Goal: Task Accomplishment & Management: Use online tool/utility

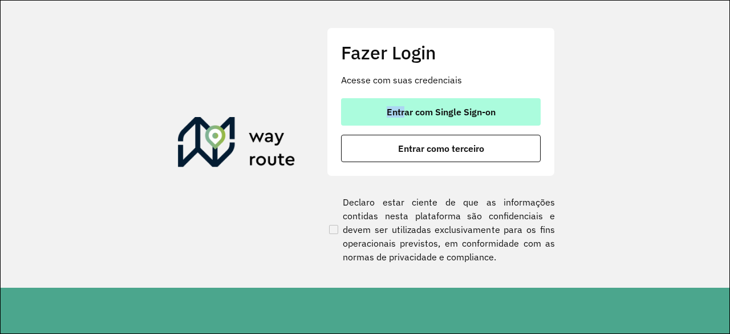
drag, startPoint x: 402, startPoint y: 93, endPoint x: 404, endPoint y: 113, distance: 20.1
click at [404, 113] on div "Fazer Login Acesse com suas credenciais Entrar com Single Sign-on Entrar como t…" at bounding box center [441, 101] width 228 height 148
click at [404, 113] on span "Entrar com Single Sign-on" at bounding box center [441, 111] width 109 height 9
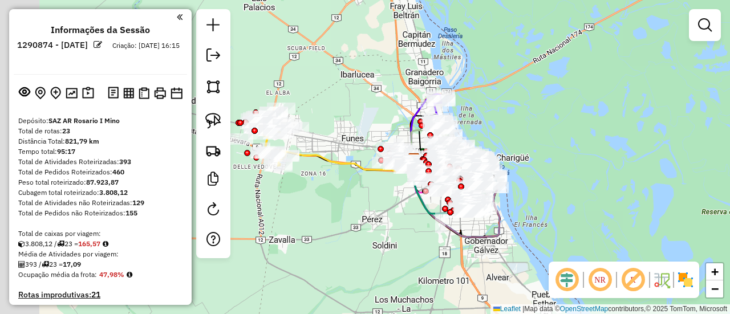
drag, startPoint x: 415, startPoint y: 229, endPoint x: 419, endPoint y: 234, distance: 6.5
click at [419, 234] on div "Janela de atendimento Grade de atendimento Capacidade Transportadoras Veículos …" at bounding box center [365, 157] width 730 height 314
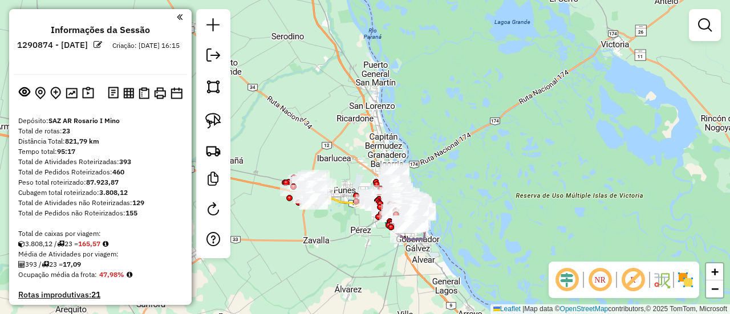
drag, startPoint x: 518, startPoint y: 193, endPoint x: 542, endPoint y: 177, distance: 29.0
click at [519, 193] on div "Janela de atendimento Grade de atendimento Capacidade Transportadoras Veículos …" at bounding box center [365, 157] width 730 height 314
click at [712, 25] on link at bounding box center [705, 25] width 23 height 23
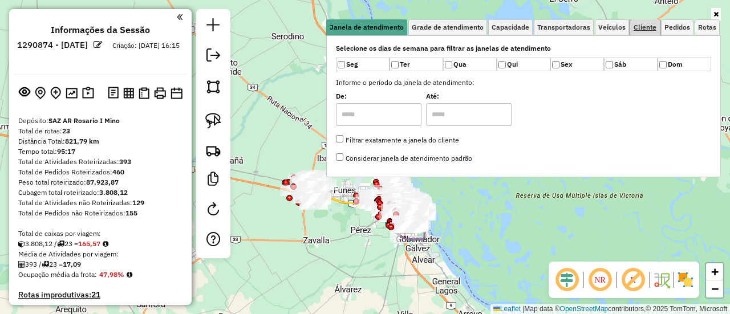
click at [652, 21] on link "Cliente" at bounding box center [645, 27] width 30 height 16
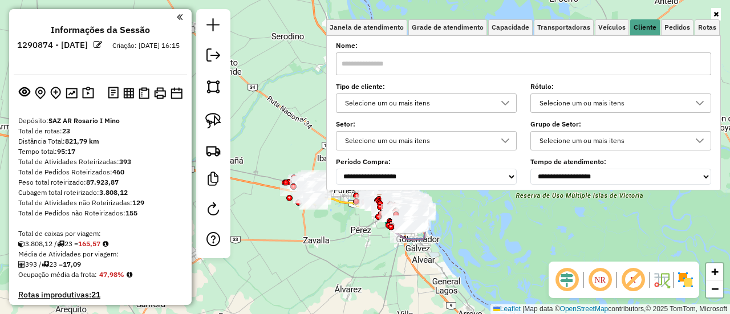
click at [473, 107] on div "Selecione um ou mais itens" at bounding box center [417, 103] width 153 height 18
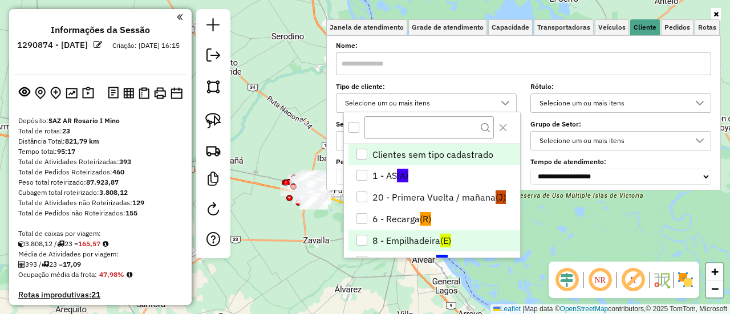
scroll to position [57, 0]
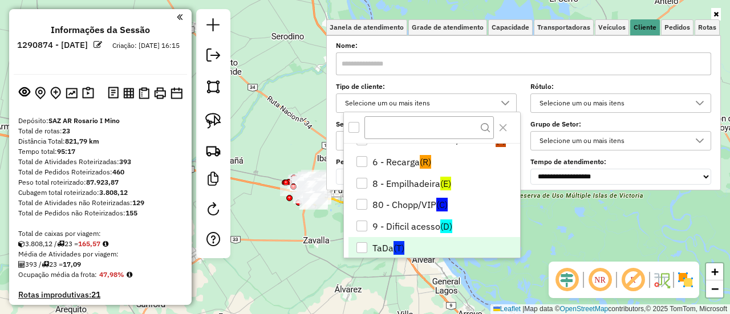
click at [425, 240] on li "TaDa (T)" at bounding box center [435, 248] width 172 height 22
click at [299, 244] on div "Limpar filtros Janela de atendimento Grade de atendimento Capacidade Transporta…" at bounding box center [365, 157] width 730 height 314
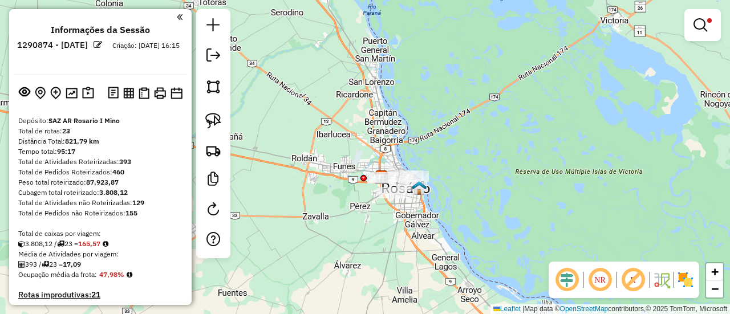
drag, startPoint x: 374, startPoint y: 244, endPoint x: 400, endPoint y: 134, distance: 112.6
click at [400, 135] on div "Limpar filtros Janela de atendimento Grade de atendimento Capacidade Transporta…" at bounding box center [365, 157] width 730 height 314
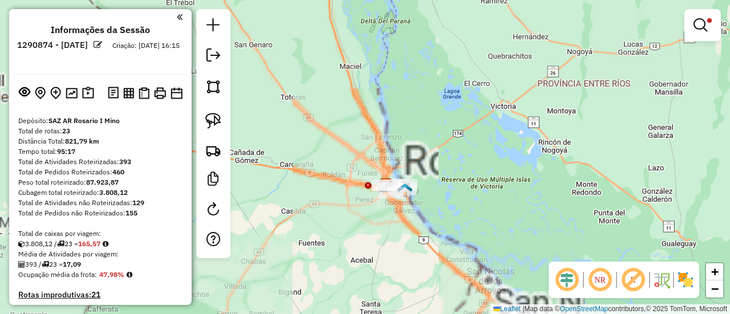
drag, startPoint x: 405, startPoint y: 185, endPoint x: 415, endPoint y: 226, distance: 42.3
click at [415, 226] on div "Limpar filtros Janela de atendimento Grade de atendimento Capacidade Transporta…" at bounding box center [365, 157] width 730 height 314
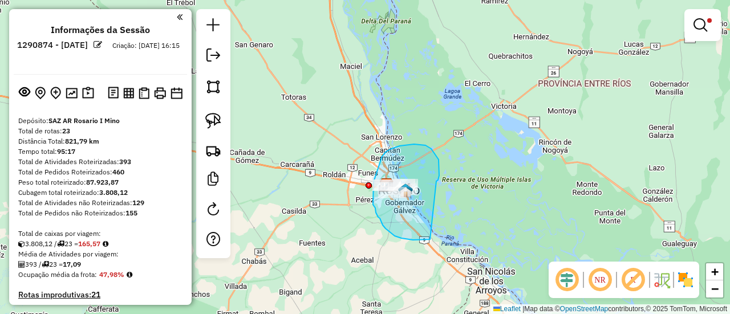
drag, startPoint x: 438, startPoint y: 180, endPoint x: 438, endPoint y: 235, distance: 55.3
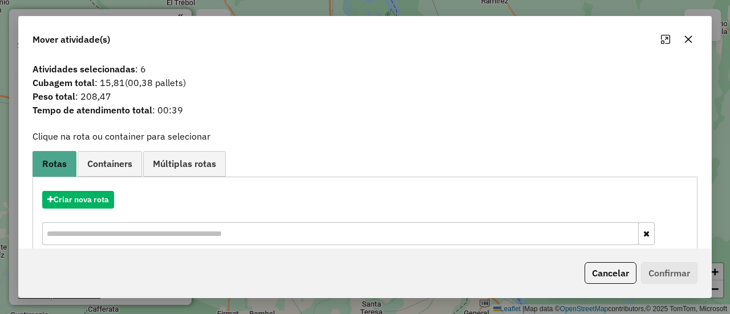
click at [97, 190] on div "Criar nova rota" at bounding box center [364, 220] width 659 height 74
click at [94, 193] on button "Criar nova rota" at bounding box center [78, 200] width 72 height 18
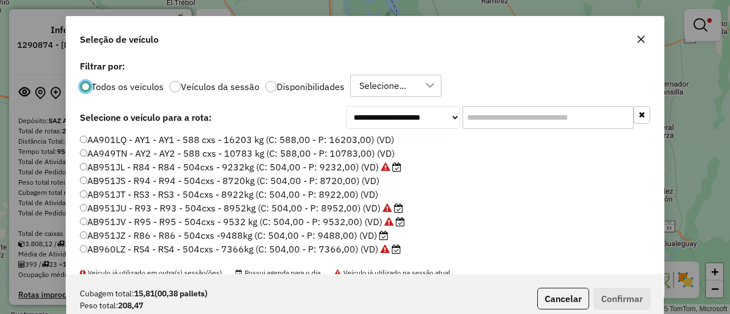
scroll to position [6, 3]
click at [298, 78] on div "Todos os veiculos Veículos da sessão Disponibilidades Selecione..." at bounding box center [365, 86] width 570 height 23
click at [297, 88] on label "Disponibilidades" at bounding box center [311, 86] width 68 height 9
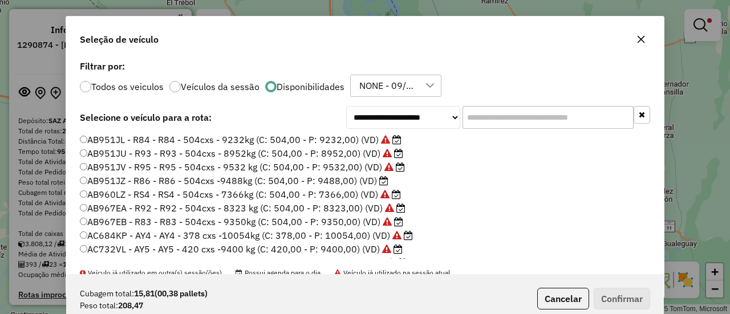
click at [151, 86] on label "Todos os veiculos" at bounding box center [127, 86] width 72 height 9
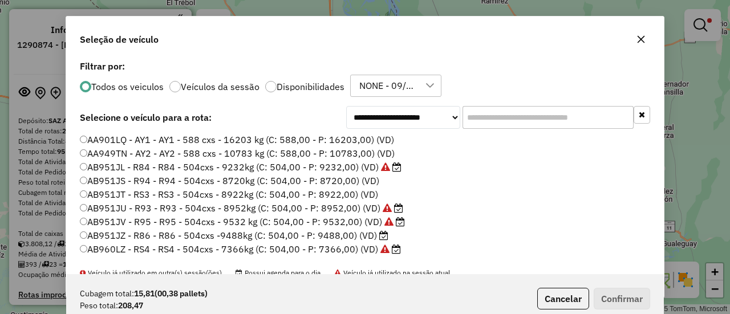
click at [478, 119] on input "text" at bounding box center [548, 117] width 171 height 23
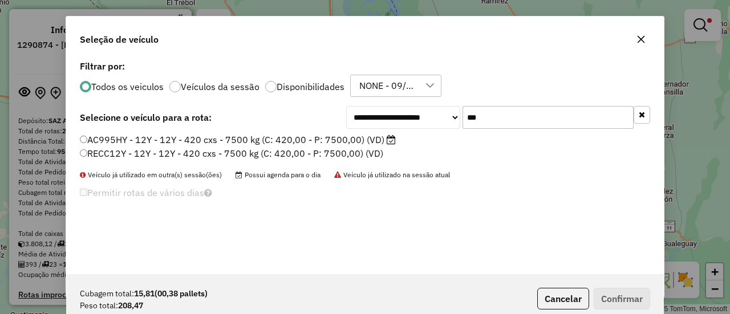
type input "***"
click at [347, 138] on label "AC995HY - 12Y - 12Y - 420 cxs - 7500 kg (C: 420,00 - P: 7500,00) (VD)" at bounding box center [238, 140] width 316 height 14
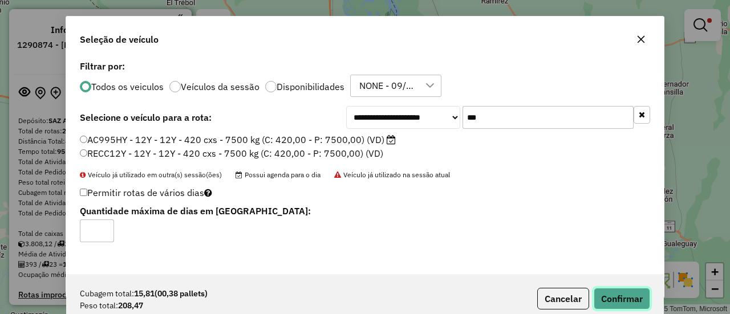
click at [619, 288] on button "Confirmar" at bounding box center [622, 299] width 56 height 22
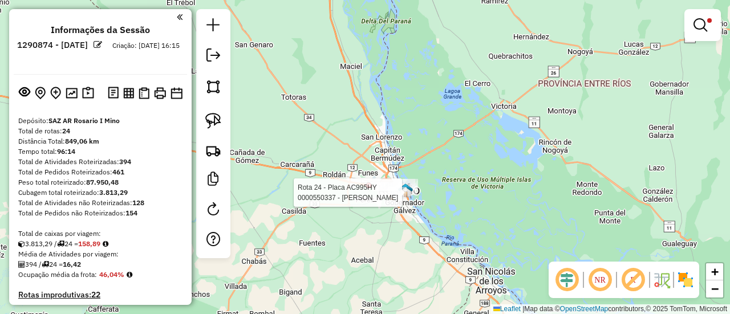
select select "**********"
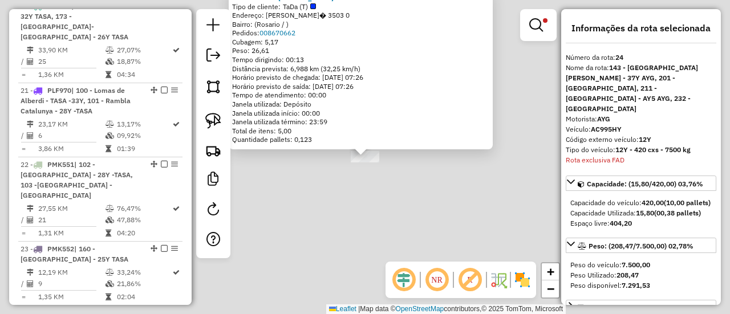
scroll to position [1976, 0]
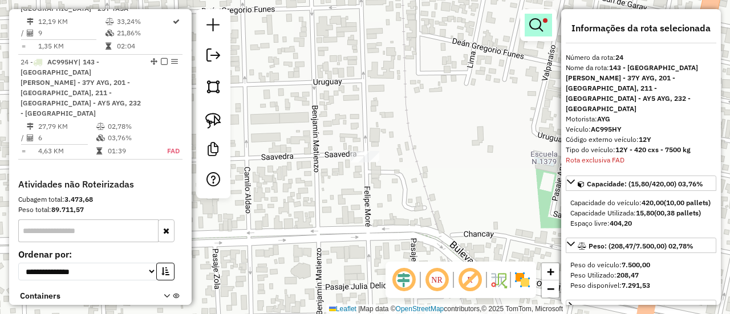
click at [537, 34] on link at bounding box center [538, 25] width 27 height 23
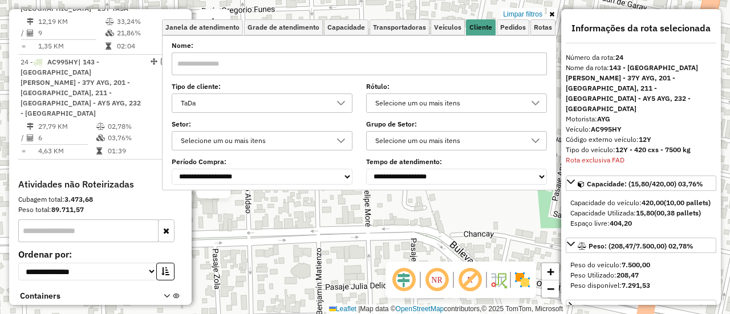
click at [316, 108] on div "TaDa" at bounding box center [253, 103] width 153 height 18
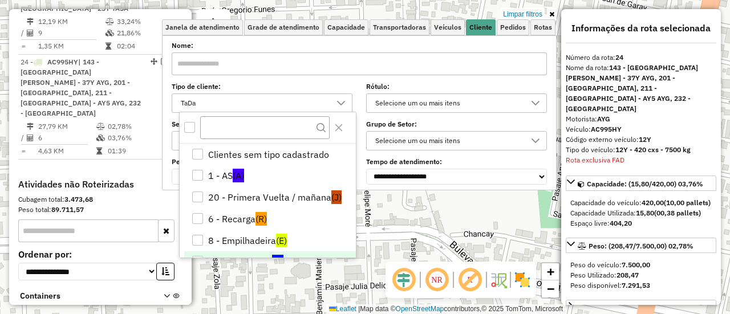
scroll to position [58, 0]
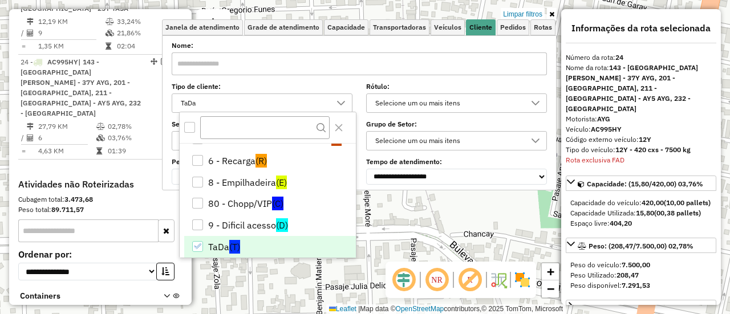
click at [248, 241] on li "TaDa (T)" at bounding box center [270, 247] width 172 height 22
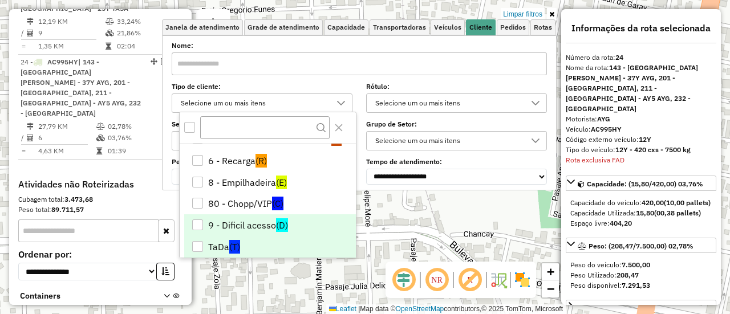
click at [250, 228] on li "9 - Dificil acesso (D)" at bounding box center [270, 225] width 172 height 22
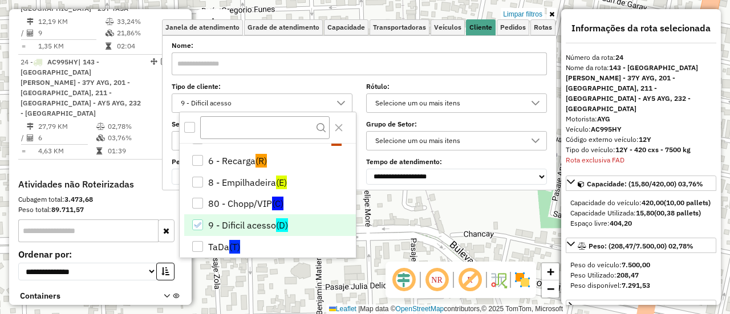
click at [443, 237] on div "Limpar filtros Janela de atendimento Grade de atendimento Capacidade Transporta…" at bounding box center [365, 157] width 730 height 314
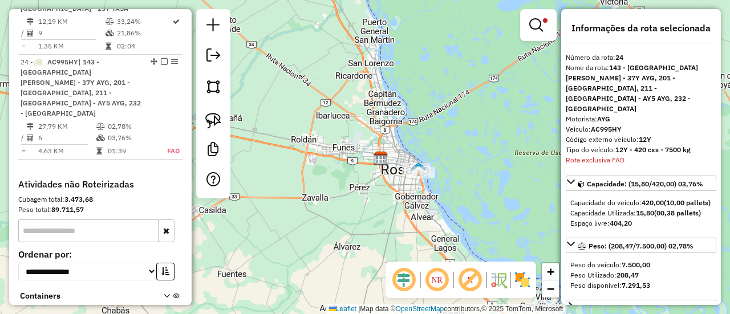
drag, startPoint x: 397, startPoint y: 197, endPoint x: 379, endPoint y: 181, distance: 24.6
click at [373, 181] on div "Limpar filtros Janela de atendimento Grade de atendimento Capacidade Transporta…" at bounding box center [365, 157] width 730 height 314
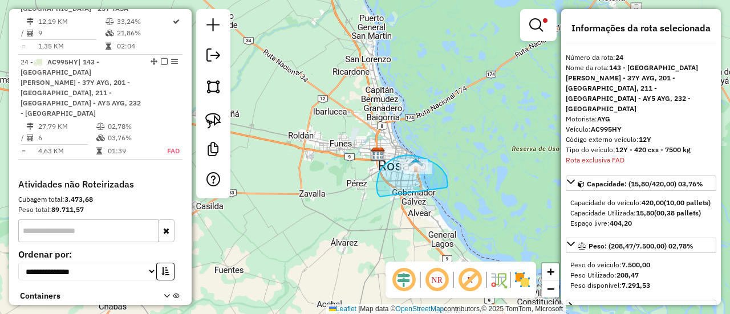
drag, startPoint x: 445, startPoint y: 175, endPoint x: 388, endPoint y: 205, distance: 64.3
select select "**********"
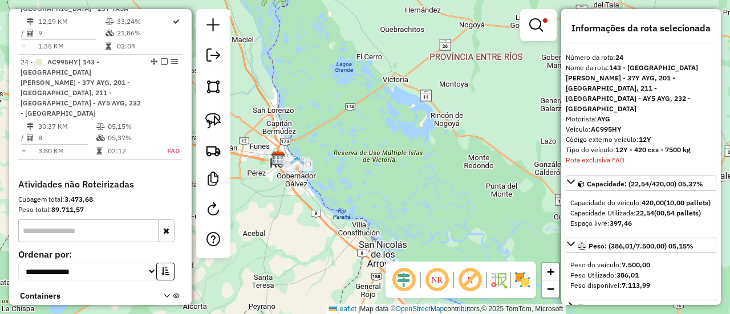
drag, startPoint x: 537, startPoint y: 28, endPoint x: 528, endPoint y: 43, distance: 17.4
click at [537, 28] on em at bounding box center [536, 25] width 14 height 14
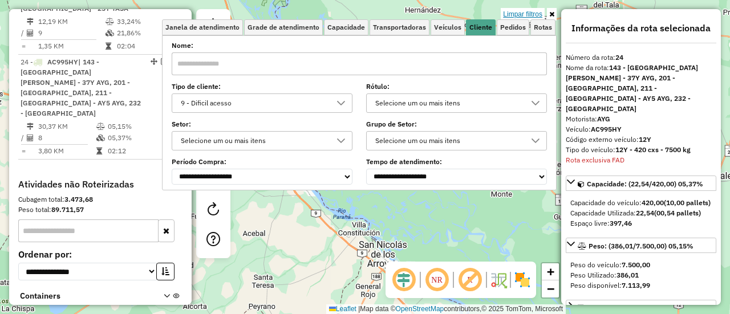
click at [532, 13] on link "Limpar filtros" at bounding box center [523, 14] width 44 height 13
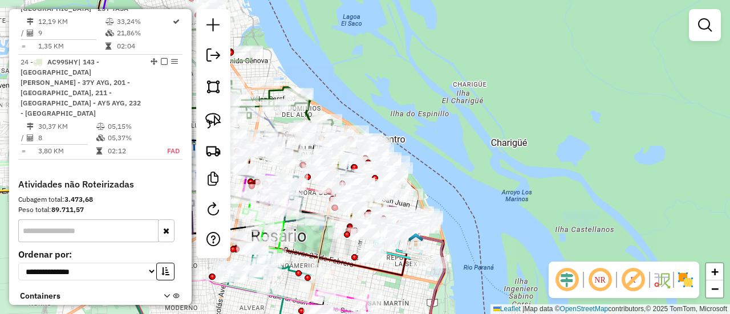
click at [684, 282] on img at bounding box center [686, 280] width 18 height 18
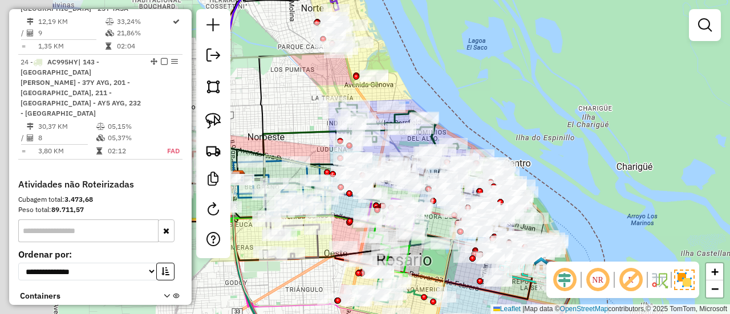
drag, startPoint x: 517, startPoint y: 192, endPoint x: 633, endPoint y: 214, distance: 118.4
click at [633, 214] on div "Janela de atendimento Grade de atendimento Capacidade Transportadoras Veículos …" at bounding box center [365, 157] width 730 height 314
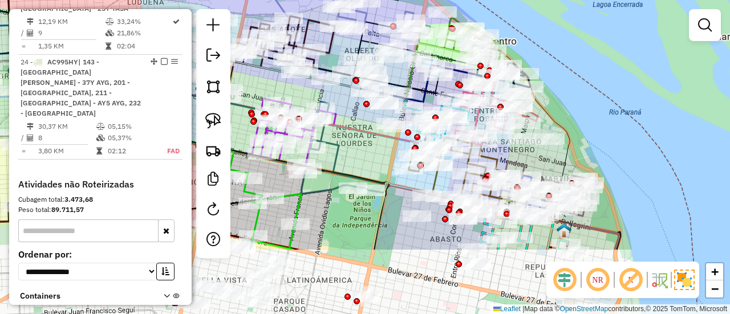
drag, startPoint x: 558, startPoint y: 155, endPoint x: 581, endPoint y: 87, distance: 71.8
click at [581, 87] on div "Janela de atendimento Grade de atendimento Capacidade Transportadoras Veículos …" at bounding box center [365, 157] width 730 height 314
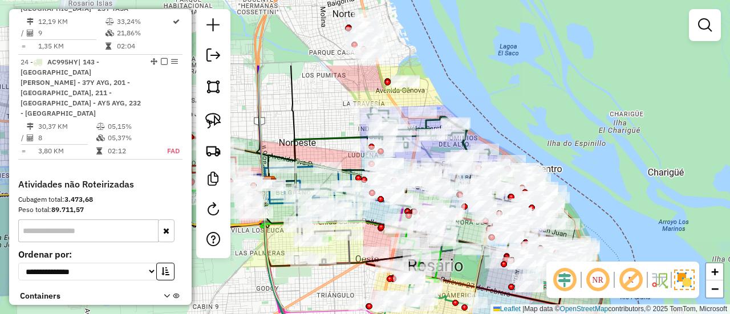
drag, startPoint x: 598, startPoint y: 106, endPoint x: 590, endPoint y: 203, distance: 97.3
click at [590, 203] on div "Janela de atendimento Grade de atendimento Capacidade Transportadoras Veículos …" at bounding box center [365, 157] width 730 height 314
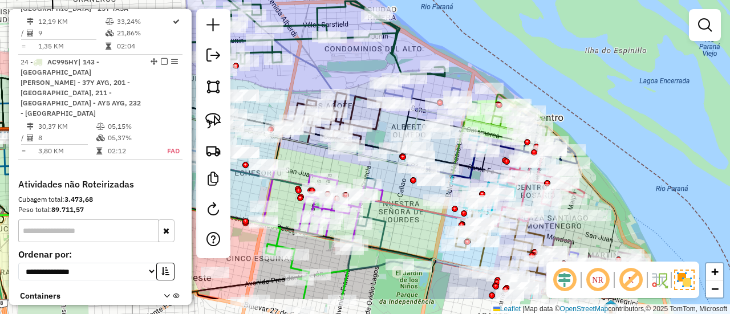
drag, startPoint x: 591, startPoint y: 174, endPoint x: 631, endPoint y: 133, distance: 57.3
click at [631, 133] on div "Janela de atendimento Grade de atendimento Capacidade Transportadoras Veículos …" at bounding box center [365, 157] width 730 height 314
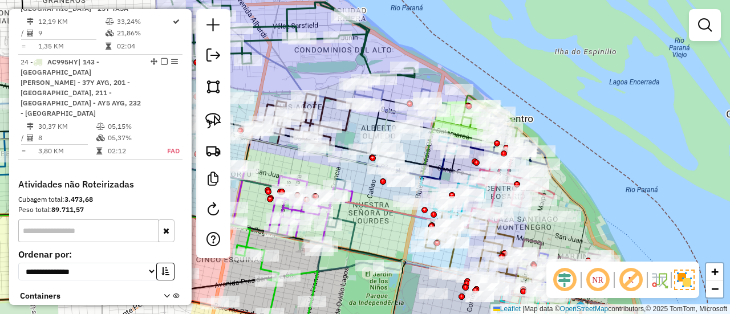
drag, startPoint x: 648, startPoint y: 144, endPoint x: 618, endPoint y: 145, distance: 30.3
click at [618, 145] on div "Janela de atendimento Grade de atendimento Capacidade Transportadoras Veículos …" at bounding box center [365, 157] width 730 height 314
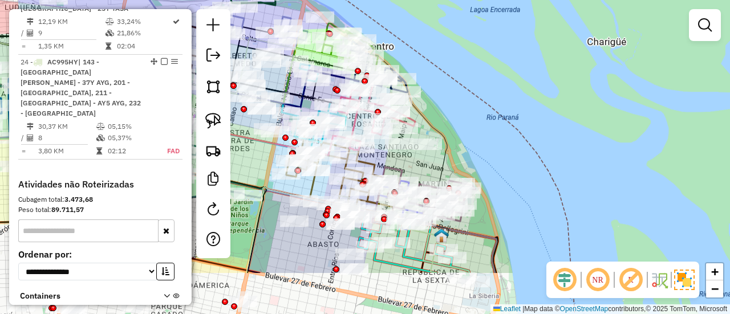
drag, startPoint x: 618, startPoint y: 185, endPoint x: 469, endPoint y: 128, distance: 159.4
click at [471, 116] on div "Janela de atendimento Grade de atendimento Capacidade Transportadoras Veículos …" at bounding box center [365, 157] width 730 height 314
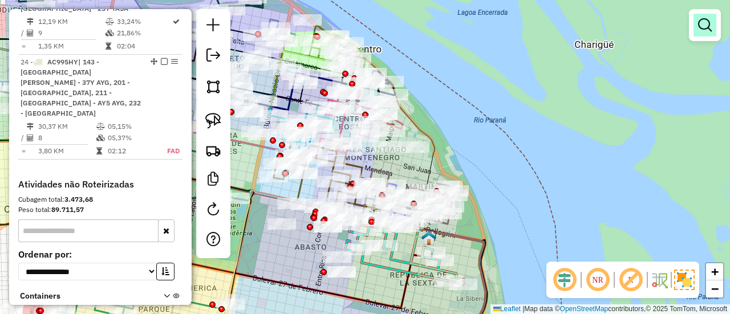
click at [695, 34] on link at bounding box center [705, 25] width 23 height 23
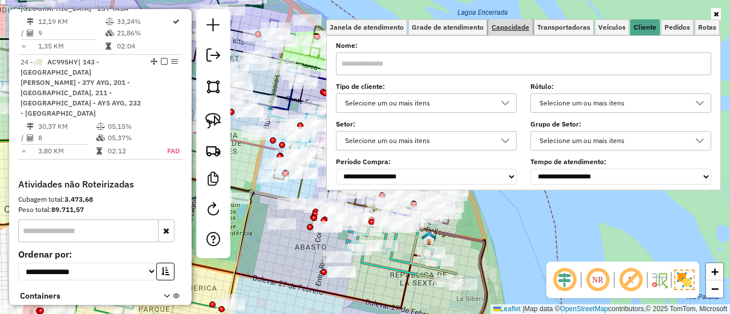
click at [508, 26] on span "Capacidade" at bounding box center [511, 27] width 38 height 7
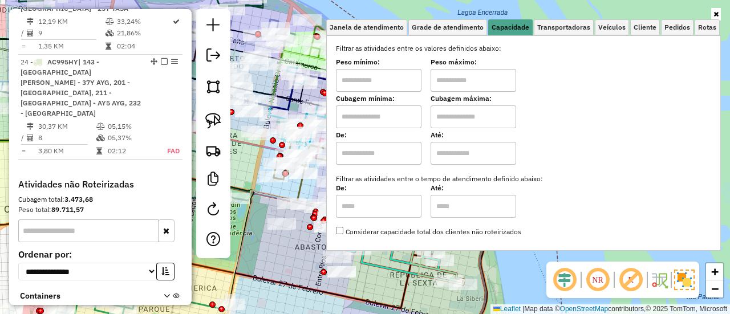
click at [378, 115] on input "text" at bounding box center [379, 117] width 86 height 23
type input "****"
click at [452, 121] on input "text" at bounding box center [474, 117] width 86 height 23
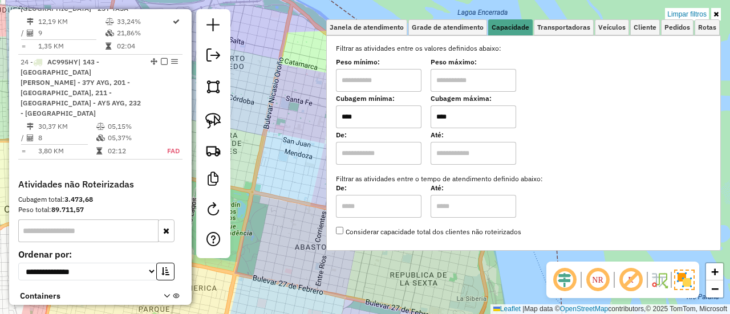
type input "****"
drag, startPoint x: 402, startPoint y: 119, endPoint x: 325, endPoint y: 118, distance: 77.6
click at [325, 118] on div "Limpar filtros Janela de atendimento Grade de atendimento Capacidade Transporta…" at bounding box center [365, 157] width 730 height 314
type input "****"
drag, startPoint x: 465, startPoint y: 119, endPoint x: 446, endPoint y: 117, distance: 20.1
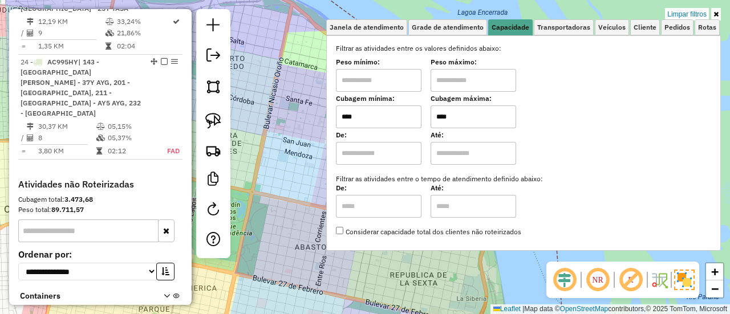
click at [446, 117] on hb-app "Aplicando filtros Pop-up bloqueado! Seu navegador bloqueou automáticamente a ab…" at bounding box center [365, 157] width 730 height 314
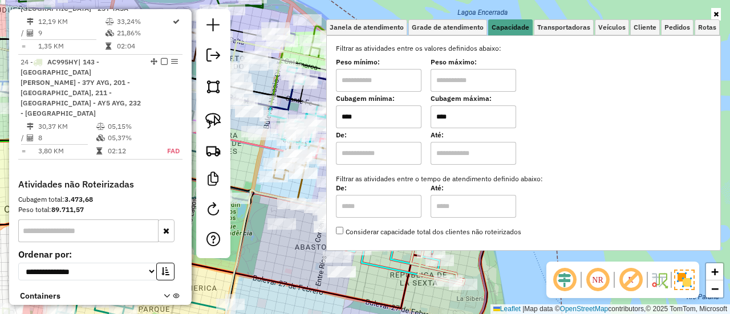
type input "****"
click at [387, 148] on input "text" at bounding box center [379, 153] width 86 height 23
type input "****"
click at [455, 155] on input "text" at bounding box center [474, 153] width 86 height 23
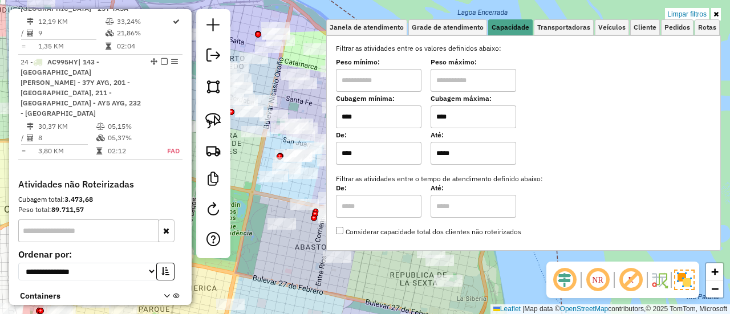
type input "*****"
drag, startPoint x: 461, startPoint y: 118, endPoint x: 438, endPoint y: 116, distance: 22.9
click at [440, 116] on input "****" at bounding box center [474, 117] width 86 height 23
type input "****"
click at [384, 265] on div "Limpar filtros Janela de atendimento Grade de atendimento Capacidade Transporta…" at bounding box center [365, 157] width 730 height 314
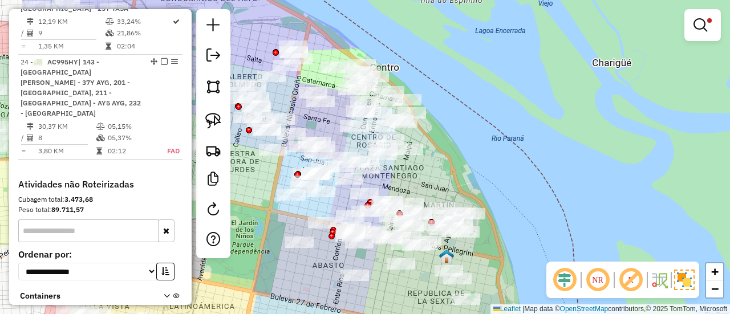
drag, startPoint x: 471, startPoint y: 153, endPoint x: 477, endPoint y: 158, distance: 7.8
click at [477, 158] on div "Limpar filtros Janela de atendimento Grade de atendimento Capacidade Transporta…" at bounding box center [365, 157] width 730 height 314
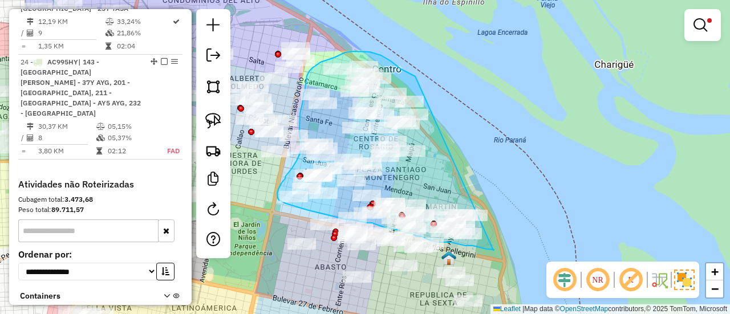
drag, startPoint x: 493, startPoint y: 250, endPoint x: 418, endPoint y: 78, distance: 188.2
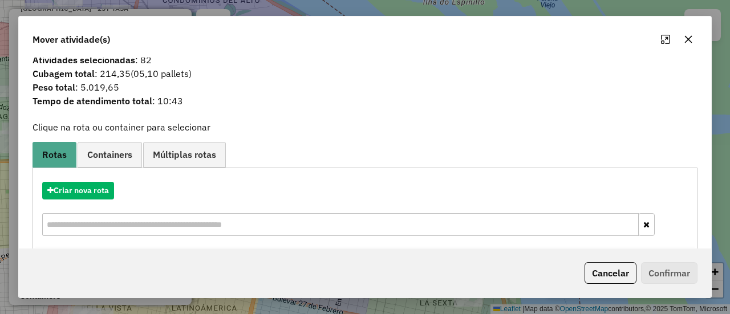
scroll to position [0, 0]
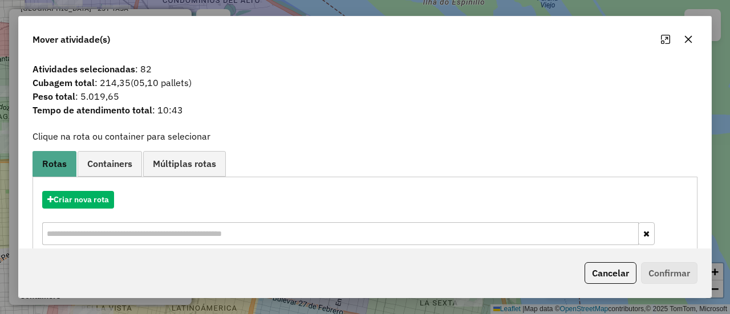
click at [131, 230] on input "text" at bounding box center [340, 233] width 597 height 23
type input "***"
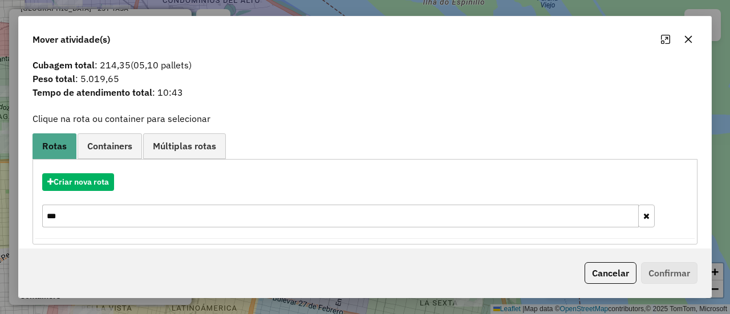
scroll to position [26, 0]
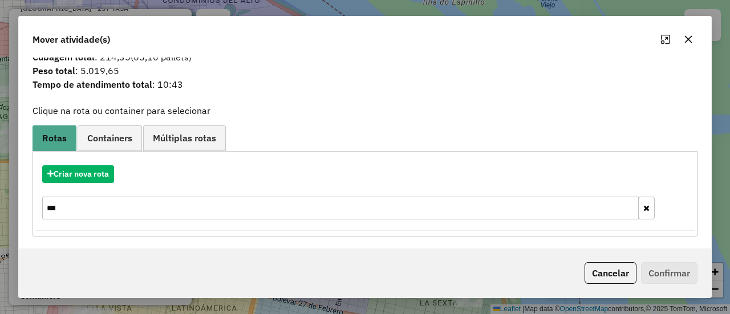
click at [625, 269] on button "Cancelar" at bounding box center [611, 273] width 52 height 22
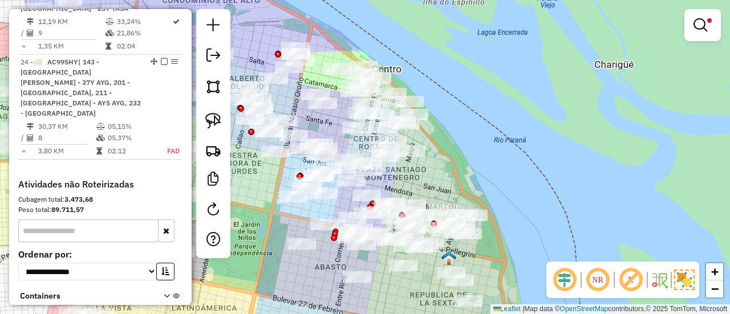
scroll to position [0, 0]
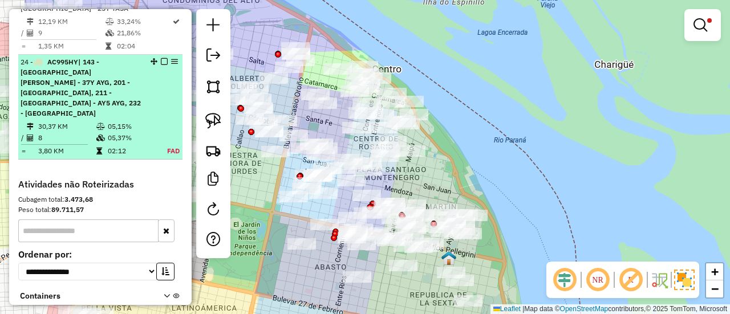
click at [148, 132] on td "05,37%" at bounding box center [130, 137] width 47 height 11
select select "**********"
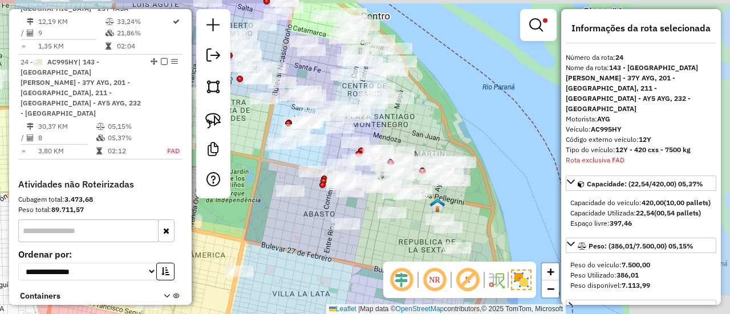
drag, startPoint x: 458, startPoint y: 187, endPoint x: 312, endPoint y: 219, distance: 149.6
click at [303, 216] on div "Limpar filtros Janela de atendimento Grade de atendimento Capacidade Transporta…" at bounding box center [365, 157] width 730 height 314
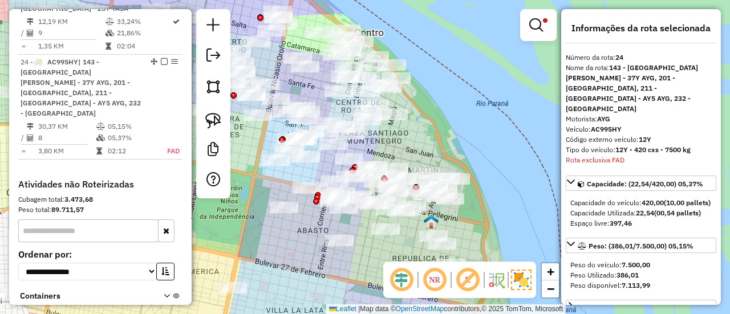
drag, startPoint x: 472, startPoint y: 187, endPoint x: 472, endPoint y: 204, distance: 16.6
click at [472, 204] on div "Limpar filtros Janela de atendimento Grade de atendimento Capacidade Transporta…" at bounding box center [365, 157] width 730 height 314
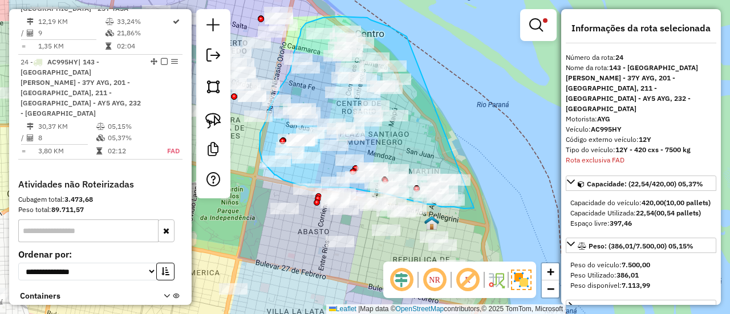
drag, startPoint x: 472, startPoint y: 209, endPoint x: 422, endPoint y: 47, distance: 169.8
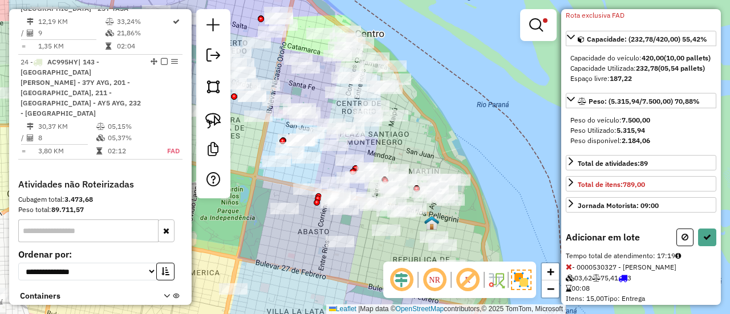
scroll to position [171, 0]
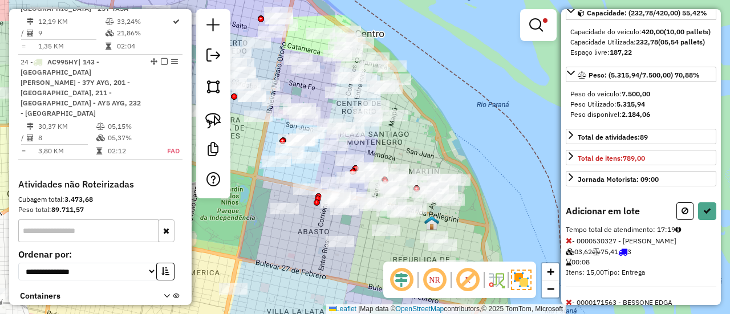
select select "**********"
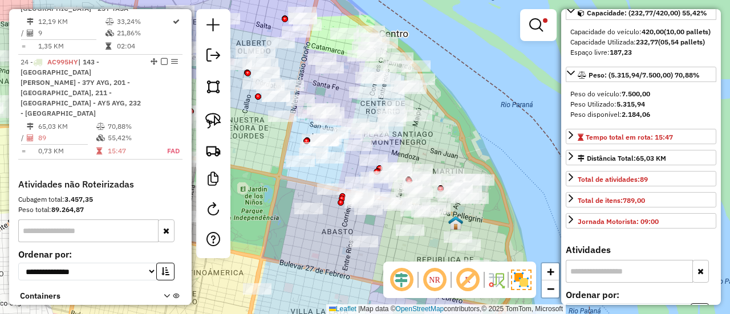
drag, startPoint x: 452, startPoint y: 153, endPoint x: 492, endPoint y: 153, distance: 39.4
click at [492, 153] on div "Limpar filtros Janela de atendimento Grade de atendimento Capacidade Transporta…" at bounding box center [365, 157] width 730 height 314
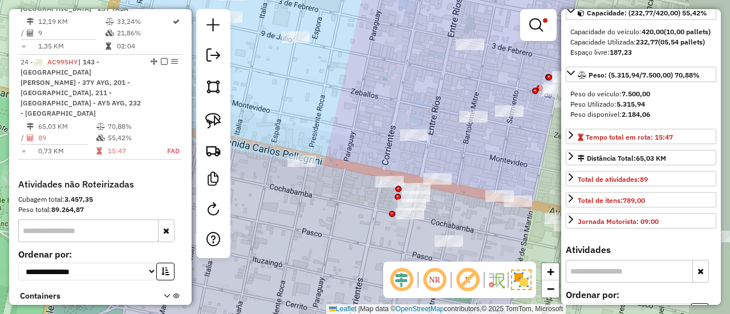
drag, startPoint x: 390, startPoint y: 191, endPoint x: 325, endPoint y: 225, distance: 73.0
click at [325, 225] on div "Limpar filtros Janela de atendimento Grade de atendimento Capacidade Transporta…" at bounding box center [365, 157] width 730 height 314
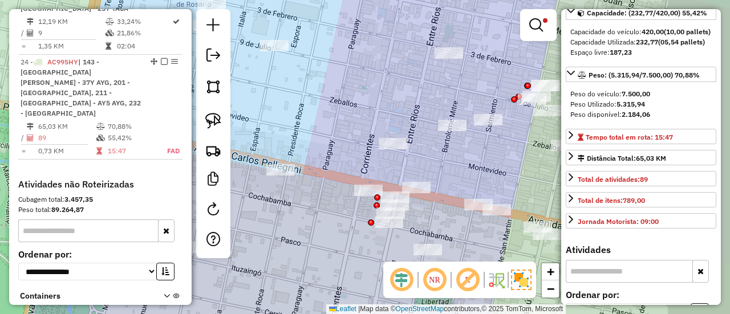
scroll to position [102, 0]
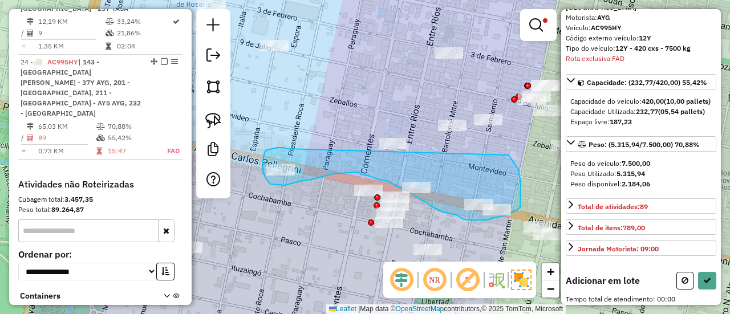
drag, startPoint x: 286, startPoint y: 149, endPoint x: 508, endPoint y: 155, distance: 222.0
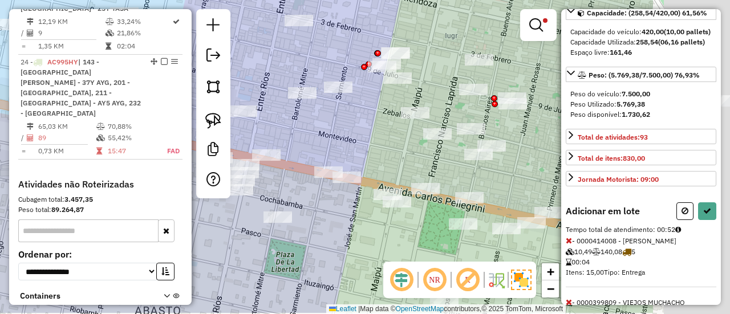
drag, startPoint x: 485, startPoint y: 169, endPoint x: 335, endPoint y: 154, distance: 151.4
click at [344, 144] on div "Limpar filtros Janela de atendimento Grade de atendimento Capacidade Transporta…" at bounding box center [365, 157] width 730 height 314
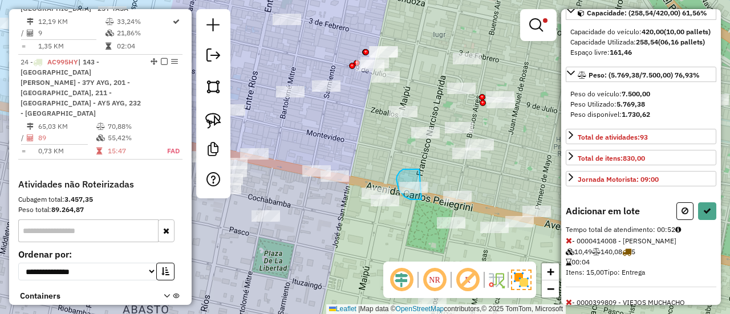
drag, startPoint x: 414, startPoint y: 169, endPoint x: 423, endPoint y: 200, distance: 31.6
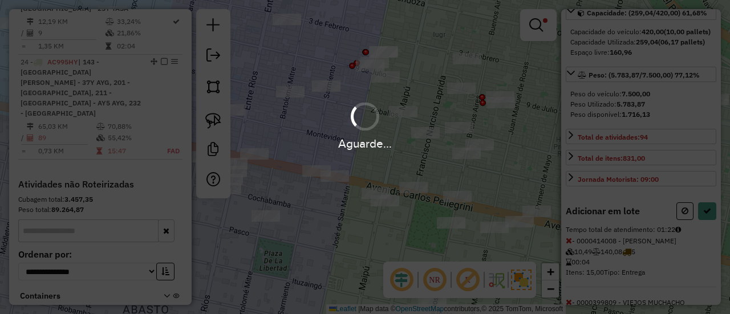
select select "**********"
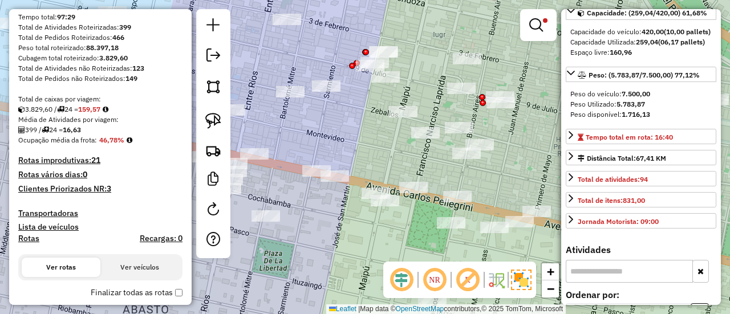
scroll to position [37, 0]
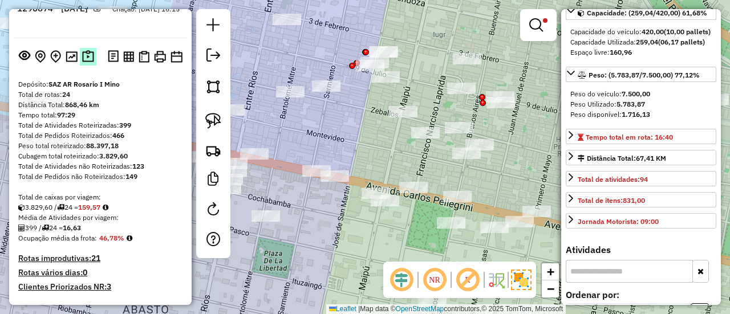
click at [85, 59] on img at bounding box center [88, 56] width 12 height 13
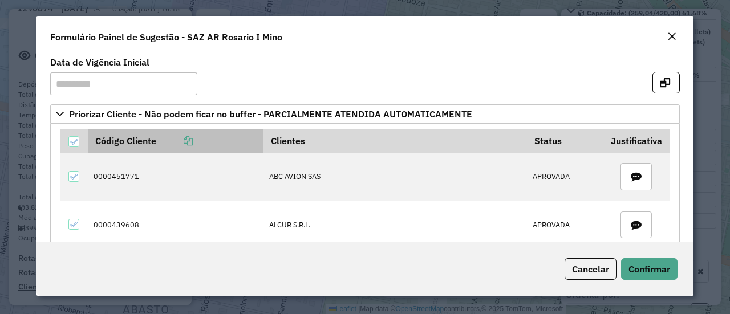
click at [183, 142] on link at bounding box center [174, 140] width 37 height 11
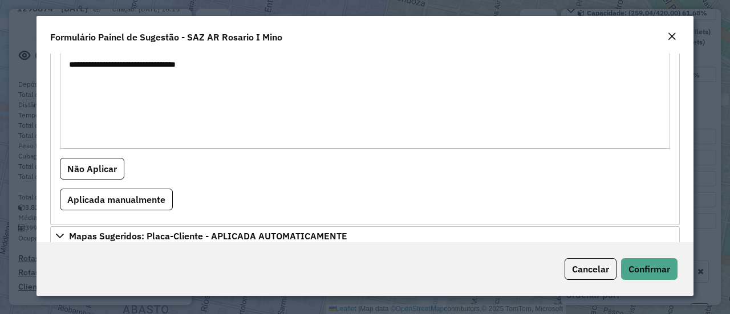
scroll to position [1597, 0]
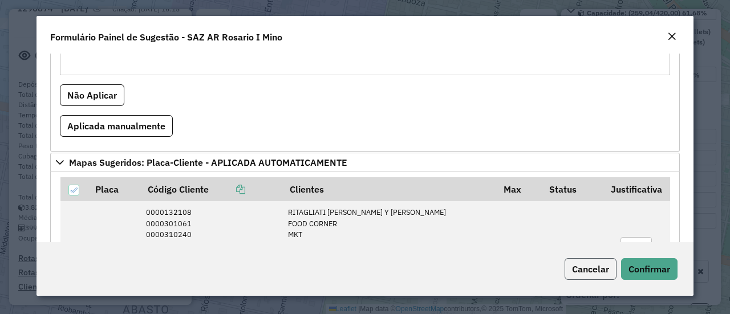
click at [590, 270] on span "Cancelar" at bounding box center [590, 269] width 37 height 11
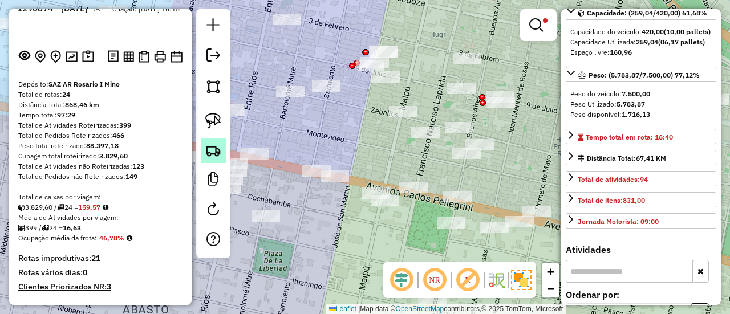
click at [224, 152] on link at bounding box center [213, 150] width 25 height 25
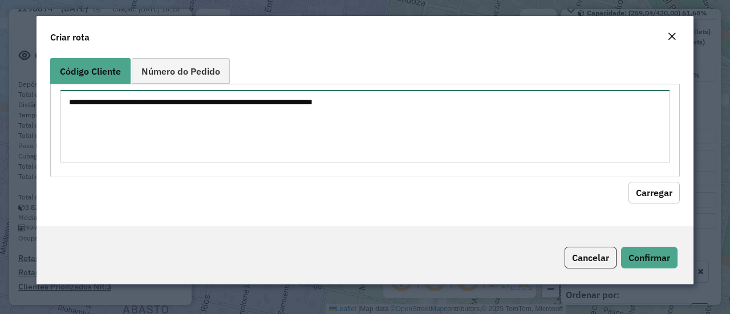
click at [344, 120] on textarea at bounding box center [365, 126] width 610 height 72
paste textarea "**********"
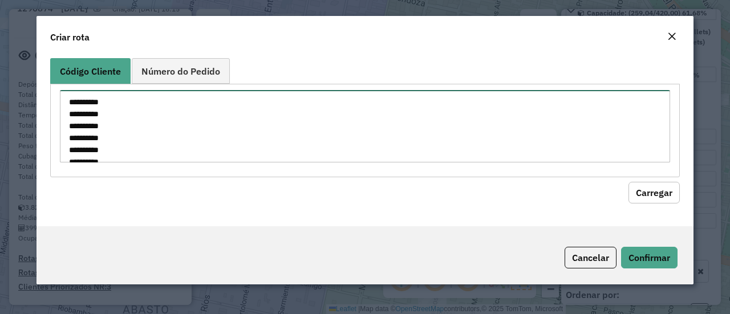
scroll to position [292, 0]
type textarea "**********"
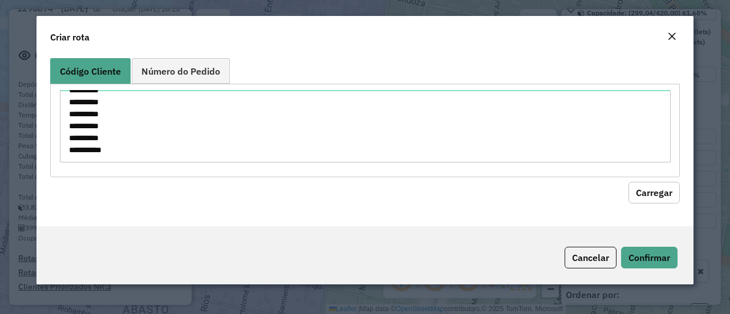
click at [663, 193] on button "Carregar" at bounding box center [654, 193] width 51 height 22
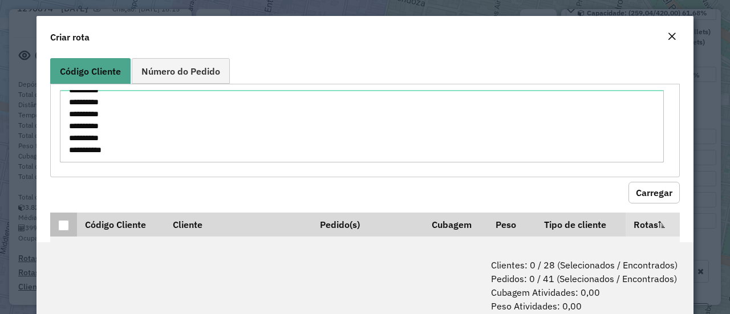
click at [64, 226] on div at bounding box center [63, 225] width 11 height 11
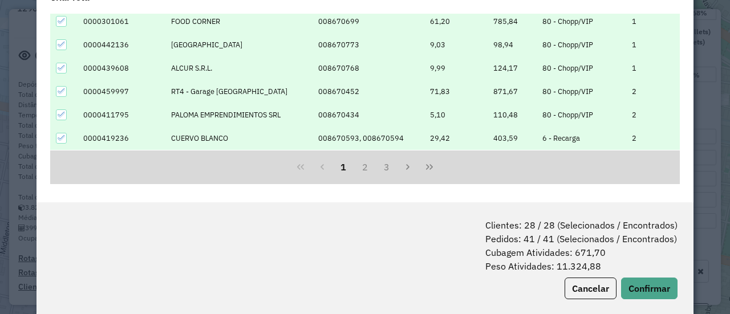
scroll to position [56, 0]
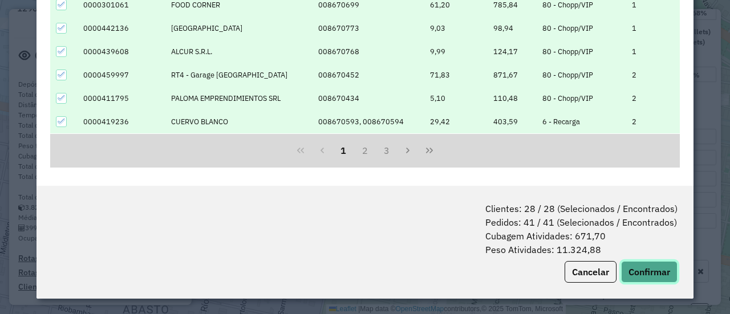
click at [655, 268] on button "Confirmar" at bounding box center [649, 272] width 56 height 22
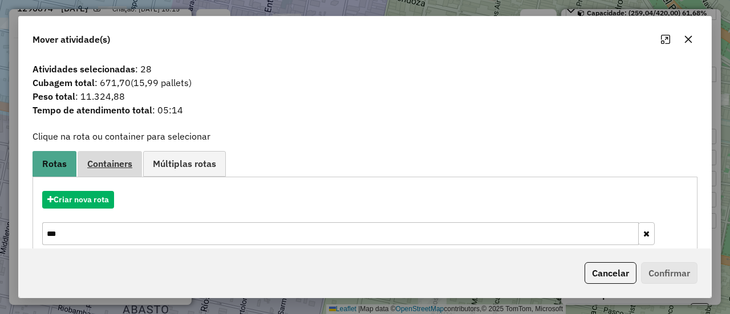
click at [121, 164] on span "Containers" at bounding box center [109, 163] width 45 height 9
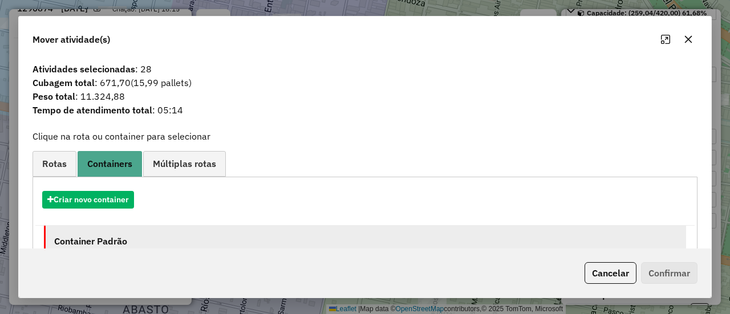
click at [170, 226] on li "Container Padrão Peso total: 89.264,87 Cubagem total: 3.457,35 Total de ativida…" at bounding box center [365, 262] width 642 height 72
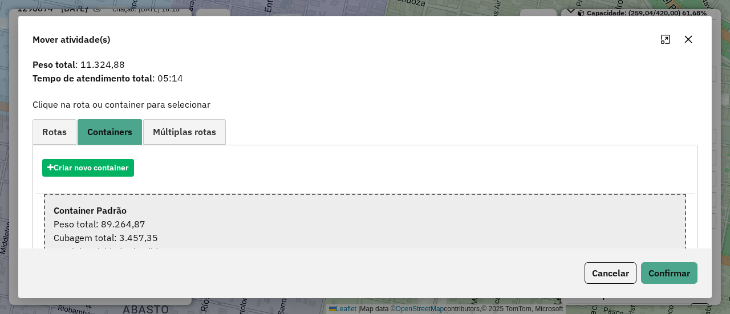
scroll to position [57, 0]
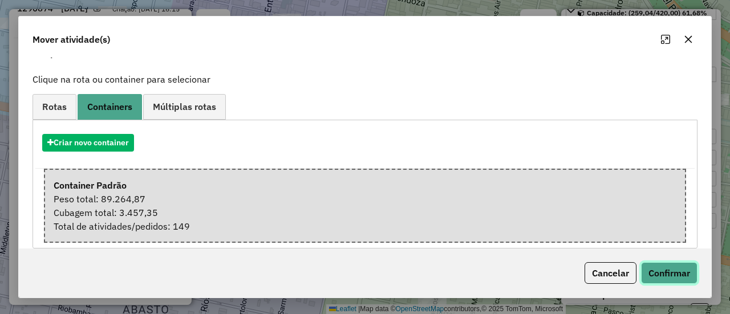
click at [663, 267] on button "Confirmar" at bounding box center [669, 273] width 56 height 22
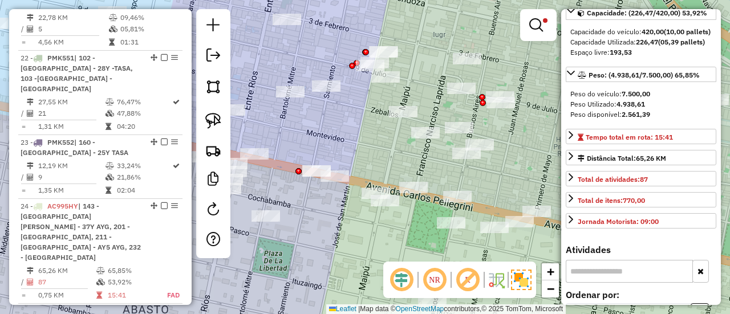
scroll to position [1976, 0]
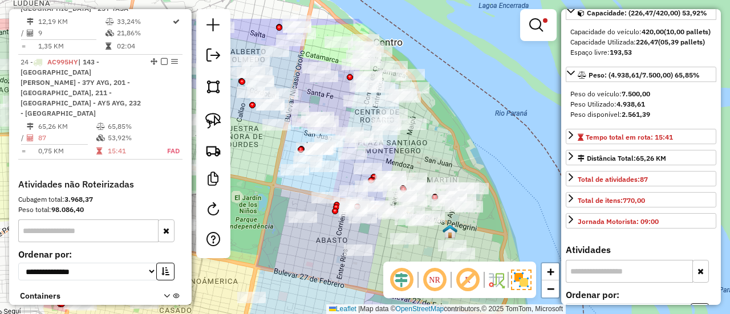
drag, startPoint x: 383, startPoint y: 114, endPoint x: 418, endPoint y: 165, distance: 62.2
click at [418, 161] on div "Limpar filtros Janela de atendimento Grade de atendimento Capacidade Transporta…" at bounding box center [365, 157] width 730 height 314
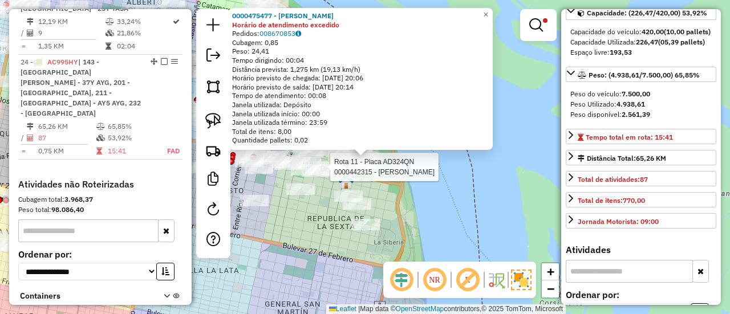
scroll to position [102, 0]
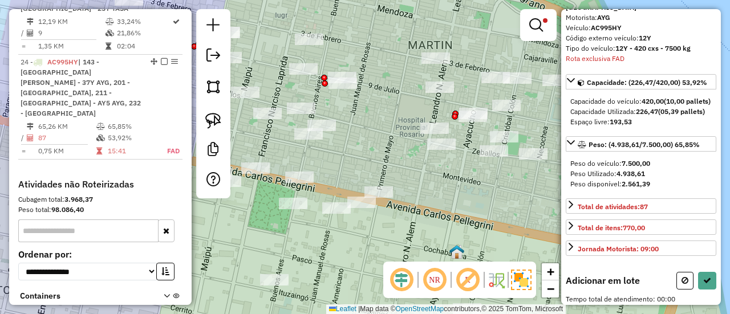
drag, startPoint x: 327, startPoint y: 166, endPoint x: 380, endPoint y: 176, distance: 53.9
click at [380, 176] on div "Limpar filtros Janela de atendimento Grade de atendimento Capacidade Transporta…" at bounding box center [365, 157] width 730 height 314
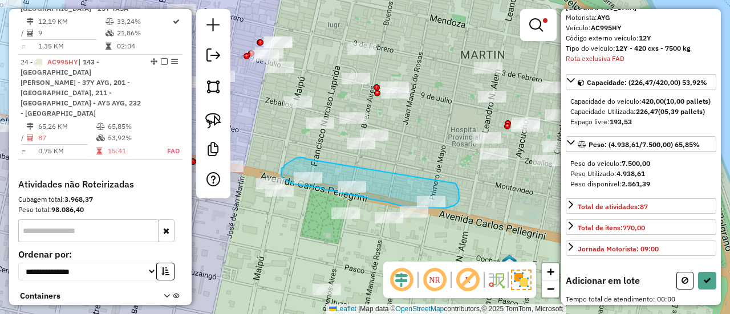
drag, startPoint x: 301, startPoint y: 158, endPoint x: 452, endPoint y: 180, distance: 152.7
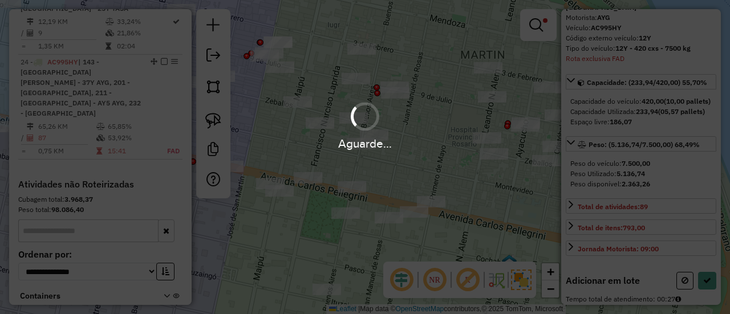
scroll to position [171, 0]
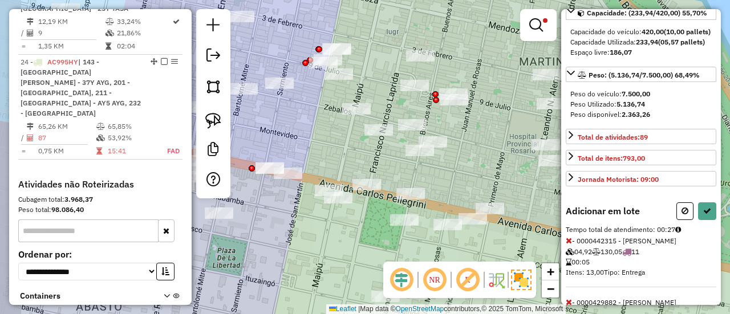
drag, startPoint x: 419, startPoint y: 180, endPoint x: 482, endPoint y: 188, distance: 63.3
click at [481, 188] on div "Limpar filtros Janela de atendimento Grade de atendimento Capacidade Transporta…" at bounding box center [365, 157] width 730 height 314
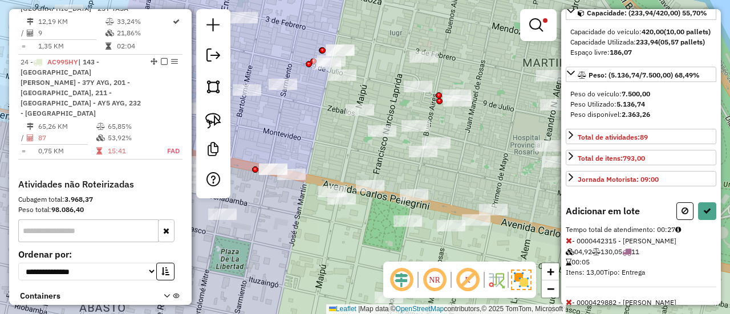
select select "**********"
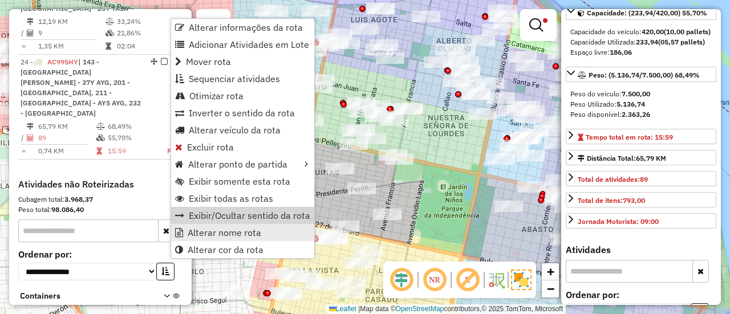
click at [209, 231] on span "Alterar nome rota" at bounding box center [225, 232] width 74 height 9
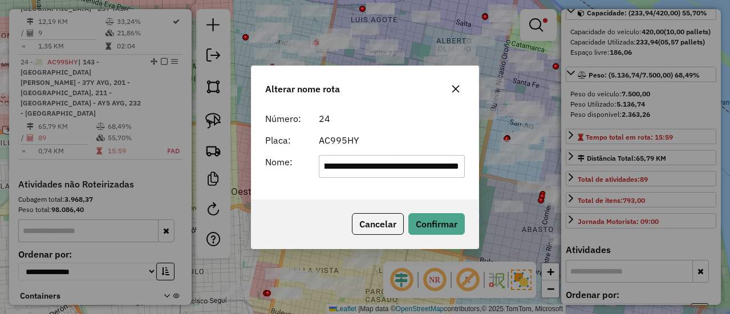
scroll to position [0, 95]
drag, startPoint x: 462, startPoint y: 164, endPoint x: 249, endPoint y: 157, distance: 213.5
click at [249, 157] on div "**********" at bounding box center [365, 157] width 730 height 314
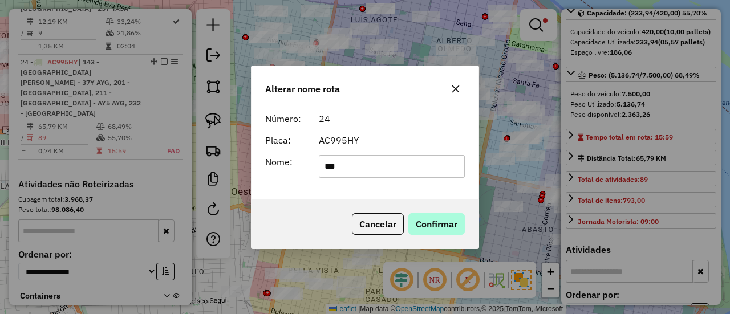
type input "***"
click at [435, 223] on button "Confirmar" at bounding box center [436, 224] width 56 height 22
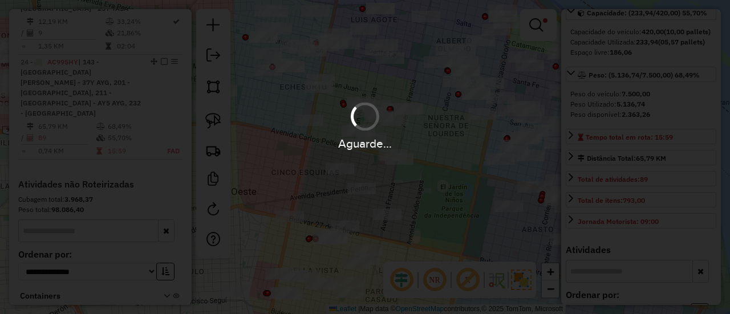
scroll to position [151, 0]
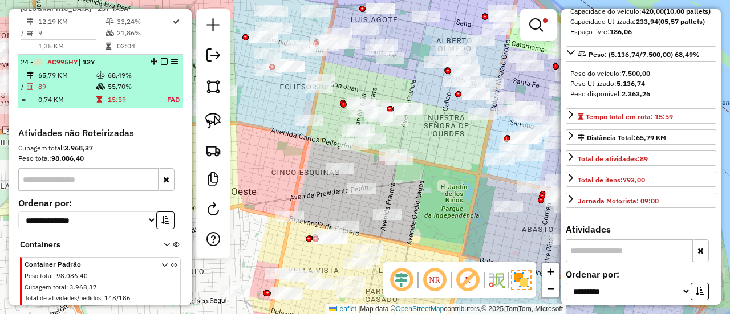
click at [161, 58] on em at bounding box center [164, 61] width 7 height 7
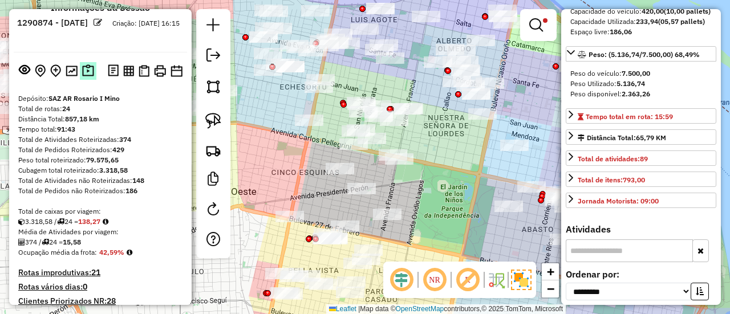
scroll to position [0, 0]
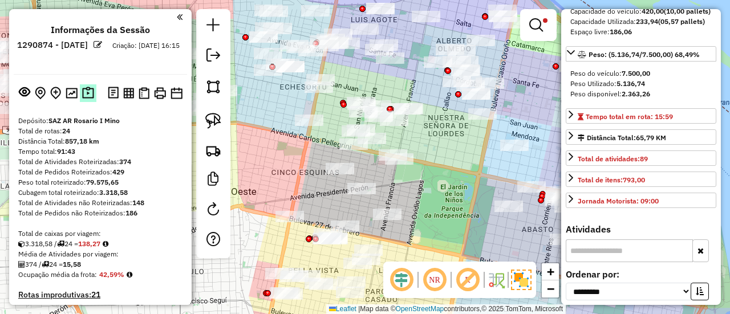
click at [88, 92] on img at bounding box center [88, 93] width 12 height 13
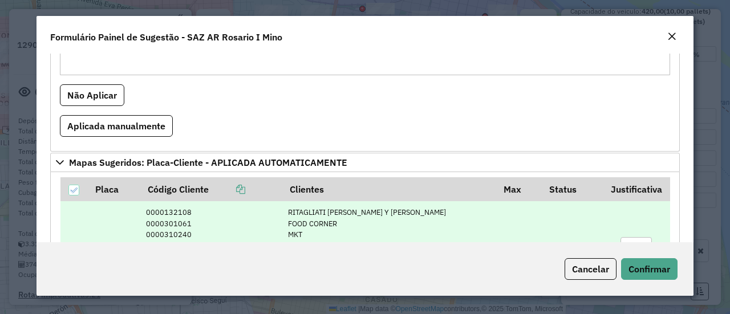
scroll to position [1654, 0]
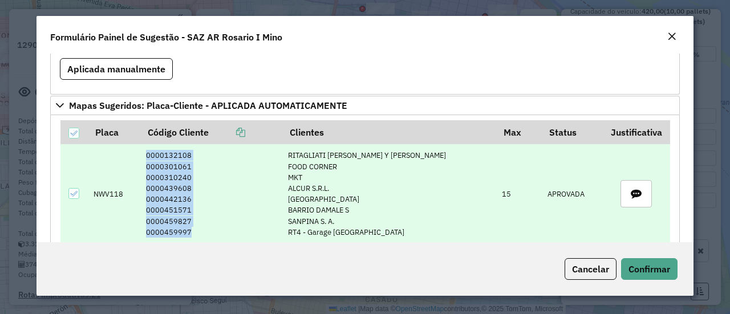
drag, startPoint x: 193, startPoint y: 213, endPoint x: 146, endPoint y: 136, distance: 89.6
click at [146, 144] on td "0000132108 0000301061 0000310240 0000439608 0000442136 0000451571 0000459827 00…" at bounding box center [211, 193] width 142 height 99
copy td "0000132108 0000301061 0000310240 0000439608 0000442136 0000451571 0000459827 00…"
click at [113, 175] on td "NWV118" at bounding box center [114, 193] width 52 height 99
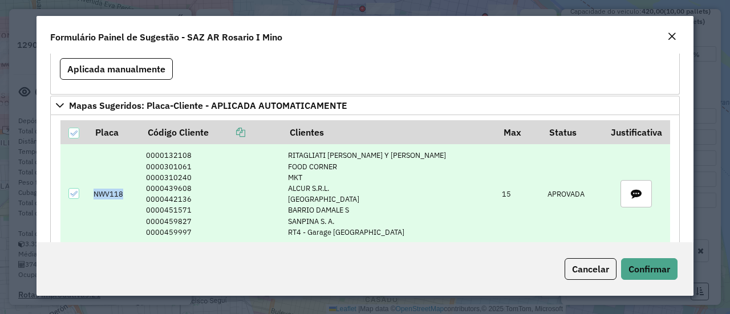
click at [113, 175] on td "NWV118" at bounding box center [114, 193] width 52 height 99
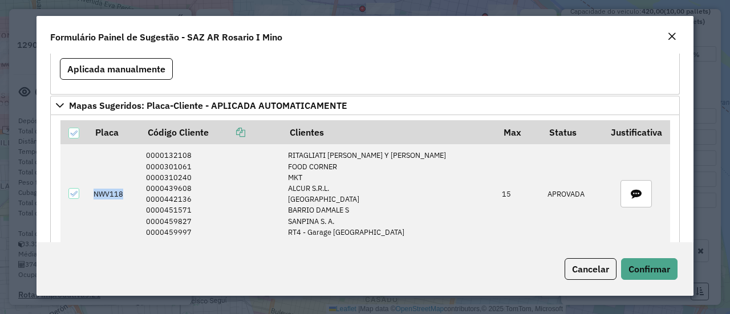
copy td "NWV118"
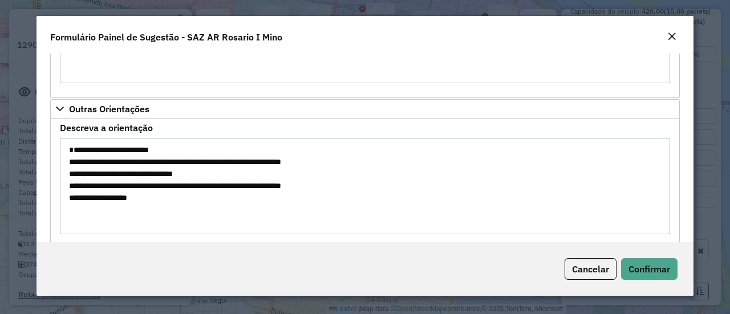
scroll to position [1942, 0]
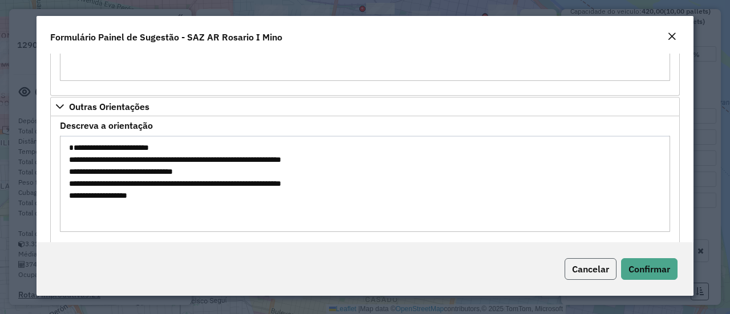
click at [596, 273] on span "Cancelar" at bounding box center [590, 269] width 37 height 11
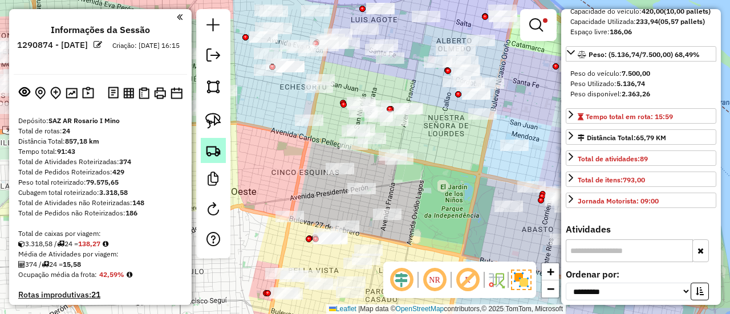
click at [211, 153] on img at bounding box center [213, 151] width 16 height 16
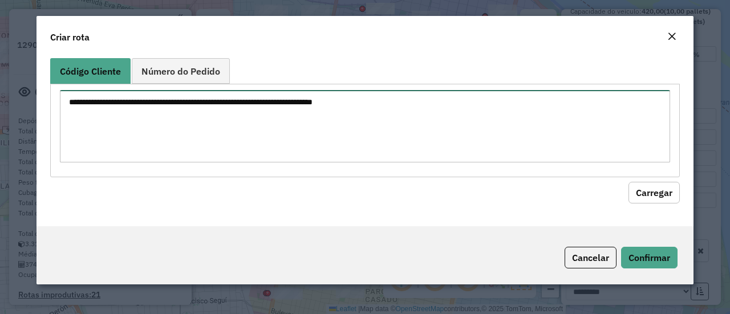
click at [274, 125] on textarea at bounding box center [365, 126] width 610 height 72
click at [240, 115] on textarea at bounding box center [365, 126] width 610 height 72
click at [256, 116] on textarea at bounding box center [365, 126] width 610 height 72
paste textarea "******"
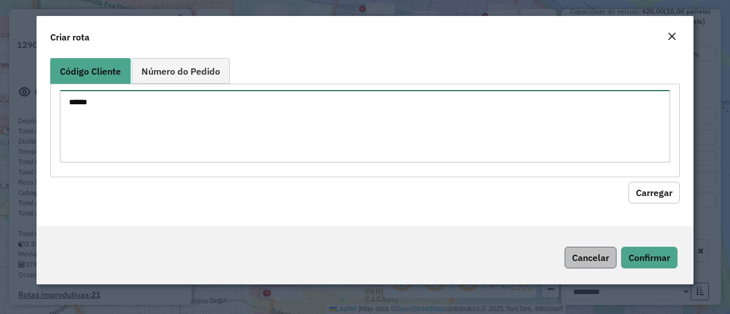
type textarea "******"
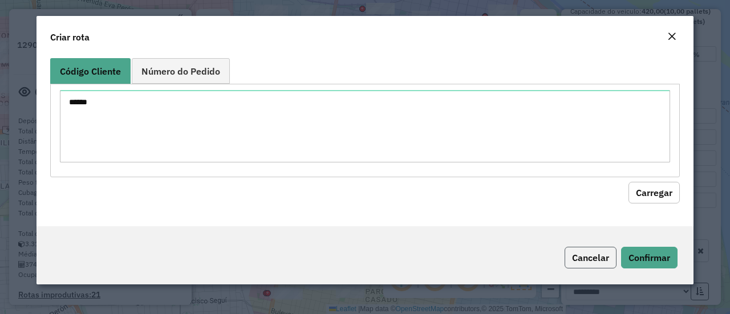
click at [596, 255] on button "Cancelar" at bounding box center [591, 258] width 52 height 22
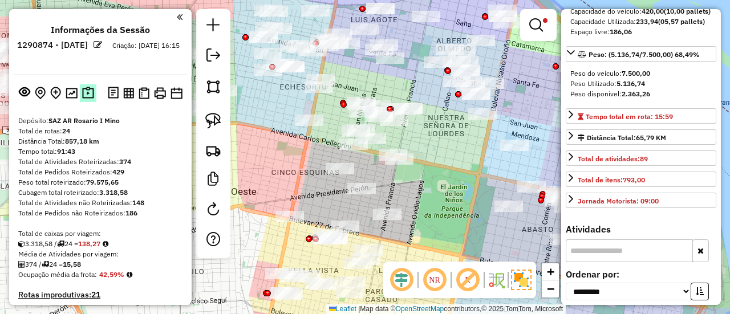
click at [87, 93] on img at bounding box center [88, 93] width 12 height 13
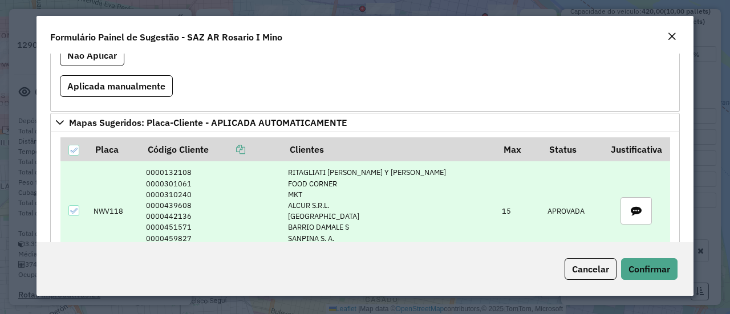
scroll to position [1654, 0]
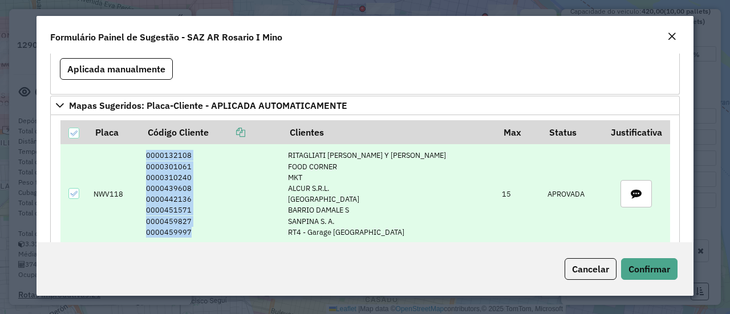
drag, startPoint x: 191, startPoint y: 212, endPoint x: 145, endPoint y: 139, distance: 86.1
click at [145, 144] on td "0000132108 0000301061 0000310240 0000439608 0000442136 0000451571 0000459827 00…" at bounding box center [211, 193] width 142 height 99
copy td "0000132108 0000301061 0000310240 0000439608 0000442136 0000451571 0000459827 00…"
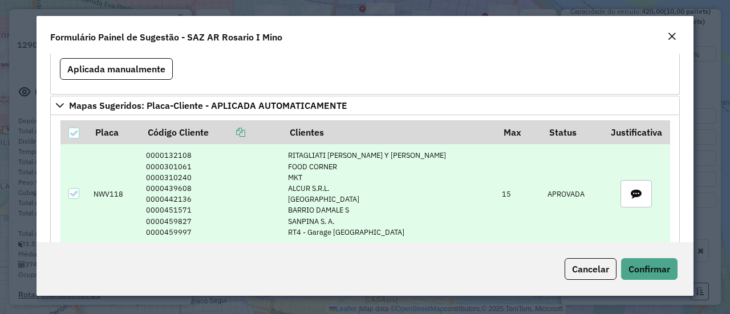
click at [104, 175] on td "NWV118" at bounding box center [114, 193] width 52 height 99
copy td "NWV118"
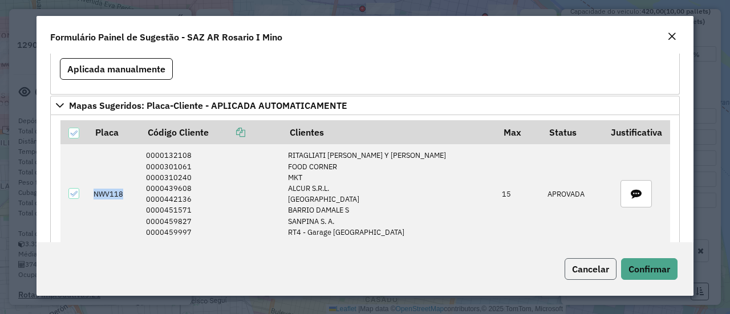
click at [585, 262] on button "Cancelar" at bounding box center [591, 269] width 52 height 22
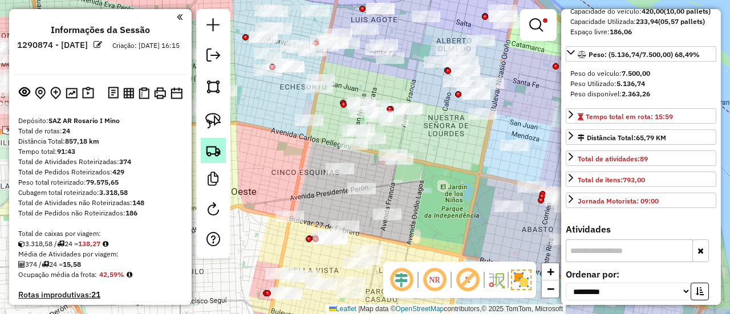
click at [218, 151] on img at bounding box center [213, 151] width 16 height 16
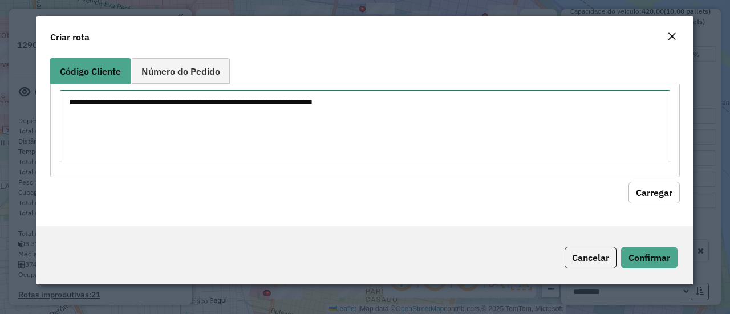
click at [272, 131] on textarea at bounding box center [365, 126] width 610 height 72
paste textarea "**********"
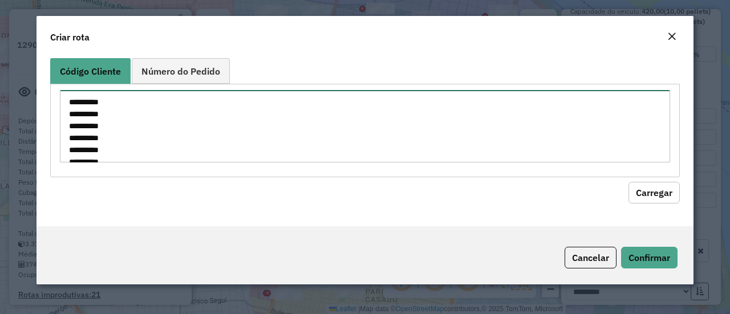
scroll to position [29, 0]
type textarea "**********"
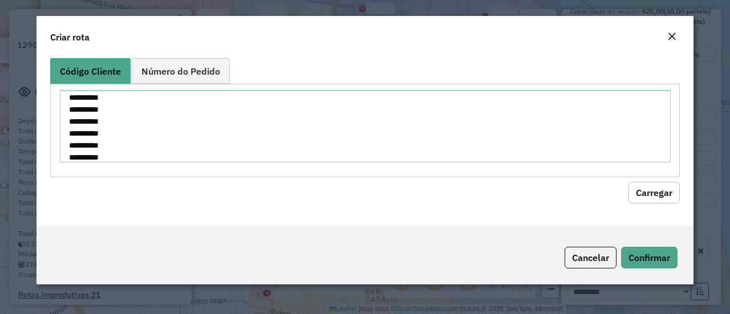
click at [640, 193] on button "Carregar" at bounding box center [654, 193] width 51 height 22
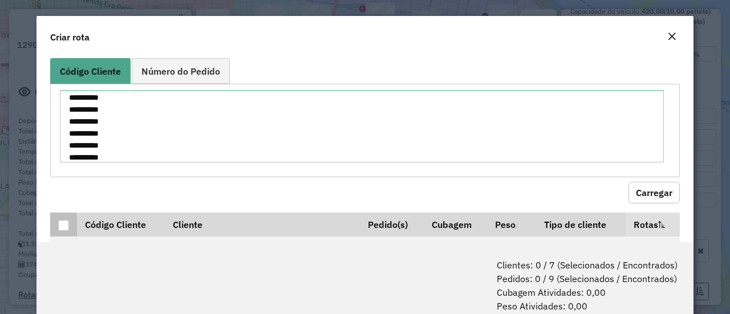
click at [62, 220] on div at bounding box center [63, 225] width 11 height 11
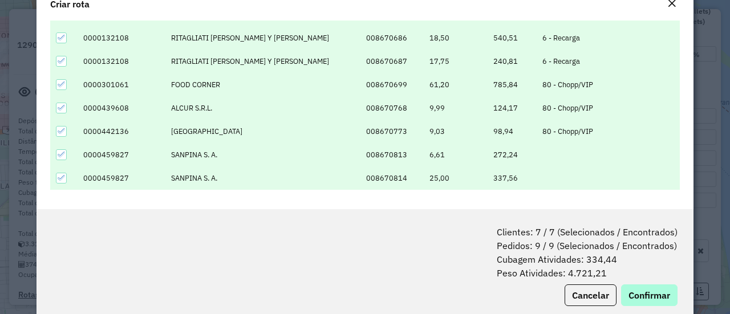
scroll to position [56, 0]
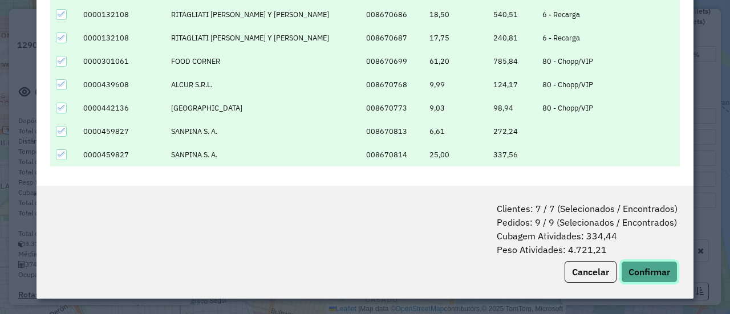
click at [664, 270] on button "Confirmar" at bounding box center [649, 272] width 56 height 22
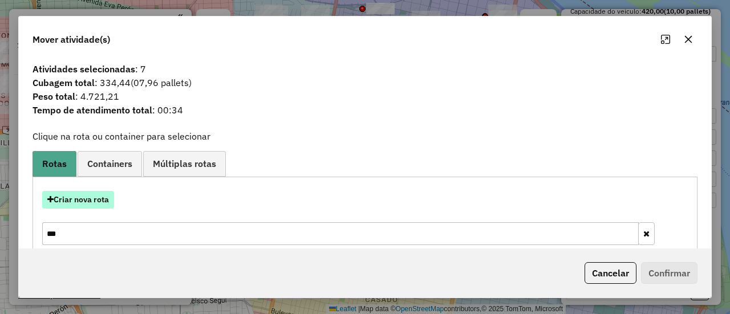
click at [110, 195] on button "Criar nova rota" at bounding box center [78, 200] width 72 height 18
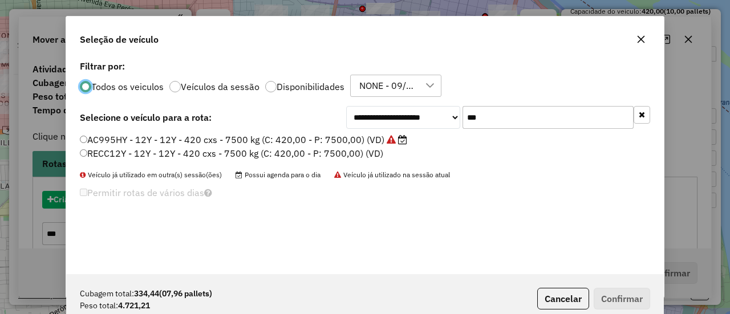
scroll to position [6, 3]
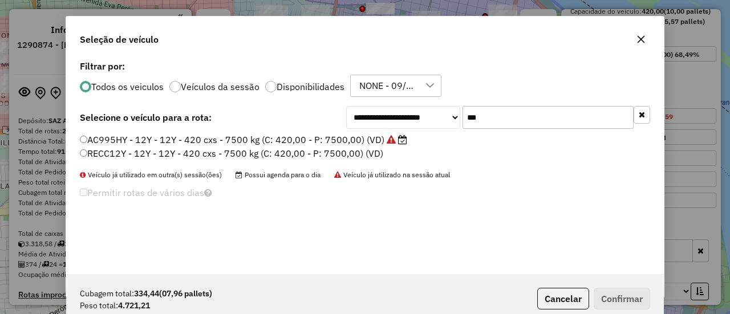
drag, startPoint x: 478, startPoint y: 112, endPoint x: 451, endPoint y: 114, distance: 27.4
click at [451, 114] on div "**********" at bounding box center [498, 117] width 304 height 23
paste input "***"
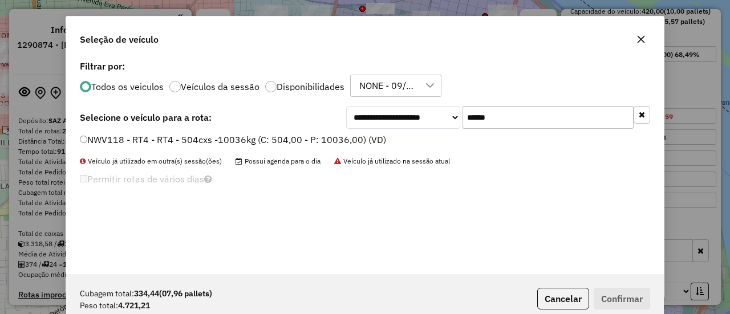
type input "******"
click at [366, 145] on label "NWV118 - RT4 - RT4 - 504cxs -10036kg (C: 504,00 - P: 10036,00) (VD)" at bounding box center [233, 140] width 306 height 14
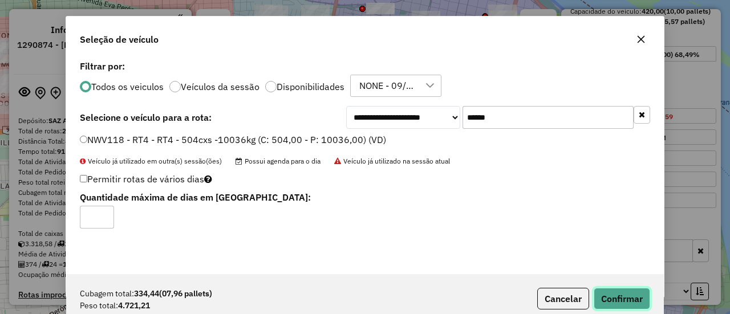
click at [609, 303] on button "Confirmar" at bounding box center [622, 299] width 56 height 22
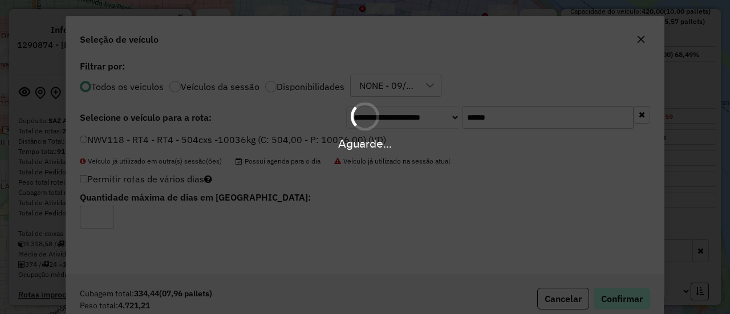
click at [609, 303] on div "Aguarde..." at bounding box center [365, 157] width 730 height 314
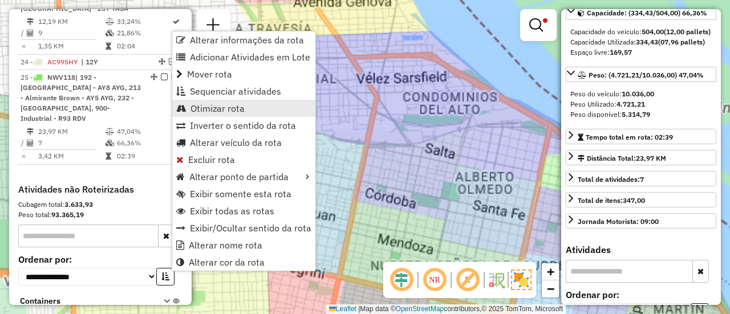
scroll to position [171, 0]
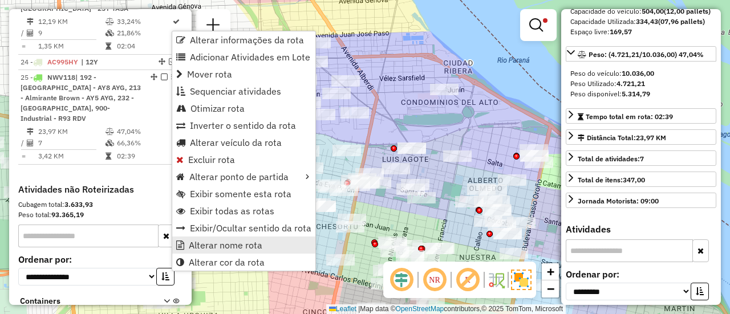
click at [217, 241] on span "Alterar nome rota" at bounding box center [226, 245] width 74 height 9
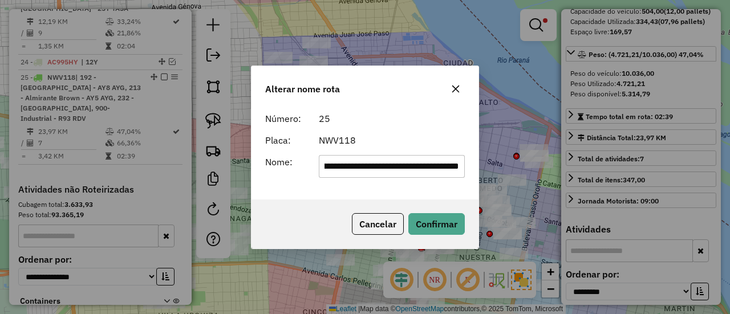
scroll to position [0, 0]
drag, startPoint x: 459, startPoint y: 169, endPoint x: 133, endPoint y: 168, distance: 325.2
click at [133, 168] on div "**********" at bounding box center [365, 157] width 730 height 314
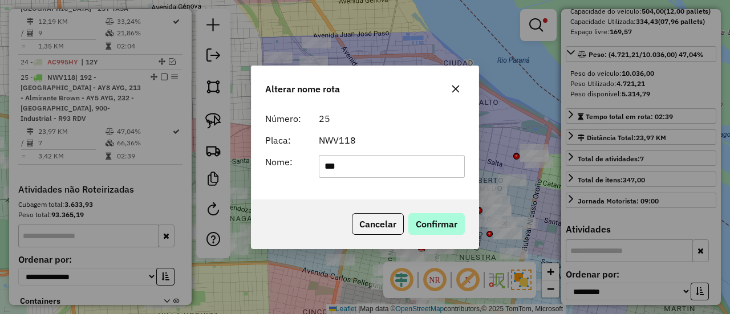
type input "***"
drag, startPoint x: 436, startPoint y: 228, endPoint x: 387, endPoint y: 226, distance: 49.1
click at [435, 228] on button "Confirmar" at bounding box center [436, 224] width 56 height 22
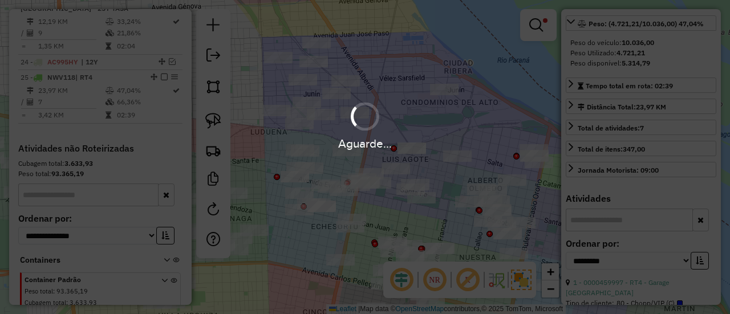
scroll to position [140, 0]
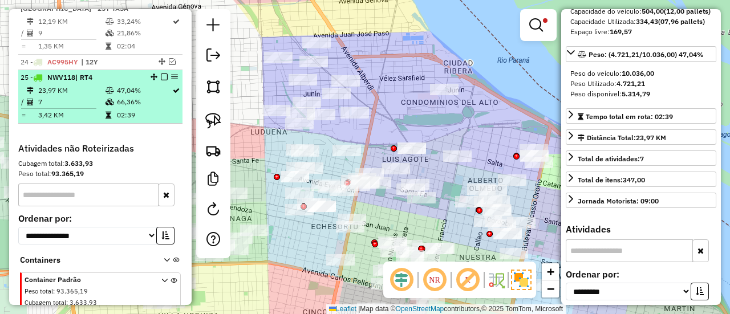
click at [161, 74] on em at bounding box center [164, 77] width 7 height 7
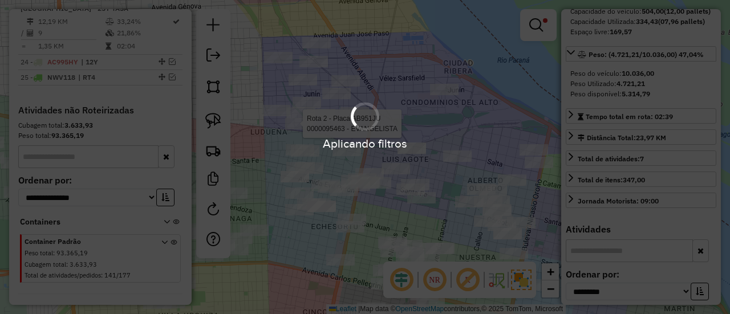
scroll to position [1965, 0]
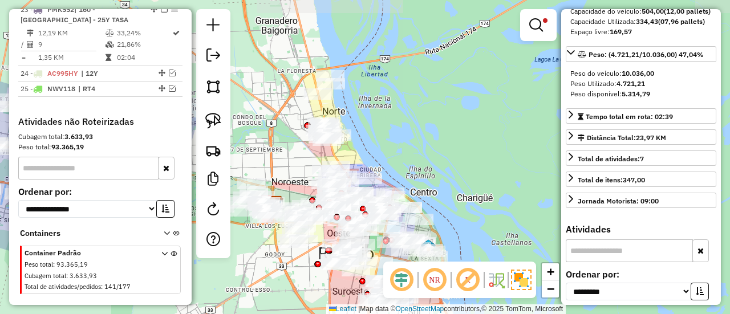
drag, startPoint x: 293, startPoint y: 268, endPoint x: 382, endPoint y: 264, distance: 89.6
click at [376, 268] on div "Limpar filtros Janela de atendimento Grade de atendimento Capacidade Transporta…" at bounding box center [365, 157] width 730 height 314
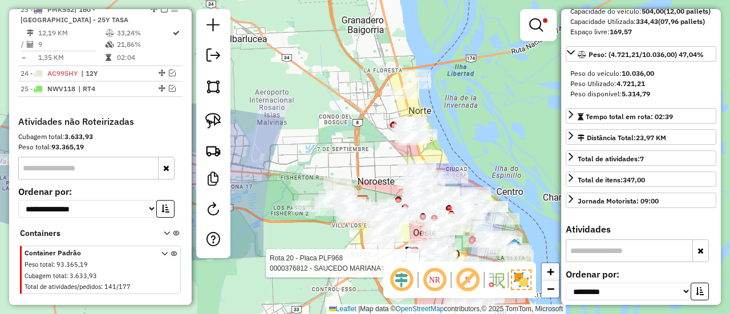
click at [531, 31] on em at bounding box center [536, 25] width 14 height 14
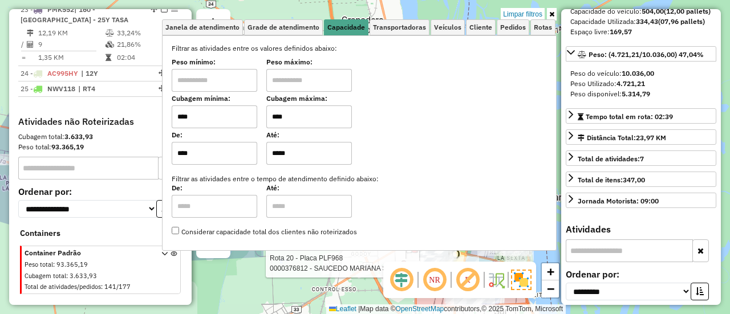
click at [531, 13] on link "Limpar filtros" at bounding box center [523, 14] width 44 height 13
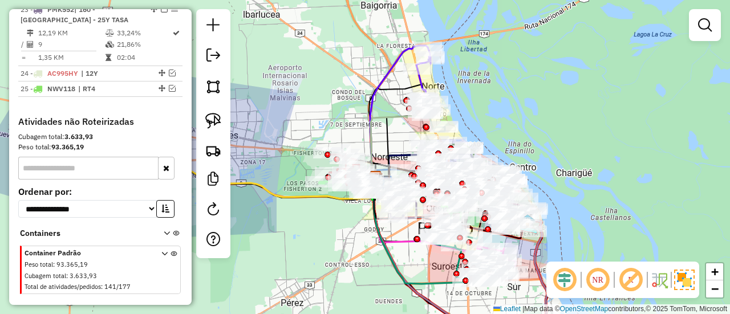
drag, startPoint x: 354, startPoint y: 265, endPoint x: 382, endPoint y: 230, distance: 45.1
click at [381, 230] on div "Janela de atendimento Grade de atendimento Capacidade Transportadoras Veículos …" at bounding box center [365, 157] width 730 height 314
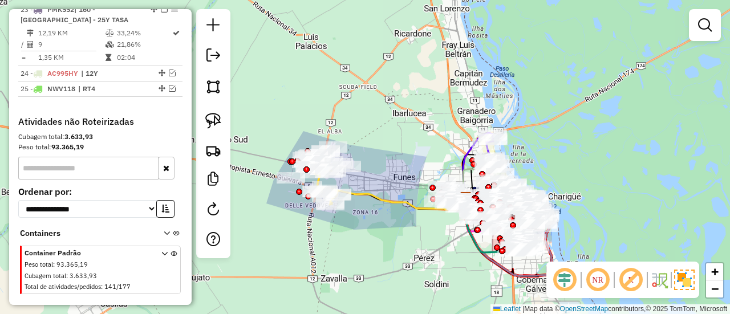
drag, startPoint x: 404, startPoint y: 242, endPoint x: 445, endPoint y: 244, distance: 40.5
click at [445, 244] on div "Janela de atendimento Grade de atendimento Capacidade Transportadoras Veículos …" at bounding box center [365, 157] width 730 height 314
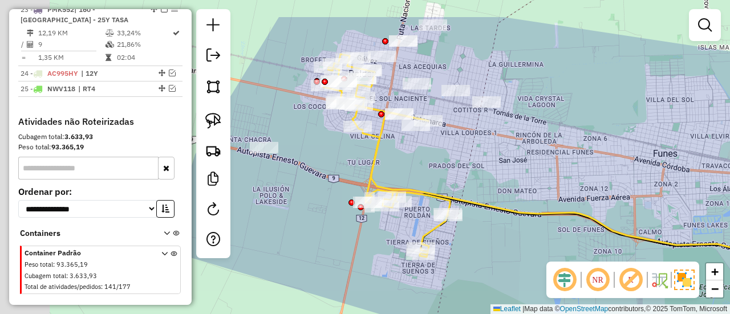
drag, startPoint x: 444, startPoint y: 229, endPoint x: 476, endPoint y: 244, distance: 36.0
click at [476, 244] on div "Janela de atendimento Grade de atendimento Capacidade Transportadoras Veículos …" at bounding box center [365, 157] width 730 height 314
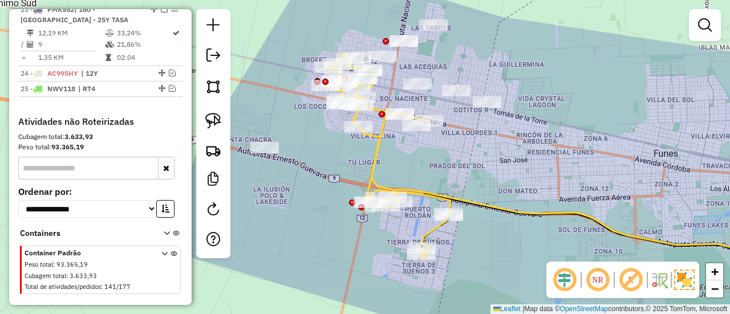
click at [372, 161] on icon at bounding box center [388, 155] width 126 height 203
select select "**********"
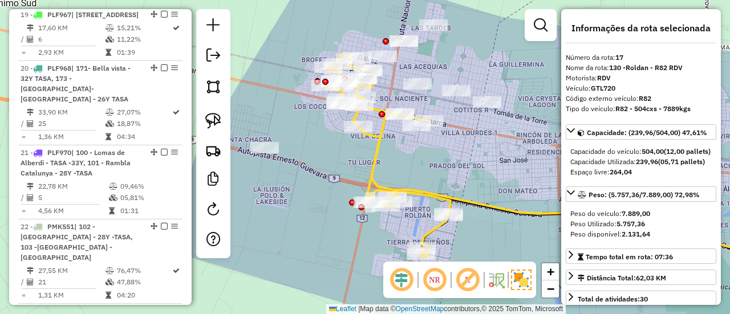
scroll to position [1499, 0]
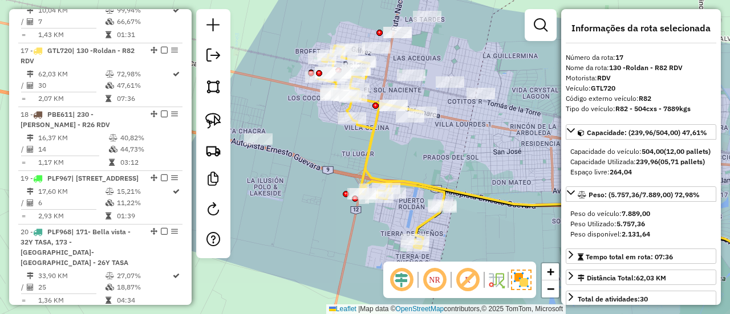
drag, startPoint x: 408, startPoint y: 164, endPoint x: 402, endPoint y: 156, distance: 10.6
click at [402, 156] on div "Janela de atendimento Grade de atendimento Capacidade Transportadoras Veículos …" at bounding box center [365, 157] width 730 height 314
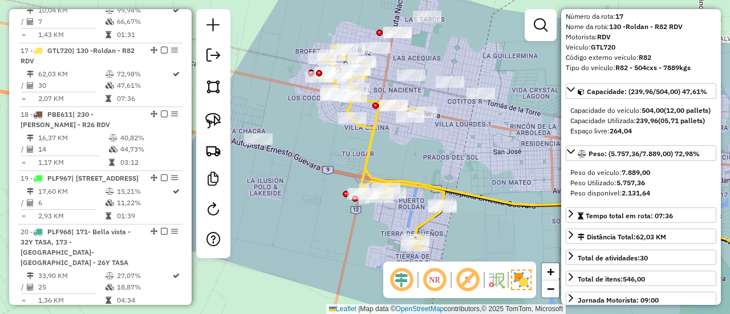
scroll to position [57, 0]
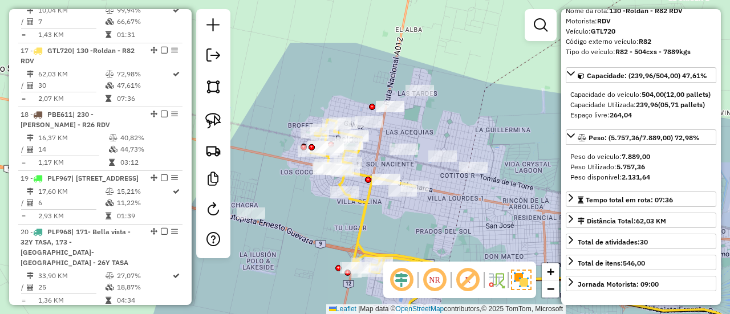
drag, startPoint x: 459, startPoint y: 194, endPoint x: 449, endPoint y: 224, distance: 31.9
click at [451, 227] on div "Janela de atendimento Grade de atendimento Capacidade Transportadoras Veículos …" at bounding box center [365, 157] width 730 height 314
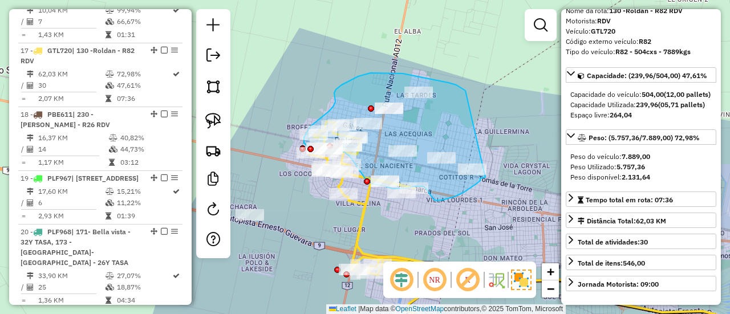
drag, startPoint x: 465, startPoint y: 91, endPoint x: 490, endPoint y: 177, distance: 90.1
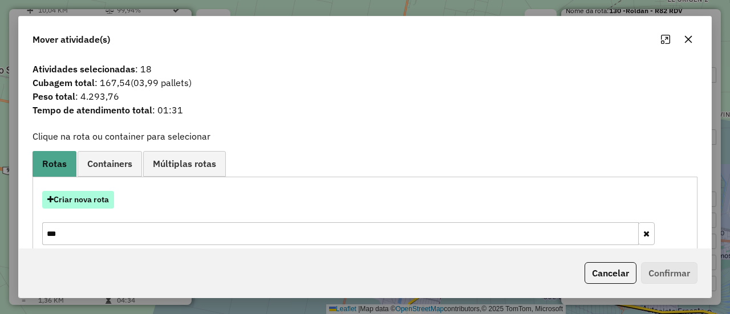
click at [99, 203] on button "Criar nova rota" at bounding box center [78, 200] width 72 height 18
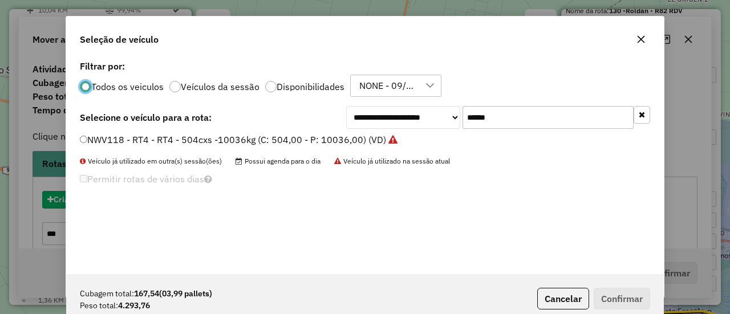
scroll to position [6, 3]
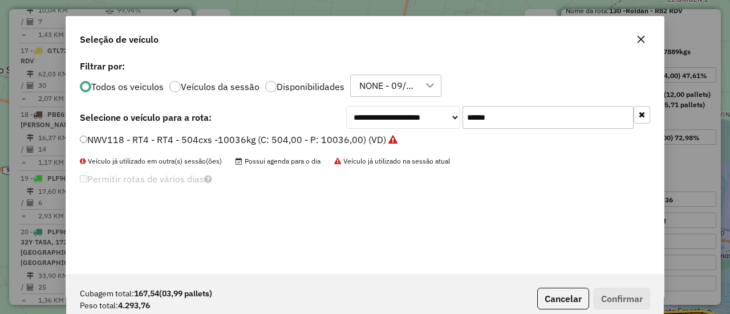
drag, startPoint x: 505, startPoint y: 120, endPoint x: 403, endPoint y: 124, distance: 102.2
click at [403, 124] on div "**********" at bounding box center [498, 117] width 304 height 23
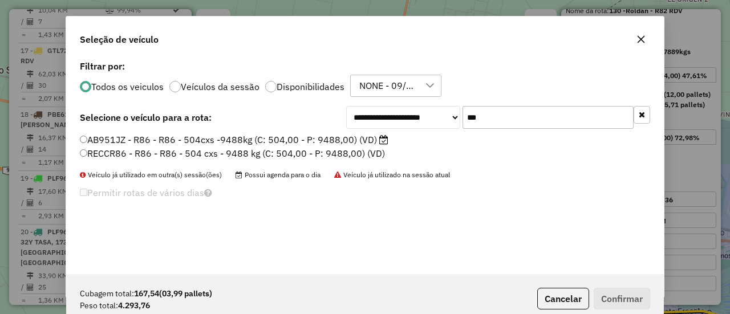
type input "***"
click at [357, 141] on label "AB951JZ - R86 - R86 - 504cxs -9488kg (C: 504,00 - P: 9488,00) (VD)" at bounding box center [234, 140] width 309 height 14
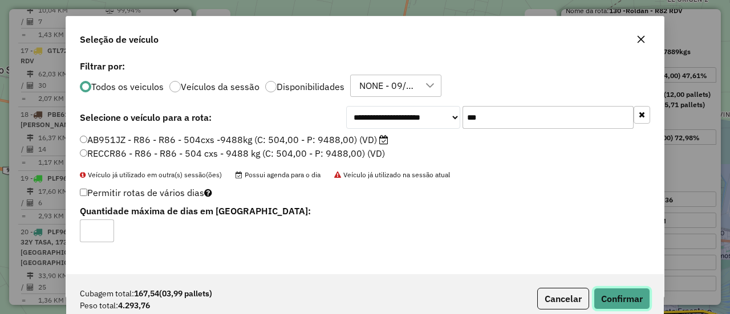
click at [613, 295] on button "Confirmar" at bounding box center [622, 299] width 56 height 22
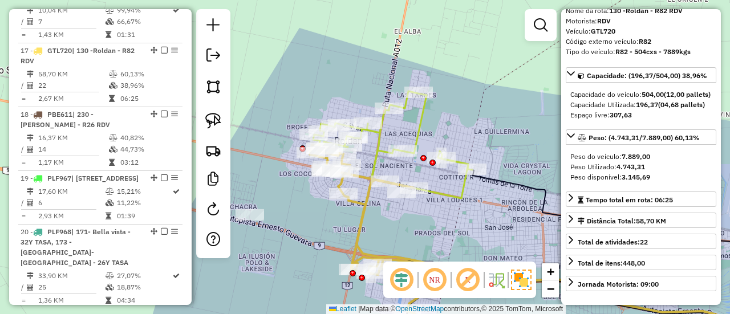
click at [416, 129] on icon at bounding box center [392, 144] width 159 height 107
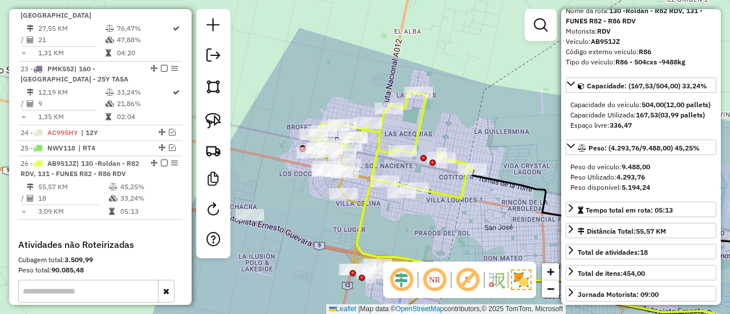
scroll to position [2006, 0]
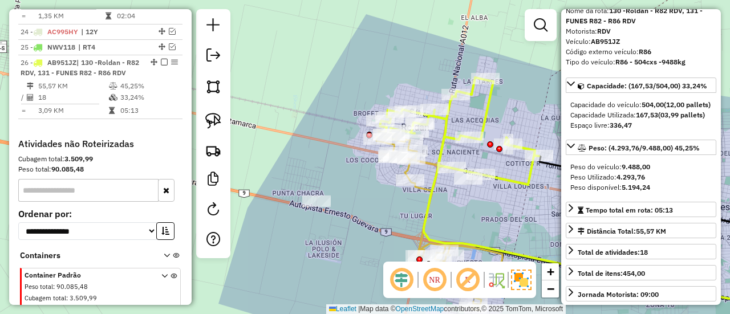
drag, startPoint x: 406, startPoint y: 133, endPoint x: 473, endPoint y: 119, distance: 68.1
click at [473, 119] on div "Janela de atendimento Grade de atendimento Capacidade Transportadoras Veículos …" at bounding box center [365, 157] width 730 height 314
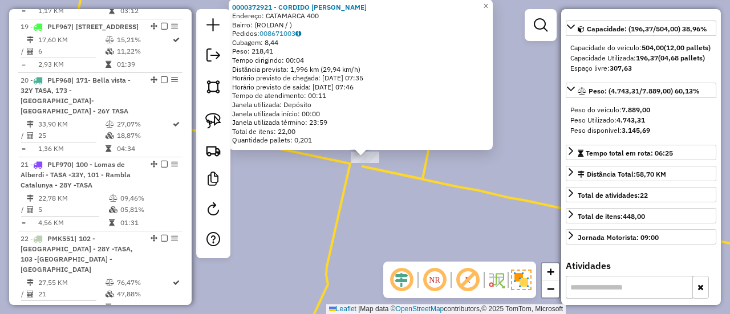
scroll to position [1499, 0]
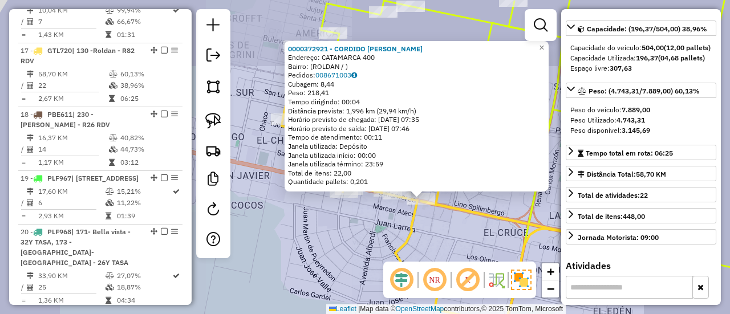
drag, startPoint x: 450, startPoint y: 229, endPoint x: 455, endPoint y: 225, distance: 6.7
click at [450, 229] on div "0000372921 - CORDIDO VIVIANA BEATRIZ Endereço: CATAMARCA 400 Bairro: (ROLDAN / …" at bounding box center [365, 157] width 730 height 314
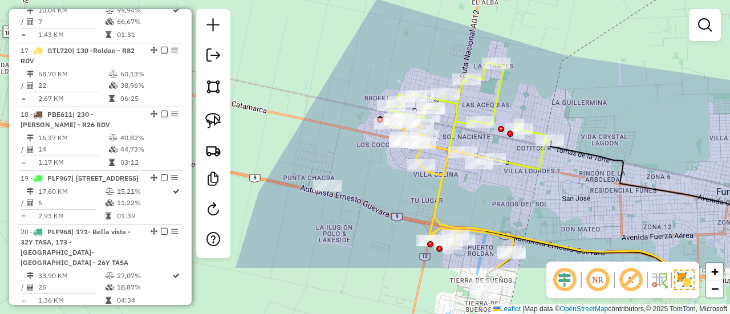
drag, startPoint x: 427, startPoint y: 233, endPoint x: 400, endPoint y: 159, distance: 79.4
click at [400, 159] on div "Janela de atendimento Grade de atendimento Capacidade Transportadoras Veículos …" at bounding box center [365, 157] width 730 height 314
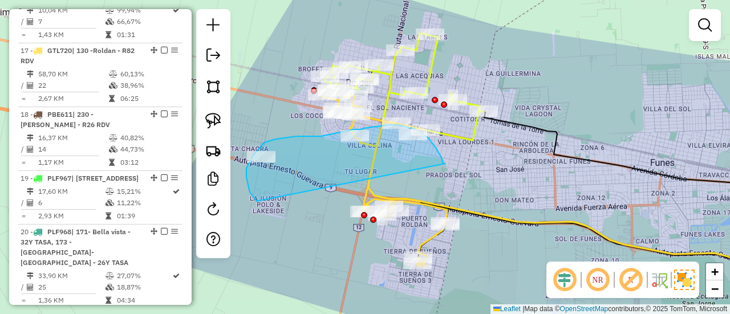
drag, startPoint x: 443, startPoint y: 163, endPoint x: 272, endPoint y: 210, distance: 178.3
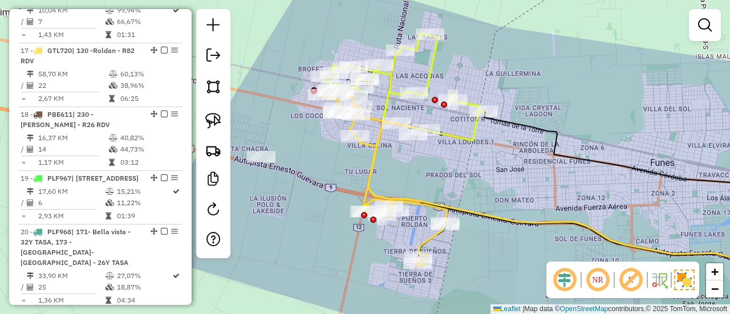
click at [452, 203] on icon at bounding box center [586, 201] width 435 height 159
select select "**********"
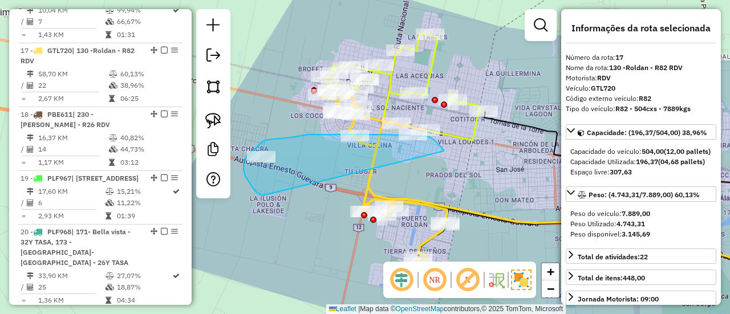
drag, startPoint x: 439, startPoint y: 144, endPoint x: 264, endPoint y: 197, distance: 182.8
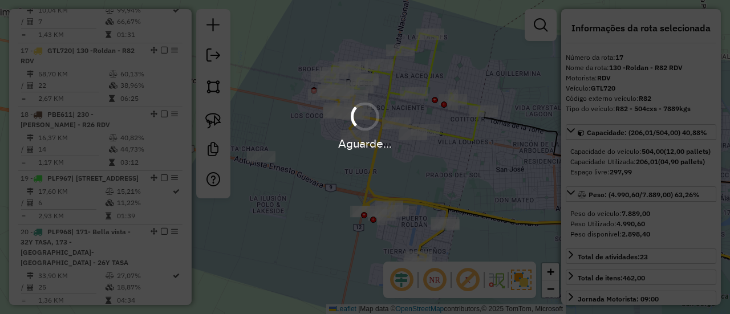
select select "**********"
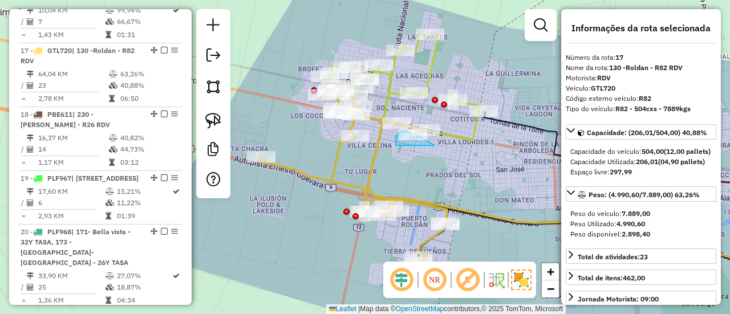
drag, startPoint x: 428, startPoint y: 141, endPoint x: 396, endPoint y: 146, distance: 31.8
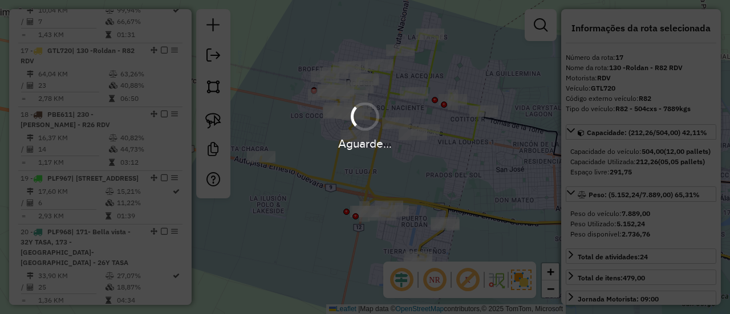
select select "**********"
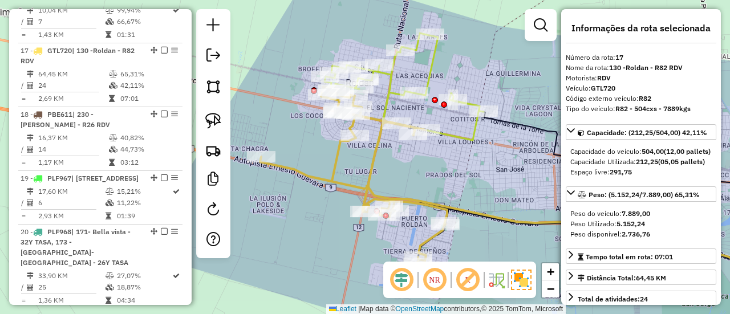
click at [387, 79] on icon at bounding box center [404, 86] width 159 height 107
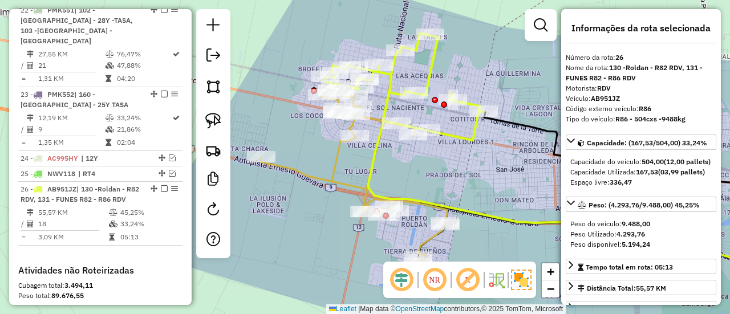
scroll to position [2006, 0]
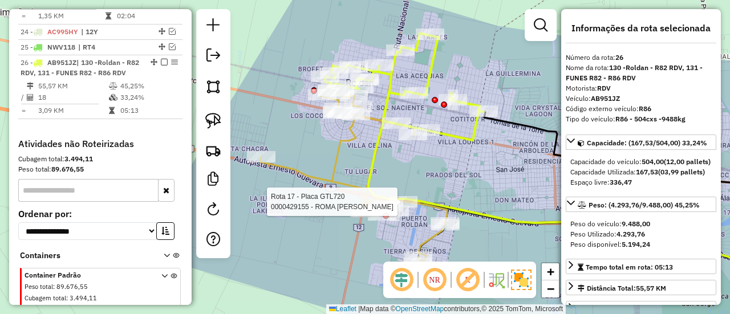
click at [422, 214] on div "Rota 17 - Placa GTL720 0000429155 - ROMA JONATAN MIGUEL Janela de atendimento G…" at bounding box center [365, 157] width 730 height 314
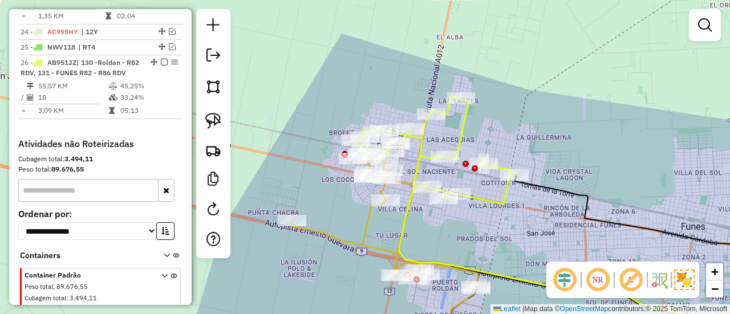
drag, startPoint x: 414, startPoint y: 160, endPoint x: 446, endPoint y: 223, distance: 70.9
click at [445, 224] on div "Janela de atendimento Grade de atendimento Capacidade Transportadoras Veículos …" at bounding box center [365, 157] width 730 height 314
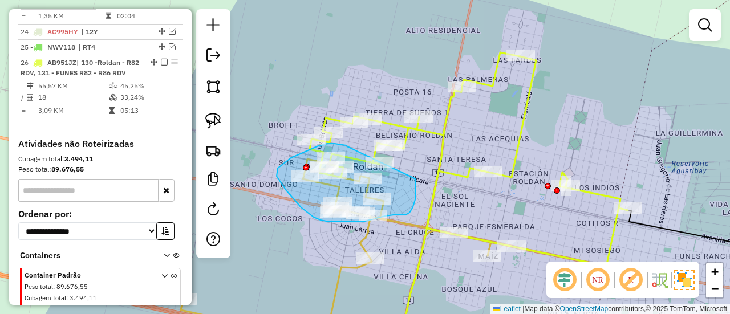
drag, startPoint x: 345, startPoint y: 145, endPoint x: 414, endPoint y: 172, distance: 74.4
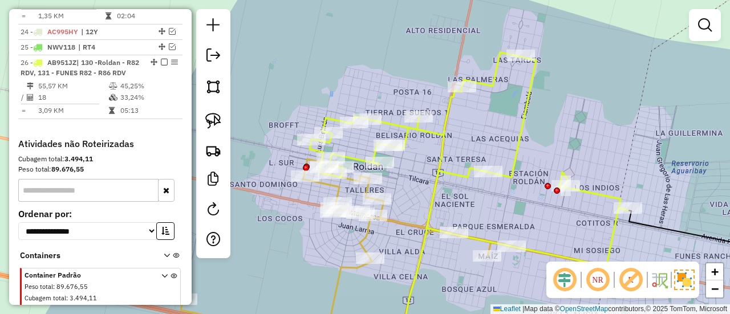
click at [441, 169] on icon at bounding box center [469, 159] width 318 height 214
select select "**********"
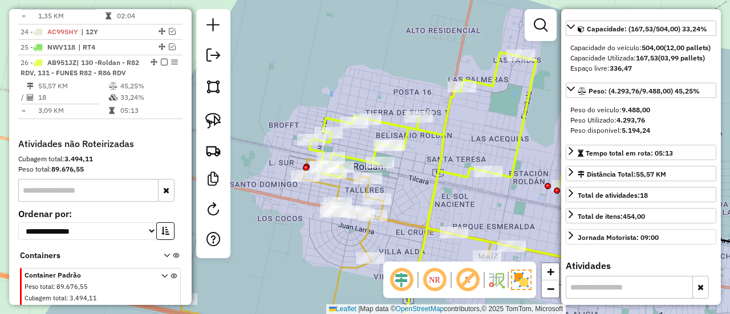
scroll to position [81, 0]
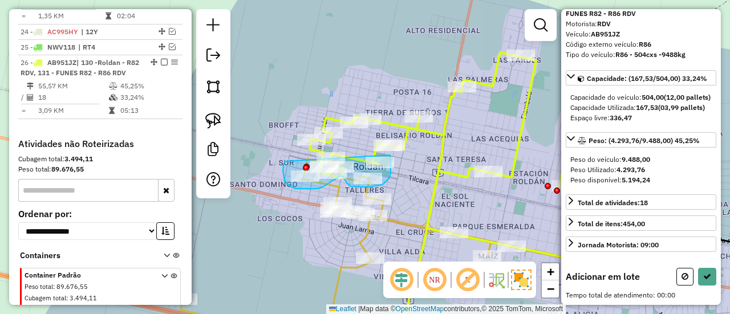
drag, startPoint x: 285, startPoint y: 161, endPoint x: 390, endPoint y: 155, distance: 105.1
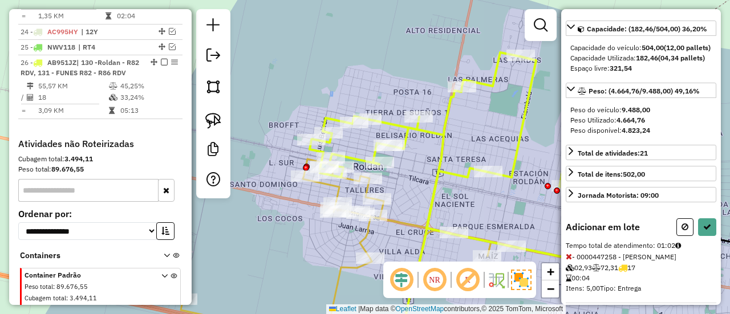
select select "**********"
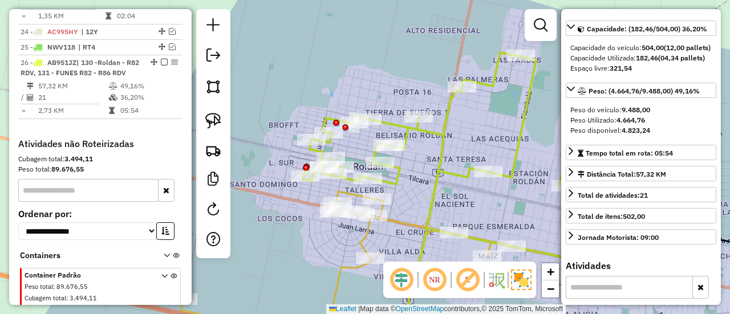
click at [397, 218] on icon at bounding box center [346, 269] width 331 height 154
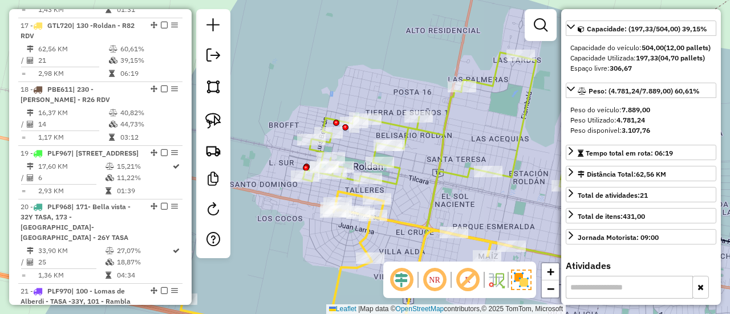
scroll to position [1499, 0]
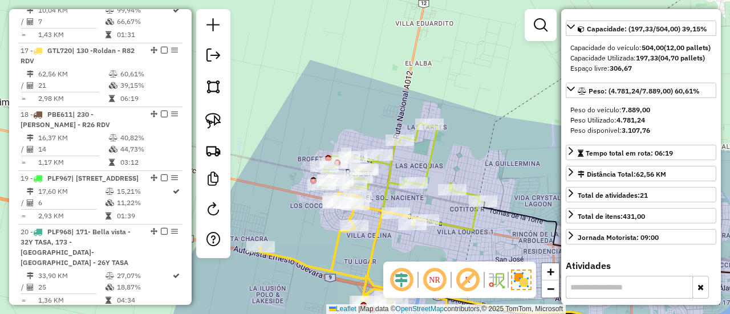
drag, startPoint x: 455, startPoint y: 210, endPoint x: 389, endPoint y: 159, distance: 83.4
click at [390, 160] on div "Janela de atendimento Grade de atendimento Capacidade Transportadoras Veículos …" at bounding box center [365, 157] width 730 height 314
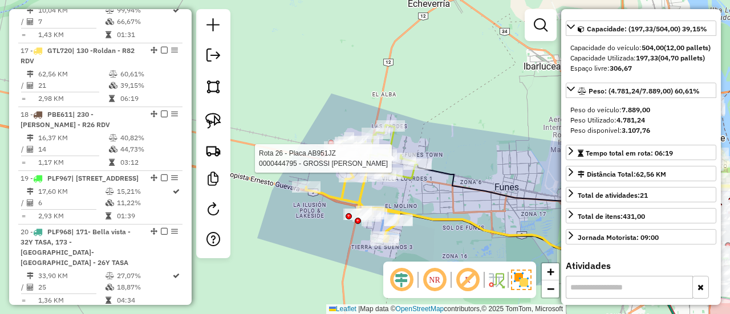
click at [435, 188] on div "Rota 26 - Placa AB951JZ 0000444795 - GROSSI CARLOS AUGUSTO Janela de atendiment…" at bounding box center [365, 157] width 730 height 314
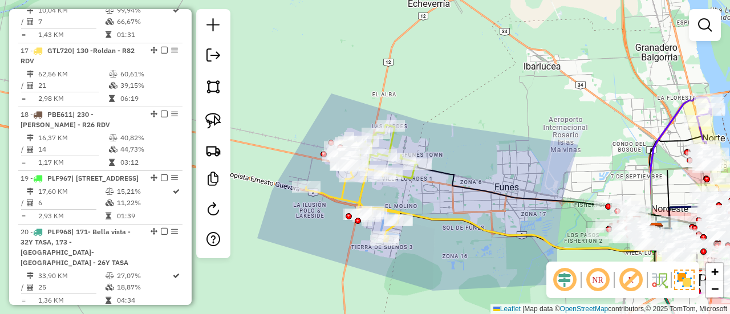
click at [391, 139] on icon at bounding box center [377, 152] width 81 height 54
select select "**********"
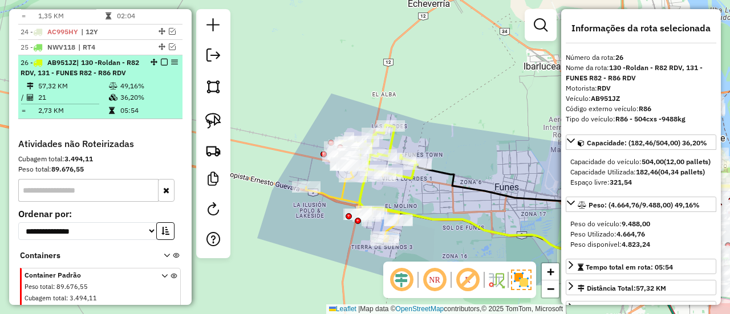
click at [161, 59] on em at bounding box center [164, 62] width 7 height 7
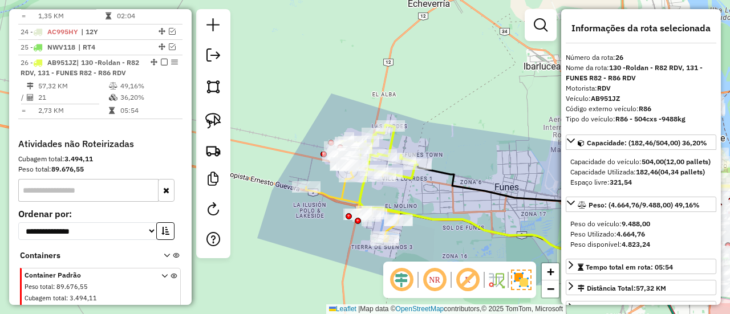
scroll to position [1979, 0]
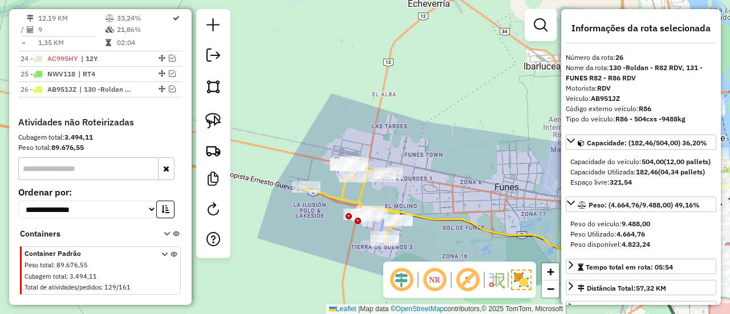
click at [357, 197] on icon at bounding box center [353, 201] width 94 height 82
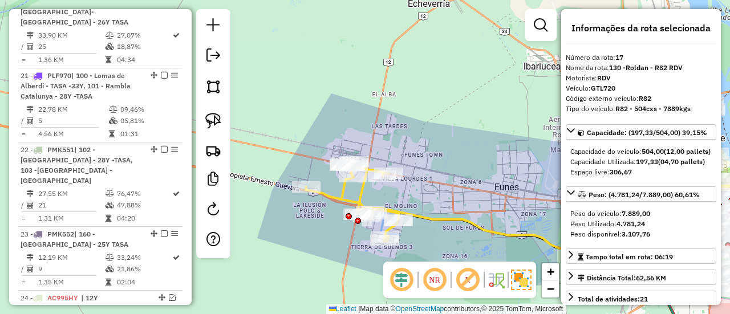
scroll to position [1499, 0]
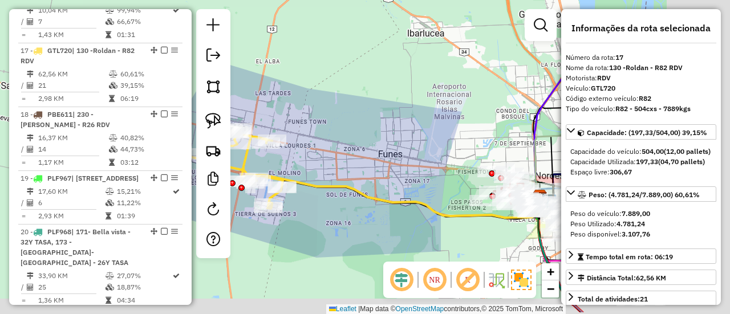
drag, startPoint x: 468, startPoint y: 185, endPoint x: 358, endPoint y: 159, distance: 112.6
click at [358, 158] on div "Janela de atendimento Grade de atendimento Capacidade Transportadoras Veículos …" at bounding box center [365, 157] width 730 height 314
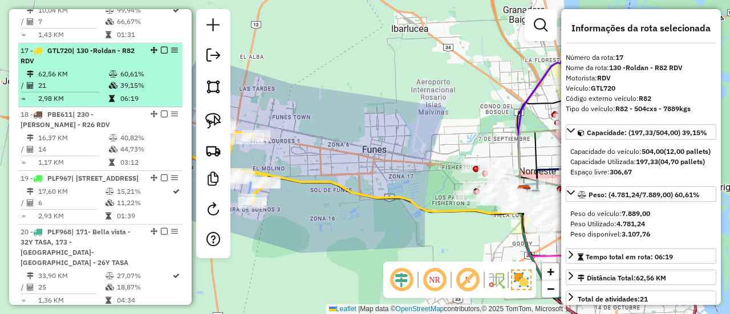
click at [163, 47] on em at bounding box center [164, 50] width 7 height 7
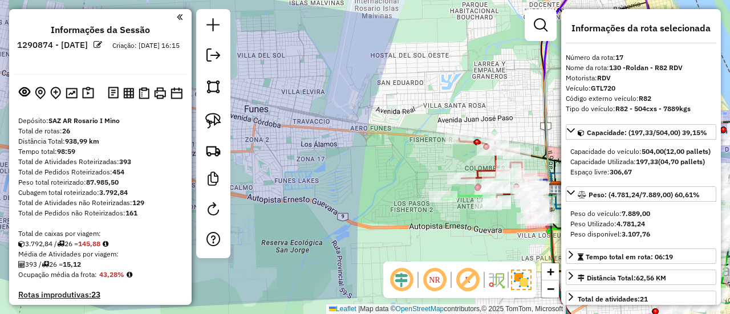
select select "**********"
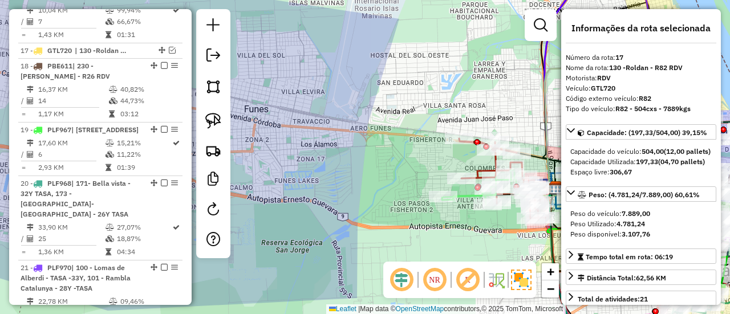
click at [347, 207] on div "Janela de atendimento Grade de atendimento Capacidade Transportadoras Veículos …" at bounding box center [365, 157] width 730 height 314
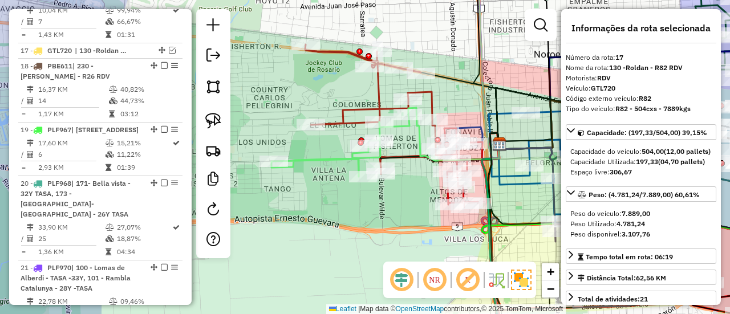
drag, startPoint x: 427, startPoint y: 213, endPoint x: 409, endPoint y: 244, distance: 35.3
click at [408, 244] on div "Janela de atendimento Grade de atendimento Capacidade Transportadoras Veículos …" at bounding box center [365, 157] width 730 height 314
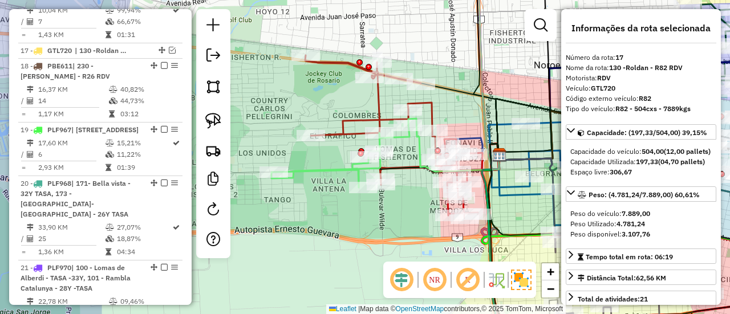
click at [331, 173] on icon at bounding box center [341, 156] width 138 height 62
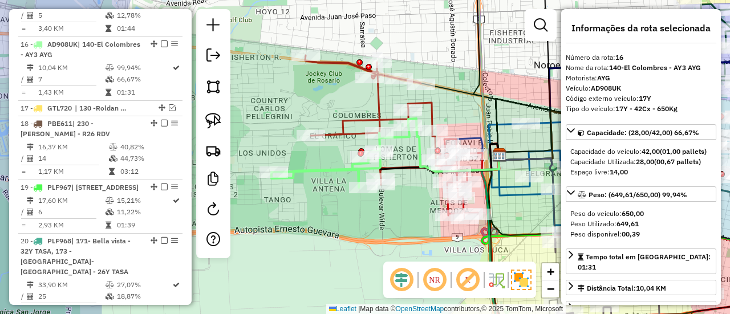
scroll to position [1435, 0]
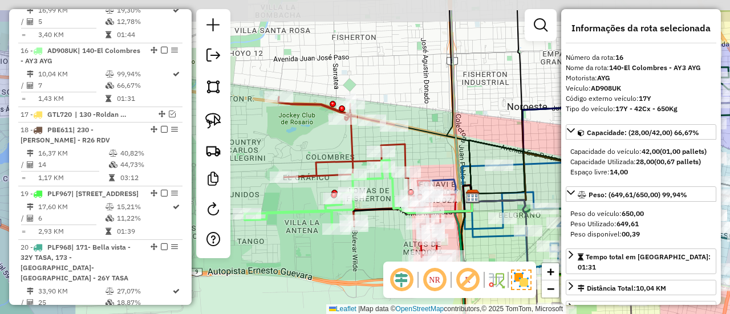
drag, startPoint x: 330, startPoint y: 181, endPoint x: 304, endPoint y: 224, distance: 50.7
click at [304, 224] on div "Janela de atendimento Grade de atendimento Capacidade Transportadoras Veículos …" at bounding box center [365, 157] width 730 height 314
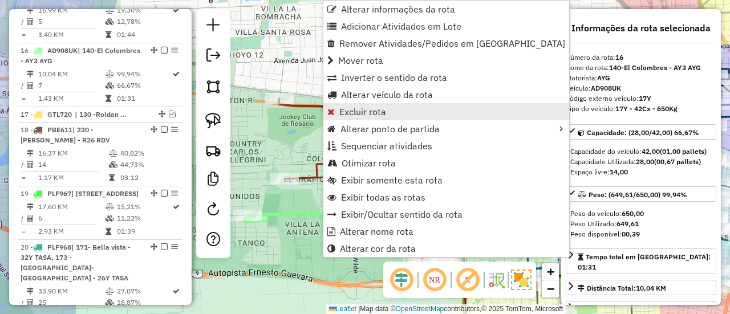
click at [358, 115] on span "Excluir rota" at bounding box center [362, 111] width 47 height 9
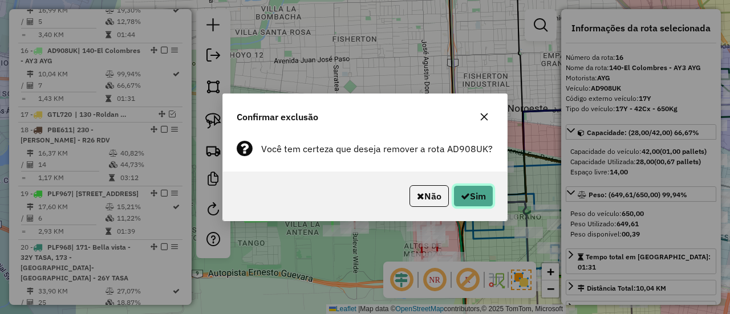
click at [475, 195] on button "Sim" at bounding box center [473, 196] width 40 height 22
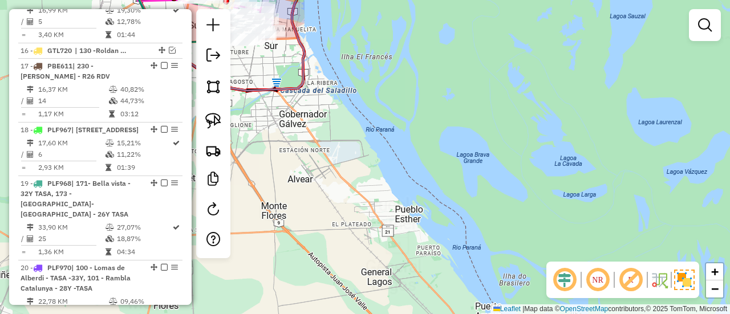
drag, startPoint x: 574, startPoint y: 319, endPoint x: 594, endPoint y: 331, distance: 23.3
click at [594, 314] on html "Aguarde... Pop-up bloqueado! Seu navegador bloqueou automáticamente a abertura …" at bounding box center [365, 157] width 730 height 314
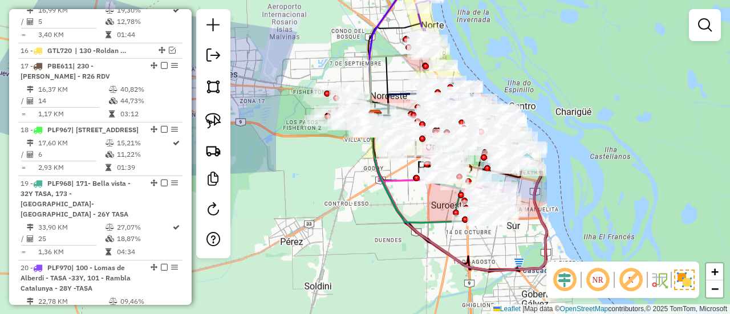
drag, startPoint x: 504, startPoint y: 255, endPoint x: 552, endPoint y: 285, distance: 56.4
click at [551, 285] on hb-router-mapa "Informações da Sessão 1290874 - [DATE] Criação: [DATE] 16:15 Depósito: SAZ AR R…" at bounding box center [365, 157] width 730 height 314
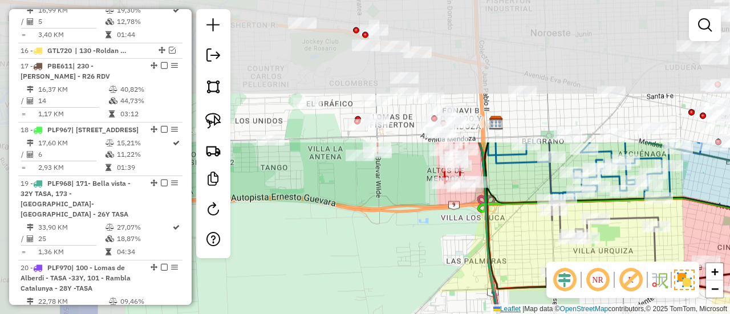
drag, startPoint x: 396, startPoint y: 186, endPoint x: 493, endPoint y: 310, distance: 156.9
click at [493, 310] on div "Janela de atendimento Grade de atendimento Capacidade Transportadoras Veículos …" at bounding box center [365, 157] width 730 height 314
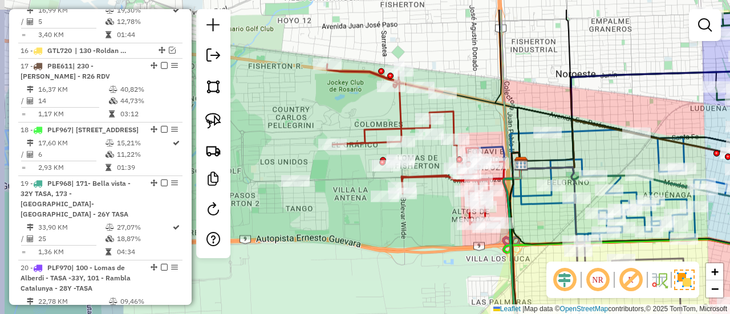
drag, startPoint x: 427, startPoint y: 224, endPoint x: 459, endPoint y: 271, distance: 57.1
click at [459, 271] on div "Janela de atendimento Grade de atendimento Capacidade Transportadoras Veículos …" at bounding box center [365, 157] width 730 height 314
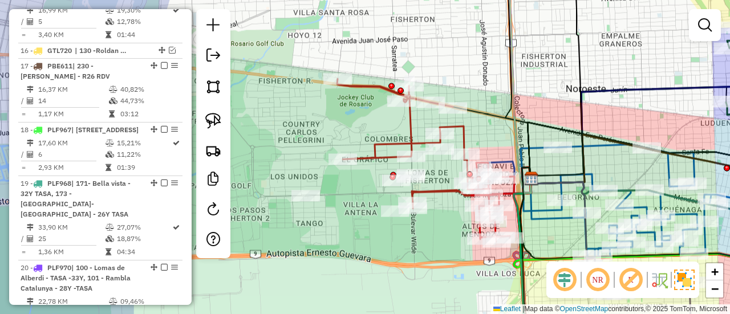
click at [499, 161] on icon at bounding box center [612, 200] width 249 height 113
select select "**********"
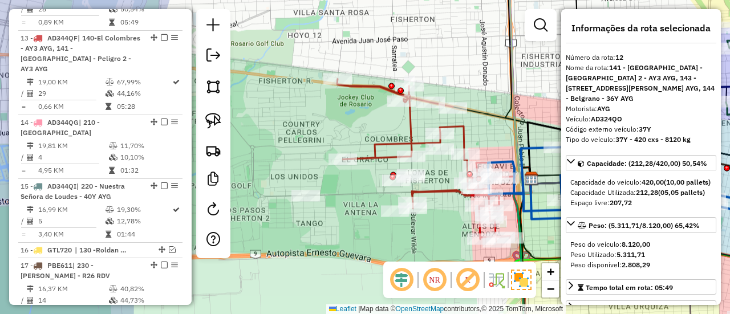
scroll to position [1150, 0]
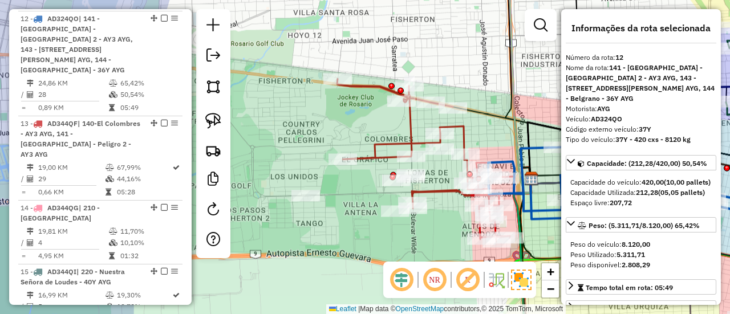
click at [463, 132] on icon at bounding box center [425, 160] width 177 height 163
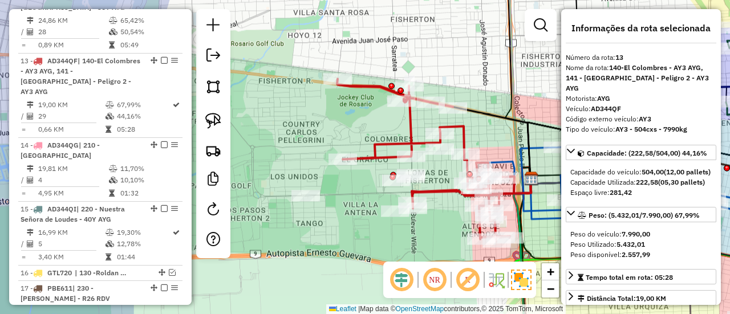
scroll to position [1234, 0]
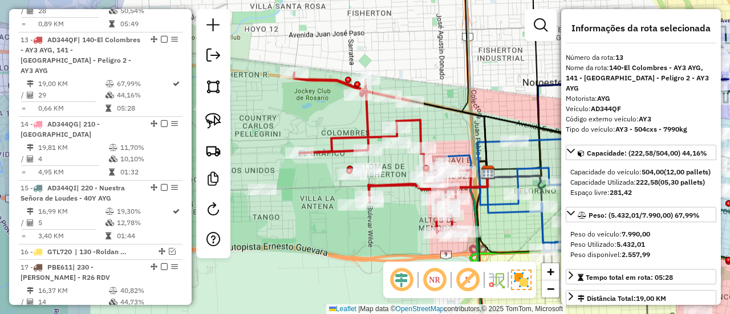
click at [383, 223] on div "Janela de atendimento Grade de atendimento Capacidade Transportadoras Veículos …" at bounding box center [365, 157] width 730 height 314
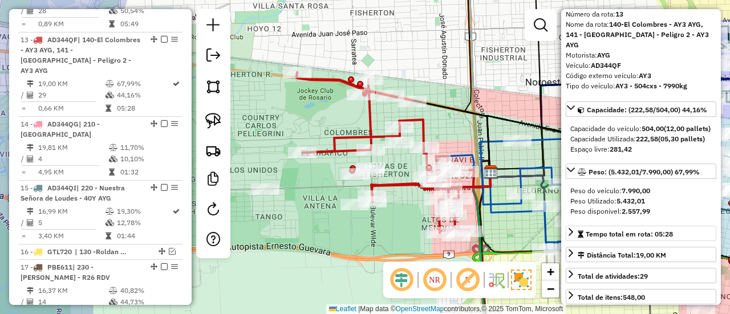
scroll to position [57, 0]
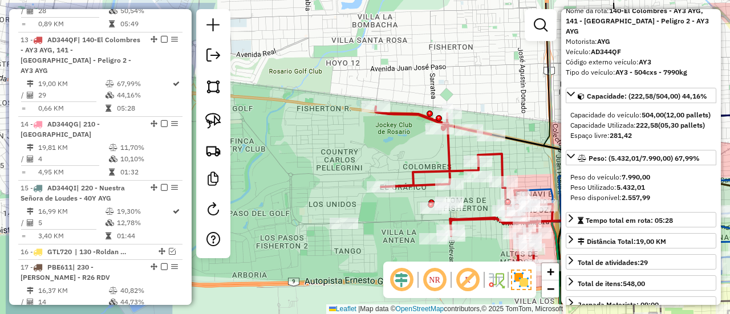
drag, startPoint x: 367, startPoint y: 265, endPoint x: 446, endPoint y: 299, distance: 85.8
click at [446, 299] on div "Janela de atendimento Grade de atendimento Capacidade Transportadoras Veículos …" at bounding box center [365, 157] width 730 height 314
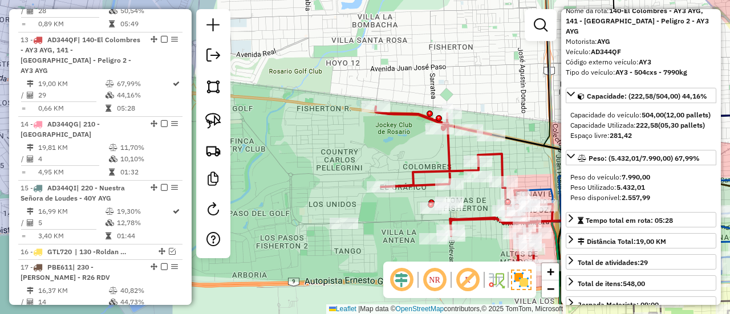
click at [444, 298] on hb-router-mapa "Informações da Sessão 1290874 - [DATE] Criação: [DATE] 16:15 Depósito: SAZ AR R…" at bounding box center [365, 157] width 730 height 314
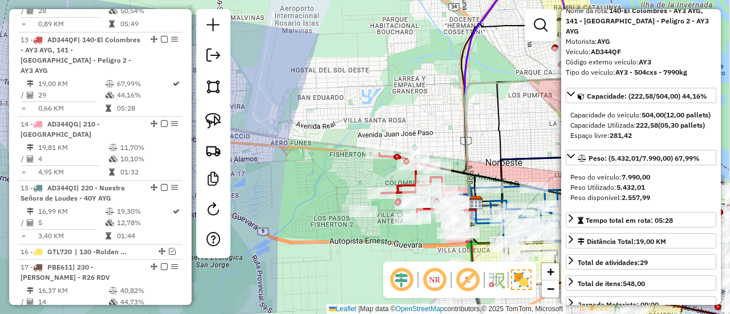
drag, startPoint x: 375, startPoint y: 167, endPoint x: 306, endPoint y: 207, distance: 80.2
click at [305, 207] on div "Janela de atendimento Grade de atendimento Capacidade Transportadoras Veículos …" at bounding box center [365, 157] width 730 height 314
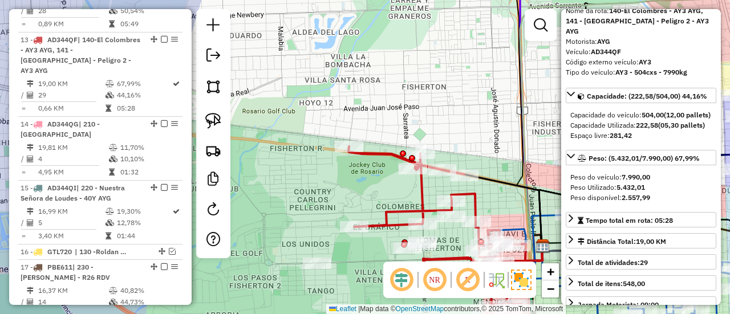
click at [403, 212] on icon at bounding box center [437, 228] width 177 height 163
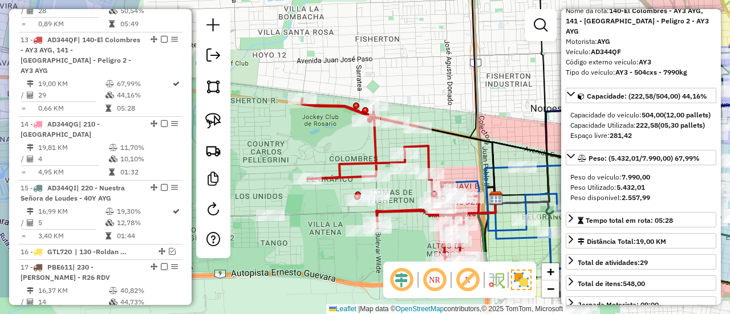
drag, startPoint x: 368, startPoint y: 184, endPoint x: 343, endPoint y: 156, distance: 37.6
click at [343, 156] on div "Janela de atendimento Grade de atendimento Capacidade Transportadoras Veículos …" at bounding box center [365, 157] width 730 height 314
click at [537, 191] on icon at bounding box center [577, 220] width 249 height 113
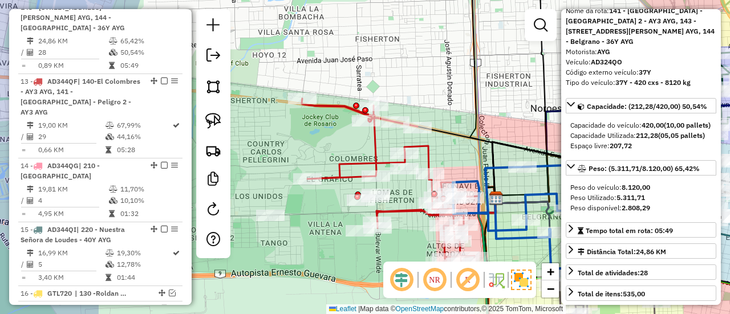
scroll to position [1150, 0]
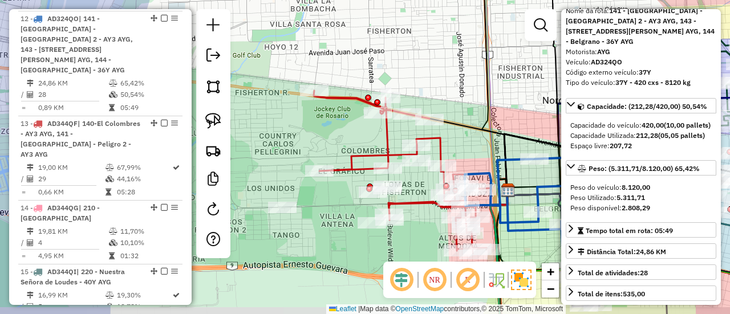
drag, startPoint x: 274, startPoint y: 155, endPoint x: 285, endPoint y: 147, distance: 13.9
click at [285, 147] on div "Janela de atendimento Grade de atendimento Capacidade Transportadoras Veículos …" at bounding box center [365, 157] width 730 height 314
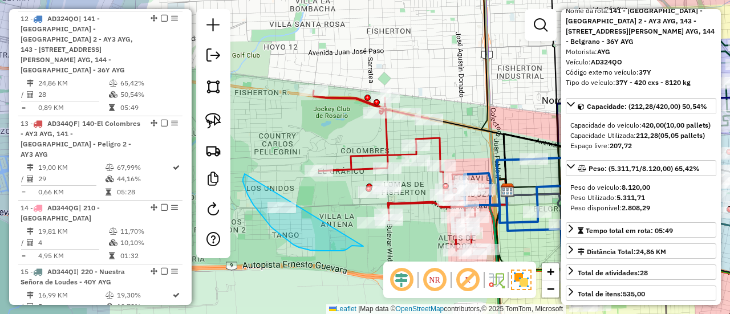
drag, startPoint x: 244, startPoint y: 183, endPoint x: 363, endPoint y: 246, distance: 135.5
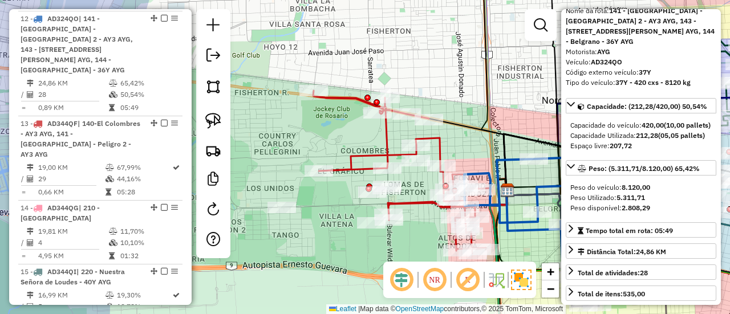
click at [417, 196] on icon at bounding box center [401, 172] width 177 height 163
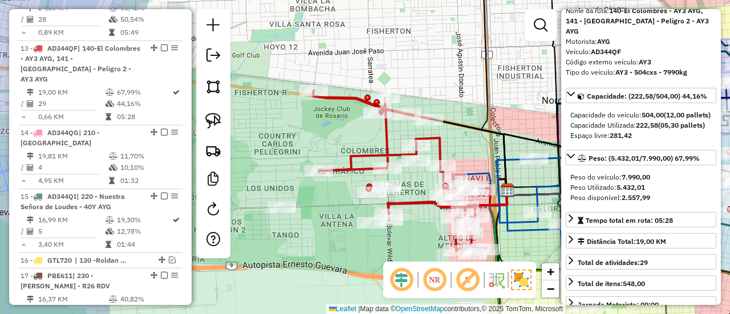
scroll to position [1234, 0]
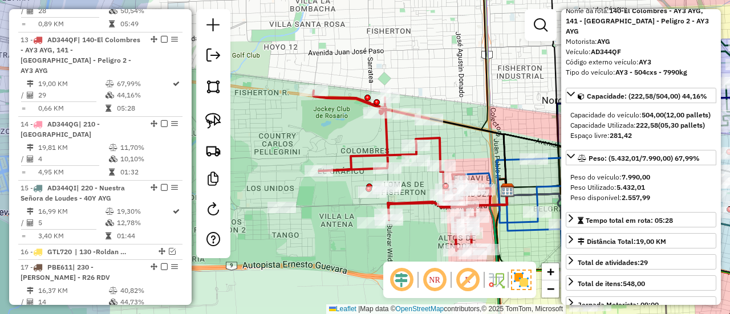
click at [439, 144] on icon at bounding box center [401, 172] width 177 height 163
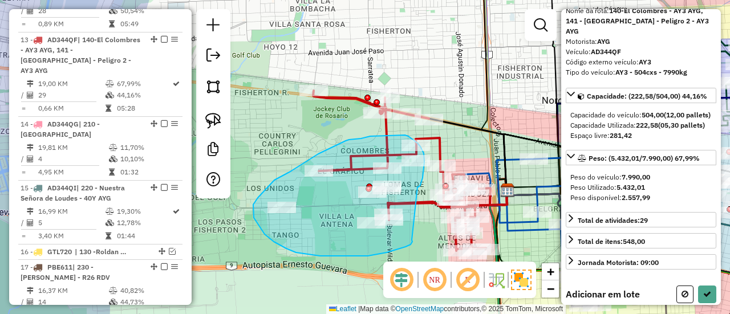
drag, startPoint x: 419, startPoint y: 187, endPoint x: 412, endPoint y: 240, distance: 53.5
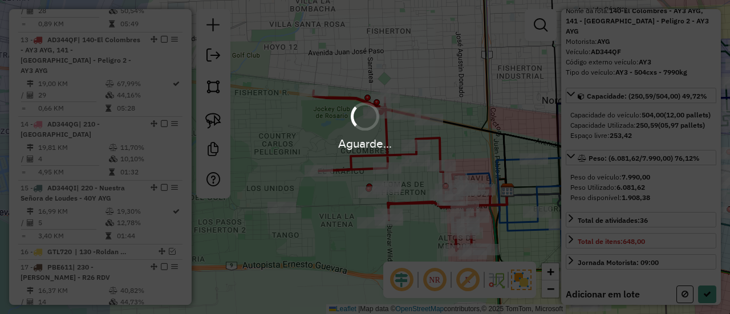
select select "**********"
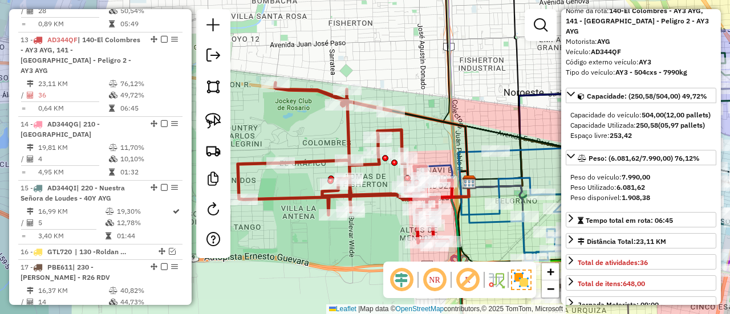
click at [387, 232] on div "Janela de atendimento Grade de atendimento Capacidade Transportadoras Veículos …" at bounding box center [365, 157] width 730 height 314
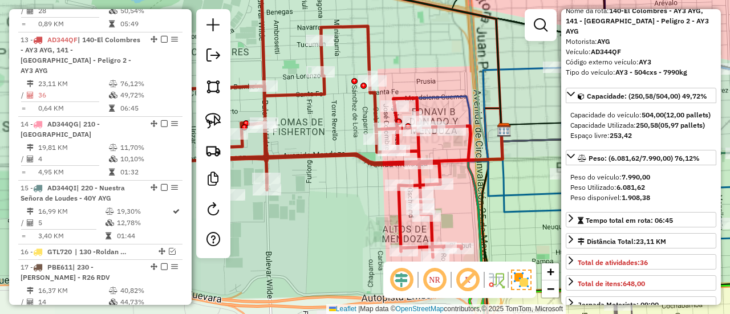
drag, startPoint x: 461, startPoint y: 207, endPoint x: 442, endPoint y: 198, distance: 20.9
click at [446, 197] on div "Janela de atendimento Grade de atendimento Capacidade Transportadoras Veículos …" at bounding box center [365, 157] width 730 height 314
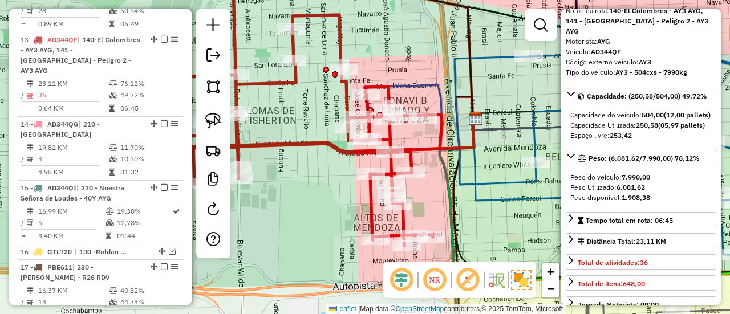
drag, startPoint x: 449, startPoint y: 190, endPoint x: 424, endPoint y: 181, distance: 26.2
click at [426, 182] on div "Janela de atendimento Grade de atendimento Capacidade Transportadoras Veículos …" at bounding box center [365, 157] width 730 height 314
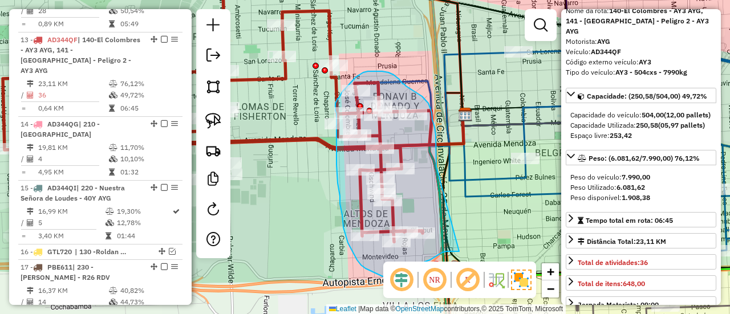
drag, startPoint x: 436, startPoint y: 164, endPoint x: 460, endPoint y: 252, distance: 90.4
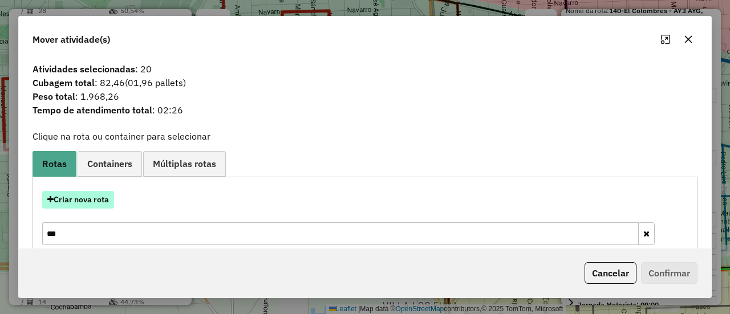
click at [90, 206] on button "Criar nova rota" at bounding box center [78, 200] width 72 height 18
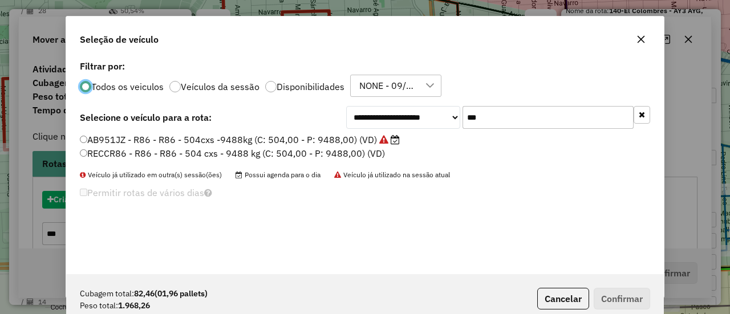
scroll to position [6, 3]
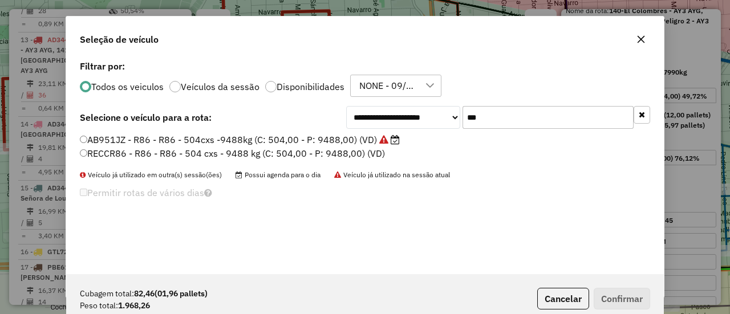
drag, startPoint x: 450, startPoint y: 116, endPoint x: 435, endPoint y: 116, distance: 15.4
click at [435, 116] on div "**********" at bounding box center [498, 117] width 304 height 23
type input "***"
click at [378, 137] on label "AD324QU - 36Y - 36Y - 420cxs - 8383kg (C: 420,00 - P: 8383,00) (VD)" at bounding box center [236, 140] width 313 height 14
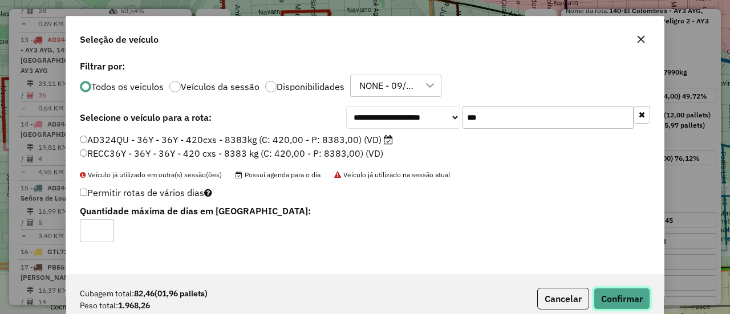
click at [622, 297] on button "Confirmar" at bounding box center [622, 299] width 56 height 22
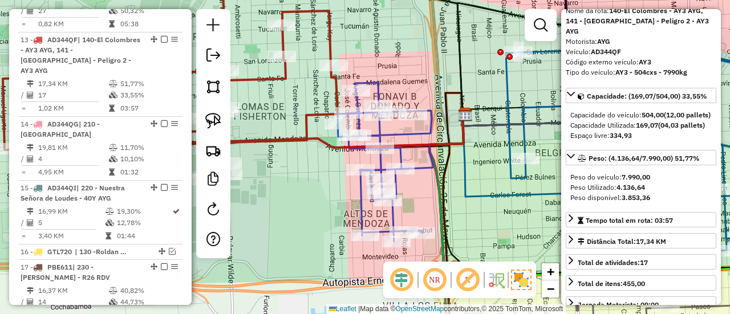
click at [422, 168] on icon at bounding box center [412, 143] width 104 height 56
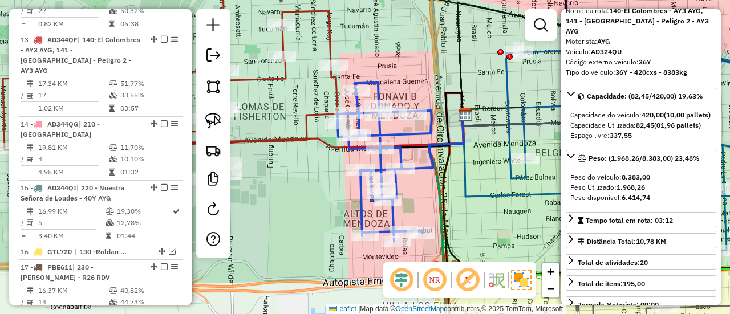
scroll to position [1909, 0]
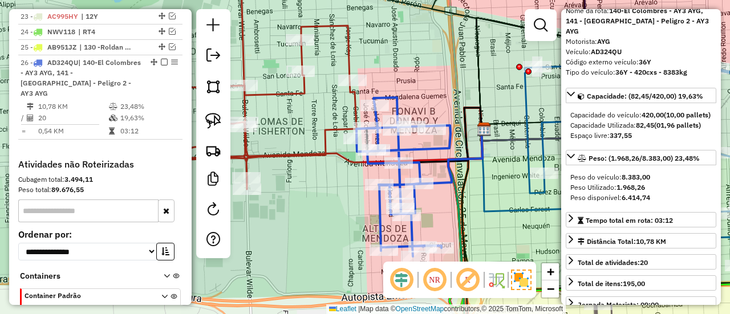
drag, startPoint x: 444, startPoint y: 201, endPoint x: 474, endPoint y: 216, distance: 33.7
click at [473, 215] on icon at bounding box center [465, 244] width 34 height 231
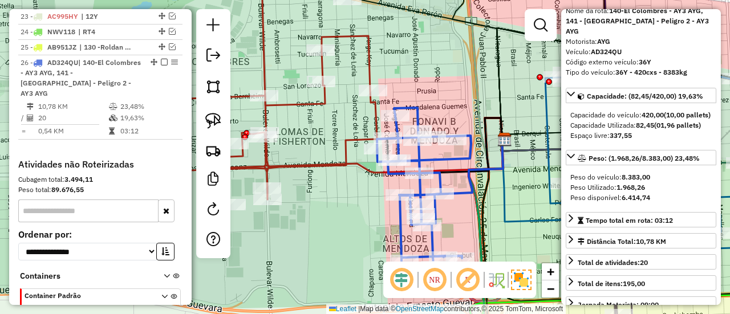
click at [337, 163] on icon at bounding box center [209, 87] width 335 height 237
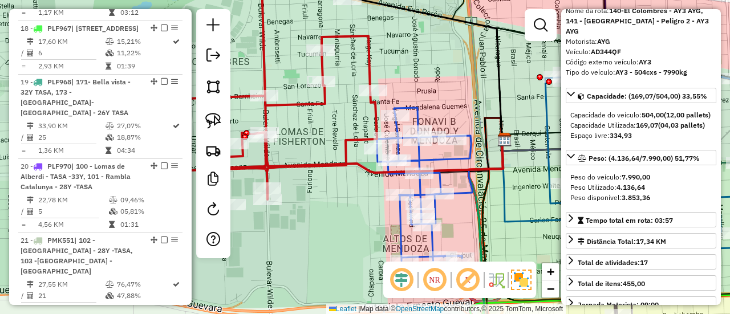
scroll to position [1234, 0]
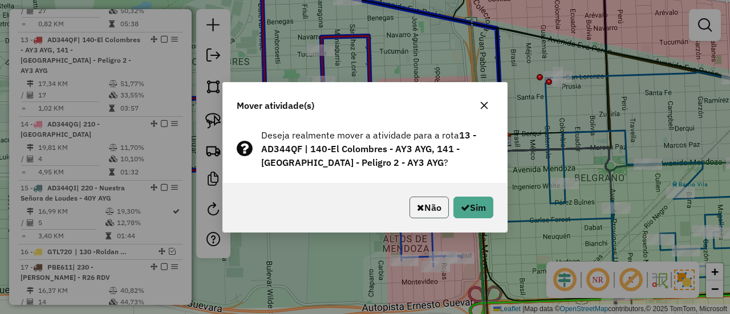
click at [433, 202] on button "Não" at bounding box center [429, 208] width 39 height 22
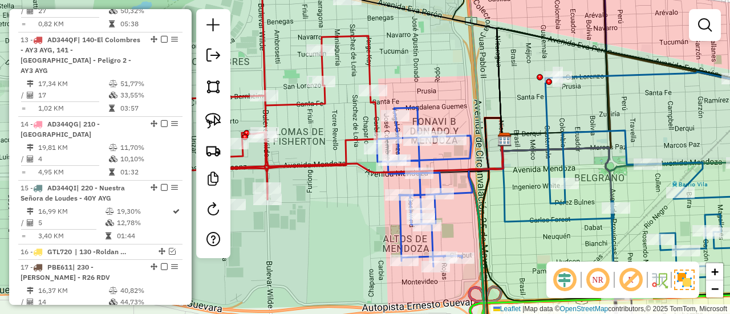
click at [467, 149] on icon at bounding box center [424, 187] width 94 height 159
select select "**********"
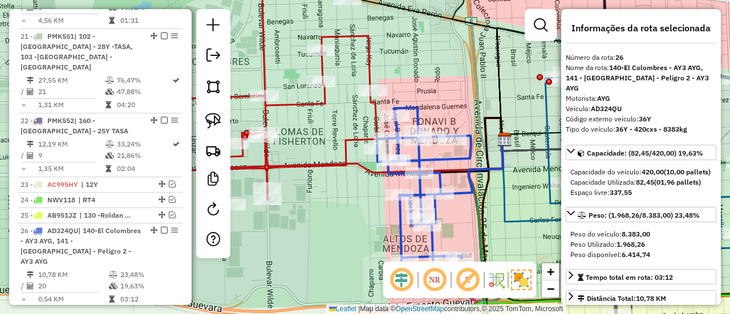
scroll to position [1909, 0]
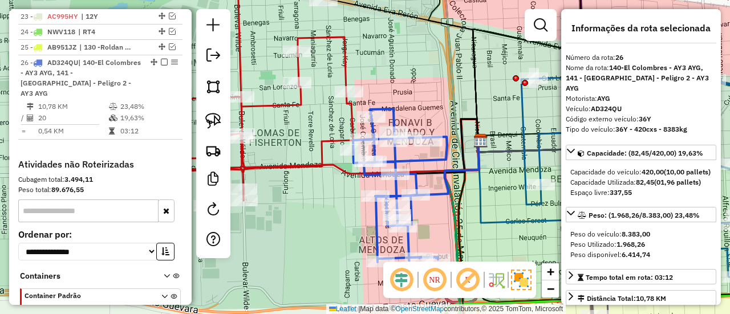
drag, startPoint x: 493, startPoint y: 175, endPoint x: 466, endPoint y: 178, distance: 27.0
click at [478, 174] on icon at bounding box center [534, 182] width 112 height 82
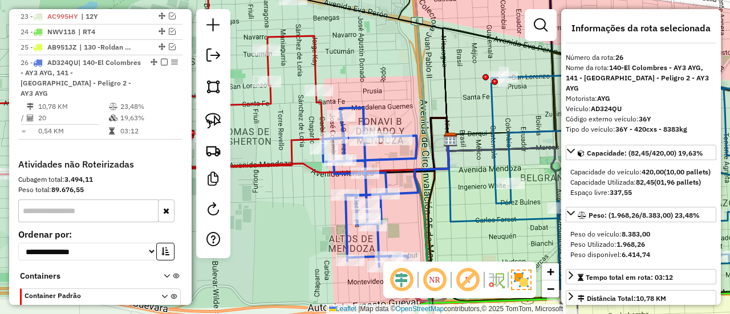
click at [495, 173] on icon at bounding box center [647, 185] width 312 height 226
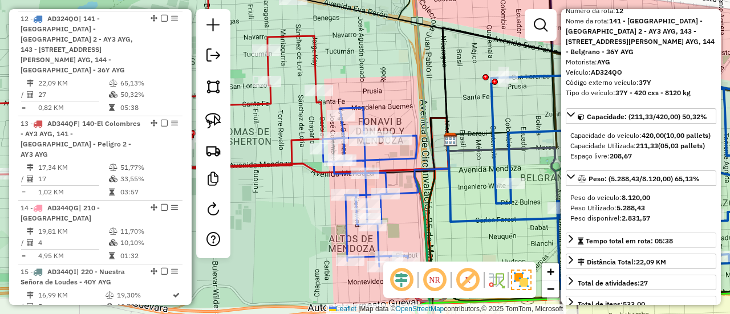
scroll to position [114, 0]
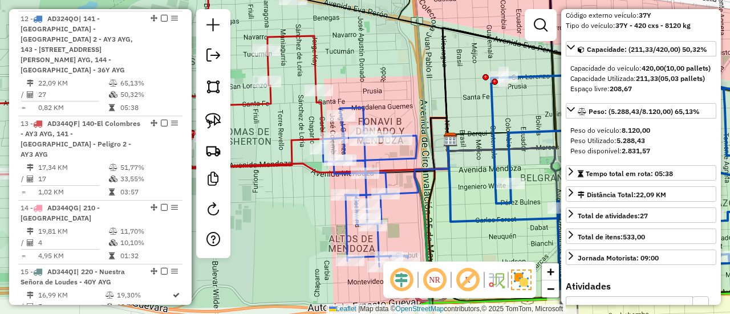
click at [415, 188] on icon at bounding box center [397, 168] width 104 height 56
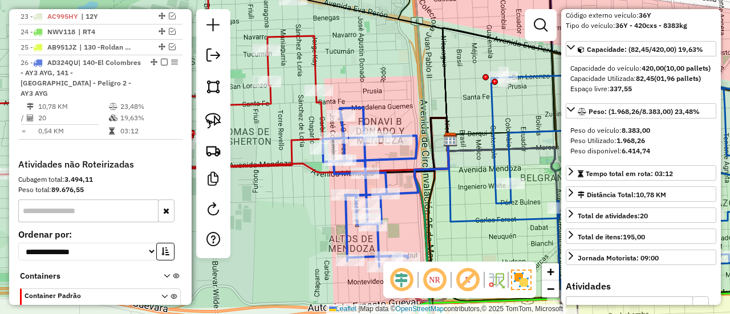
scroll to position [71, 0]
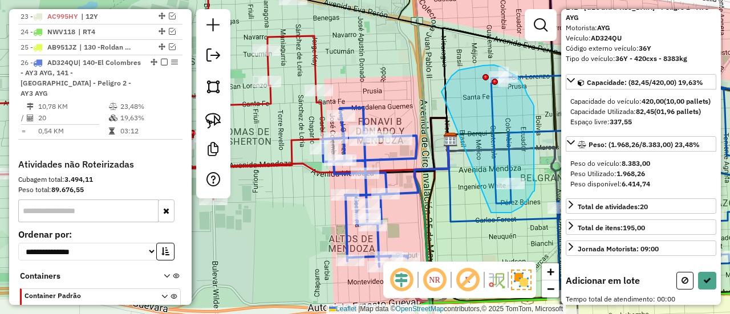
drag, startPoint x: 499, startPoint y: 213, endPoint x: 442, endPoint y: 101, distance: 126.3
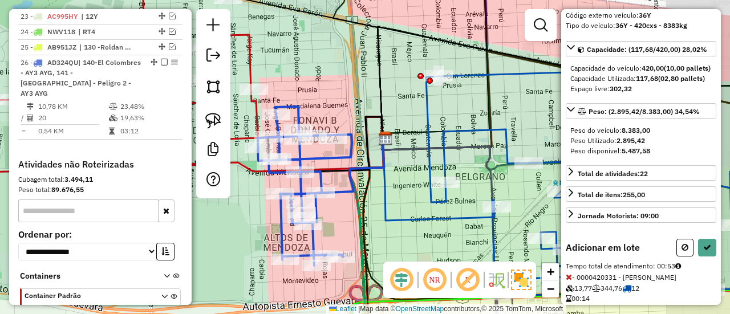
drag, startPoint x: 516, startPoint y: 237, endPoint x: 451, endPoint y: 236, distance: 65.0
click at [451, 236] on div "Janela de atendimento Grade de atendimento Capacidade Transportadoras Veículos …" at bounding box center [365, 157] width 730 height 314
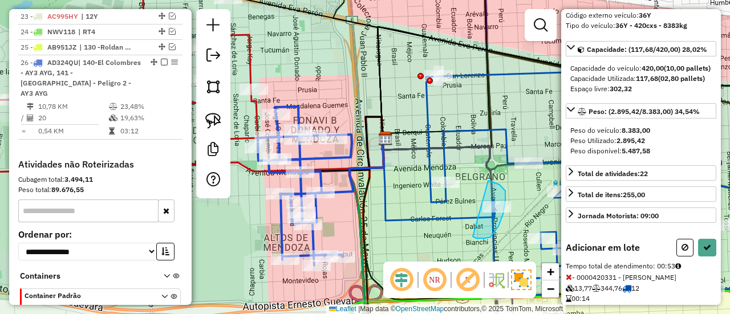
drag, startPoint x: 503, startPoint y: 214, endPoint x: 488, endPoint y: 181, distance: 36.8
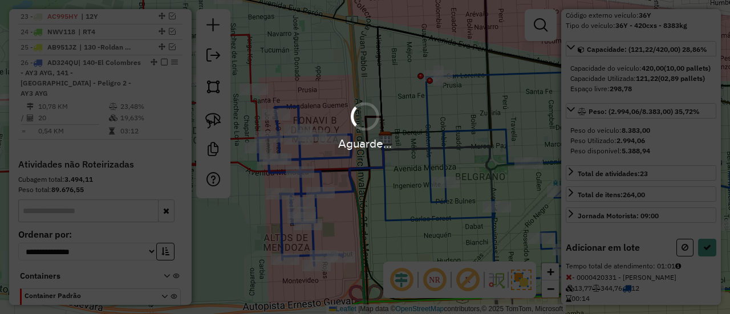
select select "**********"
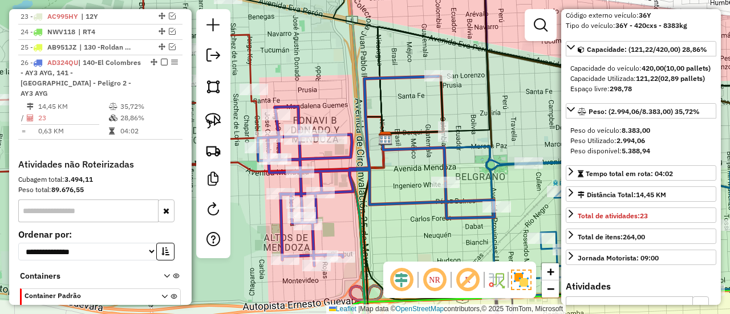
click at [544, 161] on icon at bounding box center [642, 187] width 311 height 218
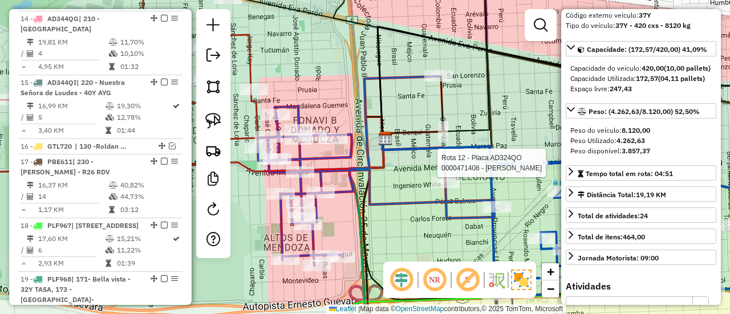
scroll to position [1150, 0]
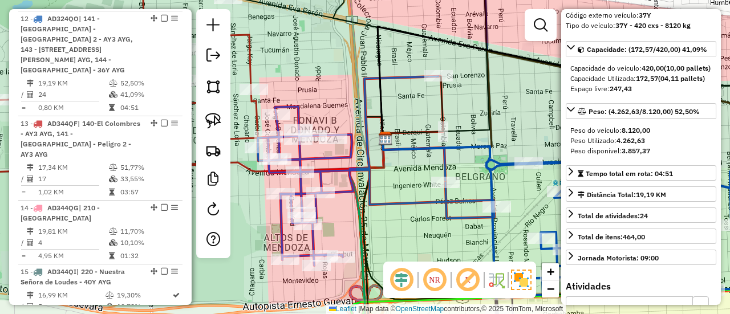
drag, startPoint x: 486, startPoint y: 195, endPoint x: 546, endPoint y: 209, distance: 62.3
click at [543, 208] on div "Janela de atendimento Grade de atendimento Capacidade Transportadoras Veículos …" at bounding box center [365, 157] width 730 height 314
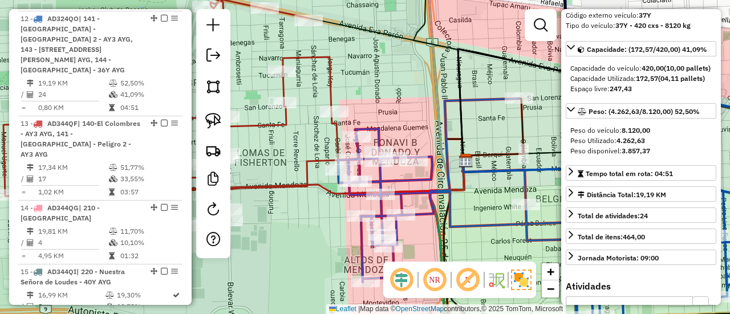
click at [289, 180] on icon at bounding box center [170, 98] width 335 height 258
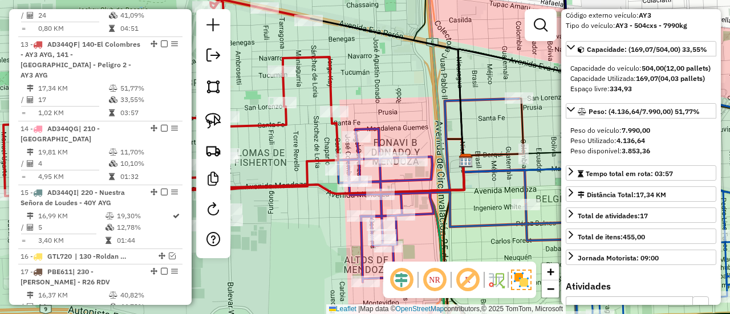
scroll to position [1234, 0]
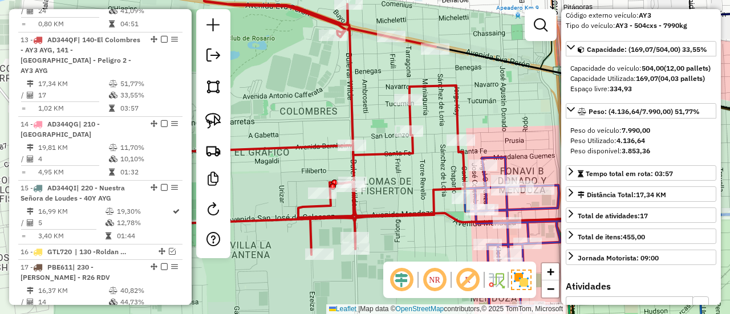
drag, startPoint x: 338, startPoint y: 191, endPoint x: 441, endPoint y: 206, distance: 104.4
click at [447, 210] on icon at bounding box center [444, 203] width 293 height 40
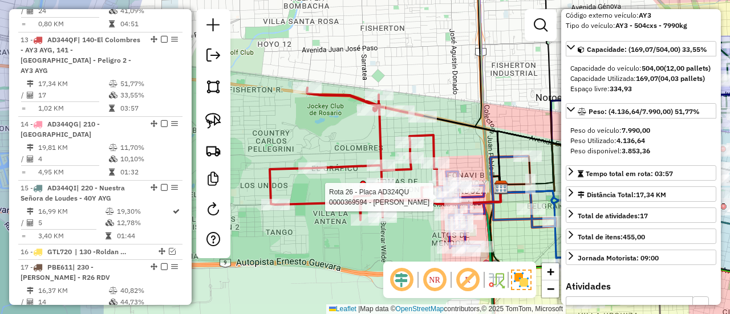
drag, startPoint x: 159, startPoint y: 15, endPoint x: 252, endPoint y: 84, distance: 115.9
click at [161, 36] on em at bounding box center [164, 39] width 7 height 7
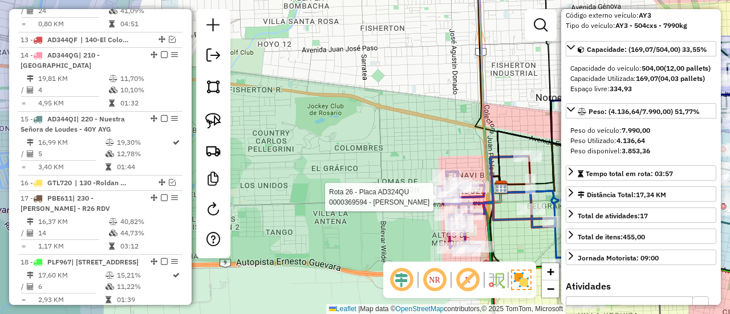
click at [497, 159] on icon at bounding box center [556, 159] width 119 height 56
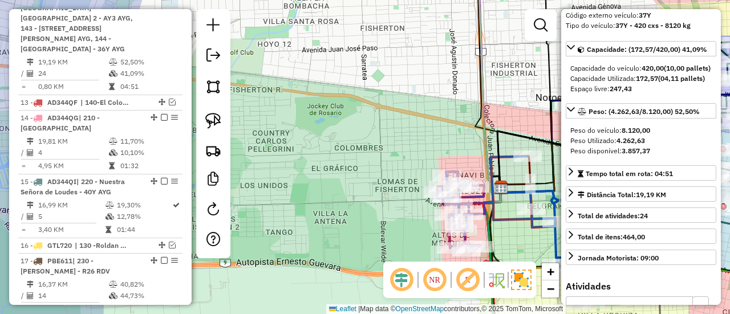
scroll to position [1150, 0]
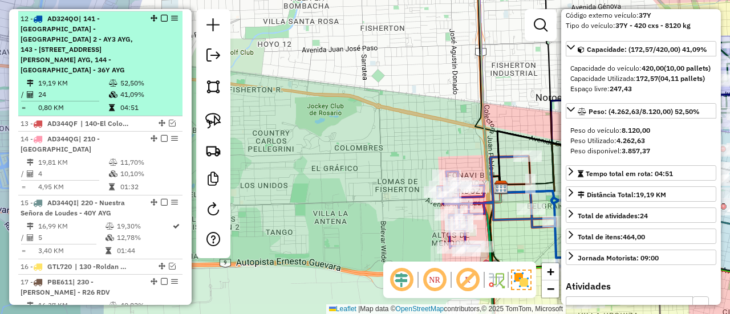
click at [161, 18] on em at bounding box center [164, 18] width 7 height 7
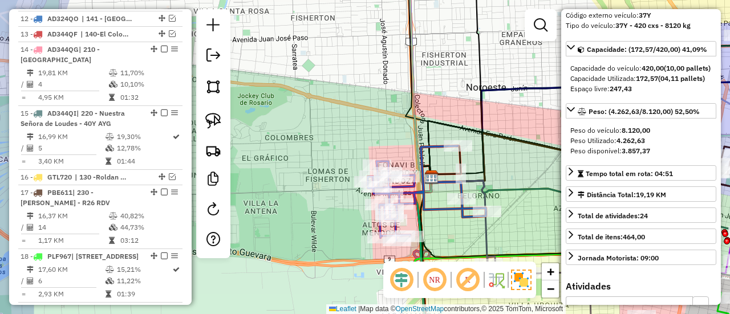
drag, startPoint x: 396, startPoint y: 132, endPoint x: 307, endPoint y: 119, distance: 89.4
click at [307, 119] on div "Janela de atendimento Grade de atendimento Capacidade Transportadoras Veículos …" at bounding box center [365, 157] width 730 height 314
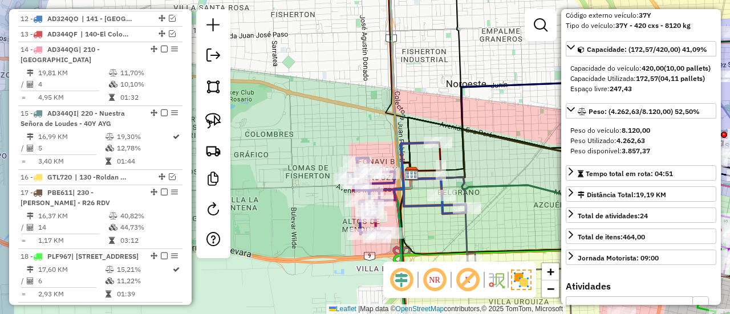
click at [426, 205] on icon at bounding box center [407, 190] width 118 height 95
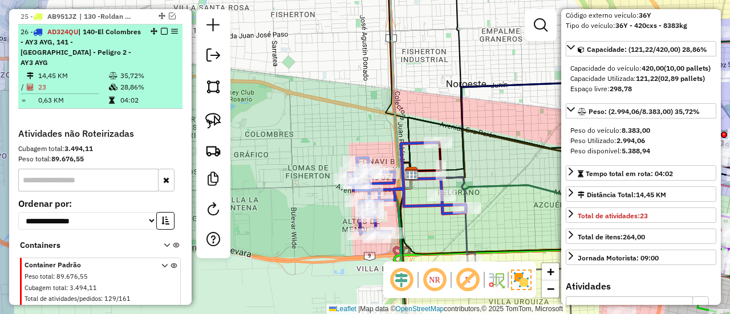
click at [161, 28] on em at bounding box center [164, 31] width 7 height 7
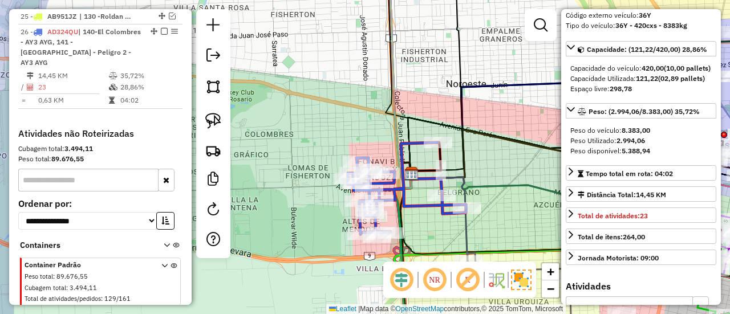
scroll to position [1755, 0]
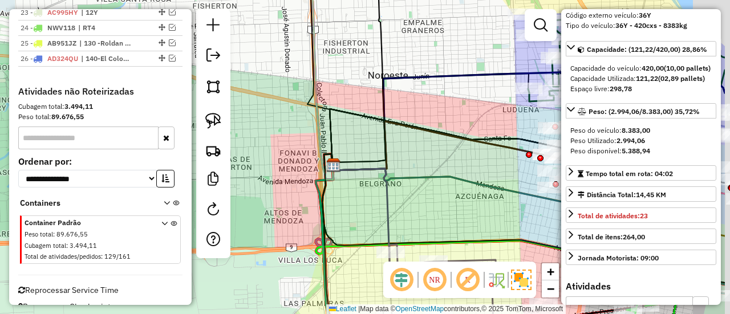
drag, startPoint x: 434, startPoint y: 191, endPoint x: 350, endPoint y: 178, distance: 84.2
click at [350, 181] on div "Janela de atendimento Grade de atendimento Capacidade Transportadoras Veículos …" at bounding box center [365, 157] width 730 height 314
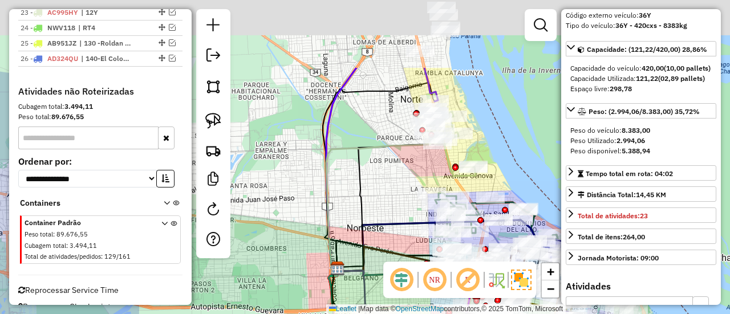
drag, startPoint x: 367, startPoint y: 173, endPoint x: 366, endPoint y: 286, distance: 113.5
click at [366, 286] on icon at bounding box center [351, 293] width 29 height 49
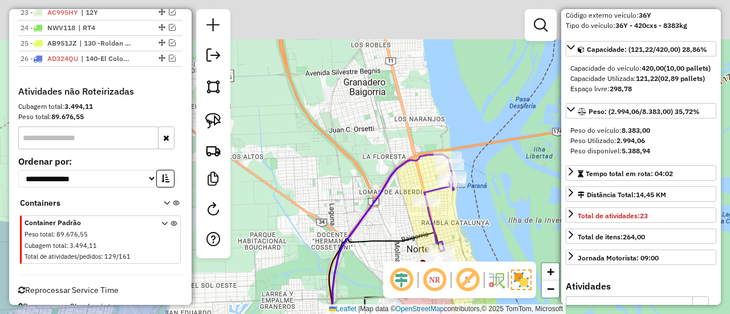
drag, startPoint x: 351, startPoint y: 180, endPoint x: 359, endPoint y: 326, distance: 146.8
click at [359, 314] on html "Aguarde... Pop-up bloqueado! Seu navegador bloqueou automáticamente a abertura …" at bounding box center [365, 157] width 730 height 314
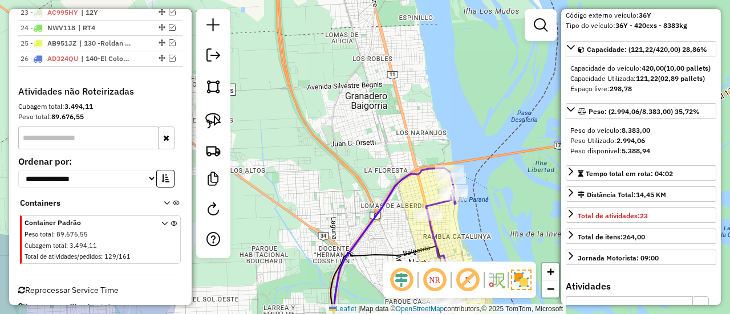
click at [434, 233] on icon at bounding box center [441, 218] width 30 height 94
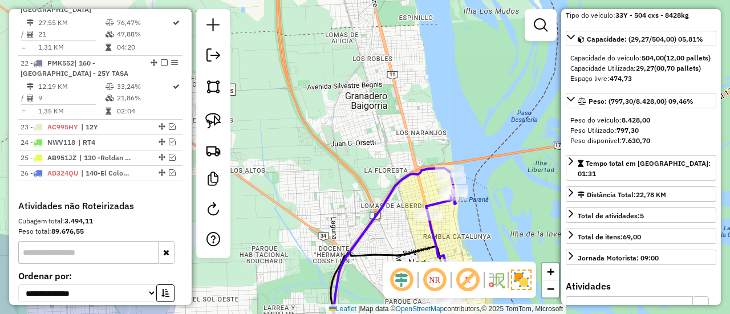
scroll to position [1524, 0]
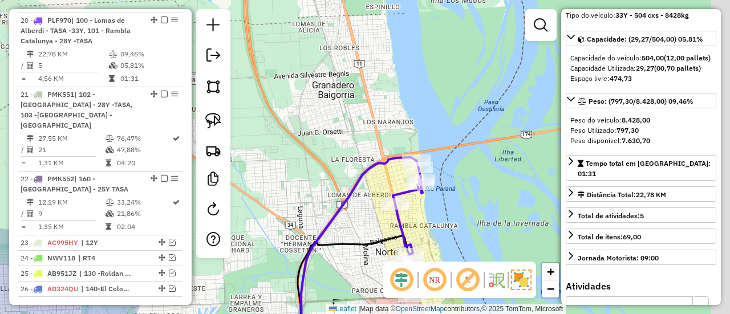
drag, startPoint x: 436, startPoint y: 225, endPoint x: 406, endPoint y: 217, distance: 31.8
click at [406, 217] on div "Janela de atendimento Grade de atendimento Capacidade Transportadoras Veículos …" at bounding box center [365, 157] width 730 height 314
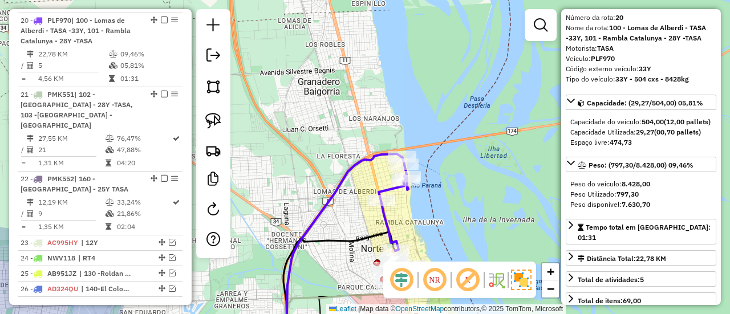
scroll to position [0, 0]
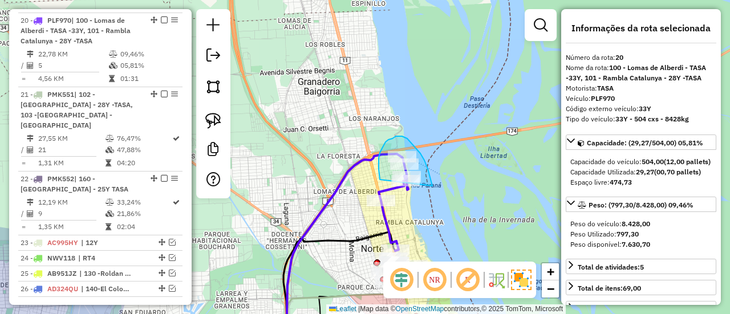
drag, startPoint x: 432, startPoint y: 185, endPoint x: 380, endPoint y: 180, distance: 52.7
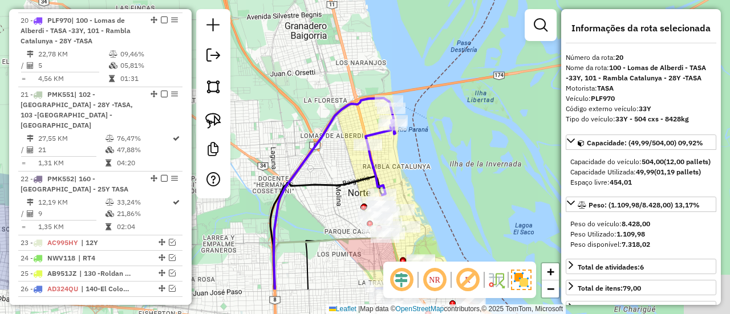
drag, startPoint x: 420, startPoint y: 209, endPoint x: 414, endPoint y: 149, distance: 60.3
click at [414, 149] on div "Janela de atendimento Grade de atendimento Capacidade Transportadoras Veículos …" at bounding box center [365, 157] width 730 height 314
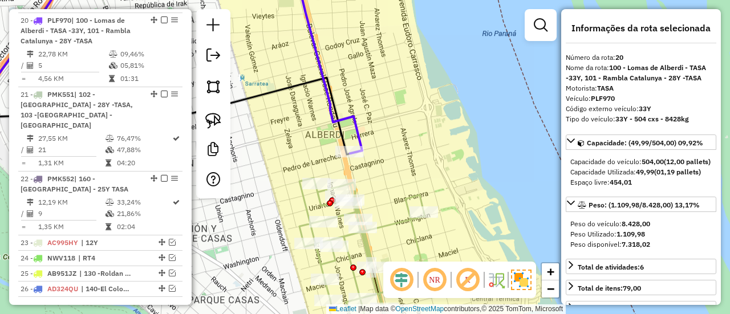
drag, startPoint x: 392, startPoint y: 160, endPoint x: 421, endPoint y: 153, distance: 29.3
click at [420, 153] on div "Janela de atendimento Grade de atendimento Capacidade Transportadoras Veículos …" at bounding box center [365, 157] width 730 height 314
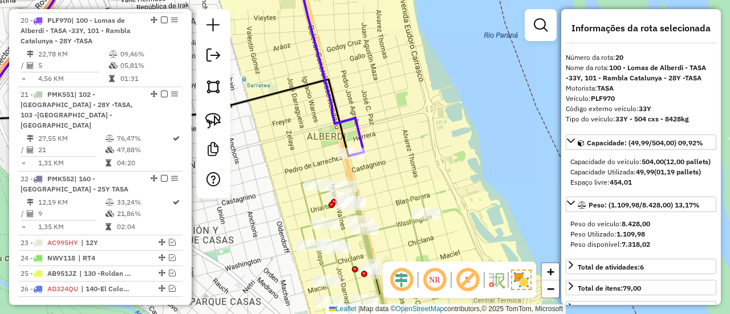
select select "**********"
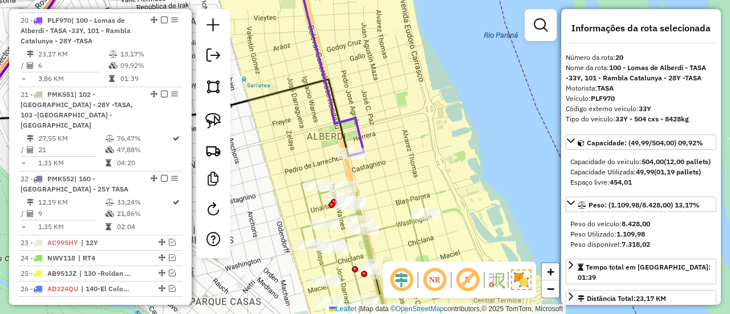
click at [392, 228] on icon at bounding box center [374, 263] width 146 height 166
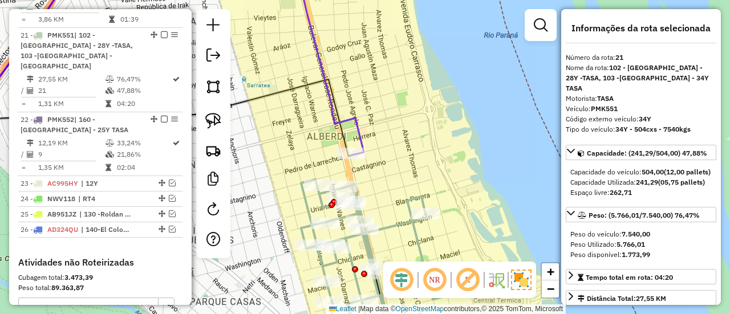
scroll to position [1598, 0]
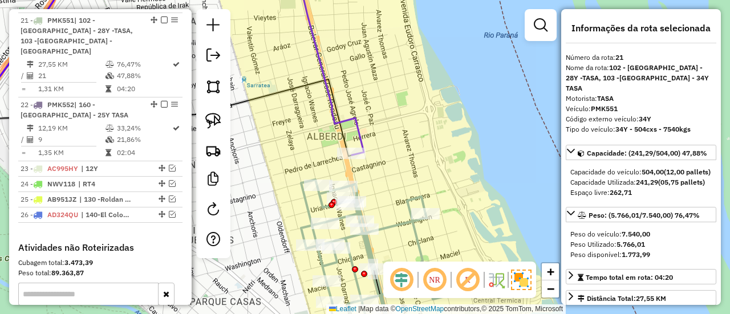
click at [351, 118] on icon at bounding box center [330, 62] width 67 height 187
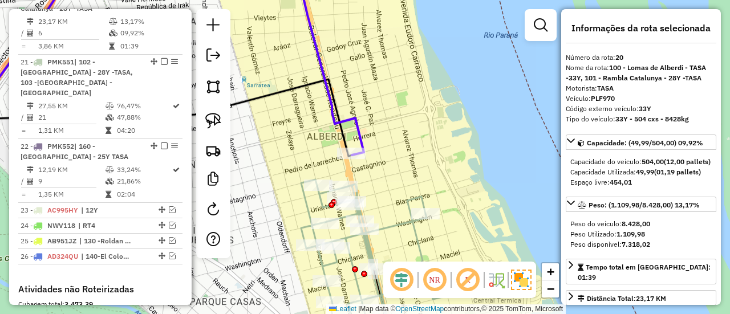
scroll to position [1524, 0]
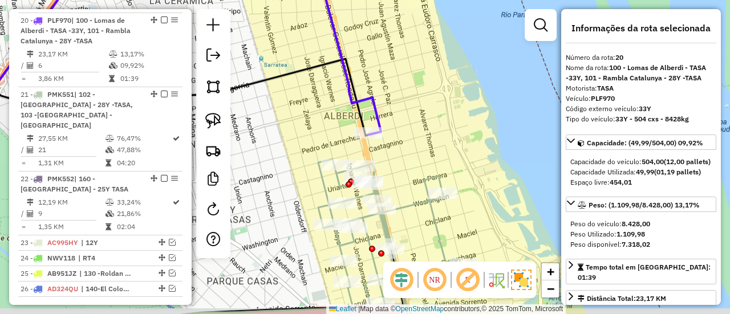
drag, startPoint x: 400, startPoint y: 144, endPoint x: 421, endPoint y: 95, distance: 53.2
click at [421, 95] on div "Janela de atendimento Grade de atendimento Capacidade Transportadoras Veículos …" at bounding box center [365, 157] width 730 height 314
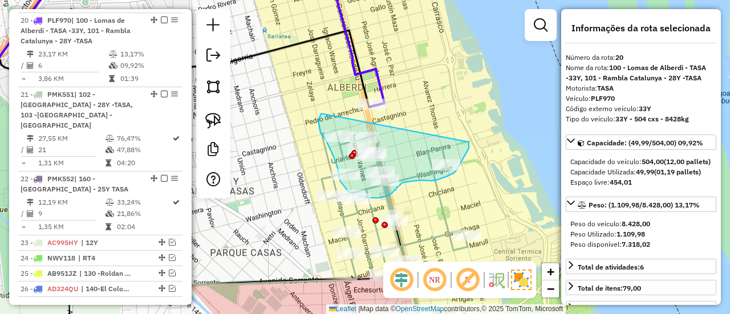
drag, startPoint x: 321, startPoint y: 114, endPoint x: 469, endPoint y: 136, distance: 150.1
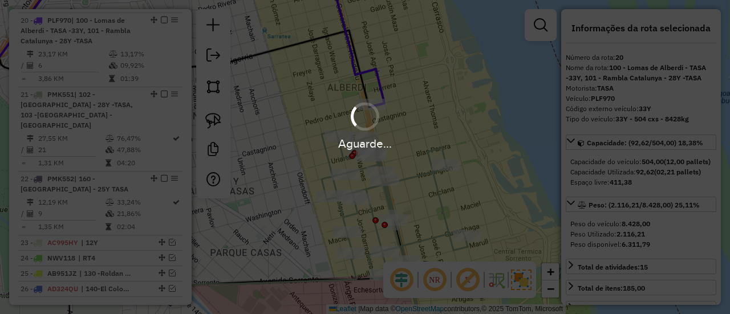
select select "**********"
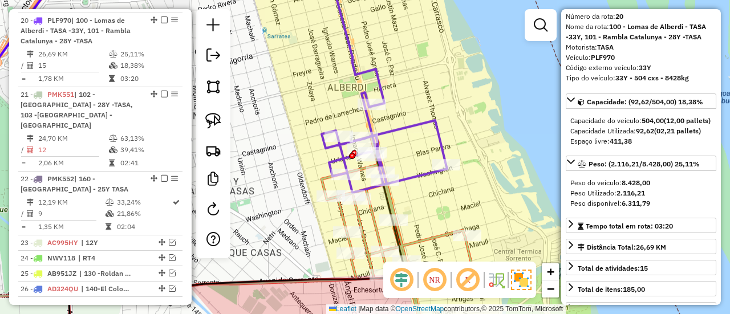
scroll to position [114, 0]
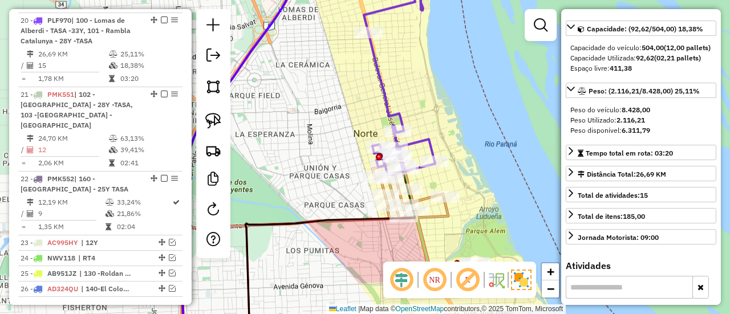
drag, startPoint x: 436, startPoint y: 184, endPoint x: 436, endPoint y: 175, distance: 9.1
click at [436, 175] on div "Janela de atendimento Grade de atendimento Capacidade Transportadoras Veículos …" at bounding box center [365, 157] width 730 height 314
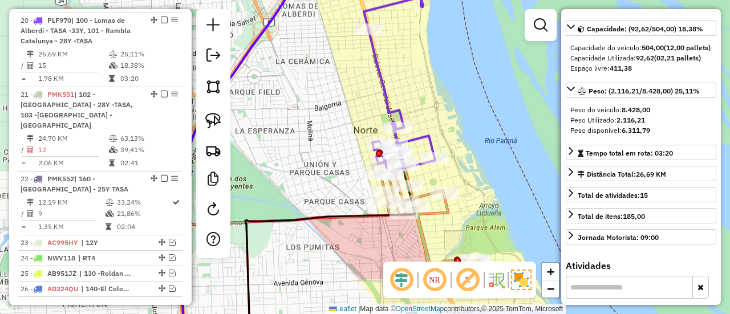
click at [421, 143] on icon at bounding box center [399, 71] width 71 height 204
click at [416, 134] on icon at bounding box center [399, 71] width 71 height 204
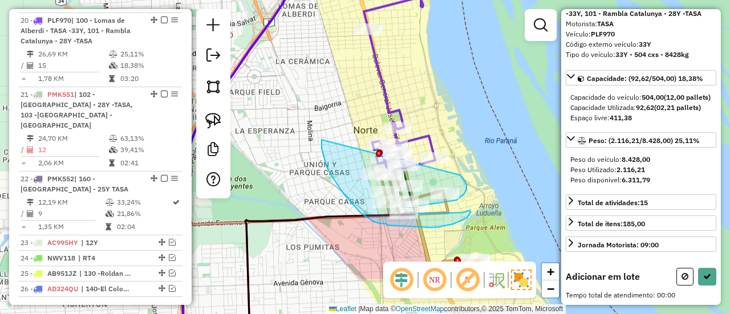
drag, startPoint x: 467, startPoint y: 185, endPoint x: 322, endPoint y: 129, distance: 155.1
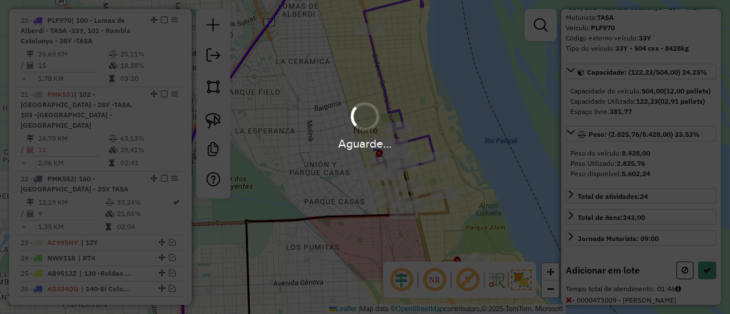
scroll to position [114, 0]
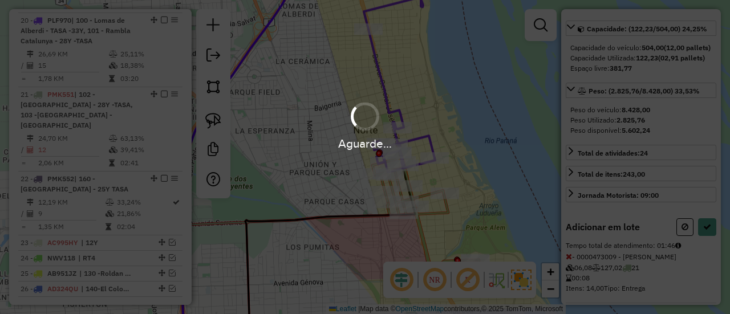
select select "**********"
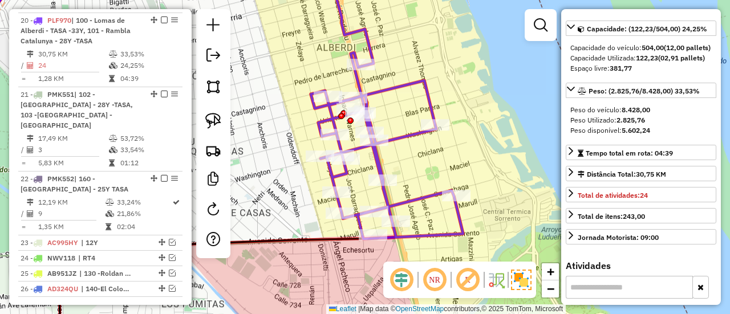
click at [416, 203] on icon at bounding box center [387, 104] width 152 height 270
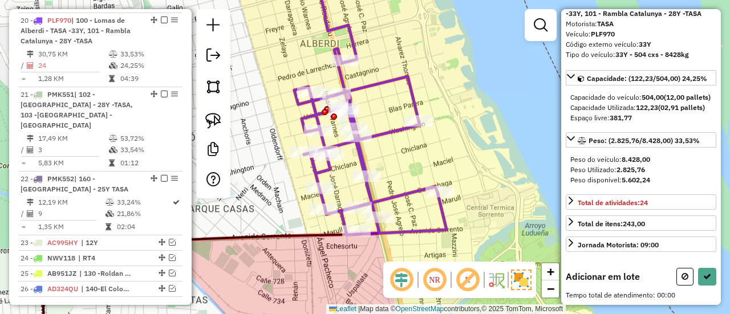
click at [411, 210] on div "Janela de atendimento Grade de atendimento Capacidade Transportadoras Veículos …" at bounding box center [365, 157] width 730 height 314
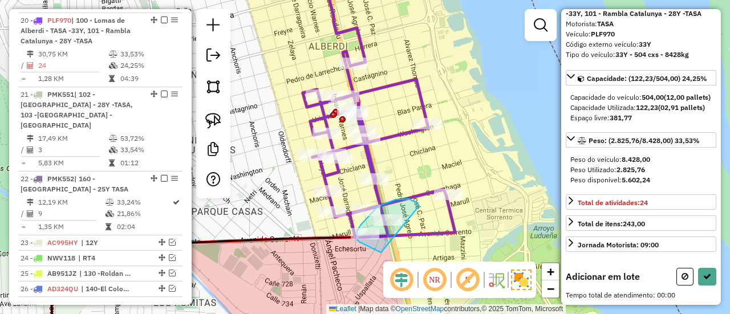
drag, startPoint x: 419, startPoint y: 206, endPoint x: 381, endPoint y: 253, distance: 60.4
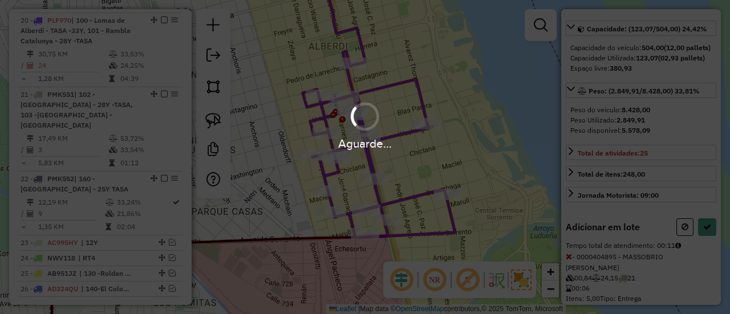
select select "**********"
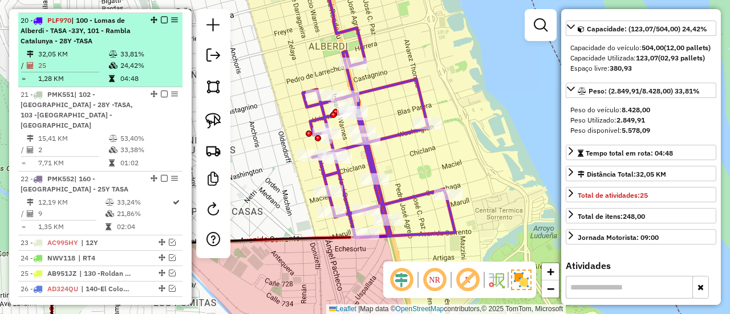
click at [163, 17] on em at bounding box center [164, 20] width 7 height 7
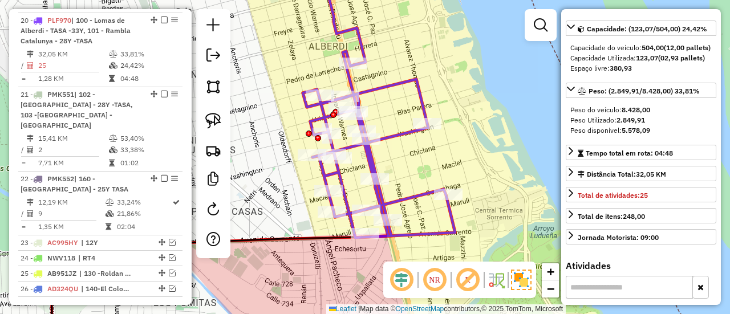
scroll to position [1465, 0]
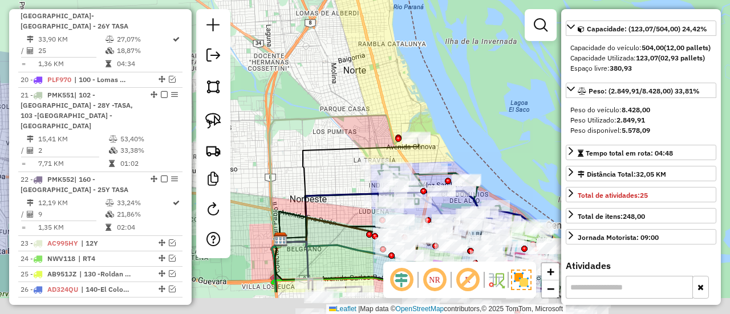
drag, startPoint x: 455, startPoint y: 165, endPoint x: 457, endPoint y: 111, distance: 53.7
click at [457, 111] on div "Janela de atendimento Grade de atendimento Capacidade Transportadoras Veículos …" at bounding box center [365, 157] width 730 height 314
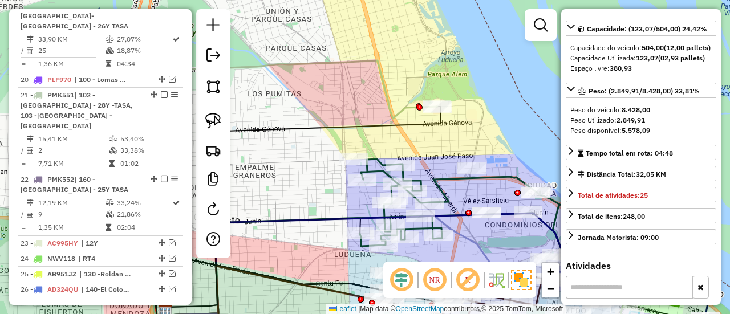
click at [402, 104] on icon at bounding box center [290, 192] width 294 height 264
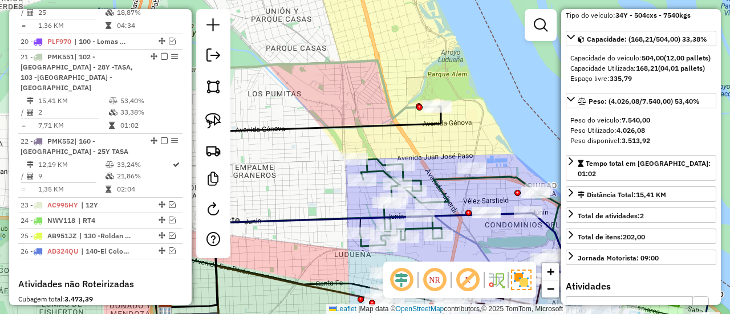
scroll to position [1540, 0]
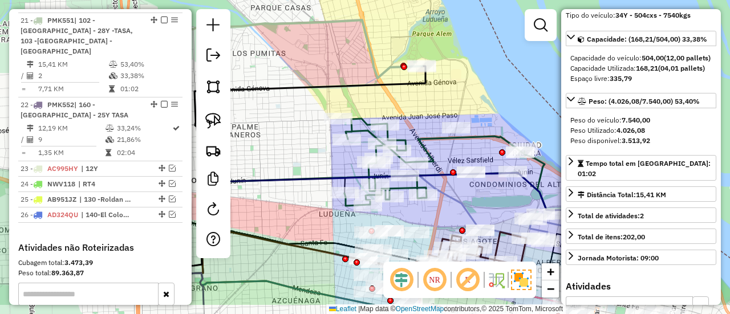
drag, startPoint x: 426, startPoint y: 119, endPoint x: 412, endPoint y: 96, distance: 27.1
click at [412, 96] on div "Janela de atendimento Grade de atendimento Capacidade Transportadoras Veículos …" at bounding box center [365, 157] width 730 height 314
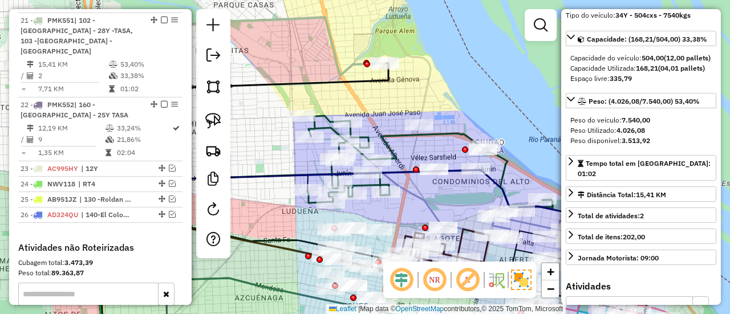
drag, startPoint x: 407, startPoint y: 104, endPoint x: 379, endPoint y: 105, distance: 28.0
click at [379, 105] on div "Janela de atendimento Grade de atendimento Capacidade Transportadoras Veículos …" at bounding box center [365, 157] width 730 height 314
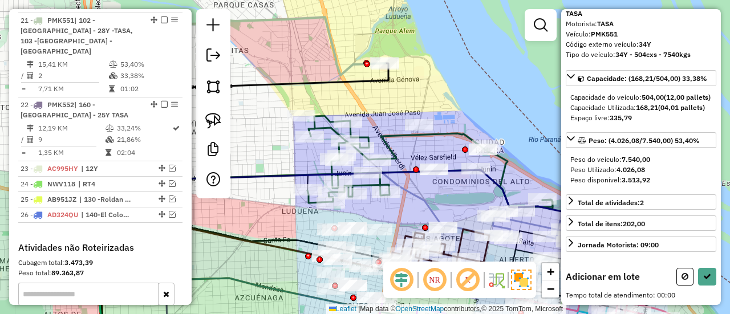
scroll to position [81, 0]
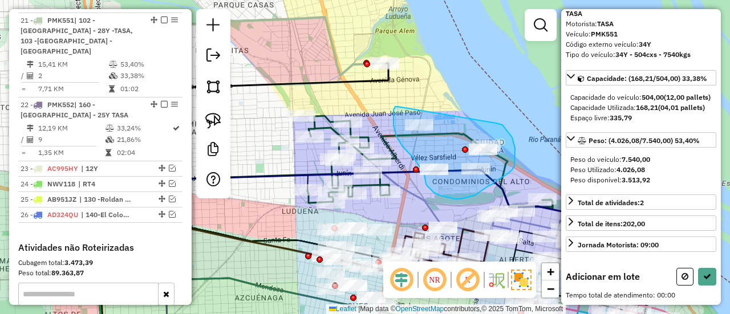
drag, startPoint x: 398, startPoint y: 107, endPoint x: 496, endPoint y: 123, distance: 99.5
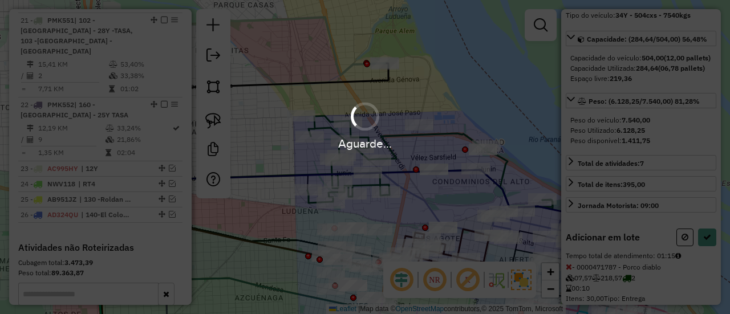
select select "**********"
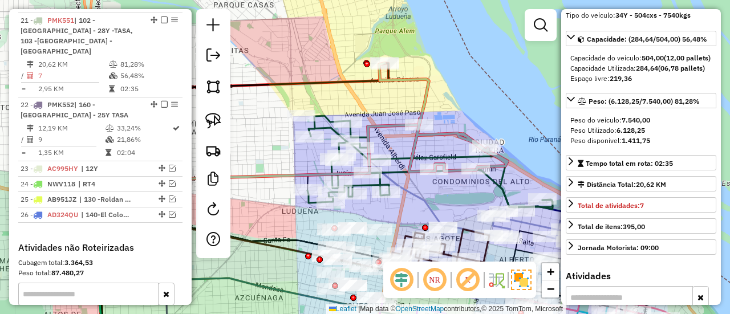
click at [326, 128] on icon at bounding box center [429, 161] width 245 height 91
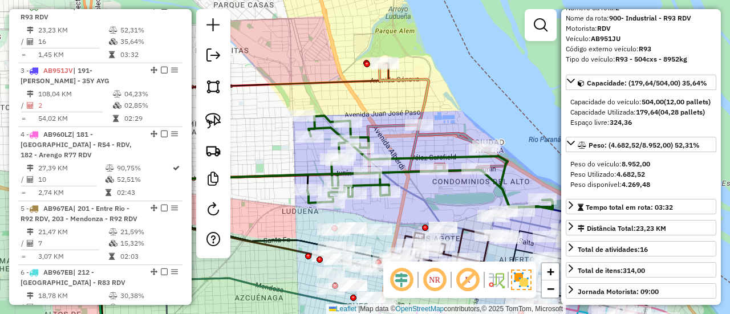
scroll to position [0, 0]
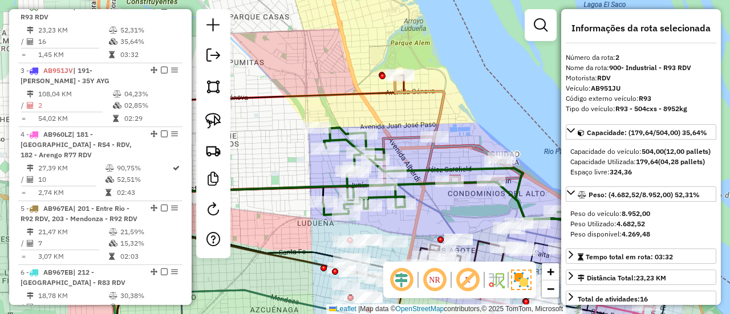
drag, startPoint x: 421, startPoint y: 196, endPoint x: 439, endPoint y: 210, distance: 22.8
click at [439, 210] on icon at bounding box center [320, 234] width 387 height 99
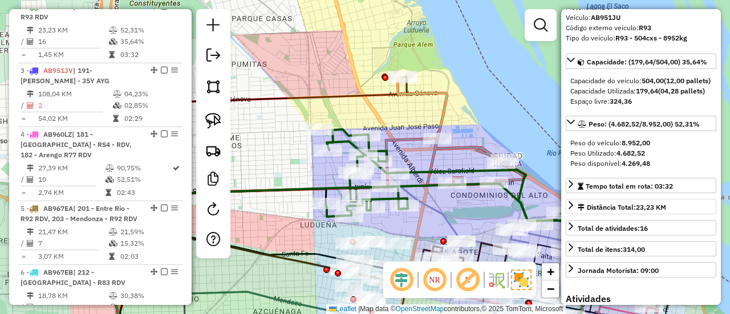
scroll to position [114, 0]
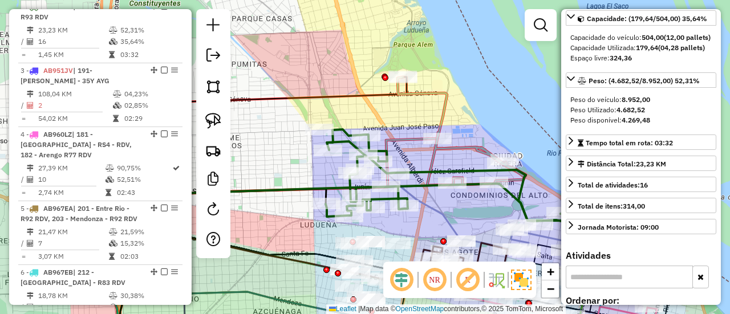
click at [460, 149] on icon at bounding box center [462, 131] width 128 height 108
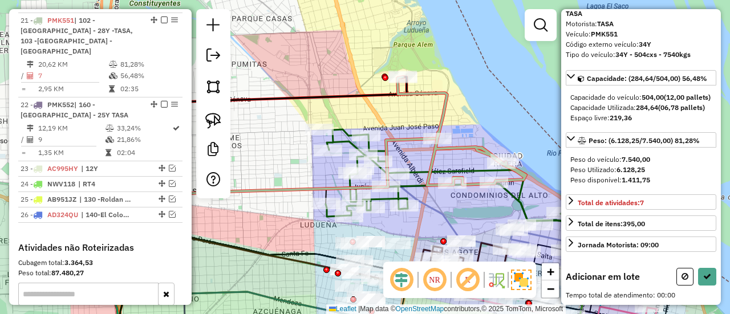
scroll to position [81, 0]
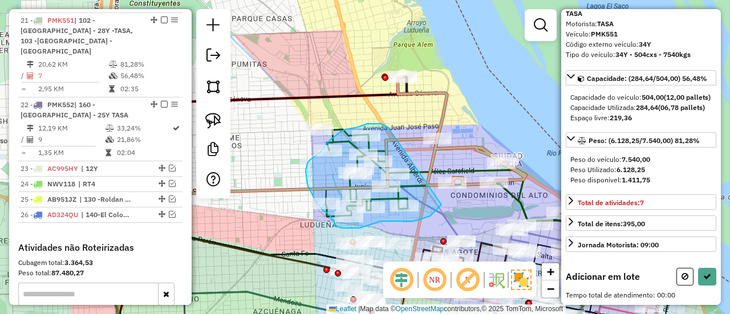
drag, startPoint x: 386, startPoint y: 126, endPoint x: 442, endPoint y: 204, distance: 95.3
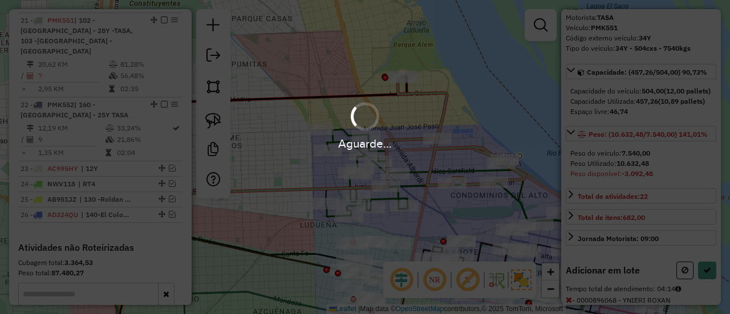
scroll to position [124, 0]
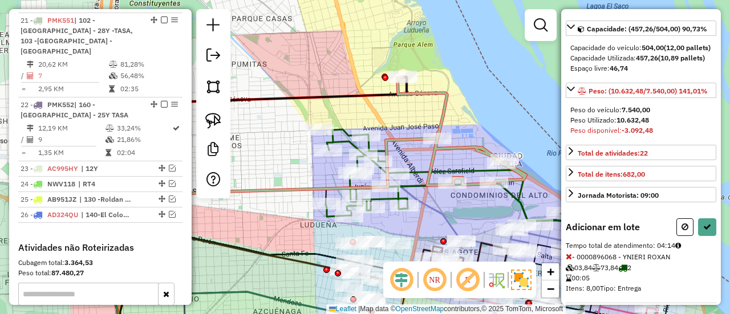
select select "**********"
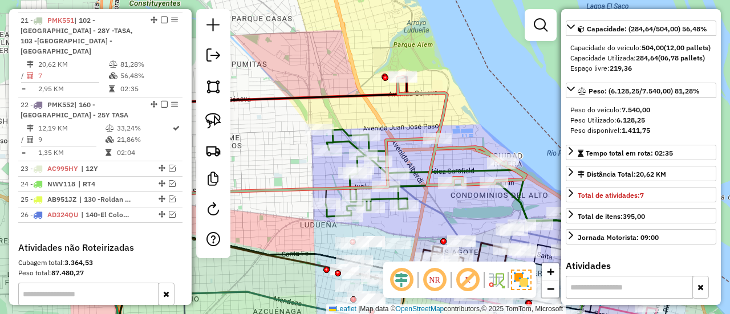
click at [432, 161] on icon at bounding box center [462, 131] width 128 height 108
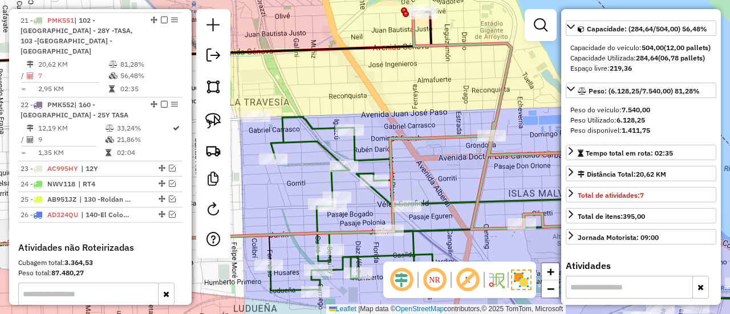
drag, startPoint x: 394, startPoint y: 145, endPoint x: 418, endPoint y: 161, distance: 28.8
click at [418, 161] on div "Janela de atendimento Grade de atendimento Capacidade Transportadoras Veículos …" at bounding box center [365, 157] width 730 height 314
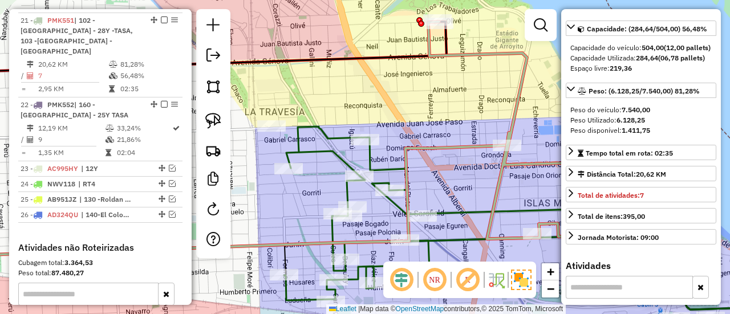
scroll to position [81, 0]
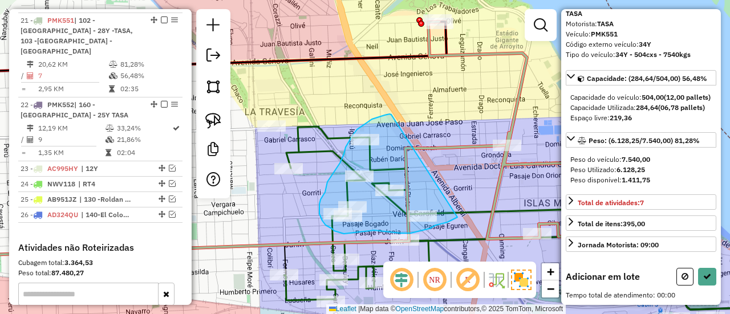
drag, startPoint x: 391, startPoint y: 115, endPoint x: 472, endPoint y: 214, distance: 128.1
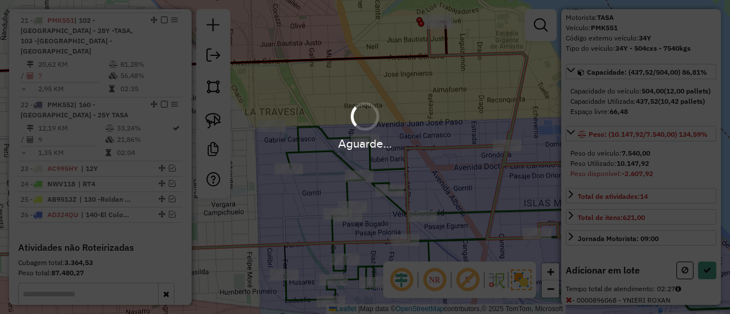
scroll to position [124, 0]
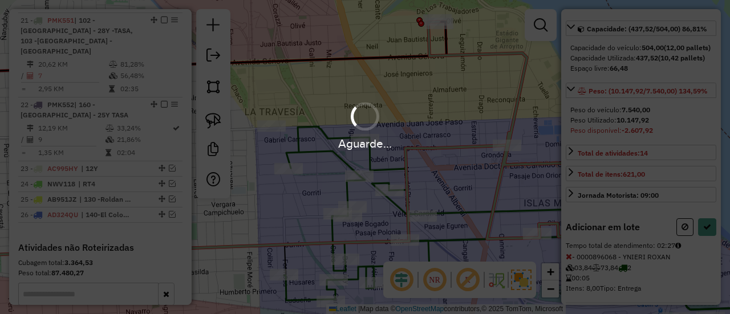
select select "**********"
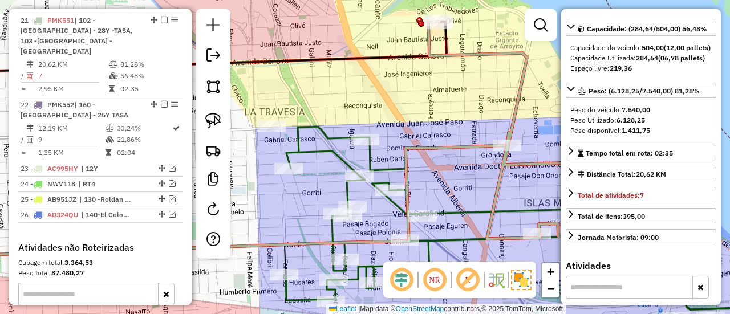
click at [514, 163] on icon at bounding box center [556, 130] width 256 height 217
click at [471, 147] on icon at bounding box center [250, 245] width 513 height 200
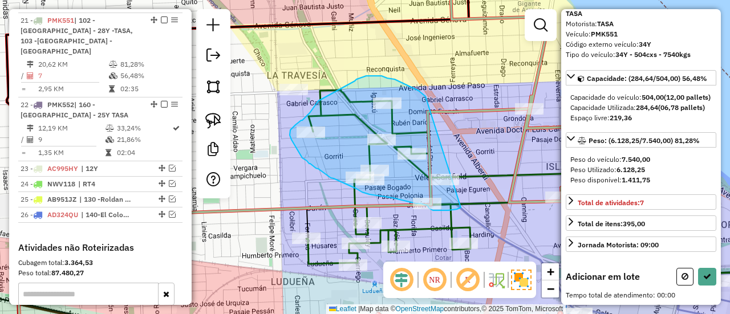
drag, startPoint x: 426, startPoint y: 96, endPoint x: 463, endPoint y: 205, distance: 114.6
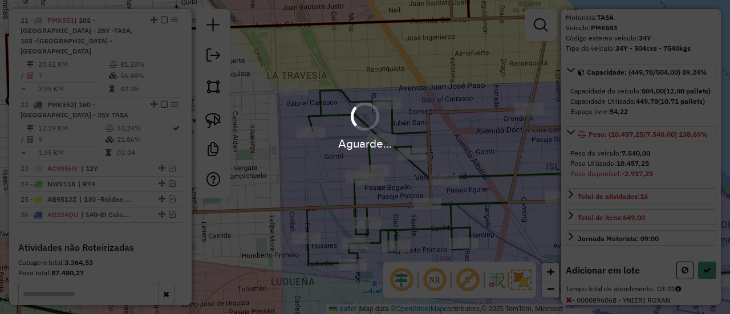
scroll to position [124, 0]
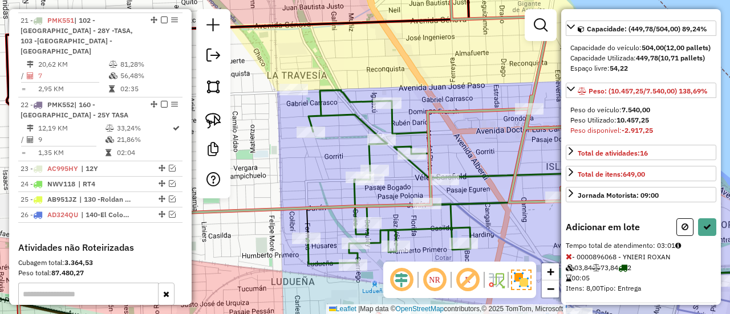
select select "**********"
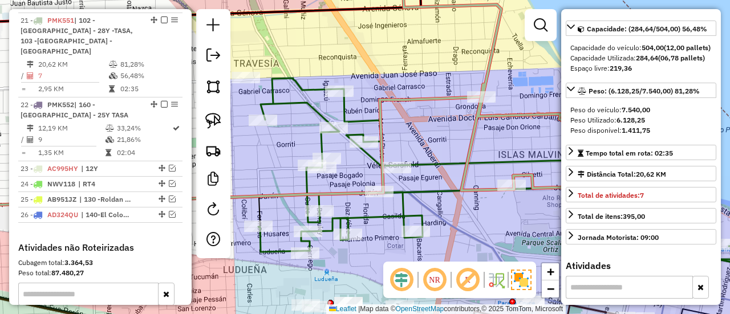
drag, startPoint x: 493, startPoint y: 188, endPoint x: 443, endPoint y: 179, distance: 50.4
click at [444, 177] on div "Janela de atendimento Grade de atendimento Capacidade Transportadoras Veículos …" at bounding box center [365, 157] width 730 height 314
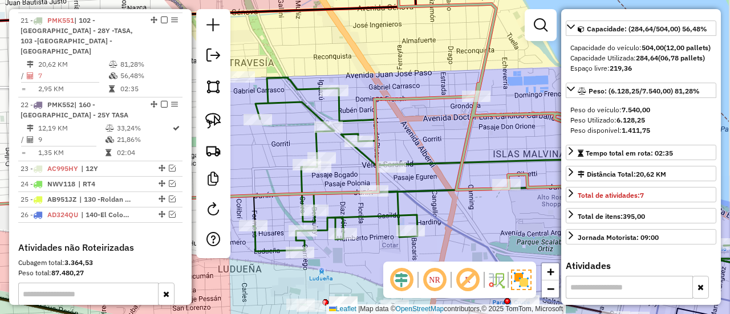
click at [441, 190] on icon at bounding box center [353, 266] width 781 height 160
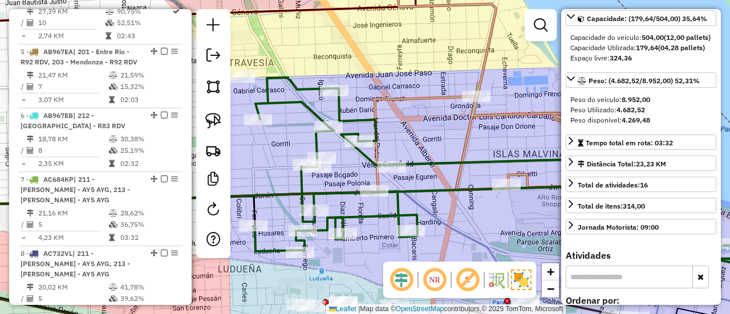
scroll to position [492, 0]
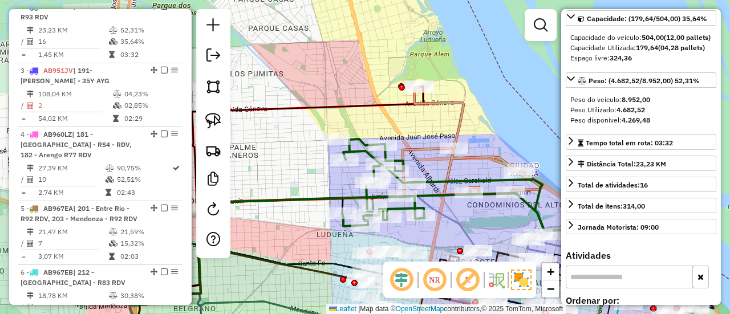
drag, startPoint x: 482, startPoint y: 205, endPoint x: 434, endPoint y: 212, distance: 48.3
click at [434, 212] on div "Janela de atendimento Grade de atendimento Capacidade Transportadoras Veículos …" at bounding box center [365, 157] width 730 height 314
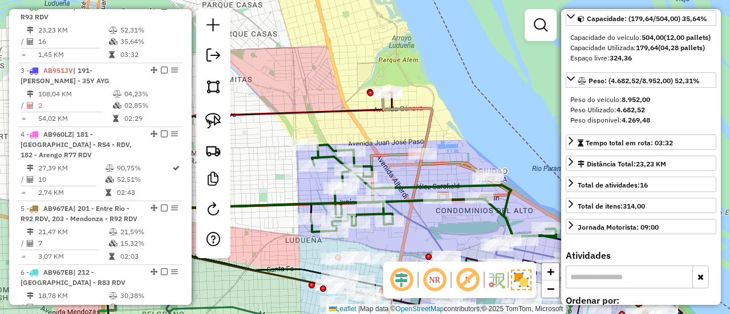
scroll to position [71, 0]
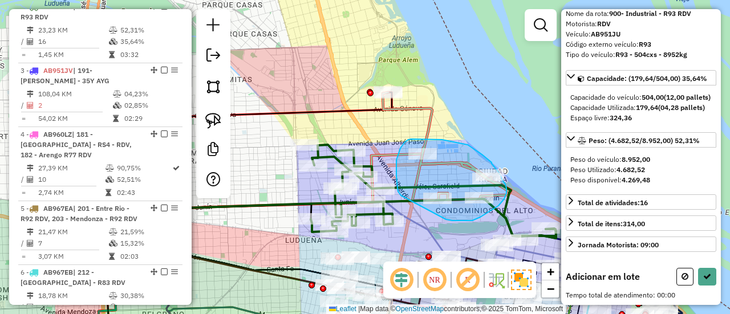
drag, startPoint x: 448, startPoint y: 220, endPoint x: 405, endPoint y: 199, distance: 48.2
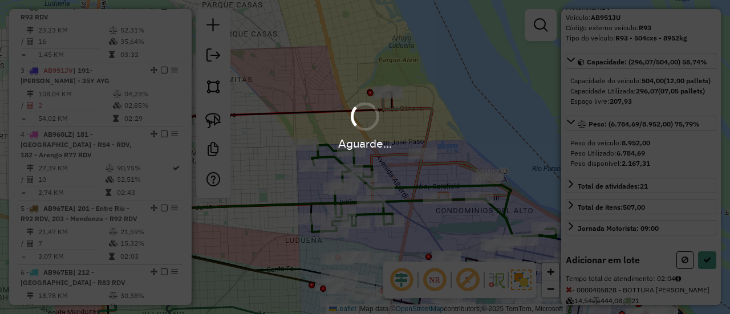
scroll to position [114, 0]
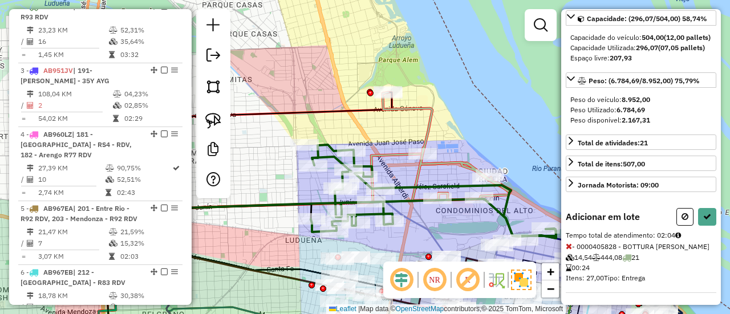
select select "**********"
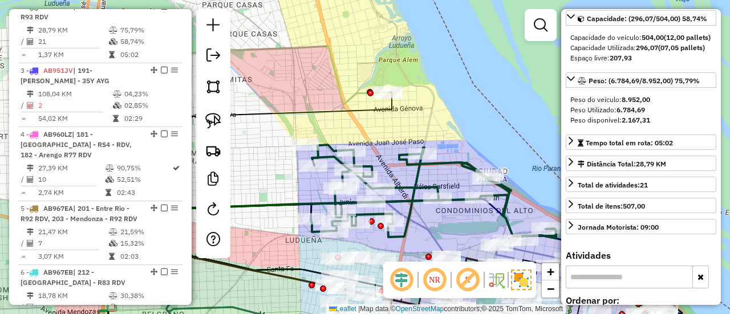
click at [493, 210] on icon at bounding box center [375, 250] width 520 height 102
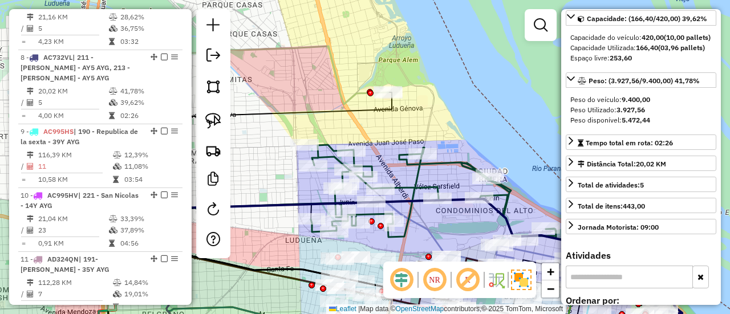
scroll to position [885, 0]
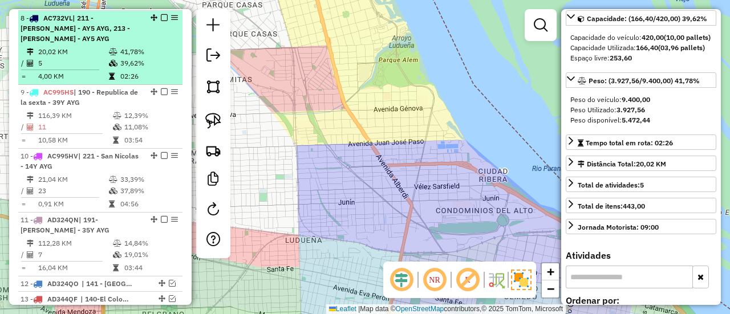
click at [121, 52] on td "41,78%" at bounding box center [149, 51] width 58 height 11
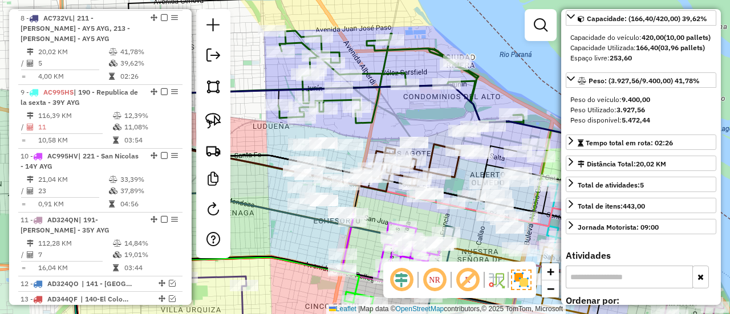
scroll to position [1696, 0]
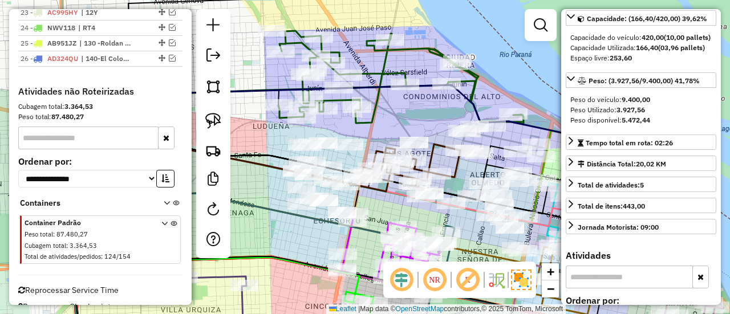
click at [474, 90] on icon at bounding box center [400, 78] width 245 height 94
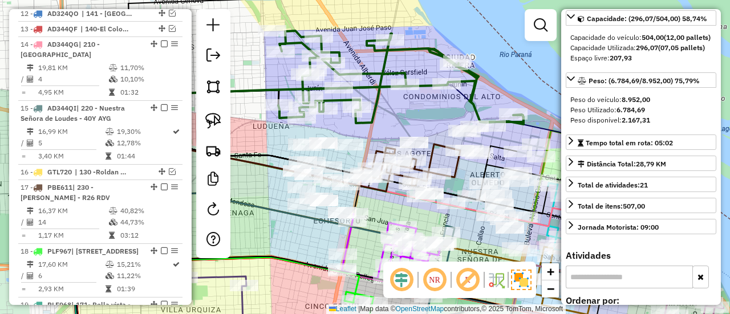
scroll to position [492, 0]
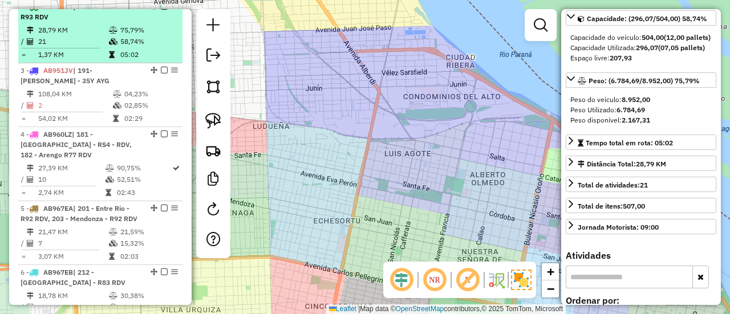
click at [127, 22] on div "2 - AB951JU | 900- Industrial - R93 RDV" at bounding box center [81, 12] width 121 height 21
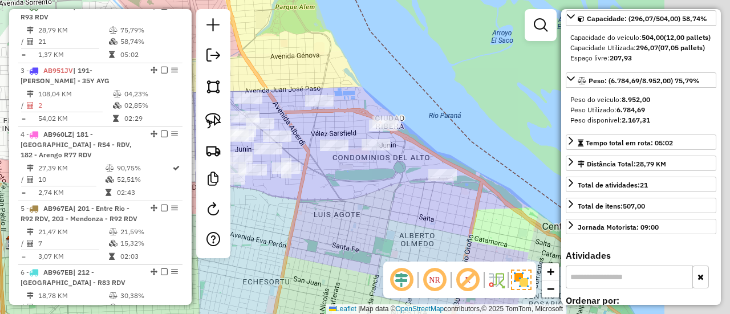
drag, startPoint x: 384, startPoint y: 163, endPoint x: 368, endPoint y: 163, distance: 16.5
click at [368, 163] on div "Janela de atendimento Grade de atendimento Capacidade Transportadoras Veículos …" at bounding box center [365, 157] width 730 height 314
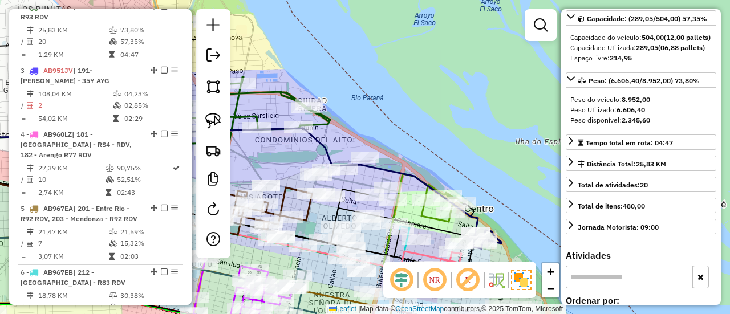
drag, startPoint x: 470, startPoint y: 155, endPoint x: 487, endPoint y: 161, distance: 17.7
click at [485, 160] on div "Janela de atendimento Grade de atendimento Capacidade Transportadoras Veículos …" at bounding box center [365, 157] width 730 height 314
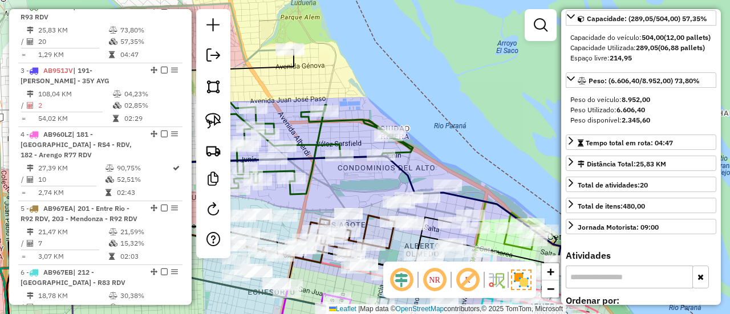
click at [319, 138] on icon at bounding box center [313, 148] width 200 height 92
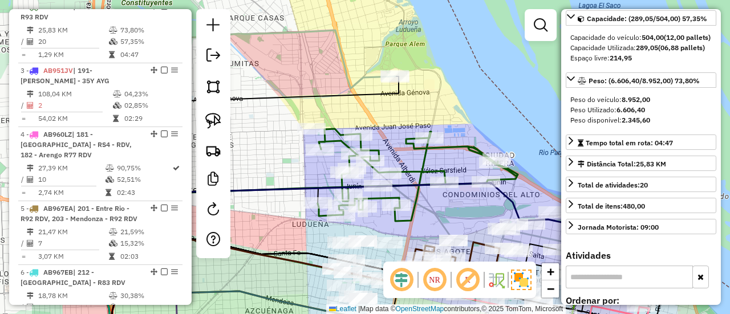
drag, startPoint x: 314, startPoint y: 144, endPoint x: 426, endPoint y: 177, distance: 117.1
click at [426, 177] on icon at bounding box center [418, 175] width 200 height 92
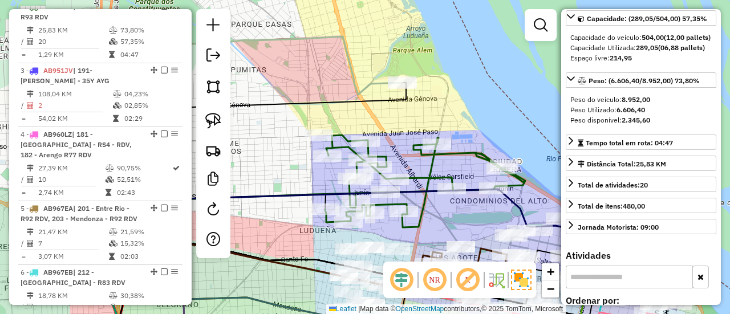
click at [379, 84] on icon at bounding box center [255, 169] width 294 height 264
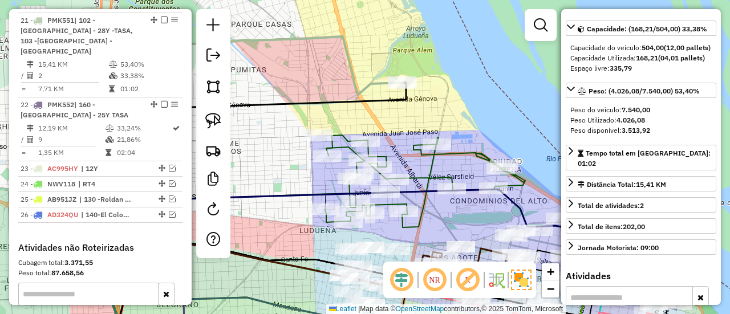
scroll to position [81, 0]
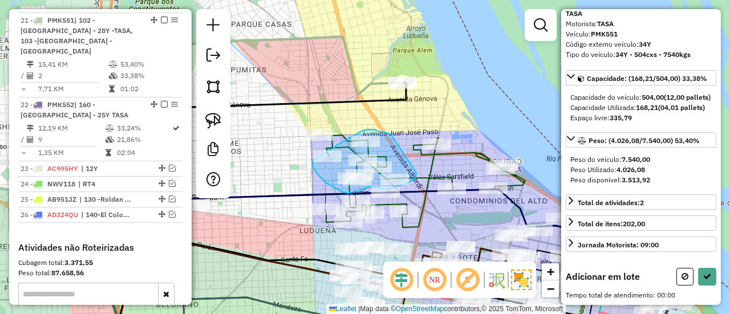
drag, startPoint x: 391, startPoint y: 135, endPoint x: 415, endPoint y: 169, distance: 41.8
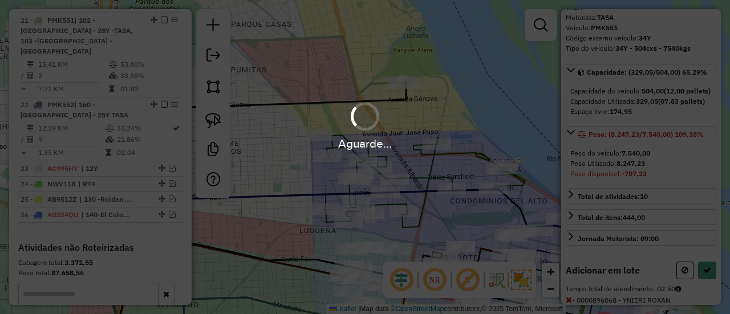
scroll to position [124, 0]
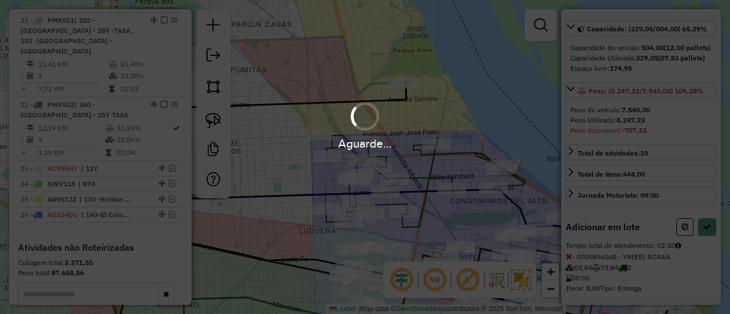
select select "**********"
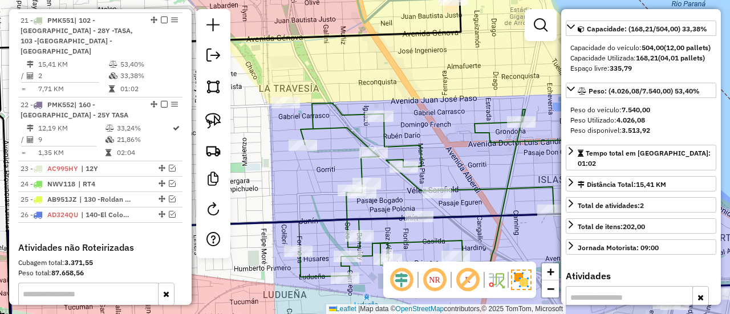
scroll to position [81, 0]
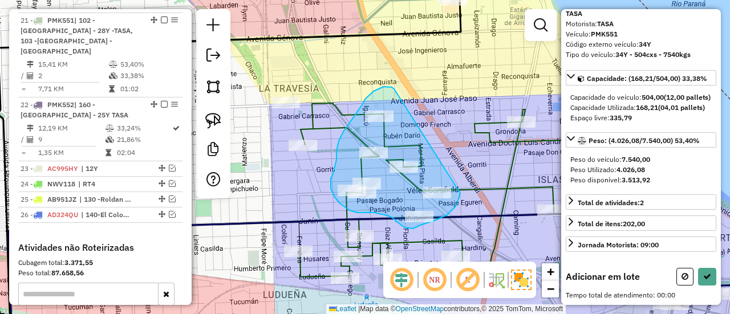
drag, startPoint x: 392, startPoint y: 88, endPoint x: 461, endPoint y: 193, distance: 125.8
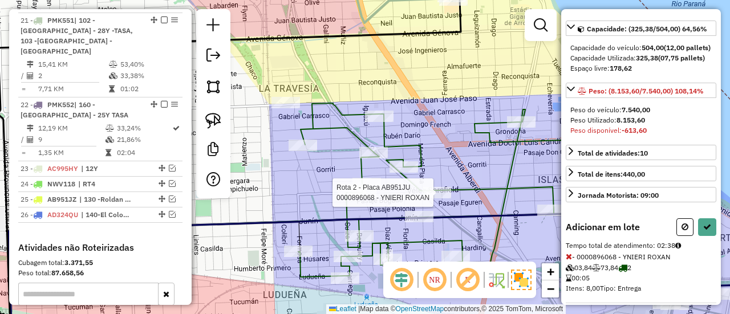
select select "**********"
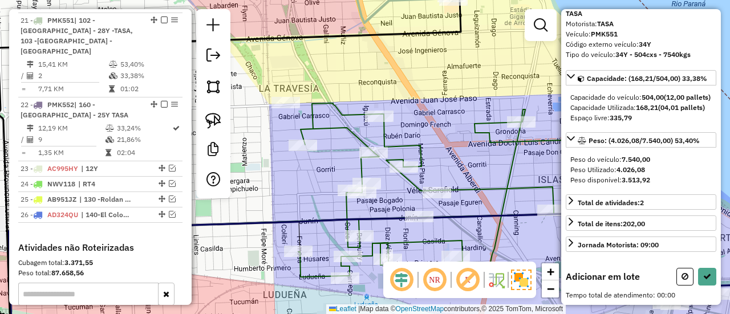
scroll to position [81, 0]
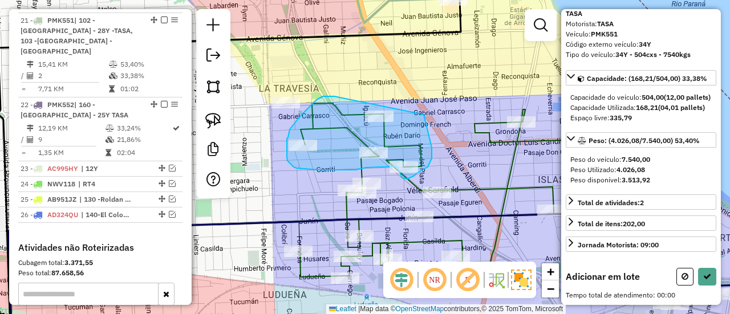
drag, startPoint x: 323, startPoint y: 96, endPoint x: 422, endPoint y: 109, distance: 100.0
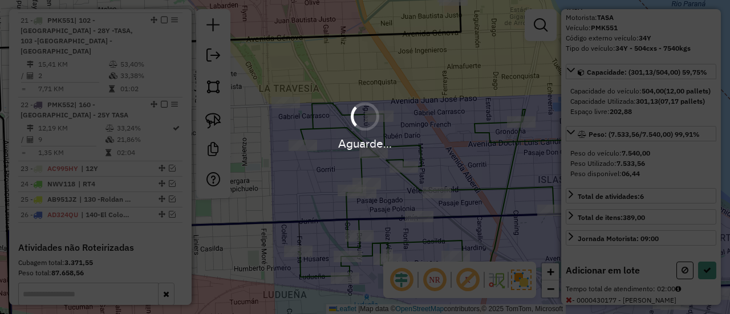
scroll to position [124, 0]
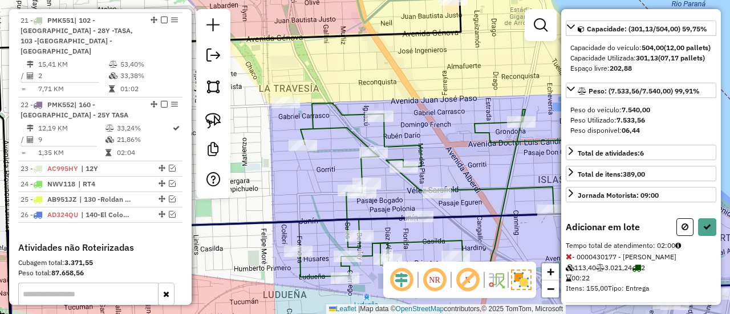
select select "**********"
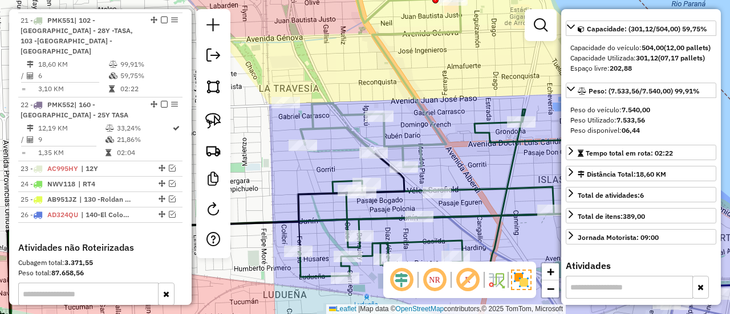
click at [390, 143] on icon at bounding box center [381, 82] width 160 height 169
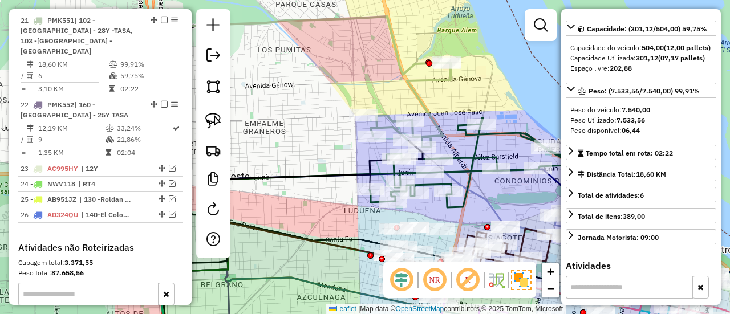
drag, startPoint x: 440, startPoint y: 111, endPoint x: 435, endPoint y: 135, distance: 24.5
click at [435, 134] on div "Janela de atendimento Grade de atendimento Capacidade Transportadoras Veículos …" at bounding box center [365, 157] width 730 height 314
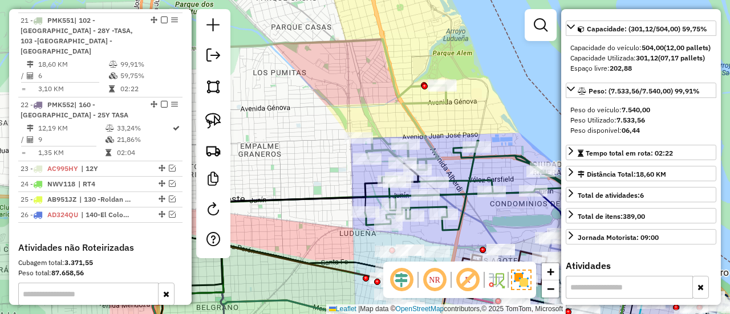
click at [435, 104] on icon at bounding box center [406, 128] width 80 height 84
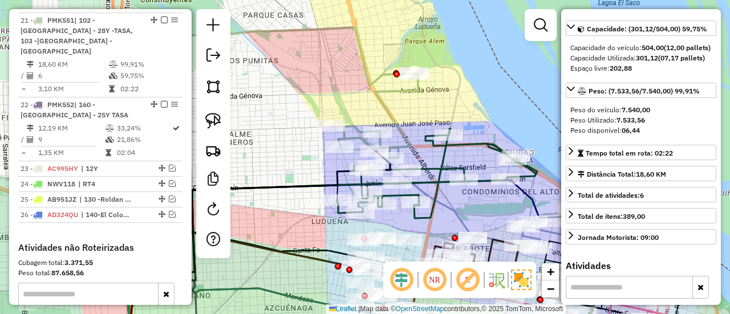
drag, startPoint x: 444, startPoint y: 143, endPoint x: 414, endPoint y: 132, distance: 31.8
click at [414, 132] on div "Janela de atendimento Grade de atendimento Capacidade Transportadoras Veículos …" at bounding box center [365, 157] width 730 height 314
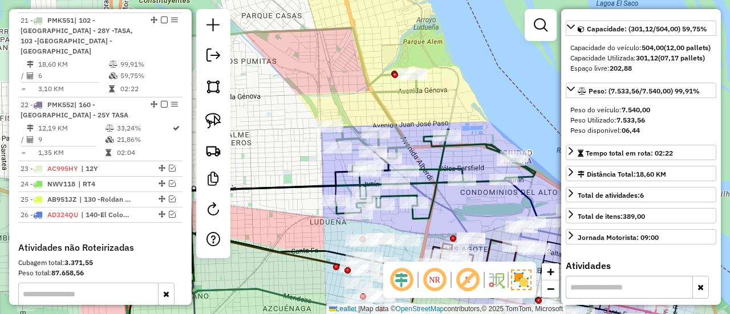
click at [426, 168] on icon at bounding box center [435, 174] width 200 height 90
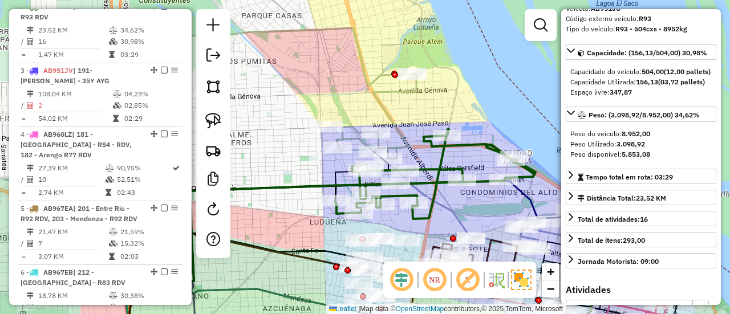
scroll to position [57, 0]
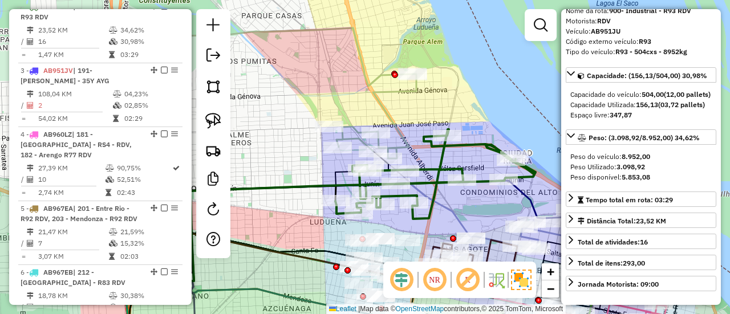
click at [416, 91] on icon at bounding box center [377, 116] width 80 height 84
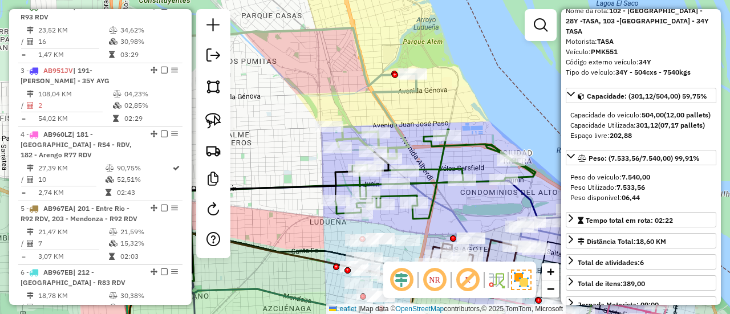
scroll to position [1540, 0]
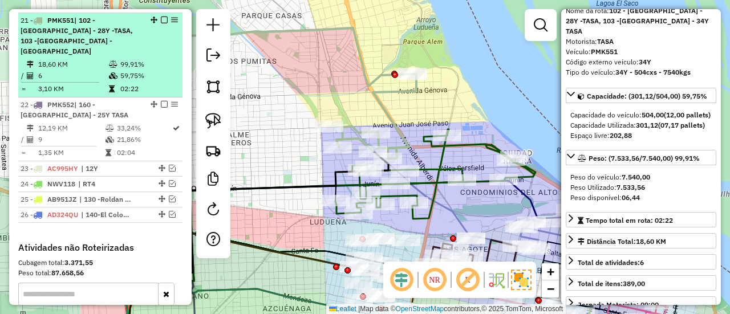
click at [161, 17] on em at bounding box center [164, 20] width 7 height 7
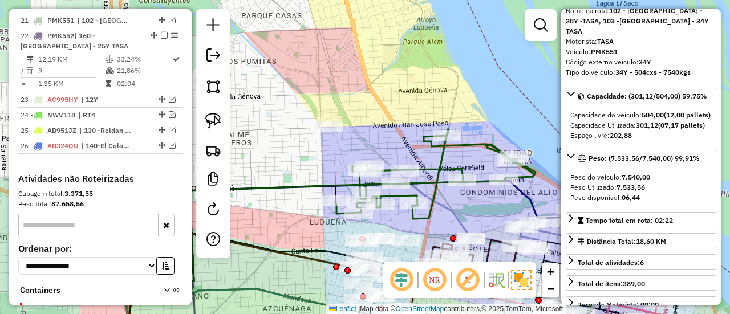
click at [430, 163] on icon at bounding box center [435, 174] width 200 height 90
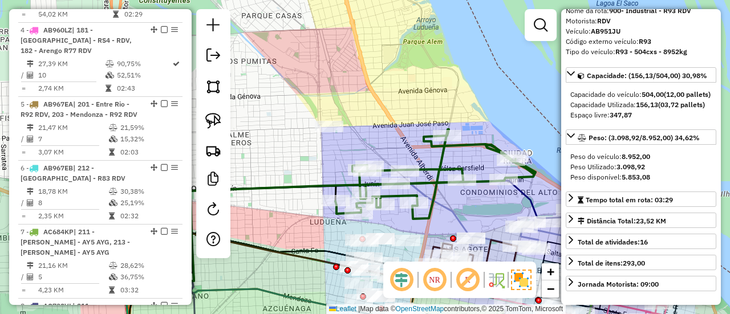
scroll to position [492, 0]
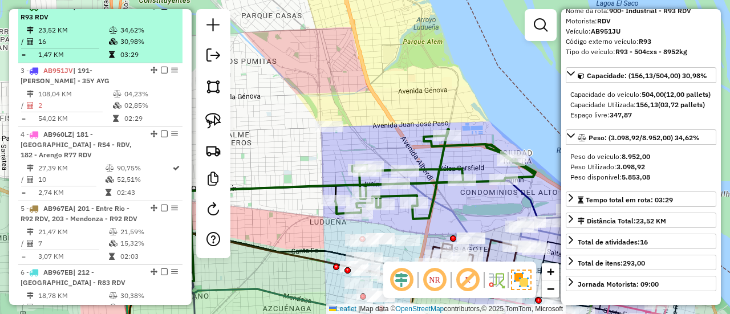
click at [161, 10] on em at bounding box center [164, 6] width 7 height 7
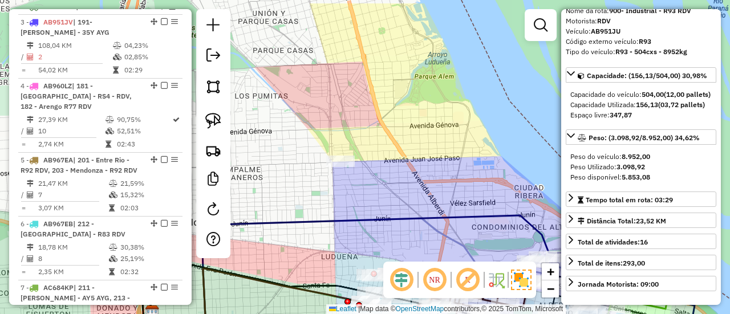
drag, startPoint x: 346, startPoint y: 108, endPoint x: 374, endPoint y: 153, distance: 53.8
click at [372, 157] on div "Janela de atendimento Grade de atendimento Capacidade Transportadoras Veículos …" at bounding box center [365, 157] width 730 height 314
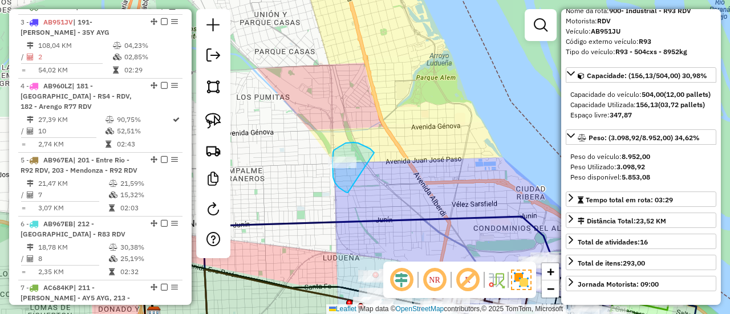
drag, startPoint x: 370, startPoint y: 149, endPoint x: 348, endPoint y: 193, distance: 49.2
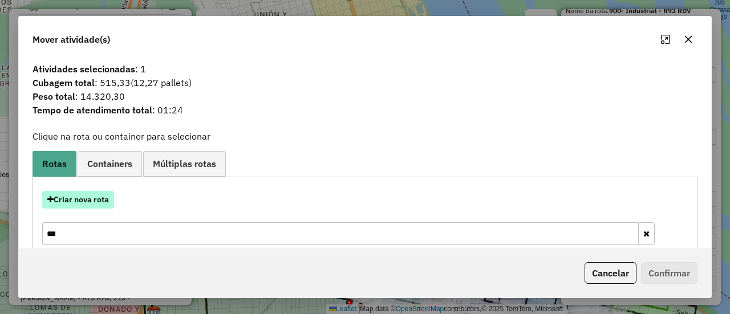
click at [63, 203] on button "Criar nova rota" at bounding box center [78, 200] width 72 height 18
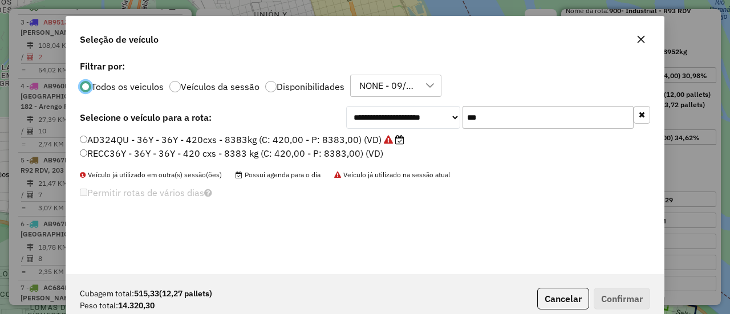
scroll to position [6, 3]
click at [638, 115] on button "button" at bounding box center [642, 115] width 17 height 18
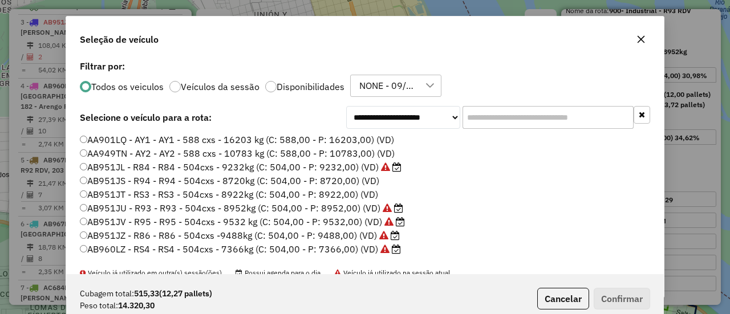
click at [472, 124] on input "text" at bounding box center [548, 117] width 171 height 23
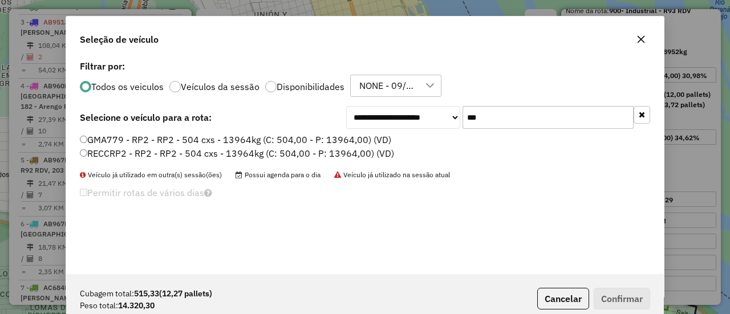
type input "***"
click at [369, 138] on label "GMA779 - RP2 - RP2 - 504 cxs - 13964kg (C: 504,00 - P: 13964,00) (VD)" at bounding box center [235, 140] width 311 height 14
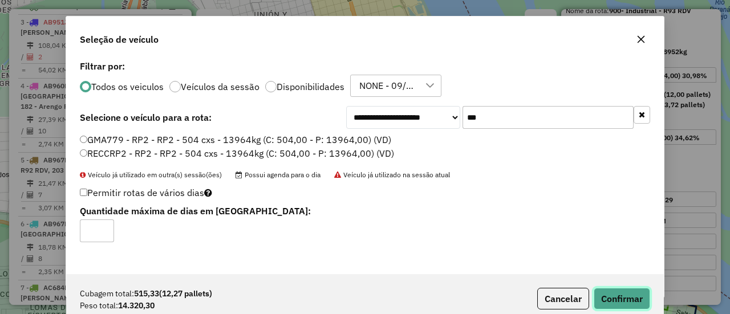
click at [601, 294] on button "Confirmar" at bounding box center [622, 299] width 56 height 22
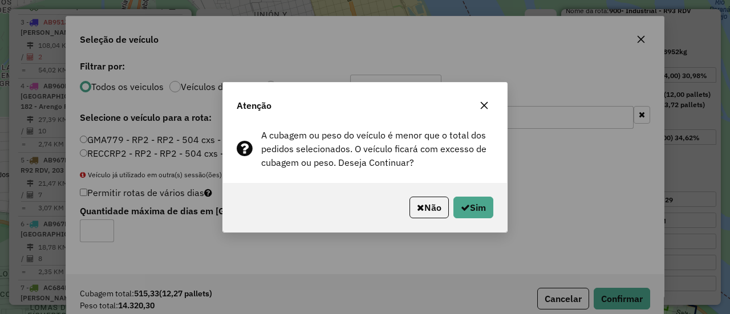
click at [474, 218] on div "Não Sim" at bounding box center [365, 207] width 284 height 49
click at [473, 214] on button "Sim" at bounding box center [473, 208] width 40 height 22
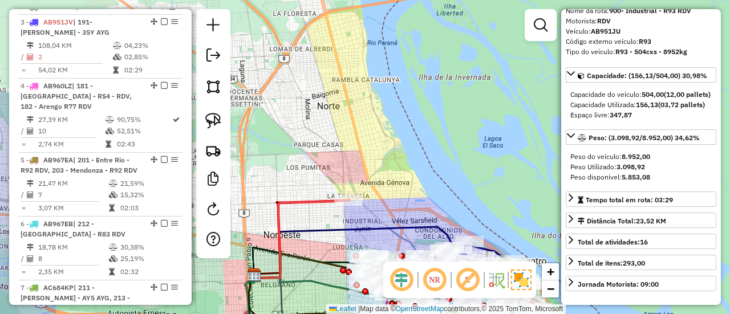
drag, startPoint x: 325, startPoint y: 208, endPoint x: 363, endPoint y: 209, distance: 38.2
click at [365, 211] on div "Janela de atendimento Grade de atendimento Capacidade Transportadoras Veículos …" at bounding box center [365, 157] width 730 height 314
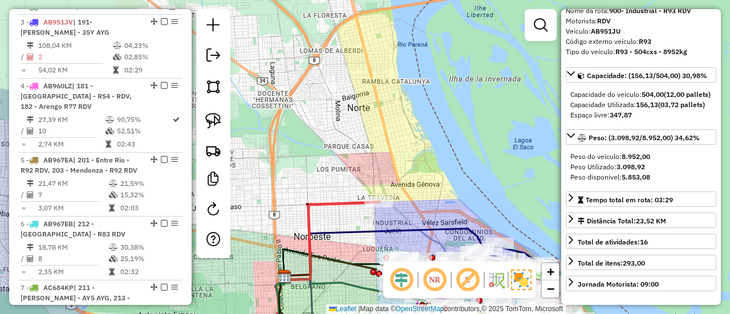
click at [323, 202] on icon at bounding box center [331, 241] width 95 height 78
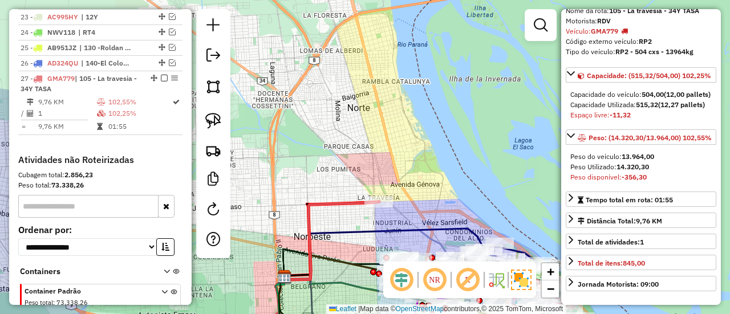
scroll to position [1631, 0]
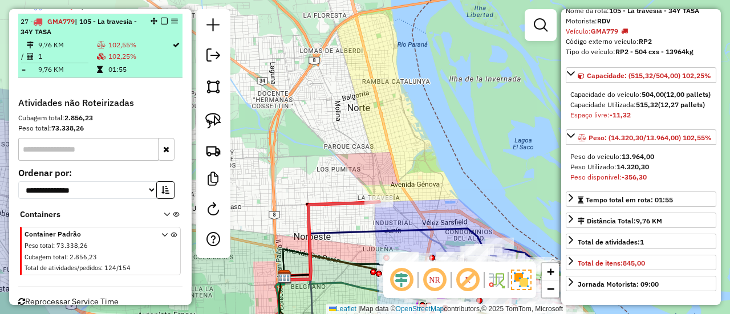
click at [161, 18] on em at bounding box center [164, 21] width 7 height 7
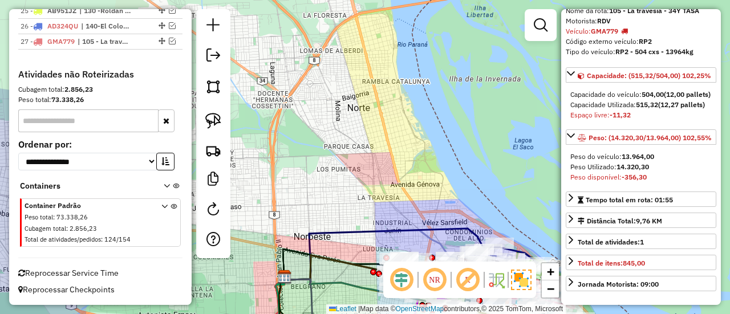
scroll to position [1604, 0]
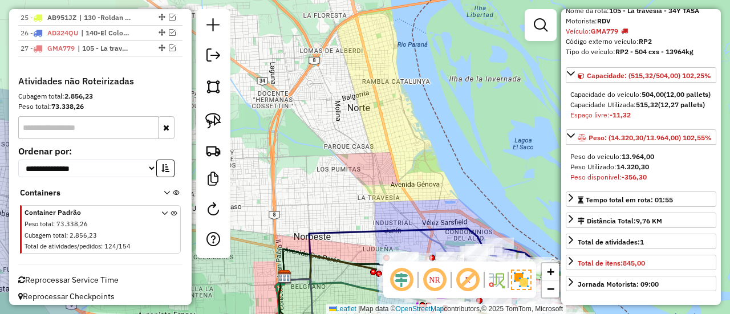
drag, startPoint x: 329, startPoint y: 98, endPoint x: 299, endPoint y: 42, distance: 63.3
click at [299, 42] on div "Janela de atendimento Grade de atendimento Capacidade Transportadoras Veículos …" at bounding box center [365, 157] width 730 height 314
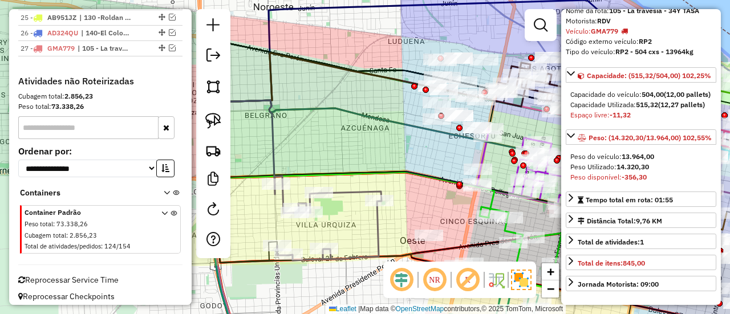
drag, startPoint x: 340, startPoint y: 222, endPoint x: 354, endPoint y: 206, distance: 21.4
click at [353, 207] on div "Janela de atendimento Grade de atendimento Capacidade Transportadoras Veículos …" at bounding box center [365, 157] width 730 height 314
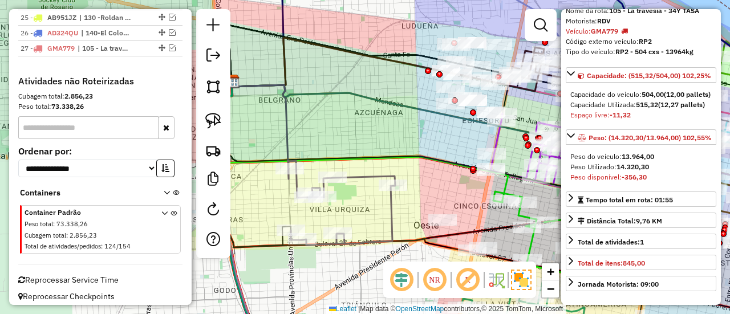
click at [360, 181] on icon at bounding box center [342, 203] width 107 height 84
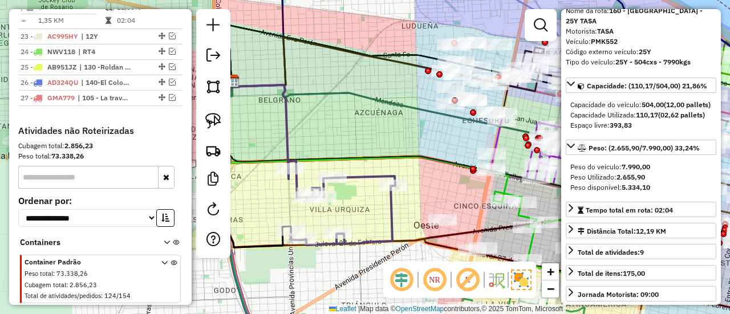
scroll to position [1506, 0]
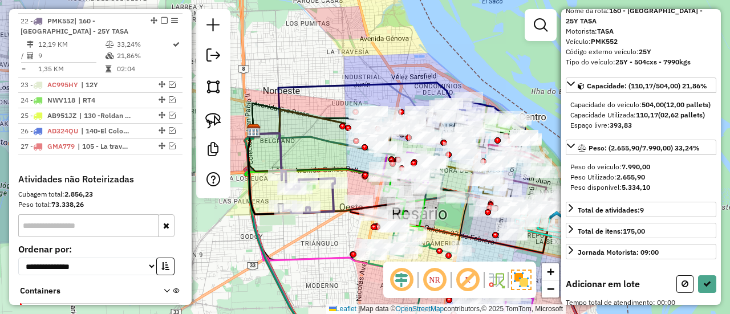
drag, startPoint x: 372, startPoint y: 240, endPoint x: 353, endPoint y: 214, distance: 32.6
click at [325, 228] on div "Janela de atendimento Grade de atendimento Capacidade Transportadoras Veículos …" at bounding box center [365, 157] width 730 height 314
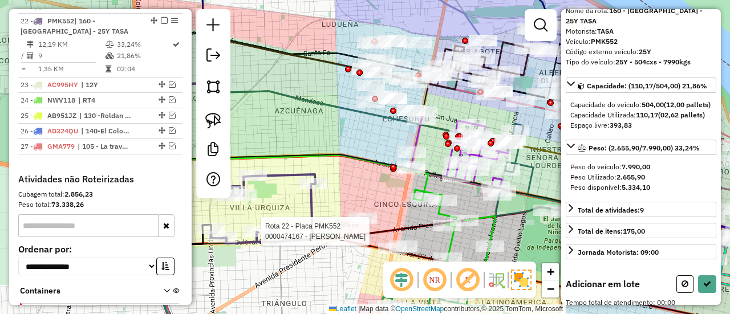
drag, startPoint x: 332, startPoint y: 169, endPoint x: 334, endPoint y: 195, distance: 25.8
click at [334, 195] on div "Rota 22 - Placa PMK552 0000474167 - ZOCCOLA MATIAS Janela de atendimento Grade …" at bounding box center [365, 157] width 730 height 314
drag, startPoint x: 327, startPoint y: 160, endPoint x: 352, endPoint y: 204, distance: 49.8
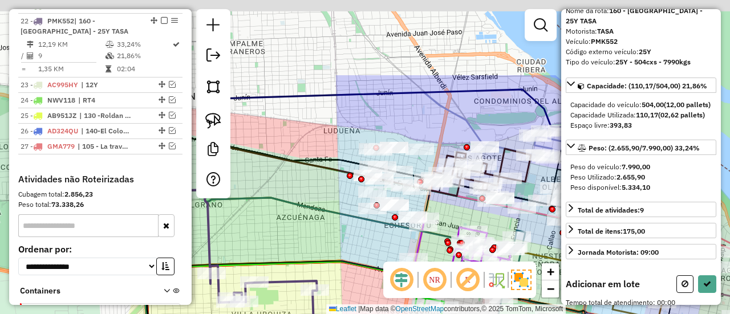
drag, startPoint x: 354, startPoint y: 183, endPoint x: 355, endPoint y: 258, distance: 74.7
click at [355, 257] on div "Rota 22 - Placa PMK552 0000474167 - ZOCCOLA MATIAS Janela de atendimento Grade …" at bounding box center [365, 157] width 730 height 314
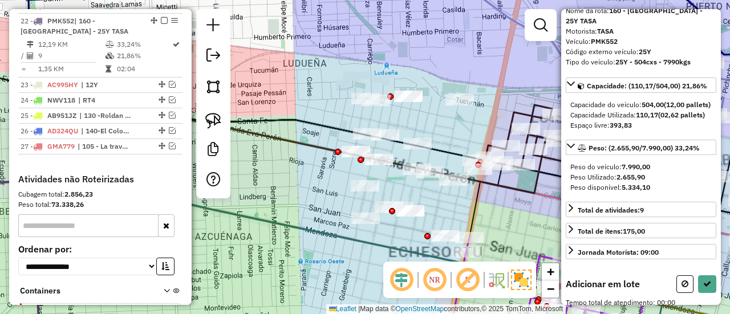
drag, startPoint x: 359, startPoint y: 223, endPoint x: 346, endPoint y: 225, distance: 13.9
click at [346, 225] on div "Rota 22 - Placa PMK552 0000474167 - ZOCCOLA MATIAS Janela de atendimento Grade …" at bounding box center [365, 157] width 730 height 314
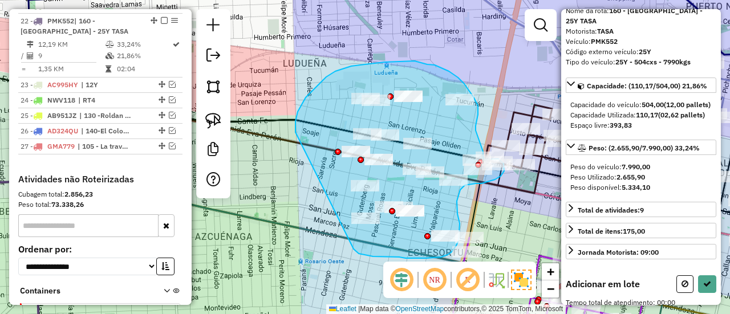
drag, startPoint x: 354, startPoint y: 249, endPoint x: 297, endPoint y: 146, distance: 117.7
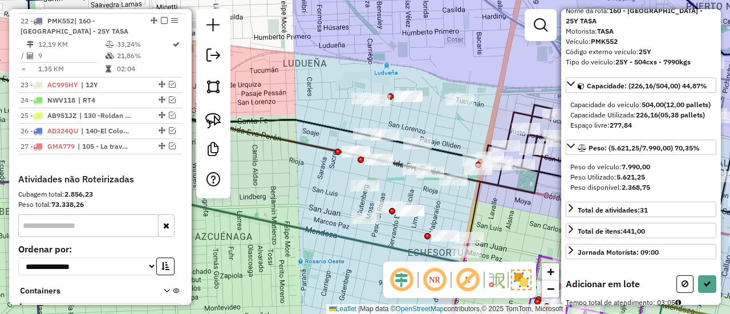
select select "**********"
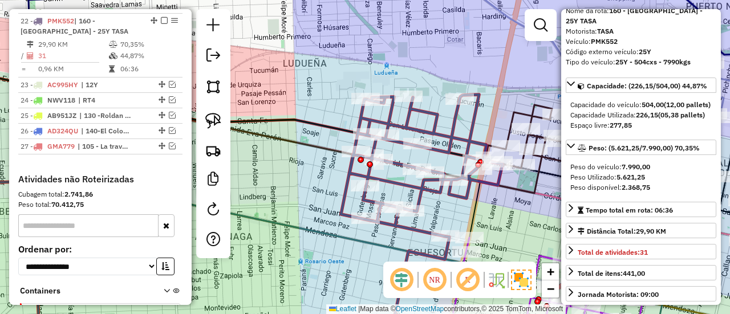
click at [542, 167] on icon at bounding box center [261, 139] width 669 height 107
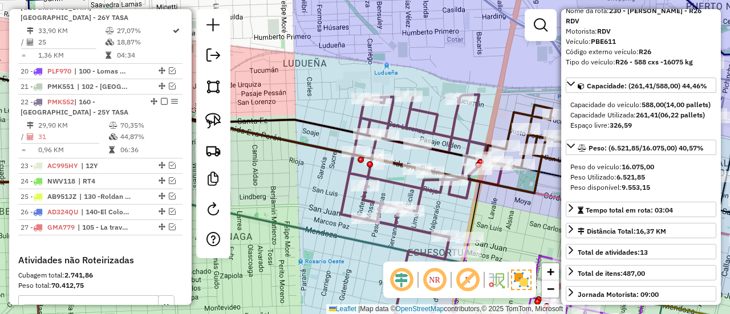
scroll to position [1274, 0]
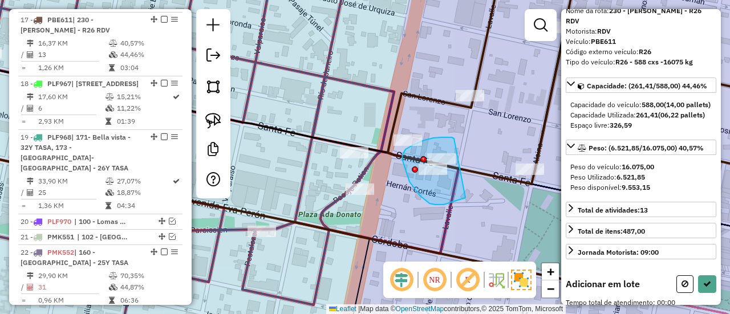
drag, startPoint x: 442, startPoint y: 137, endPoint x: 465, endPoint y: 198, distance: 65.0
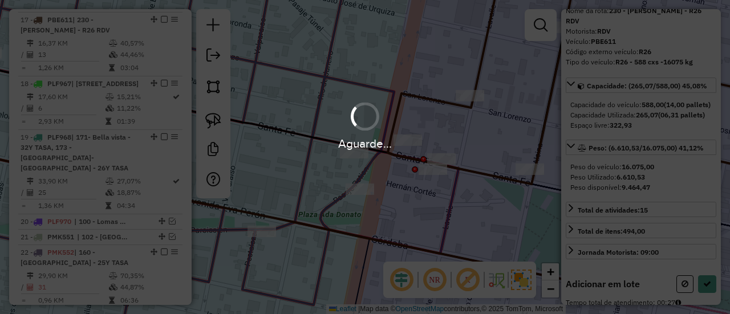
select select "**********"
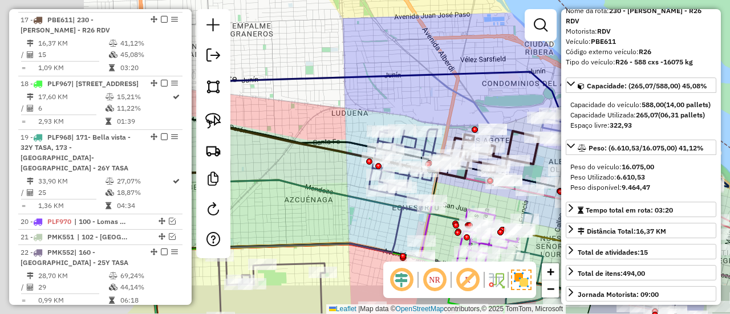
drag, startPoint x: 366, startPoint y: 140, endPoint x: 475, endPoint y: 98, distance: 116.1
click at [481, 88] on div "Janela de atendimento Grade de atendimento Capacidade Transportadoras Veículos …" at bounding box center [365, 157] width 730 height 314
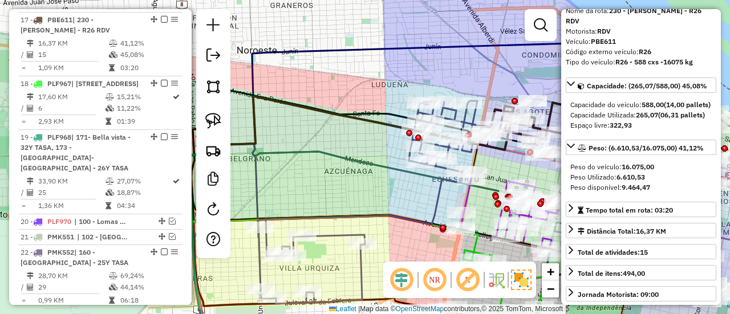
click at [434, 205] on icon at bounding box center [369, 202] width 222 height 203
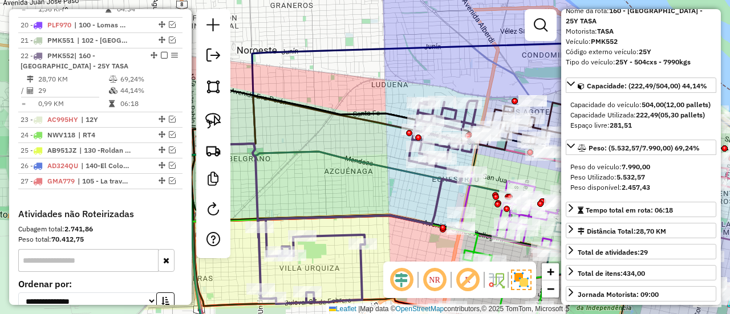
scroll to position [1506, 0]
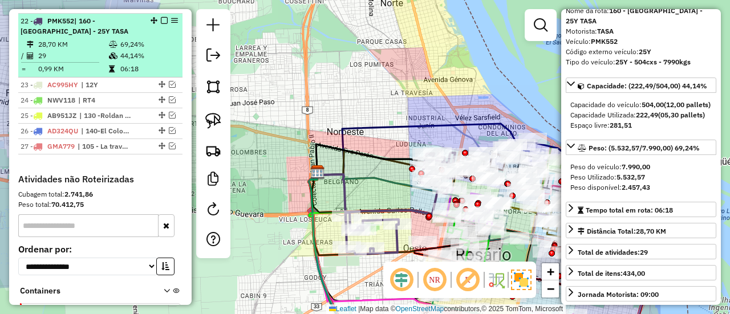
click at [161, 17] on em at bounding box center [164, 20] width 7 height 7
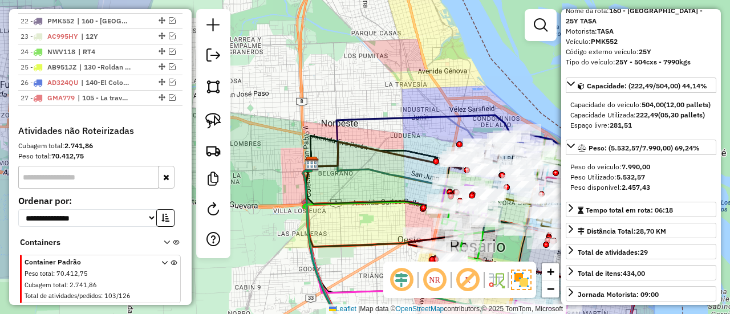
drag, startPoint x: 351, startPoint y: 153, endPoint x: 311, endPoint y: 117, distance: 54.1
click at [311, 117] on div "Janela de atendimento Grade de atendimento Capacidade Transportadoras Veículos …" at bounding box center [365, 157] width 730 height 314
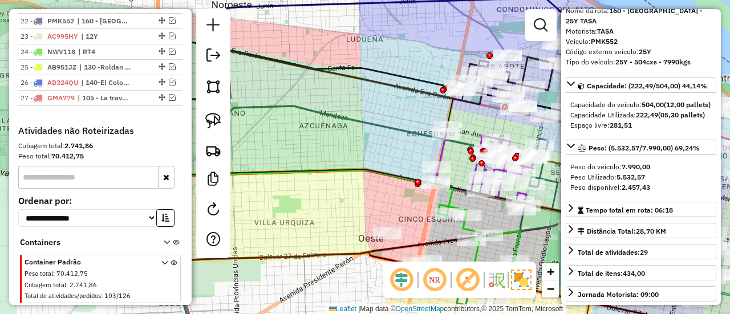
drag, startPoint x: 345, startPoint y: 141, endPoint x: 291, endPoint y: 92, distance: 72.3
click at [292, 92] on div "Janela de atendimento Grade de atendimento Capacidade Transportadoras Veículos …" at bounding box center [365, 157] width 730 height 314
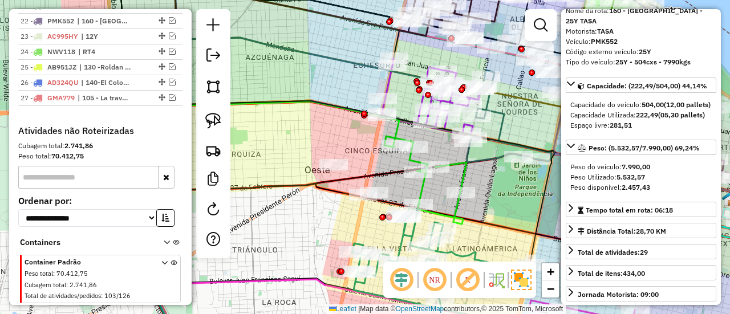
drag, startPoint x: 329, startPoint y: 148, endPoint x: 331, endPoint y: 95, distance: 52.5
click at [331, 101] on div "Janela de atendimento Grade de atendimento Capacidade Transportadoras Veículos …" at bounding box center [365, 157] width 730 height 314
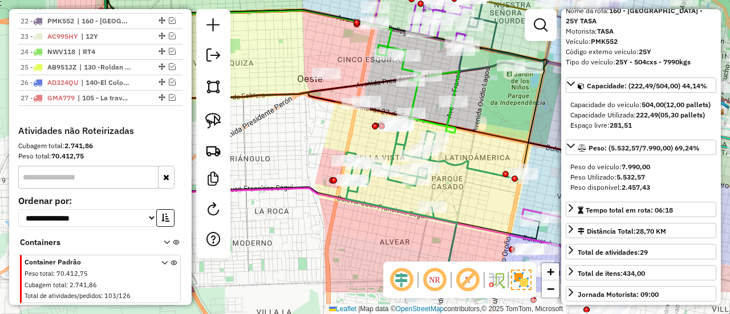
drag, startPoint x: 341, startPoint y: 165, endPoint x: 326, endPoint y: 92, distance: 75.1
click at [327, 94] on div "Janela de atendimento Grade de atendimento Capacidade Transportadoras Veículos …" at bounding box center [365, 157] width 730 height 314
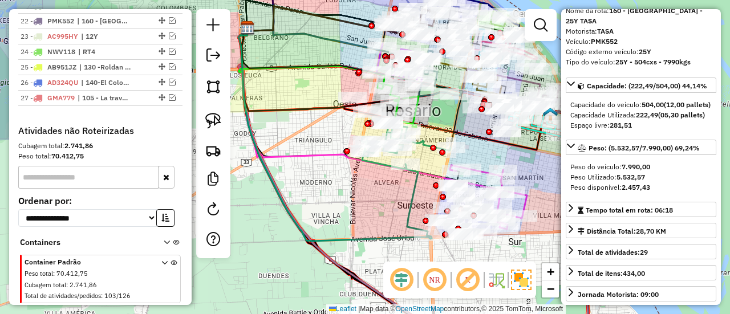
click at [407, 209] on icon at bounding box center [406, 178] width 89 height 116
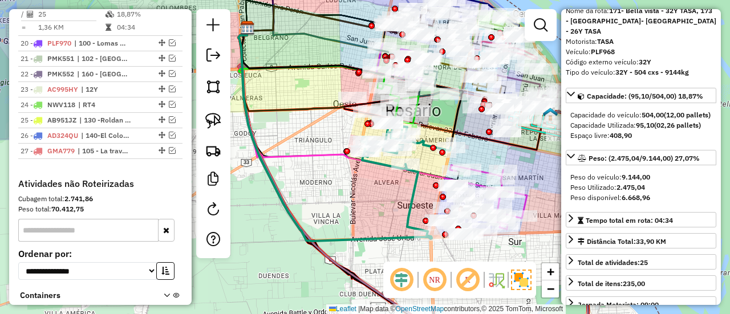
scroll to position [1402, 0]
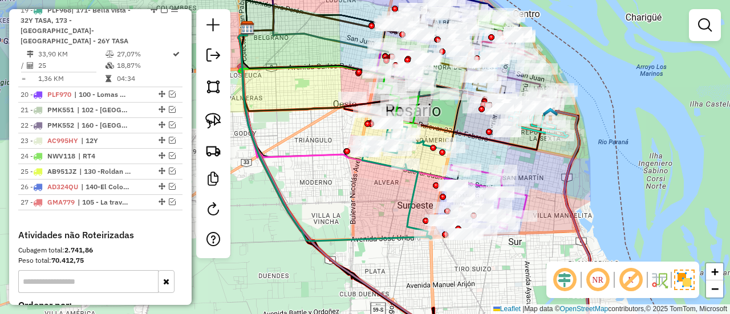
click at [408, 203] on icon at bounding box center [406, 178] width 89 height 116
select select "**********"
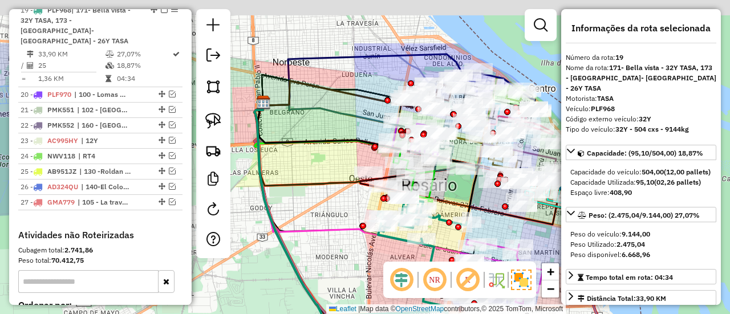
drag, startPoint x: 408, startPoint y: 230, endPoint x: 431, endPoint y: 265, distance: 41.3
click at [429, 281] on hb-router-mapa "Informações da Sessão 1290874 - 09/10/2025 Criação: 08/10/2025 16:15 Depósito: …" at bounding box center [365, 157] width 730 height 314
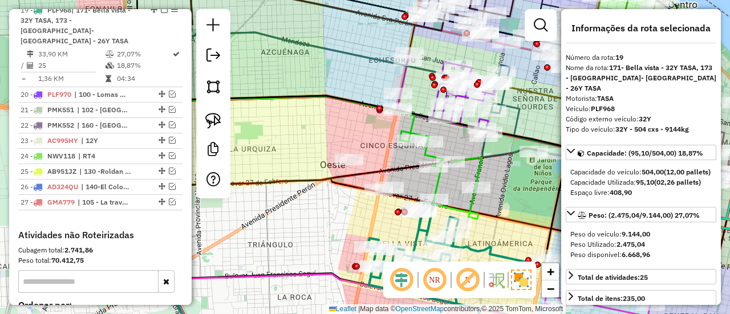
drag, startPoint x: 387, startPoint y: 228, endPoint x: 392, endPoint y: 218, distance: 11.7
click at [392, 218] on div "Janela de atendimento Grade de atendimento Capacidade Transportadoras Veículos …" at bounding box center [365, 157] width 730 height 314
select select "**********"
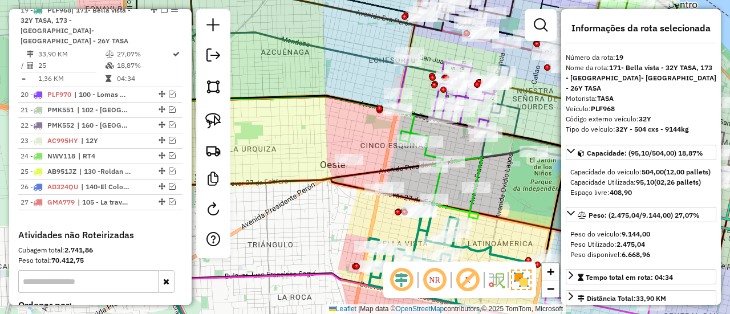
click at [435, 184] on icon at bounding box center [441, 175] width 82 height 88
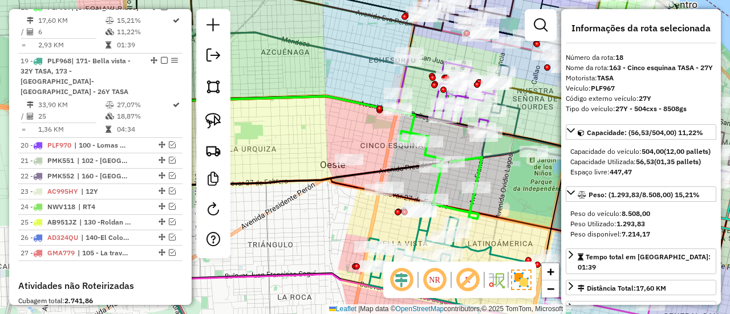
scroll to position [1338, 0]
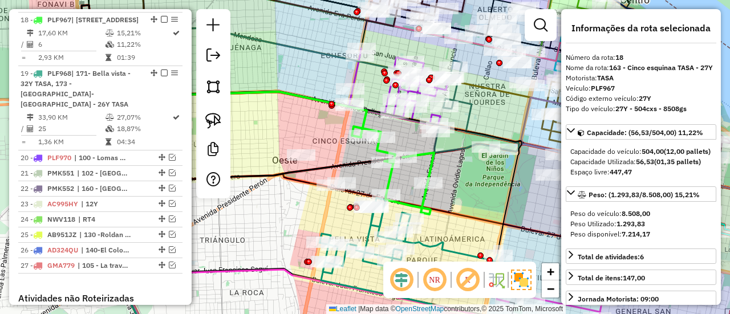
drag, startPoint x: 398, startPoint y: 151, endPoint x: 356, endPoint y: 147, distance: 42.4
click at [353, 147] on div "Janela de atendimento Grade de atendimento Capacidade Transportadoras Veículos …" at bounding box center [365, 157] width 730 height 314
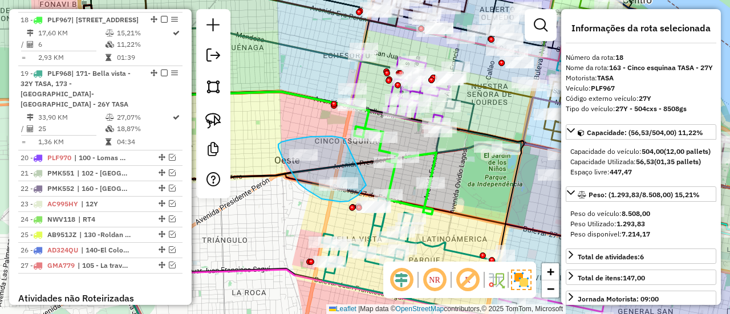
drag, startPoint x: 342, startPoint y: 138, endPoint x: 362, endPoint y: 188, distance: 53.5
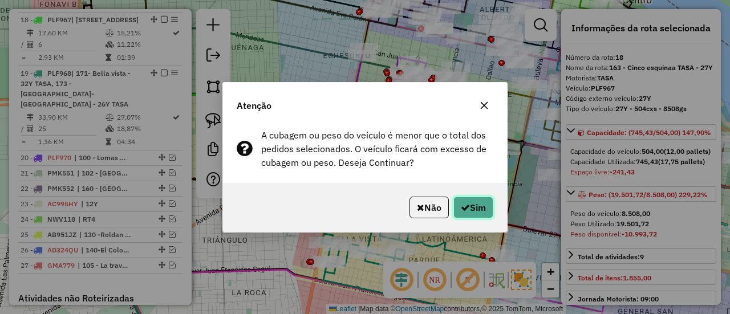
click at [470, 208] on button "Sim" at bounding box center [473, 208] width 40 height 22
select select "**********"
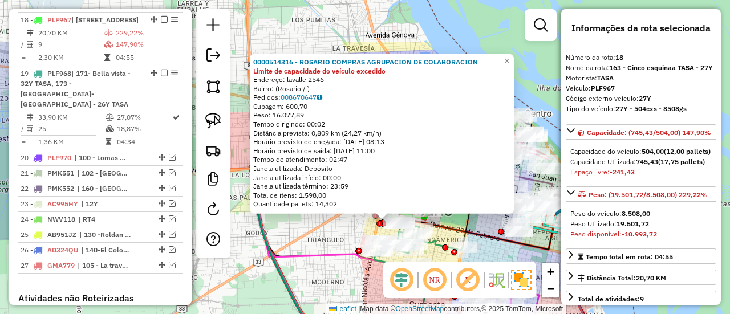
drag, startPoint x: 348, startPoint y: 226, endPoint x: 333, endPoint y: 264, distance: 40.2
click at [333, 264] on div "0000514316 - ROSARIO COMPRAS AGRUPACION DE COLABORACION Limite de capacidade do…" at bounding box center [365, 157] width 730 height 314
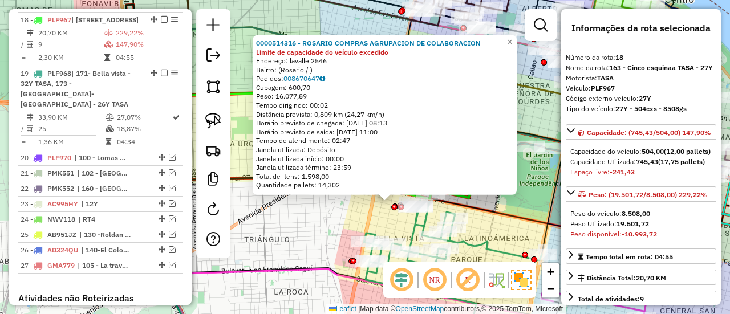
click at [324, 233] on div "0000514316 - ROSARIO COMPRAS AGRUPACION DE COLABORACION Limite de capacidade do…" at bounding box center [365, 157] width 730 height 314
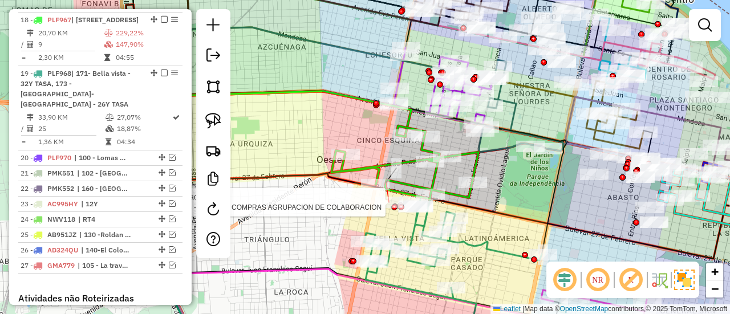
select select "**********"
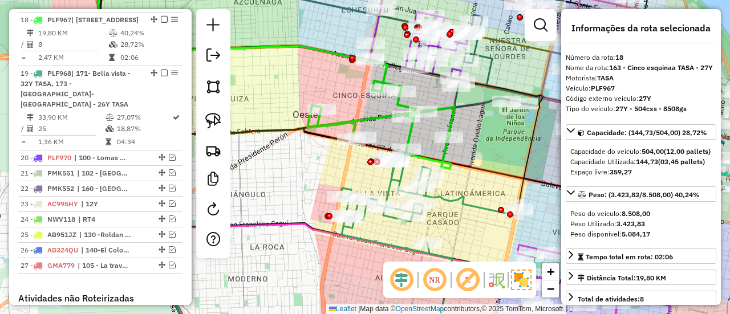
click at [389, 186] on icon at bounding box center [429, 248] width 178 height 193
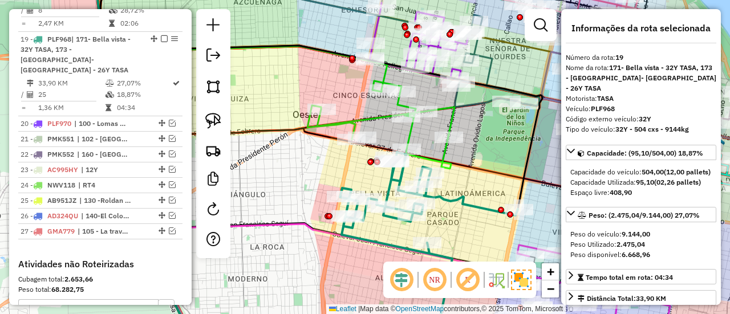
scroll to position [1402, 0]
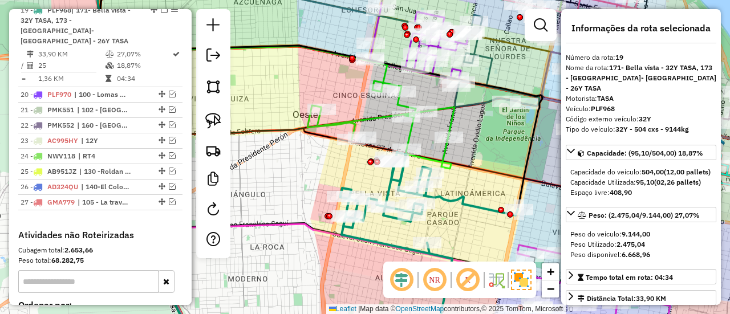
click at [411, 131] on icon at bounding box center [380, 125] width 147 height 88
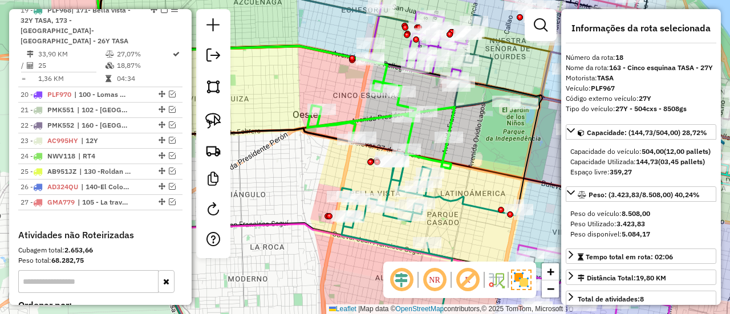
scroll to position [1338, 0]
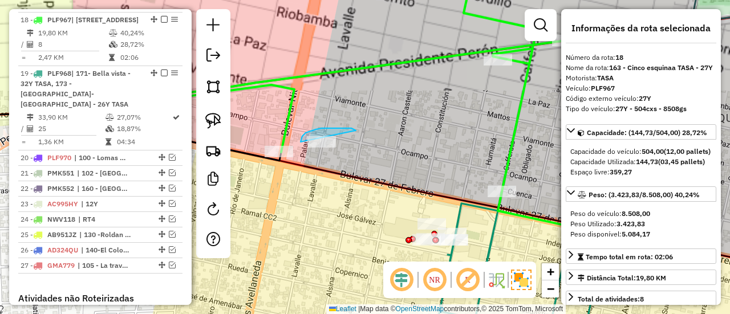
drag, startPoint x: 350, startPoint y: 128, endPoint x: 319, endPoint y: 162, distance: 46.0
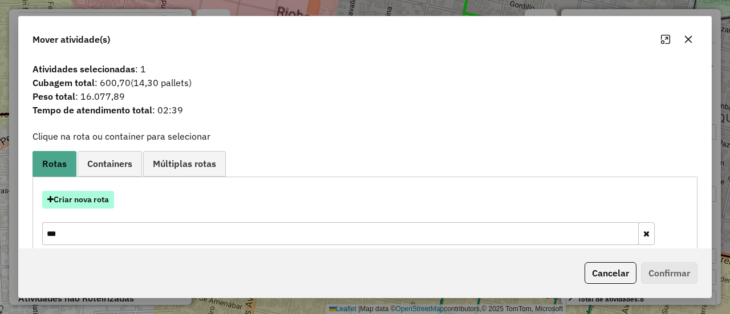
click at [103, 199] on button "Criar nova rota" at bounding box center [78, 200] width 72 height 18
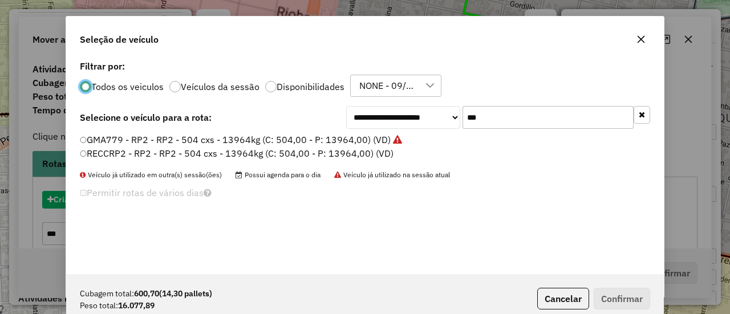
scroll to position [6, 3]
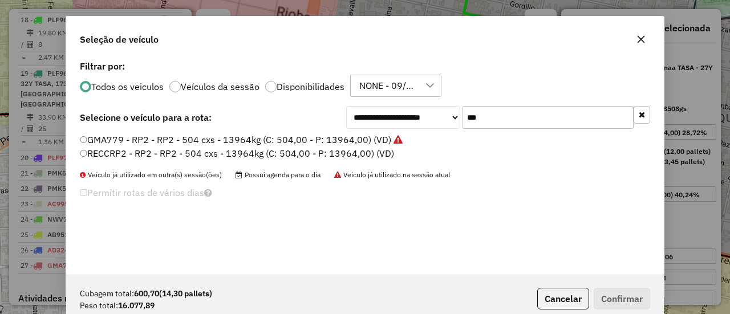
drag, startPoint x: 487, startPoint y: 116, endPoint x: 422, endPoint y: 108, distance: 65.6
click at [423, 108] on div "**********" at bounding box center [498, 117] width 304 height 23
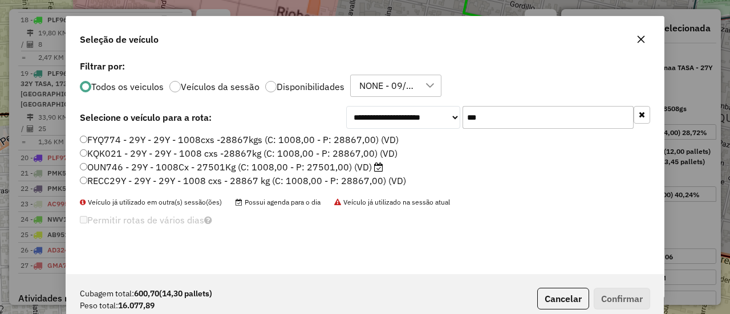
type input "***"
click at [365, 166] on label "OUN746 - 29Y - 1008Cx - 27501Kg (C: 1008,00 - P: 27501,00) (VD)" at bounding box center [231, 167] width 303 height 14
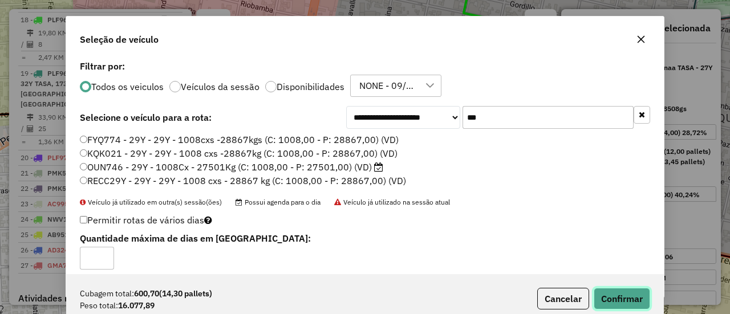
click at [617, 295] on button "Confirmar" at bounding box center [622, 299] width 56 height 22
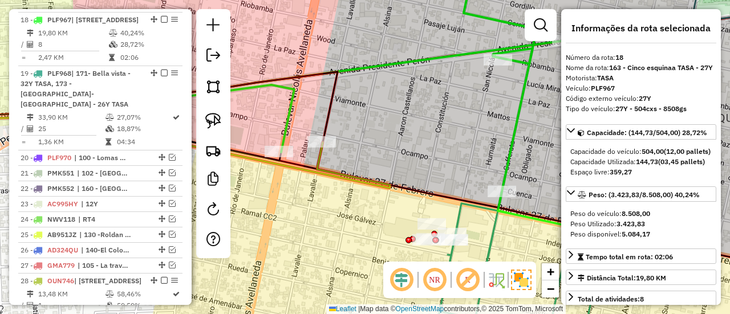
click at [314, 159] on icon at bounding box center [158, 150] width 463 height 78
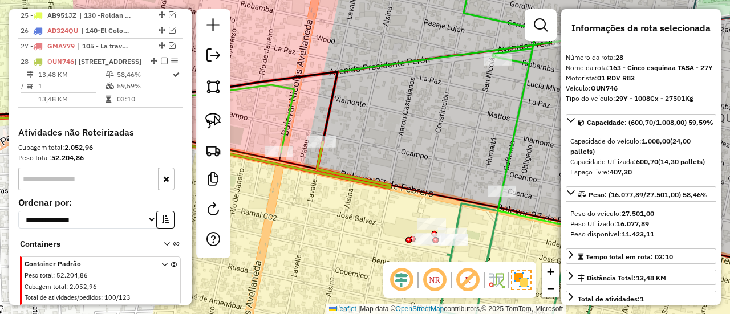
scroll to position [1597, 0]
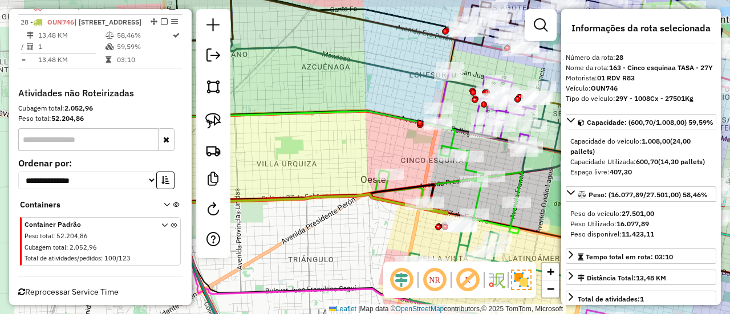
drag, startPoint x: 332, startPoint y: 215, endPoint x: 432, endPoint y: 220, distance: 99.9
click at [430, 230] on div "Rota 19 - Placa PLF968 0000182313 - TORRES L Janela de atendimento Grade de ate…" at bounding box center [365, 157] width 730 height 314
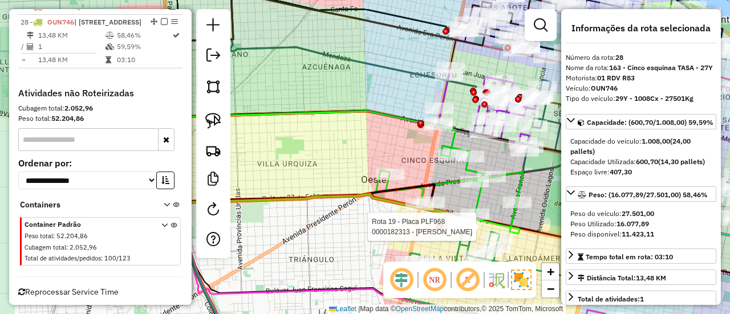
click at [452, 140] on icon at bounding box center [309, 95] width 293 height 119
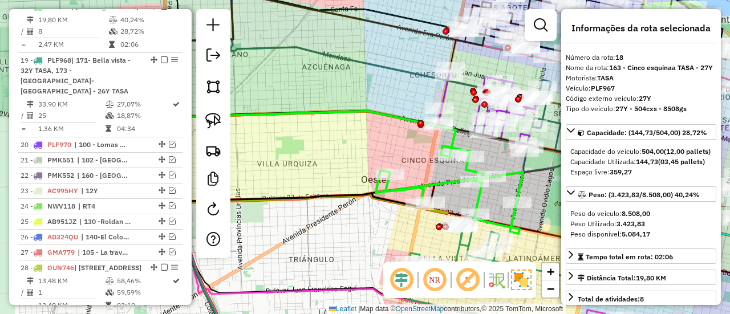
scroll to position [1338, 0]
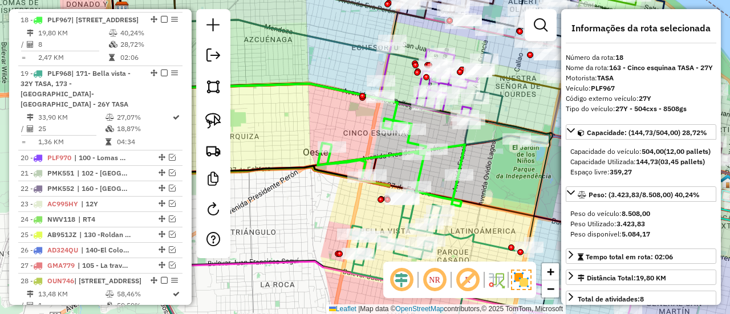
drag, startPoint x: 384, startPoint y: 119, endPoint x: 371, endPoint y: 107, distance: 18.2
click at [371, 107] on div "Janela de atendimento Grade de atendimento Capacidade Transportadoras Veículos …" at bounding box center [365, 157] width 730 height 314
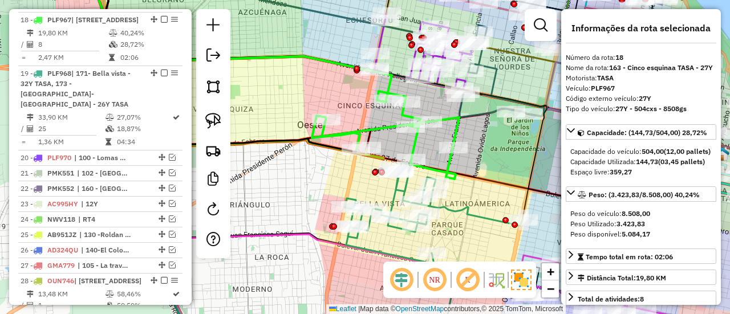
drag, startPoint x: 471, startPoint y: 214, endPoint x: 433, endPoint y: 137, distance: 86.0
click at [432, 163] on icon at bounding box center [434, 243] width 178 height 161
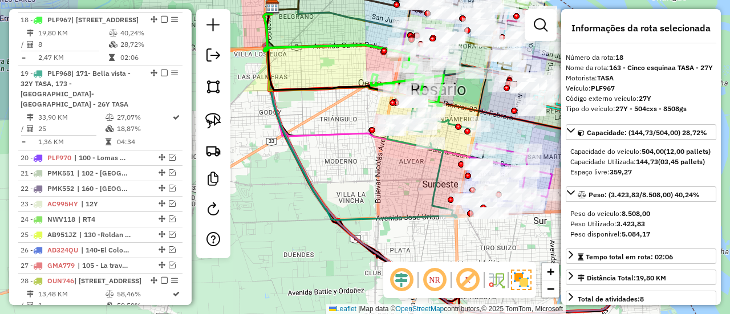
click at [438, 174] on icon at bounding box center [431, 157] width 89 height 116
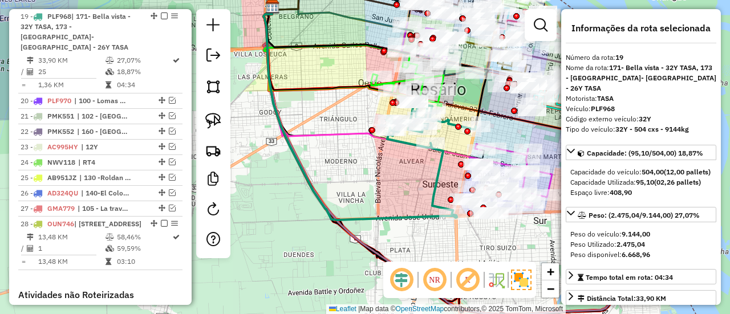
scroll to position [1402, 0]
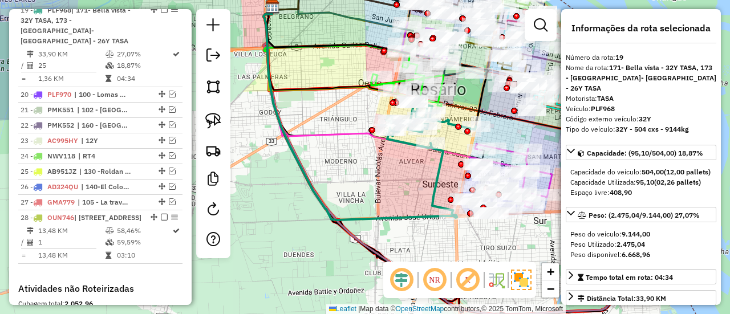
drag, startPoint x: 399, startPoint y: 220, endPoint x: 400, endPoint y: 226, distance: 6.4
click at [400, 226] on div "Janela de atendimento Grade de atendimento Capacidade Transportadoras Veículos …" at bounding box center [365, 157] width 730 height 314
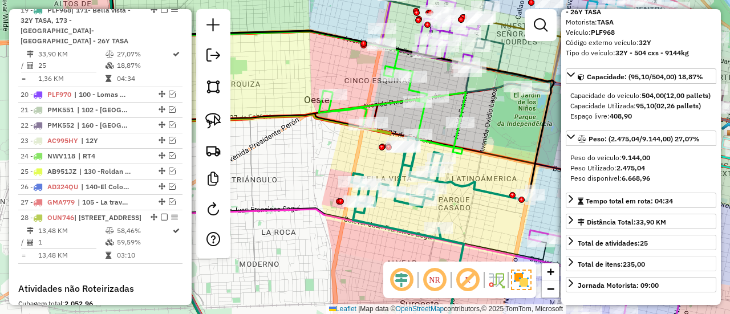
scroll to position [114, 0]
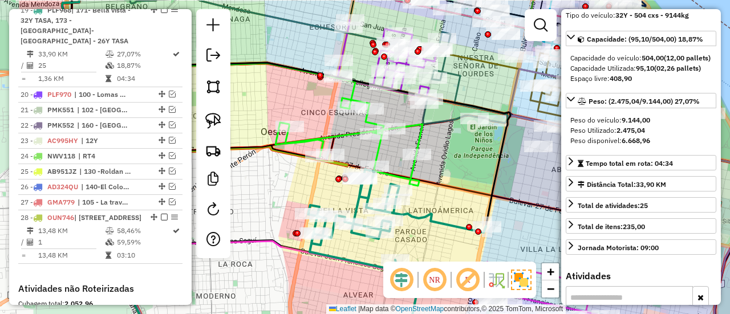
drag, startPoint x: 505, startPoint y: 221, endPoint x: 461, endPoint y: 253, distance: 55.1
click at [461, 253] on div "Janela de atendimento Grade de atendimento Capacidade Transportadoras Veículos …" at bounding box center [365, 157] width 730 height 314
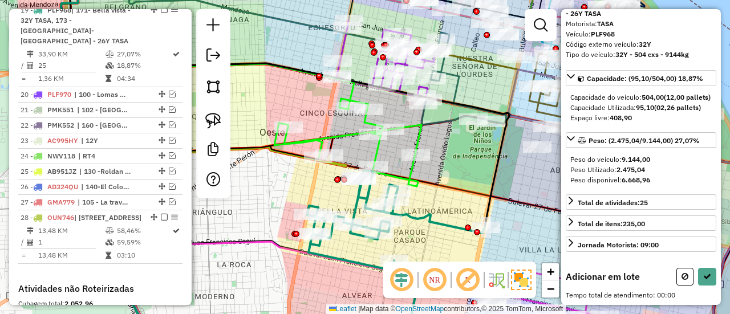
scroll to position [71, 0]
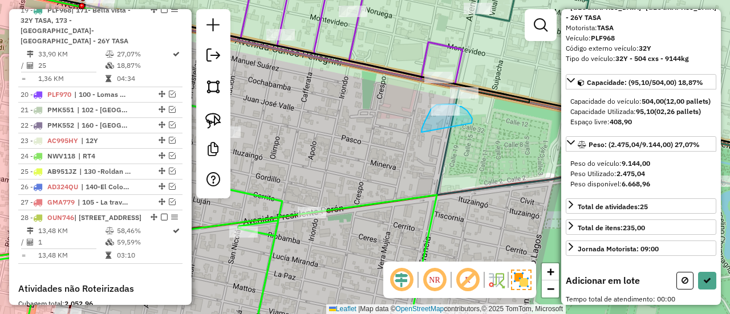
drag, startPoint x: 471, startPoint y: 117, endPoint x: 422, endPoint y: 132, distance: 52.0
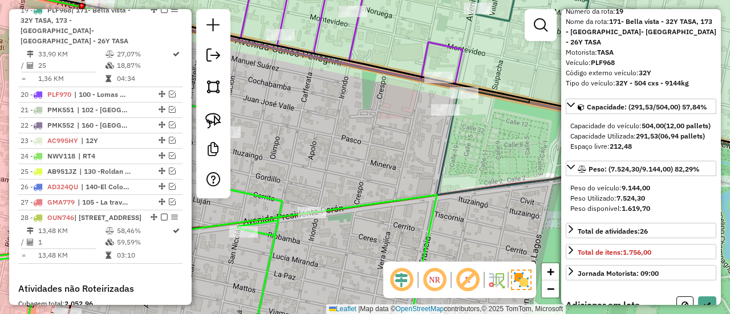
scroll to position [114, 0]
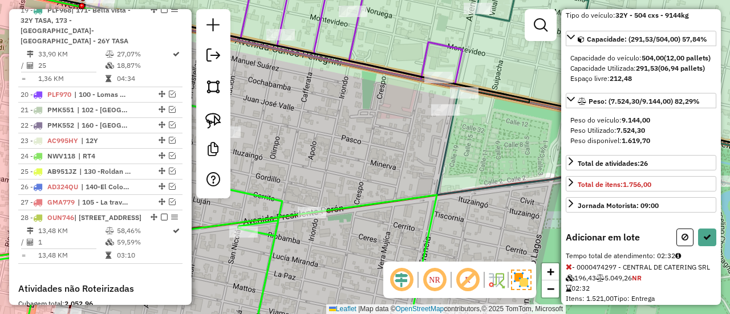
select select "**********"
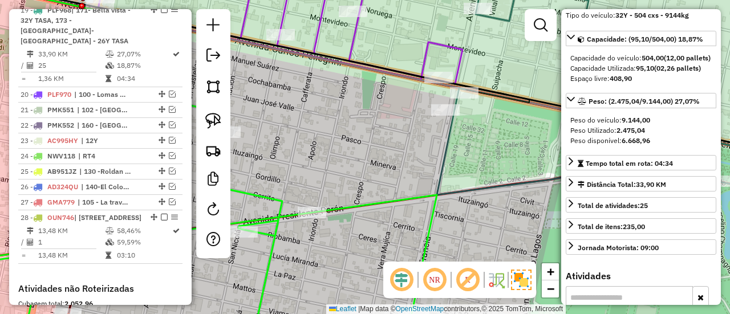
click at [405, 198] on icon at bounding box center [182, 218] width 510 height 256
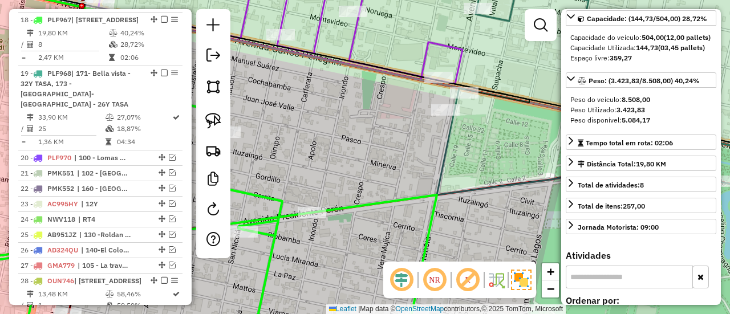
scroll to position [81, 0]
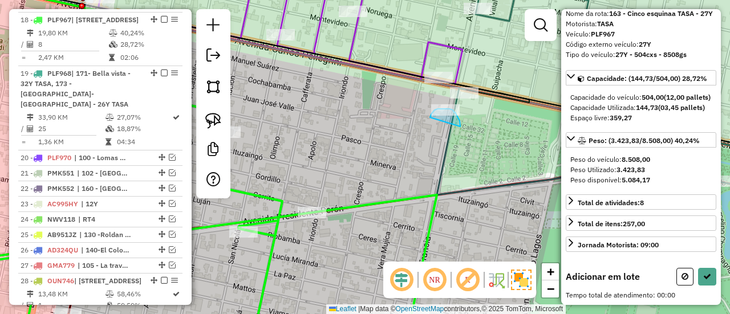
drag, startPoint x: 457, startPoint y: 116, endPoint x: 430, endPoint y: 118, distance: 27.4
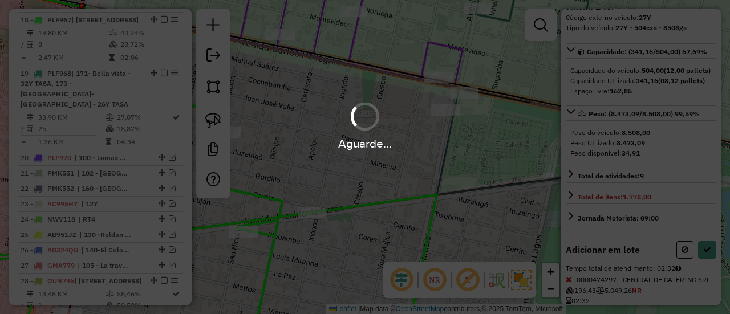
scroll to position [114, 0]
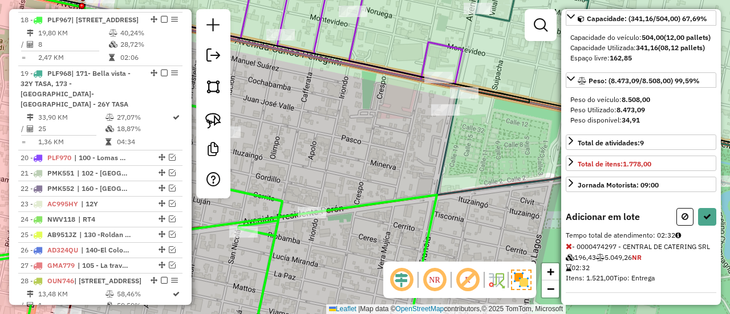
select select "**********"
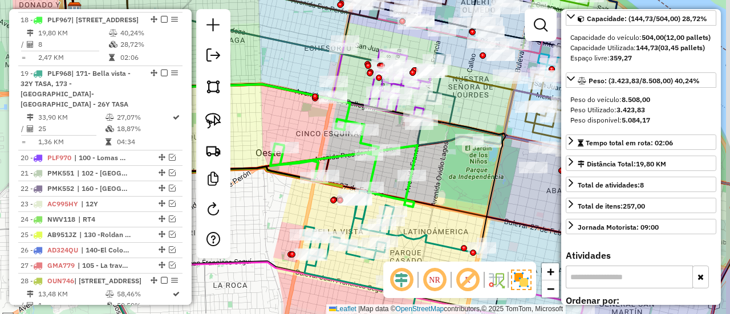
drag, startPoint x: 477, startPoint y: 191, endPoint x: 455, endPoint y: 146, distance: 50.3
click at [456, 148] on div "Janela de atendimento Grade de atendimento Capacidade Transportadoras Veículos …" at bounding box center [365, 157] width 730 height 314
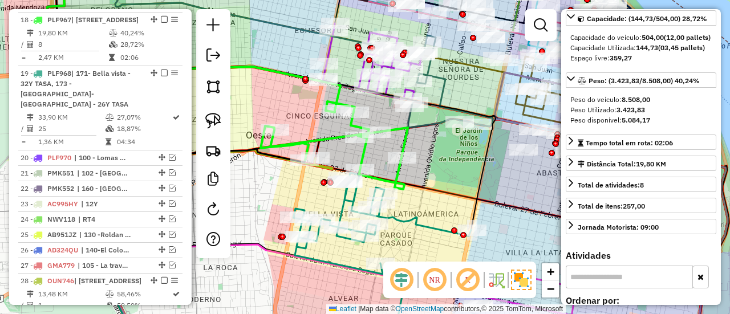
click at [435, 228] on icon at bounding box center [382, 259] width 178 height 173
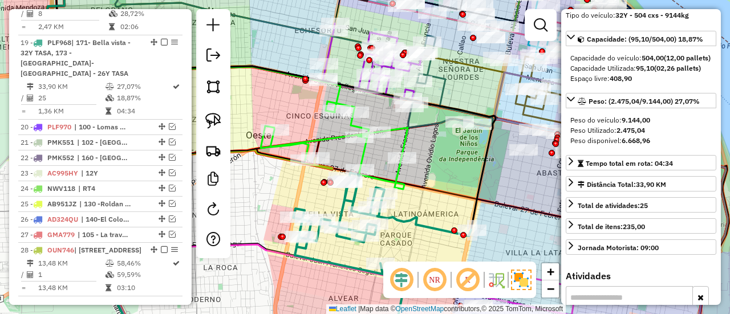
scroll to position [1402, 0]
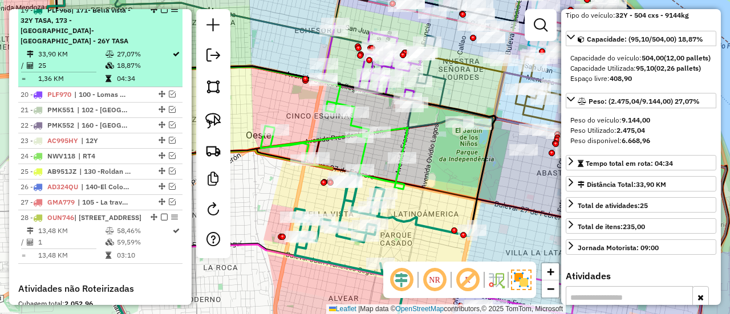
click at [163, 13] on em at bounding box center [164, 9] width 7 height 7
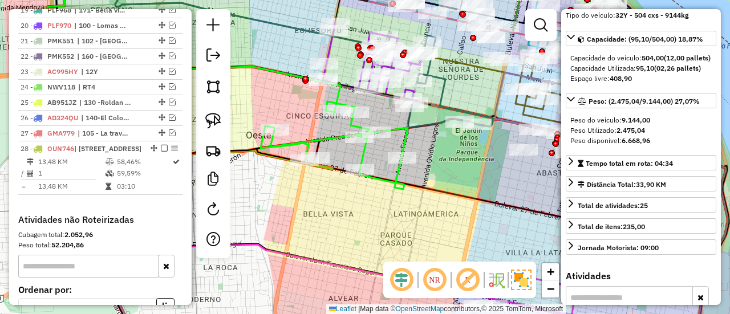
click at [363, 154] on icon at bounding box center [334, 146] width 147 height 88
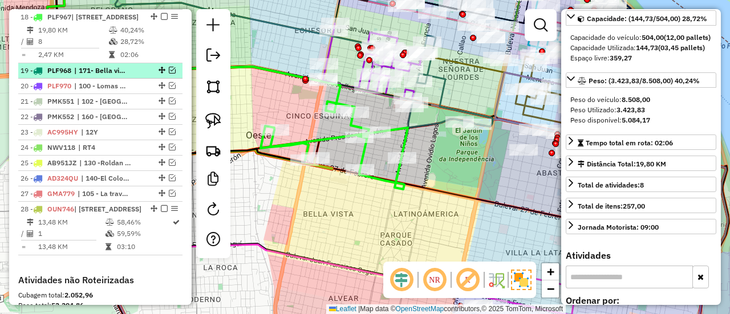
scroll to position [1338, 0]
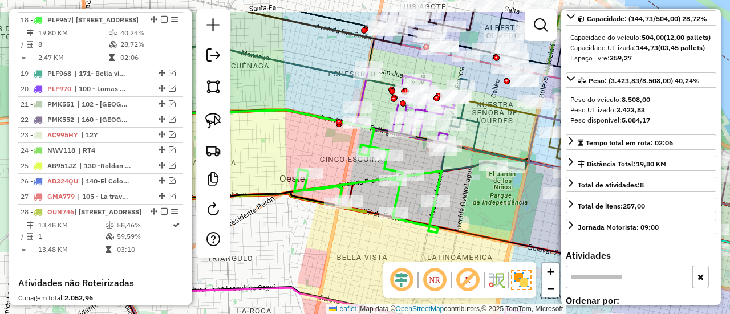
drag, startPoint x: 428, startPoint y: 229, endPoint x: 457, endPoint y: 252, distance: 37.4
click at [457, 252] on div "Janela de atendimento Grade de atendimento Capacidade Transportadoras Veículos …" at bounding box center [365, 157] width 730 height 314
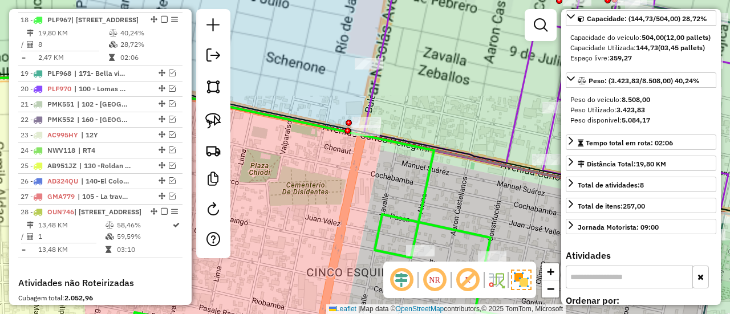
drag, startPoint x: 388, startPoint y: 152, endPoint x: 314, endPoint y: 98, distance: 92.6
click at [314, 98] on div "Janela de atendimento Grade de atendimento Capacidade Transportadoras Veículos …" at bounding box center [365, 157] width 730 height 314
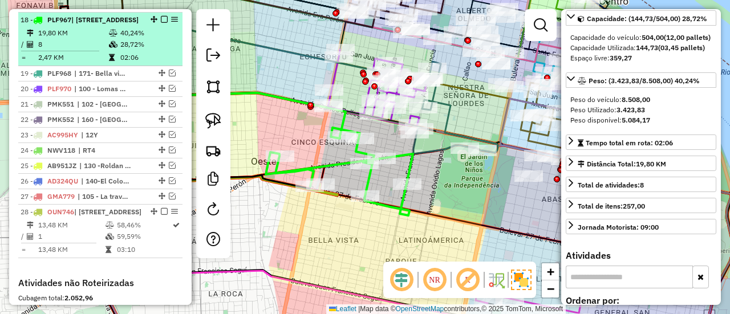
click at [161, 16] on em at bounding box center [164, 19] width 7 height 7
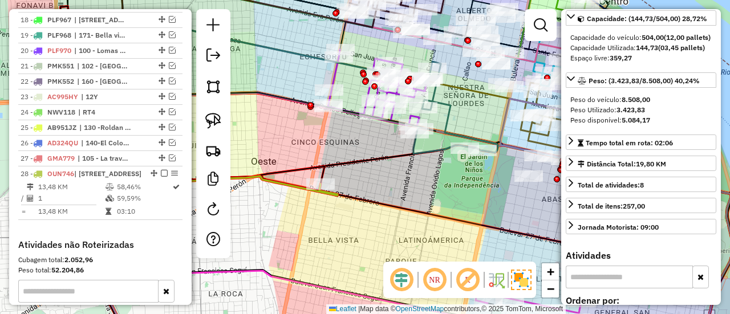
click at [327, 194] on icon at bounding box center [194, 107] width 285 height 178
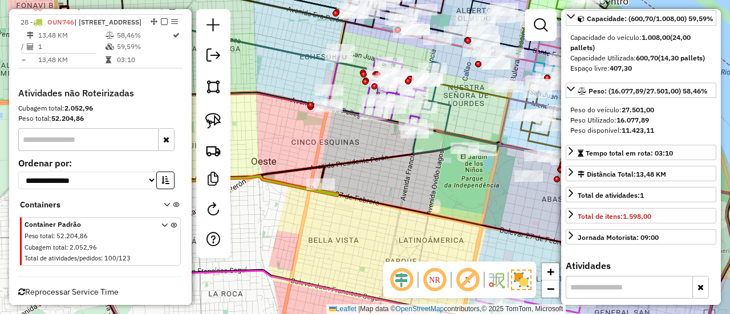
scroll to position [0, 0]
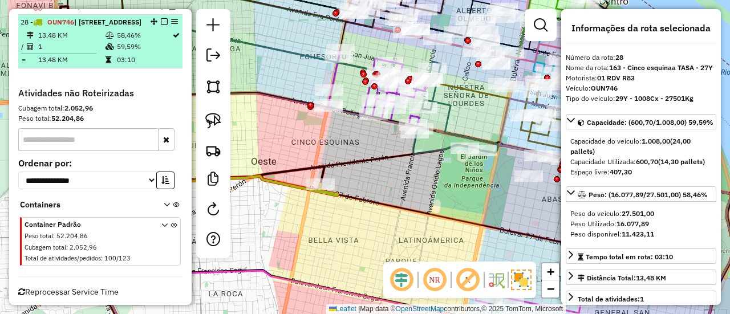
click at [161, 18] on em at bounding box center [164, 21] width 7 height 7
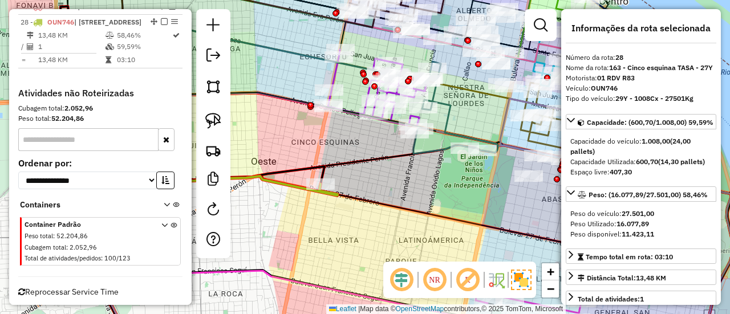
scroll to position [1464, 0]
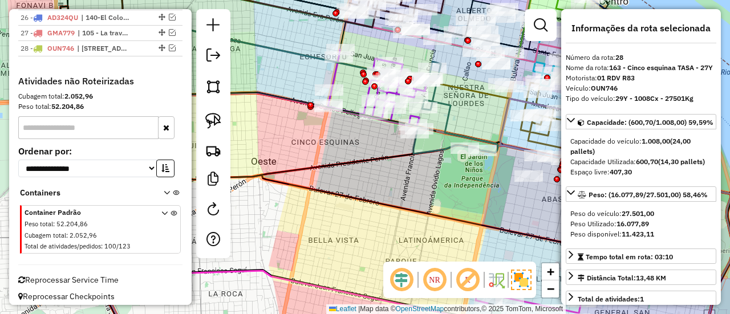
drag, startPoint x: 359, startPoint y: 98, endPoint x: 364, endPoint y: 137, distance: 40.3
click at [359, 104] on div "Rota 10 - Placa AC995HV 0000468932 - Lucie Sabores S. R. L. Janela de atendimen…" at bounding box center [365, 157] width 730 height 314
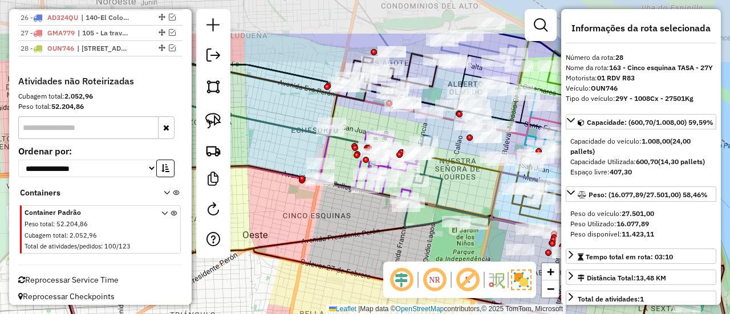
drag, startPoint x: 409, startPoint y: 200, endPoint x: 413, endPoint y: 229, distance: 28.8
click at [410, 228] on icon at bounding box center [447, 181] width 84 height 92
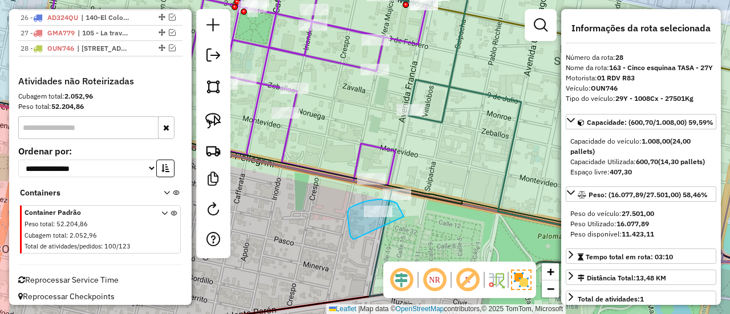
drag, startPoint x: 378, startPoint y: 200, endPoint x: 354, endPoint y: 240, distance: 46.6
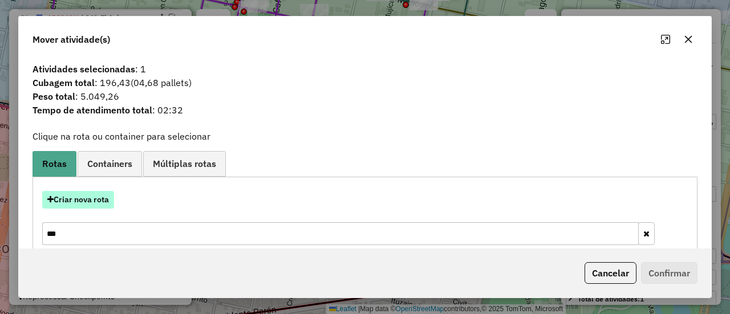
click at [88, 206] on button "Criar nova rota" at bounding box center [78, 200] width 72 height 18
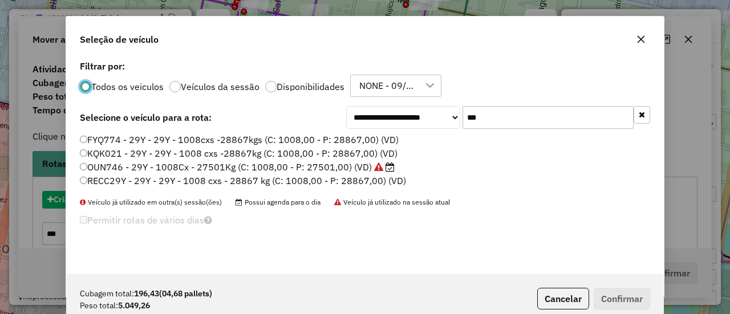
scroll to position [6, 3]
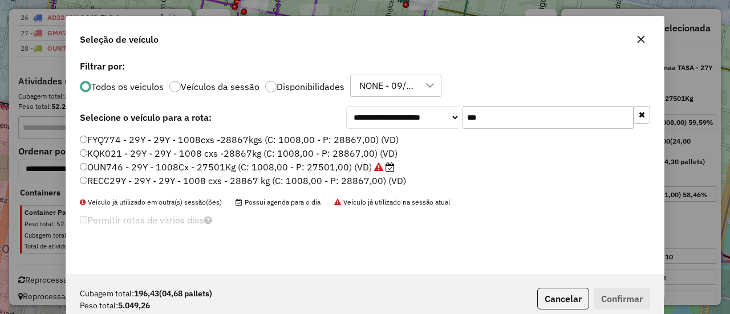
drag, startPoint x: 494, startPoint y: 114, endPoint x: 442, endPoint y: 114, distance: 52.5
click at [442, 114] on div "**********" at bounding box center [498, 117] width 304 height 23
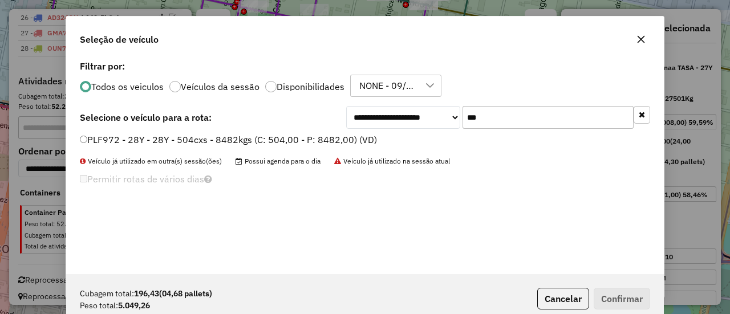
type input "***"
click at [353, 152] on div "PLF972 - 28Y - 28Y - 504cxs - 8482kgs (C: 504,00 - P: 8482,00) (VD)" at bounding box center [365, 144] width 584 height 23
click at [351, 144] on label "PLF972 - 28Y - 28Y - 504cxs - 8482kgs (C: 504,00 - P: 8482,00) (VD)" at bounding box center [228, 140] width 297 height 14
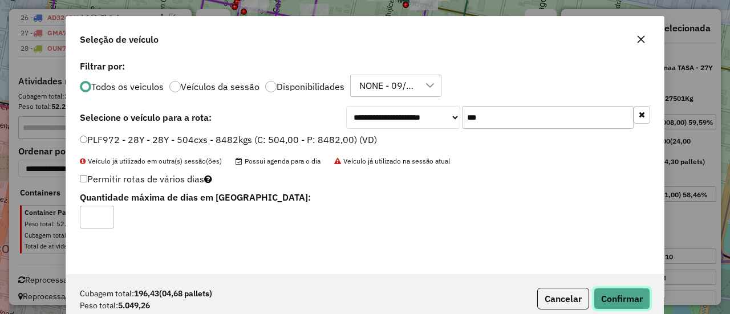
click at [627, 291] on button "Confirmar" at bounding box center [622, 299] width 56 height 22
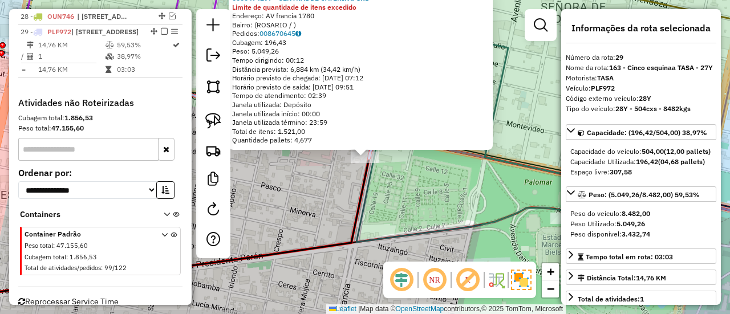
scroll to position [1505, 0]
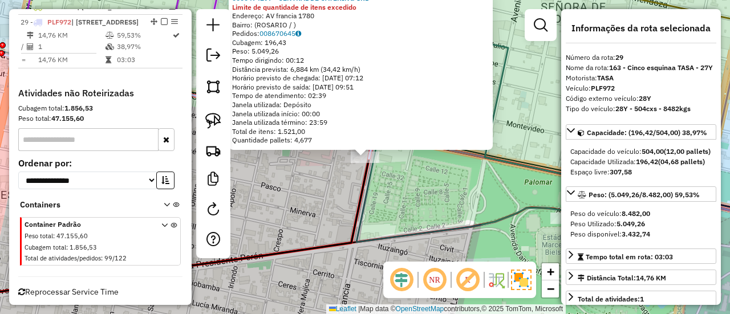
click at [161, 18] on em at bounding box center [164, 21] width 7 height 7
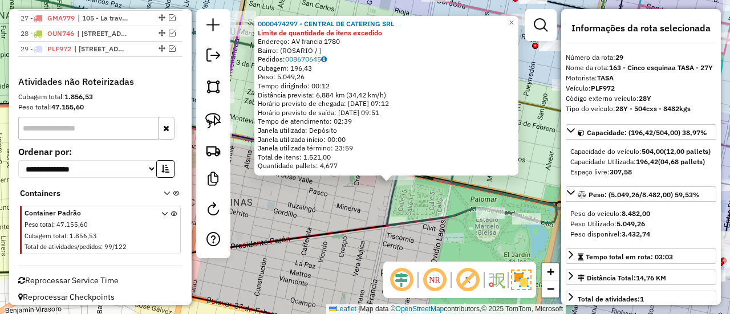
click at [430, 214] on icon at bounding box center [472, 133] width 170 height 185
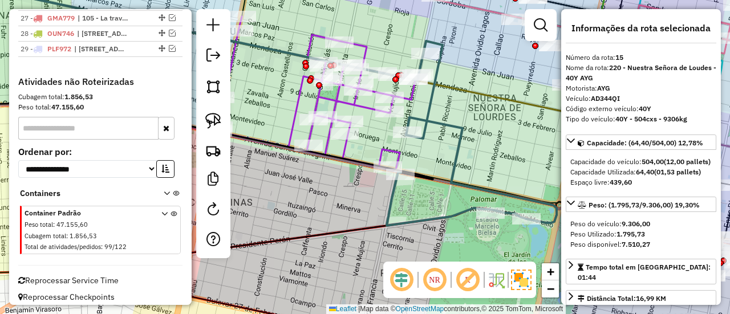
scroll to position [1196, 0]
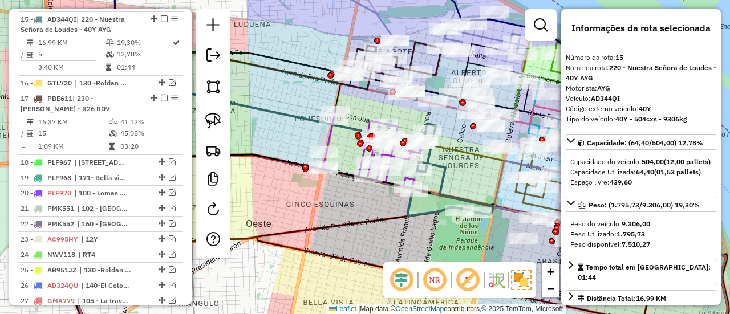
click at [440, 175] on icon at bounding box center [450, 170] width 84 height 92
drag, startPoint x: 456, startPoint y: 189, endPoint x: 454, endPoint y: 171, distance: 19.0
click at [454, 171] on icon at bounding box center [318, 145] width 528 height 155
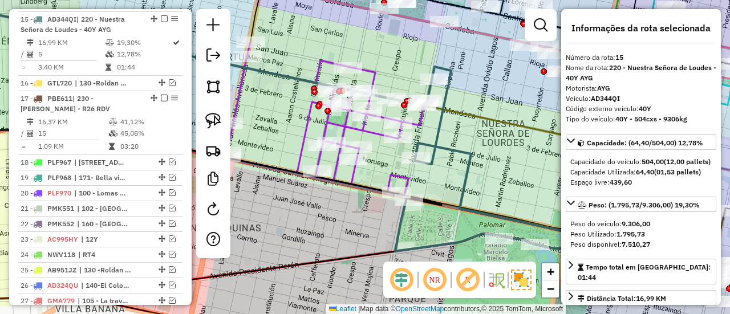
drag, startPoint x: 486, startPoint y: 173, endPoint x: 499, endPoint y: 185, distance: 17.0
click at [499, 185] on div "Janela de atendimento Grade de atendimento Capacidade Transportadoras Veículos …" at bounding box center [365, 157] width 730 height 314
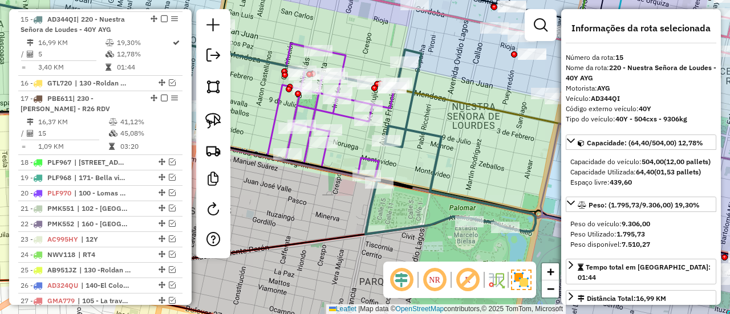
drag, startPoint x: 459, startPoint y: 159, endPoint x: 452, endPoint y: 160, distance: 6.9
click at [452, 160] on div "Janela de atendimento Grade de atendimento Capacidade Transportadoras Veículos …" at bounding box center [365, 157] width 730 height 314
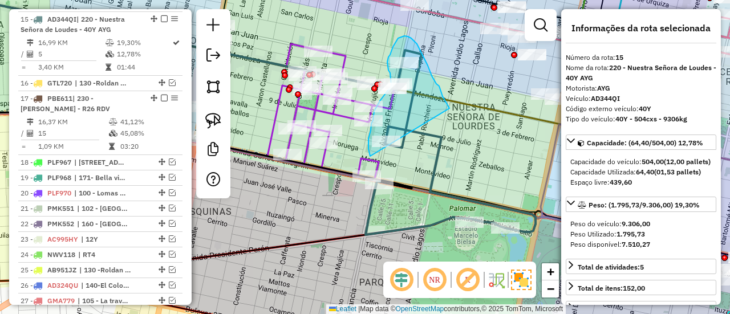
drag, startPoint x: 445, startPoint y: 100, endPoint x: 379, endPoint y: 167, distance: 94.0
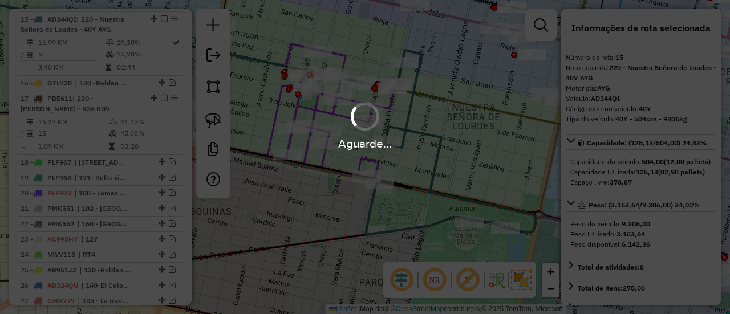
select select "**********"
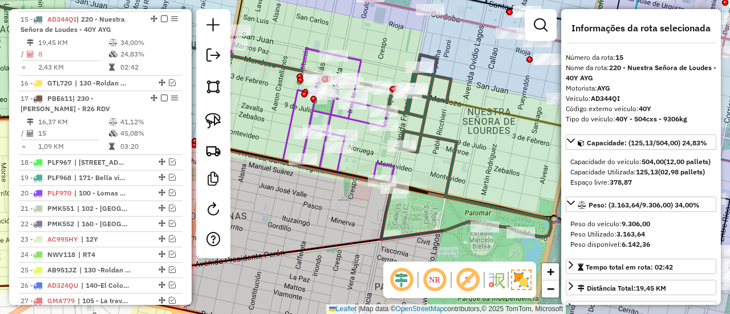
drag, startPoint x: 423, startPoint y: 157, endPoint x: 479, endPoint y: 174, distance: 57.9
click at [488, 176] on div "Janela de atendimento Grade de atendimento Capacidade Transportadoras Veículos …" at bounding box center [365, 157] width 730 height 314
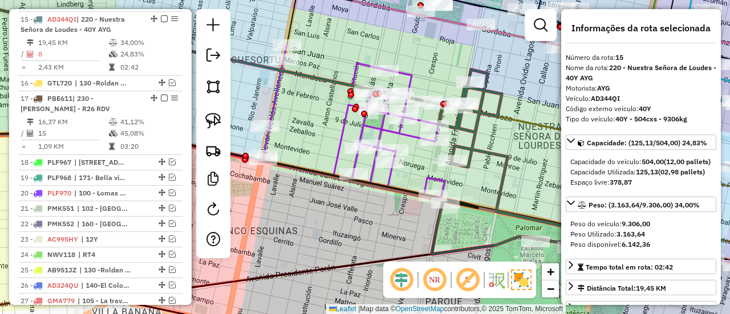
click at [344, 126] on icon at bounding box center [361, 121] width 198 height 152
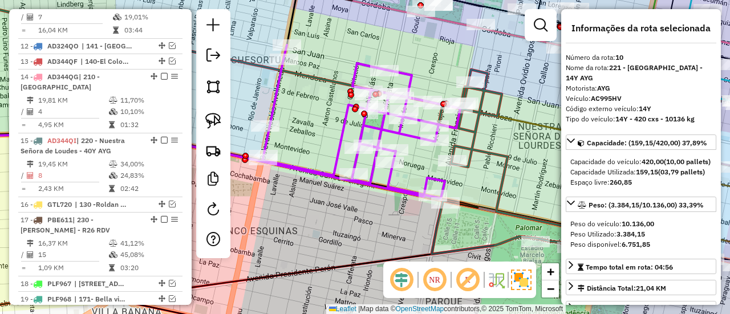
scroll to position [974, 0]
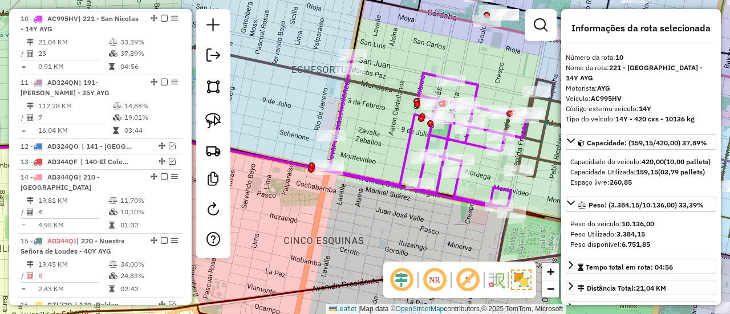
drag, startPoint x: 328, startPoint y: 123, endPoint x: 397, endPoint y: 133, distance: 69.8
click at [396, 133] on div "Janela de atendimento Grade de atendimento Capacidade Transportadoras Veículos …" at bounding box center [365, 157] width 730 height 314
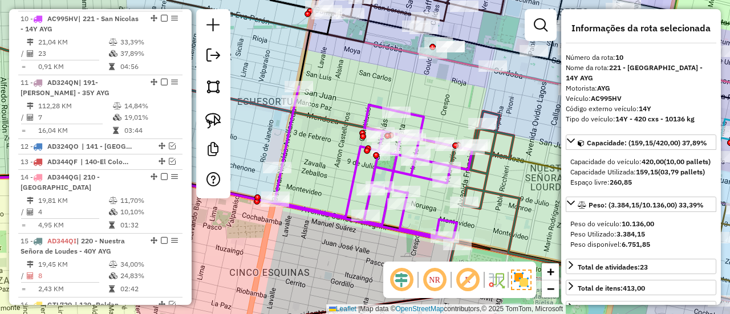
drag, startPoint x: 369, startPoint y: 107, endPoint x: 355, endPoint y: 124, distance: 21.9
click at [353, 124] on div "Janela de atendimento Grade de atendimento Capacidade Transportadoras Veículos …" at bounding box center [365, 157] width 730 height 314
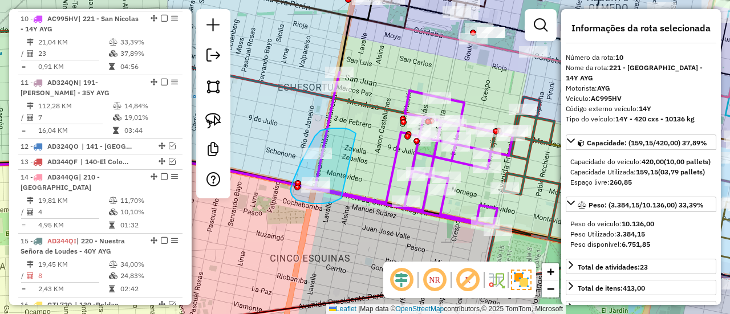
drag, startPoint x: 343, startPoint y: 128, endPoint x: 341, endPoint y: 199, distance: 70.2
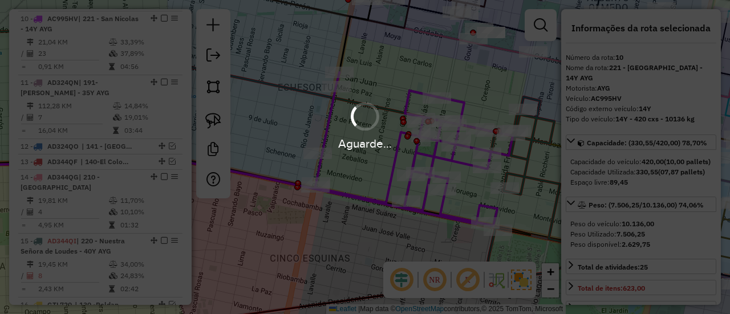
select select "**********"
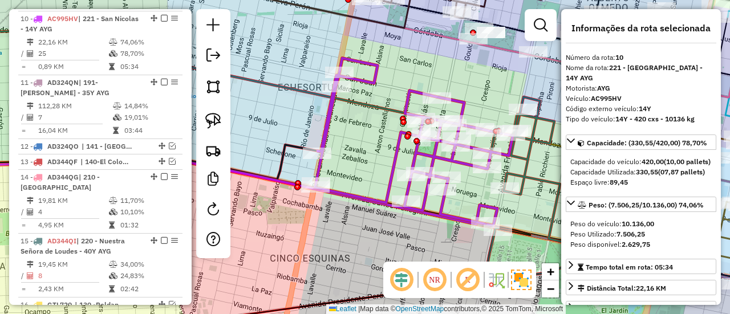
click at [531, 177] on icon at bounding box center [569, 189] width 170 height 185
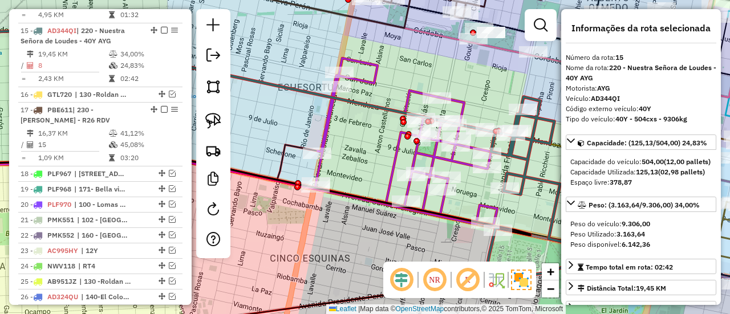
scroll to position [1196, 0]
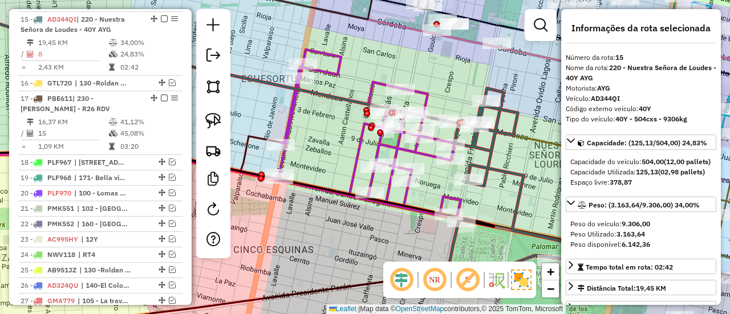
drag, startPoint x: 510, startPoint y: 179, endPoint x: 457, endPoint y: 165, distance: 54.8
click at [457, 164] on icon at bounding box center [533, 180] width 170 height 185
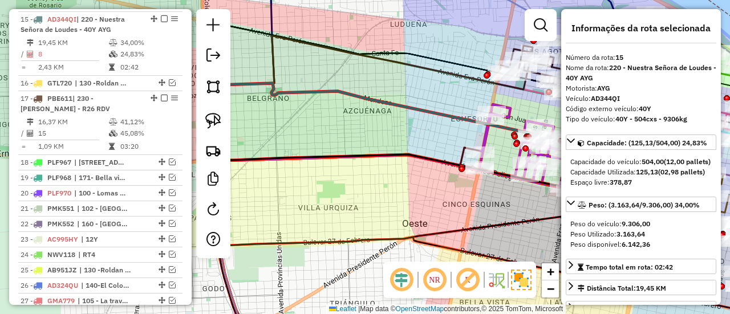
scroll to position [57, 0]
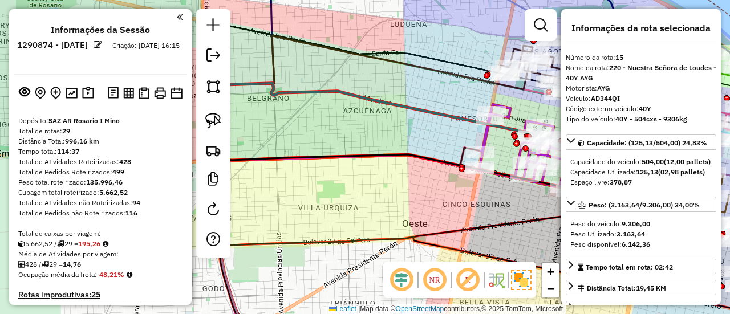
select select "**********"
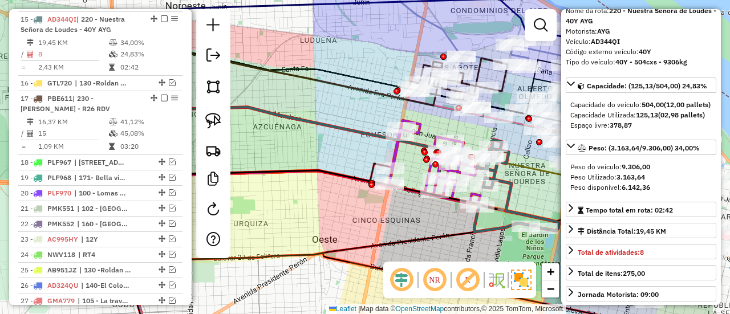
drag, startPoint x: 464, startPoint y: 213, endPoint x: 415, endPoint y: 220, distance: 49.1
click at [415, 220] on div "Janela de atendimento Grade de atendimento Capacidade Transportadoras Veículos …" at bounding box center [365, 157] width 730 height 314
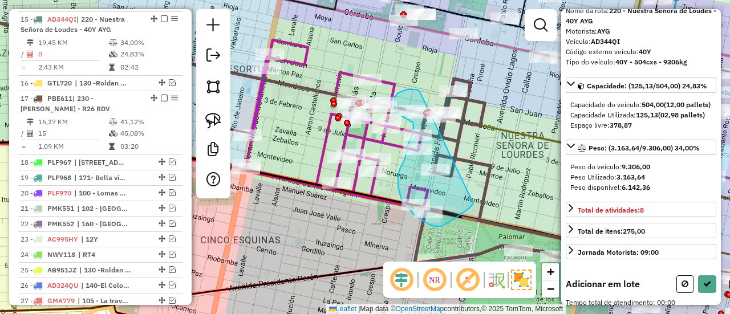
drag, startPoint x: 419, startPoint y: 91, endPoint x: 473, endPoint y: 204, distance: 125.5
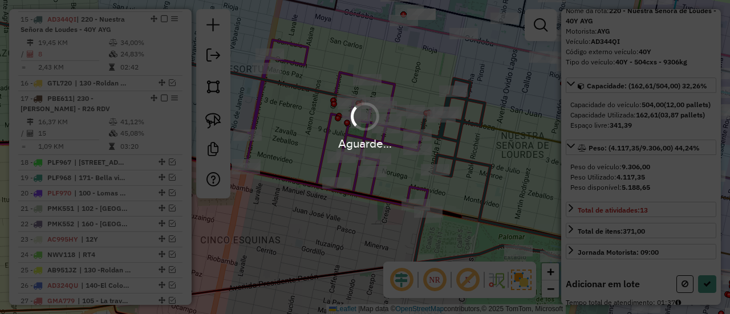
select select "**********"
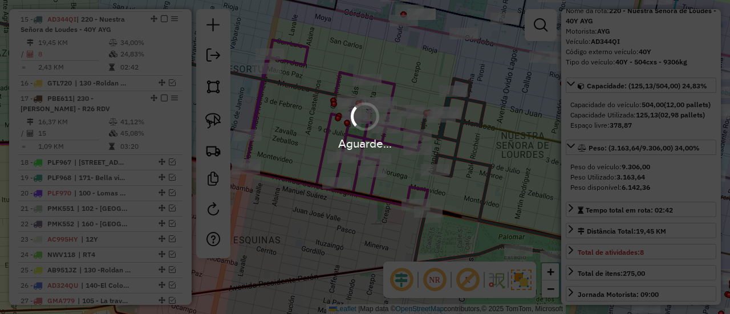
drag, startPoint x: 503, startPoint y: 196, endPoint x: 455, endPoint y: 148, distance: 68.2
click at [456, 148] on div "Aguarde..." at bounding box center [365, 157] width 730 height 314
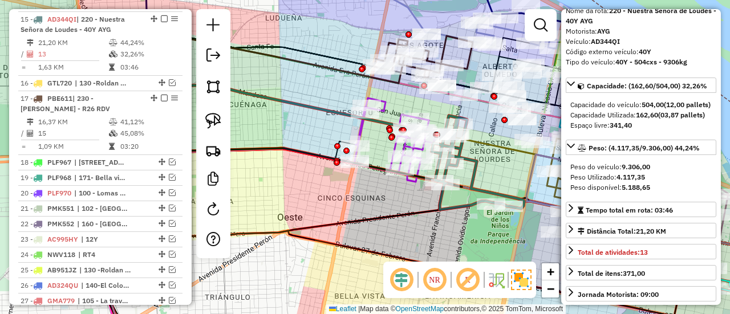
drag, startPoint x: 496, startPoint y: 169, endPoint x: 485, endPoint y: 161, distance: 13.8
click at [485, 161] on div "Janela de atendimento Grade de atendimento Capacidade Transportadoras Veículos …" at bounding box center [365, 157] width 730 height 314
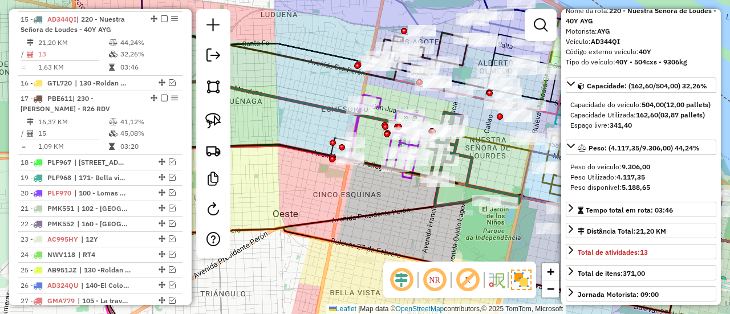
click at [483, 189] on icon at bounding box center [473, 159] width 92 height 94
click at [408, 177] on icon at bounding box center [268, 121] width 377 height 125
click at [354, 125] on icon at bounding box center [391, 133] width 82 height 76
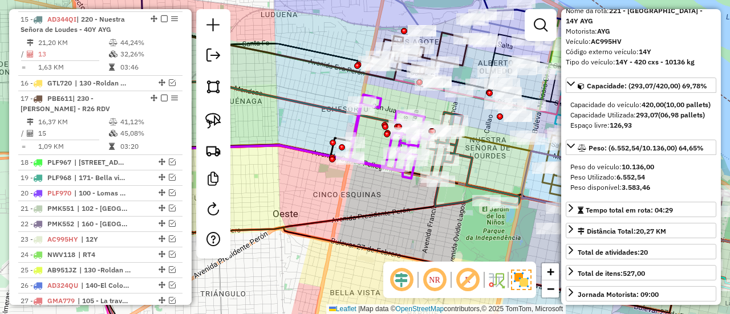
scroll to position [974, 0]
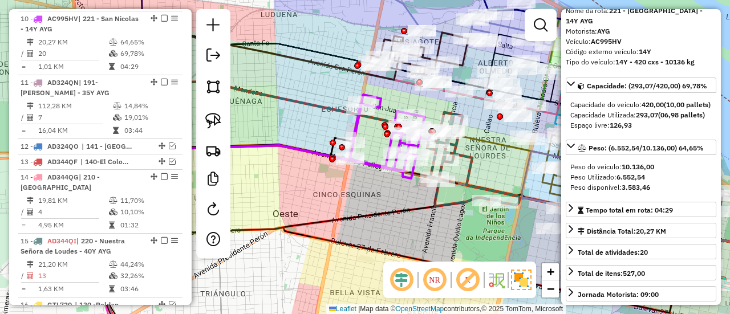
click at [469, 151] on icon at bounding box center [473, 159] width 92 height 94
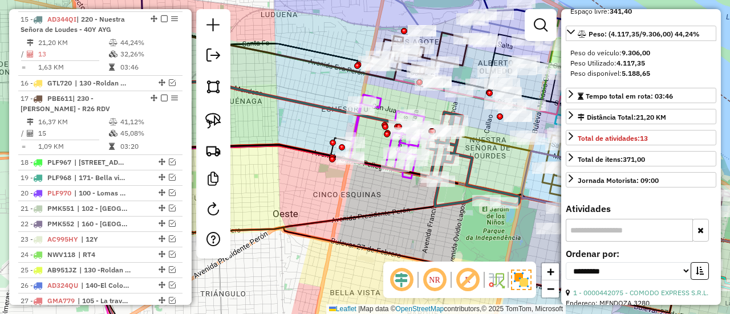
scroll to position [81, 0]
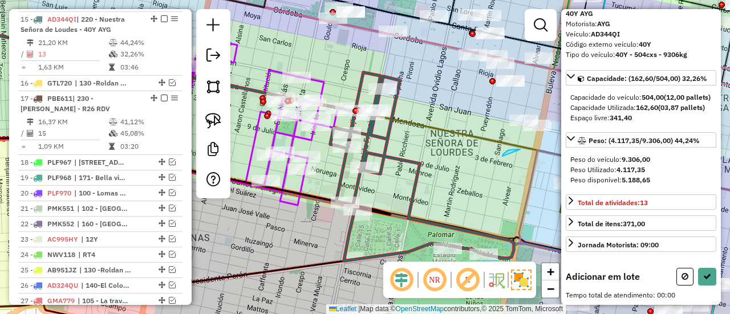
drag, startPoint x: 503, startPoint y: 155, endPoint x: 496, endPoint y: 171, distance: 17.6
drag, startPoint x: 514, startPoint y: 155, endPoint x: 497, endPoint y: 112, distance: 45.9
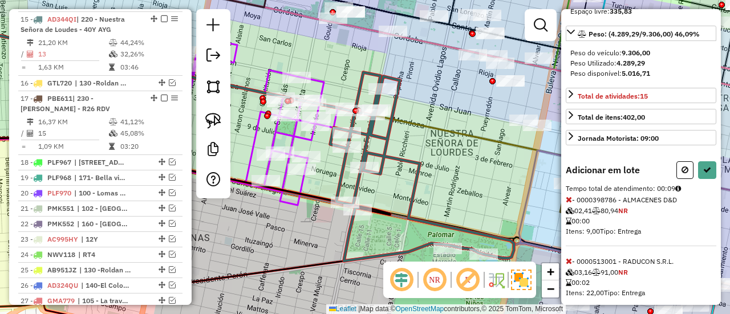
select select "**********"
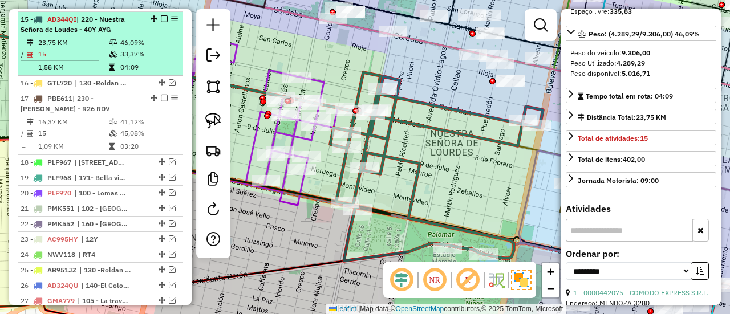
click at [161, 17] on em at bounding box center [164, 18] width 7 height 7
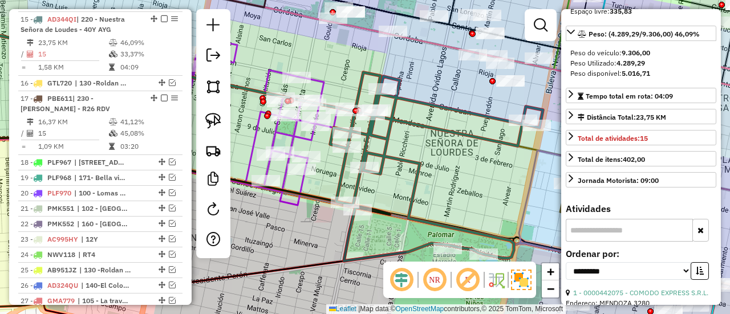
scroll to position [1147, 0]
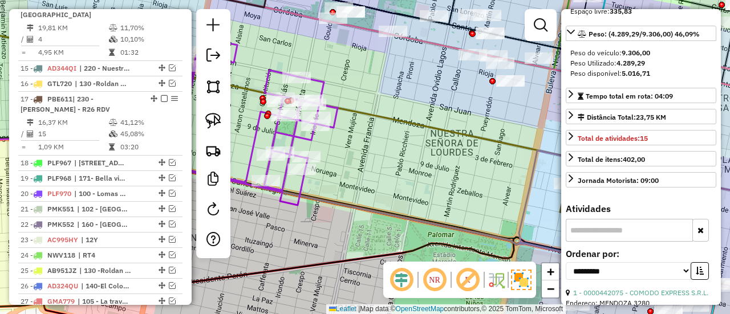
click at [331, 124] on icon at bounding box center [256, 114] width 163 height 153
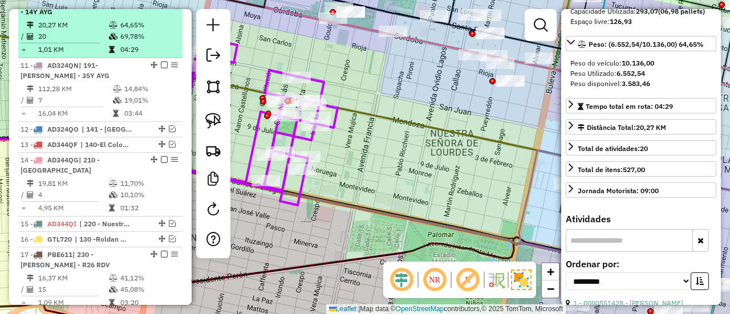
scroll to position [974, 0]
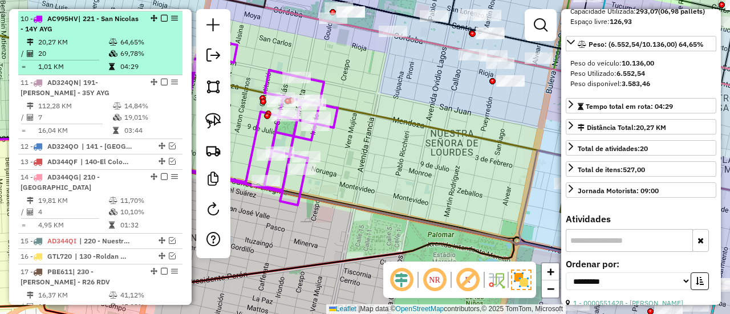
click at [161, 18] on em at bounding box center [164, 18] width 7 height 7
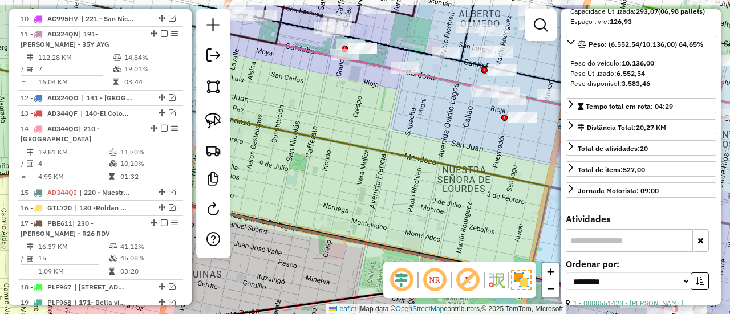
drag, startPoint x: 340, startPoint y: 112, endPoint x: 353, endPoint y: 155, distance: 44.7
click at [353, 155] on div "Janela de atendimento Grade de atendimento Capacidade Transportadoras Veículos …" at bounding box center [365, 157] width 730 height 314
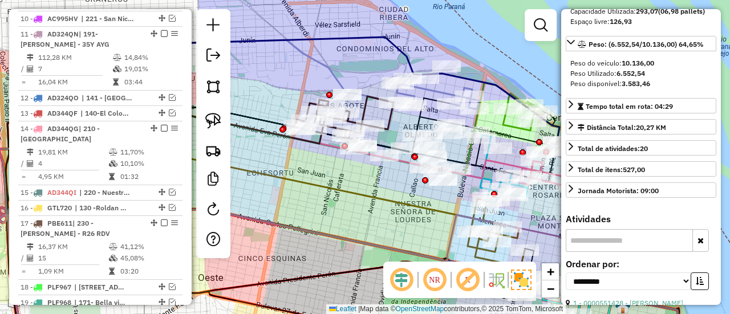
drag, startPoint x: 388, startPoint y: 231, endPoint x: 387, endPoint y: 238, distance: 7.1
click at [387, 238] on div "Janela de atendimento Grade de atendimento Capacidade Transportadoras Veículos …" at bounding box center [365, 157] width 730 height 314
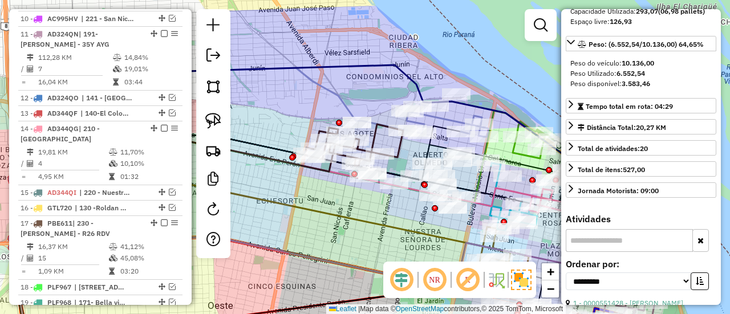
click at [398, 228] on icon at bounding box center [268, 216] width 485 height 108
click at [375, 136] on icon at bounding box center [354, 144] width 99 height 39
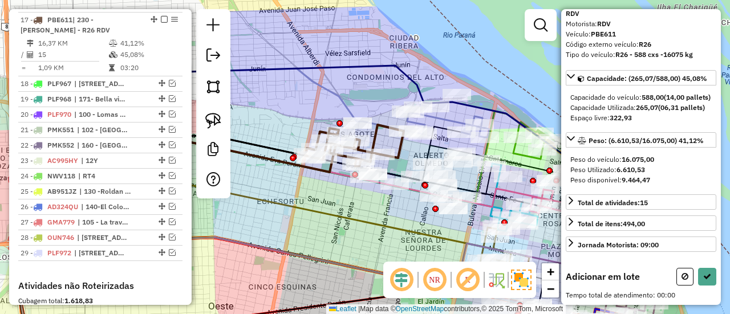
scroll to position [71, 0]
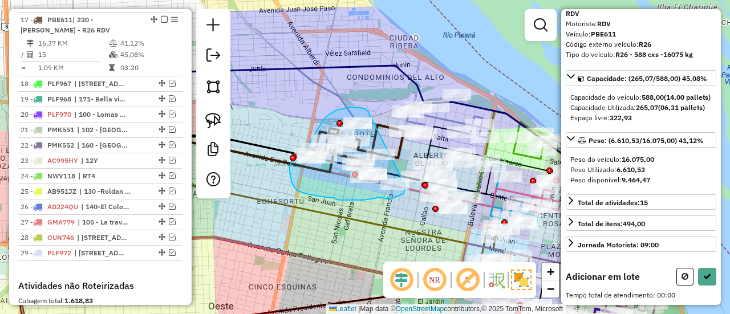
click at [406, 185] on div "Janela de atendimento Grade de atendimento Capacidade Transportadoras Veículos …" at bounding box center [365, 157] width 730 height 314
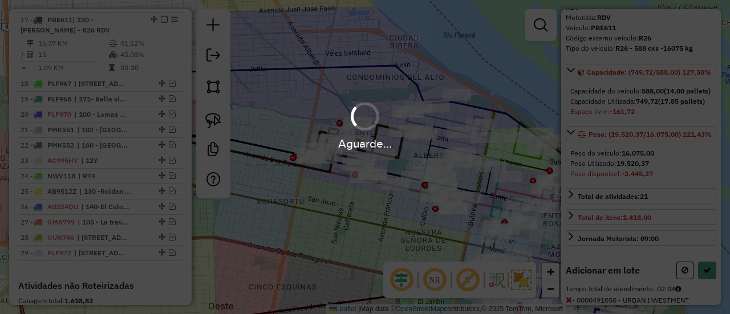
scroll to position [171, 0]
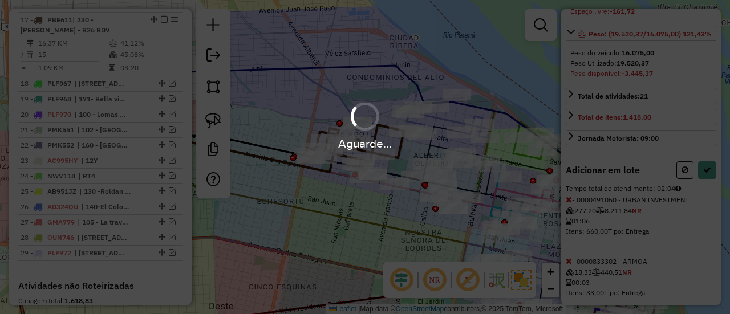
select select "**********"
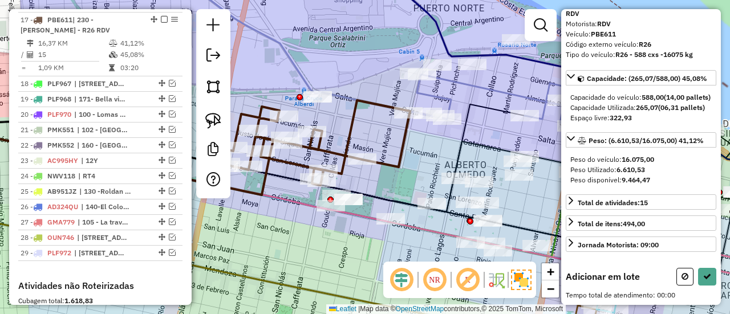
scroll to position [71, 0]
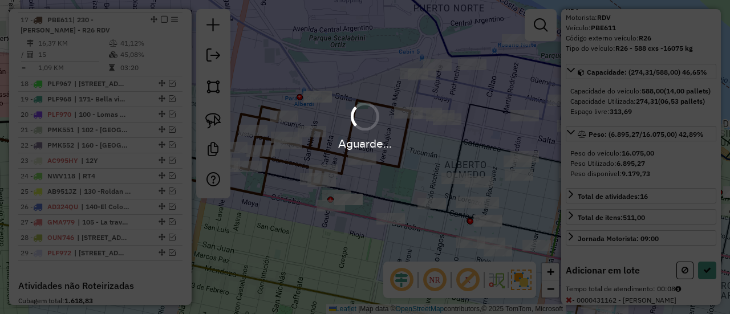
scroll to position [161, 0]
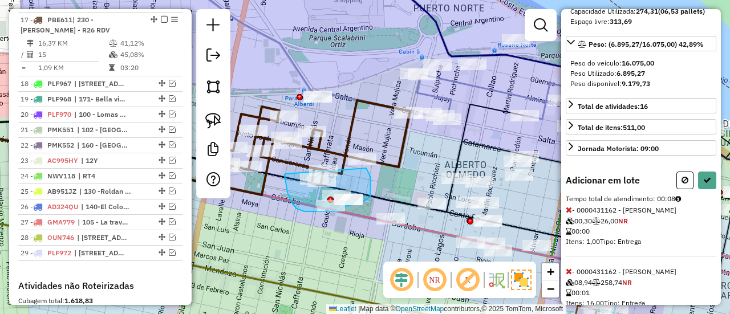
drag, startPoint x: 285, startPoint y: 177, endPoint x: 366, endPoint y: 168, distance: 81.5
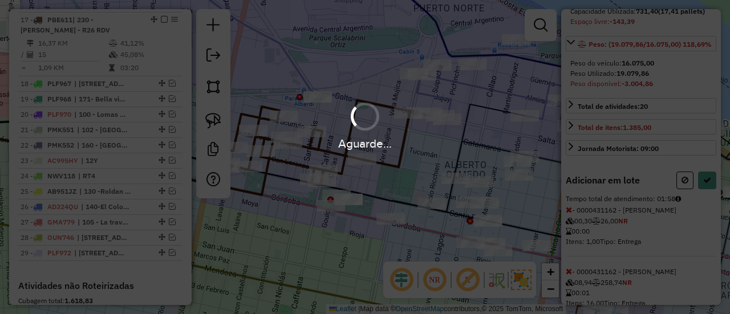
select select "**********"
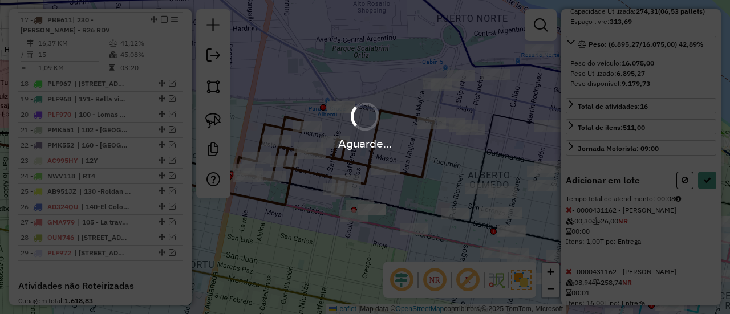
select select "**********"
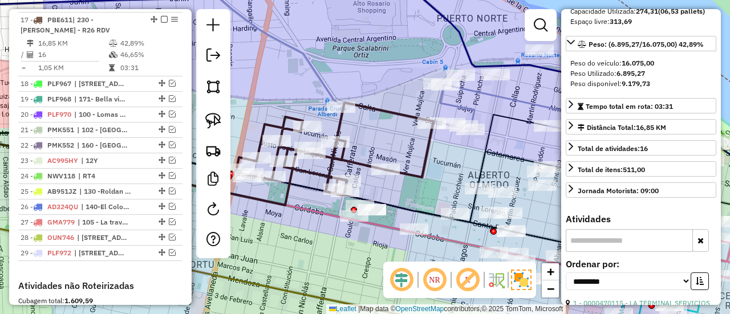
drag, startPoint x: 386, startPoint y: 151, endPoint x: 386, endPoint y: 139, distance: 12.6
click at [386, 139] on div "Janela de atendimento Grade de atendimento Capacidade Transportadoras Veículos …" at bounding box center [365, 157] width 730 height 314
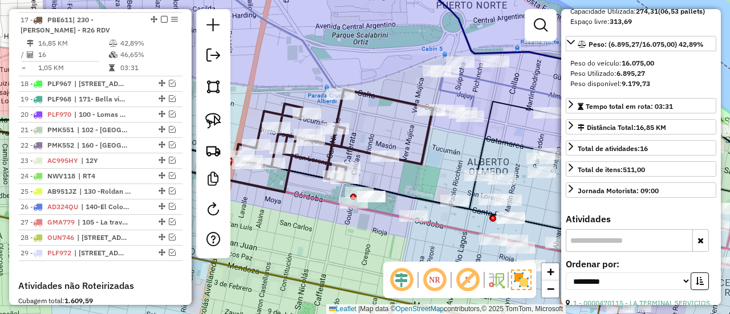
scroll to position [71, 0]
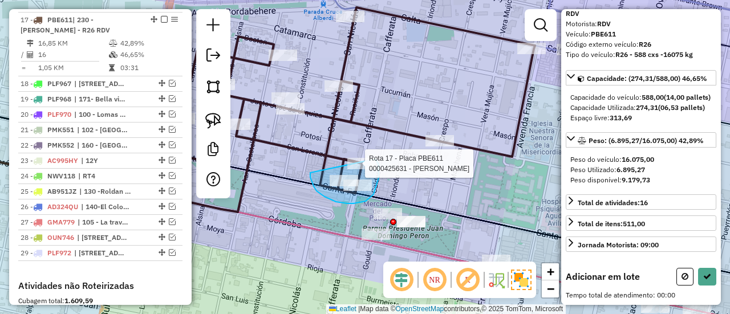
click at [374, 158] on div "Rota 17 - Placa PBE611 0000425631 - RIBACHY JONATAN Janela de atendimento Grade…" at bounding box center [365, 157] width 730 height 314
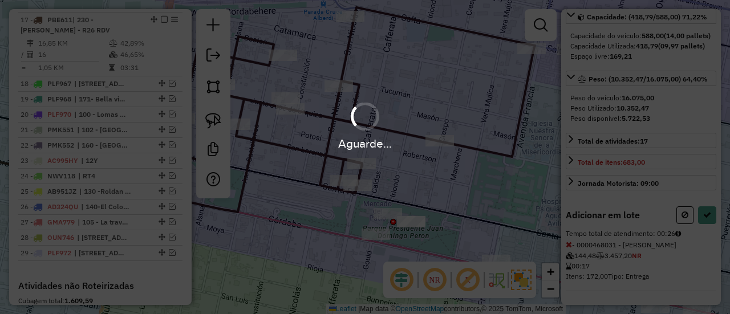
select select "**********"
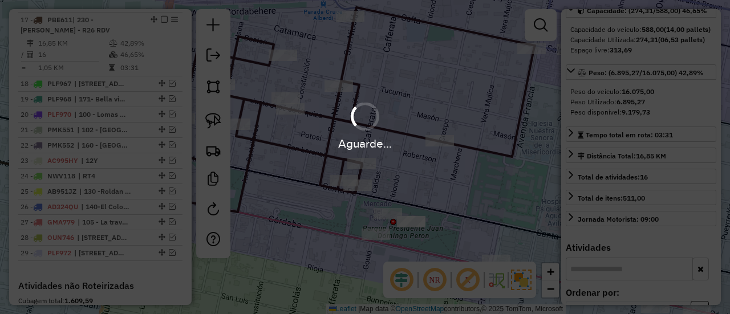
scroll to position [161, 0]
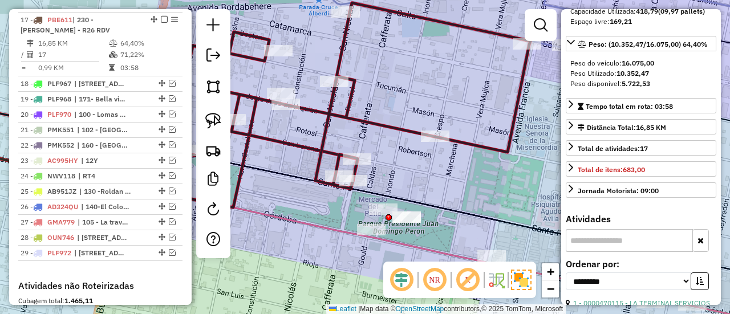
drag, startPoint x: 405, startPoint y: 193, endPoint x: 380, endPoint y: 177, distance: 29.6
click at [380, 177] on div "Janela de atendimento Grade de atendimento Capacidade Transportadoras Veículos …" at bounding box center [365, 157] width 730 height 314
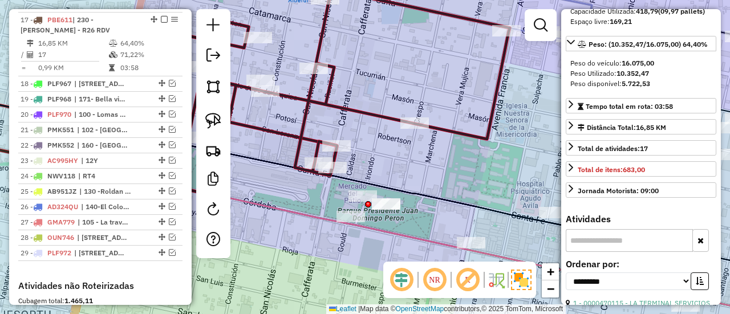
scroll to position [71, 0]
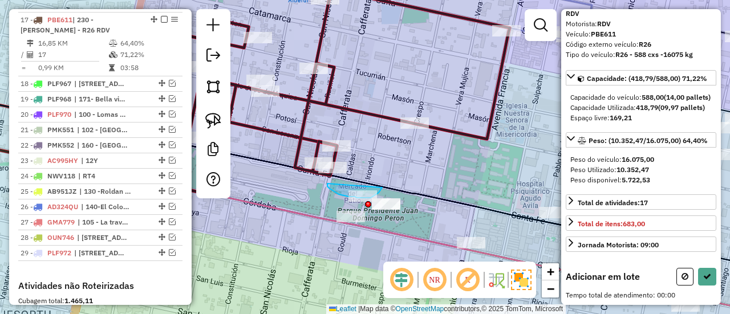
drag, startPoint x: 327, startPoint y: 184, endPoint x: 383, endPoint y: 176, distance: 56.5
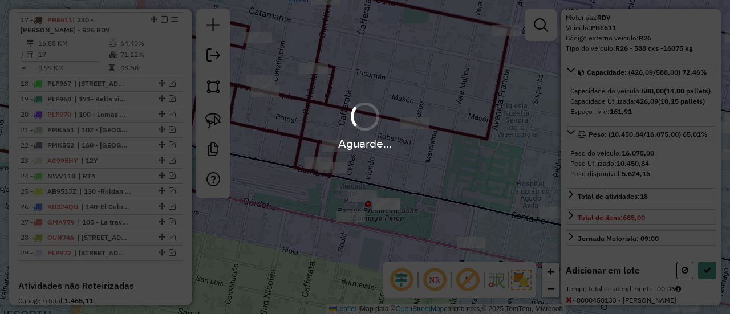
scroll to position [132, 0]
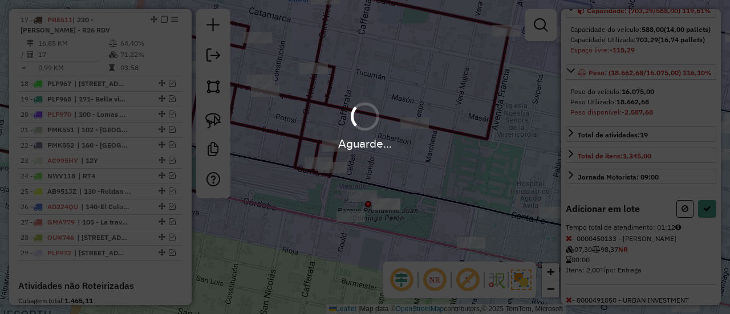
scroll to position [171, 0]
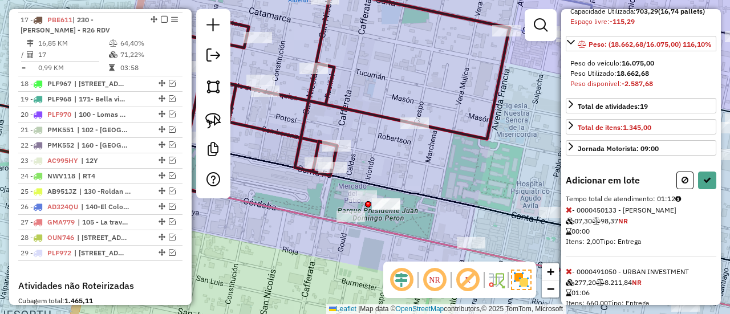
select select "**********"
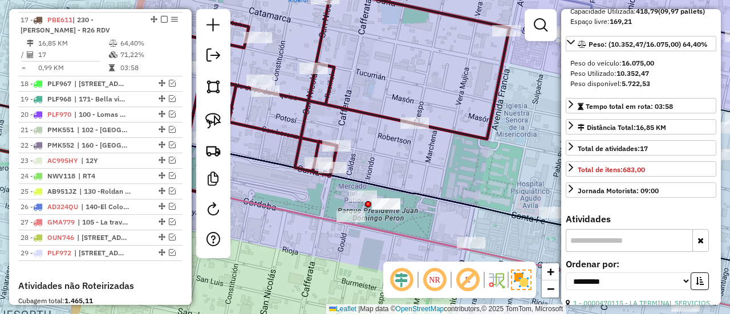
scroll to position [71, 0]
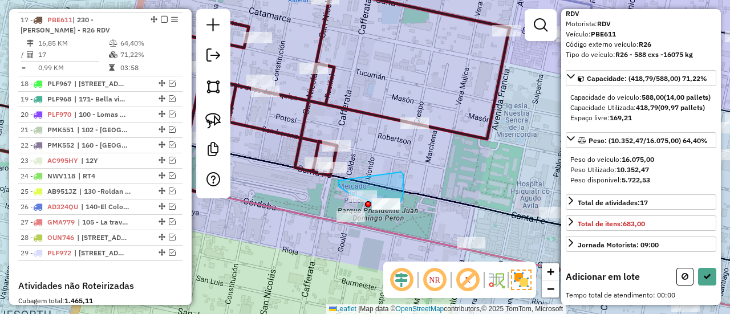
drag, startPoint x: 341, startPoint y: 188, endPoint x: 400, endPoint y: 175, distance: 61.4
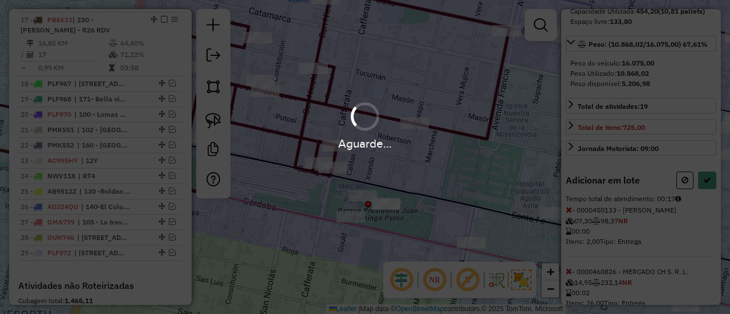
select select "**********"
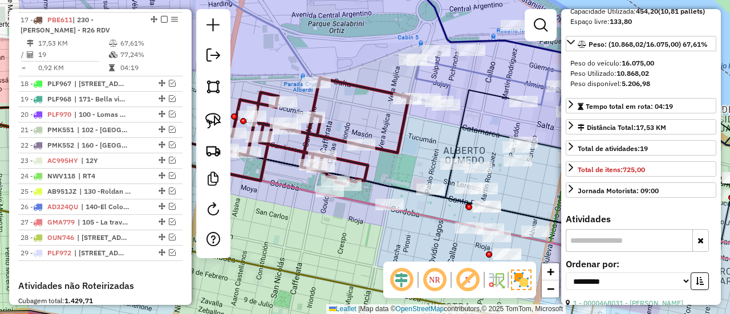
drag, startPoint x: 452, startPoint y: 192, endPoint x: 390, endPoint y: 176, distance: 63.5
click at [390, 176] on div "Janela de atendimento Grade de atendimento Capacidade Transportadoras Veículos …" at bounding box center [365, 157] width 730 height 314
click at [392, 152] on icon at bounding box center [310, 131] width 198 height 106
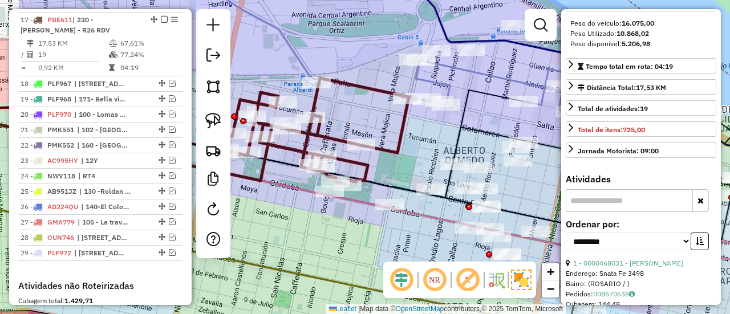
scroll to position [218, 0]
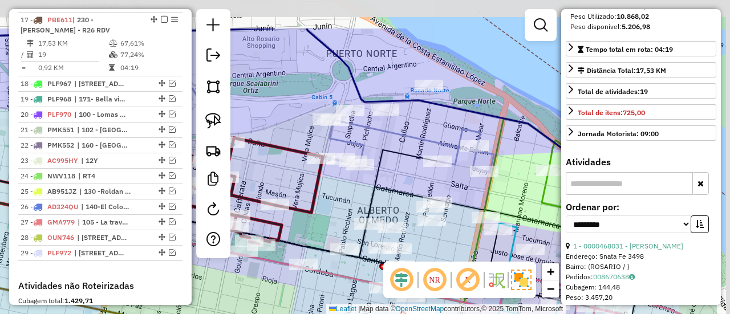
drag, startPoint x: 451, startPoint y: 144, endPoint x: 364, endPoint y: 205, distance: 105.7
click at [364, 205] on icon at bounding box center [248, 212] width 815 height 91
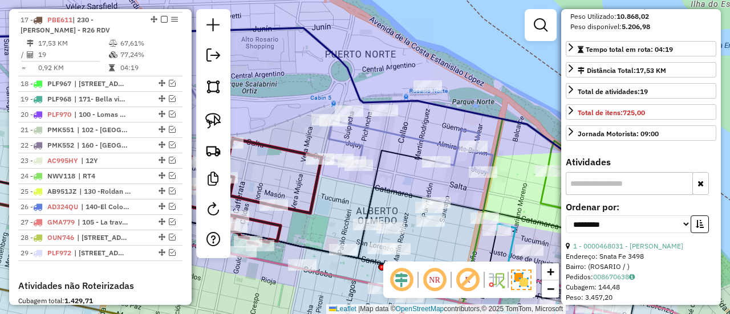
click at [406, 135] on icon at bounding box center [411, 147] width 164 height 52
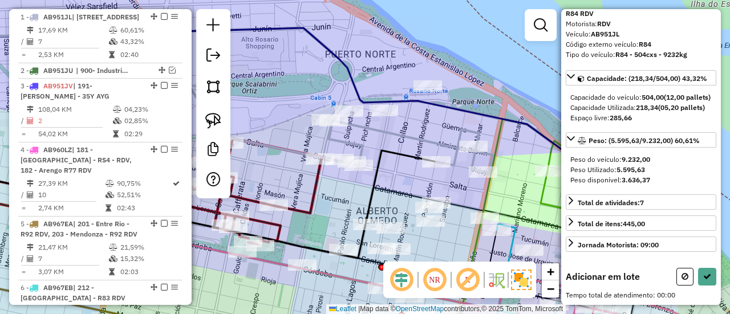
scroll to position [71, 0]
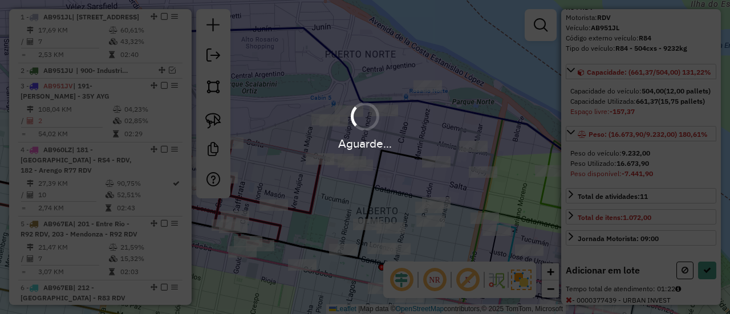
scroll to position [228, 0]
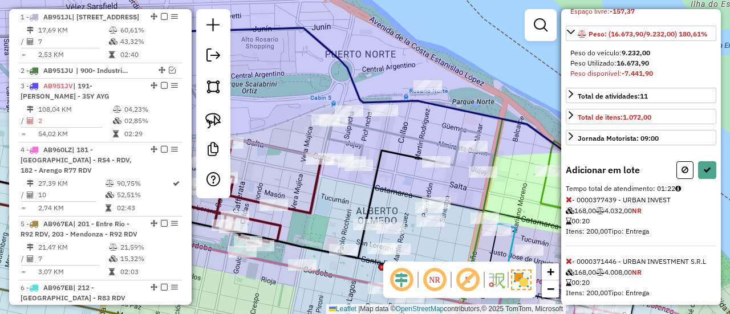
select select "**********"
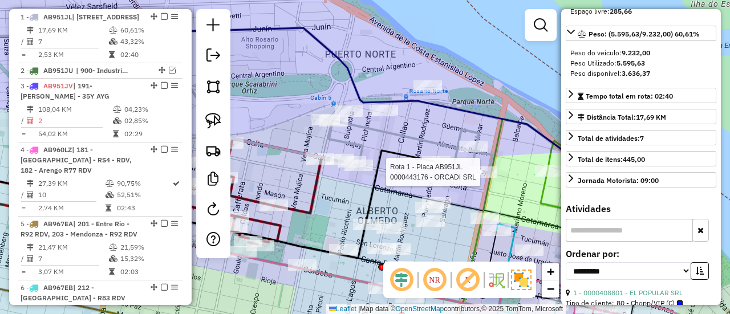
scroll to position [161, 0]
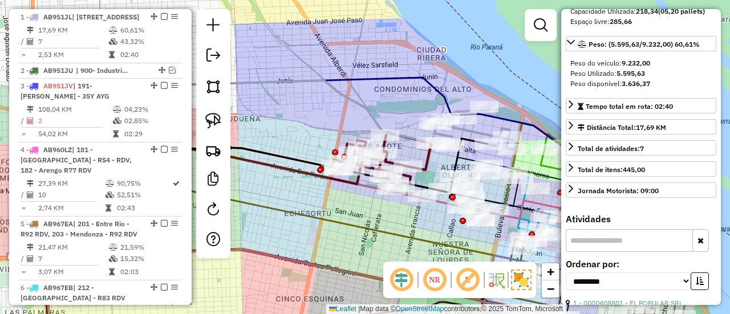
drag, startPoint x: 390, startPoint y: 184, endPoint x: 438, endPoint y: 163, distance: 52.6
click at [438, 163] on div "Janela de atendimento Grade de atendimento Capacidade Transportadoras Veículos …" at bounding box center [365, 157] width 730 height 314
click at [423, 165] on icon at bounding box center [380, 159] width 99 height 53
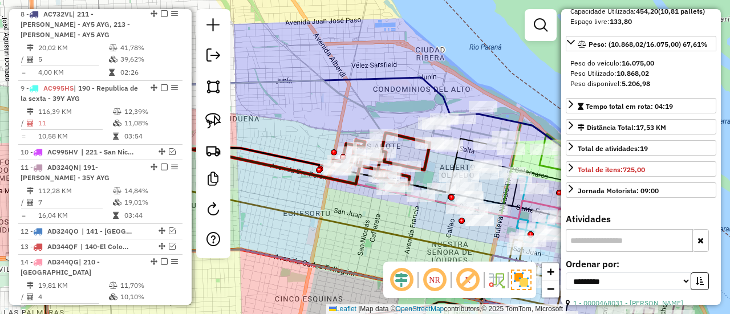
scroll to position [1177, 0]
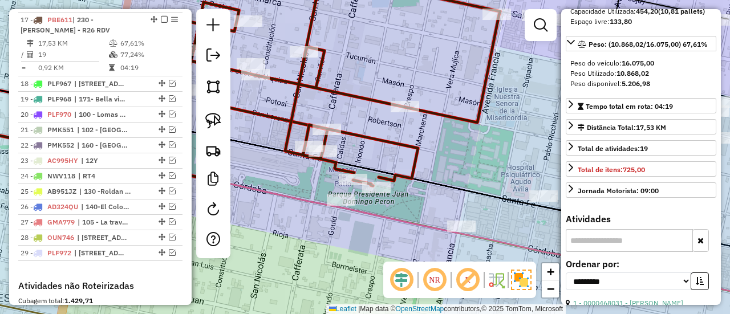
click at [342, 166] on icon at bounding box center [302, 79] width 395 height 213
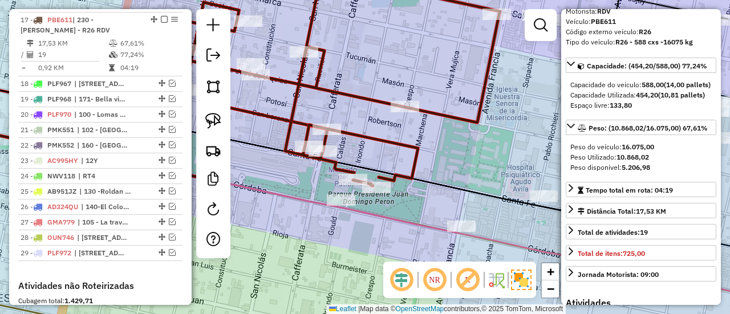
scroll to position [0, 0]
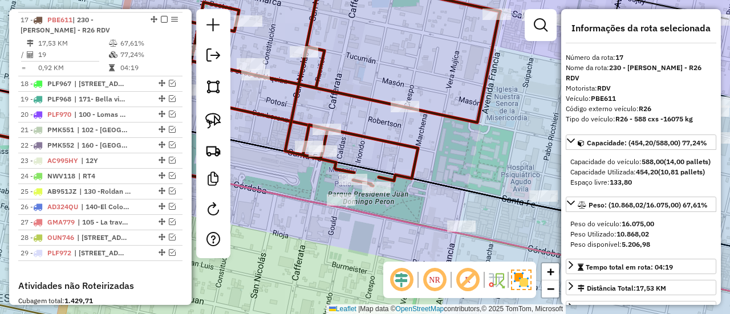
click at [396, 176] on icon at bounding box center [302, 79] width 395 height 213
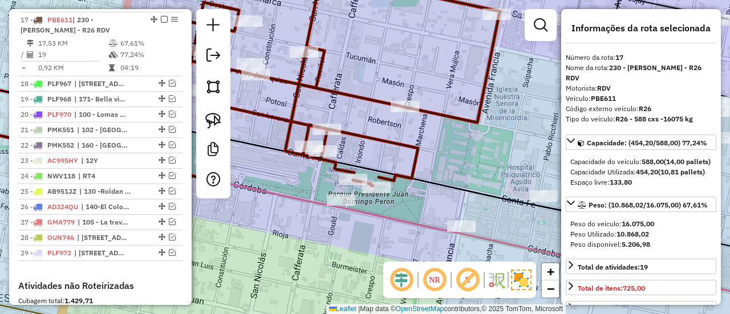
select select "**********"
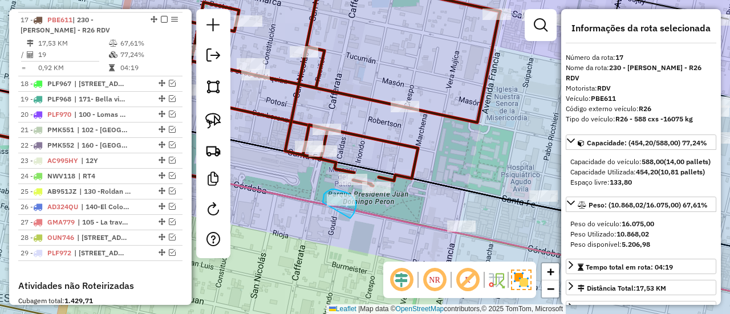
drag, startPoint x: 356, startPoint y: 206, endPoint x: 323, endPoint y: 209, distance: 33.2
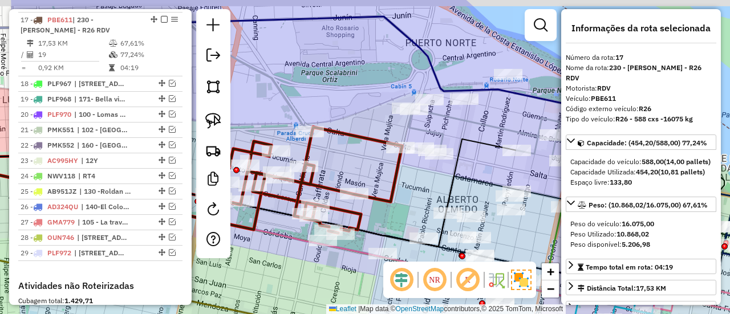
drag, startPoint x: 361, startPoint y: 267, endPoint x: 339, endPoint y: 268, distance: 21.7
click at [342, 269] on div "Janela de atendimento Grade de atendimento Capacidade Transportadoras Veículos …" at bounding box center [365, 157] width 730 height 314
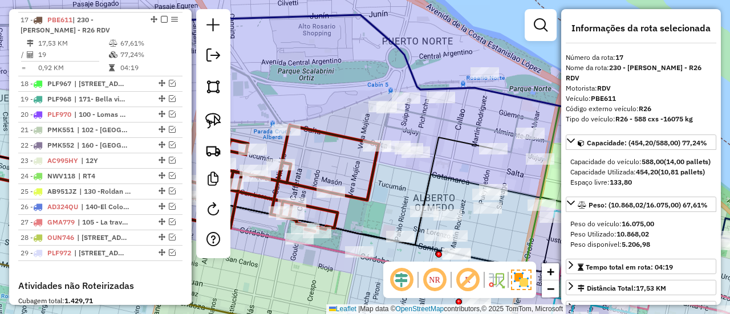
drag, startPoint x: 423, startPoint y: 205, endPoint x: 420, endPoint y: 173, distance: 32.6
click at [420, 173] on icon at bounding box center [209, 191] width 568 height 108
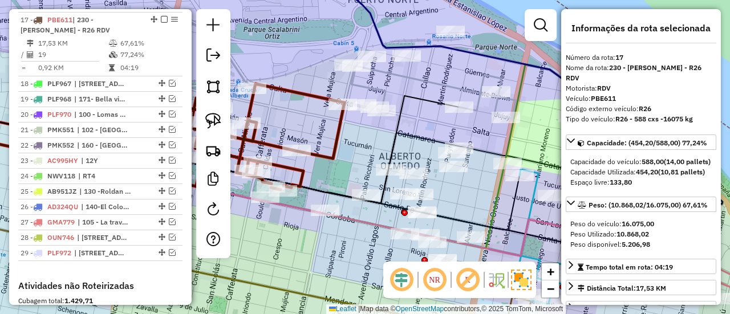
click at [376, 141] on div "Janela de atendimento Grade de atendimento Capacidade Transportadoras Veículos …" at bounding box center [365, 157] width 730 height 314
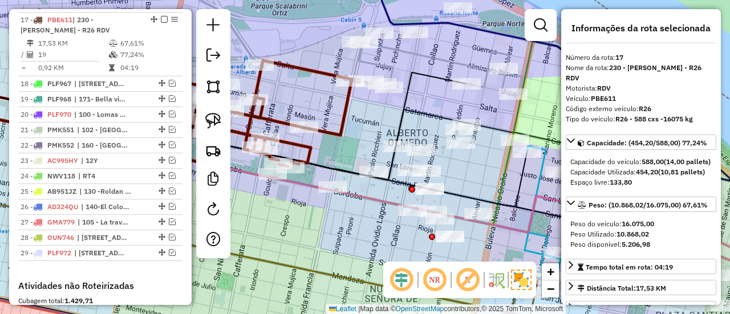
click at [447, 60] on icon at bounding box center [441, 69] width 164 height 52
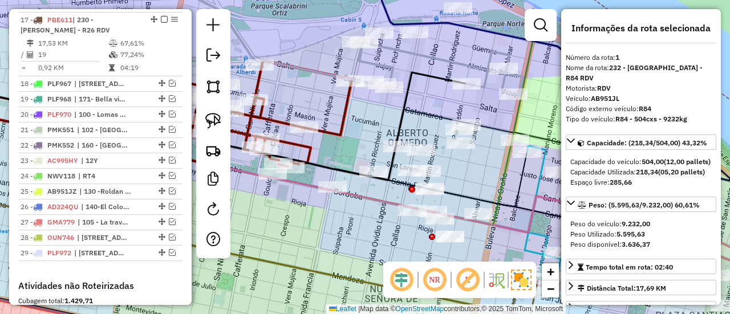
scroll to position [428, 0]
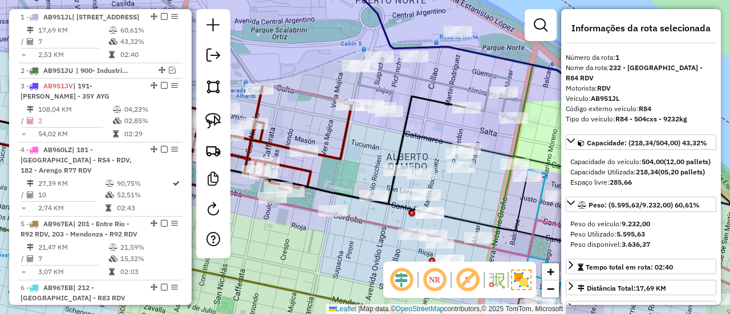
drag, startPoint x: 450, startPoint y: 56, endPoint x: 450, endPoint y: 121, distance: 64.5
click at [450, 119] on icon at bounding box center [441, 93] width 164 height 52
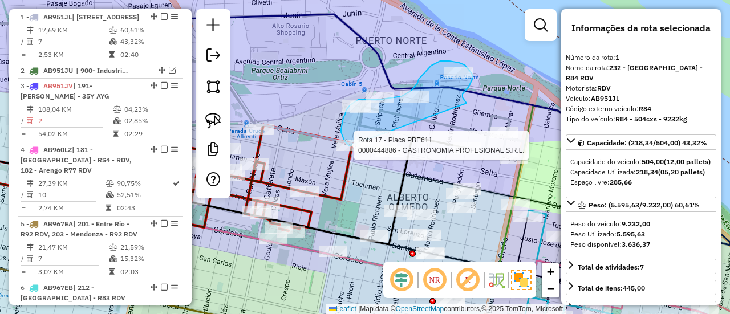
click at [349, 146] on div "Rota 17 - Placa PBE611 0000444886 - GASTRONOMIA PROFESIONAL S.R.L. Janela de at…" at bounding box center [365, 157] width 730 height 314
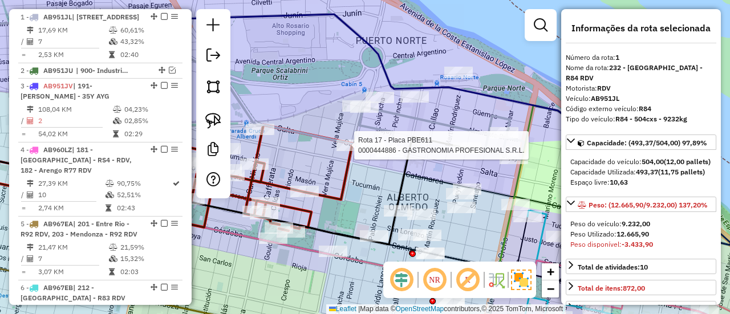
select select "**********"
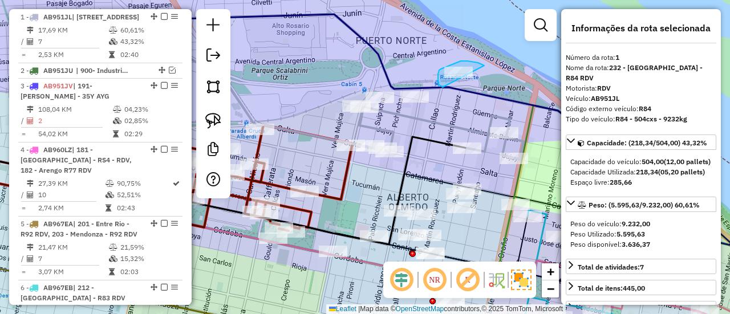
drag, startPoint x: 461, startPoint y: 61, endPoint x: 443, endPoint y: 87, distance: 32.0
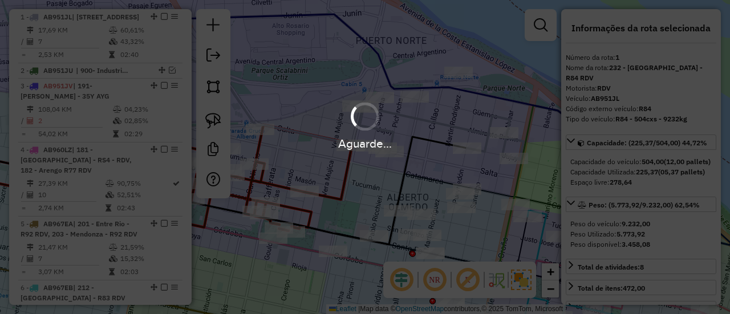
select select "**********"
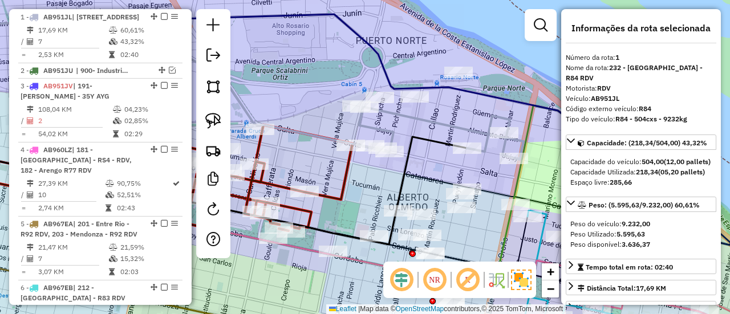
click at [452, 122] on icon at bounding box center [441, 133] width 164 height 52
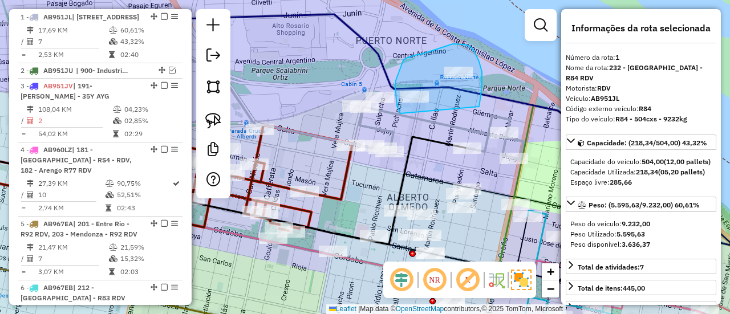
drag, startPoint x: 479, startPoint y: 107, endPoint x: 412, endPoint y: 132, distance: 71.3
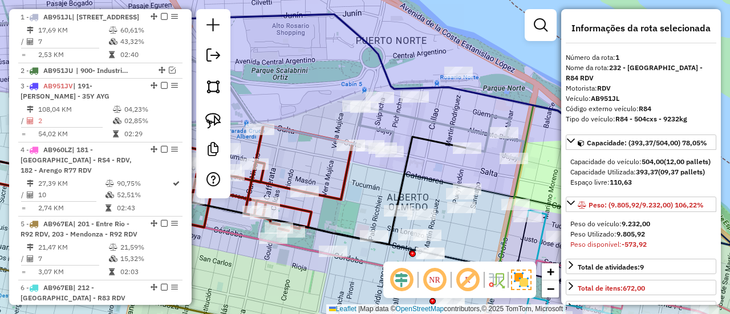
select select "**********"
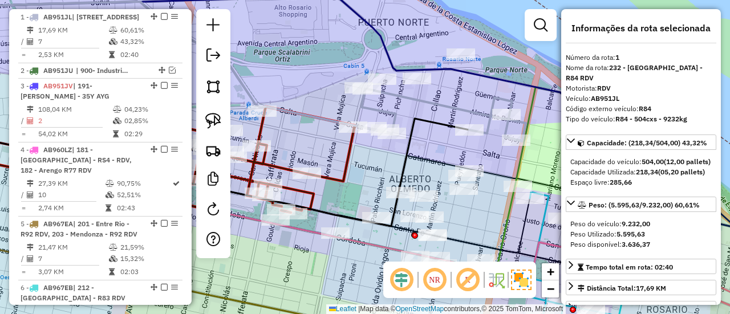
drag, startPoint x: 447, startPoint y: 129, endPoint x: 441, endPoint y: 67, distance: 62.4
click at [441, 89] on icon at bounding box center [444, 115] width 164 height 52
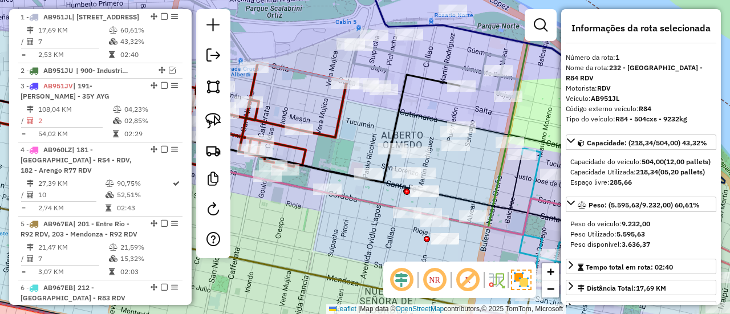
click at [440, 64] on icon at bounding box center [436, 71] width 164 height 52
click at [442, 62] on icon at bounding box center [436, 71] width 164 height 52
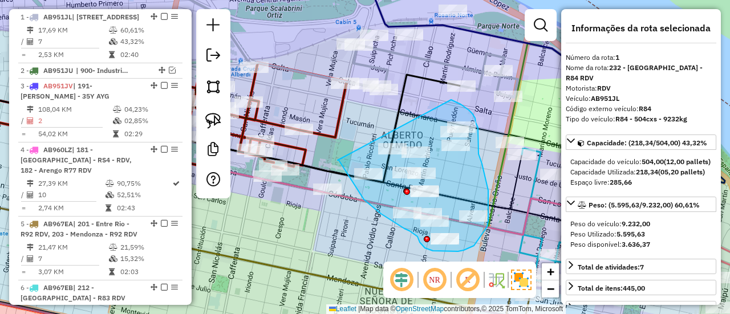
drag, startPoint x: 338, startPoint y: 160, endPoint x: 450, endPoint y: 100, distance: 127.3
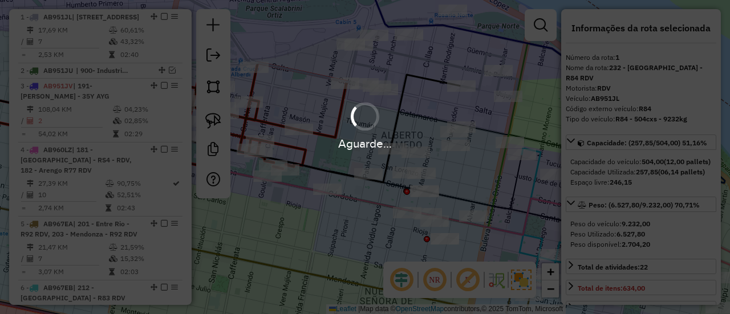
select select "**********"
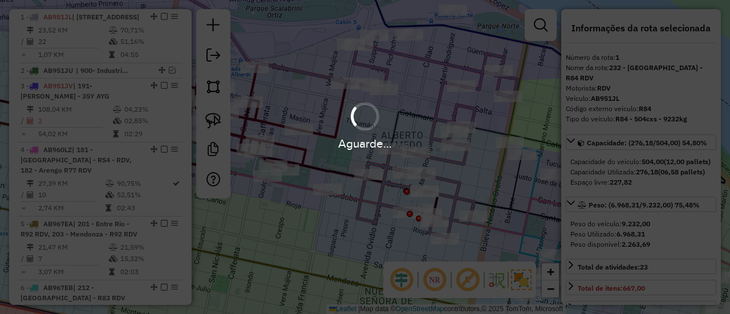
select select "**********"
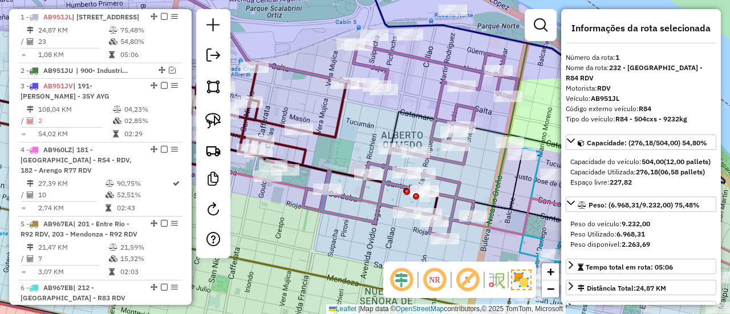
click at [332, 122] on icon at bounding box center [248, 116] width 198 height 106
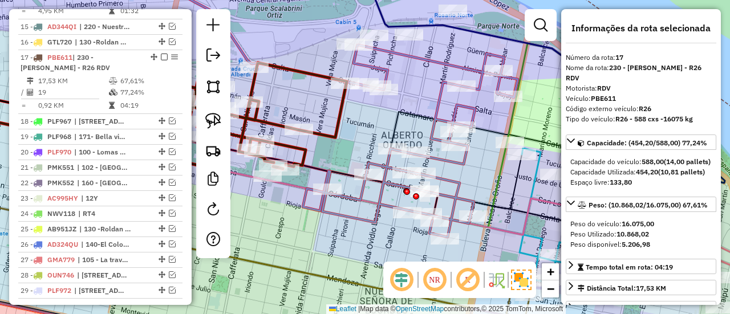
scroll to position [1177, 0]
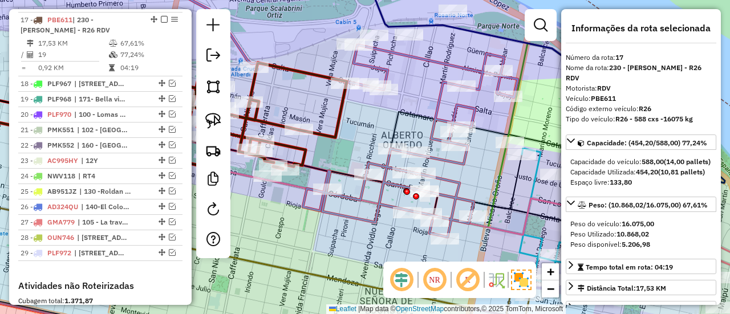
click at [335, 124] on icon at bounding box center [248, 116] width 198 height 106
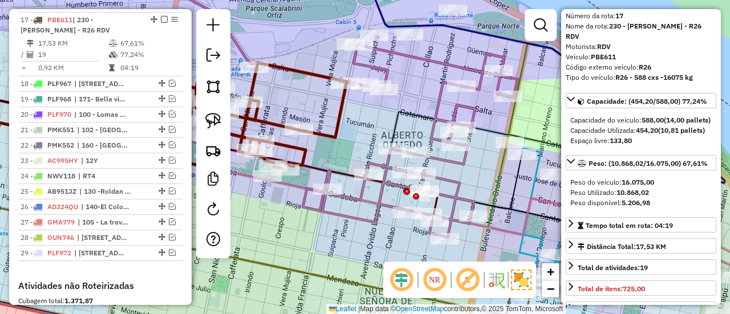
scroll to position [57, 0]
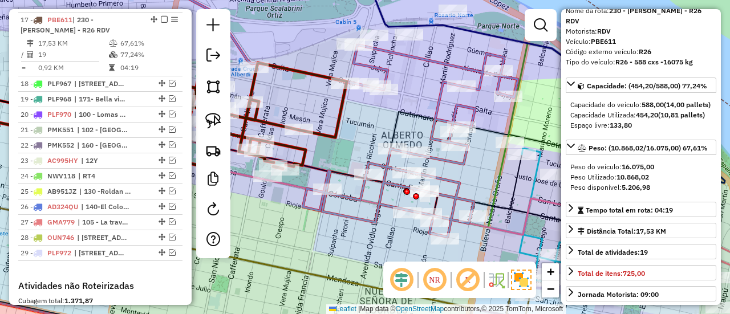
click at [453, 179] on icon at bounding box center [410, 141] width 215 height 192
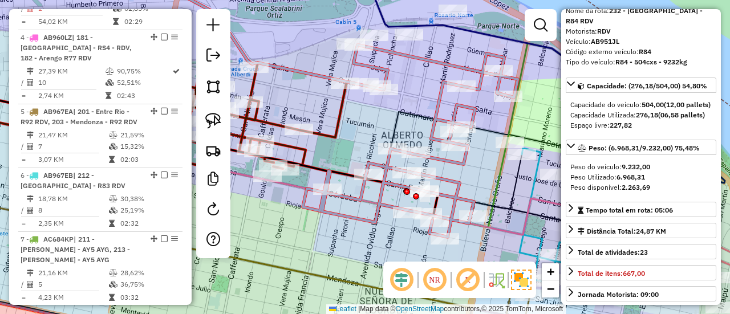
scroll to position [428, 0]
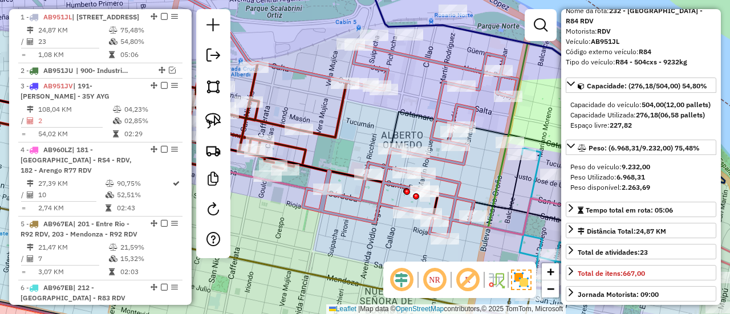
click at [337, 124] on icon at bounding box center [248, 116] width 198 height 106
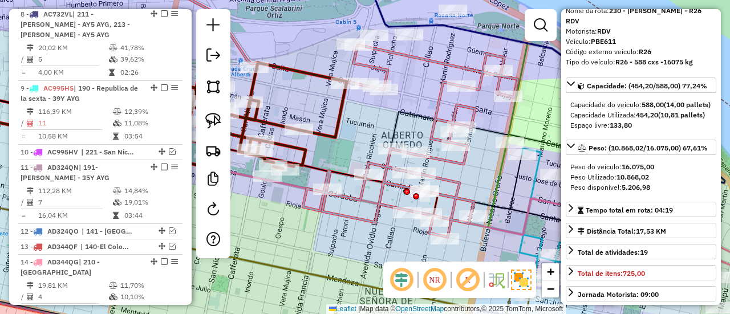
scroll to position [1177, 0]
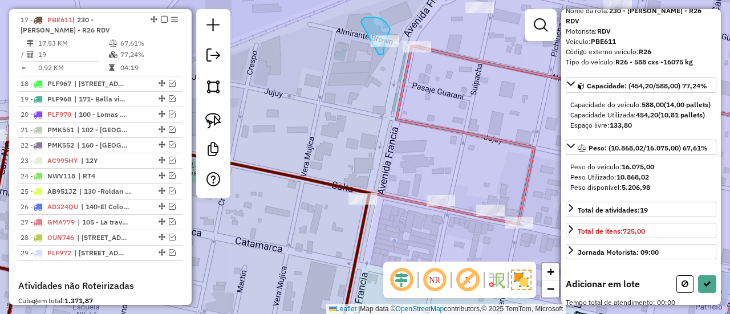
drag, startPoint x: 361, startPoint y: 22, endPoint x: 379, endPoint y: 55, distance: 37.0
select select "**********"
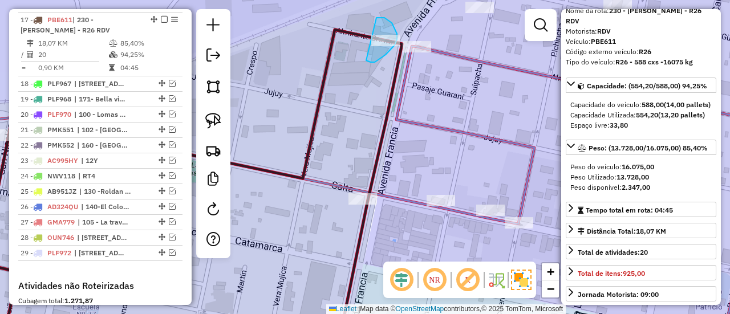
drag, startPoint x: 367, startPoint y: 61, endPoint x: 374, endPoint y: 21, distance: 40.5
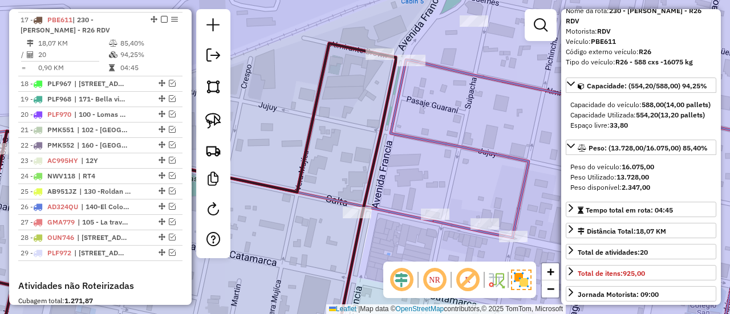
drag, startPoint x: 466, startPoint y: 33, endPoint x: 432, endPoint y: 94, distance: 69.2
click at [432, 94] on div "Janela de atendimento Grade de atendimento Capacidade Transportadoras Veículos …" at bounding box center [365, 157] width 730 height 314
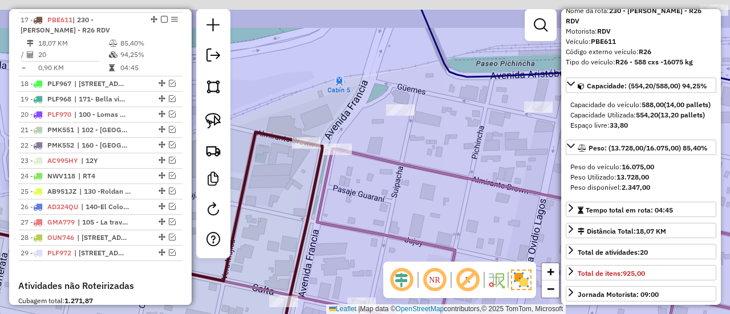
drag, startPoint x: 448, startPoint y: 49, endPoint x: 415, endPoint y: 92, distance: 53.7
click at [415, 92] on div "Janela de atendimento Grade de atendimento Capacidade Transportadoras Veículos …" at bounding box center [365, 157] width 730 height 314
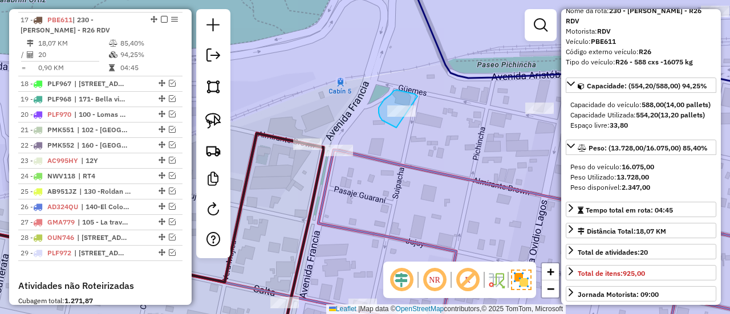
drag, startPoint x: 401, startPoint y: 91, endPoint x: 406, endPoint y: 129, distance: 39.1
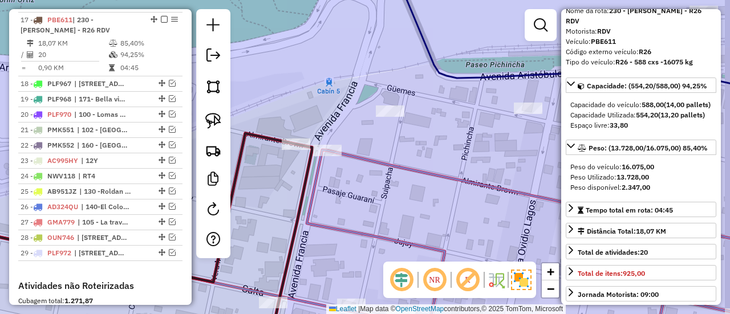
drag, startPoint x: 457, startPoint y: 115, endPoint x: 374, endPoint y: 113, distance: 83.3
click at [374, 113] on div "Janela de atendimento Grade de atendimento Capacidade Transportadoras Veículos …" at bounding box center [365, 157] width 730 height 314
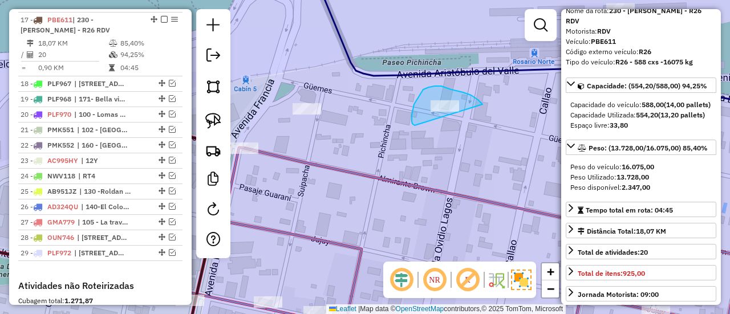
drag, startPoint x: 463, startPoint y: 92, endPoint x: 420, endPoint y: 129, distance: 56.6
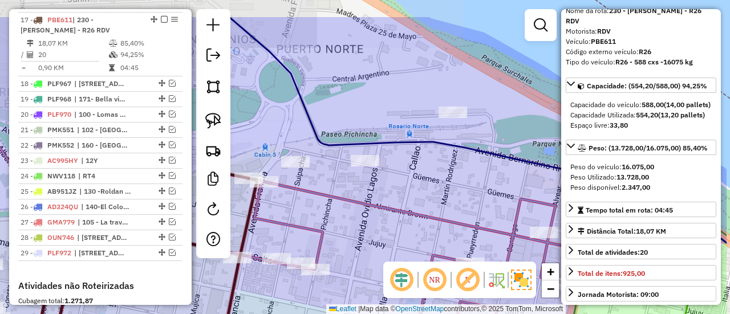
drag, startPoint x: 460, startPoint y: 126, endPoint x: 383, endPoint y: 175, distance: 90.5
click at [383, 175] on div "Janela de atendimento Grade de atendimento Capacidade Transportadoras Veículos …" at bounding box center [365, 157] width 730 height 314
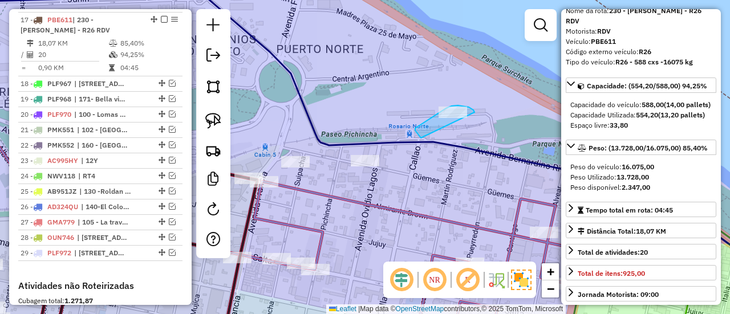
drag, startPoint x: 475, startPoint y: 112, endPoint x: 426, endPoint y: 144, distance: 57.8
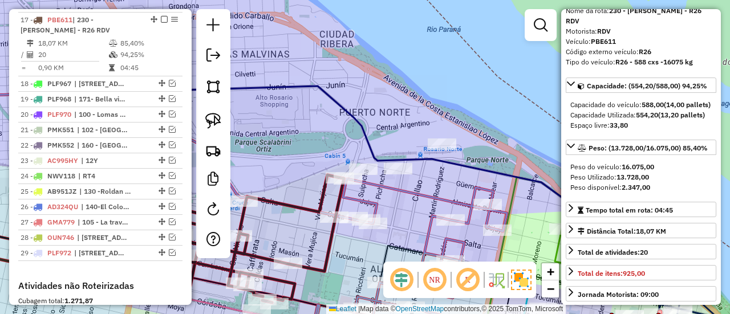
drag, startPoint x: 451, startPoint y: 197, endPoint x: 450, endPoint y: 182, distance: 14.9
click at [450, 180] on div "Janela de atendimento Grade de atendimento Capacidade Transportadoras Veículos …" at bounding box center [365, 157] width 730 height 314
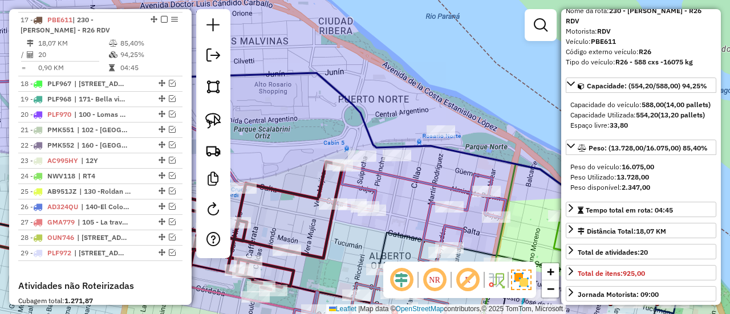
click at [447, 187] on icon at bounding box center [398, 256] width 215 height 180
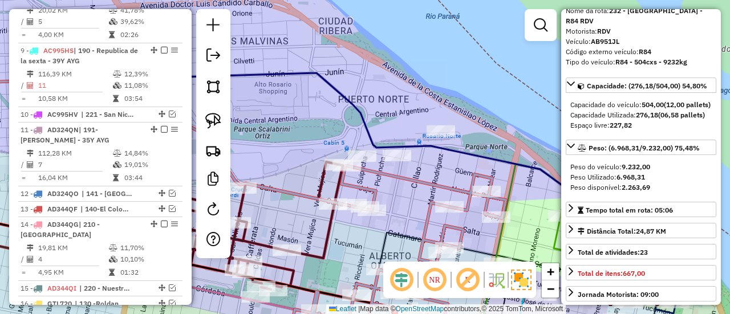
scroll to position [428, 0]
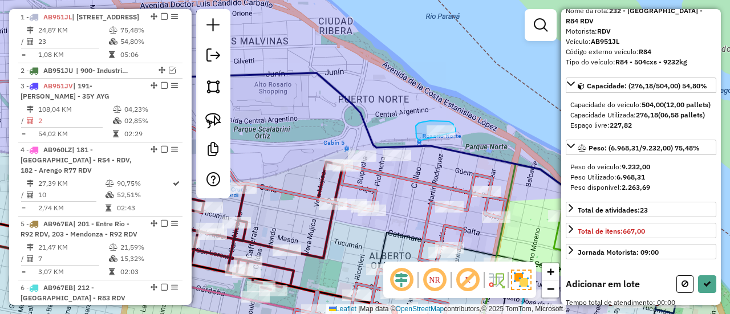
drag, startPoint x: 455, startPoint y: 128, endPoint x: 421, endPoint y: 141, distance: 36.7
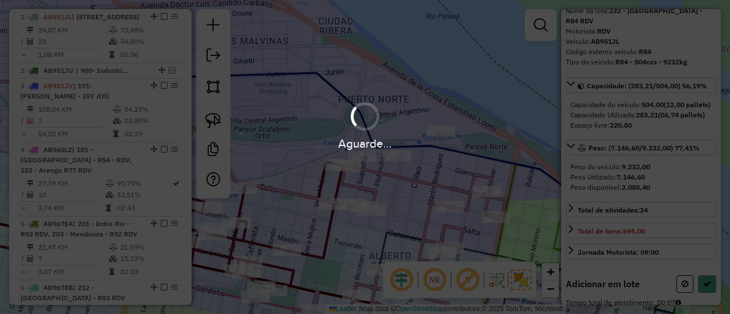
select select "**********"
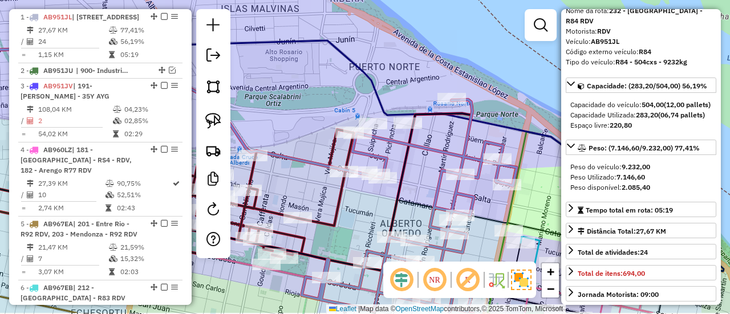
drag, startPoint x: 442, startPoint y: 168, endPoint x: 458, endPoint y: 109, distance: 61.4
click at [458, 109] on div "Janela de atendimento Grade de atendimento Capacidade Transportadoras Veículos …" at bounding box center [365, 157] width 730 height 314
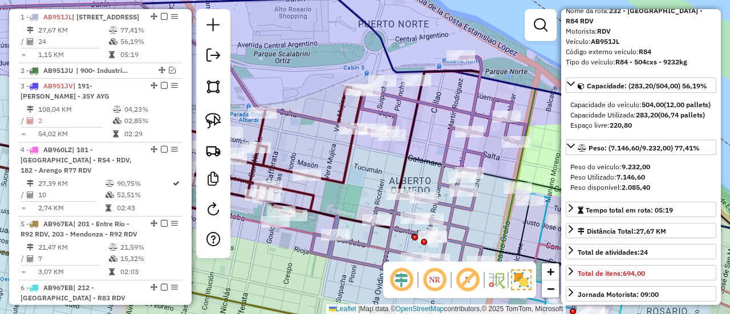
drag, startPoint x: 380, startPoint y: 173, endPoint x: 386, endPoint y: 129, distance: 43.7
click at [386, 129] on div "Janela de atendimento Grade de atendimento Capacidade Transportadoras Veículos …" at bounding box center [365, 157] width 730 height 314
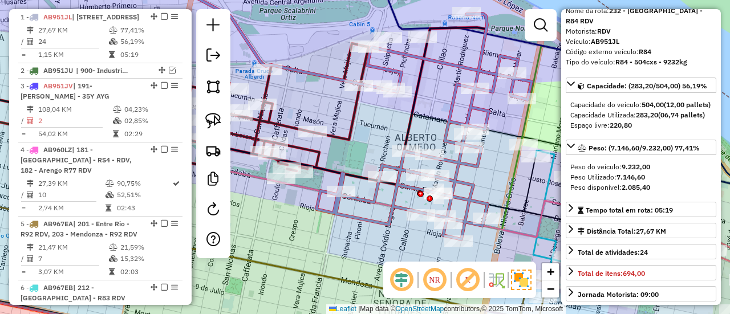
click at [366, 149] on div "Janela de atendimento Grade de atendimento Capacidade Transportadoras Veículos …" at bounding box center [365, 157] width 730 height 314
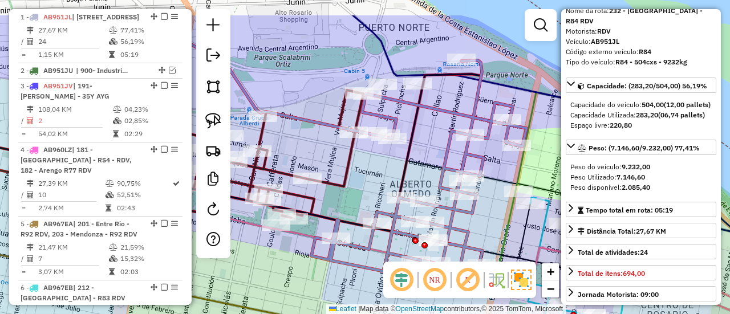
drag, startPoint x: 388, startPoint y: 134, endPoint x: 382, endPoint y: 192, distance: 58.5
click at [382, 193] on div "Janela de atendimento Grade de atendimento Capacidade Transportadoras Veículos …" at bounding box center [365, 157] width 730 height 314
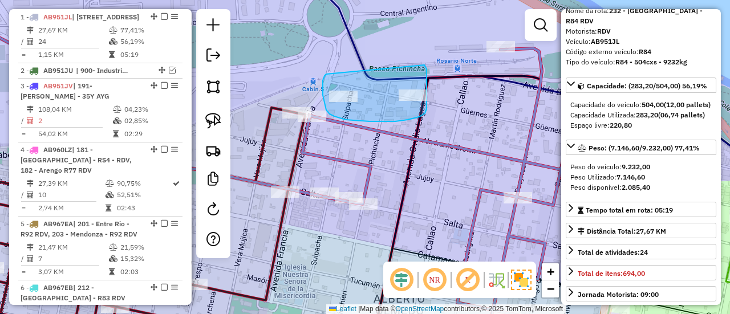
drag, startPoint x: 323, startPoint y: 80, endPoint x: 423, endPoint y: 63, distance: 101.8
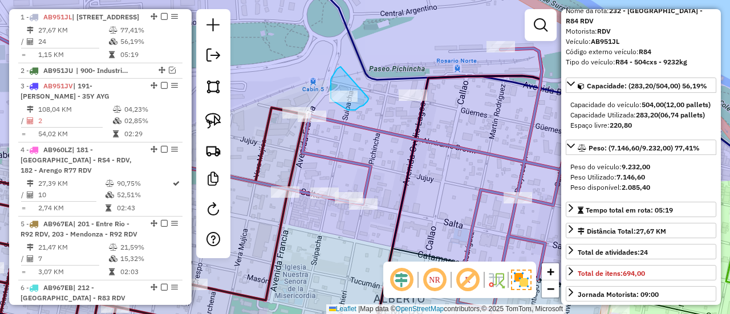
drag, startPoint x: 337, startPoint y: 69, endPoint x: 367, endPoint y: 98, distance: 41.6
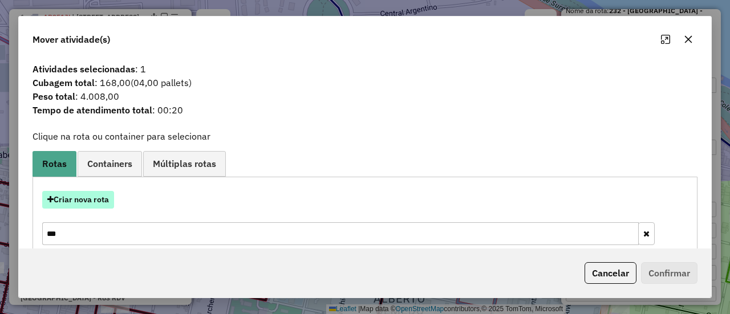
click at [82, 204] on button "Criar nova rota" at bounding box center [78, 200] width 72 height 18
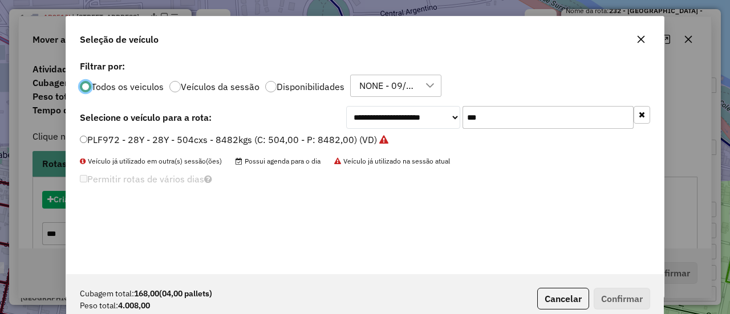
scroll to position [6, 3]
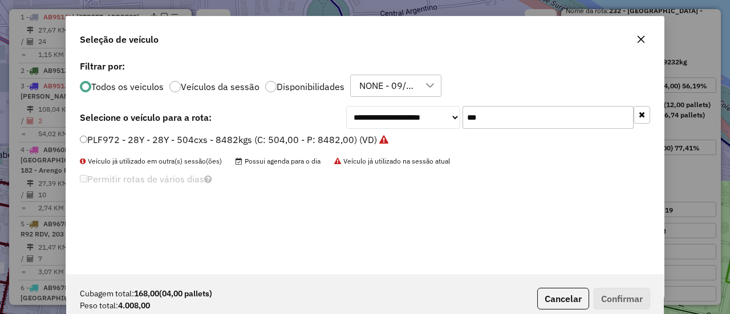
drag, startPoint x: 467, startPoint y: 117, endPoint x: 449, endPoint y: 117, distance: 18.3
click at [449, 117] on div "**********" at bounding box center [498, 117] width 304 height 23
type input "***"
click at [313, 141] on label "AB951JS - R94 - R94 - 504cxs - 8720kg (C: 504,00 - P: 8720,00) (VD)" at bounding box center [229, 140] width 299 height 14
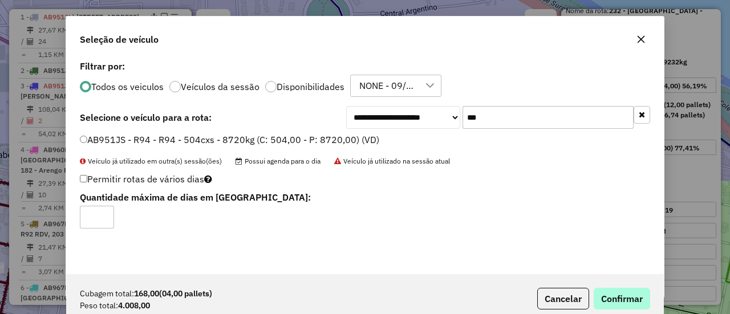
click at [608, 288] on div "Cubagem total: 168,00 (04,00 pallets) Peso total: 4.008,00 Cancelar Confirmar" at bounding box center [365, 298] width 598 height 49
click at [609, 289] on button "Confirmar" at bounding box center [622, 299] width 56 height 22
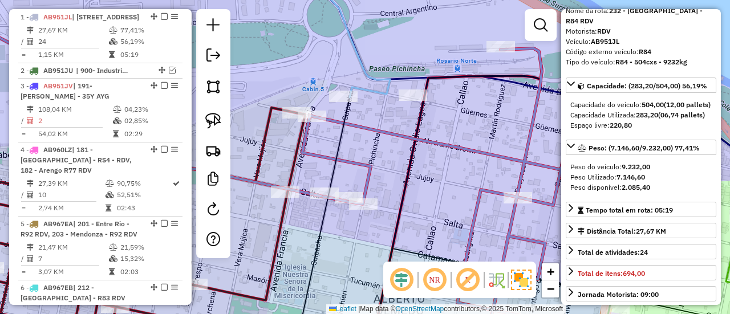
click at [373, 94] on icon at bounding box center [343, 33] width 93 height 129
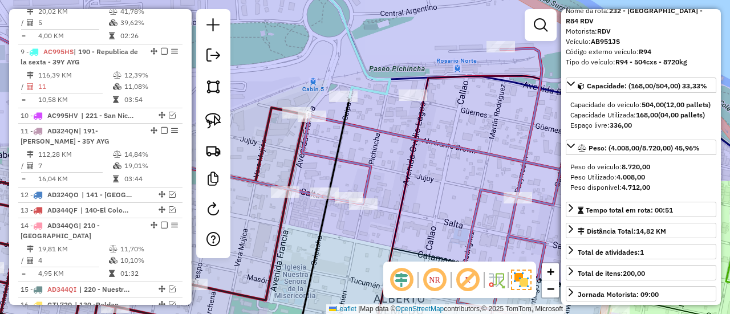
scroll to position [1424, 0]
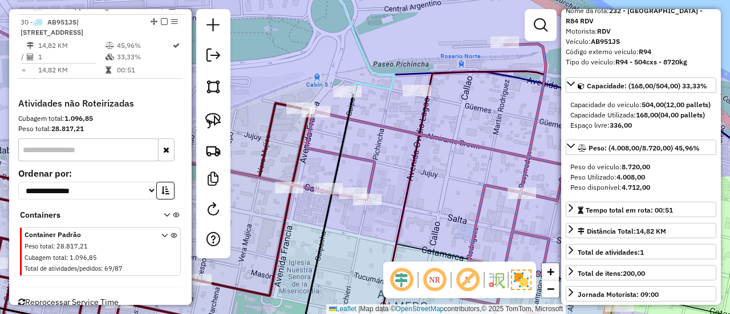
drag, startPoint x: 379, startPoint y: 155, endPoint x: 403, endPoint y: 99, distance: 60.1
click at [402, 100] on div "Janela de atendimento Grade de atendimento Capacidade Transportadoras Veículos …" at bounding box center [365, 157] width 730 height 314
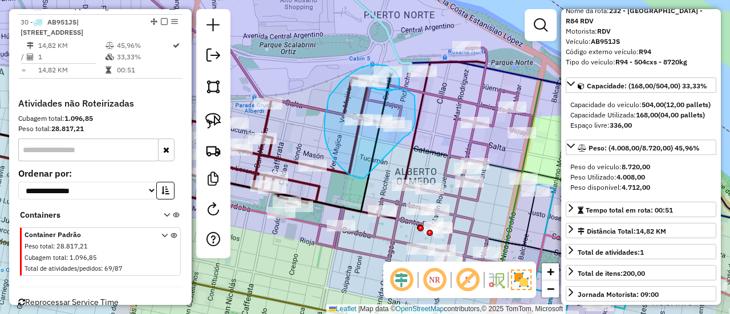
drag, startPoint x: 413, startPoint y: 128, endPoint x: 369, endPoint y: 178, distance: 67.1
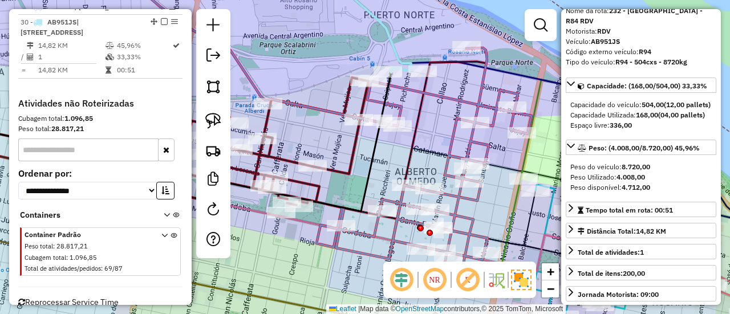
click at [392, 51] on icon at bounding box center [169, 31] width 484 height 84
click at [400, 48] on icon at bounding box center [169, 31] width 484 height 84
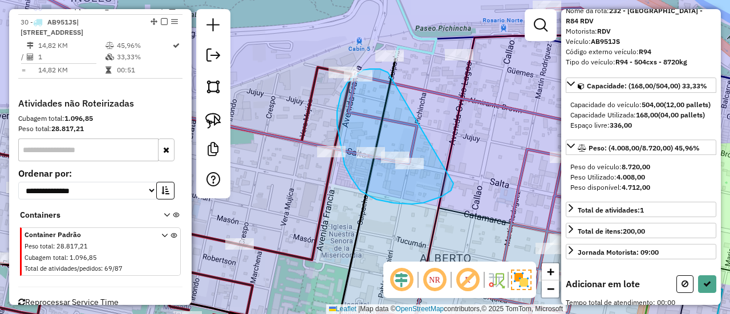
drag, startPoint x: 389, startPoint y: 74, endPoint x: 453, endPoint y: 175, distance: 119.3
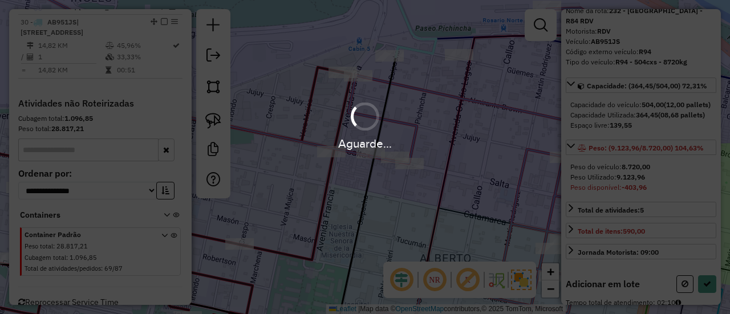
select select "**********"
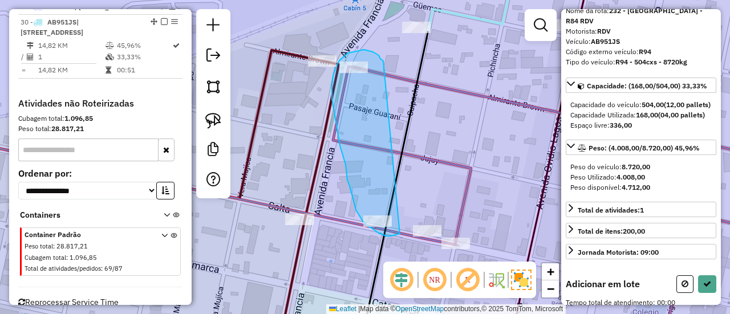
drag, startPoint x: 379, startPoint y: 55, endPoint x: 400, endPoint y: 234, distance: 179.9
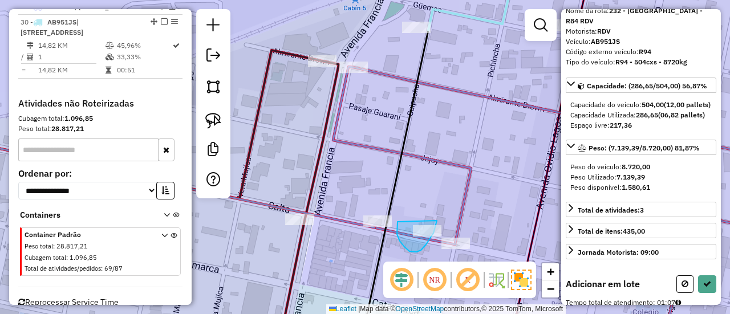
drag, startPoint x: 397, startPoint y: 223, endPoint x: 435, endPoint y: 206, distance: 41.4
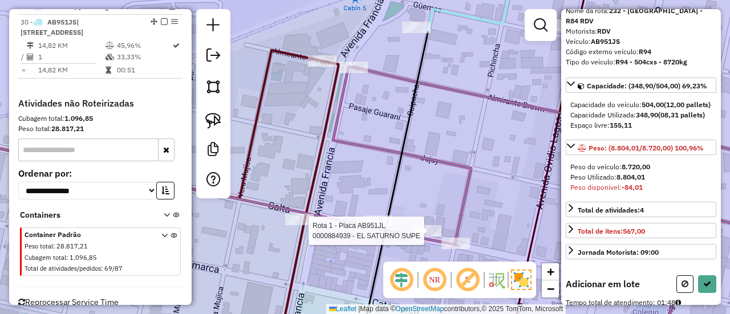
select select "**********"
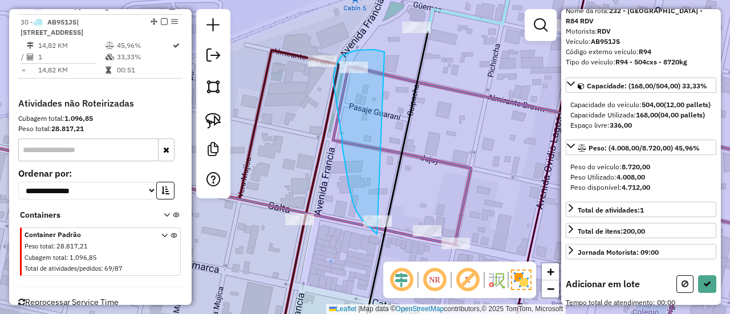
drag, startPoint x: 374, startPoint y: 50, endPoint x: 400, endPoint y: 242, distance: 194.5
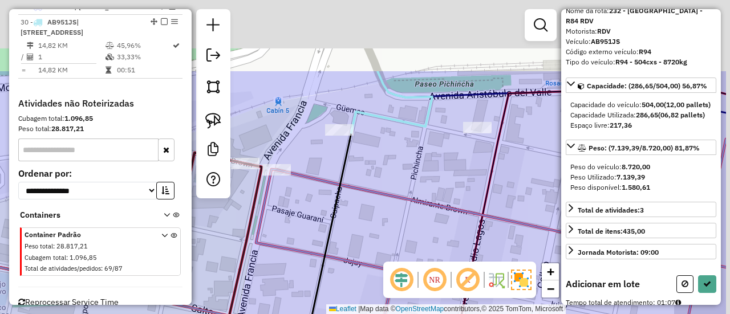
drag, startPoint x: 459, startPoint y: 157, endPoint x: 380, endPoint y: 271, distance: 138.3
click at [381, 270] on div "Janela de atendimento Grade de atendimento Capacidade Transportadoras Veículos …" at bounding box center [365, 157] width 730 height 314
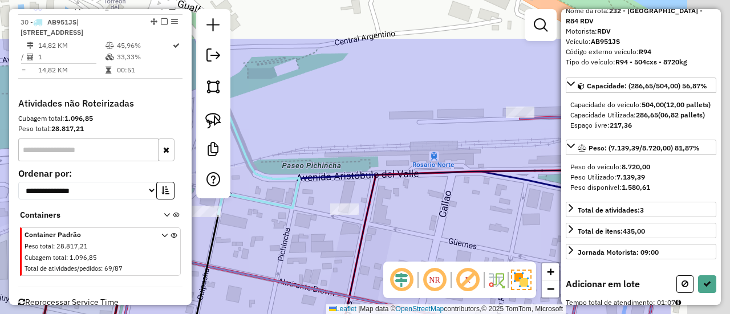
drag, startPoint x: 519, startPoint y: 146, endPoint x: 381, endPoint y: 223, distance: 158.1
click at [381, 223] on div "Janela de atendimento Grade de atendimento Capacidade Transportadoras Veículos …" at bounding box center [365, 157] width 730 height 314
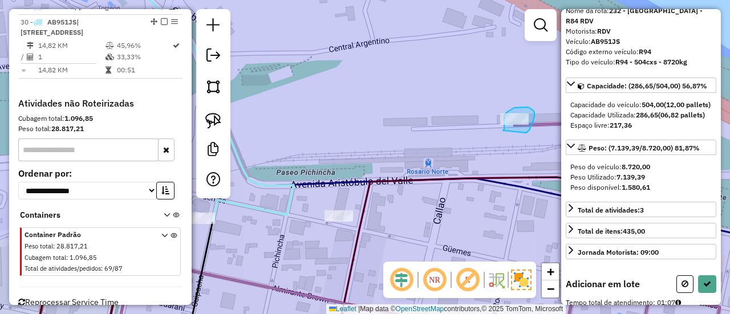
drag, startPoint x: 527, startPoint y: 133, endPoint x: 503, endPoint y: 131, distance: 23.5
select select "**********"
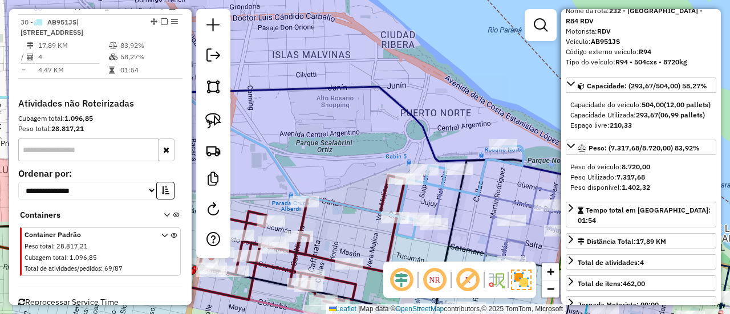
click at [477, 187] on icon at bounding box center [460, 192] width 128 height 92
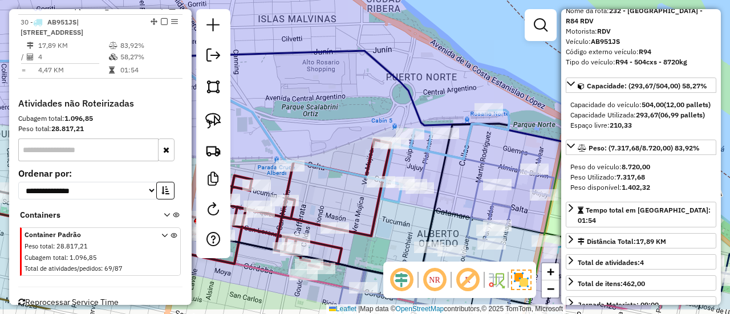
drag, startPoint x: 489, startPoint y: 182, endPoint x: 472, endPoint y: 153, distance: 33.5
click at [472, 153] on icon at bounding box center [446, 230] width 215 height 159
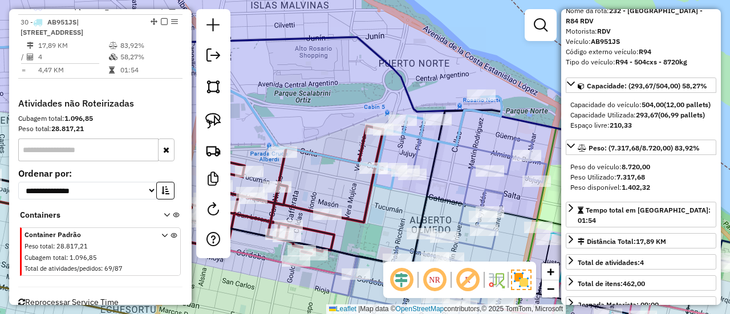
click at [484, 147] on icon at bounding box center [438, 229] width 215 height 185
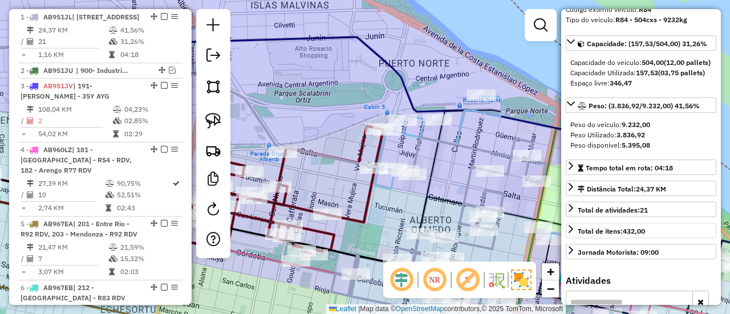
scroll to position [114, 0]
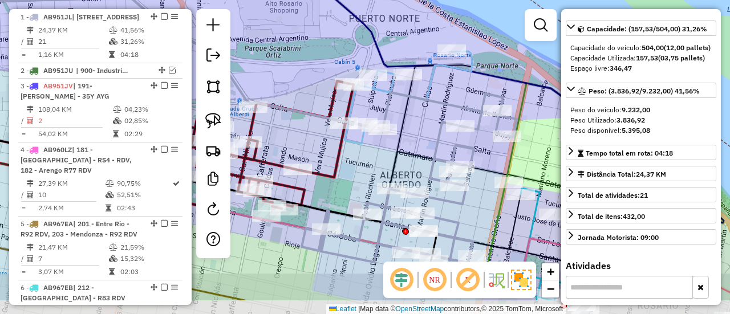
drag, startPoint x: 457, startPoint y: 159, endPoint x: 428, endPoint y: 115, distance: 53.2
click at [428, 115] on div "Janela de atendimento Grade de atendimento Capacidade Transportadoras Veículos …" at bounding box center [365, 157] width 730 height 314
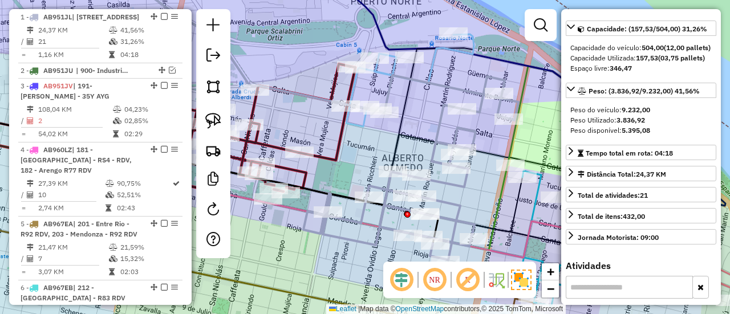
drag, startPoint x: 423, startPoint y: 131, endPoint x: 425, endPoint y: 116, distance: 15.5
click at [425, 116] on div "Janela de atendimento Grade de atendimento Capacidade Transportadoras Veículos …" at bounding box center [365, 157] width 730 height 314
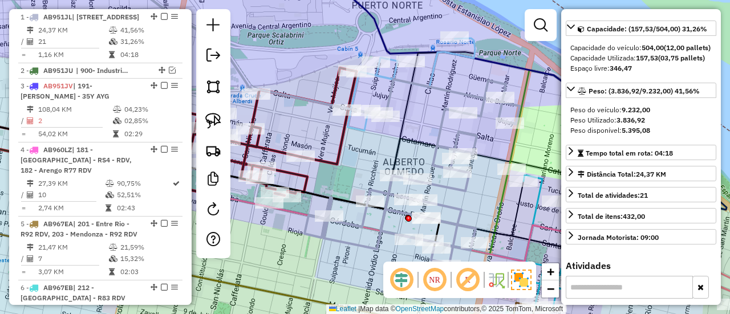
drag, startPoint x: 407, startPoint y: 133, endPoint x: 421, endPoint y: 169, distance: 38.5
click at [421, 169] on icon at bounding box center [304, 164] width 753 height 91
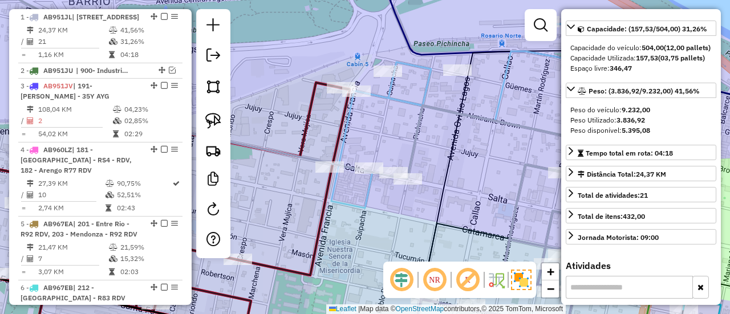
click at [387, 98] on icon at bounding box center [458, 115] width 255 height 185
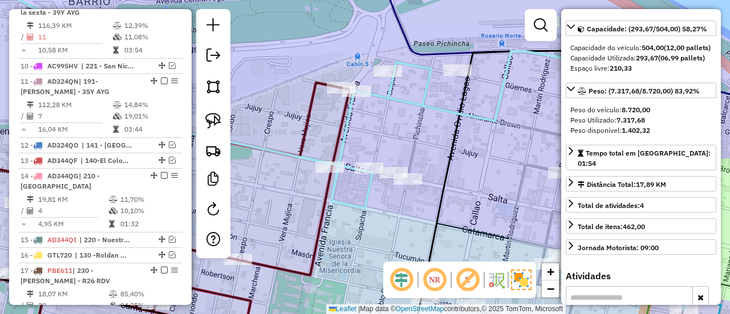
scroll to position [1424, 0]
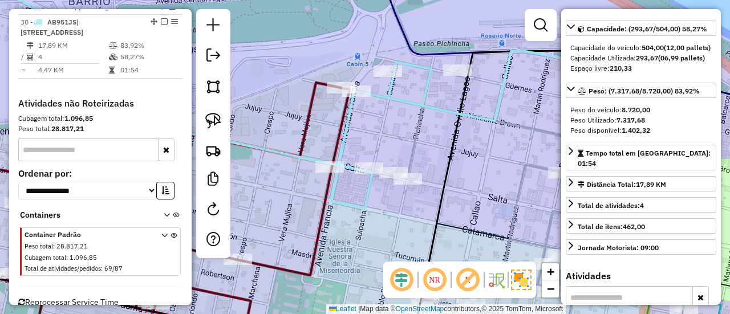
drag, startPoint x: 245, startPoint y: 274, endPoint x: 310, endPoint y: 269, distance: 64.7
click at [309, 268] on div "Rota 17 - Placa PBE611 0000438640 - WANG LINGPING Janela de atendimento Grade d…" at bounding box center [365, 157] width 730 height 314
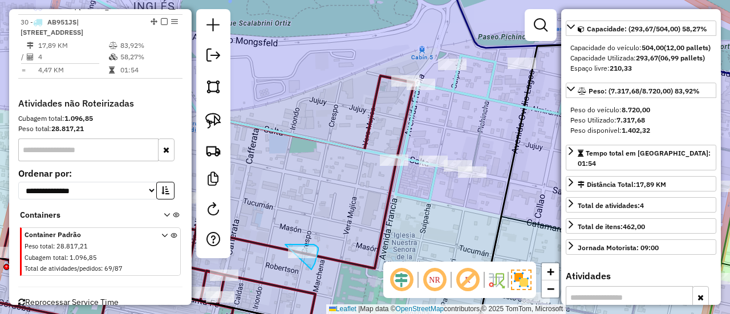
drag, startPoint x: 313, startPoint y: 268, endPoint x: 277, endPoint y: 257, distance: 37.0
click at [410, 136] on icon at bounding box center [523, 109] width 255 height 185
click at [378, 240] on icon at bounding box center [208, 204] width 412 height 256
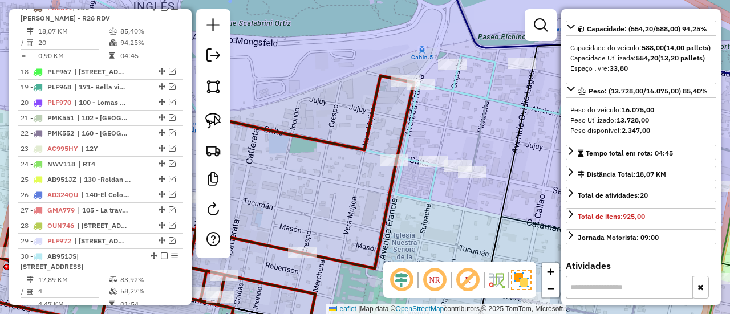
scroll to position [1177, 0]
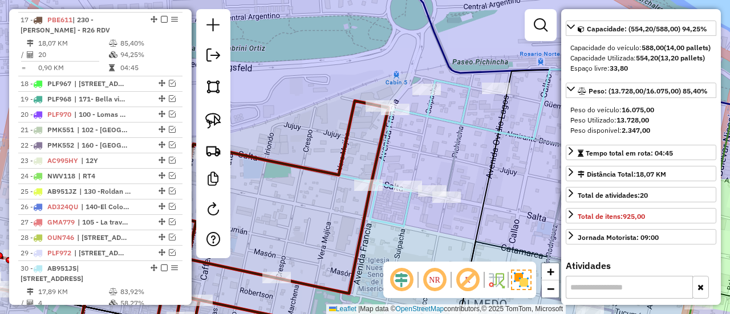
drag, startPoint x: 381, startPoint y: 260, endPoint x: 373, endPoint y: 265, distance: 9.8
click at [373, 265] on div "Janela de atendimento Grade de atendimento Capacidade Transportadoras Veículos …" at bounding box center [365, 157] width 730 height 314
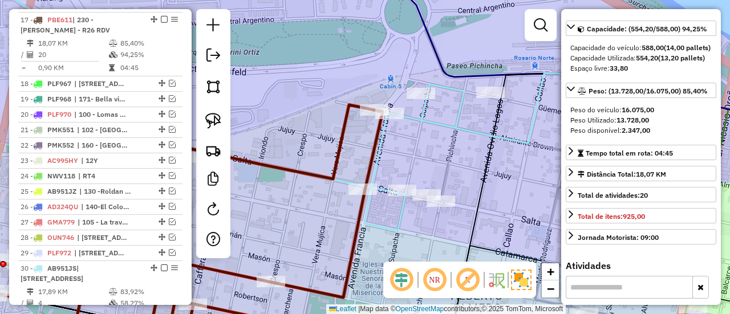
scroll to position [71, 0]
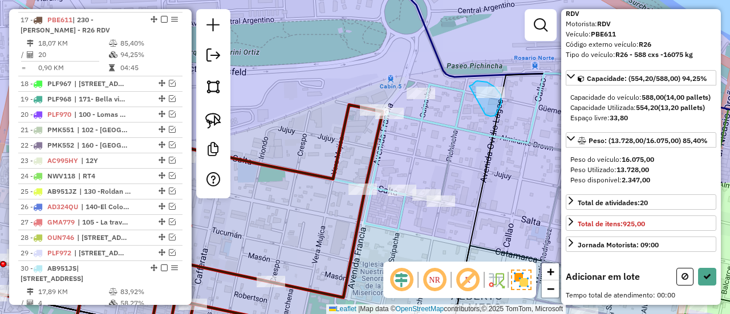
drag, startPoint x: 500, startPoint y: 107, endPoint x: 469, endPoint y: 86, distance: 36.5
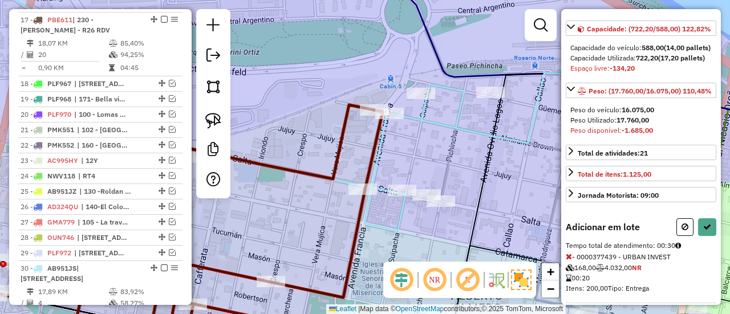
select select "**********"
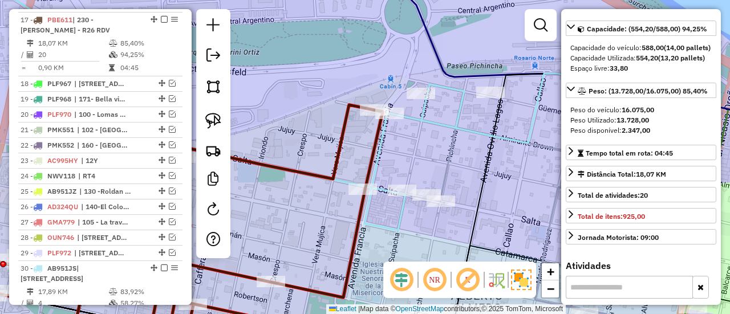
click at [441, 124] on icon at bounding box center [492, 138] width 255 height 185
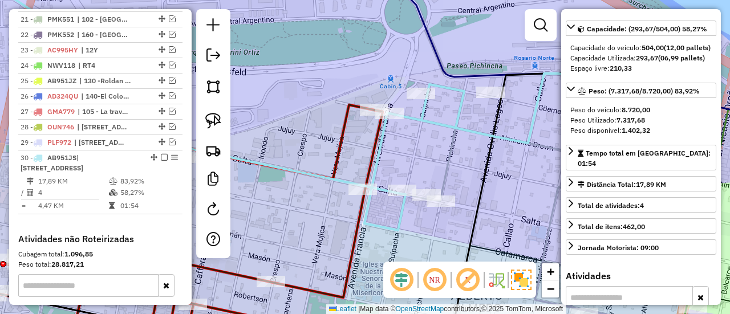
scroll to position [1424, 0]
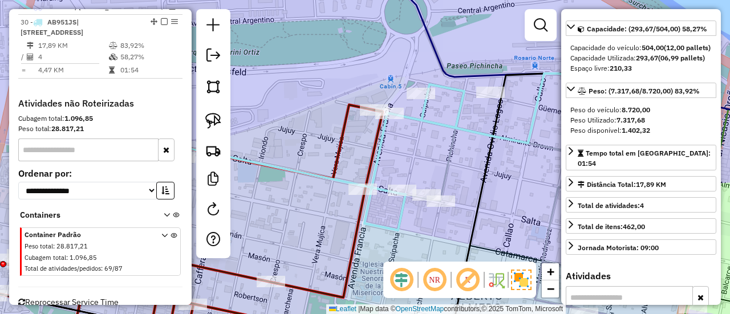
click at [357, 226] on icon at bounding box center [177, 225] width 412 height 241
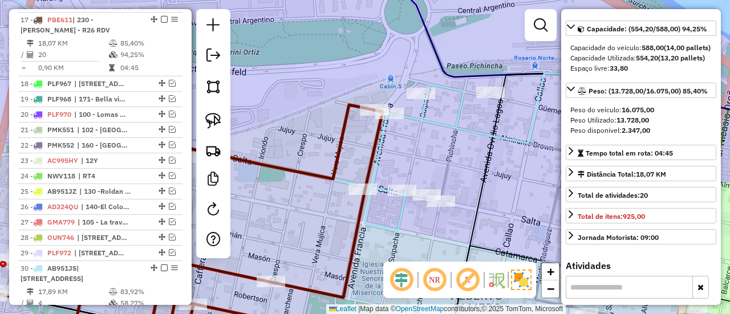
scroll to position [71, 0]
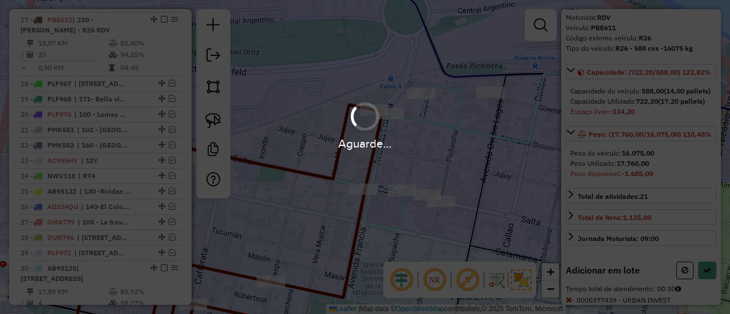
scroll to position [114, 0]
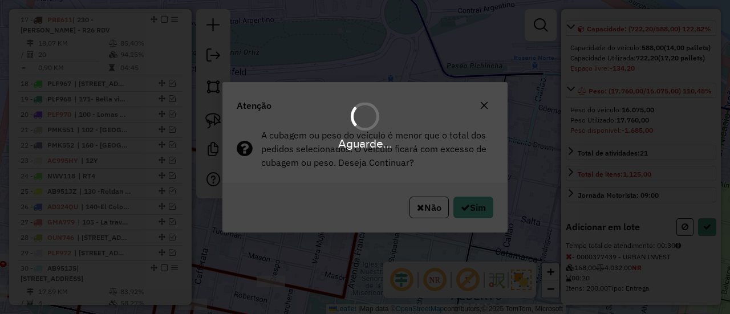
click at [480, 214] on div "Aguarde..." at bounding box center [365, 157] width 730 height 314
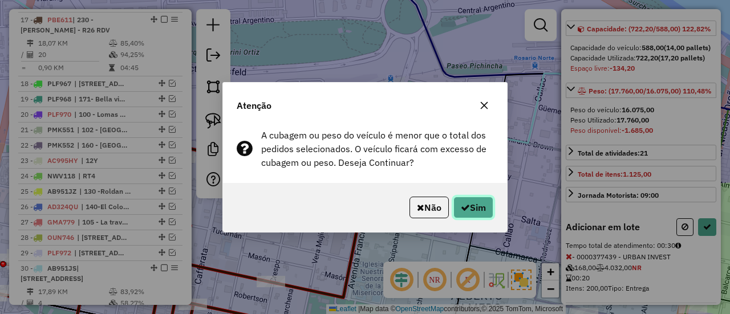
click at [480, 214] on button "Sim" at bounding box center [473, 208] width 40 height 22
select select "**********"
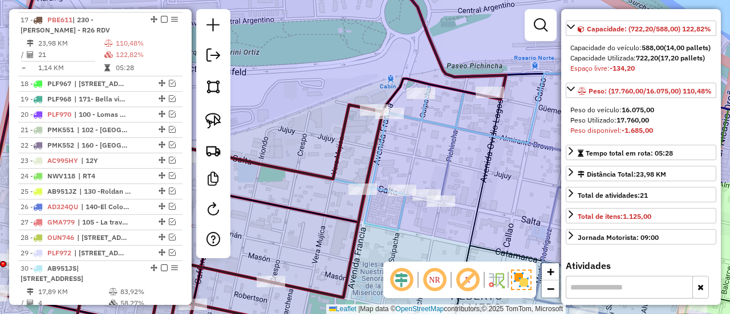
click at [430, 119] on icon at bounding box center [492, 138] width 255 height 185
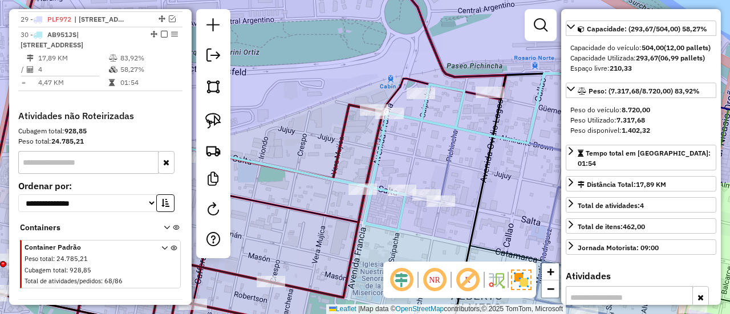
scroll to position [1424, 0]
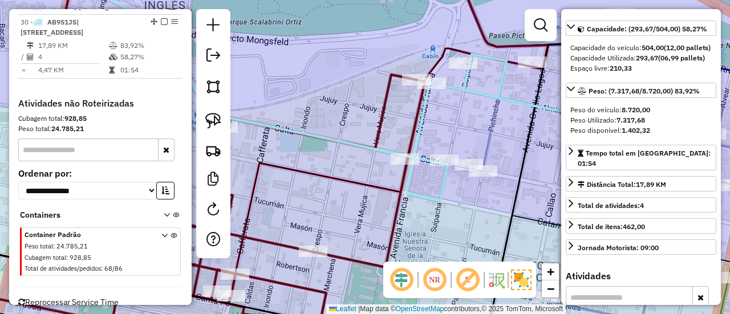
drag, startPoint x: 429, startPoint y: 131, endPoint x: 471, endPoint y: 101, distance: 51.9
click at [471, 101] on div "Janela de atendimento Grade de atendimento Capacidade Transportadoras Veículos …" at bounding box center [365, 157] width 730 height 314
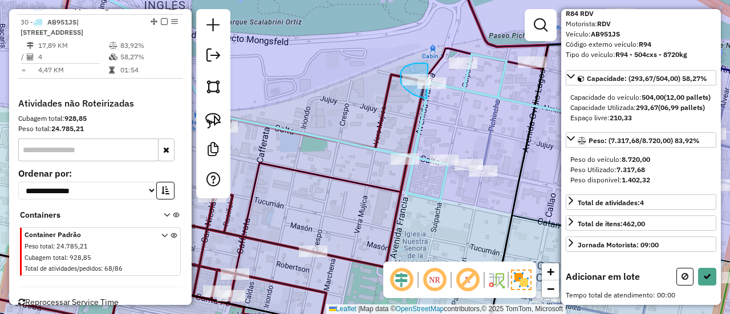
drag, startPoint x: 428, startPoint y: 64, endPoint x: 428, endPoint y: 99, distance: 34.2
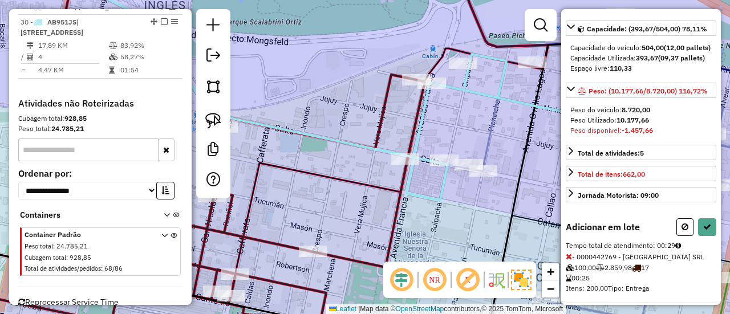
select select "**********"
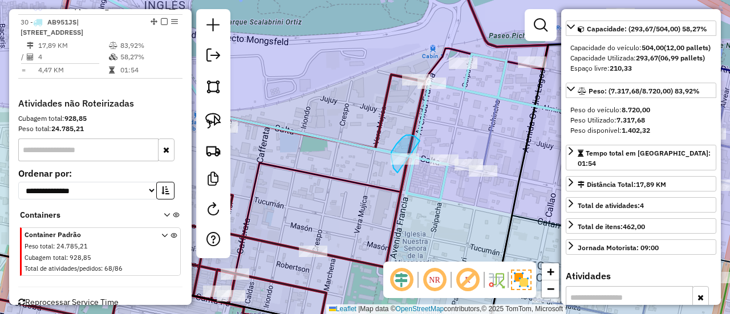
drag, startPoint x: 419, startPoint y: 140, endPoint x: 415, endPoint y: 179, distance: 39.5
click at [471, 89] on icon at bounding box center [534, 107] width 255 height 185
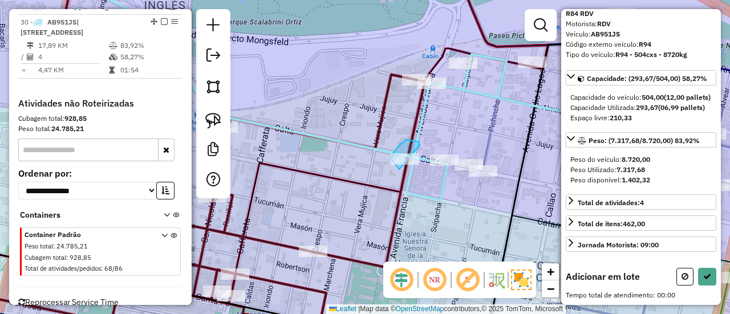
drag, startPoint x: 420, startPoint y: 145, endPoint x: 401, endPoint y: 171, distance: 31.8
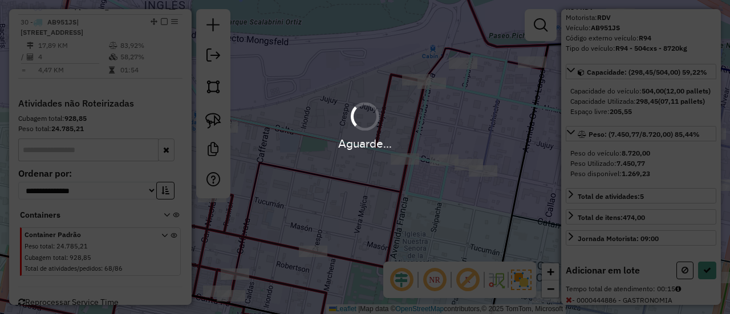
scroll to position [114, 0]
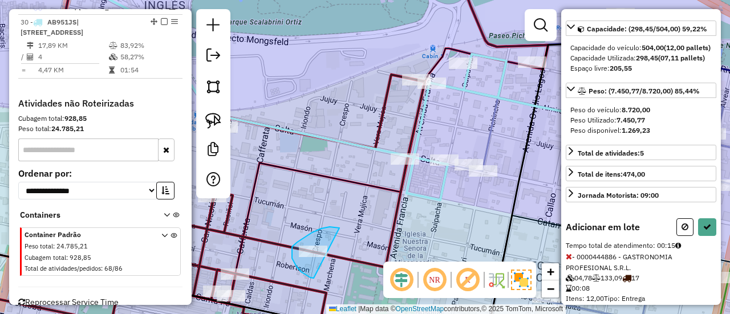
drag, startPoint x: 339, startPoint y: 228, endPoint x: 322, endPoint y: 280, distance: 54.7
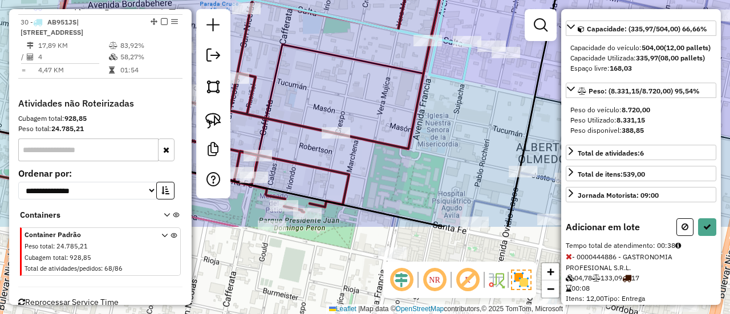
drag, startPoint x: 290, startPoint y: 274, endPoint x: 313, endPoint y: 156, distance: 120.8
click at [313, 156] on div "Janela de atendimento Grade de atendimento Capacidade Transportadoras Veículos …" at bounding box center [365, 157] width 730 height 314
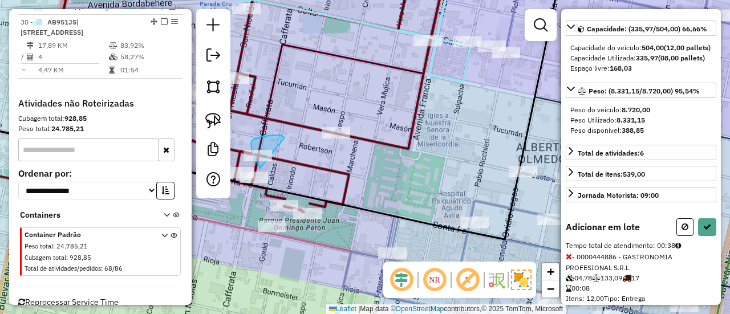
drag, startPoint x: 283, startPoint y: 136, endPoint x: 266, endPoint y: 172, distance: 39.3
drag, startPoint x: 277, startPoint y: 166, endPoint x: 251, endPoint y: 194, distance: 38.0
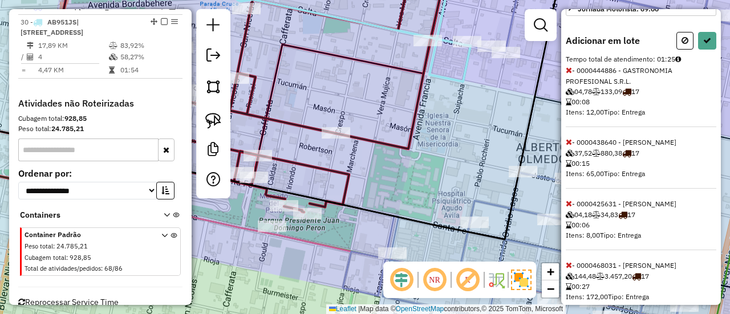
scroll to position [327, 0]
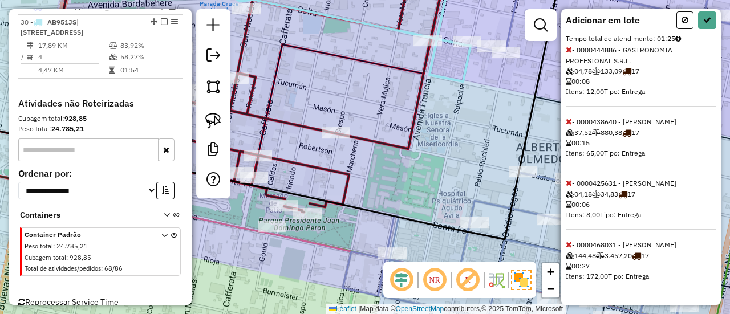
click at [569, 248] on icon at bounding box center [569, 245] width 6 height 8
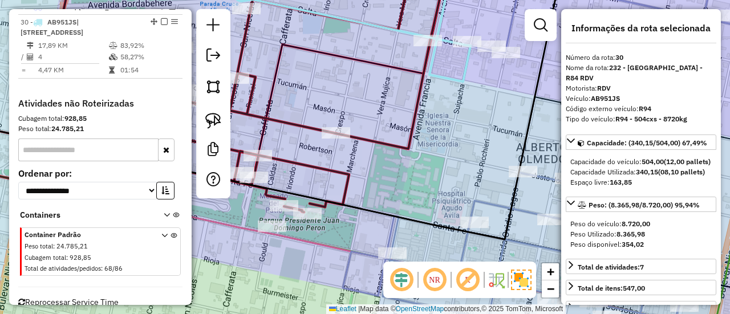
scroll to position [114, 0]
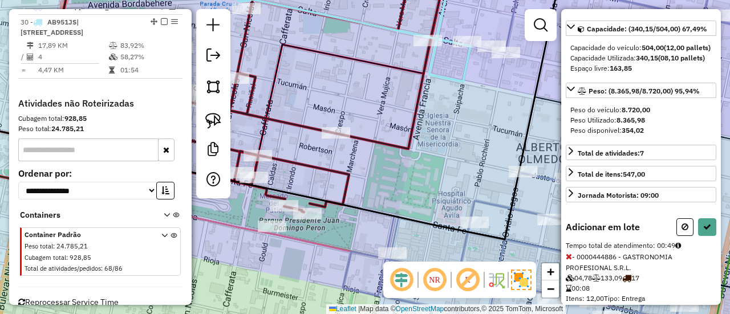
click at [704, 236] on button at bounding box center [707, 227] width 18 height 18
select select "**********"
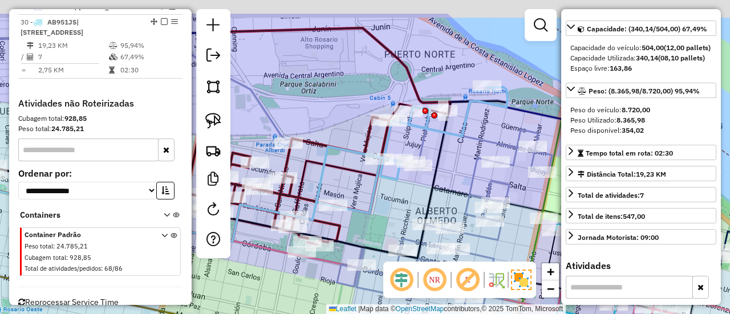
drag, startPoint x: 407, startPoint y: 204, endPoint x: 397, endPoint y: 221, distance: 19.5
click at [397, 220] on div "Janela de atendimento Grade de atendimento Capacidade Transportadoras Veículos …" at bounding box center [365, 157] width 730 height 314
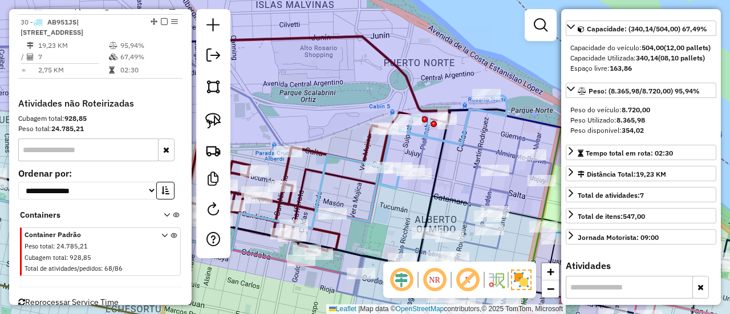
click at [448, 139] on icon at bounding box center [400, 162] width 213 height 133
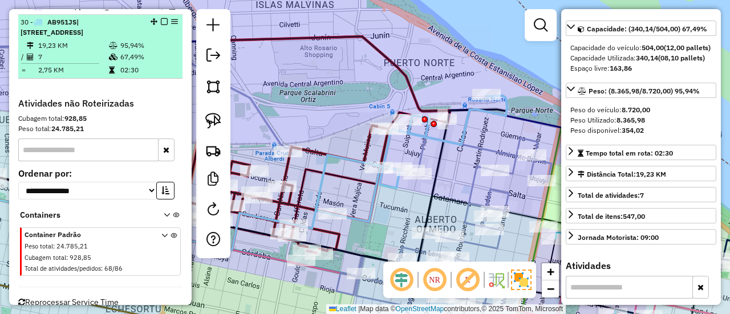
click at [164, 19] on div "30 - AB951JS | 232 - Parque Norte - R84 RDV" at bounding box center [101, 27] width 160 height 21
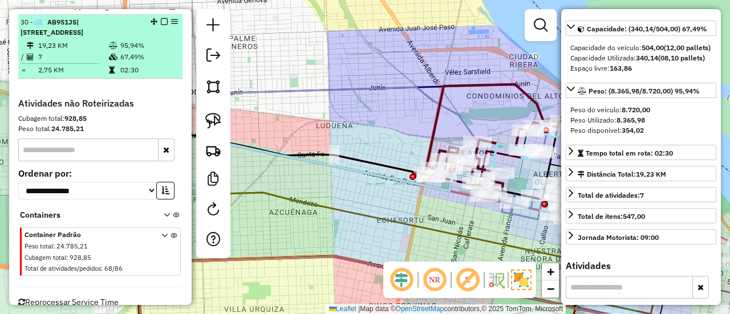
click at [161, 18] on em at bounding box center [164, 21] width 7 height 7
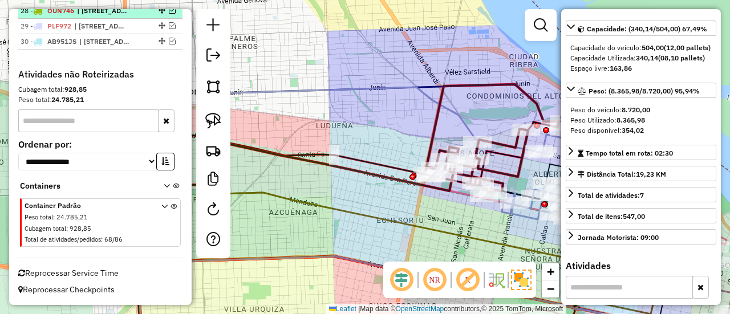
scroll to position [1397, 0]
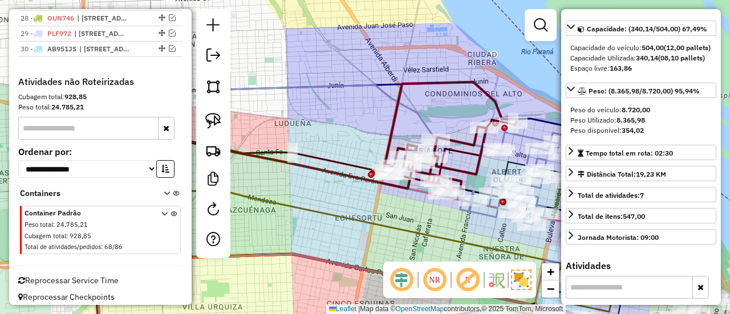
drag, startPoint x: 455, startPoint y: 87, endPoint x: 327, endPoint y: 95, distance: 128.1
click at [383, 93] on icon at bounding box center [450, 136] width 134 height 108
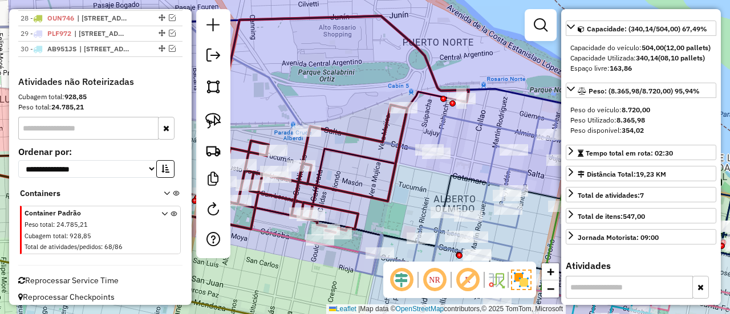
click at [368, 196] on icon at bounding box center [335, 124] width 268 height 217
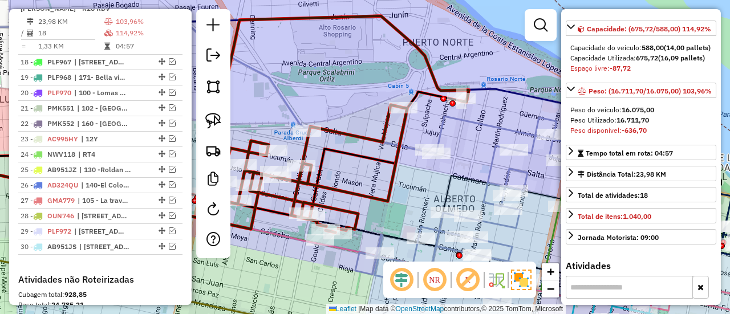
scroll to position [1177, 0]
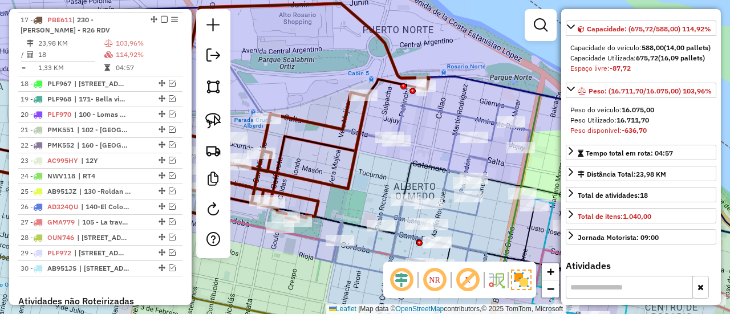
drag, startPoint x: 426, startPoint y: 200, endPoint x: 386, endPoint y: 188, distance: 41.9
click at [386, 188] on div "Janela de atendimento Grade de atendimento Capacidade Transportadoras Veículos …" at bounding box center [365, 157] width 730 height 314
click at [467, 163] on icon at bounding box center [422, 196] width 215 height 185
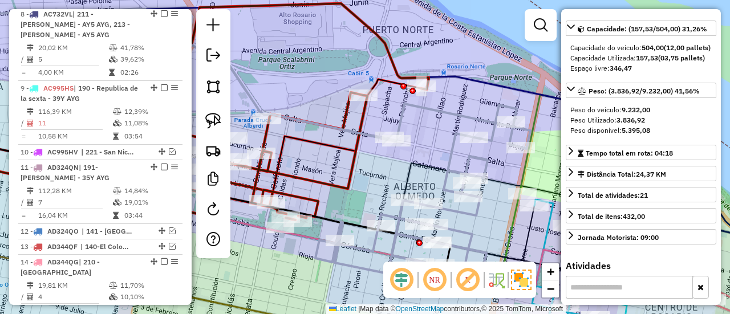
scroll to position [428, 0]
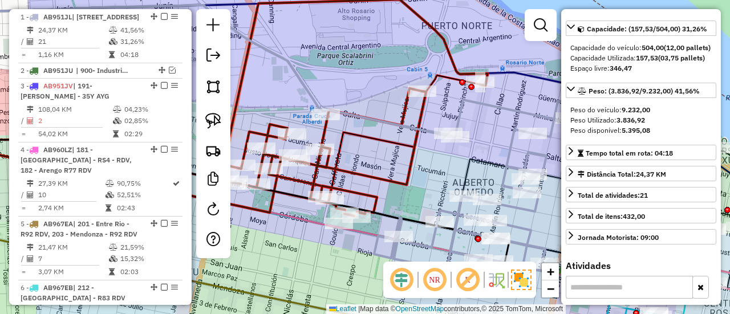
drag, startPoint x: 414, startPoint y: 155, endPoint x: 474, endPoint y: 160, distance: 60.1
click at [472, 157] on div "Janela de atendimento Grade de atendimento Capacidade Transportadoras Veículos …" at bounding box center [365, 157] width 730 height 314
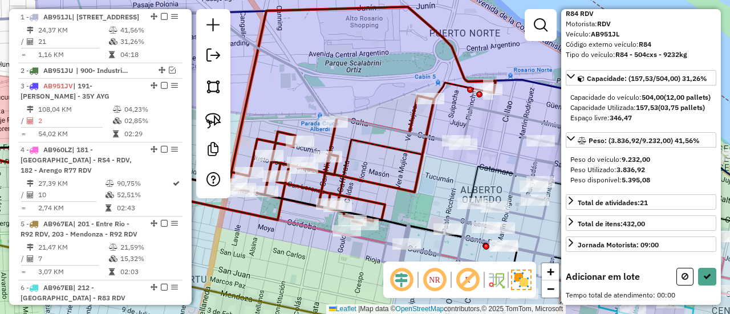
scroll to position [71, 0]
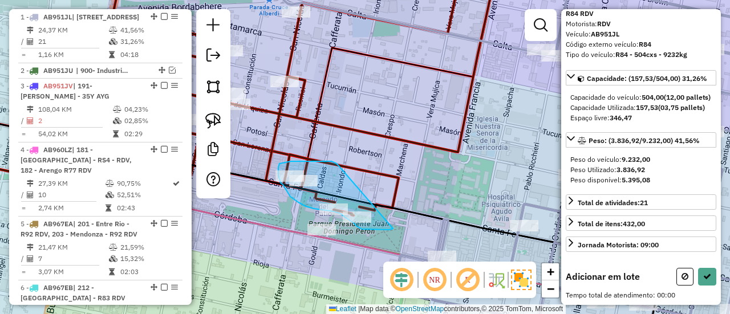
drag, startPoint x: 335, startPoint y: 164, endPoint x: 397, endPoint y: 228, distance: 88.8
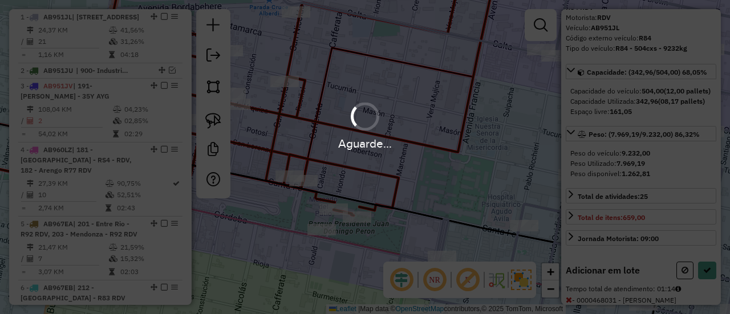
scroll to position [114, 0]
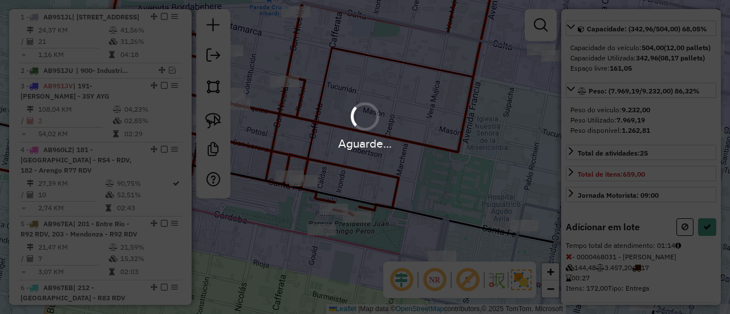
select select "**********"
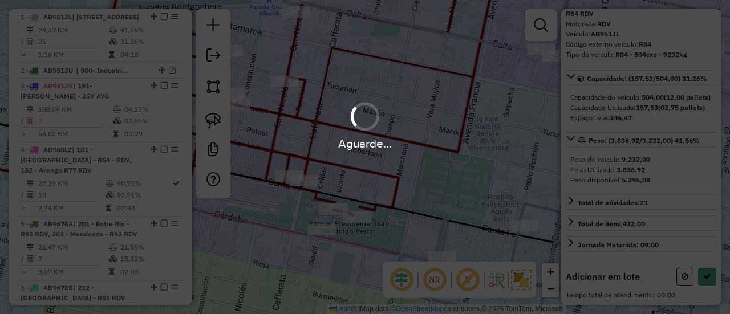
scroll to position [71, 0]
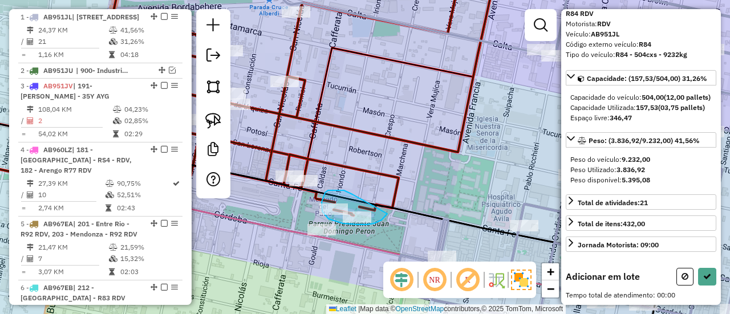
drag, startPoint x: 339, startPoint y: 190, endPoint x: 389, endPoint y: 212, distance: 54.7
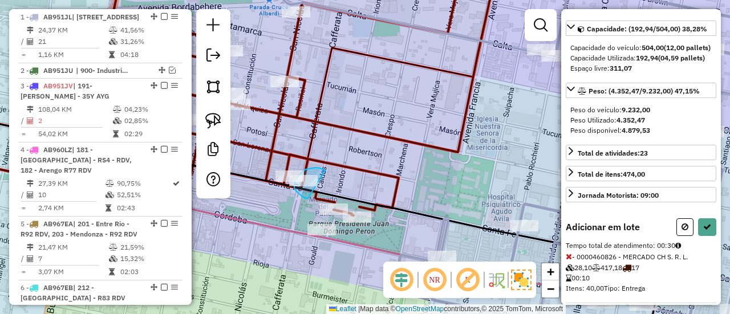
drag, startPoint x: 325, startPoint y: 171, endPoint x: 310, endPoint y: 199, distance: 32.4
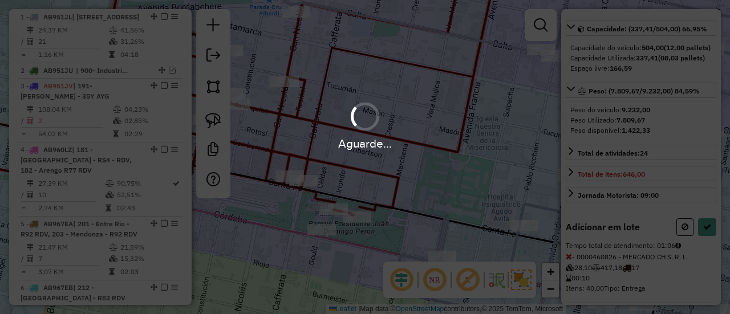
select select "**********"
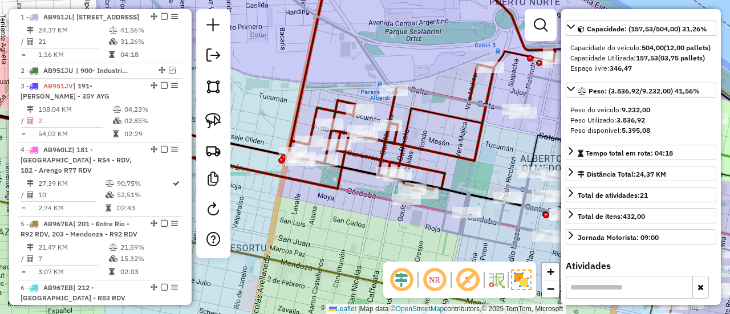
click at [493, 103] on icon at bounding box center [221, 46] width 589 height 131
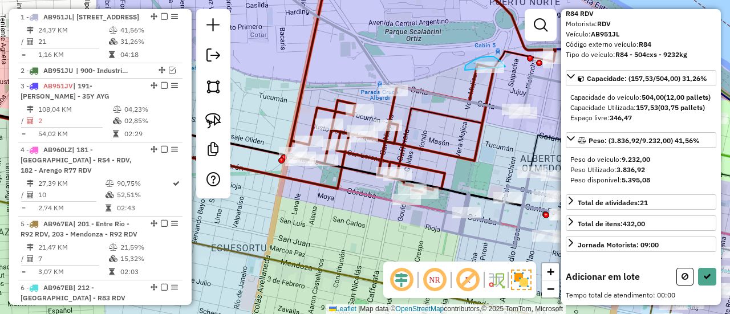
drag, startPoint x: 505, startPoint y: 66, endPoint x: 480, endPoint y: 90, distance: 34.3
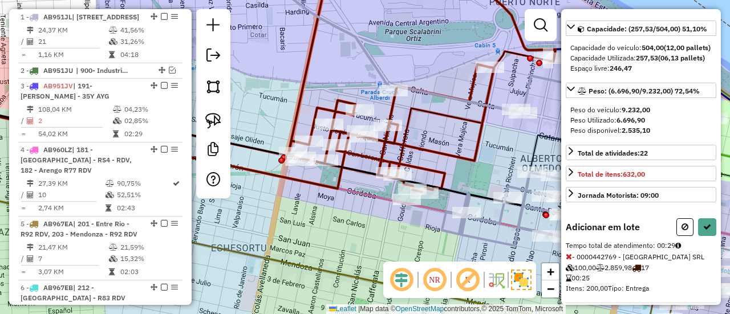
select select "**********"
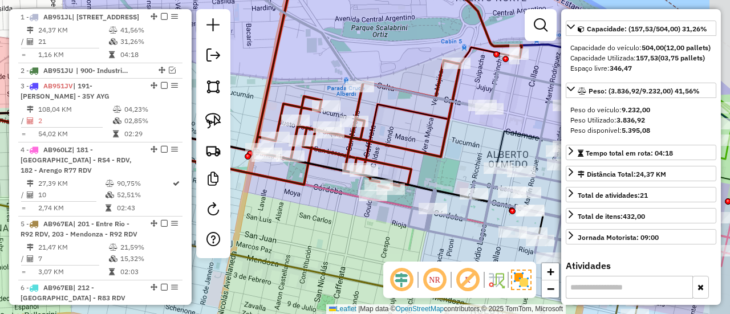
drag, startPoint x: 494, startPoint y: 163, endPoint x: 460, endPoint y: 159, distance: 33.9
click at [460, 159] on div "Janela de atendimento Grade de atendimento Capacidade Transportadoras Veículos …" at bounding box center [365, 157] width 730 height 314
click at [447, 139] on icon at bounding box center [388, 79] width 268 height 217
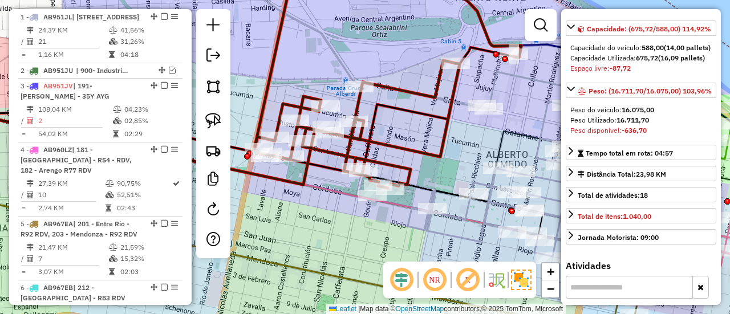
scroll to position [1177, 0]
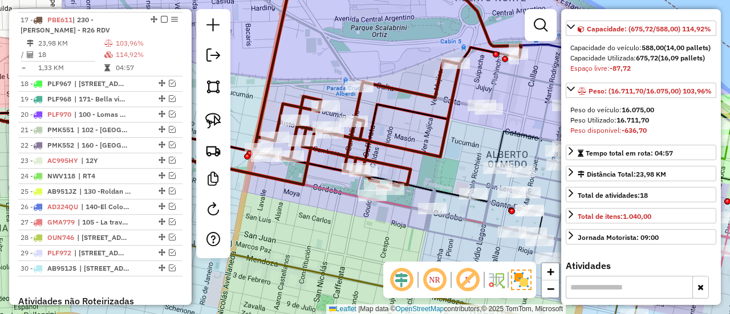
click at [521, 75] on icon at bounding box center [515, 164] width 215 height 185
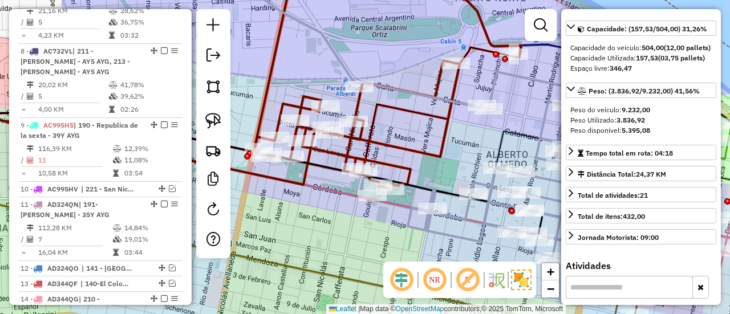
scroll to position [428, 0]
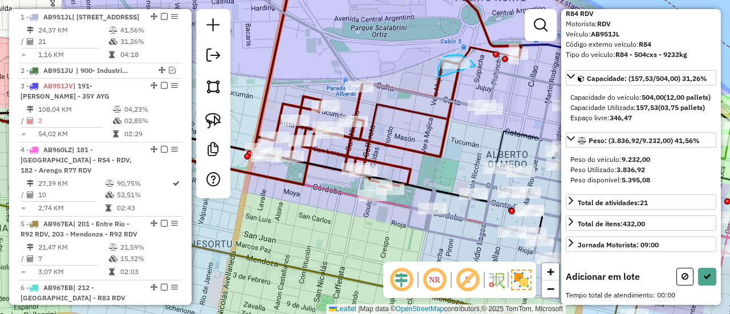
drag, startPoint x: 476, startPoint y: 66, endPoint x: 441, endPoint y: 77, distance: 36.6
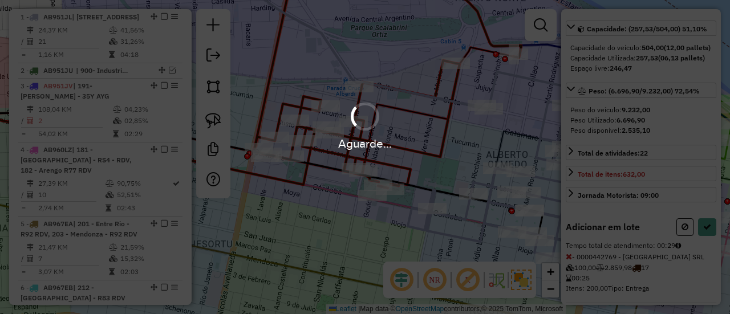
select select "**********"
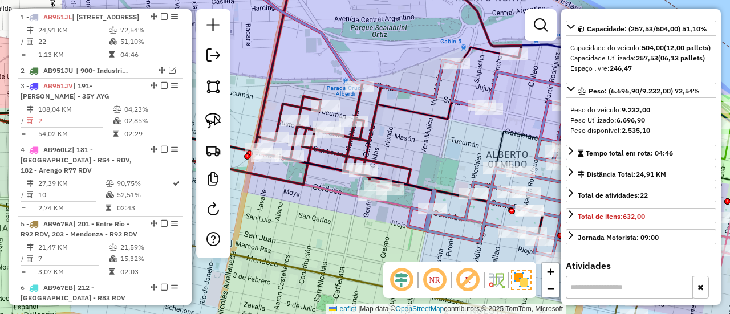
click at [426, 117] on icon at bounding box center [220, 111] width 586 height 128
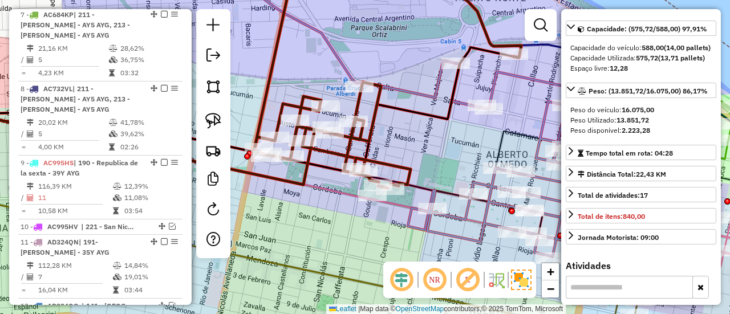
scroll to position [1177, 0]
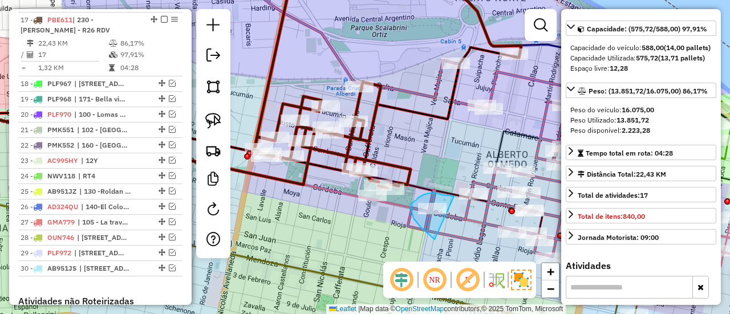
drag, startPoint x: 438, startPoint y: 194, endPoint x: 443, endPoint y: 241, distance: 47.6
click at [420, 117] on icon at bounding box center [220, 111] width 586 height 128
click at [422, 112] on icon at bounding box center [220, 111] width 586 height 128
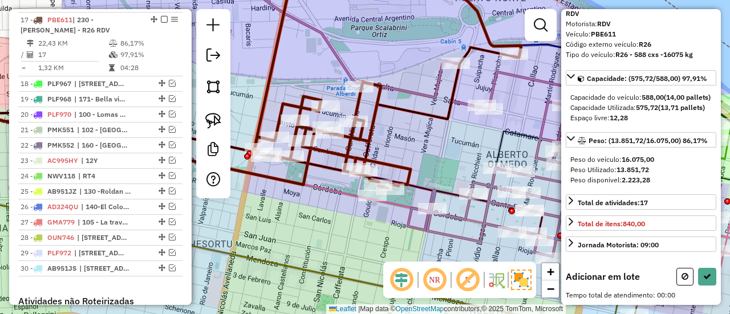
scroll to position [71, 0]
drag, startPoint x: 430, startPoint y: 184, endPoint x: 455, endPoint y: 211, distance: 37.1
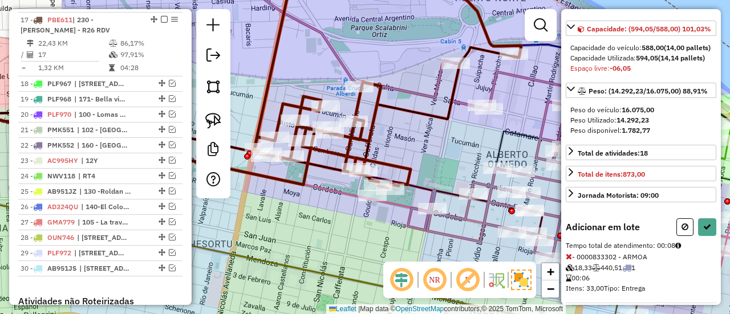
select select "**********"
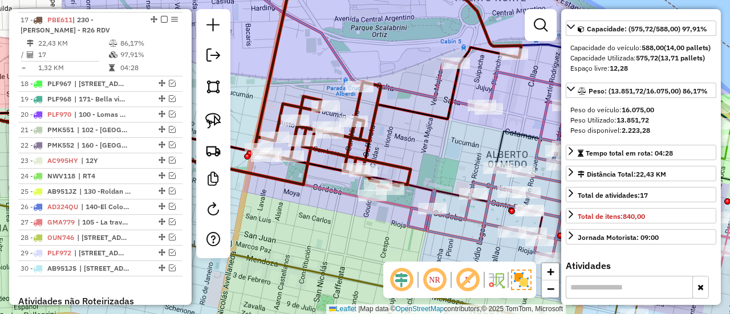
scroll to position [71, 0]
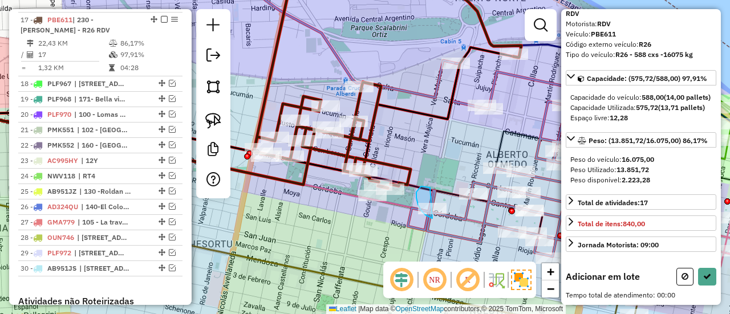
drag, startPoint x: 423, startPoint y: 187, endPoint x: 450, endPoint y: 213, distance: 37.9
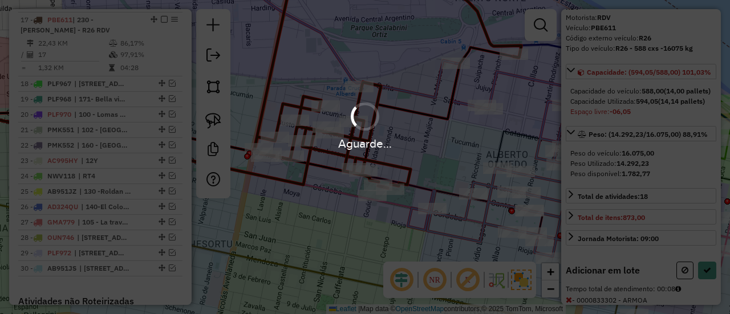
scroll to position [114, 0]
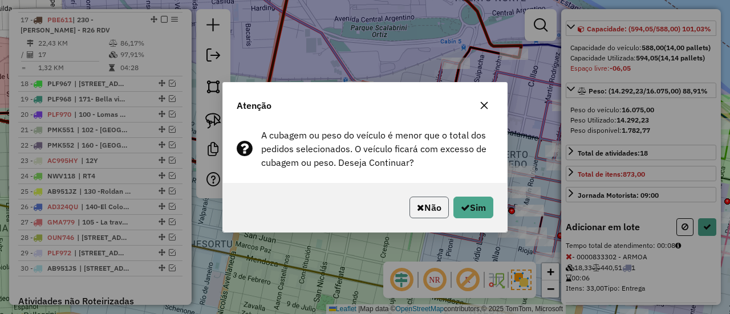
click at [428, 199] on button "Não" at bounding box center [429, 208] width 39 height 22
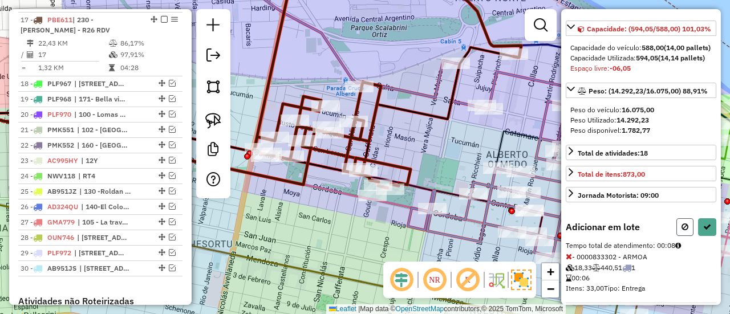
click at [689, 236] on button at bounding box center [685, 227] width 17 height 18
select select "**********"
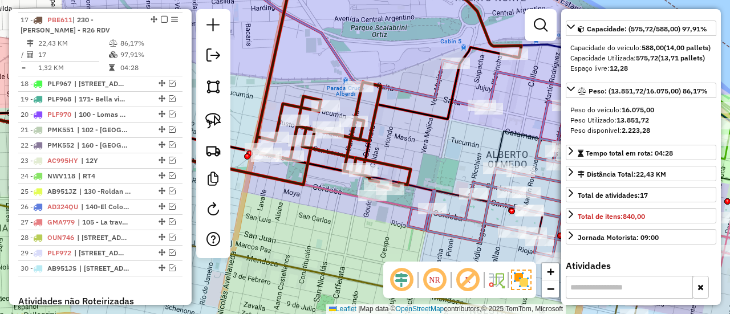
click at [402, 167] on icon at bounding box center [388, 79] width 268 height 217
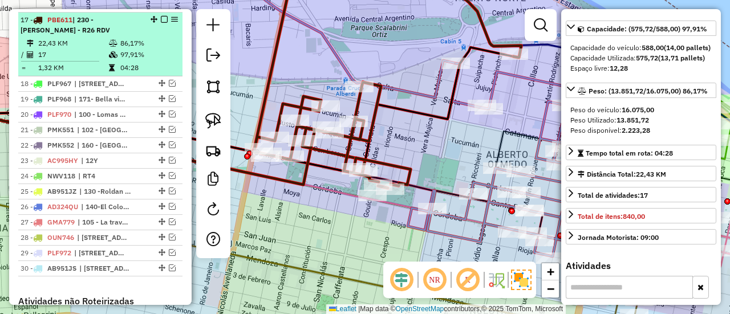
click at [161, 17] on em at bounding box center [164, 19] width 7 height 7
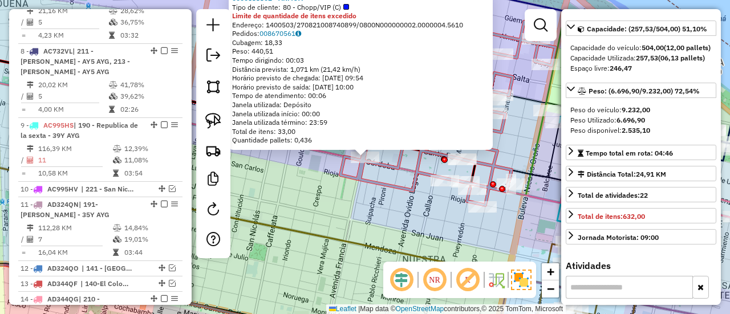
scroll to position [428, 0]
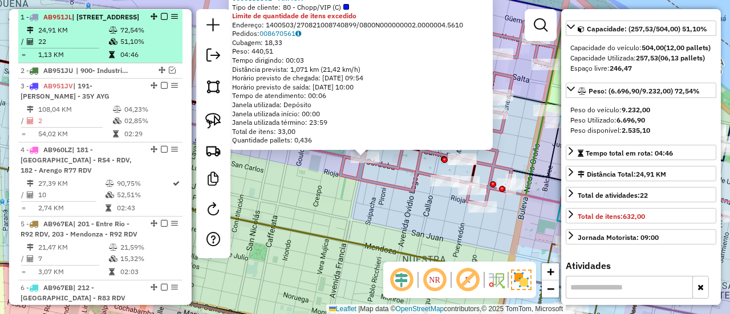
click at [161, 18] on em at bounding box center [164, 16] width 7 height 7
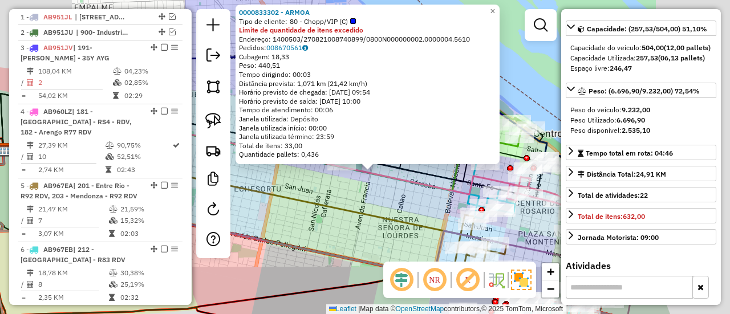
click at [382, 189] on div "0000833302 - ARMOA Tipo de cliente: 80 - Chopp/VIP (C) Limite de quantidade de …" at bounding box center [365, 157] width 730 height 314
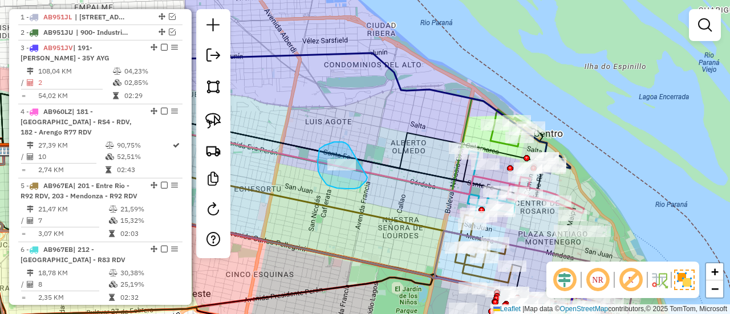
drag, startPoint x: 344, startPoint y: 143, endPoint x: 366, endPoint y: 177, distance: 41.3
drag, startPoint x: 378, startPoint y: 176, endPoint x: 347, endPoint y: 156, distance: 37.2
click at [347, 157] on div "Janela de atendimento Grade de atendimento Capacidade Transportadoras Veículos …" at bounding box center [365, 157] width 730 height 314
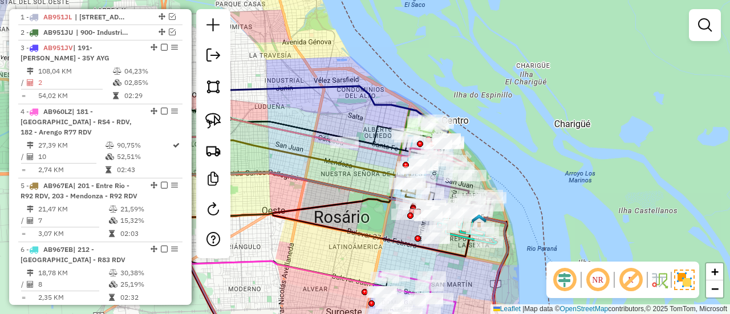
drag, startPoint x: 339, startPoint y: 200, endPoint x: 379, endPoint y: 69, distance: 137.3
click at [381, 135] on icon at bounding box center [337, 233] width 341 height 197
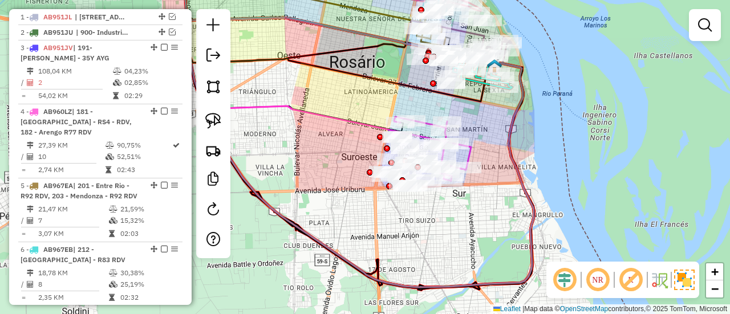
click at [353, 156] on div "Janela de atendimento Grade de atendimento Capacidade Transportadoras Veículos …" at bounding box center [365, 157] width 730 height 314
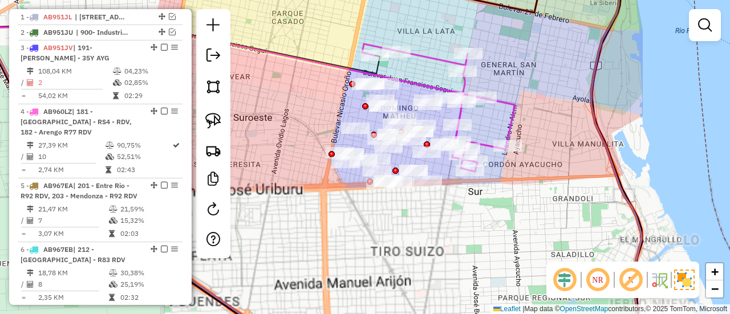
click at [488, 141] on icon at bounding box center [438, 108] width 153 height 128
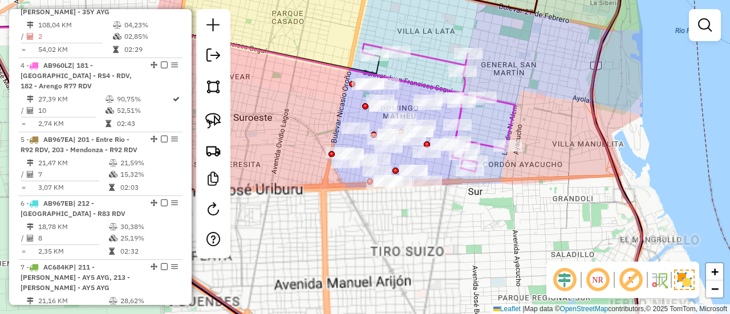
select select "**********"
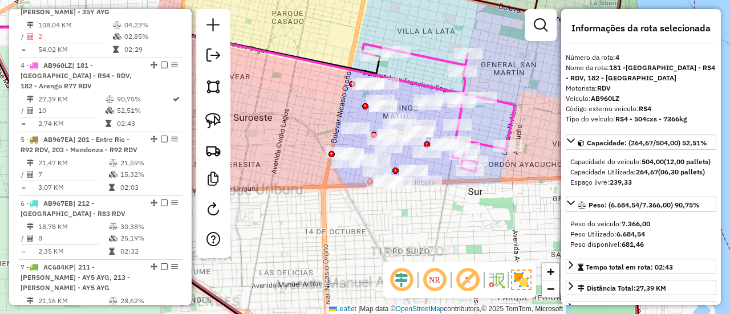
scroll to position [523, 0]
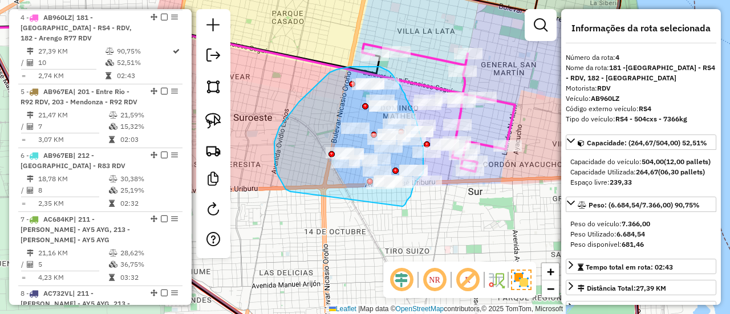
drag, startPoint x: 407, startPoint y: 201, endPoint x: 291, endPoint y: 192, distance: 115.6
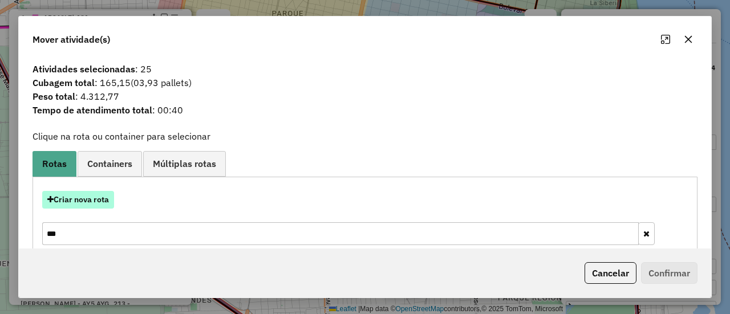
click at [99, 196] on button "Criar nova rota" at bounding box center [78, 200] width 72 height 18
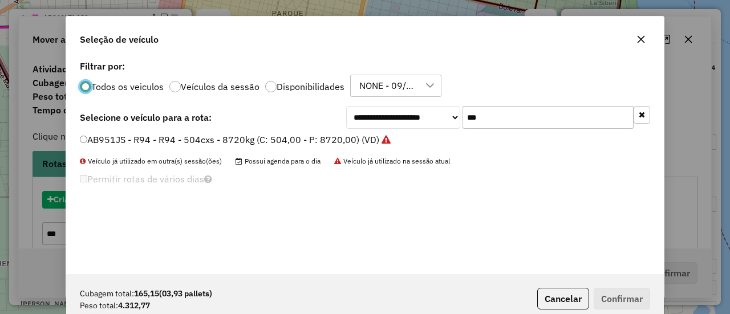
scroll to position [6, 3]
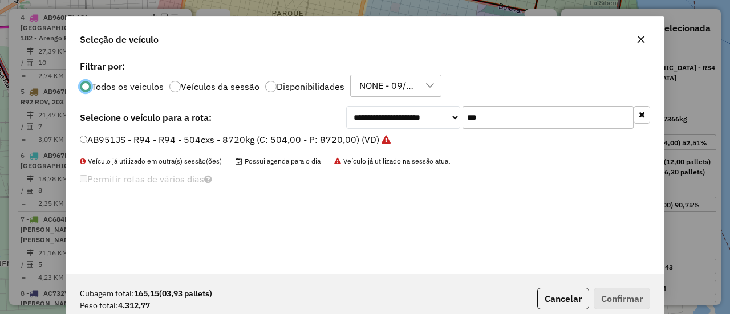
click at [485, 120] on input "***" at bounding box center [548, 117] width 171 height 23
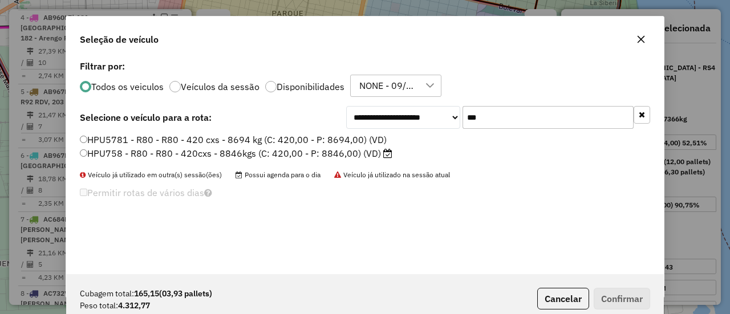
type input "***"
click at [379, 155] on label "HPU758 - R80 - R80 - 420cxs - 8846kgs (C: 420,00 - P: 8846,00) (VD)" at bounding box center [236, 154] width 313 height 14
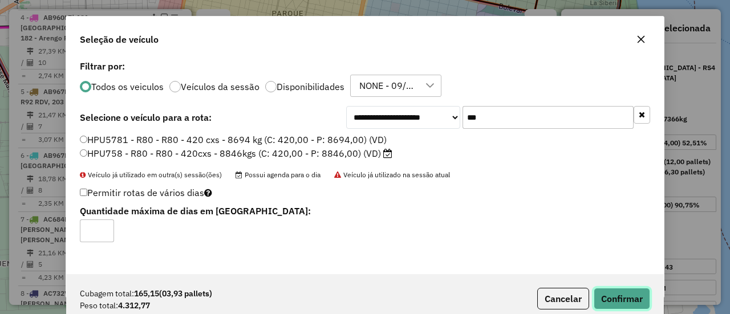
click at [606, 298] on button "Confirmar" at bounding box center [622, 299] width 56 height 22
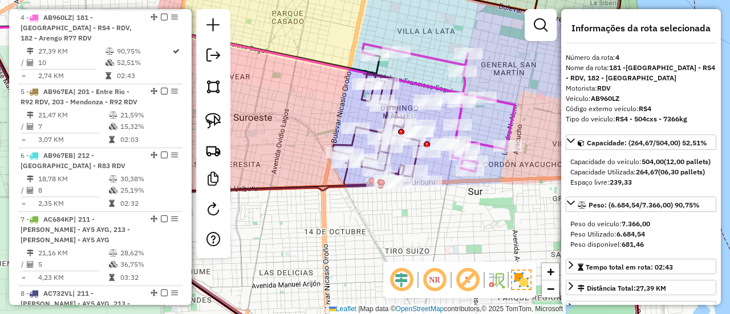
click at [342, 179] on icon at bounding box center [376, 129] width 87 height 112
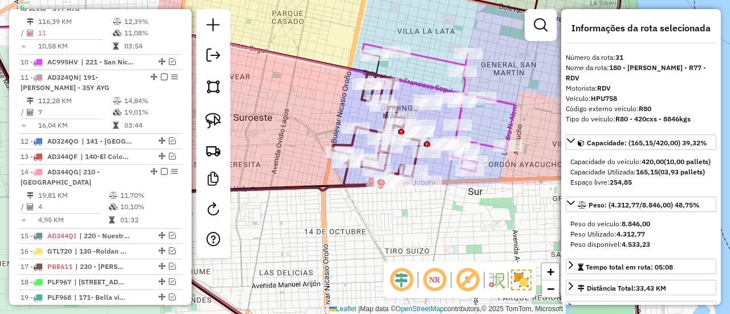
scroll to position [1342, 0]
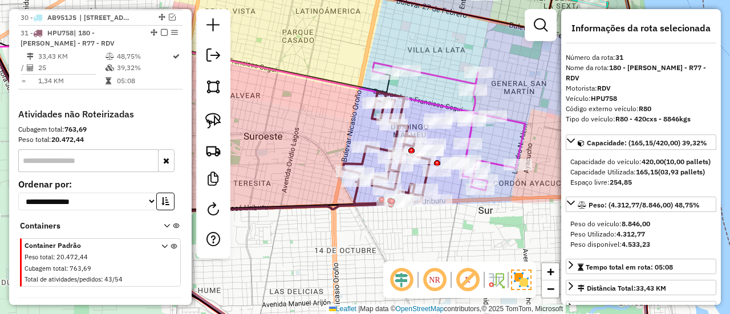
drag, startPoint x: 463, startPoint y: 244, endPoint x: 468, endPoint y: 250, distance: 8.2
click at [468, 250] on div "Janela de atendimento Grade de atendimento Capacidade Transportadoras Veículos …" at bounding box center [365, 157] width 730 height 314
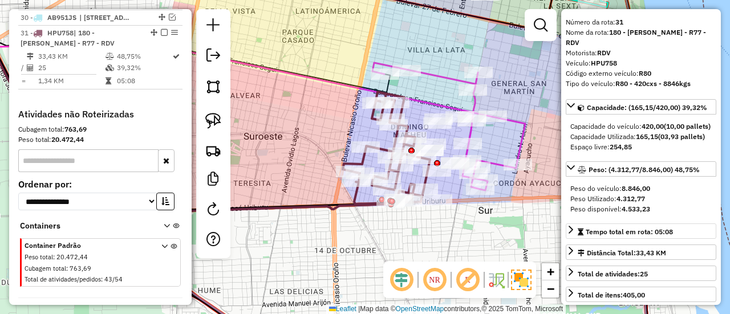
scroll to position [57, 0]
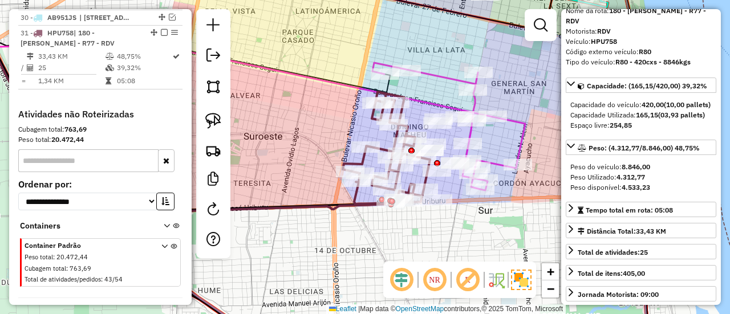
click at [499, 160] on icon at bounding box center [448, 127] width 153 height 128
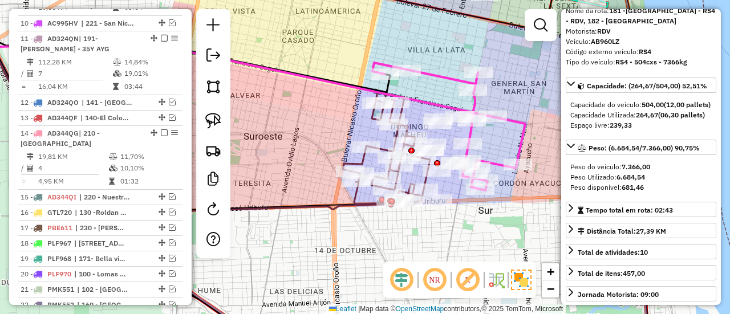
scroll to position [523, 0]
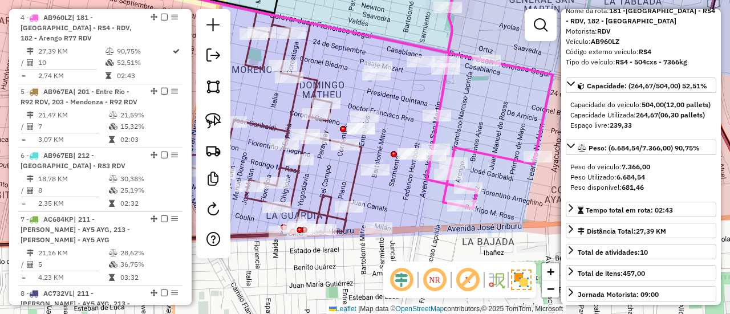
drag, startPoint x: 503, startPoint y: 155, endPoint x: 501, endPoint y: 144, distance: 10.4
click at [501, 144] on icon at bounding box center [399, 83] width 306 height 252
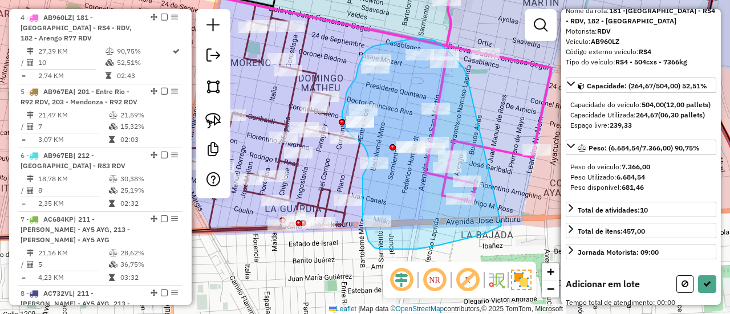
drag, startPoint x: 465, startPoint y: 71, endPoint x: 503, endPoint y: 218, distance: 151.4
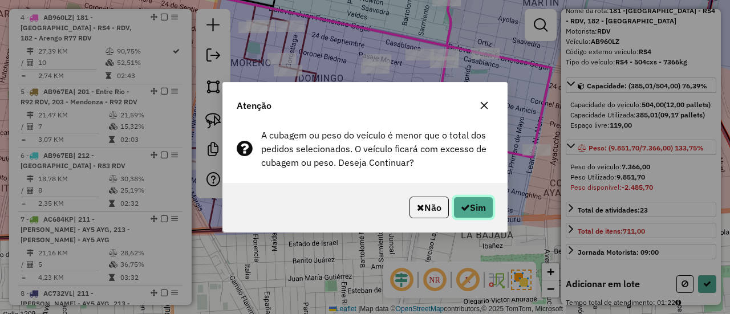
click at [468, 209] on button "Sim" at bounding box center [473, 208] width 40 height 22
select select "**********"
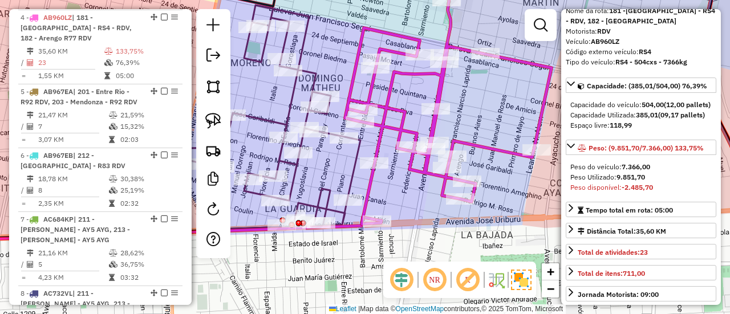
click at [482, 139] on div "Janela de atendimento Grade de atendimento Capacidade Transportadoras Veículos …" at bounding box center [365, 157] width 730 height 314
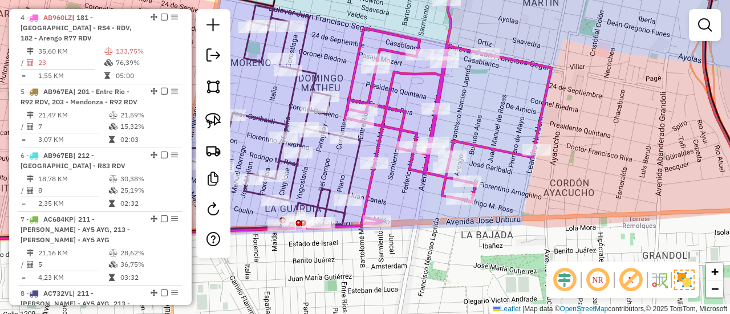
click at [483, 150] on icon at bounding box center [410, 97] width 284 height 256
select select "**********"
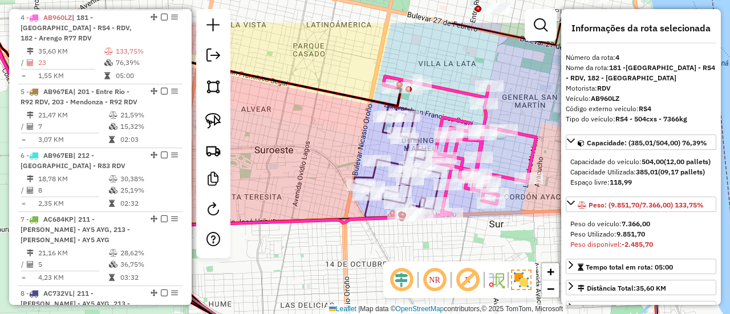
drag, startPoint x: 493, startPoint y: 112, endPoint x: 514, endPoint y: 166, distance: 58.2
click at [514, 166] on div "Janela de atendimento Grade de atendimento Capacidade Transportadoras Veículos …" at bounding box center [365, 157] width 730 height 314
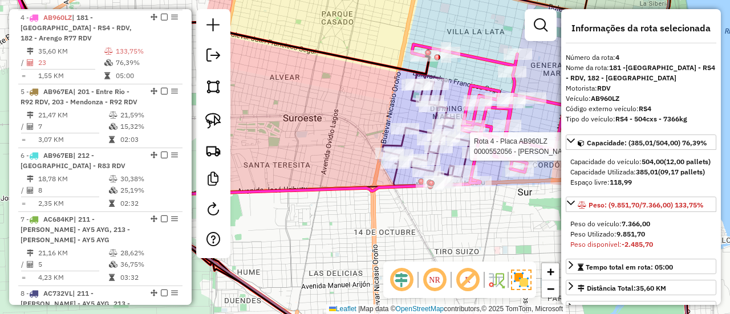
click at [423, 127] on icon at bounding box center [425, 130] width 87 height 112
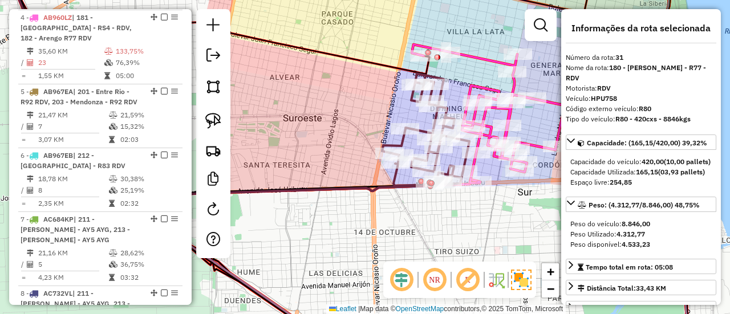
scroll to position [1342, 0]
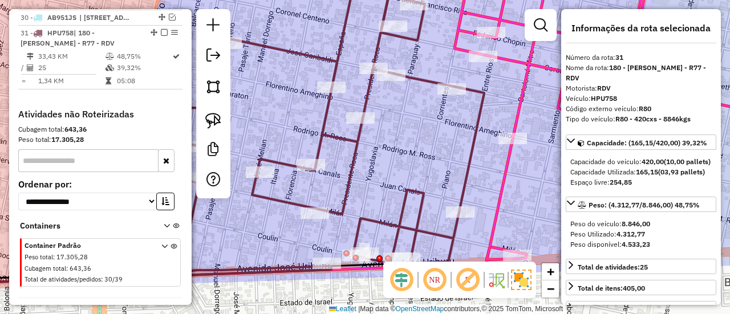
drag, startPoint x: 453, startPoint y: 163, endPoint x: 411, endPoint y: 113, distance: 65.2
click at [411, 114] on div "Janela de atendimento Grade de atendimento Capacidade Transportadoras Veículos …" at bounding box center [365, 157] width 730 height 314
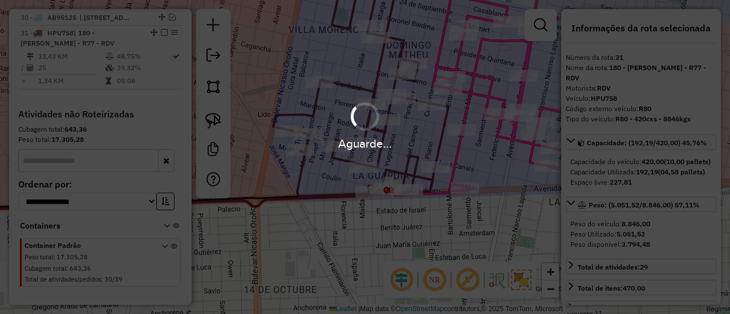
select select "**********"
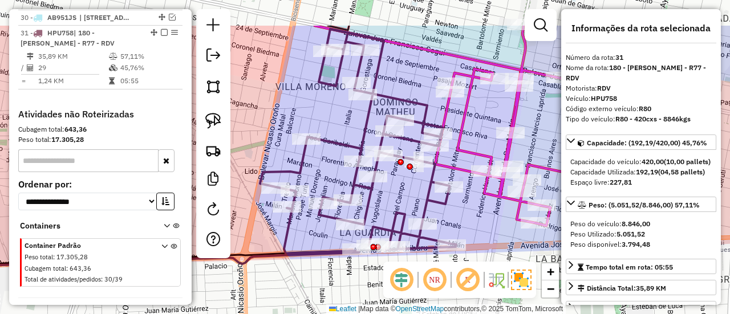
drag, startPoint x: 466, startPoint y: 153, endPoint x: 456, endPoint y: 214, distance: 61.9
click at [455, 214] on div "Janela de atendimento Grade de atendimento Capacidade Transportadoras Veículos …" at bounding box center [365, 157] width 730 height 314
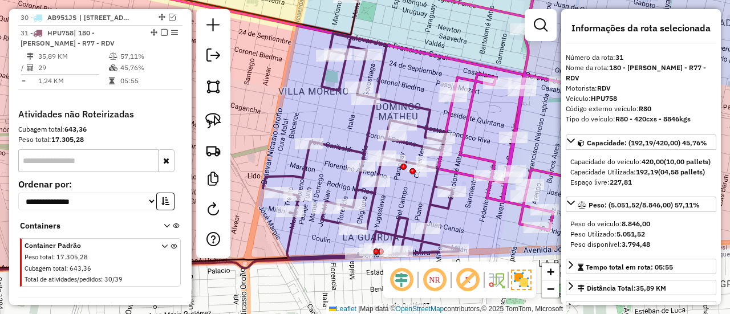
click at [509, 156] on icon at bounding box center [476, 102] width 306 height 256
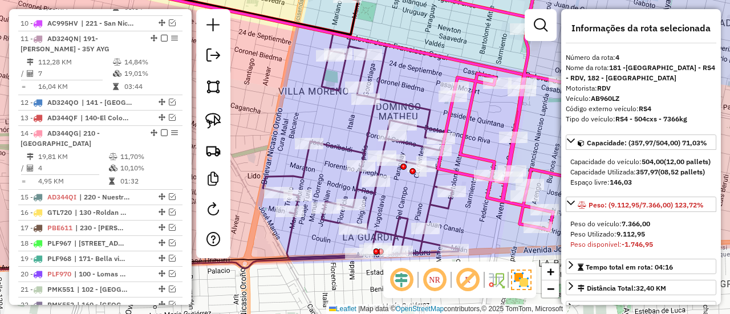
scroll to position [523, 0]
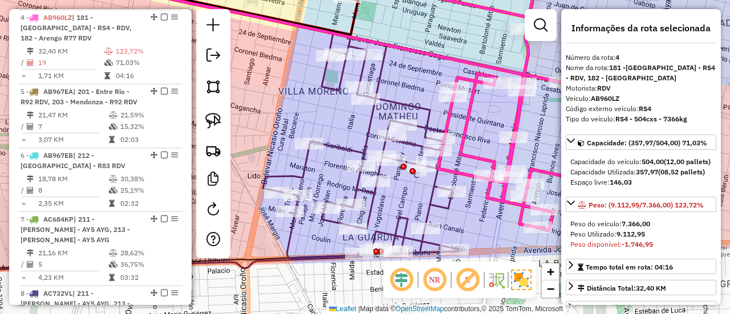
click at [434, 200] on icon at bounding box center [361, 146] width 196 height 225
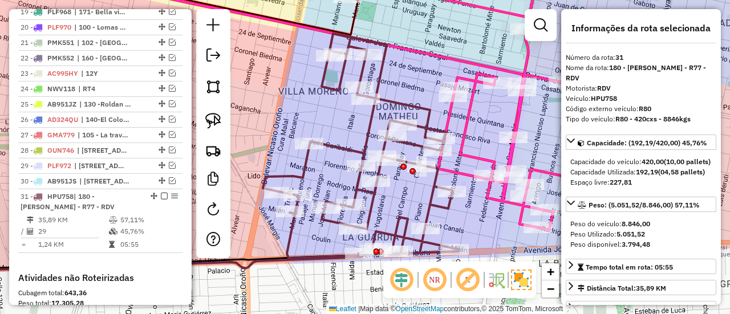
scroll to position [1342, 0]
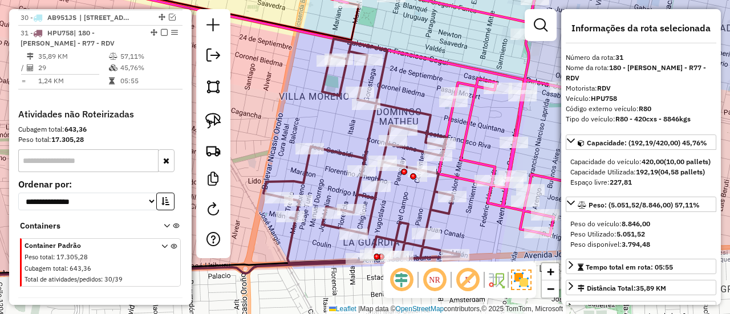
drag, startPoint x: 425, startPoint y: 199, endPoint x: 432, endPoint y: 216, distance: 18.4
click at [432, 216] on div "Janela de atendimento Grade de atendimento Capacidade Transportadoras Veículos …" at bounding box center [365, 157] width 730 height 314
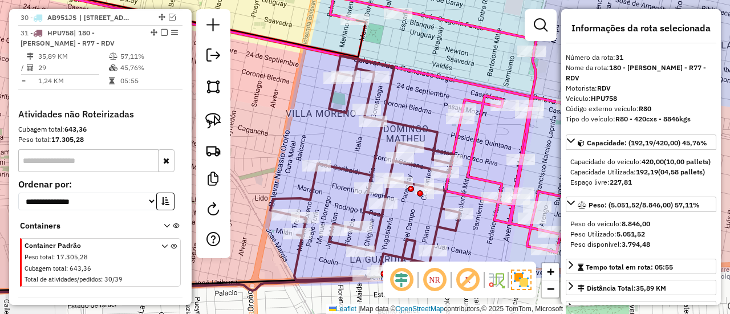
click at [520, 173] on icon at bounding box center [483, 125] width 306 height 256
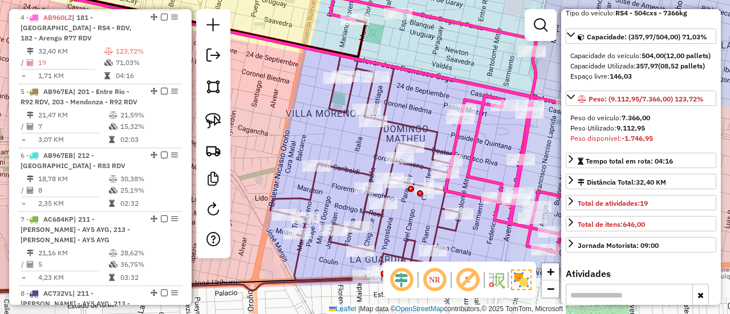
scroll to position [114, 0]
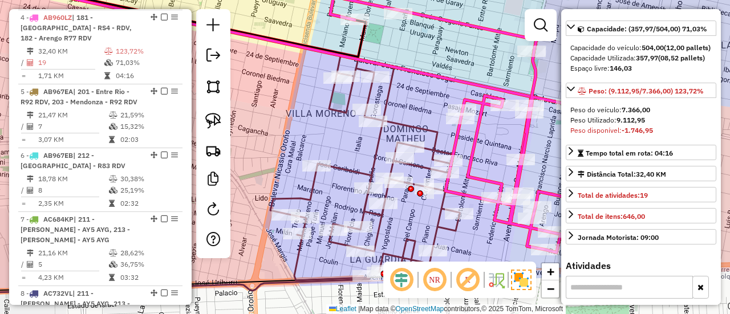
click at [442, 208] on icon at bounding box center [368, 168] width 196 height 225
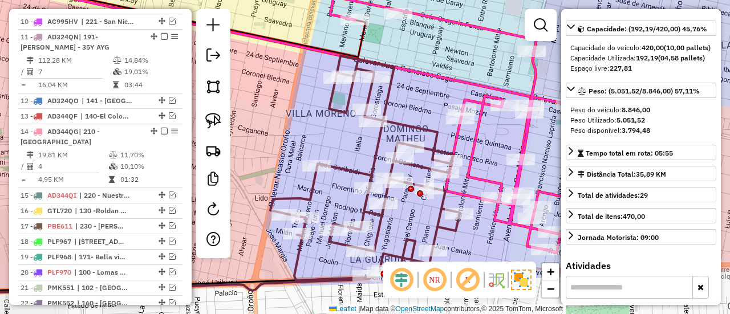
scroll to position [1342, 0]
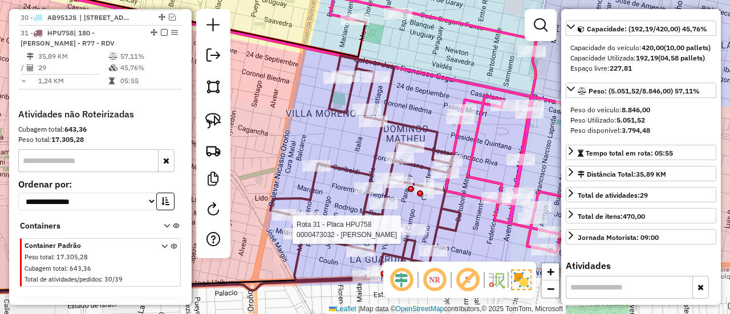
drag, startPoint x: 471, startPoint y: 220, endPoint x: 427, endPoint y: 236, distance: 47.1
click at [426, 236] on div at bounding box center [413, 229] width 29 height 11
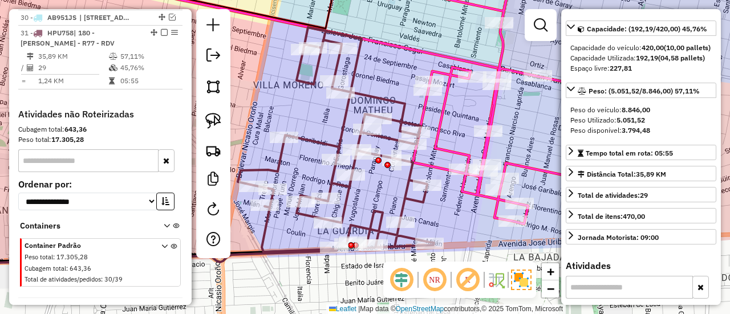
drag, startPoint x: 476, startPoint y: 243, endPoint x: 450, endPoint y: 212, distance: 40.5
click at [450, 212] on div "Janela de atendimento Grade de atendimento Capacidade Transportadoras Veículos …" at bounding box center [365, 157] width 730 height 314
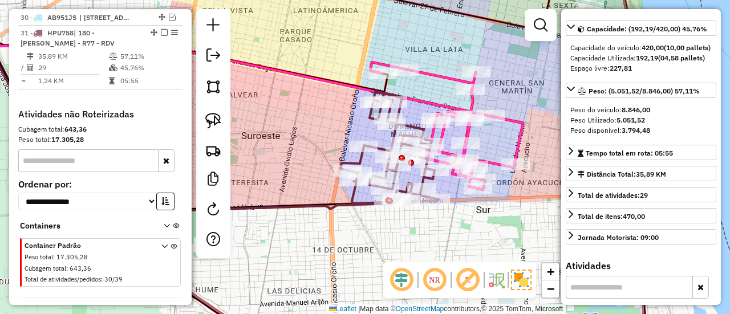
scroll to position [228, 0]
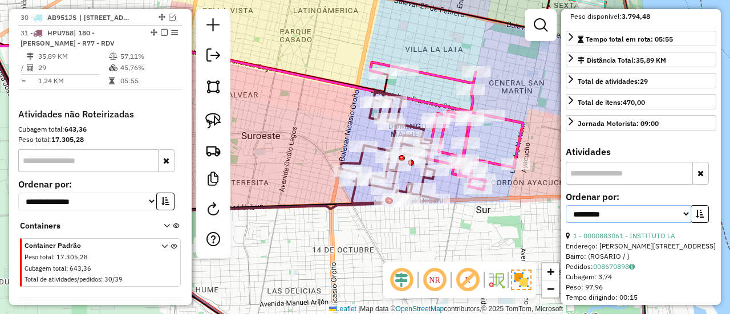
click at [634, 223] on select "**********" at bounding box center [628, 214] width 125 height 18
select select "**********"
click at [566, 222] on select "**********" at bounding box center [628, 214] width 125 height 18
click at [697, 222] on button "button" at bounding box center [700, 214] width 18 height 18
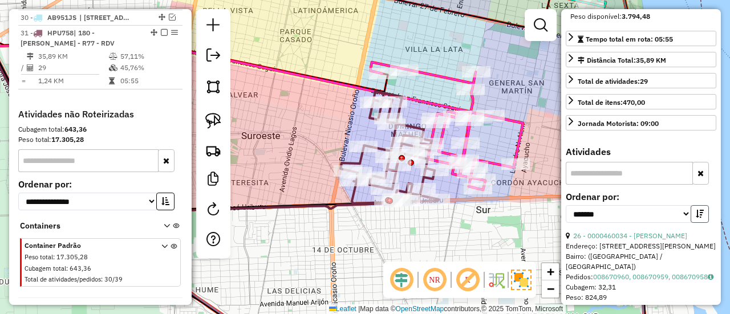
click at [697, 222] on button "button" at bounding box center [700, 214] width 18 height 18
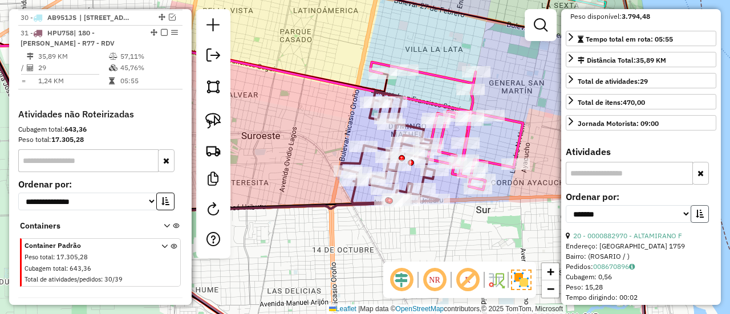
click at [696, 222] on button "button" at bounding box center [700, 214] width 18 height 18
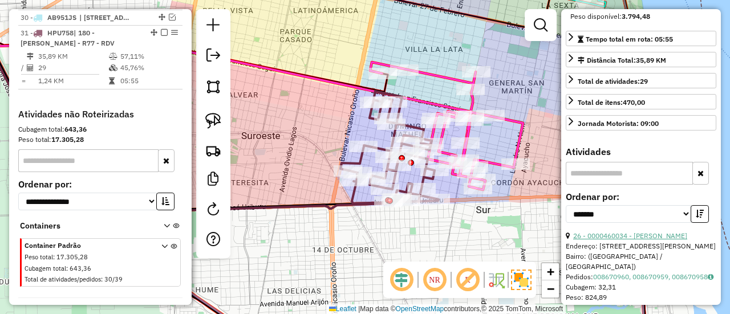
click at [643, 240] on link "26 - 0000460034 - HUANG WENKUN" at bounding box center [630, 236] width 114 height 9
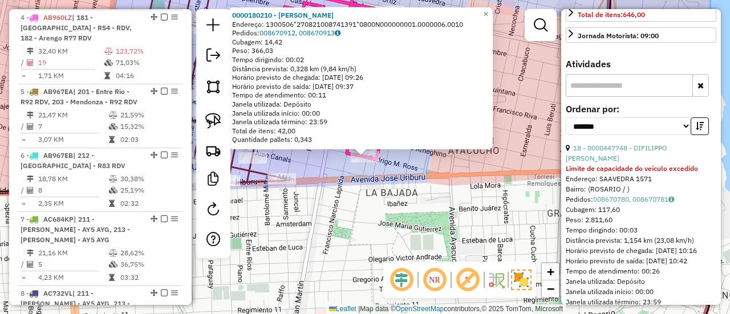
scroll to position [342, 0]
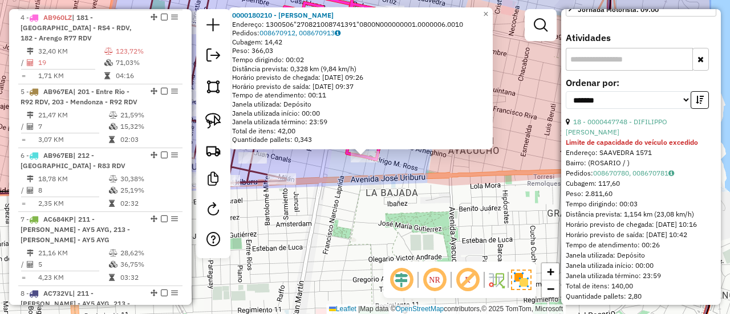
click at [632, 143] on div "Limite de capacidade do veículo excedido" at bounding box center [641, 142] width 151 height 10
click at [635, 136] on link "18 - 0000447748 - DIFILIPPO MARCOS" at bounding box center [617, 127] width 102 height 19
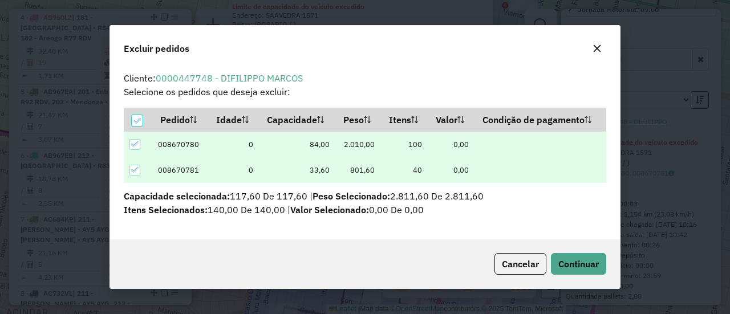
scroll to position [0, 0]
click at [596, 261] on span "Continuar" at bounding box center [578, 263] width 41 height 11
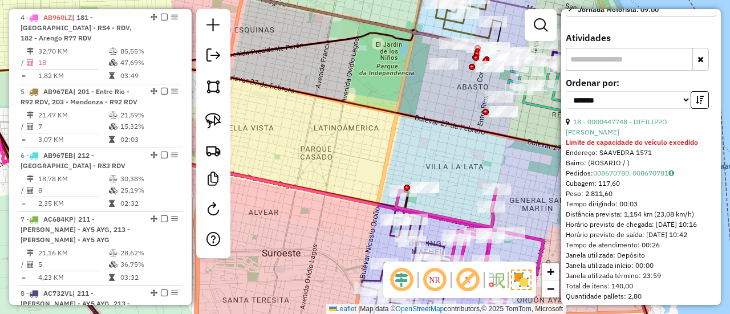
click at [468, 217] on icon at bounding box center [470, 248] width 148 height 118
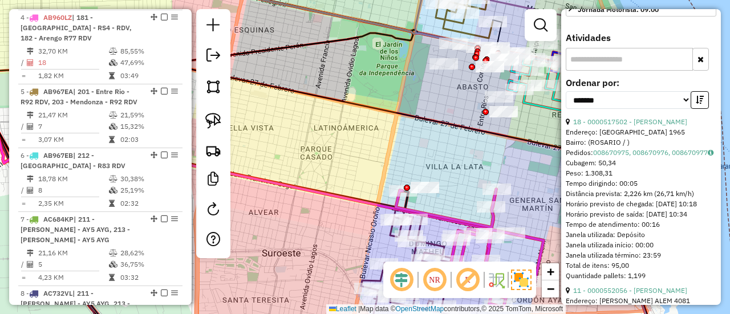
click at [427, 243] on icon at bounding box center [410, 265] width 98 height 112
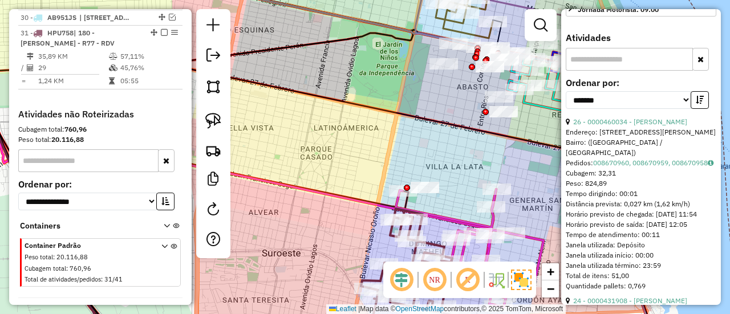
scroll to position [81, 0]
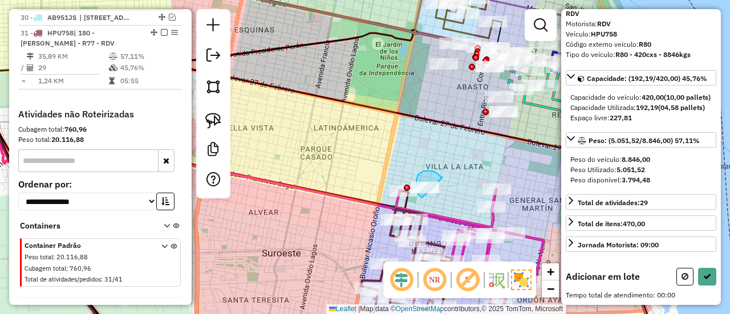
drag, startPoint x: 443, startPoint y: 177, endPoint x: 427, endPoint y: 199, distance: 26.5
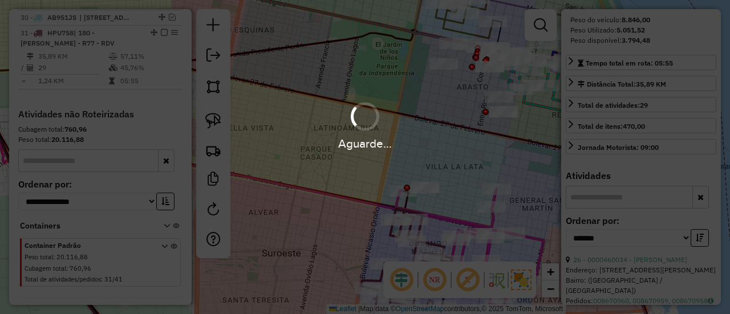
scroll to position [342, 0]
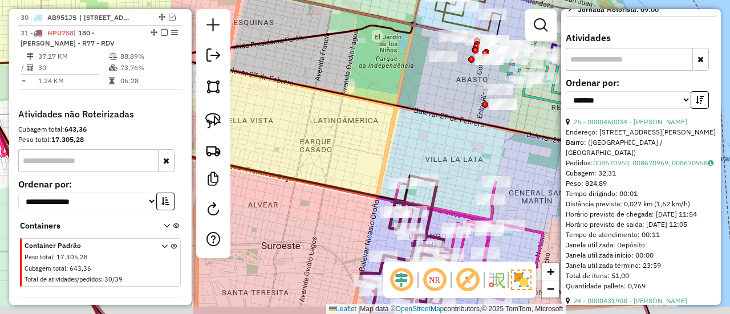
drag, startPoint x: 452, startPoint y: 205, endPoint x: 436, endPoint y: 115, distance: 91.6
click at [436, 182] on icon at bounding box center [469, 241] width 148 height 118
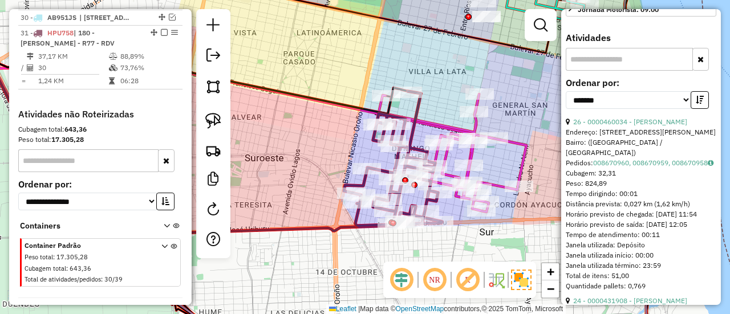
click at [488, 180] on icon at bounding box center [453, 153] width 148 height 118
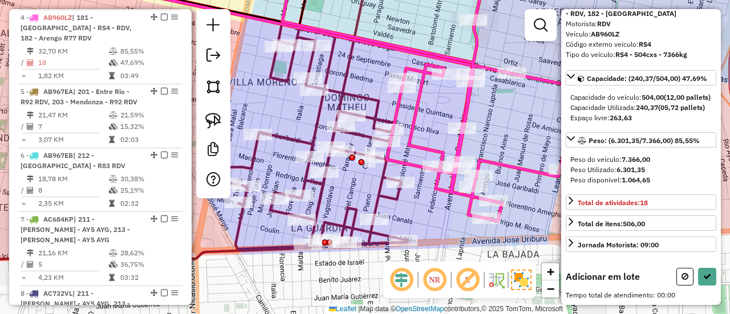
scroll to position [81, 0]
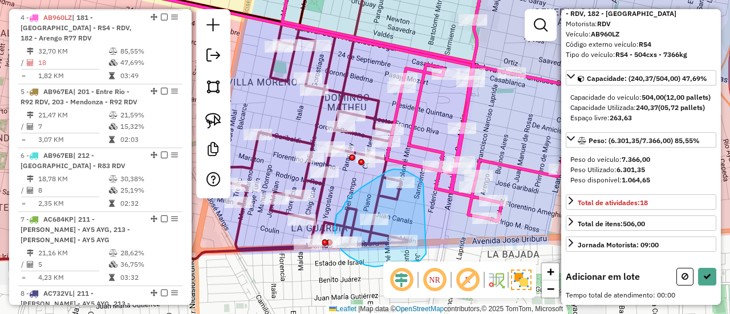
drag, startPoint x: 423, startPoint y: 184, endPoint x: 429, endPoint y: 252, distance: 68.7
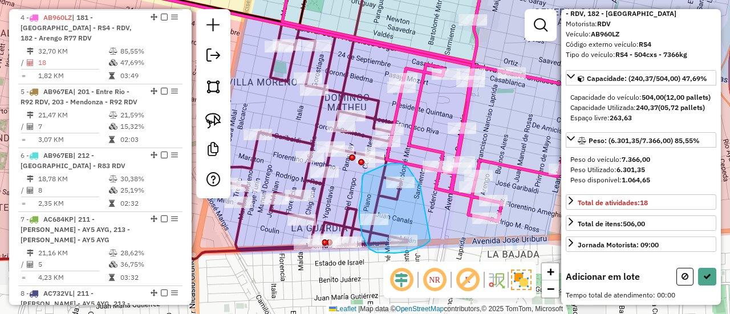
drag, startPoint x: 420, startPoint y: 186, endPoint x: 430, endPoint y: 237, distance: 52.4
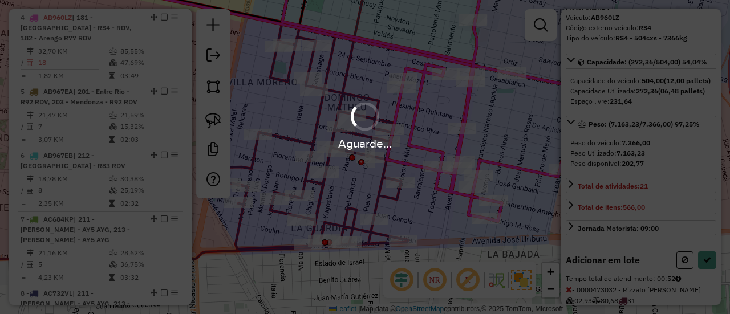
scroll to position [114, 0]
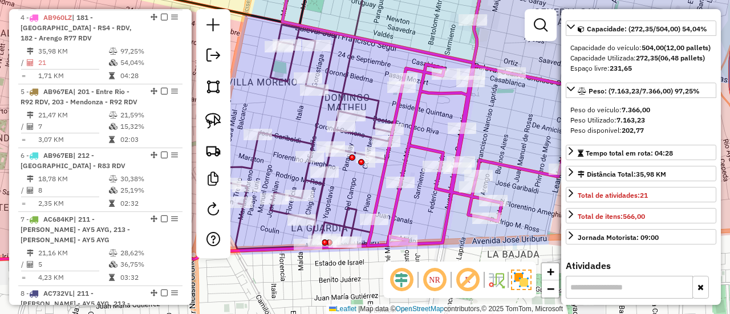
click at [321, 199] on icon at bounding box center [303, 114] width 183 height 270
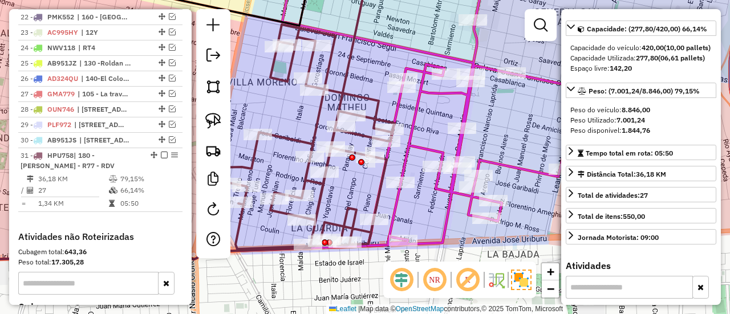
scroll to position [1342, 0]
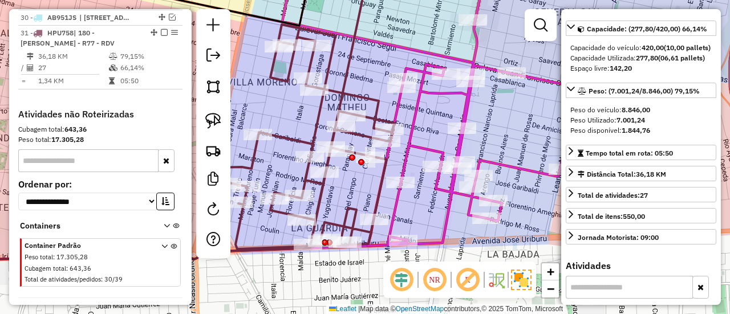
click at [390, 216] on icon at bounding box center [429, 115] width 295 height 261
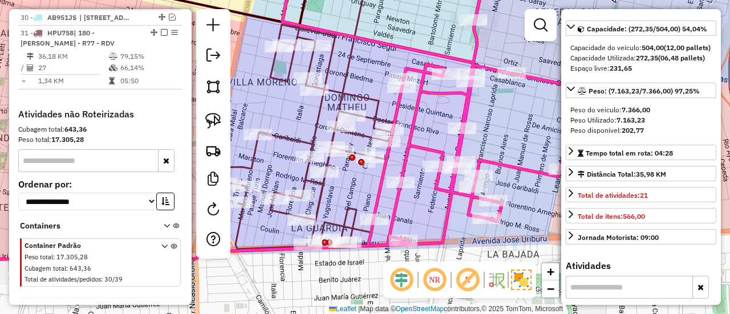
scroll to position [523, 0]
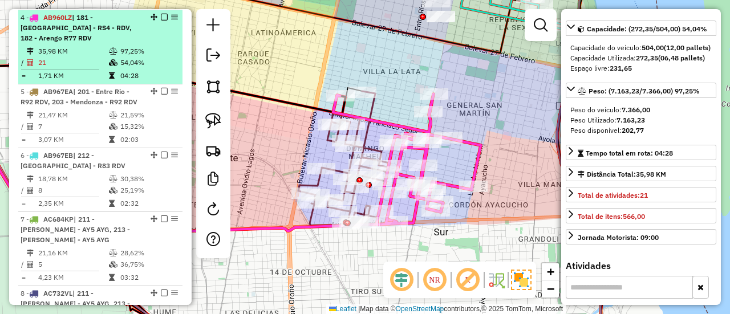
click at [161, 18] on em at bounding box center [164, 17] width 7 height 7
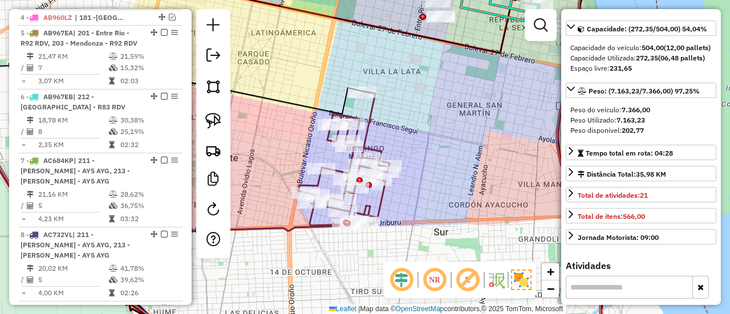
click at [366, 135] on icon at bounding box center [343, 158] width 91 height 135
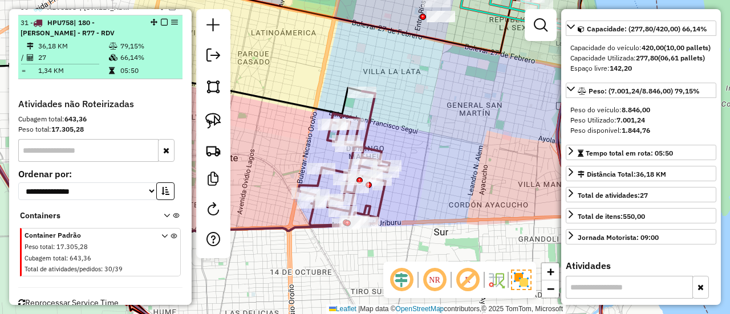
click at [161, 19] on em at bounding box center [164, 22] width 7 height 7
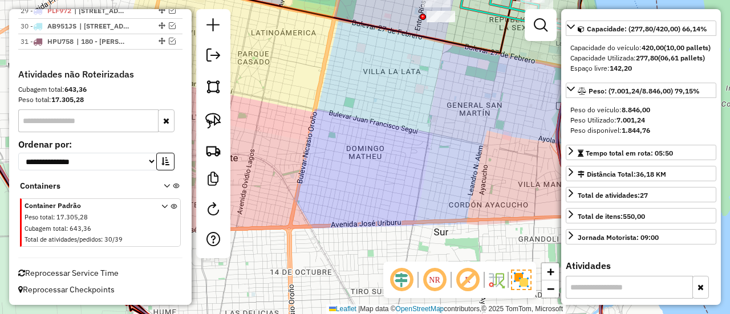
scroll to position [1266, 0]
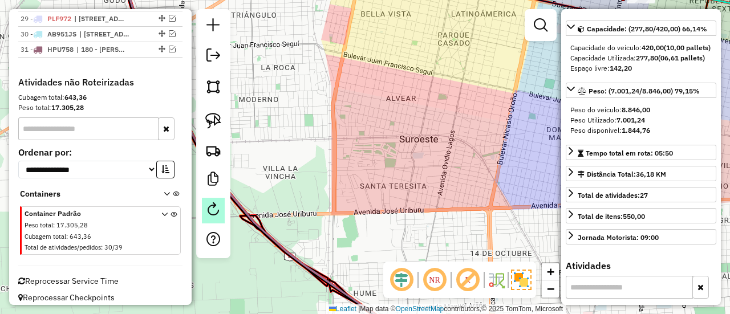
drag, startPoint x: 406, startPoint y: 66, endPoint x: 220, endPoint y: 205, distance: 231.5
click at [219, 196] on hb-router-mapa "Informações da Sessão 1290874 - 09/10/2025 Criação: 08/10/2025 16:15 Depósito: …" at bounding box center [365, 157] width 730 height 314
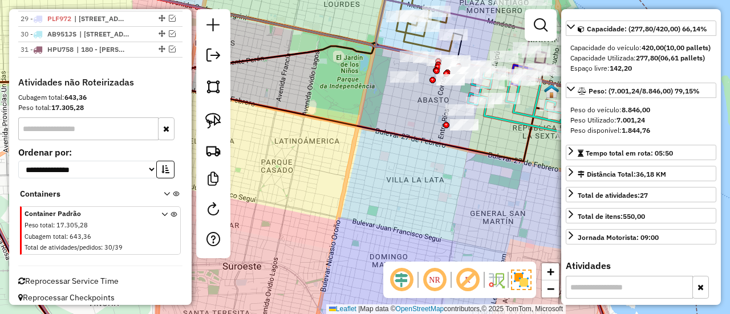
drag, startPoint x: 379, startPoint y: 187, endPoint x: 273, endPoint y: 214, distance: 109.0
click at [270, 212] on div "Janela de atendimento Grade de atendimento Capacidade Transportadoras Veículos …" at bounding box center [365, 157] width 730 height 314
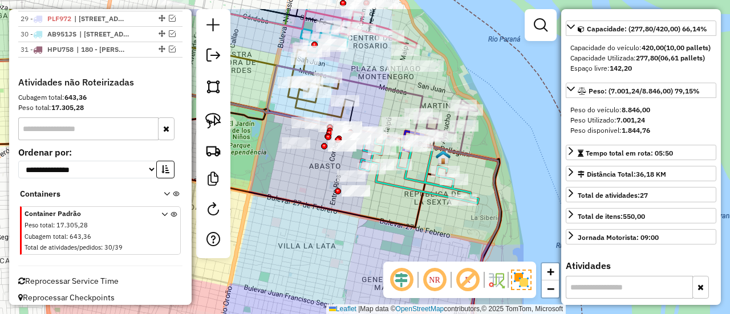
drag, startPoint x: 341, startPoint y: 246, endPoint x: 350, endPoint y: 271, distance: 26.9
click at [343, 258] on div "Janela de atendimento Grade de atendimento Capacidade Transportadoras Veículos …" at bounding box center [365, 157] width 730 height 314
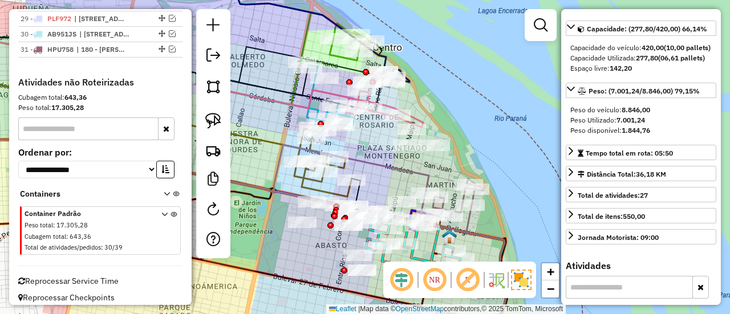
drag, startPoint x: 474, startPoint y: 226, endPoint x: 472, endPoint y: 167, distance: 58.8
click at [472, 179] on icon at bounding box center [451, 205] width 64 height 53
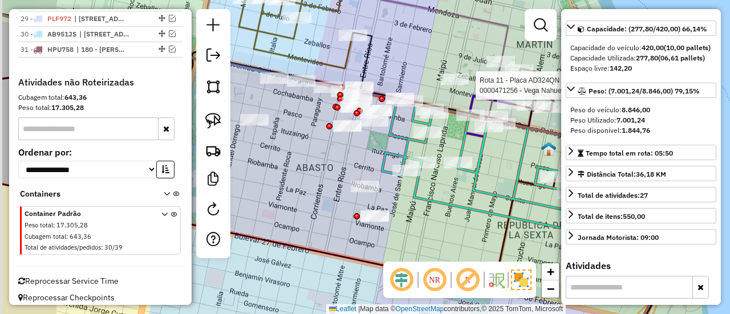
drag, startPoint x: 414, startPoint y: 208, endPoint x: 491, endPoint y: 188, distance: 79.1
click at [489, 189] on icon at bounding box center [500, 172] width 237 height 137
drag, startPoint x: 380, startPoint y: 188, endPoint x: 335, endPoint y: 187, distance: 45.1
click at [335, 187] on div "Rota 11 - Placa AD324QN 0000471256 - Vega Nahuel Matias Janela de atendimento G…" at bounding box center [365, 157] width 730 height 314
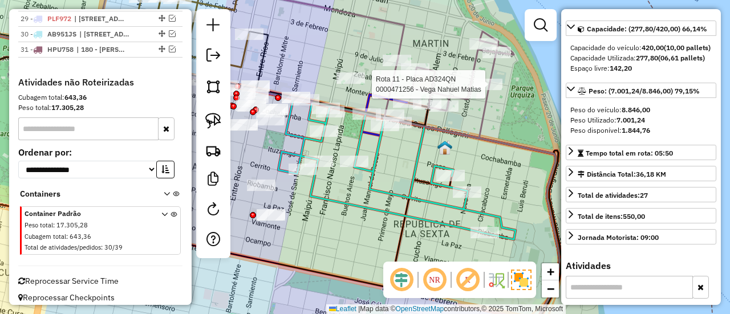
click at [431, 210] on div "Rota 11 - Placa AD324QN 0000471256 - Vega Nahuel Matias Janela de atendimento G…" at bounding box center [365, 157] width 730 height 314
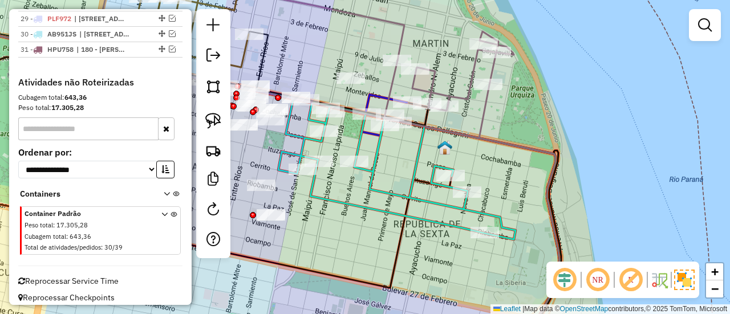
click at [434, 201] on icon at bounding box center [396, 171] width 237 height 137
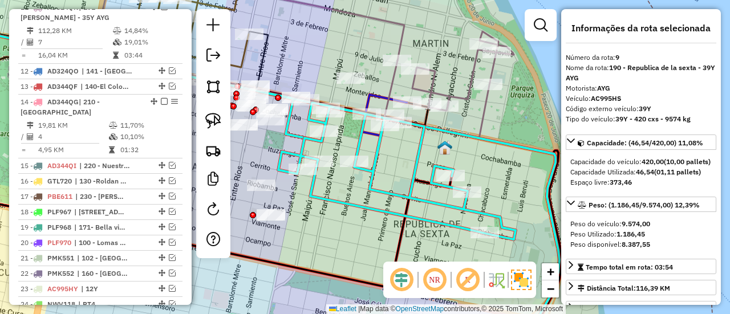
scroll to position [813, 0]
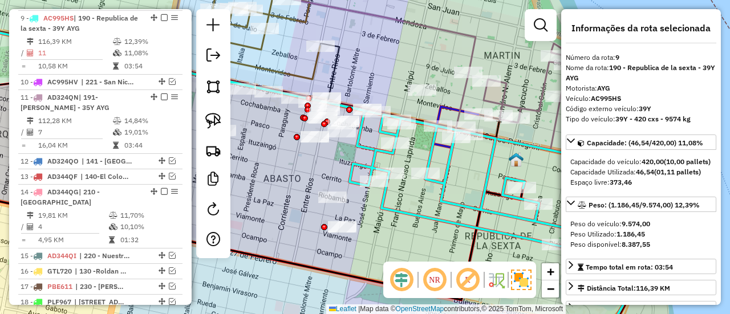
drag, startPoint x: 380, startPoint y: 179, endPoint x: 453, endPoint y: 191, distance: 73.5
click at [453, 191] on div "Janela de atendimento Grade de atendimento Capacidade Transportadoras Veículos …" at bounding box center [365, 157] width 730 height 314
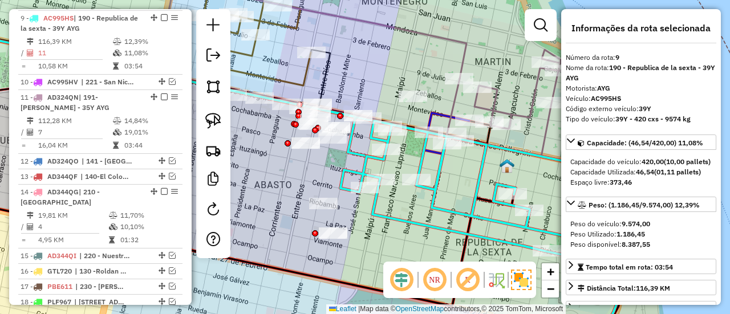
drag, startPoint x: 443, startPoint y: 183, endPoint x: 443, endPoint y: 204, distance: 21.1
click at [442, 204] on icon at bounding box center [459, 189] width 237 height 137
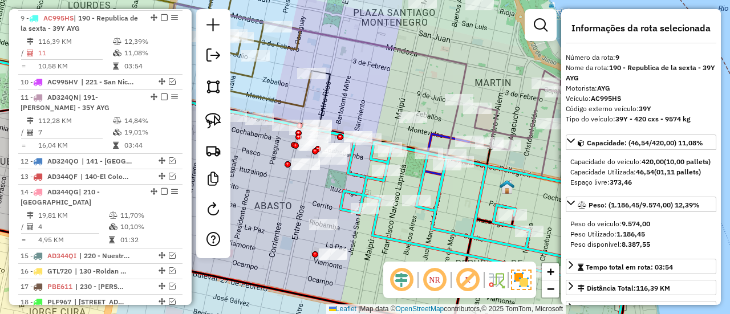
click at [524, 131] on icon at bounding box center [511, 124] width 129 height 107
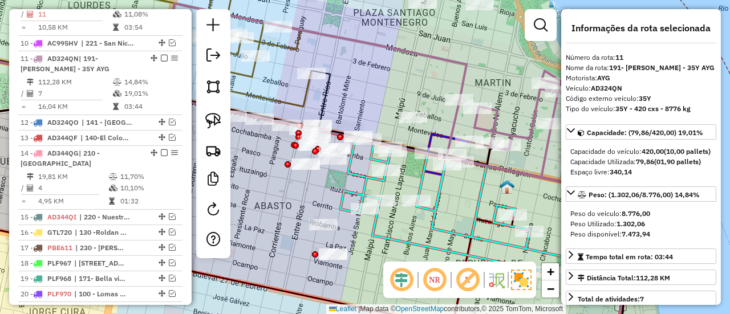
scroll to position [892, 0]
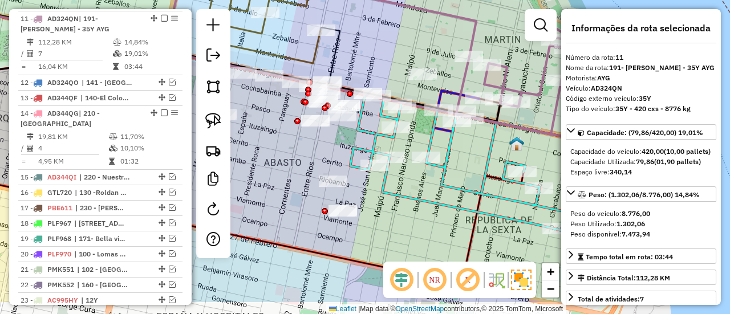
drag, startPoint x: 513, startPoint y: 184, endPoint x: 516, endPoint y: 145, distance: 38.9
click at [516, 145] on img at bounding box center [516, 143] width 15 height 15
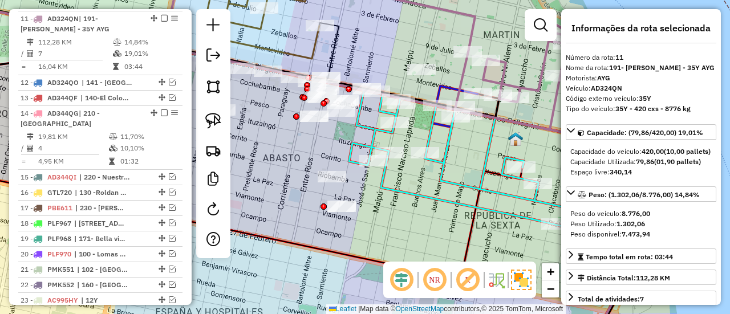
click at [483, 195] on icon at bounding box center [467, 162] width 237 height 137
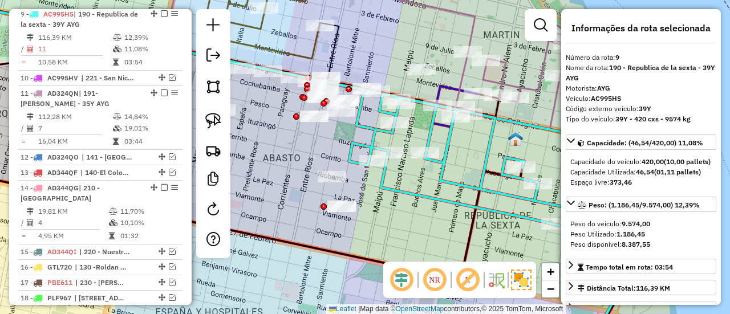
scroll to position [813, 0]
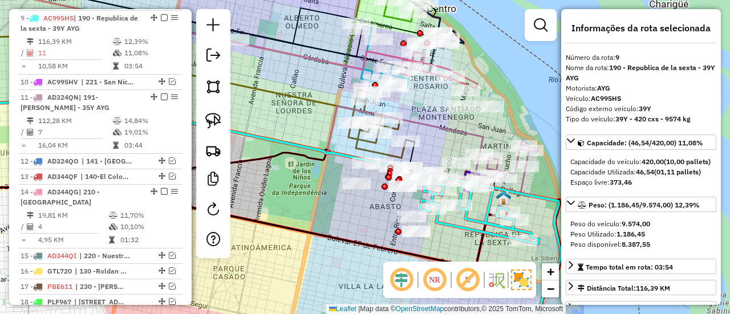
drag, startPoint x: 439, startPoint y: 205, endPoint x: 452, endPoint y: 232, distance: 29.6
click at [452, 232] on icon at bounding box center [479, 210] width 119 height 68
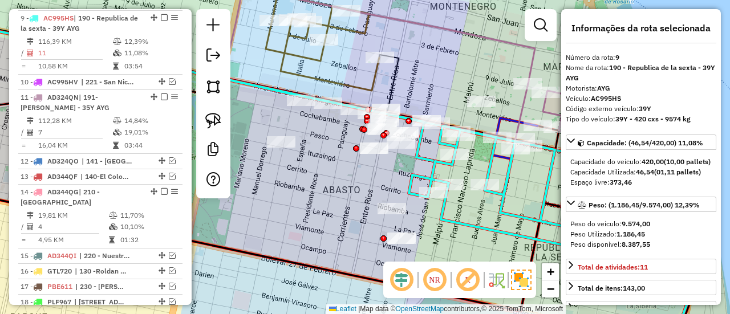
drag, startPoint x: 416, startPoint y: 200, endPoint x: 410, endPoint y: 165, distance: 35.4
click at [410, 165] on icon at bounding box center [527, 194] width 237 height 137
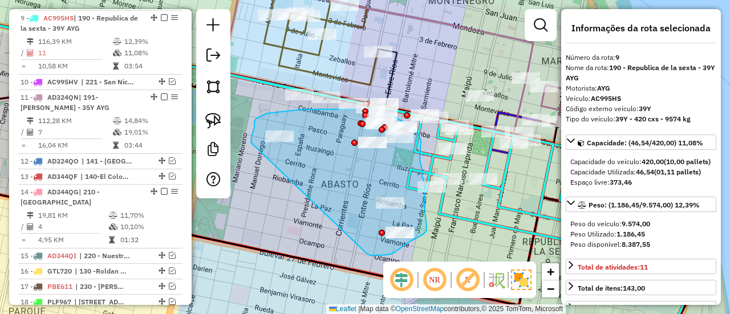
drag, startPoint x: 376, startPoint y: 256, endPoint x: 254, endPoint y: 145, distance: 164.8
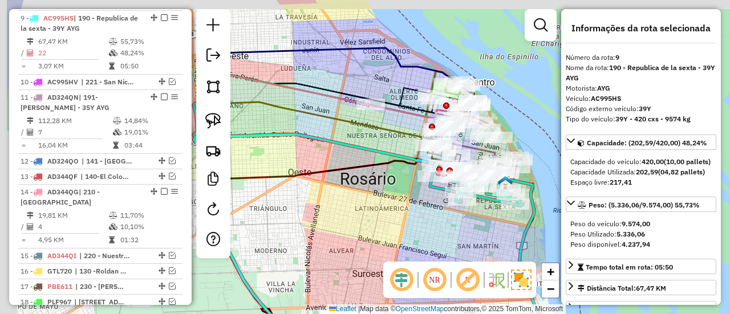
drag, startPoint x: 401, startPoint y: 224, endPoint x: 436, endPoint y: 228, distance: 35.1
click at [436, 228] on div "Janela de atendimento Grade de atendimento Capacidade Transportadoras Veículos …" at bounding box center [365, 157] width 730 height 314
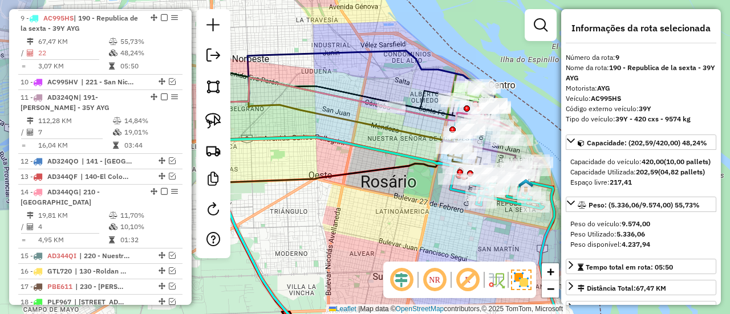
drag, startPoint x: 455, startPoint y: 213, endPoint x: 353, endPoint y: 216, distance: 102.7
click at [353, 216] on div "Janela de atendimento Grade de atendimento Capacidade Transportadoras Veículos …" at bounding box center [365, 157] width 730 height 314
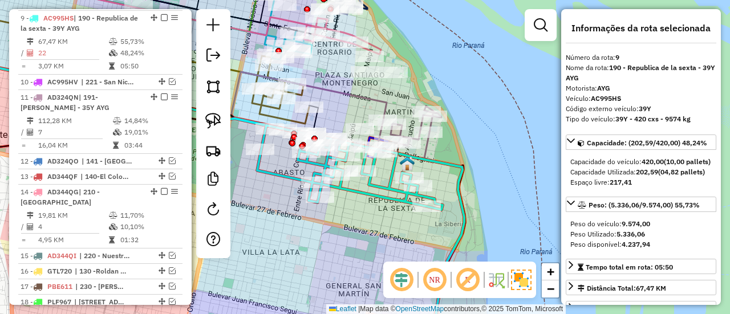
click at [387, 196] on icon at bounding box center [349, 167] width 185 height 84
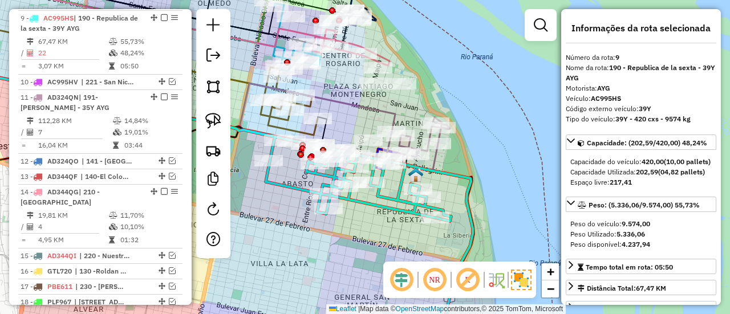
drag, startPoint x: 377, startPoint y: 190, endPoint x: 465, endPoint y: 249, distance: 105.7
click at [451, 221] on icon at bounding box center [358, 179] width 185 height 84
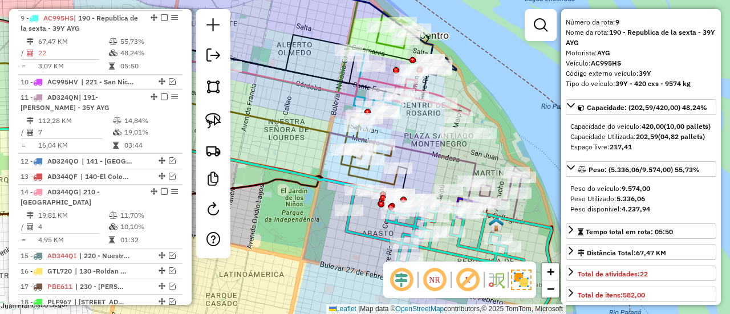
scroll to position [114, 0]
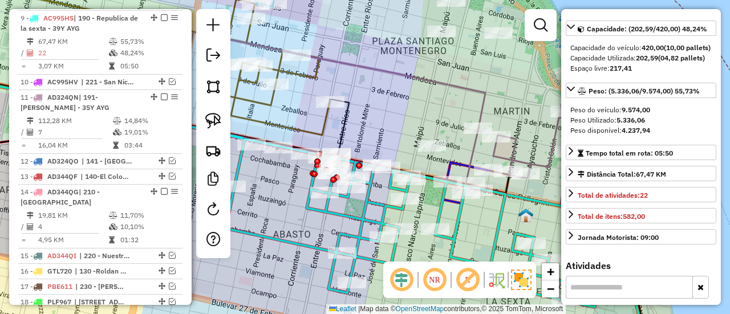
drag, startPoint x: 444, startPoint y: 232, endPoint x: 461, endPoint y: 236, distance: 17.0
click at [460, 236] on icon at bounding box center [411, 223] width 371 height 168
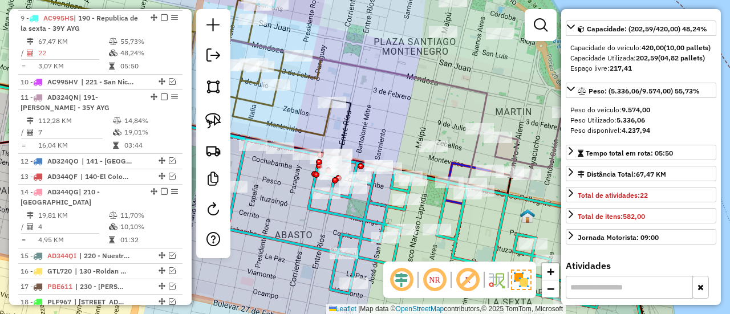
click at [443, 200] on div "Janela de atendimento Grade de atendimento Capacidade Transportadoras Veículos …" at bounding box center [365, 157] width 730 height 314
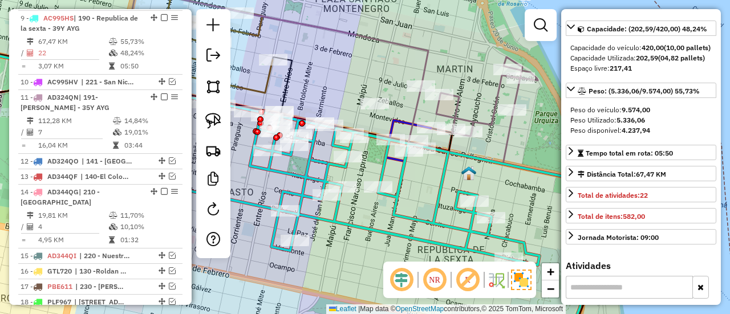
drag, startPoint x: 434, startPoint y: 176, endPoint x: 424, endPoint y: 160, distance: 18.7
click at [424, 160] on div "Janela de atendimento Grade de atendimento Capacidade Transportadoras Veículos …" at bounding box center [365, 157] width 730 height 314
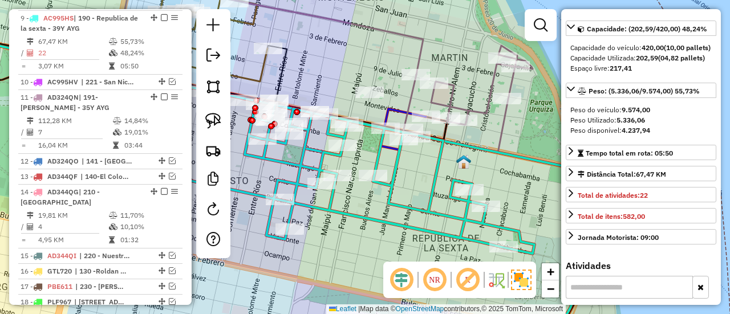
drag, startPoint x: 430, startPoint y: 173, endPoint x: 423, endPoint y: 155, distance: 20.2
click at [423, 155] on icon at bounding box center [349, 170] width 371 height 168
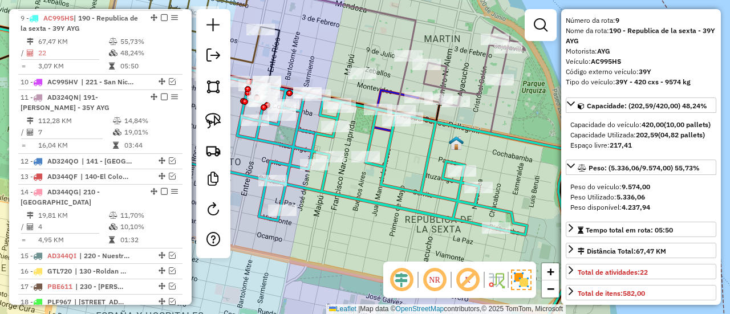
scroll to position [0, 0]
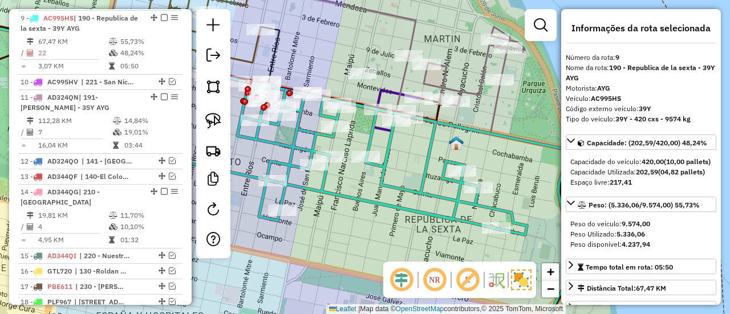
click at [385, 175] on div "Janela de atendimento Grade de atendimento Capacidade Transportadoras Veículos …" at bounding box center [365, 157] width 730 height 314
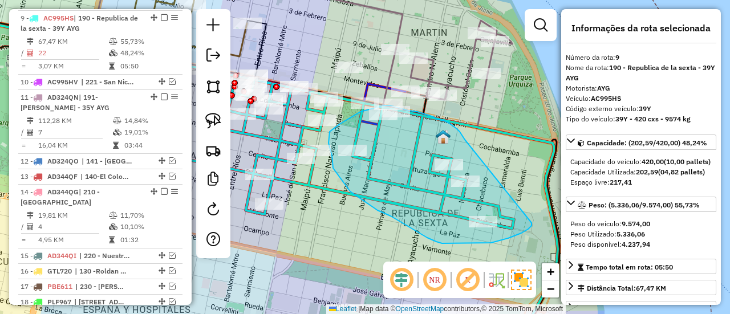
drag, startPoint x: 464, startPoint y: 138, endPoint x: 532, endPoint y: 222, distance: 107.5
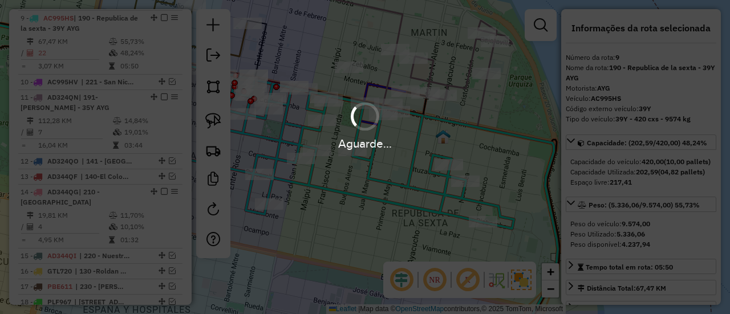
drag, startPoint x: 370, startPoint y: 215, endPoint x: 496, endPoint y: 239, distance: 128.9
click at [496, 239] on div "Aguarde..." at bounding box center [365, 157] width 730 height 314
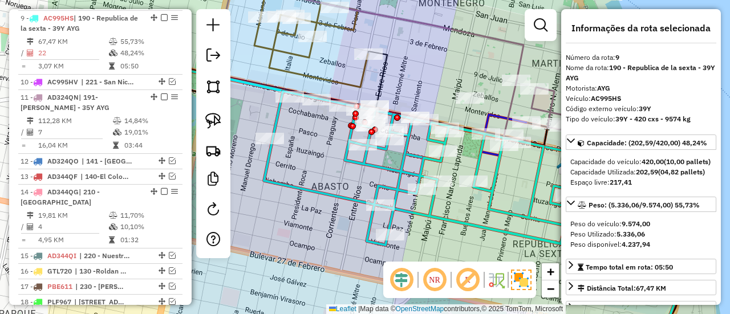
drag, startPoint x: 342, startPoint y: 210, endPoint x: 444, endPoint y: 235, distance: 104.6
click at [443, 235] on div "Janela de atendimento Grade de atendimento Capacidade Transportadoras Veículos …" at bounding box center [365, 157] width 730 height 314
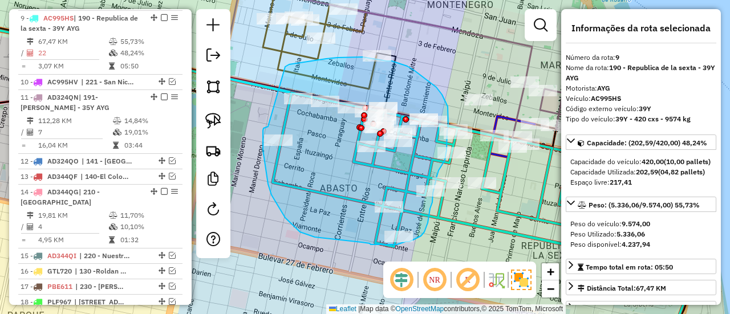
drag, startPoint x: 268, startPoint y: 127, endPoint x: 285, endPoint y: 67, distance: 63.0
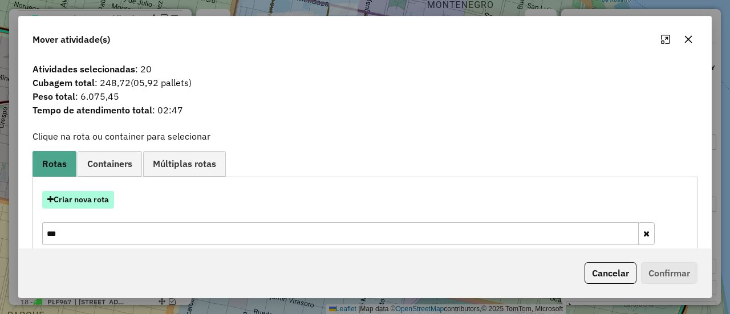
click at [96, 196] on button "Criar nova rota" at bounding box center [78, 200] width 72 height 18
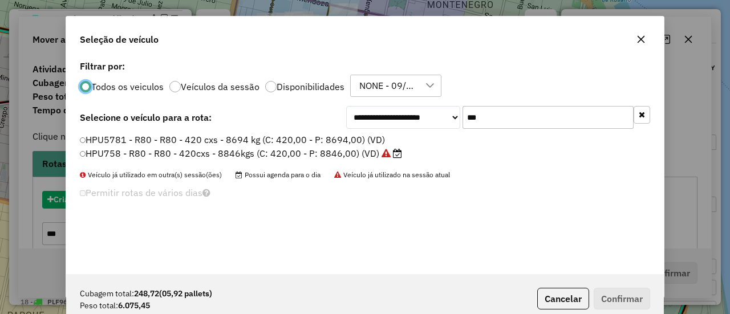
scroll to position [6, 3]
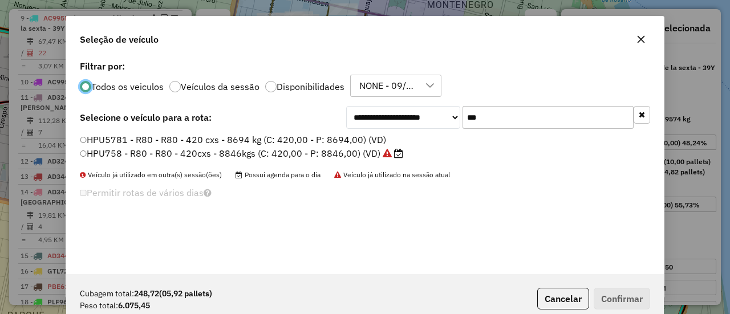
click at [492, 116] on input "***" at bounding box center [548, 117] width 171 height 23
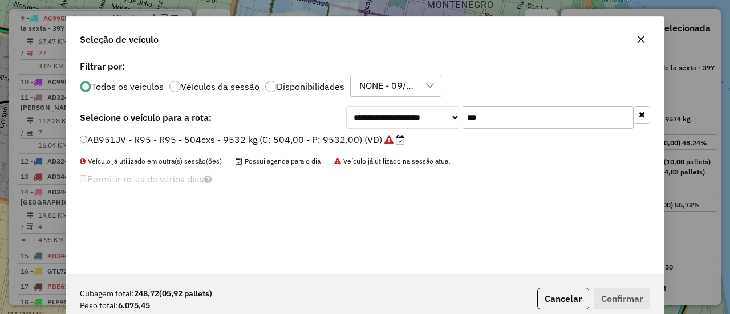
type input "***"
click at [345, 145] on label "AB951JV - R95 - R95 - 504cxs - 9532 kg (C: 504,00 - P: 9532,00) (VD)" at bounding box center [242, 140] width 325 height 14
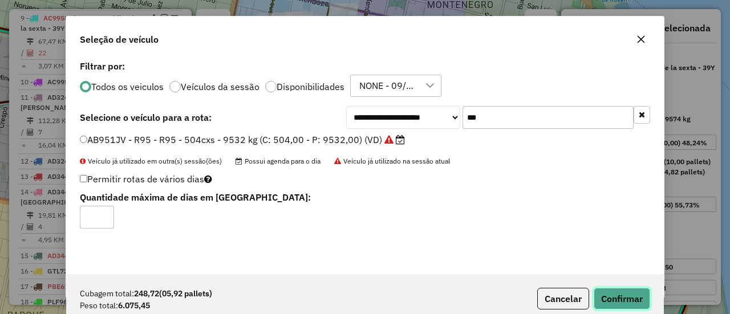
click at [614, 298] on button "Confirmar" at bounding box center [622, 299] width 56 height 22
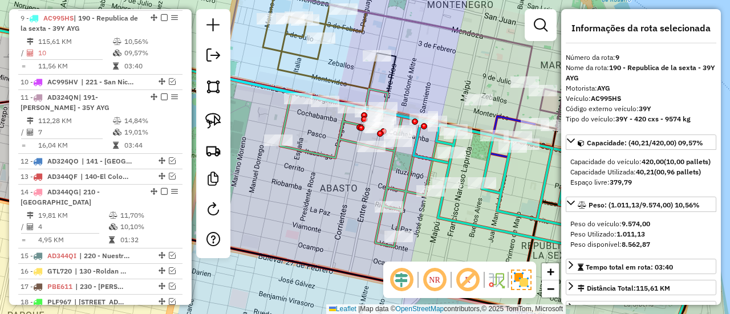
click at [386, 175] on icon at bounding box center [360, 168] width 160 height 158
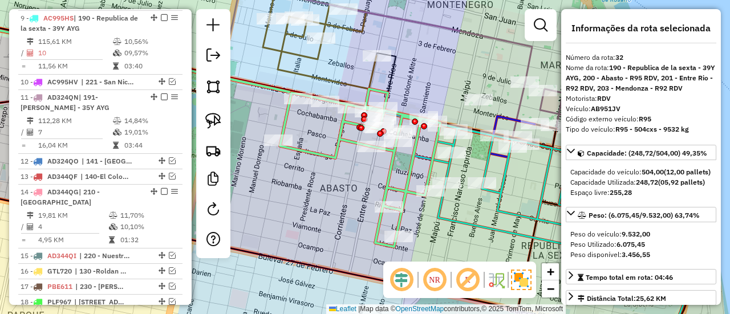
scroll to position [1309, 0]
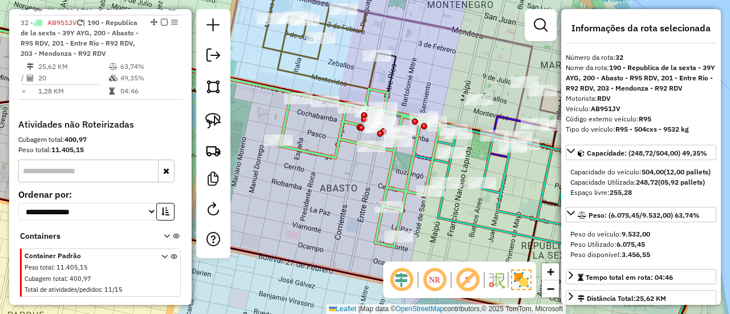
drag, startPoint x: 395, startPoint y: 180, endPoint x: 378, endPoint y: 173, distance: 18.4
click at [378, 173] on icon at bounding box center [360, 168] width 160 height 158
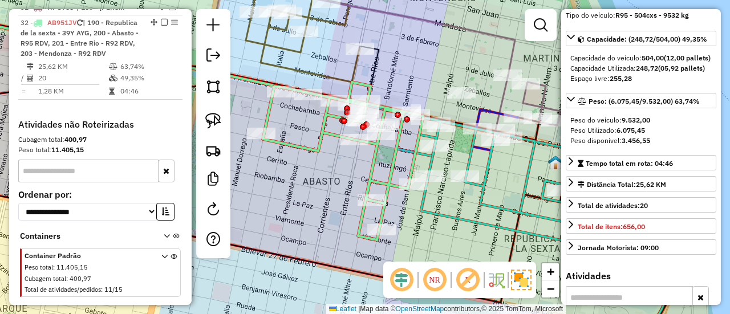
click at [479, 227] on icon at bounding box center [522, 186] width 207 height 137
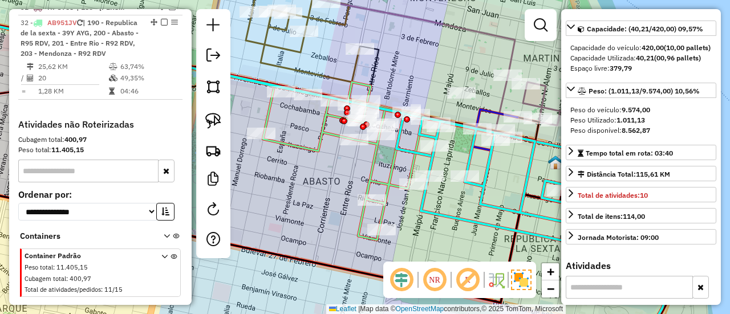
scroll to position [813, 0]
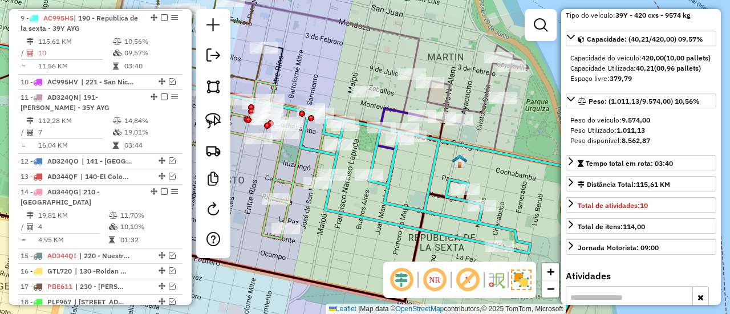
drag, startPoint x: 483, startPoint y: 220, endPoint x: 386, endPoint y: 220, distance: 97.0
click at [386, 220] on icon at bounding box center [426, 184] width 207 height 137
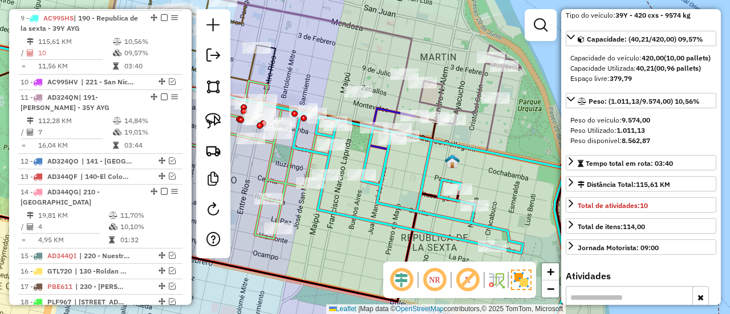
drag, startPoint x: 399, startPoint y: 219, endPoint x: 363, endPoint y: 220, distance: 36.5
click at [363, 220] on div "Janela de atendimento Grade de atendimento Capacidade Transportadoras Veículos …" at bounding box center [365, 157] width 730 height 314
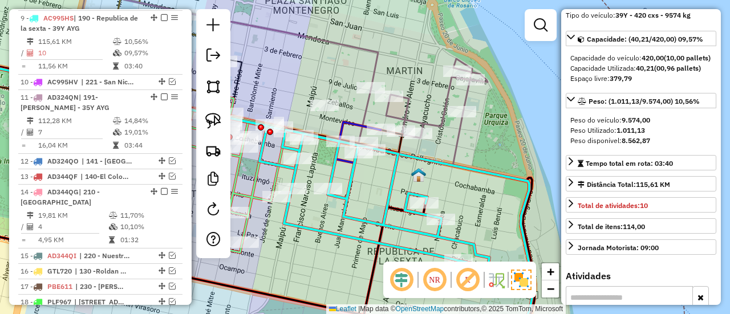
drag, startPoint x: 477, startPoint y: 166, endPoint x: 495, endPoint y: 202, distance: 40.1
click at [495, 205] on icon at bounding box center [232, 206] width 604 height 305
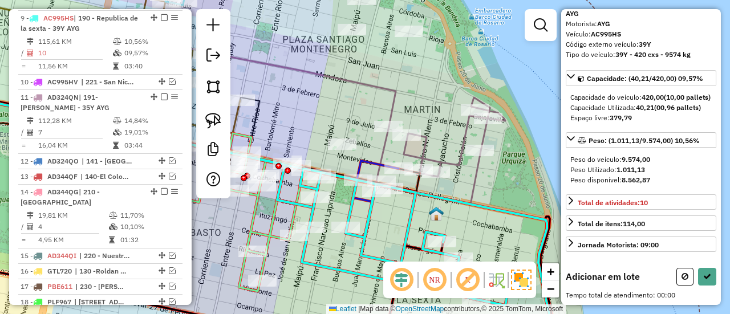
scroll to position [71, 0]
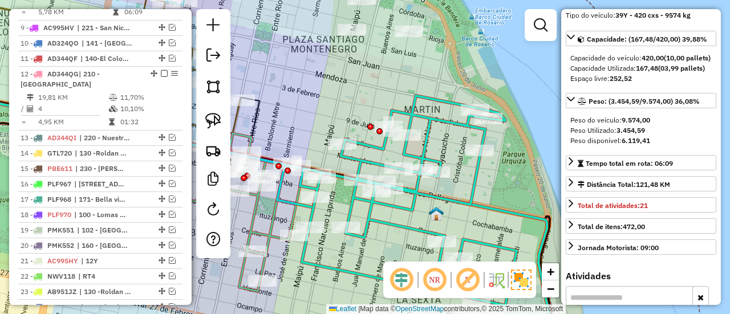
scroll to position [813, 0]
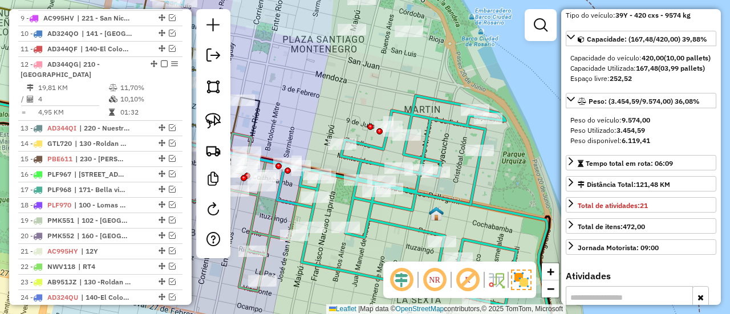
click at [410, 196] on icon at bounding box center [408, 201] width 217 height 210
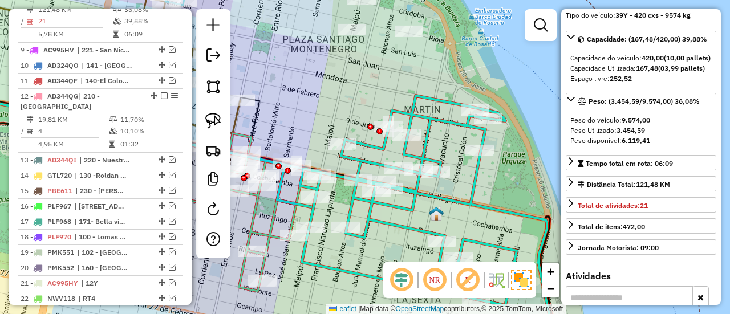
scroll to position [750, 0]
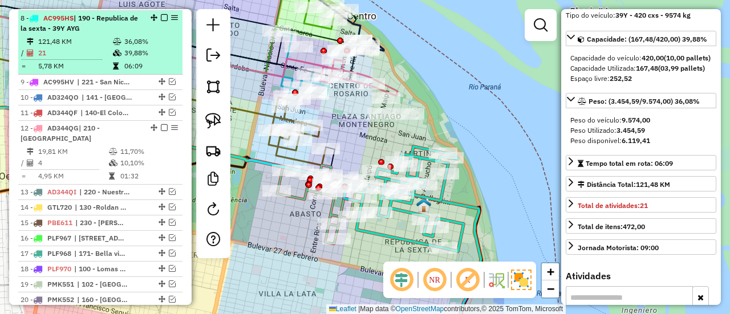
click at [162, 19] on em at bounding box center [164, 17] width 7 height 7
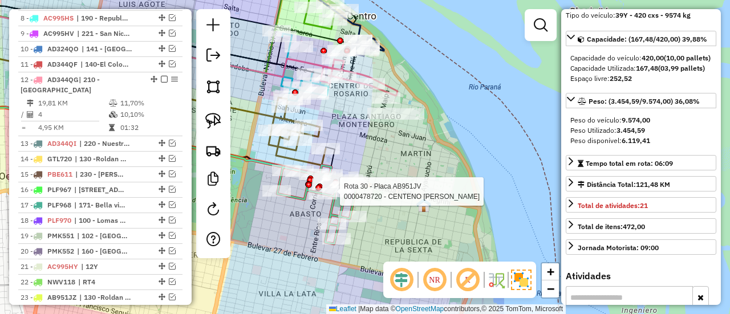
click at [350, 197] on div at bounding box center [336, 191] width 29 height 11
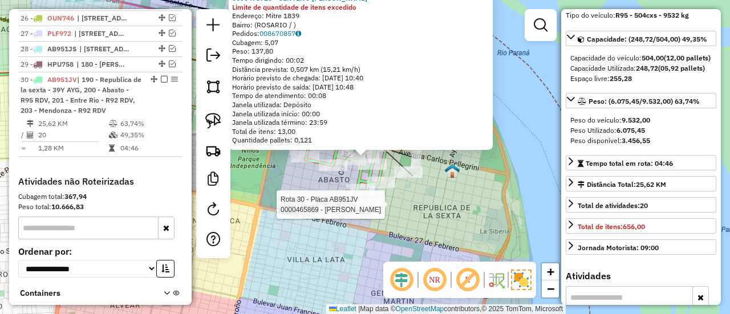
scroll to position [1133, 0]
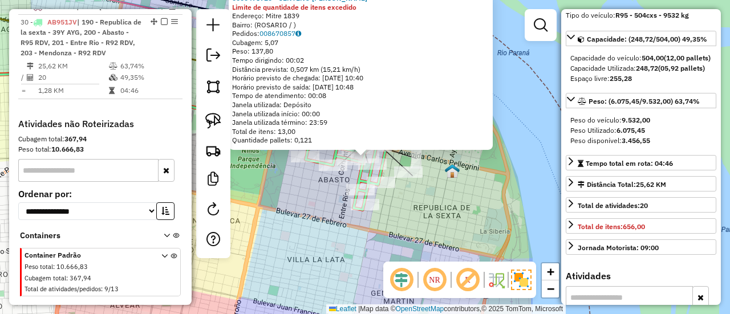
click at [330, 214] on div "0000478720 - CENTENO CELESTE DANIELA Limite de quantidade de itens excedido End…" at bounding box center [365, 157] width 730 height 314
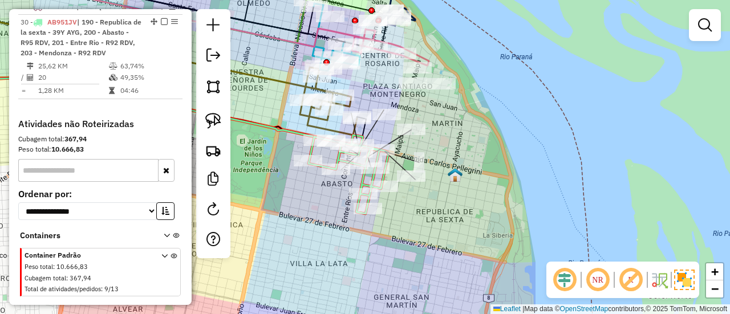
drag, startPoint x: 332, startPoint y: 203, endPoint x: 345, endPoint y: 243, distance: 41.9
click at [344, 242] on div "Janela de atendimento Grade de atendimento Capacidade Transportadoras Veículos …" at bounding box center [365, 157] width 730 height 314
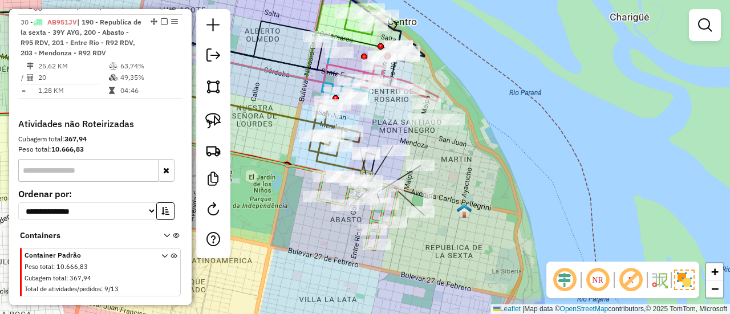
click at [394, 198] on icon at bounding box center [358, 210] width 80 height 79
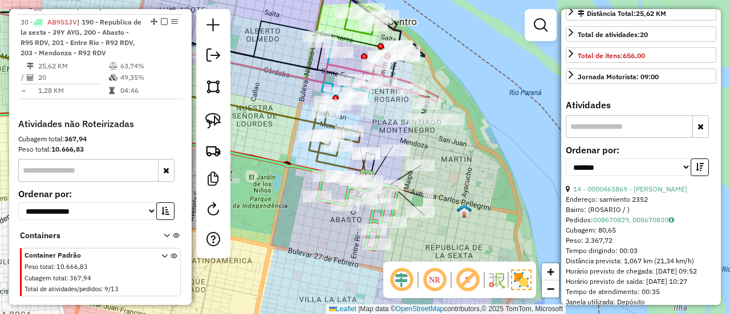
scroll to position [342, 0]
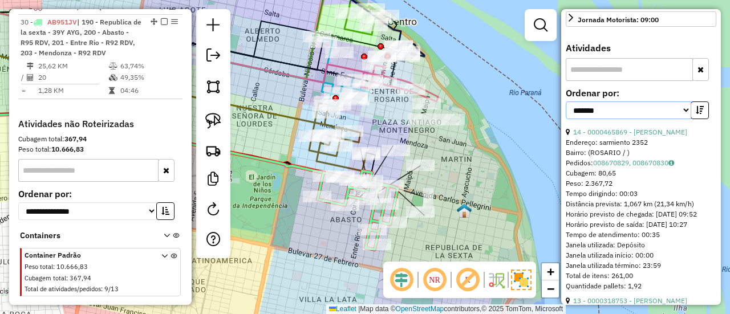
click at [634, 119] on select "**********" at bounding box center [628, 111] width 125 height 18
select select "**********"
click at [566, 118] on select "**********" at bounding box center [628, 111] width 125 height 18
click at [696, 114] on icon "button" at bounding box center [700, 110] width 8 height 8
click at [693, 119] on button "button" at bounding box center [700, 111] width 18 height 18
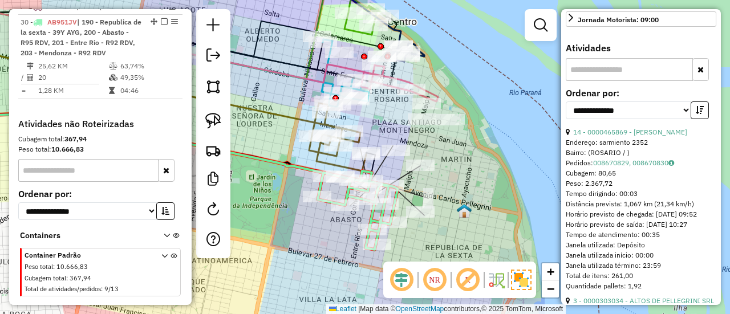
click at [649, 127] on div "**********" at bounding box center [641, 108] width 151 height 38
click at [652, 136] on link "14 - 0000465869 - sosa juan" at bounding box center [630, 132] width 114 height 9
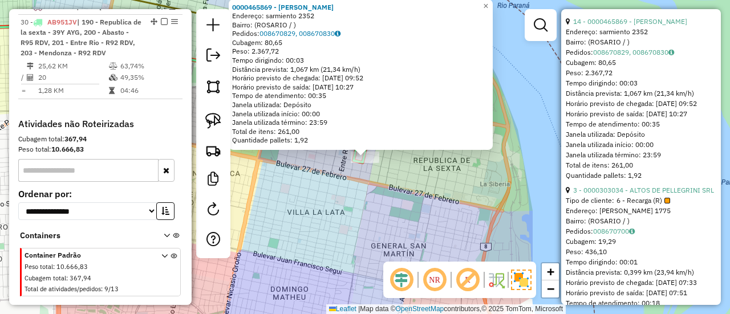
scroll to position [456, 0]
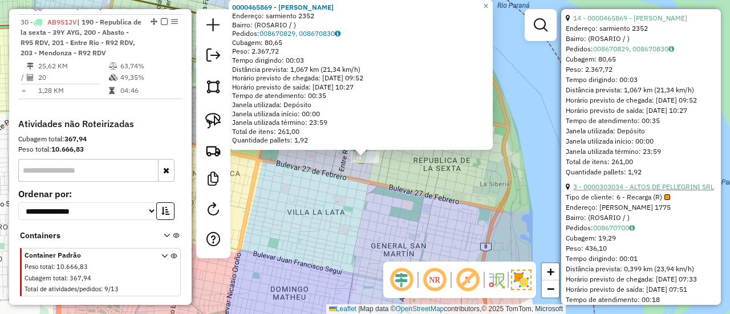
click at [658, 191] on link "3 - 0000303034 - ALTOS DE PELLEGRINI SRL" at bounding box center [643, 187] width 141 height 9
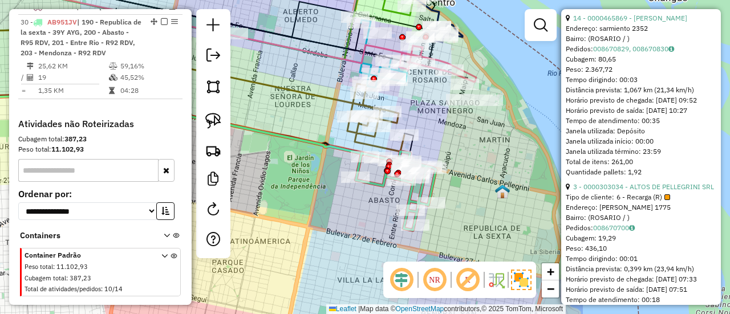
click at [378, 185] on icon at bounding box center [396, 191] width 80 height 79
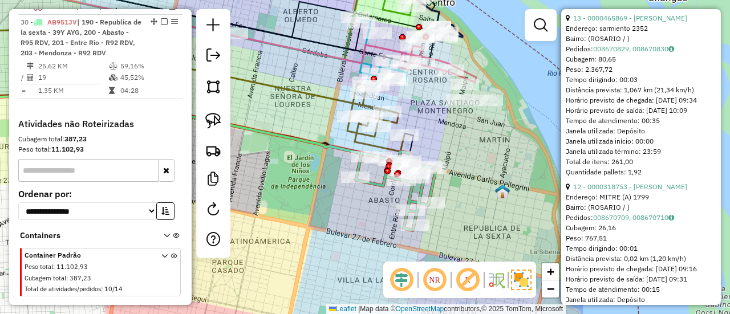
click at [379, 180] on icon at bounding box center [396, 191] width 80 height 79
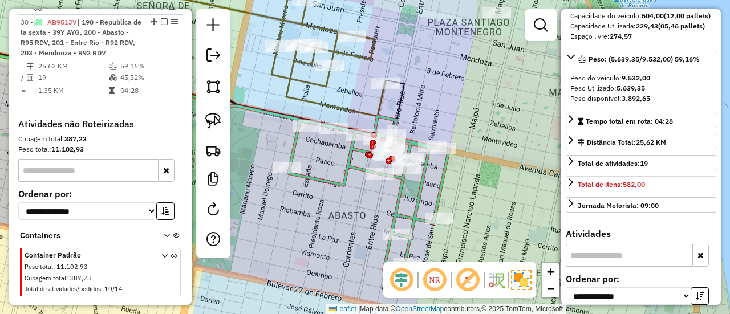
scroll to position [171, 0]
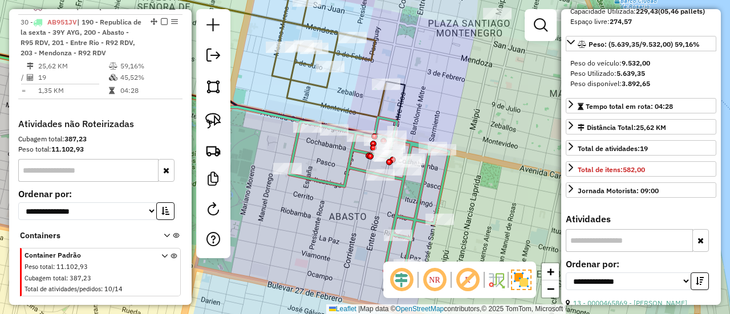
drag, startPoint x: 350, startPoint y: 160, endPoint x: 388, endPoint y: 205, distance: 58.7
click at [386, 205] on icon at bounding box center [369, 197] width 160 height 158
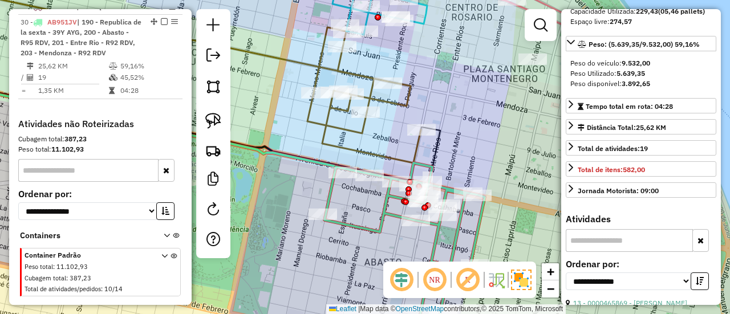
click at [396, 101] on icon at bounding box center [364, 95] width 114 height 136
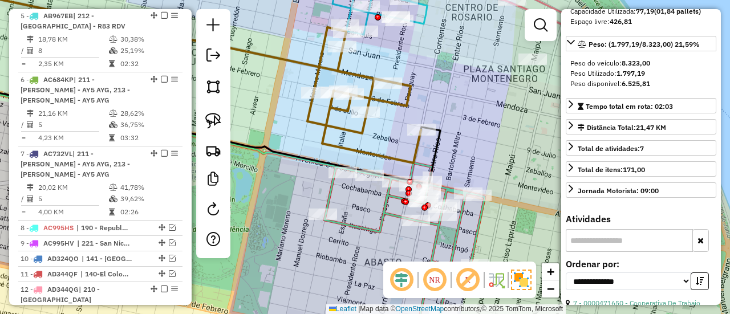
scroll to position [474, 0]
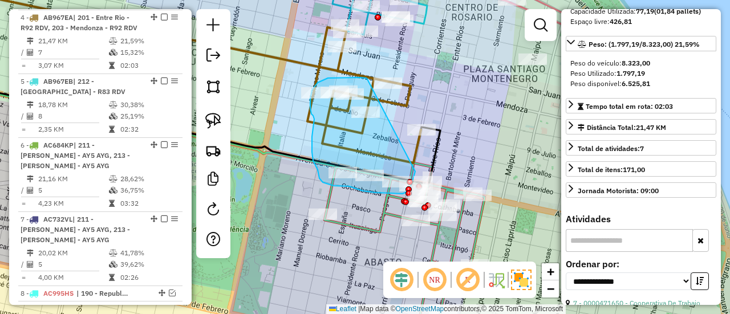
drag, startPoint x: 367, startPoint y: 79, endPoint x: 415, endPoint y: 172, distance: 104.1
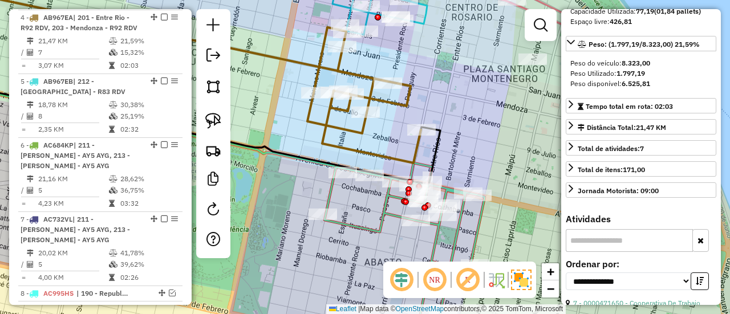
click at [347, 128] on icon at bounding box center [364, 95] width 114 height 136
click at [348, 126] on icon at bounding box center [364, 95] width 114 height 136
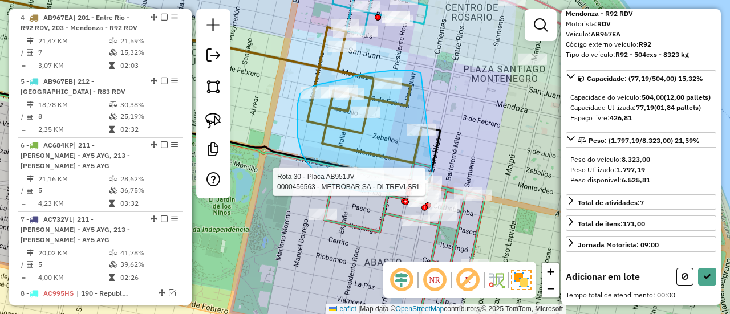
drag, startPoint x: 403, startPoint y: 71, endPoint x: 438, endPoint y: 168, distance: 103.2
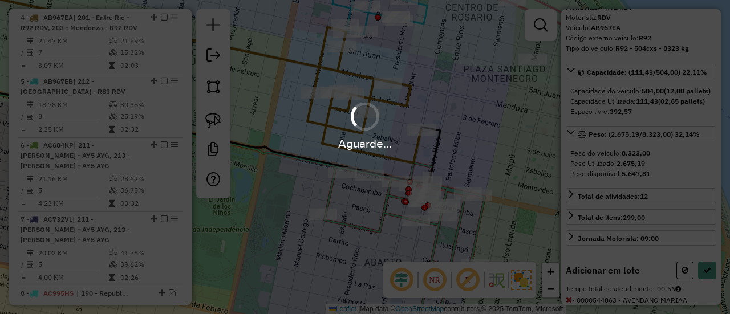
scroll to position [161, 0]
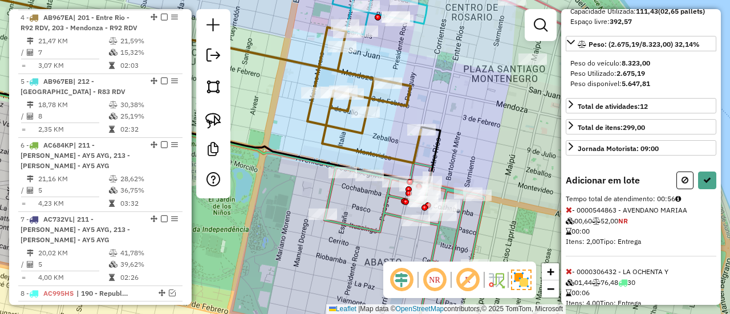
select select "**********"
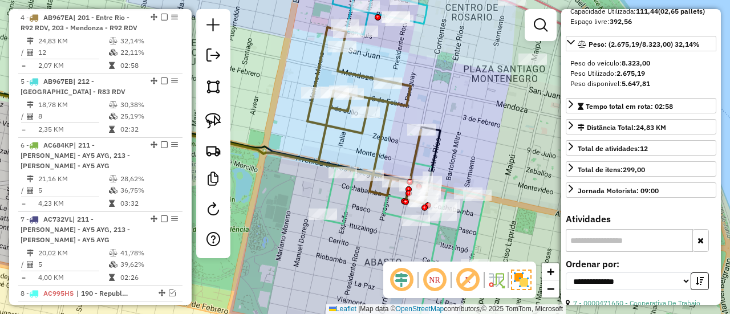
click at [454, 221] on div at bounding box center [442, 215] width 29 height 11
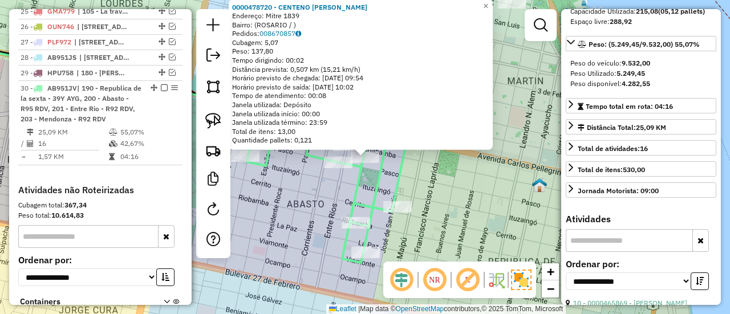
scroll to position [1133, 0]
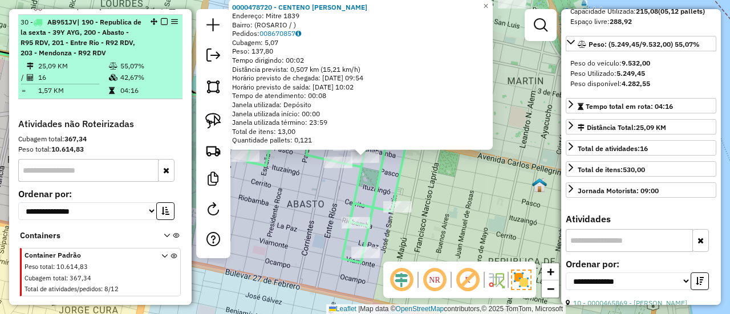
click at [161, 18] on em at bounding box center [164, 21] width 7 height 7
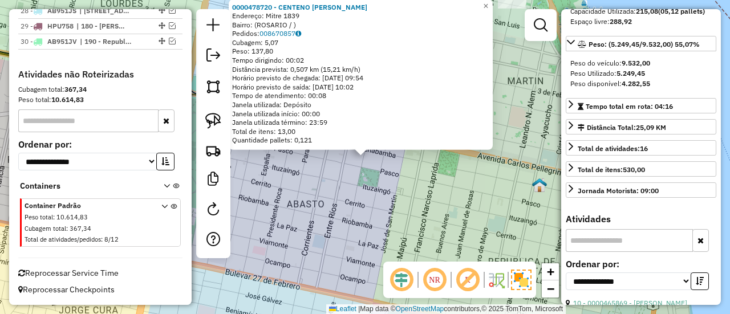
scroll to position [1106, 0]
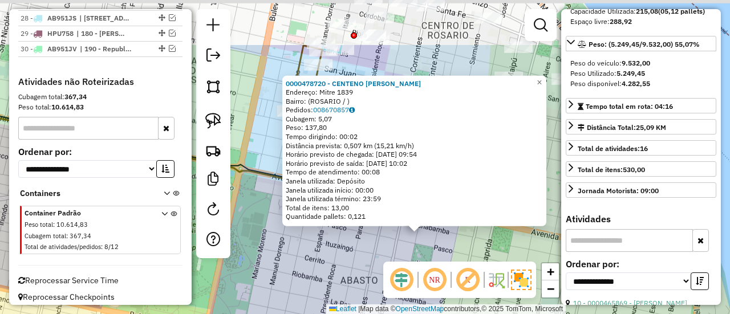
drag, startPoint x: 370, startPoint y: 204, endPoint x: 424, endPoint y: 274, distance: 89.1
click at [424, 281] on hb-router-mapa "Informações da Sessão 1290874 - 09/10/2025 Criação: 08/10/2025 16:15 Depósito: …" at bounding box center [365, 157] width 730 height 314
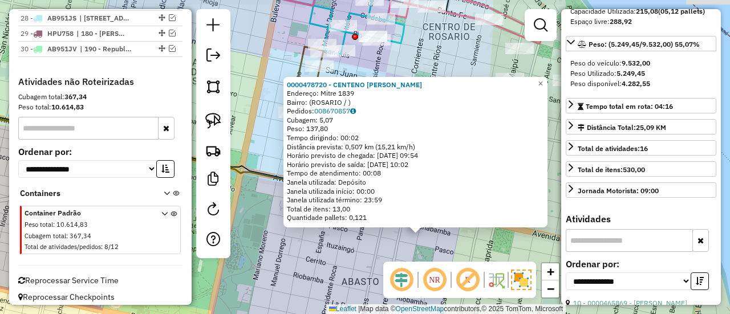
click at [414, 255] on div "0000478720 - CENTENO CELESTE DANIELA Endereço: Mitre 1839 Bairro: (ROSARIO / ) …" at bounding box center [365, 157] width 730 height 314
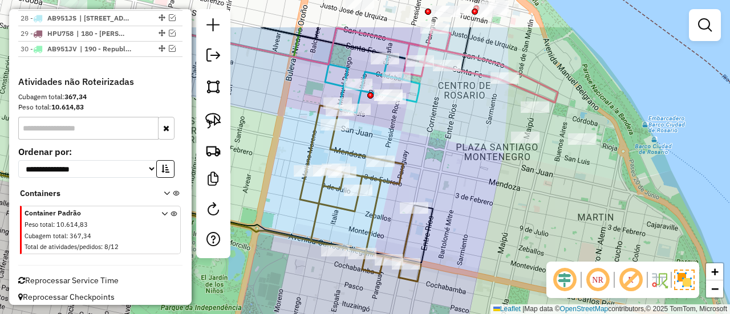
drag, startPoint x: 428, startPoint y: 271, endPoint x: 418, endPoint y: 275, distance: 11.6
click at [431, 276] on div "Janela de atendimento Grade de atendimento Capacidade Transportadoras Veículos …" at bounding box center [365, 157] width 730 height 314
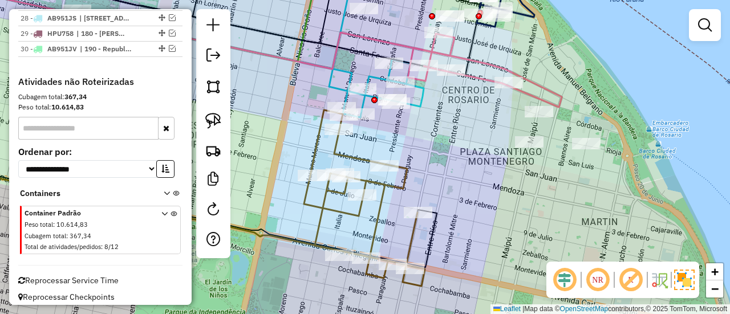
click at [374, 230] on icon at bounding box center [364, 198] width 121 height 176
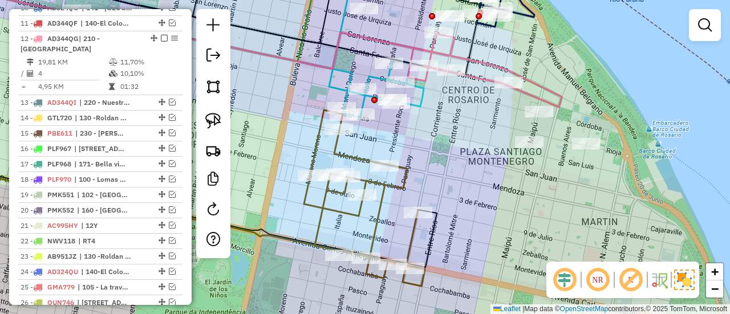
select select "**********"
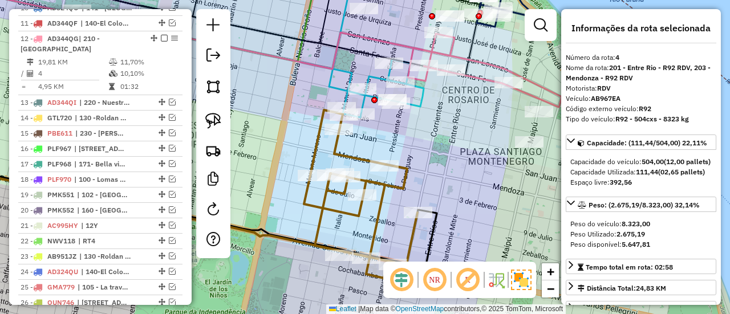
scroll to position [474, 0]
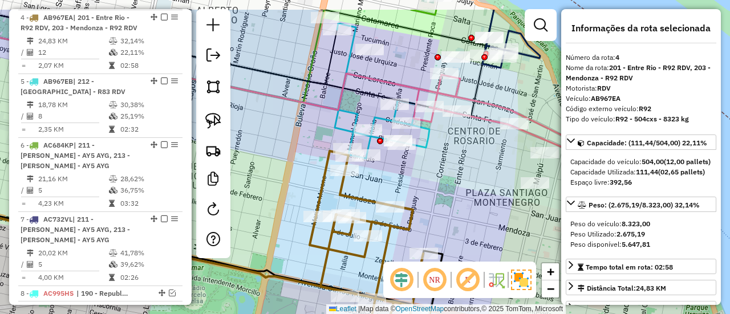
drag, startPoint x: 384, startPoint y: 205, endPoint x: 399, endPoint y: 258, distance: 55.6
click at [399, 258] on icon at bounding box center [370, 239] width 121 height 176
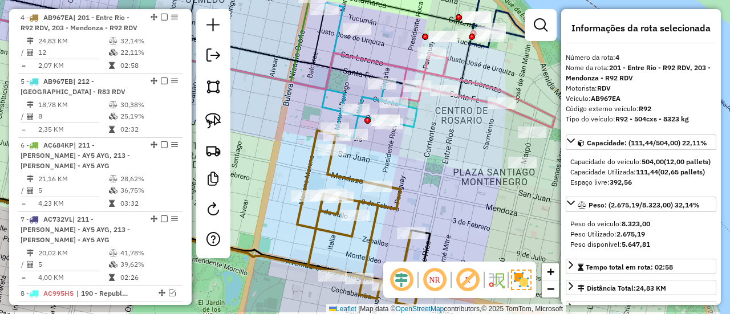
drag, startPoint x: 378, startPoint y: 220, endPoint x: 372, endPoint y: 212, distance: 9.5
click at [372, 212] on icon at bounding box center [357, 219] width 121 height 176
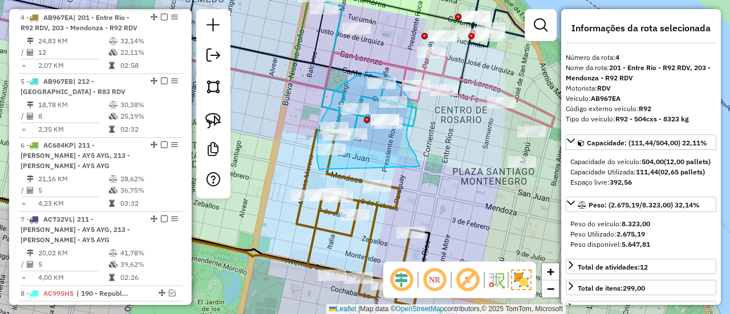
drag, startPoint x: 418, startPoint y: 162, endPoint x: 326, endPoint y: 179, distance: 93.3
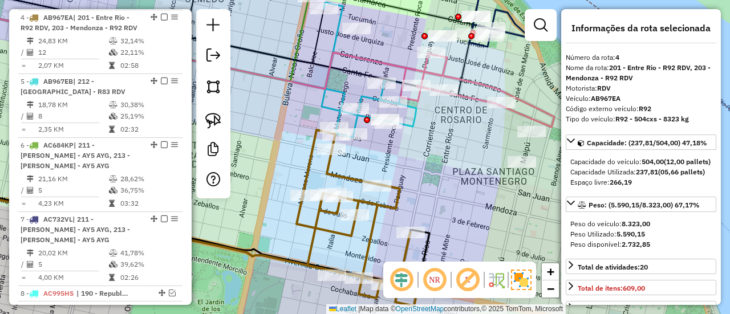
select select "**********"
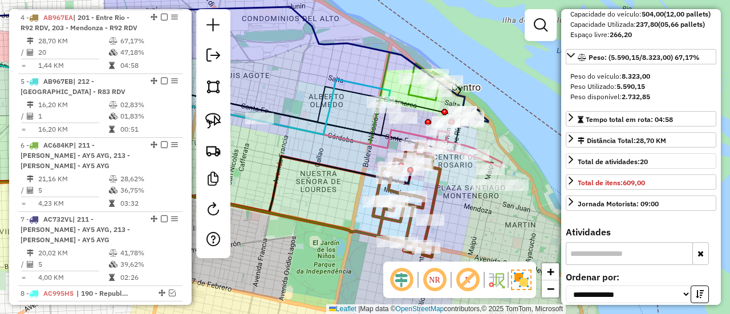
scroll to position [171, 0]
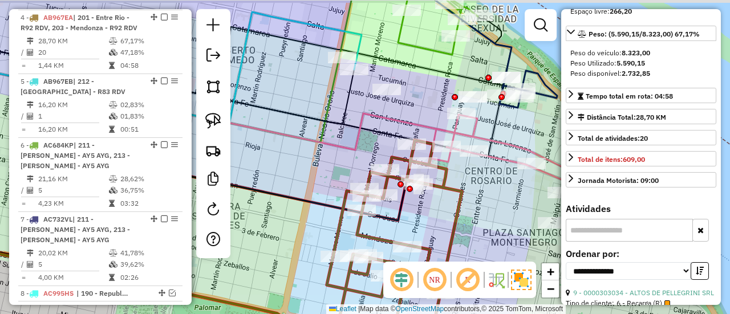
drag, startPoint x: 469, startPoint y: 179, endPoint x: 490, endPoint y: 191, distance: 24.1
click at [490, 191] on div "Janela de atendimento Grade de atendimento Capacidade Transportadoras Veículos …" at bounding box center [365, 157] width 730 height 314
click at [468, 133] on icon at bounding box center [481, 141] width 100 height 52
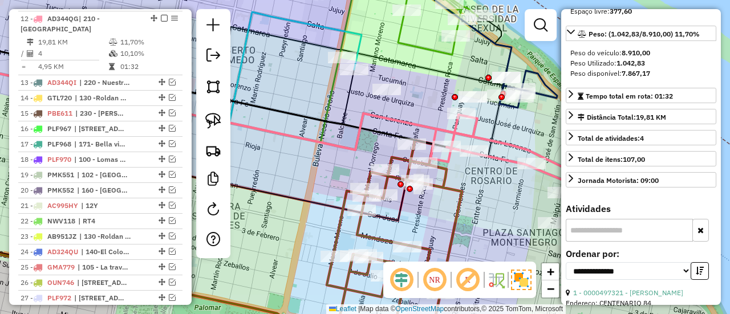
scroll to position [71, 0]
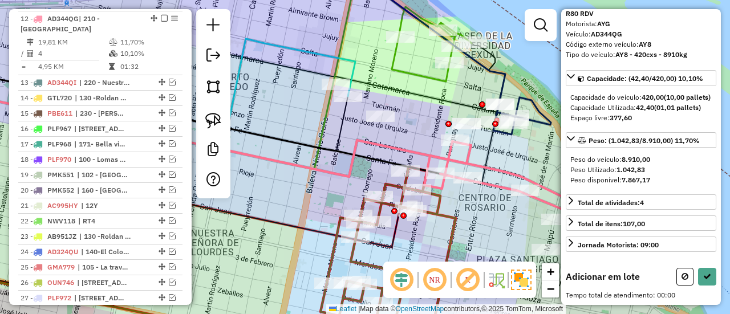
drag, startPoint x: 384, startPoint y: 117, endPoint x: 369, endPoint y: 129, distance: 19.5
click at [369, 129] on icon at bounding box center [250, 150] width 658 height 129
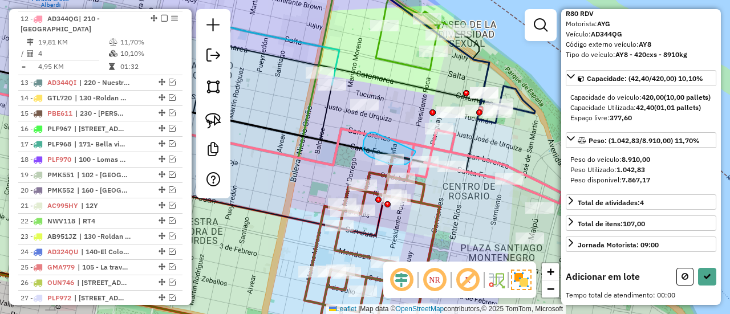
drag, startPoint x: 371, startPoint y: 132, endPoint x: 415, endPoint y: 150, distance: 47.3
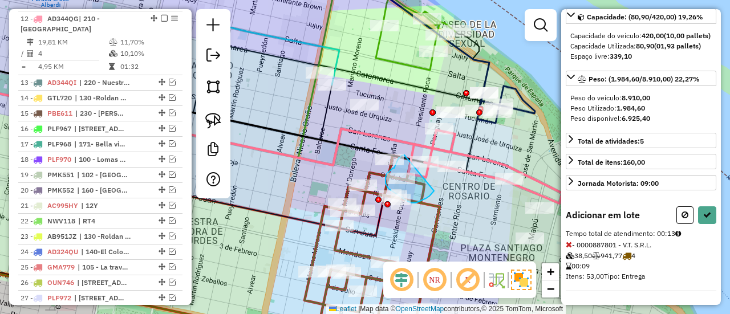
drag, startPoint x: 404, startPoint y: 156, endPoint x: 439, endPoint y: 184, distance: 45.0
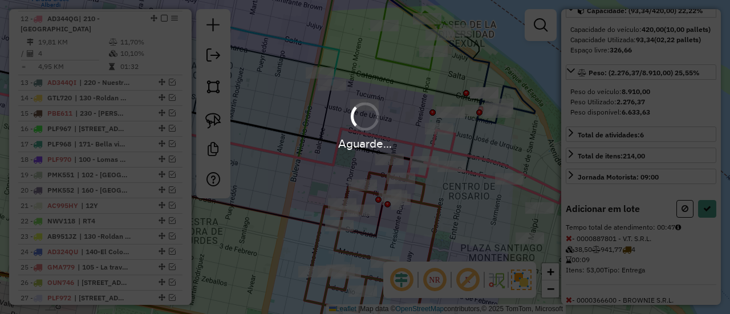
scroll to position [171, 0]
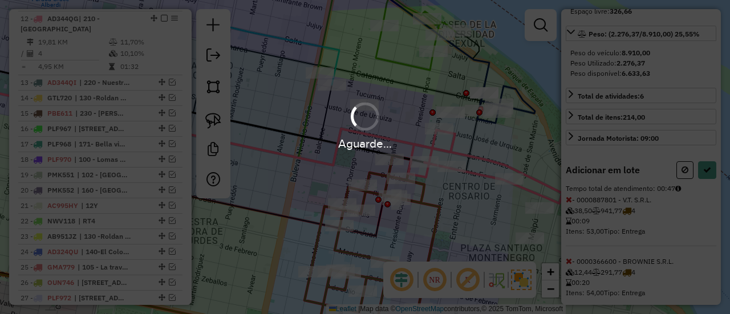
select select "**********"
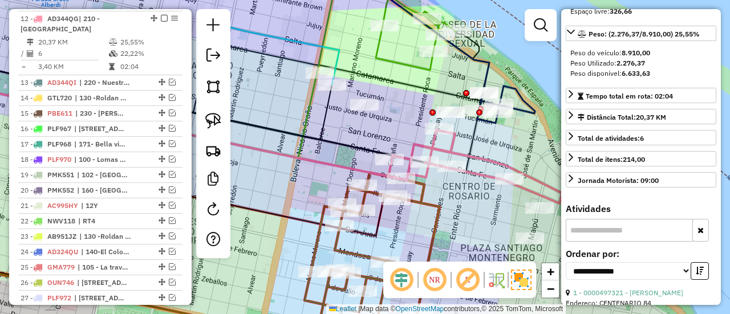
click at [378, 223] on icon at bounding box center [162, 238] width 470 height 112
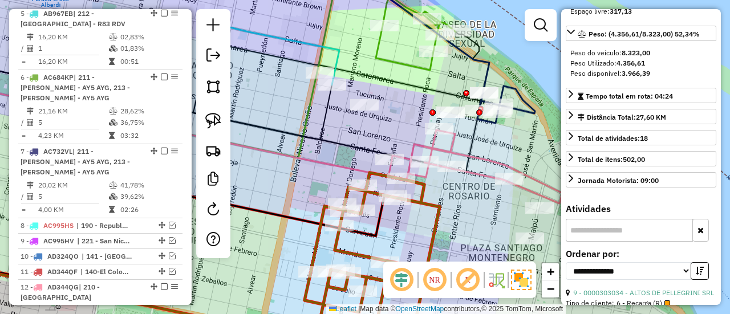
scroll to position [474, 0]
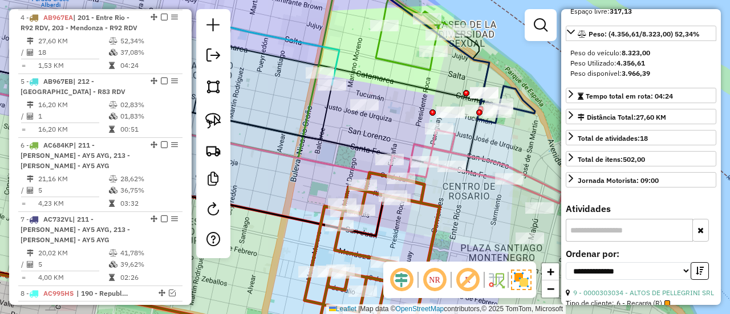
click at [431, 233] on icon at bounding box center [372, 259] width 135 height 173
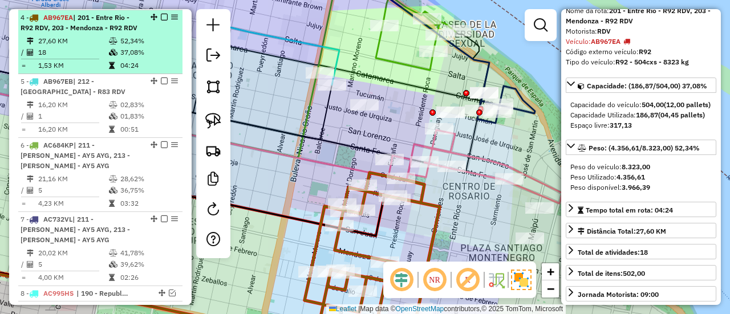
click at [163, 15] on em at bounding box center [164, 17] width 7 height 7
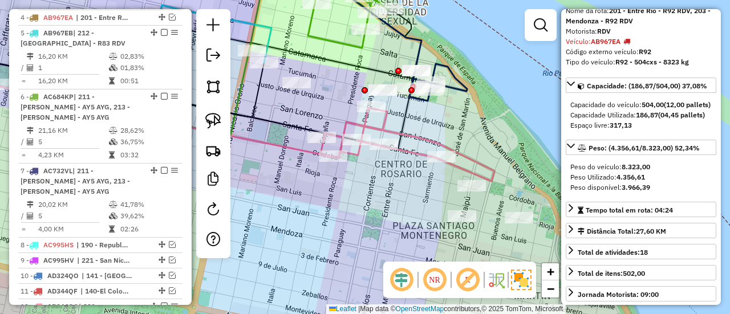
drag, startPoint x: 465, startPoint y: 212, endPoint x: 398, endPoint y: 189, distance: 71.6
click at [398, 189] on div "Janela de atendimento Grade de atendimento Capacidade Transportadoras Veículos …" at bounding box center [365, 157] width 730 height 314
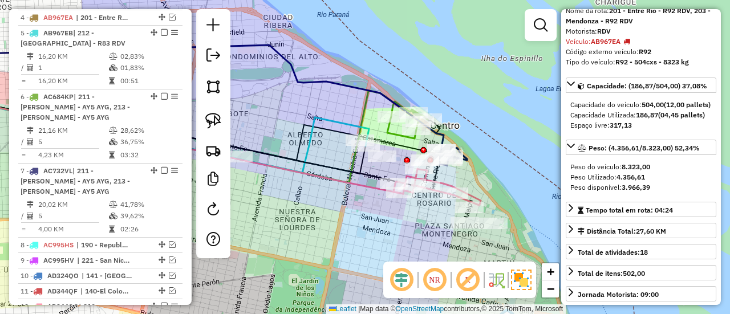
drag, startPoint x: 434, startPoint y: 226, endPoint x: 447, endPoint y: 235, distance: 16.1
click at [447, 235] on div "Janela de atendimento Grade de atendimento Capacidade Transportadoras Veículos …" at bounding box center [365, 157] width 730 height 314
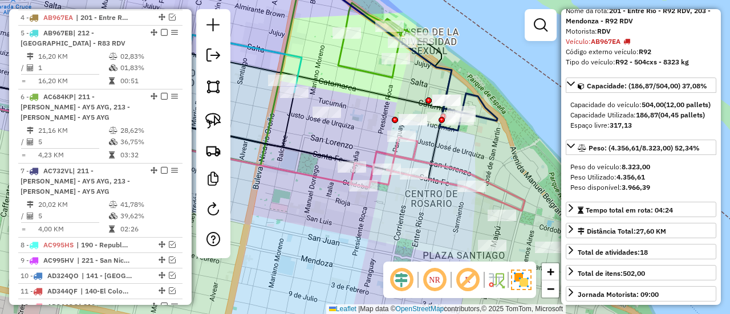
click at [444, 187] on icon at bounding box center [438, 174] width 174 height 74
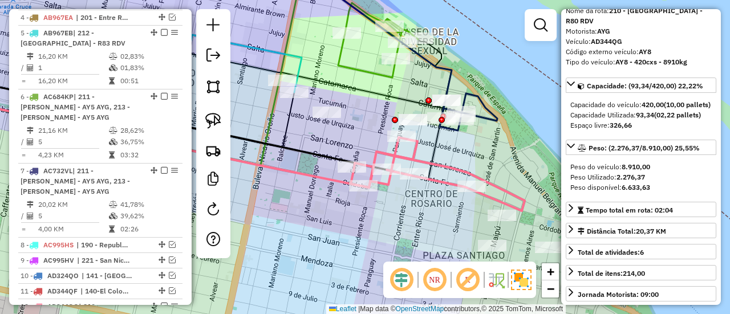
scroll to position [762, 0]
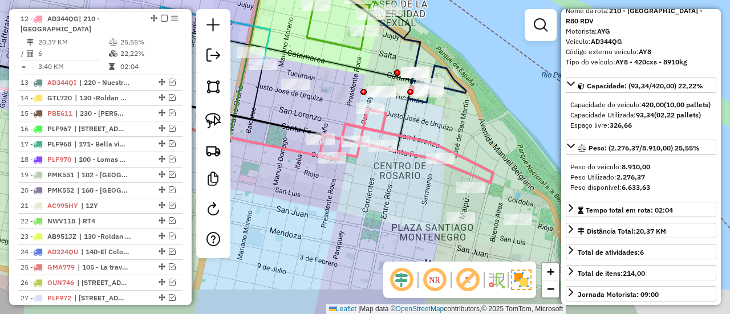
drag, startPoint x: 418, startPoint y: 180, endPoint x: 408, endPoint y: 173, distance: 11.9
click at [408, 173] on div "Janela de atendimento Grade de atendimento Capacidade Transportadoras Veículos …" at bounding box center [365, 157] width 730 height 314
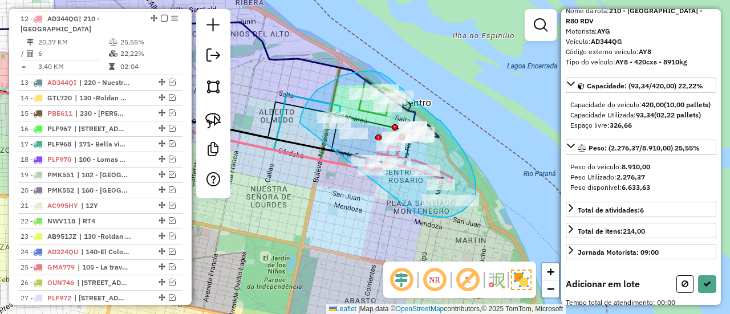
drag, startPoint x: 418, startPoint y: 213, endPoint x: 300, endPoint y: 123, distance: 148.1
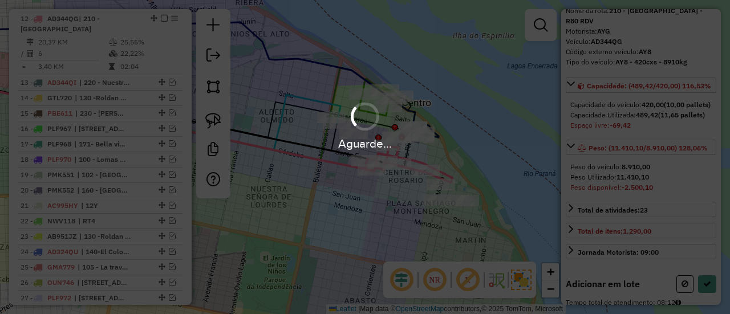
select select "**********"
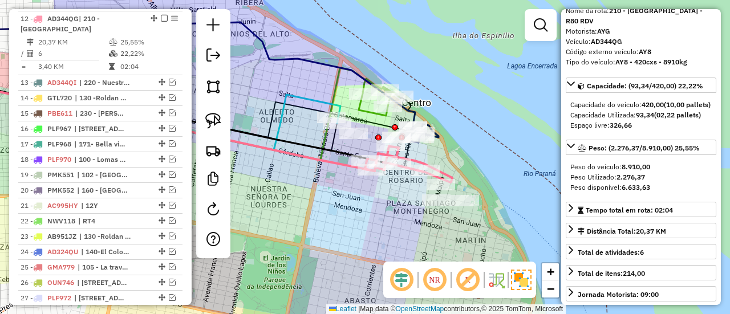
click at [326, 166] on icon at bounding box center [152, 123] width 450 height 95
click at [327, 164] on icon at bounding box center [152, 123] width 450 height 95
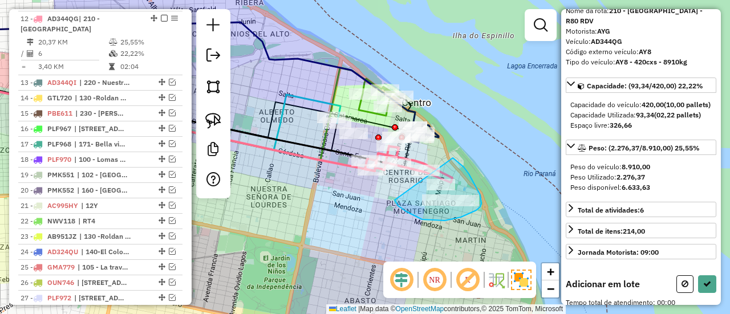
drag, startPoint x: 406, startPoint y: 212, endPoint x: 453, endPoint y: 158, distance: 71.2
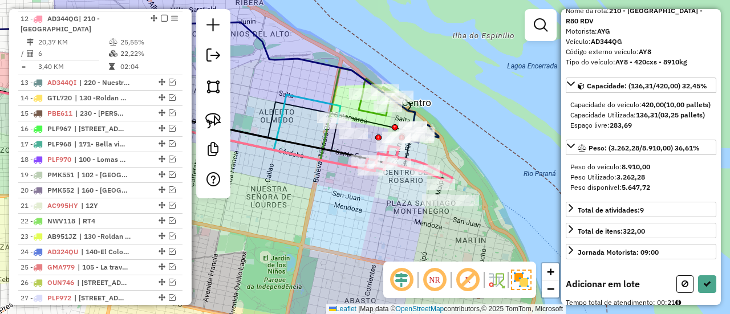
click at [329, 157] on icon at bounding box center [152, 123] width 450 height 95
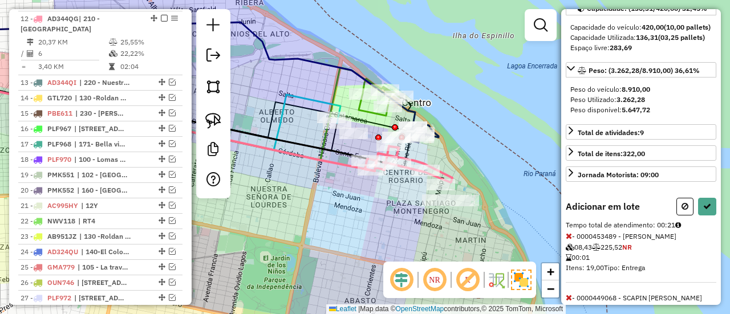
scroll to position [171, 0]
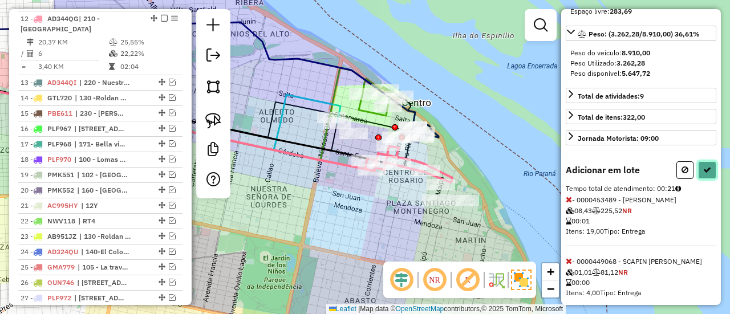
click at [703, 174] on icon at bounding box center [707, 170] width 8 height 8
select select "**********"
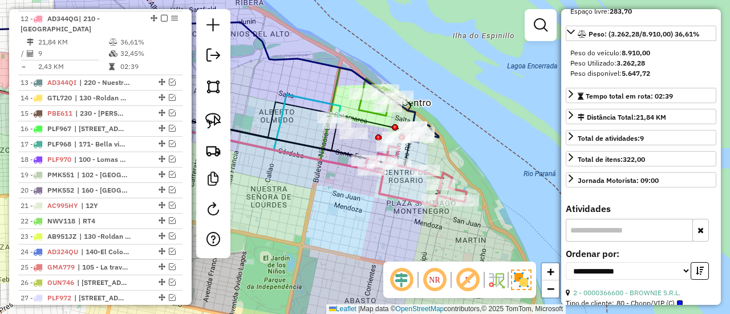
click at [399, 195] on icon at bounding box center [416, 176] width 102 height 60
drag, startPoint x: 410, startPoint y: 181, endPoint x: 420, endPoint y: 231, distance: 51.4
click at [420, 231] on div "Janela de atendimento Grade de atendimento Capacidade Transportadoras Veículos …" at bounding box center [365, 157] width 730 height 314
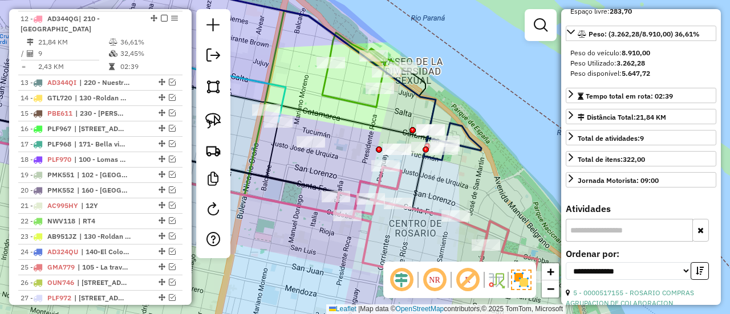
drag, startPoint x: 447, startPoint y: 188, endPoint x: 453, endPoint y: 180, distance: 11.0
click at [451, 182] on div "Janela de atendimento Grade de atendimento Capacidade Transportadoras Veículos …" at bounding box center [365, 157] width 730 height 314
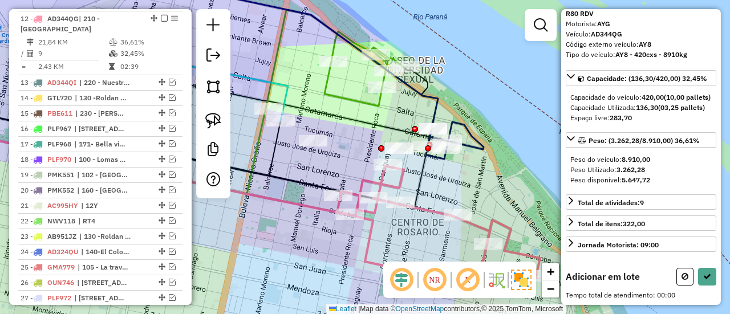
scroll to position [81, 0]
drag, startPoint x: 487, startPoint y: 173, endPoint x: 401, endPoint y: 175, distance: 86.2
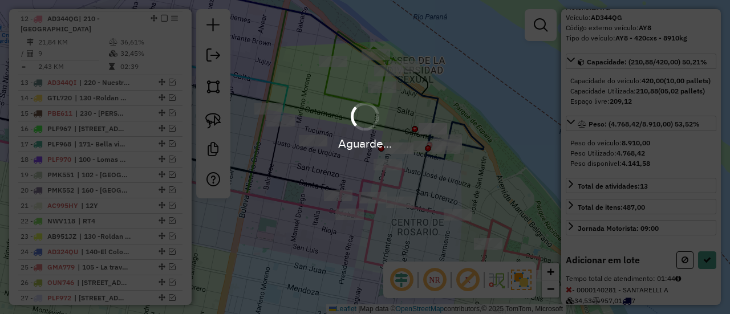
scroll to position [171, 0]
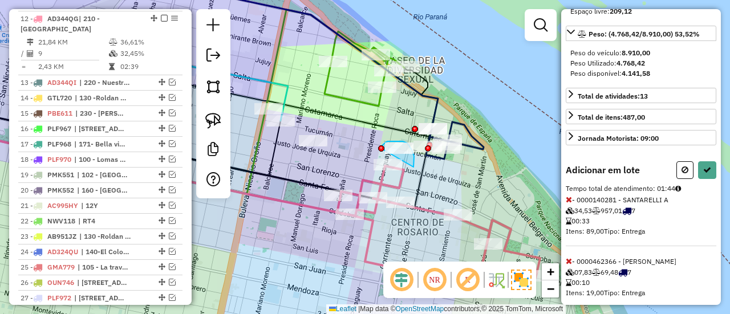
drag, startPoint x: 414, startPoint y: 156, endPoint x: 379, endPoint y: 152, distance: 35.6
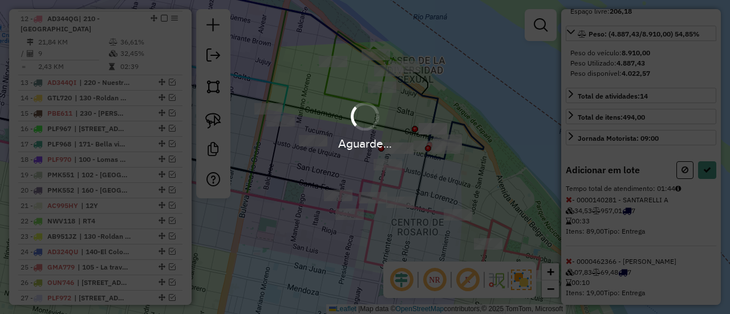
select select "**********"
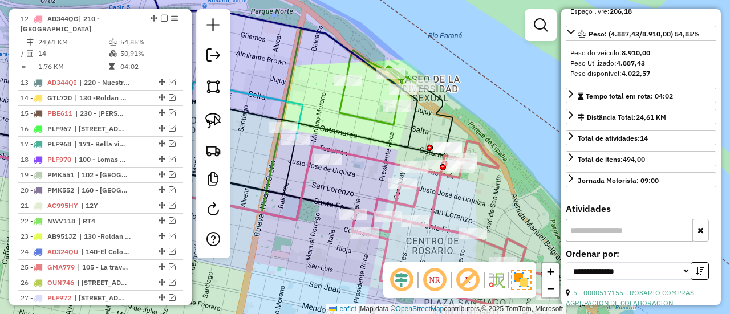
drag, startPoint x: 421, startPoint y: 181, endPoint x: 435, endPoint y: 206, distance: 28.6
click at [435, 206] on div "Rota 12 - Placa AD344QG 0000463684 - Lozano Mateo Nicolas Janela de atendimento…" at bounding box center [365, 157] width 730 height 314
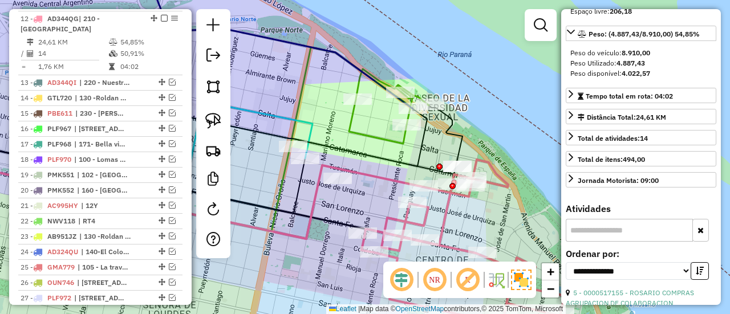
click at [383, 138] on icon at bounding box center [359, 96] width 139 height 99
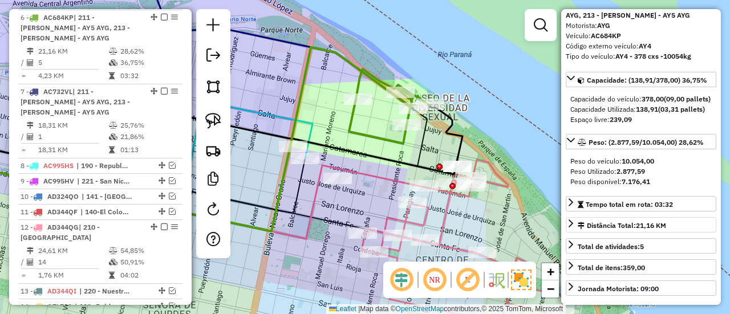
scroll to position [0, 0]
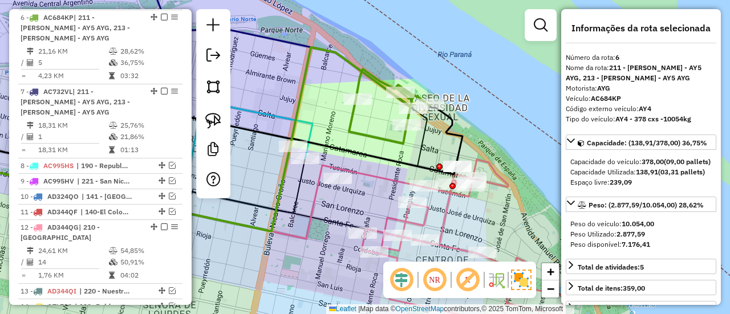
click at [555, 193] on div "Janela de atendimento Grade de atendimento Capacidade Transportadoras Veículos …" at bounding box center [365, 157] width 730 height 314
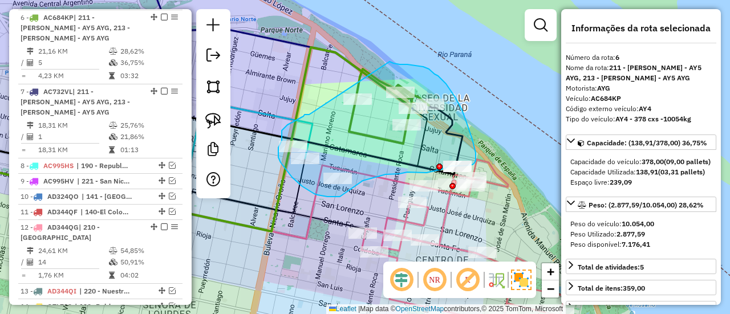
drag, startPoint x: 309, startPoint y: 115, endPoint x: 374, endPoint y: 65, distance: 81.8
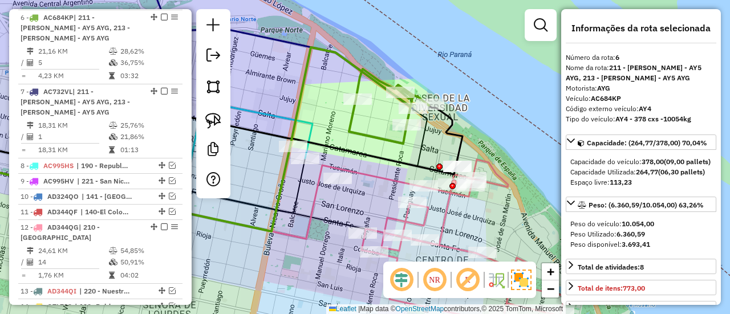
select select "**********"
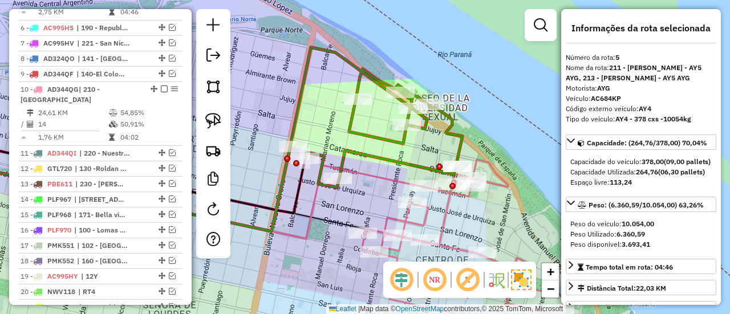
click at [426, 165] on icon at bounding box center [376, 117] width 172 height 140
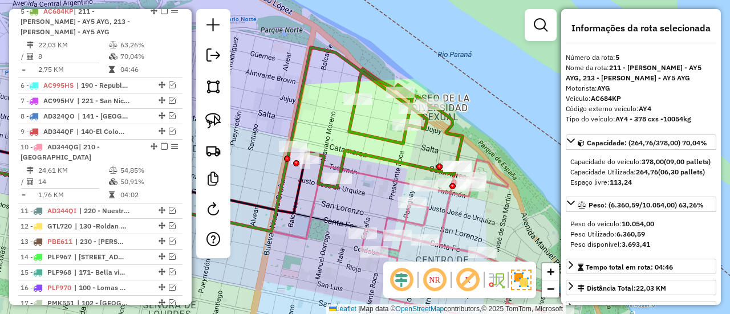
scroll to position [489, 0]
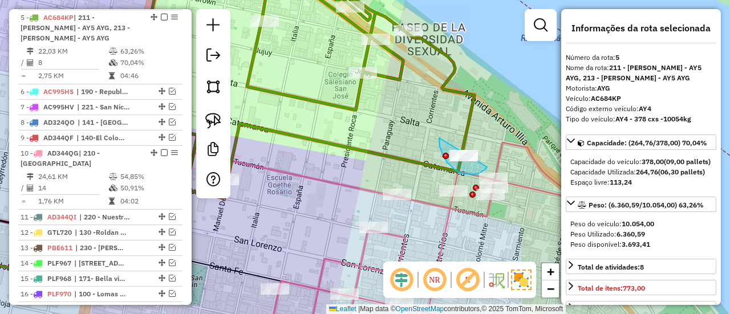
drag, startPoint x: 439, startPoint y: 138, endPoint x: 487, endPoint y: 155, distance: 50.7
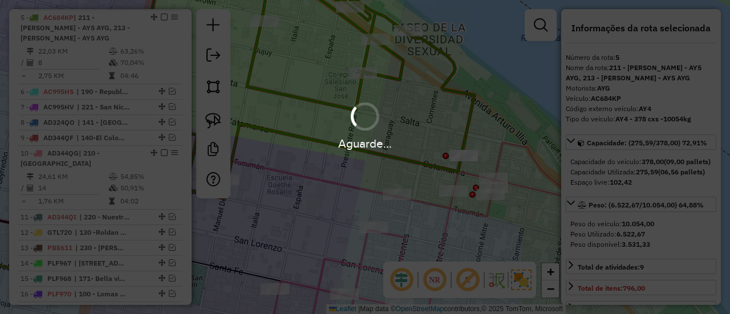
select select "**********"
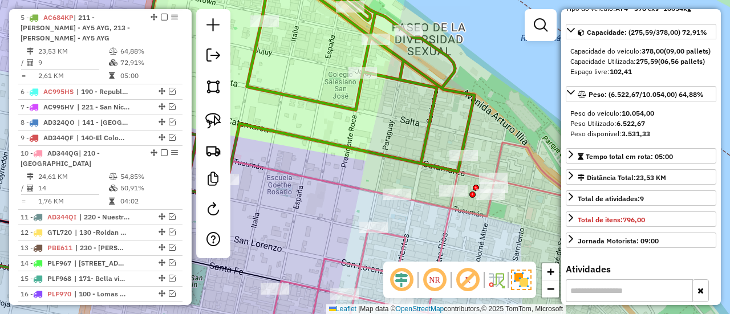
scroll to position [171, 0]
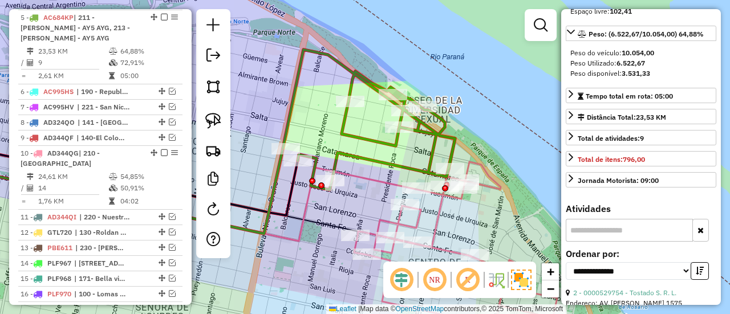
click at [438, 214] on icon at bounding box center [455, 244] width 203 height 164
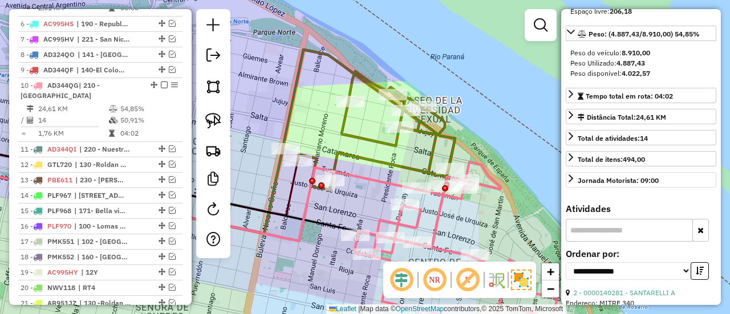
scroll to position [624, 0]
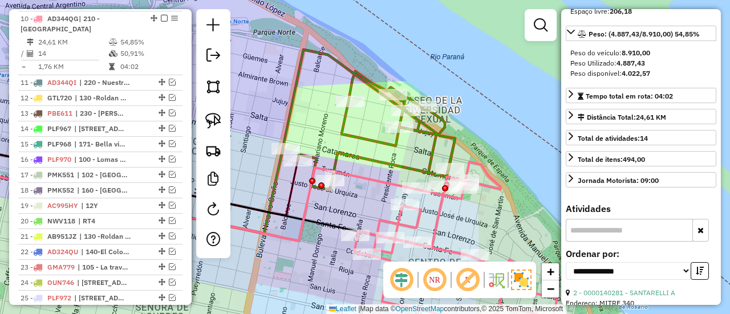
click at [405, 161] on icon at bounding box center [369, 120] width 172 height 140
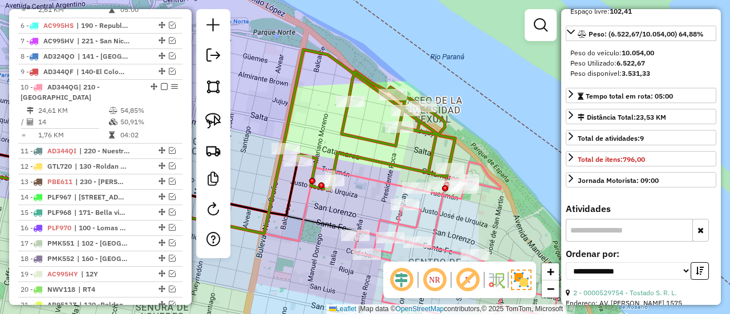
scroll to position [489, 0]
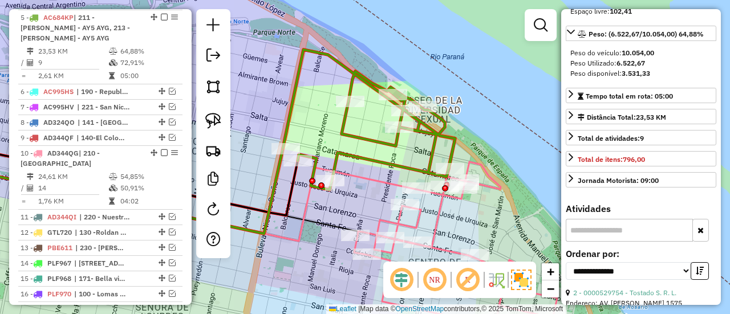
click at [437, 218] on icon at bounding box center [455, 244] width 203 height 164
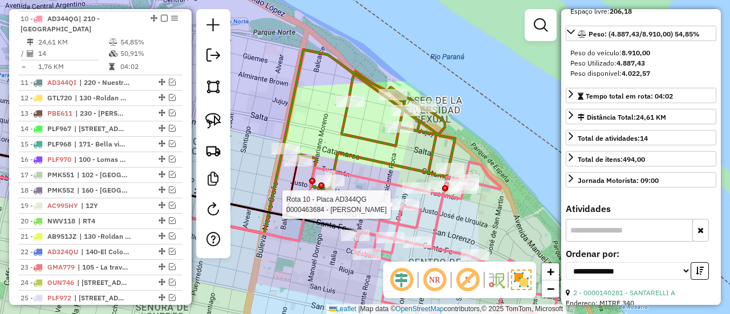
scroll to position [81, 0]
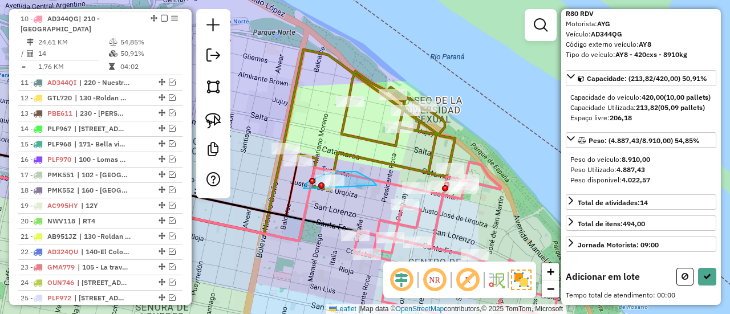
drag, startPoint x: 372, startPoint y: 181, endPoint x: 308, endPoint y: 208, distance: 69.5
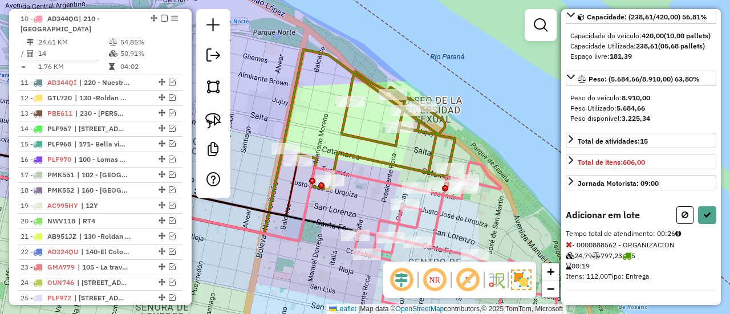
scroll to position [171, 0]
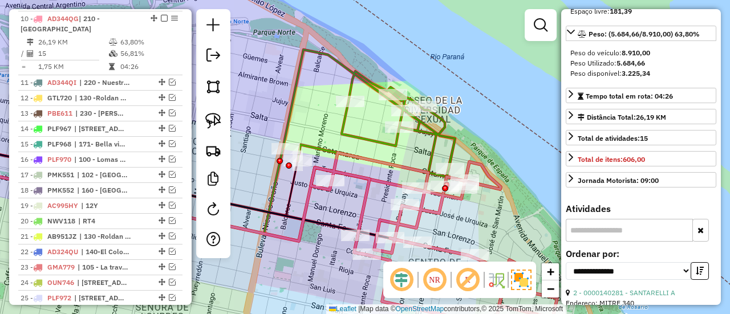
click at [383, 138] on icon at bounding box center [369, 113] width 172 height 127
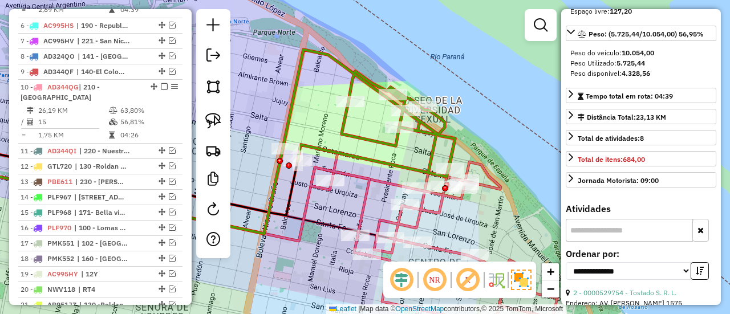
scroll to position [489, 0]
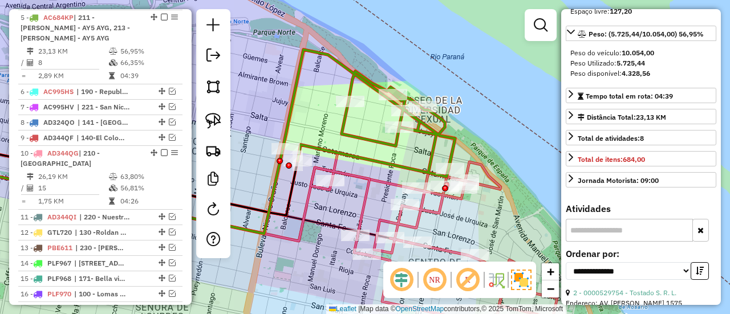
click at [414, 217] on icon at bounding box center [434, 239] width 246 height 173
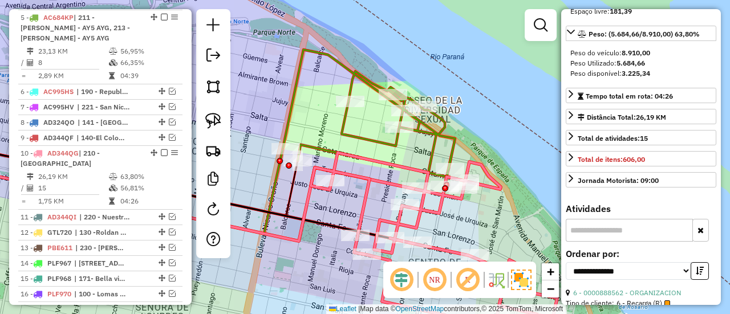
scroll to position [624, 0]
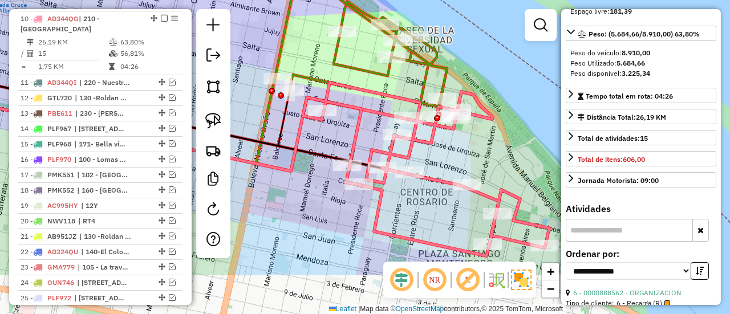
drag, startPoint x: 455, startPoint y: 222, endPoint x: 444, endPoint y: 147, distance: 76.7
click at [444, 147] on div "Janela de atendimento Grade de atendimento Capacidade Transportadoras Veículos …" at bounding box center [365, 157] width 730 height 314
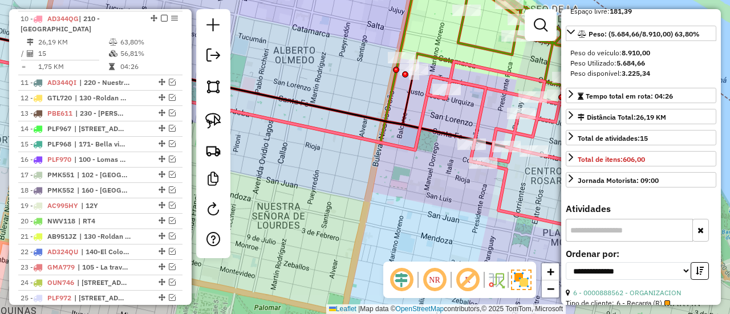
click at [392, 93] on icon at bounding box center [163, 94] width 472 height 97
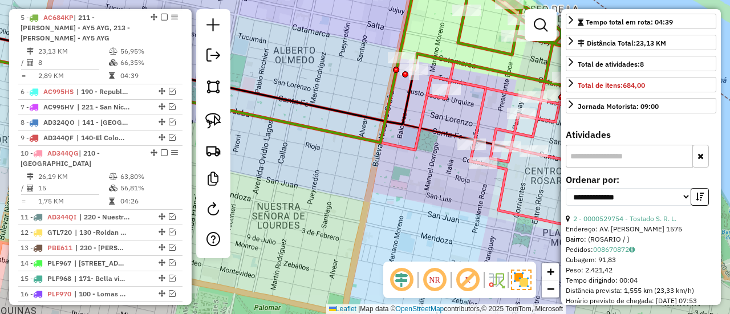
scroll to position [285, 0]
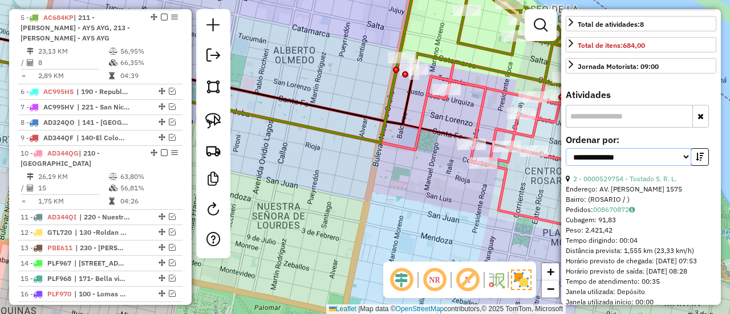
click at [621, 166] on select "**********" at bounding box center [628, 157] width 125 height 18
click at [566, 165] on select "**********" at bounding box center [628, 157] width 125 height 18
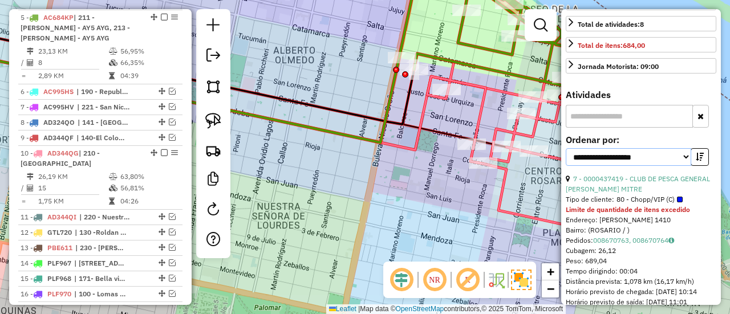
click at [649, 166] on select "**********" at bounding box center [628, 157] width 125 height 18
select select "**********"
click at [566, 165] on select "**********" at bounding box center [628, 157] width 125 height 18
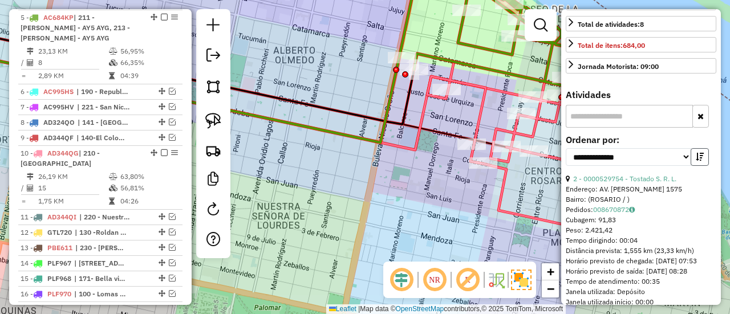
click at [701, 166] on button "button" at bounding box center [700, 157] width 18 height 18
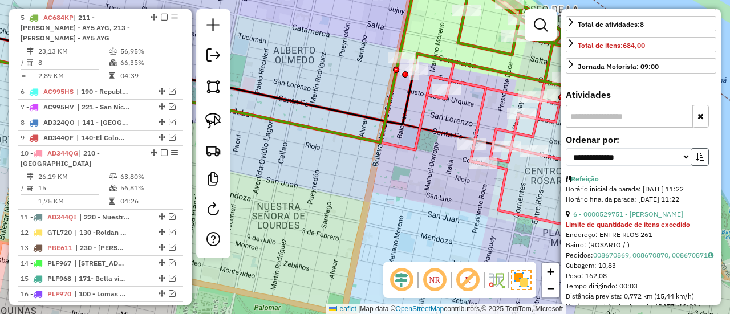
click at [701, 166] on button "button" at bounding box center [700, 157] width 18 height 18
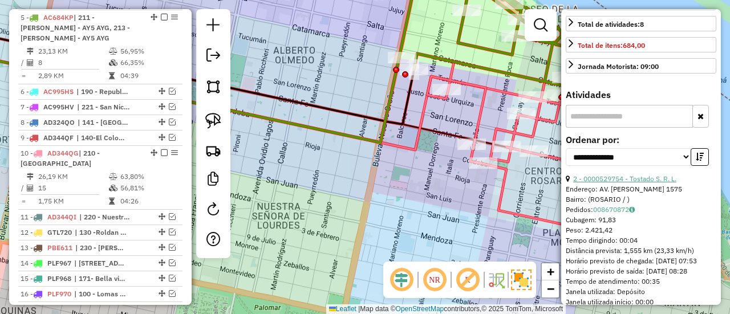
click at [654, 183] on link "2 - 0000529754 - Tostado S. R. L." at bounding box center [624, 179] width 103 height 9
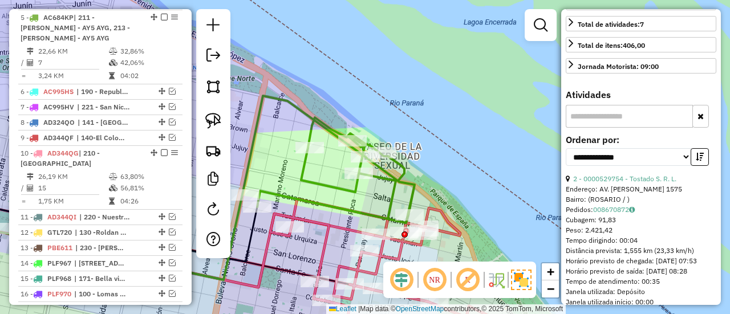
click at [345, 213] on icon at bounding box center [328, 159] width 172 height 127
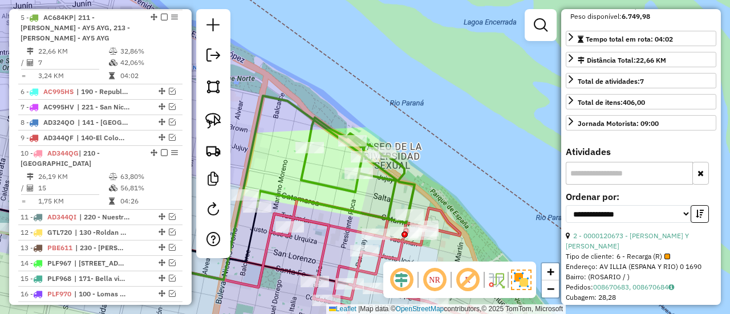
scroll to position [81, 0]
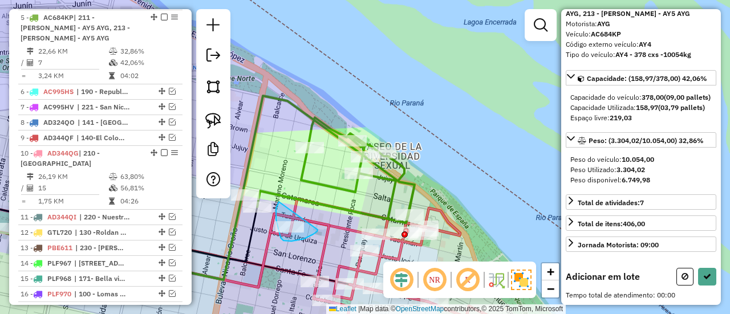
drag, startPoint x: 279, startPoint y: 202, endPoint x: 318, endPoint y: 230, distance: 47.8
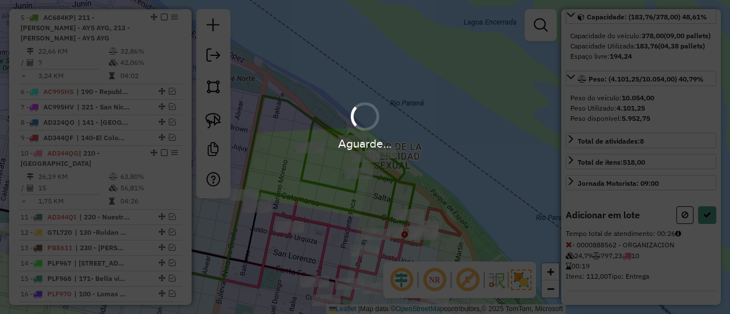
select select "**********"
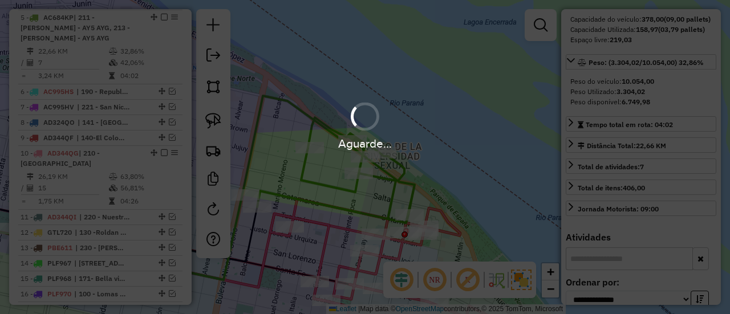
scroll to position [228, 0]
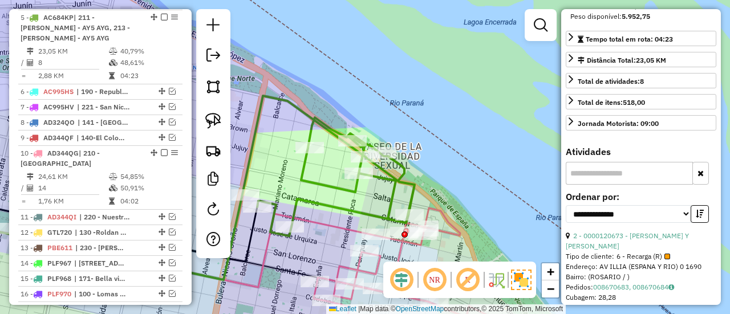
click at [323, 182] on icon at bounding box center [328, 166] width 172 height 140
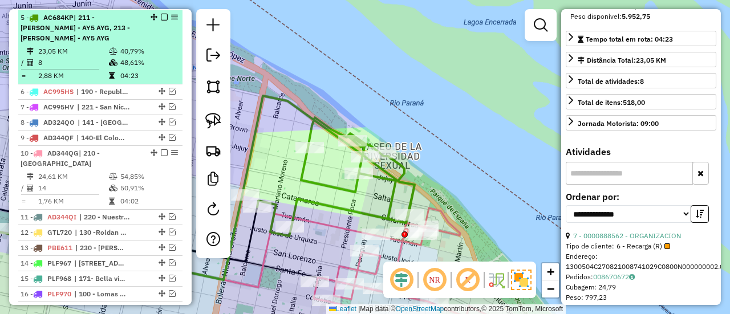
click at [161, 15] on em at bounding box center [164, 17] width 7 height 7
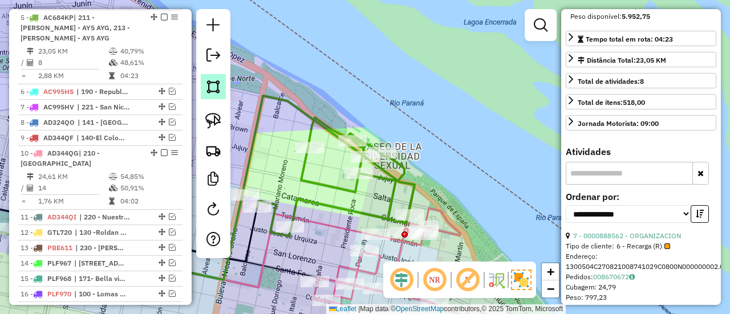
scroll to position [431, 0]
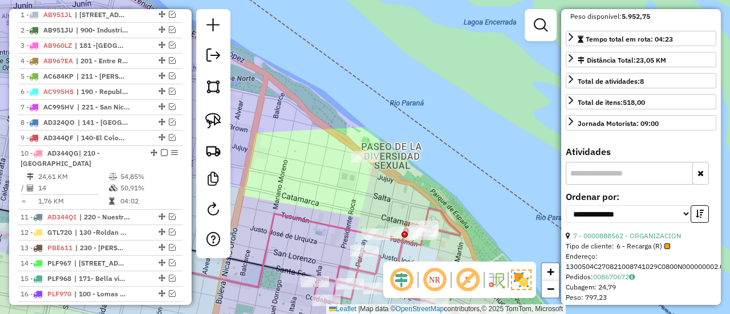
click at [339, 225] on icon at bounding box center [151, 251] width 448 height 74
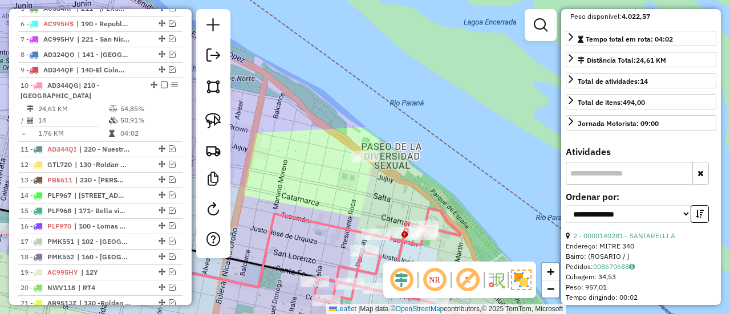
scroll to position [565, 0]
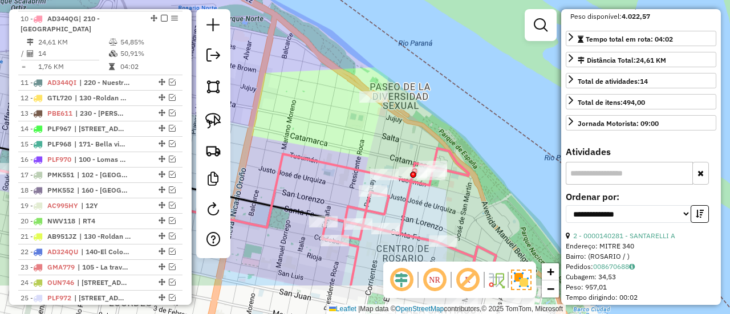
drag, startPoint x: 361, startPoint y: 233, endPoint x: 367, endPoint y: 162, distance: 71.0
click at [369, 168] on icon at bounding box center [160, 191] width 448 height 74
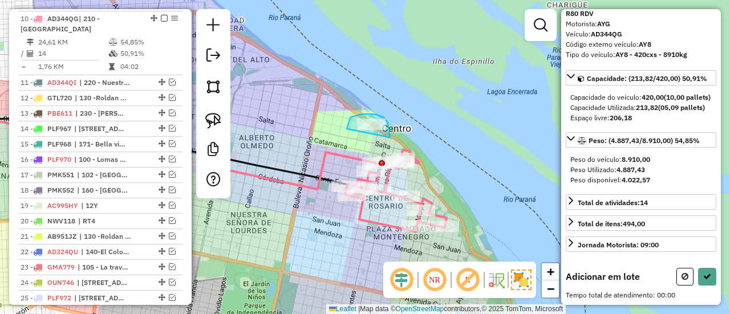
drag, startPoint x: 390, startPoint y: 137, endPoint x: 347, endPoint y: 130, distance: 44.0
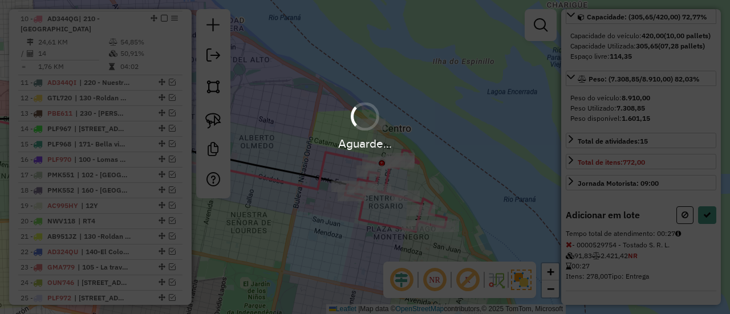
select select "**********"
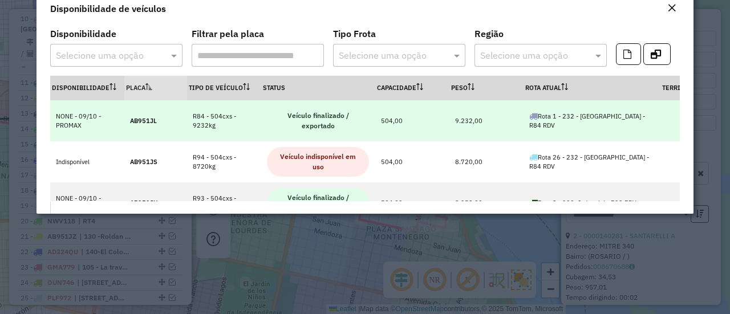
scroll to position [0, 0]
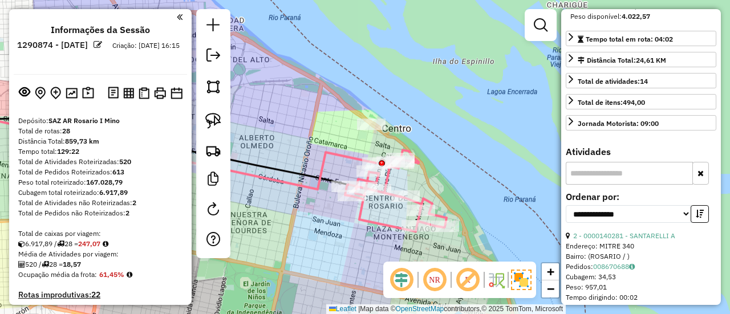
click at [347, 157] on icon at bounding box center [152, 147] width 450 height 83
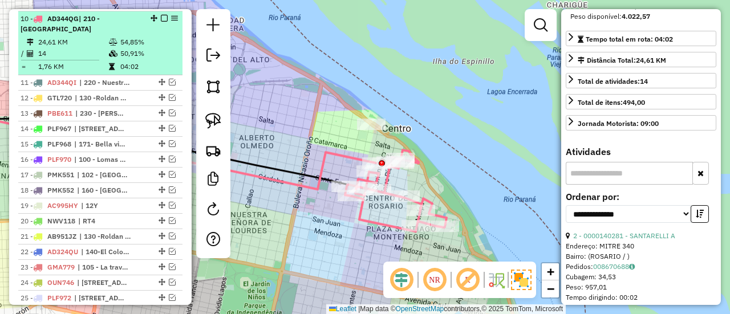
click at [161, 17] on em at bounding box center [164, 18] width 7 height 7
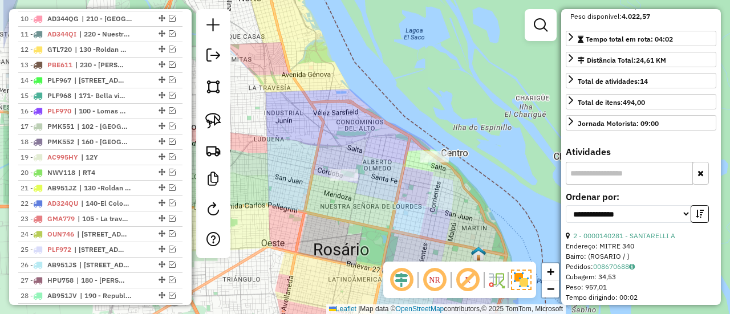
drag, startPoint x: 344, startPoint y: 183, endPoint x: 420, endPoint y: 199, distance: 78.1
click at [420, 199] on div "Janela de atendimento Grade de atendimento Capacidade Transportadoras Veículos …" at bounding box center [365, 157] width 730 height 314
drag, startPoint x: 450, startPoint y: 165, endPoint x: 402, endPoint y: 156, distance: 48.8
drag, startPoint x: 342, startPoint y: 156, endPoint x: 349, endPoint y: 218, distance: 62.5
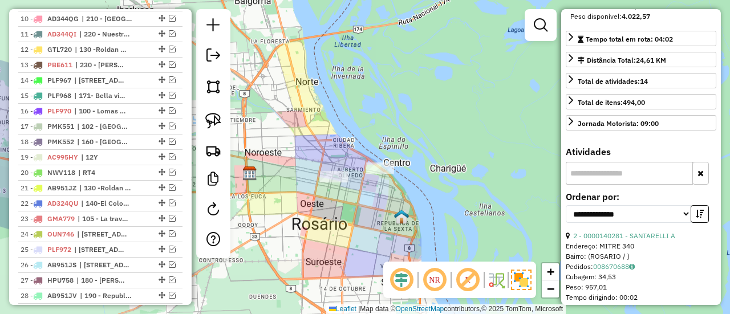
drag, startPoint x: 370, startPoint y: 218, endPoint x: 354, endPoint y: 204, distance: 22.2
click at [354, 204] on div "Janela de atendimento Grade de atendimento Capacidade Transportadoras Veículos …" at bounding box center [365, 157] width 730 height 314
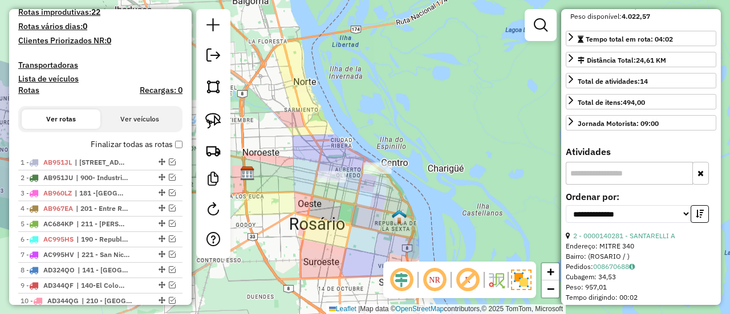
scroll to position [223, 0]
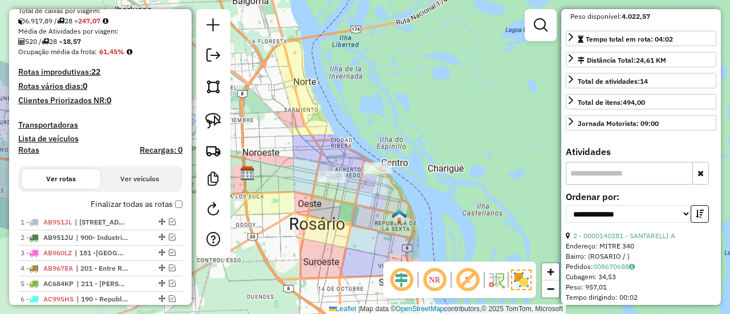
click at [145, 199] on label "Finalizar todas as rotas" at bounding box center [137, 205] width 92 height 12
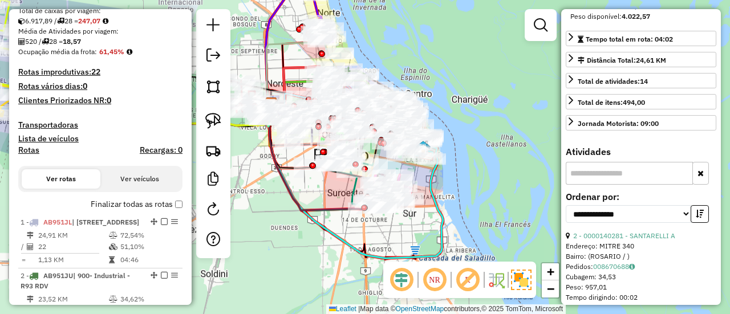
drag, startPoint x: 452, startPoint y: 153, endPoint x: 469, endPoint y: 92, distance: 63.4
click at [469, 92] on div "Janela de atendimento Grade de atendimento Capacidade Transportadoras Veículos …" at bounding box center [365, 157] width 730 height 314
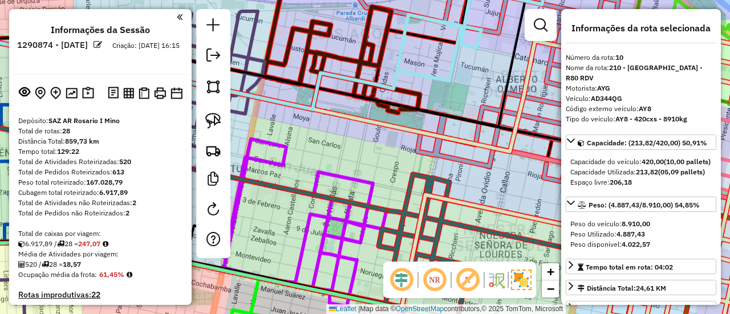
select select "**********"
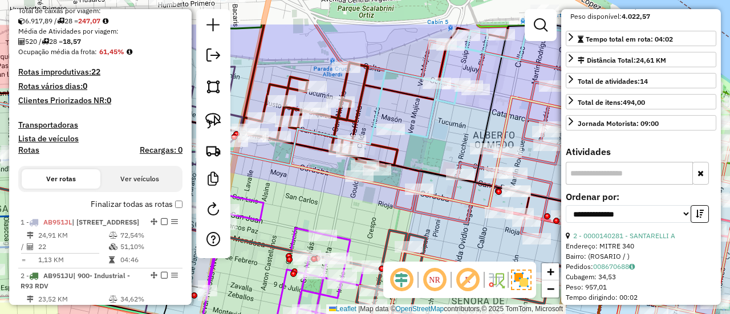
drag, startPoint x: 348, startPoint y: 160, endPoint x: 325, endPoint y: 217, distance: 61.1
click at [325, 217] on div "Janela de atendimento Grade de atendimento Capacidade Transportadoras Veículos …" at bounding box center [365, 157] width 730 height 314
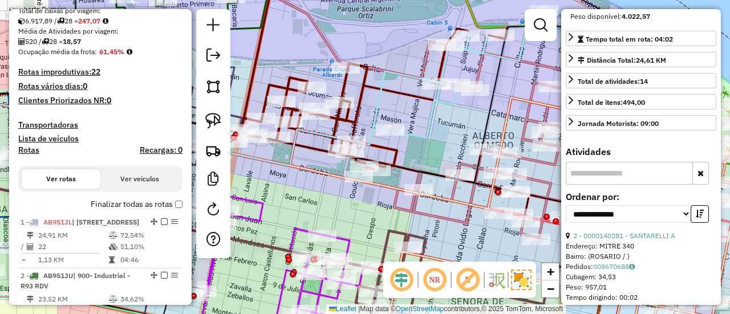
click at [509, 101] on icon at bounding box center [365, 217] width 876 height 258
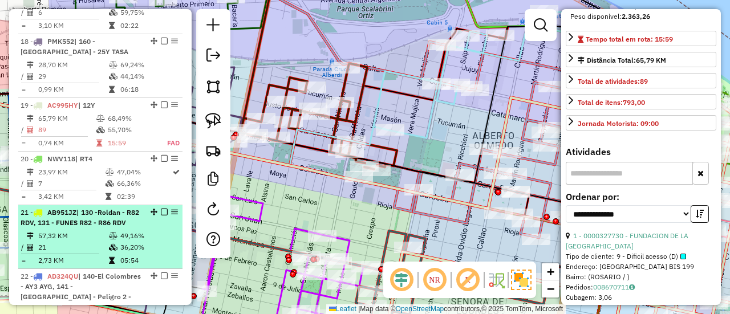
scroll to position [1578, 0]
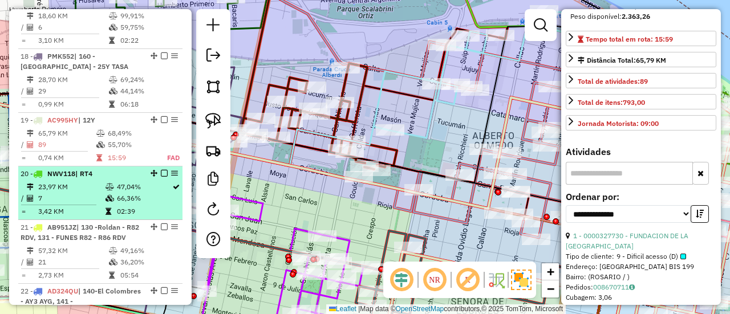
click at [116, 193] on td "66,36%" at bounding box center [143, 198] width 55 height 11
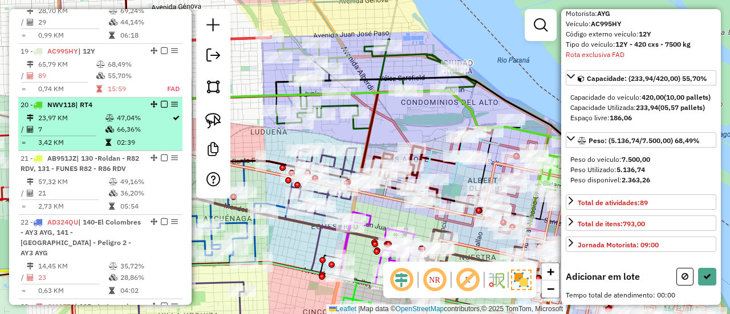
scroll to position [81, 0]
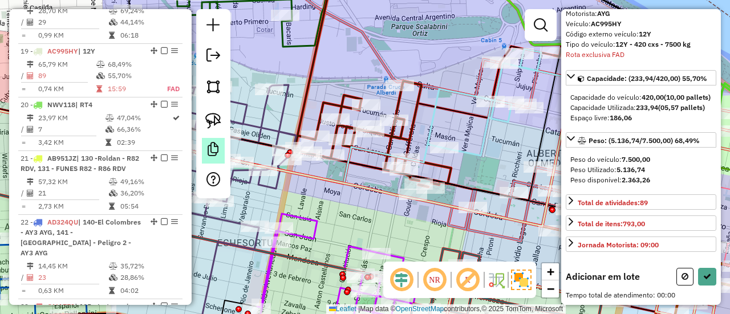
select select "**********"
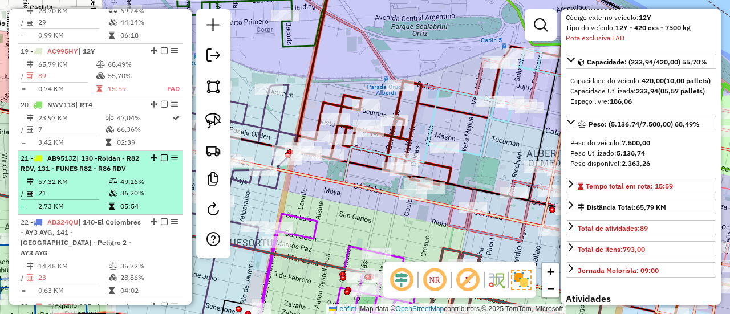
scroll to position [228, 0]
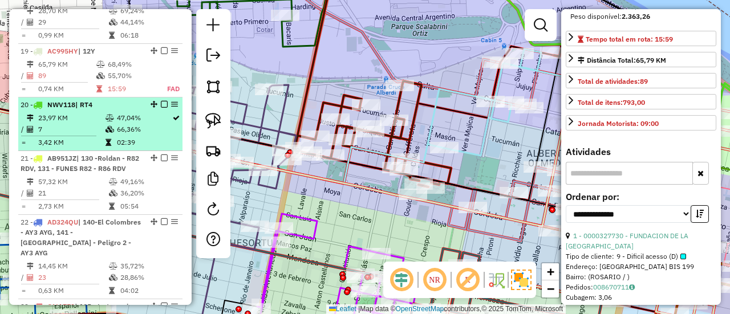
click at [107, 126] on icon at bounding box center [110, 129] width 9 height 7
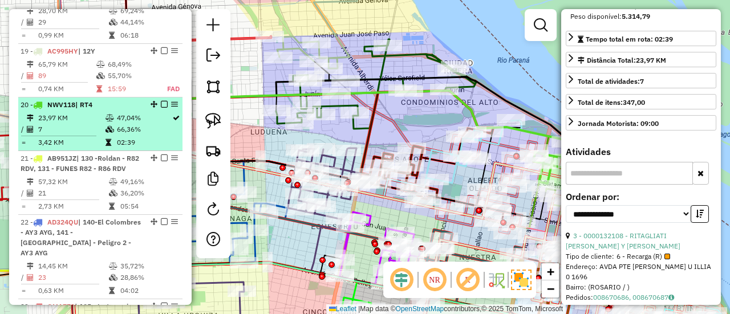
scroll to position [71, 0]
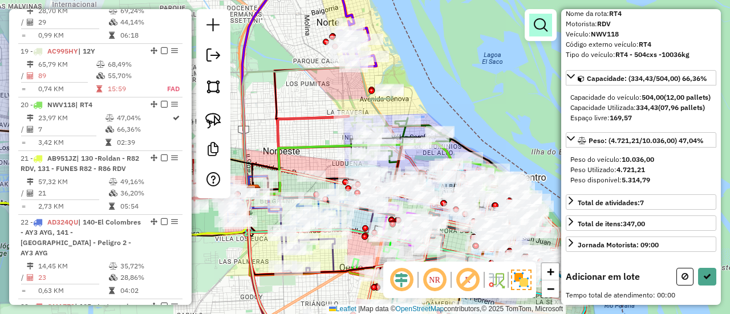
click at [534, 33] on link at bounding box center [540, 25] width 23 height 23
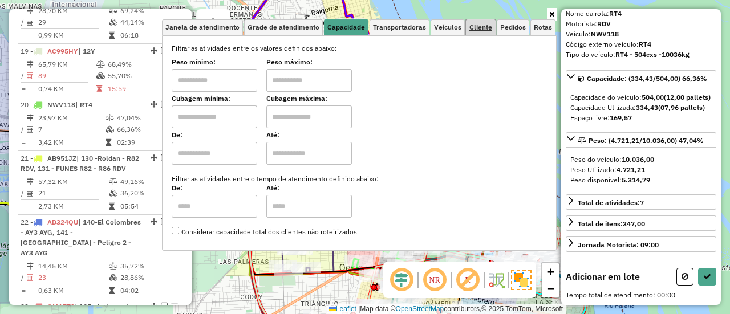
click at [483, 30] on span "Cliente" at bounding box center [480, 27] width 23 height 7
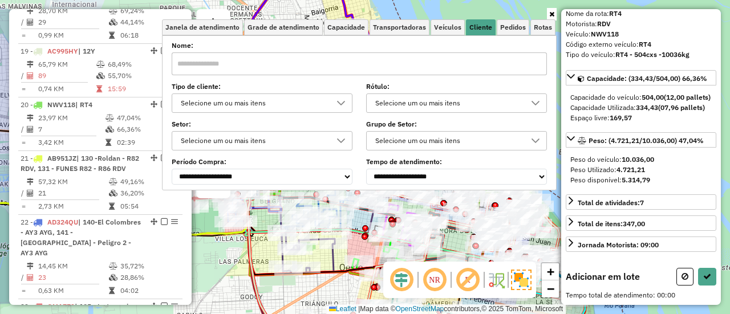
click at [369, 60] on input "text" at bounding box center [359, 63] width 375 height 23
select select "**********"
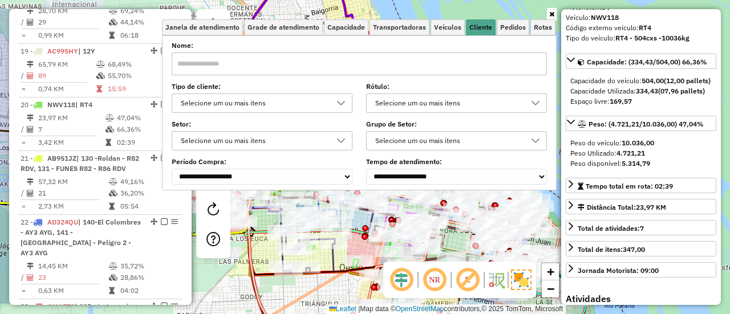
scroll to position [218, 0]
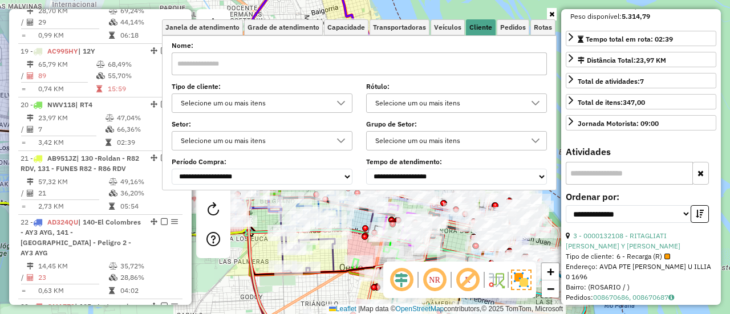
click at [552, 12] on icon at bounding box center [551, 14] width 5 height 7
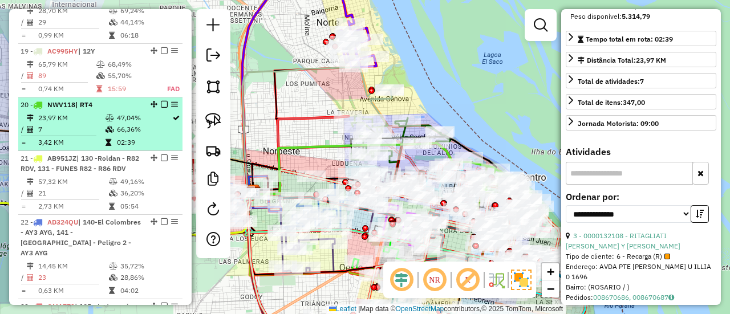
click at [125, 137] on td "02:39" at bounding box center [143, 142] width 55 height 11
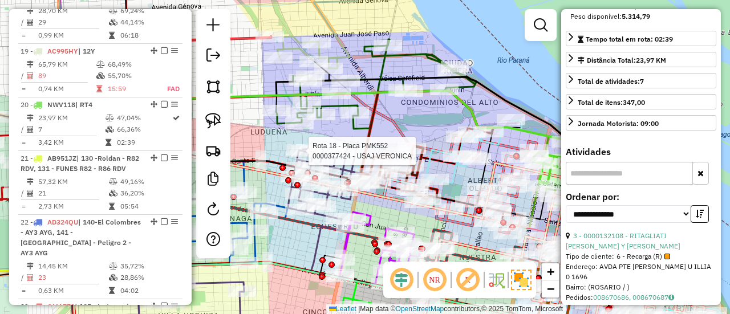
scroll to position [71, 0]
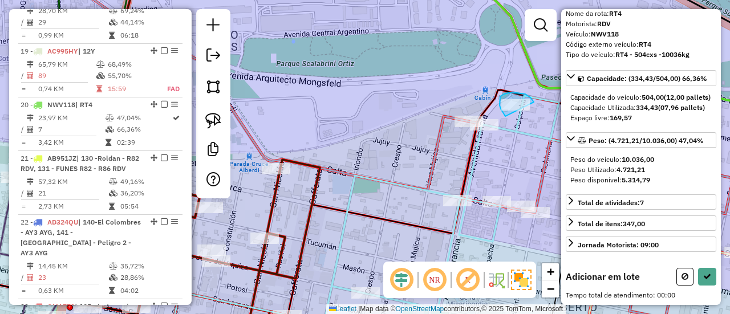
drag, startPoint x: 517, startPoint y: 93, endPoint x: 507, endPoint y: 117, distance: 26.1
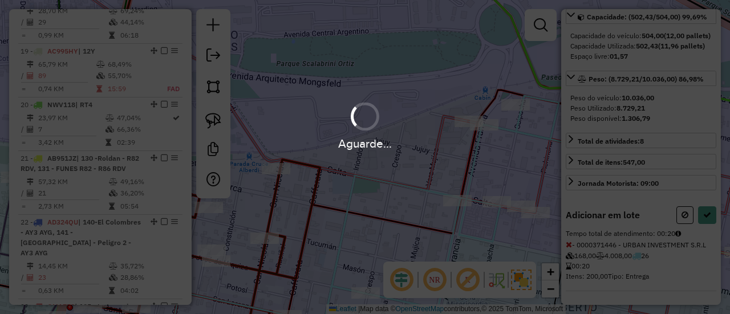
scroll to position [218, 0]
select select "**********"
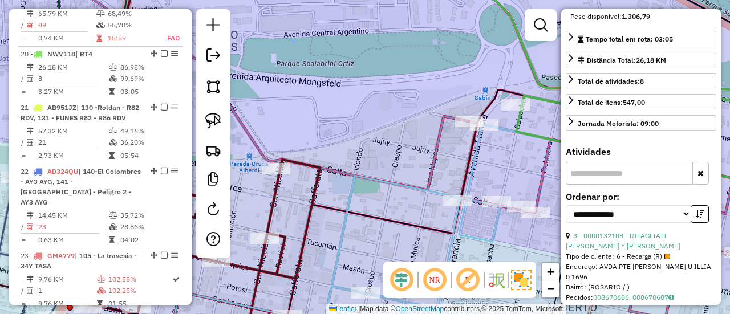
scroll to position [1700, 0]
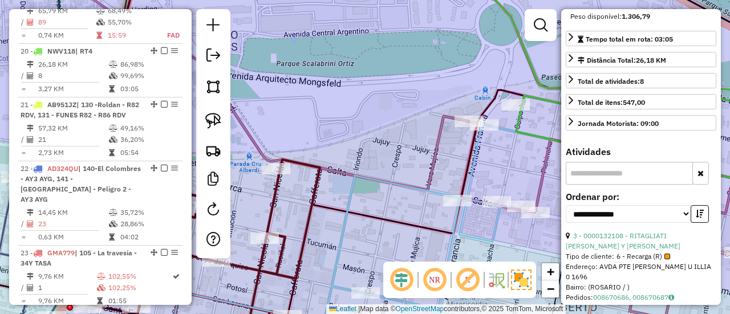
click at [473, 168] on icon at bounding box center [501, 190] width 427 height 266
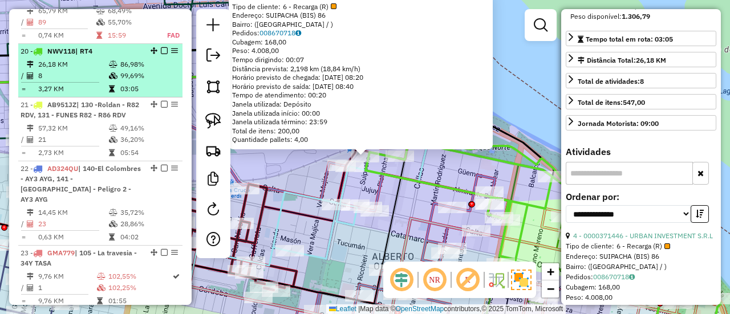
click at [161, 46] on div "20 - NWV118 | RT4" at bounding box center [101, 51] width 160 height 10
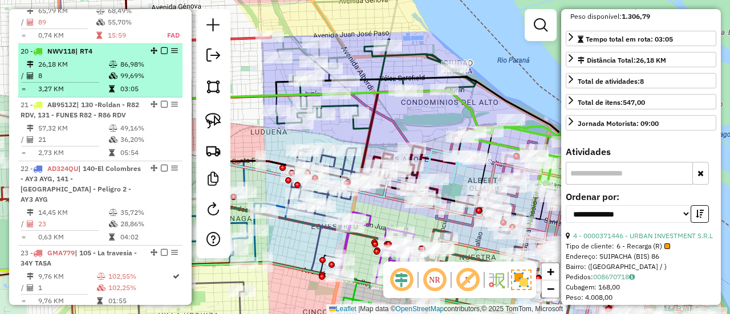
click at [161, 47] on em at bounding box center [164, 50] width 7 height 7
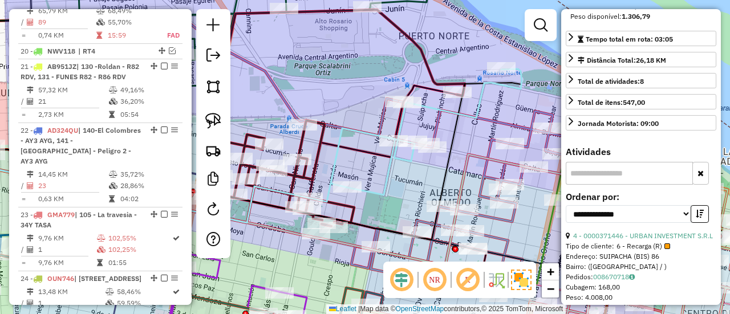
click at [480, 101] on icon at bounding box center [415, 135] width 213 height 133
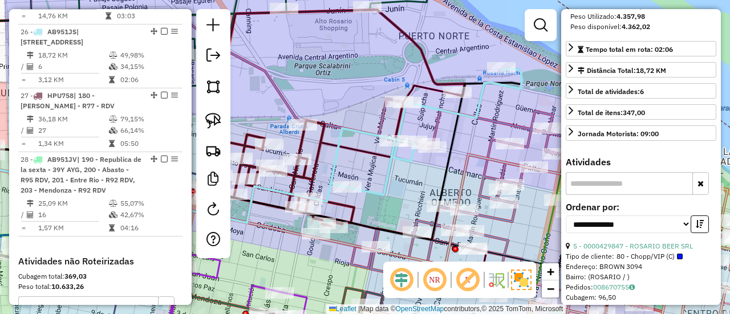
scroll to position [71, 0]
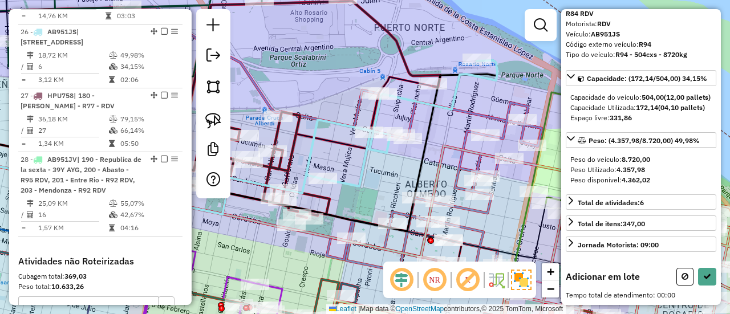
drag, startPoint x: 468, startPoint y: 75, endPoint x: 465, endPoint y: 99, distance: 23.5
click at [459, 93] on icon at bounding box center [199, 145] width 595 height 171
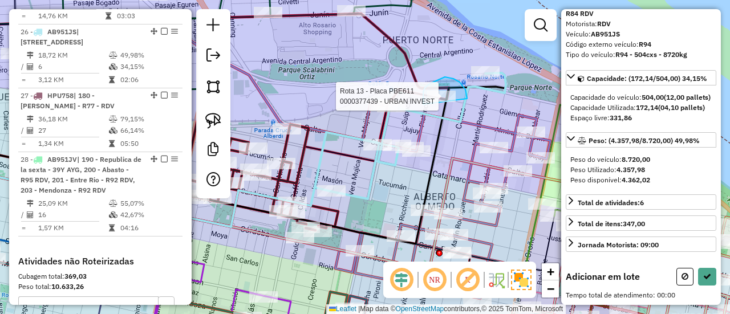
drag, startPoint x: 467, startPoint y: 95, endPoint x: 426, endPoint y: 110, distance: 43.9
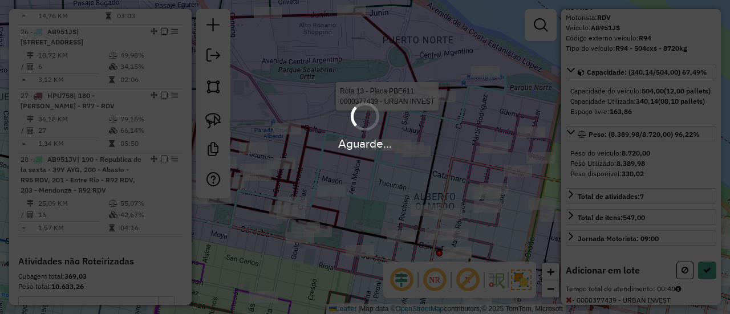
scroll to position [132, 0]
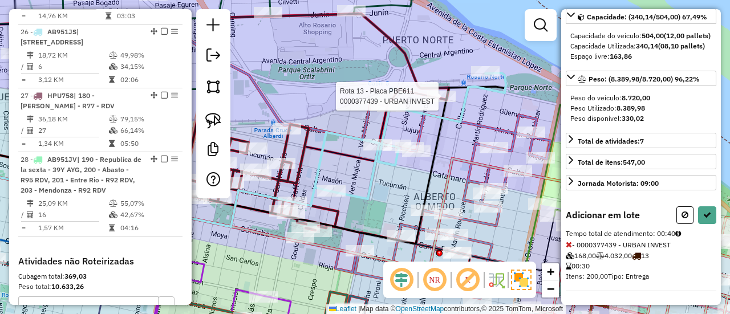
select select "**********"
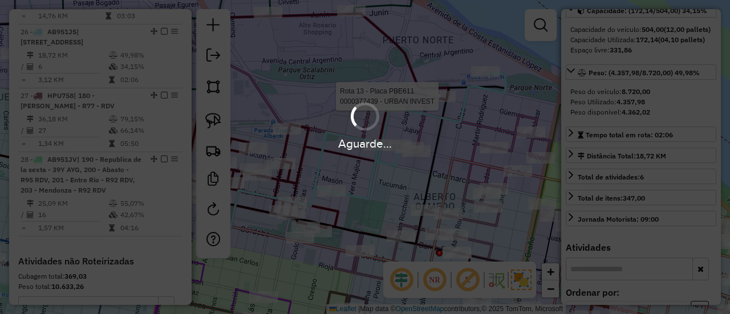
scroll to position [218, 0]
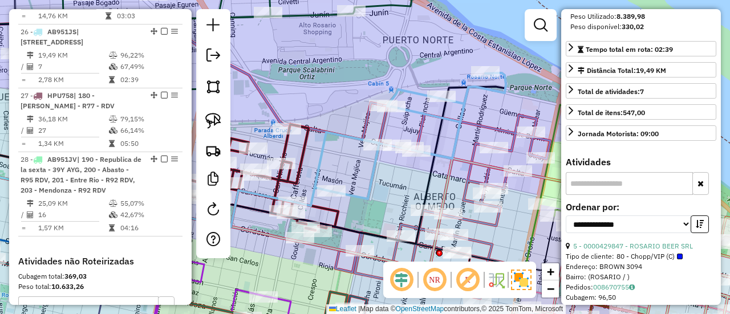
click at [304, 145] on icon at bounding box center [259, 177] width 157 height 106
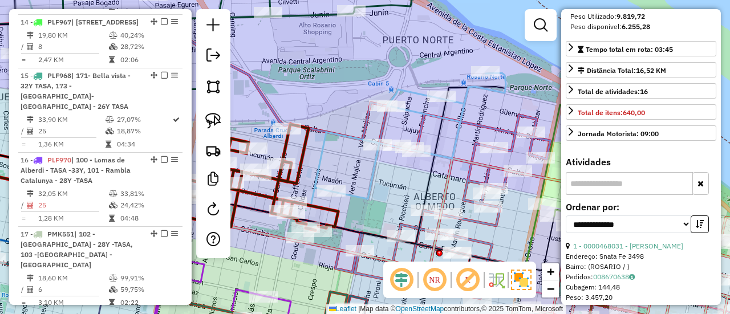
scroll to position [1234, 0]
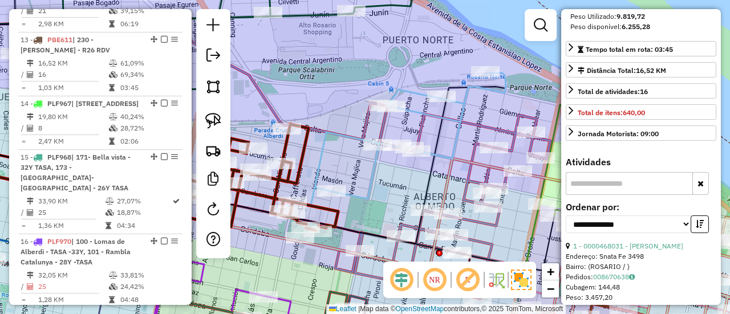
click at [470, 164] on icon at bounding box center [365, 247] width 876 height 197
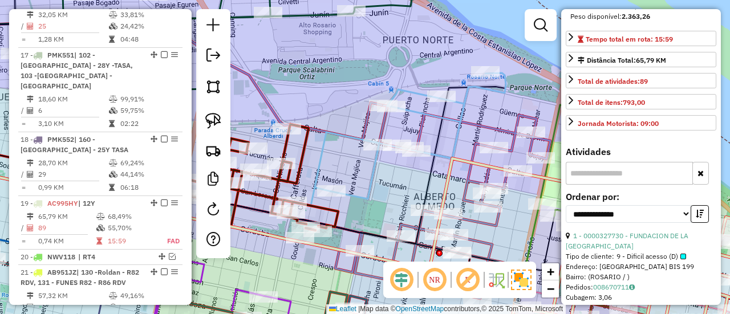
scroll to position [1646, 0]
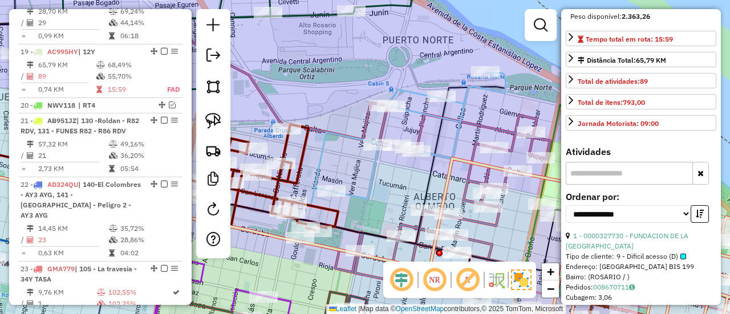
click at [484, 120] on icon at bounding box center [442, 202] width 215 height 193
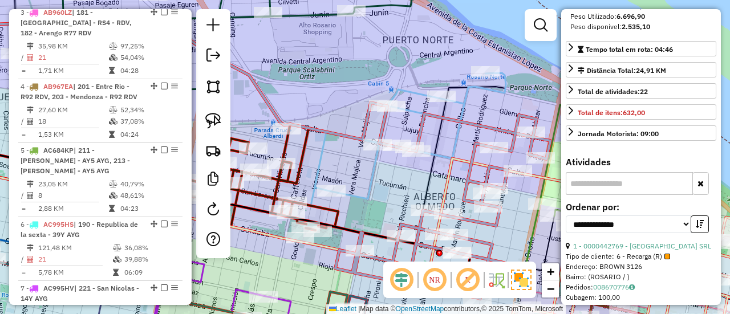
scroll to position [428, 0]
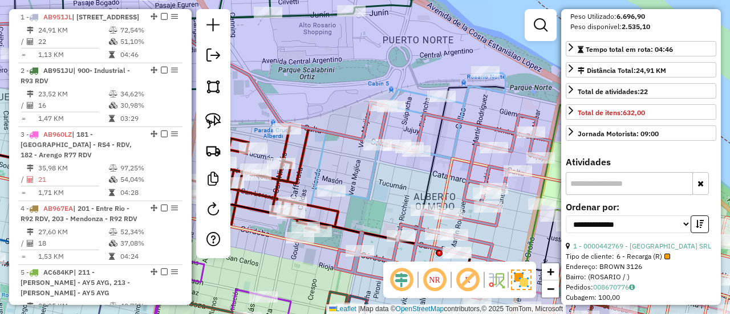
click at [305, 145] on icon at bounding box center [259, 177] width 157 height 106
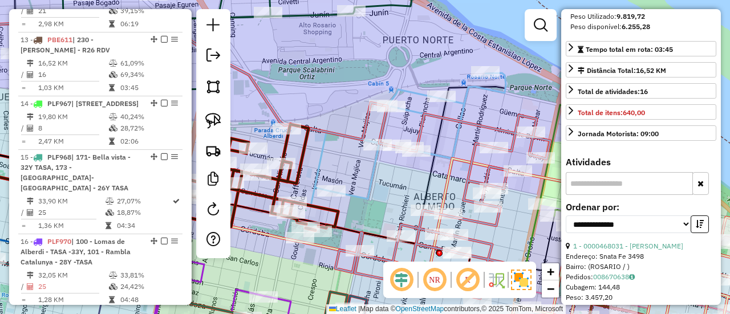
scroll to position [71, 0]
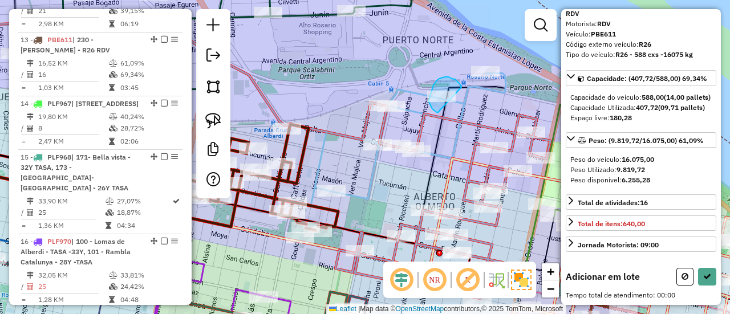
drag, startPoint x: 461, startPoint y: 87, endPoint x: 438, endPoint y: 114, distance: 35.5
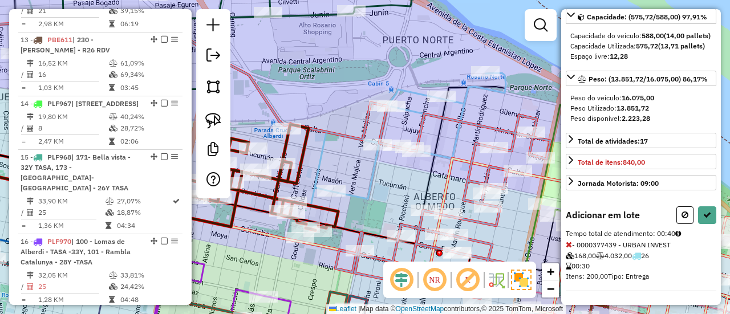
scroll to position [218, 0]
select select "**********"
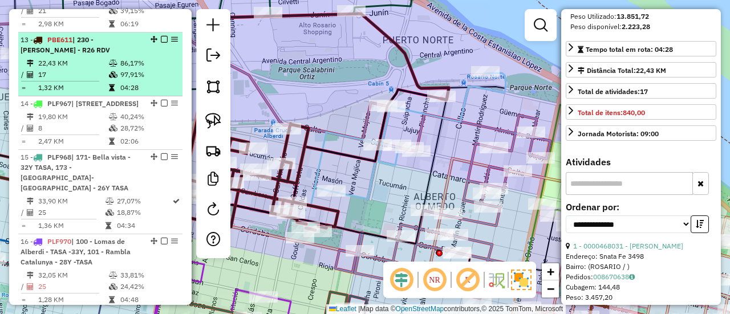
click at [161, 36] on em at bounding box center [164, 39] width 7 height 7
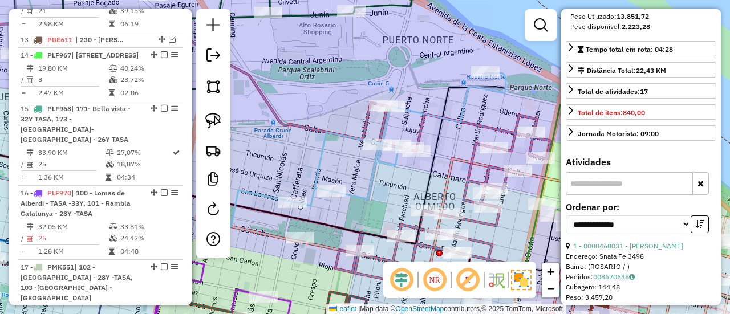
scroll to position [1185, 0]
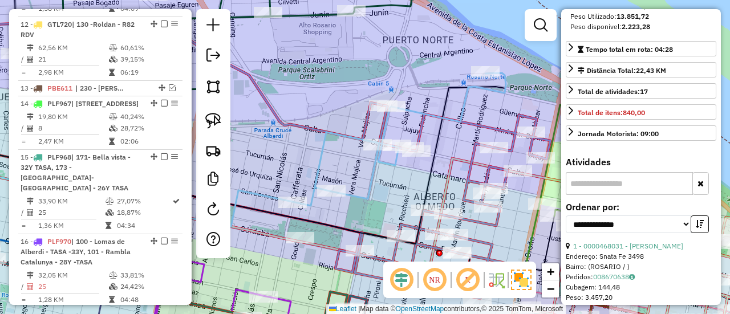
click at [387, 127] on icon at bounding box center [399, 139] width 213 height 133
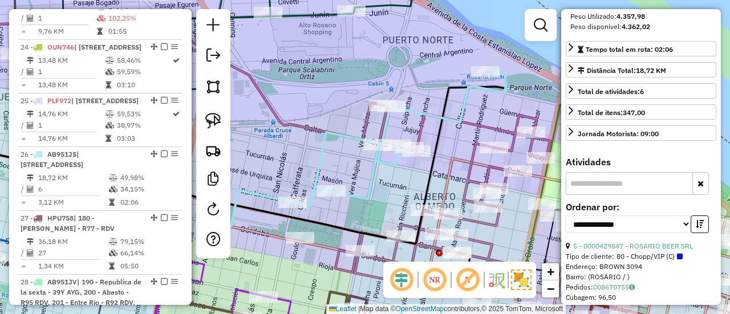
scroll to position [2006, 0]
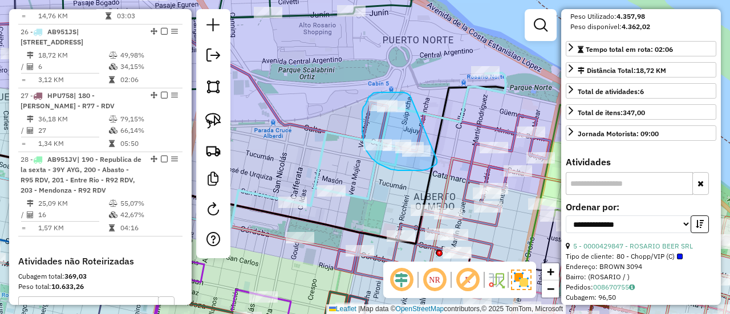
drag, startPoint x: 410, startPoint y: 96, endPoint x: 436, endPoint y: 152, distance: 62.0
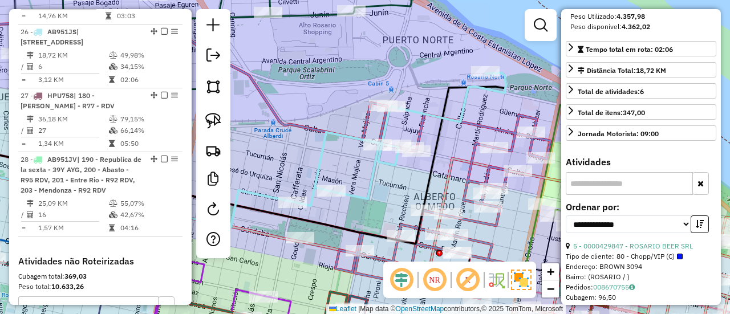
click at [436, 111] on icon at bounding box center [399, 139] width 213 height 133
click at [323, 149] on icon at bounding box center [399, 139] width 213 height 133
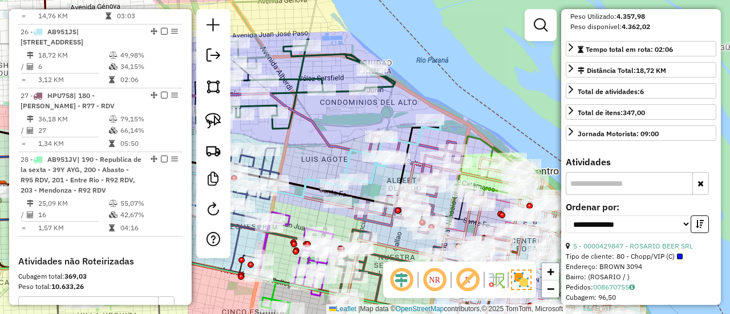
click at [346, 159] on icon at bounding box center [387, 153] width 106 height 67
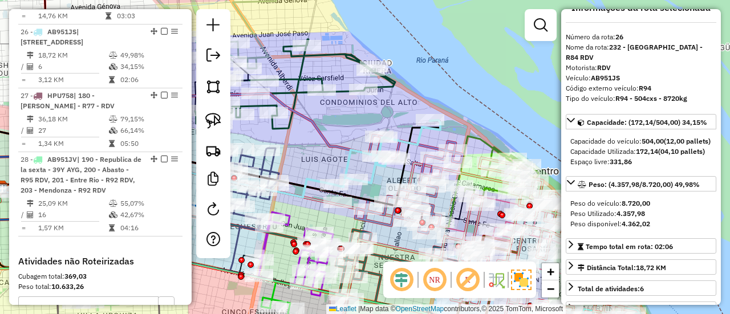
scroll to position [0, 0]
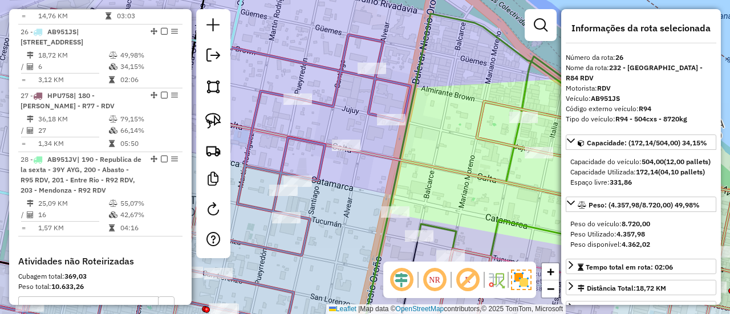
drag, startPoint x: 414, startPoint y: 163, endPoint x: 481, endPoint y: 192, distance: 73.3
click at [479, 193] on icon at bounding box center [404, 240] width 876 height 276
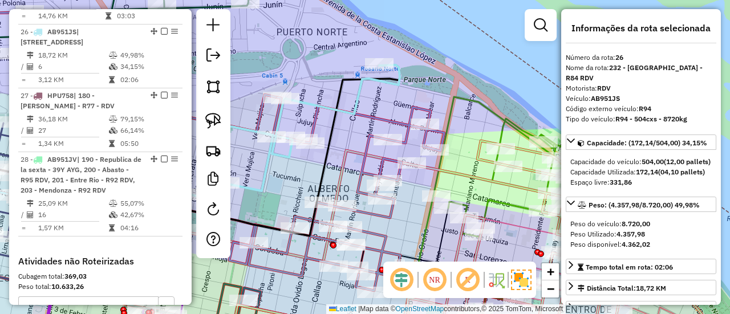
click at [392, 85] on icon at bounding box center [293, 131] width 213 height 133
click at [396, 83] on icon at bounding box center [293, 131] width 213 height 133
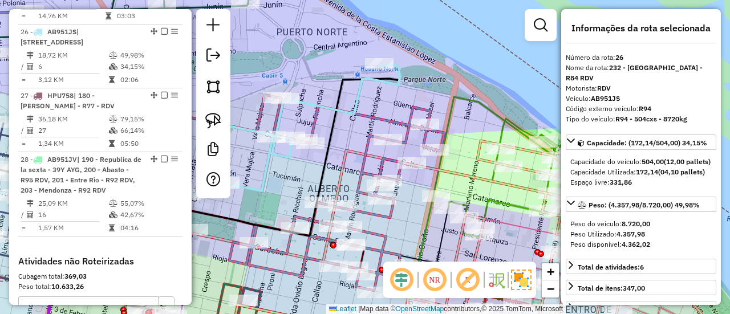
drag, startPoint x: 332, startPoint y: 131, endPoint x: 376, endPoint y: 131, distance: 43.9
click at [376, 131] on icon at bounding box center [163, 150] width 473 height 171
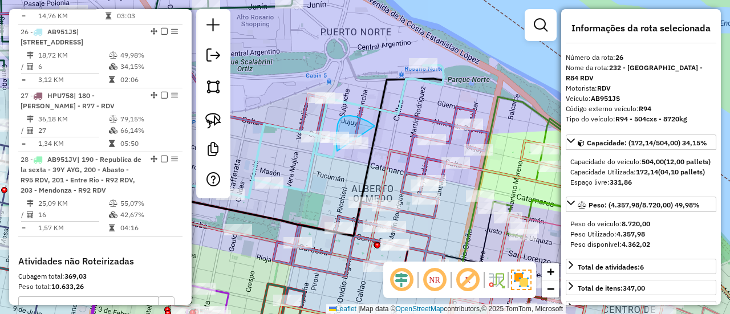
drag, startPoint x: 371, startPoint y: 123, endPoint x: 354, endPoint y: 167, distance: 47.1
click at [301, 131] on div "Janela de atendimento Grade de atendimento Capacidade Transportadoras Veículos …" at bounding box center [365, 157] width 730 height 314
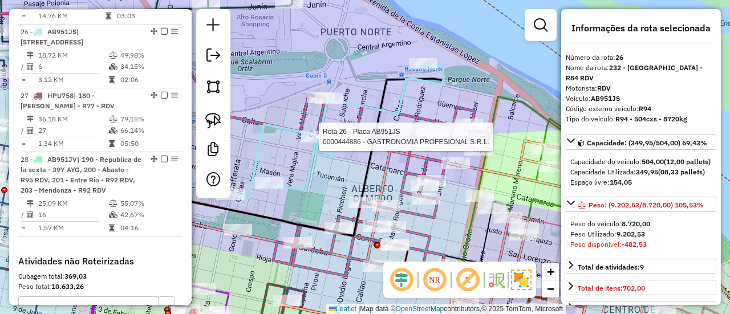
select select "**********"
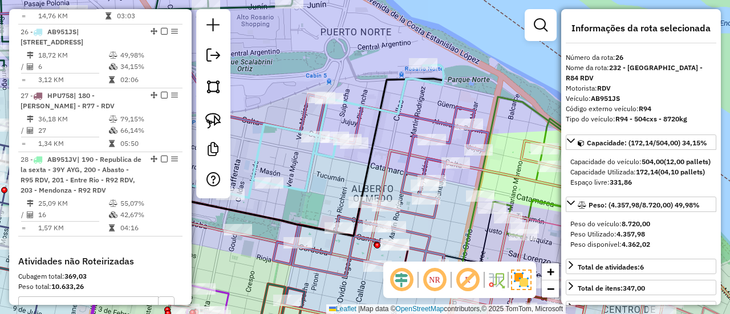
select select "**********"
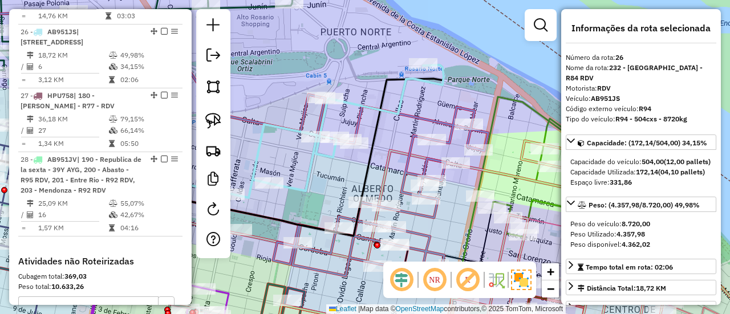
click at [426, 82] on icon at bounding box center [336, 131] width 213 height 133
click at [429, 81] on icon at bounding box center [336, 131] width 213 height 133
click at [428, 81] on icon at bounding box center [336, 131] width 213 height 133
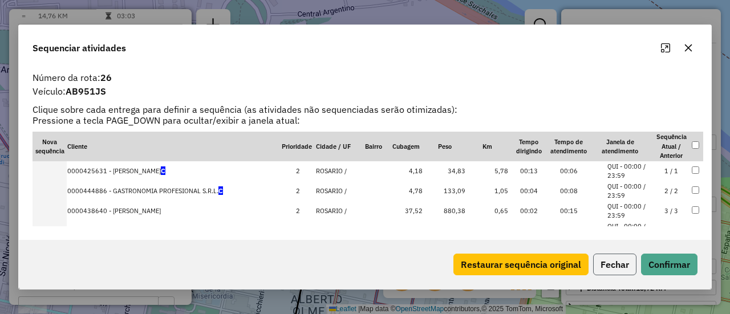
click at [626, 266] on button "Fechar" at bounding box center [614, 265] width 43 height 22
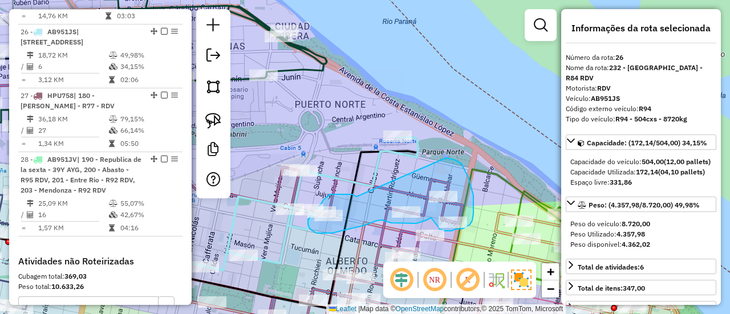
drag, startPoint x: 357, startPoint y: 197, endPoint x: 440, endPoint y: 157, distance: 92.6
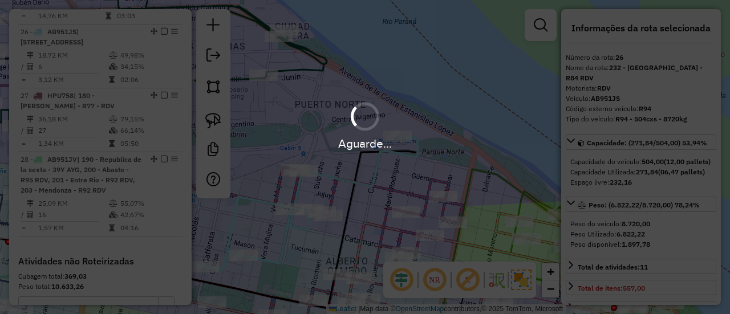
select select "**********"
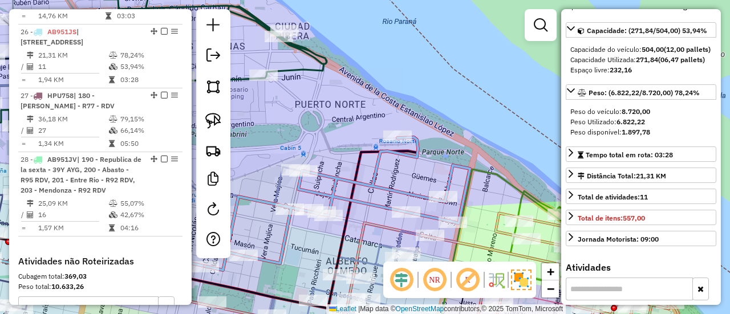
scroll to position [114, 0]
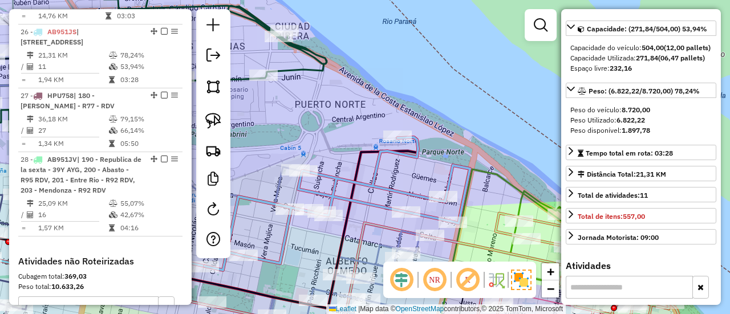
click at [374, 265] on icon at bounding box center [334, 258] width 172 height 176
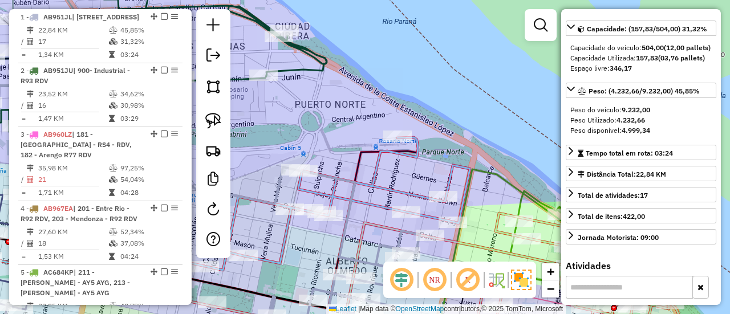
click at [378, 200] on icon at bounding box center [337, 203] width 265 height 133
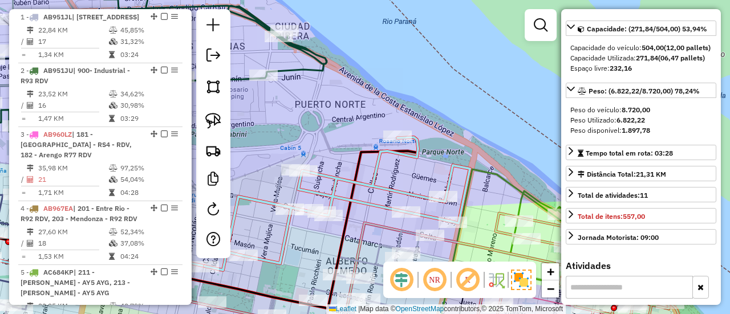
scroll to position [2006, 0]
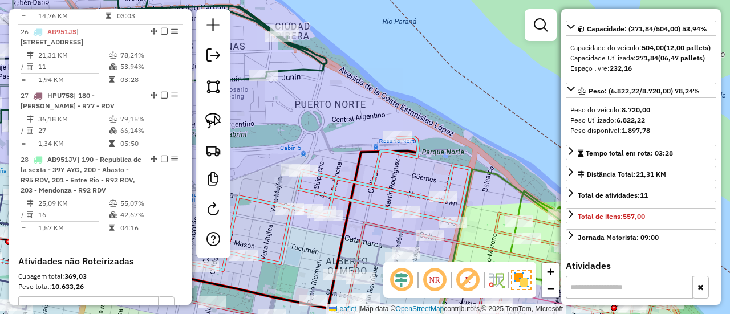
click at [376, 262] on icon at bounding box center [334, 258] width 172 height 176
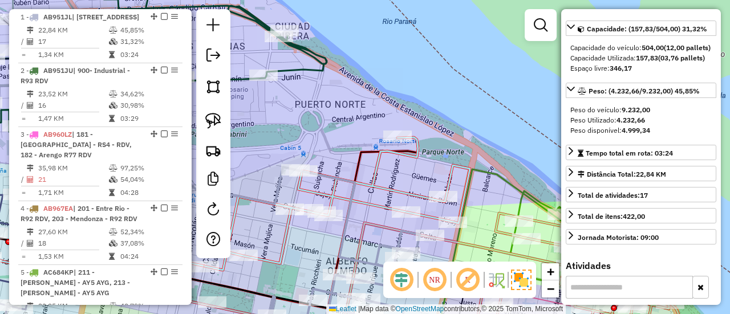
scroll to position [71, 0]
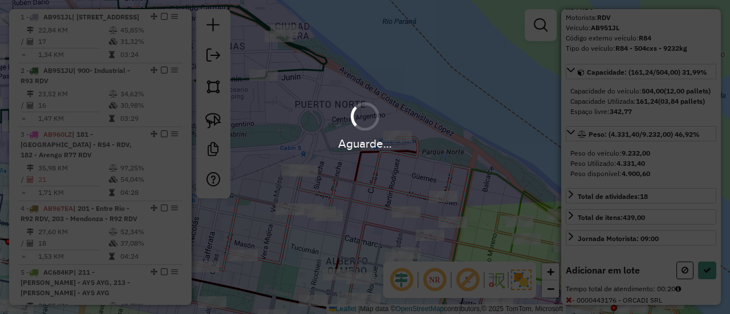
scroll to position [114, 0]
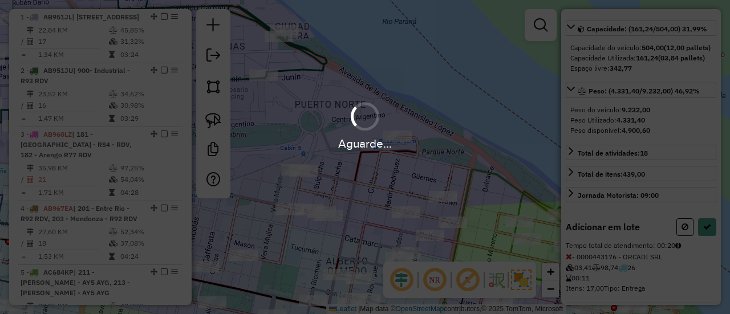
select select "**********"
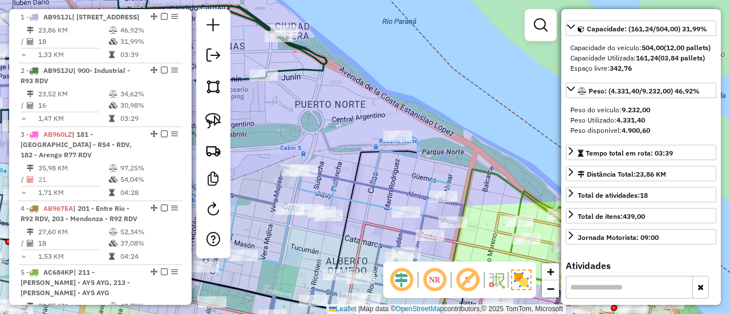
click at [431, 173] on icon at bounding box center [327, 203] width 244 height 133
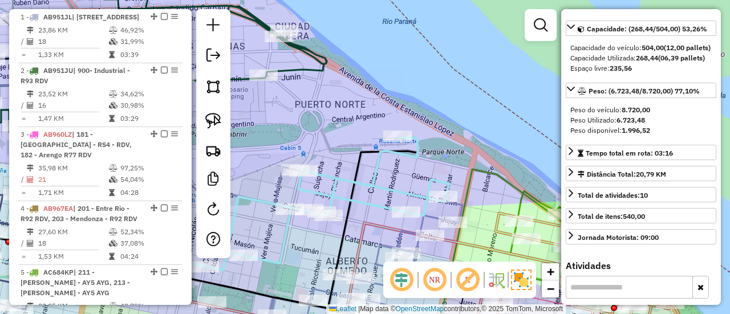
scroll to position [2006, 0]
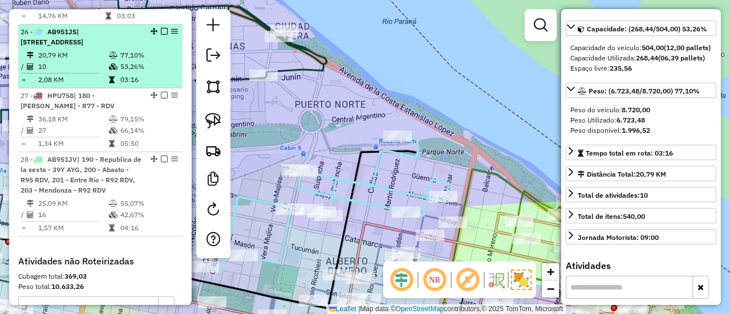
click at [161, 28] on em at bounding box center [164, 31] width 7 height 7
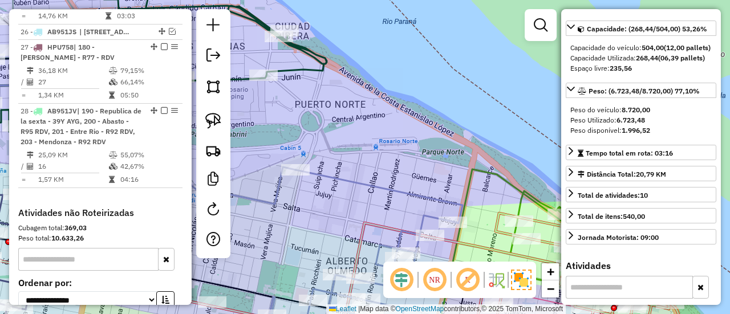
click at [439, 198] on icon at bounding box center [355, 258] width 215 height 176
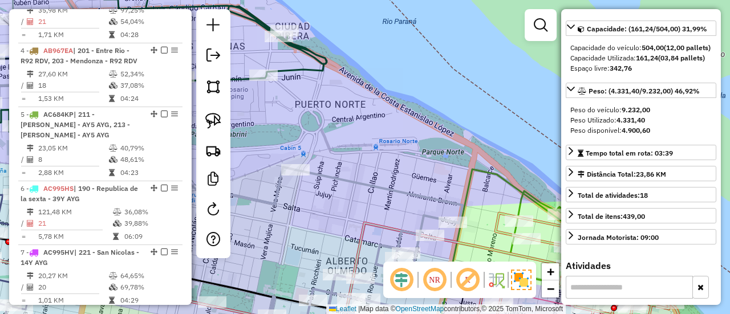
scroll to position [428, 0]
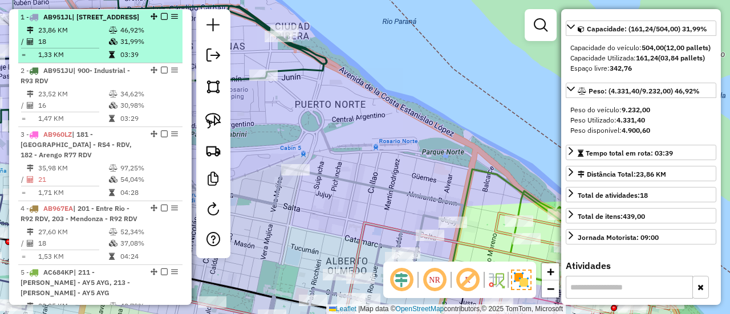
click at [161, 15] on em at bounding box center [164, 16] width 7 height 7
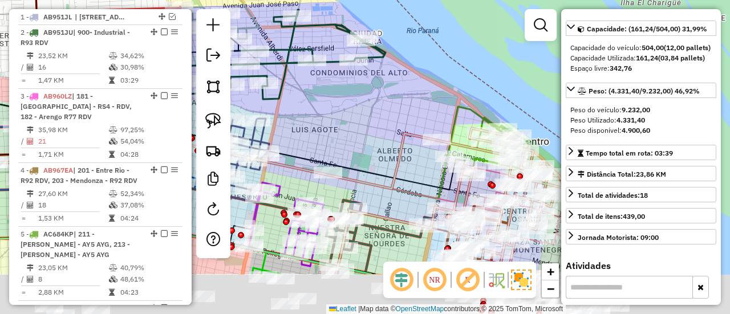
drag, startPoint x: 414, startPoint y: 177, endPoint x: 440, endPoint y: 102, distance: 79.7
click at [440, 103] on div "Janela de atendimento Grade de atendimento Capacidade Transportadoras Veículos …" at bounding box center [365, 157] width 730 height 314
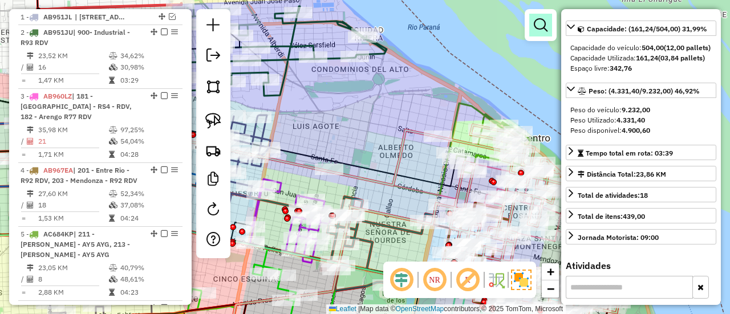
click at [546, 25] on em at bounding box center [541, 25] width 14 height 14
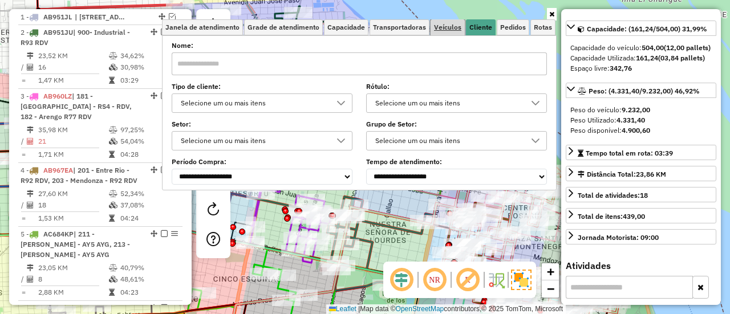
click at [452, 32] on link "Veículos" at bounding box center [448, 27] width 34 height 16
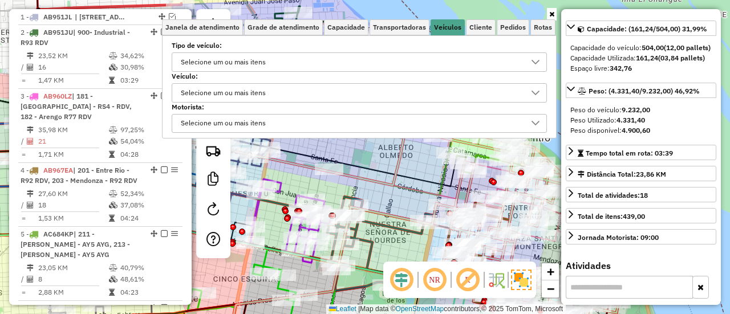
click at [325, 59] on div "Selecione um ou mais itens" at bounding box center [351, 62] width 348 height 18
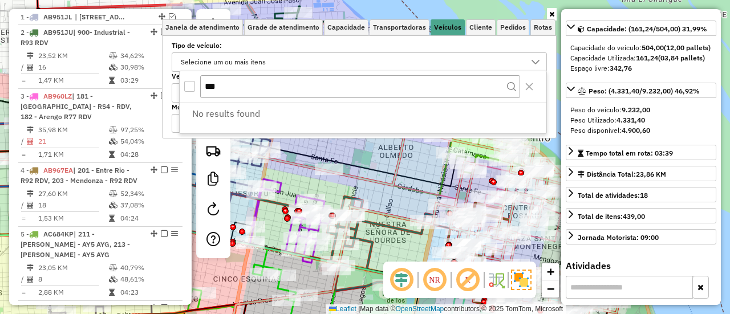
type input "***"
click at [375, 182] on icon at bounding box center [302, 228] width 643 height 235
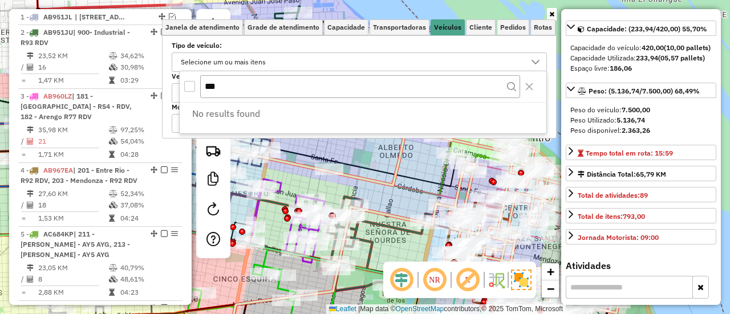
click at [386, 197] on div "Janela de atendimento Grade de atendimento Capacidade Transportadoras Veículos …" at bounding box center [365, 157] width 730 height 314
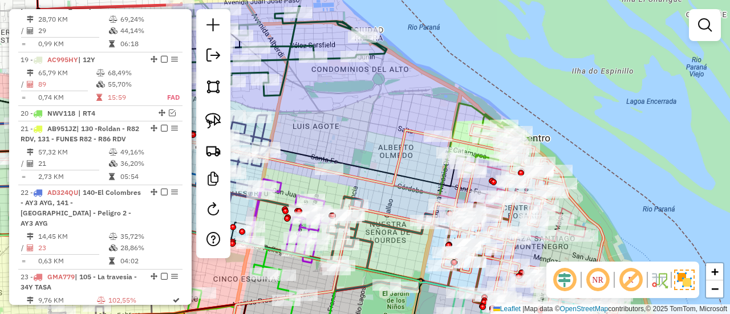
scroll to position [1549, 0]
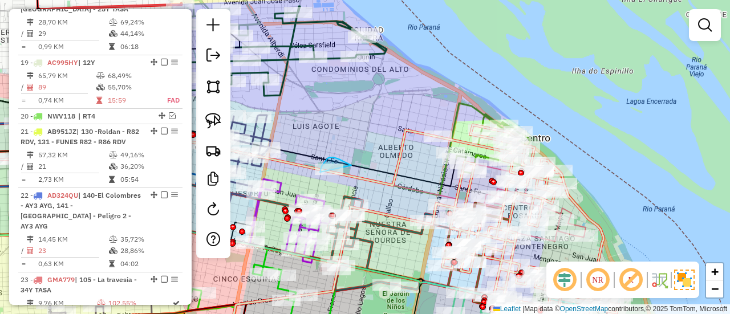
drag, startPoint x: 350, startPoint y: 165, endPoint x: 327, endPoint y: 181, distance: 27.9
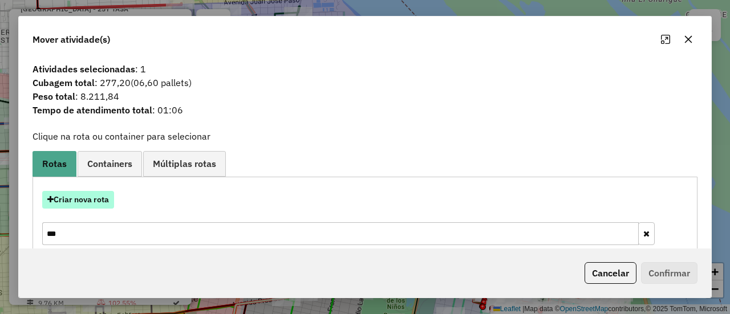
click at [96, 200] on button "Criar nova rota" at bounding box center [78, 200] width 72 height 18
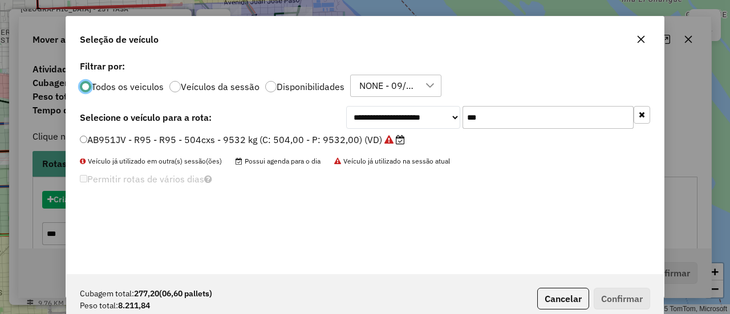
scroll to position [6, 3]
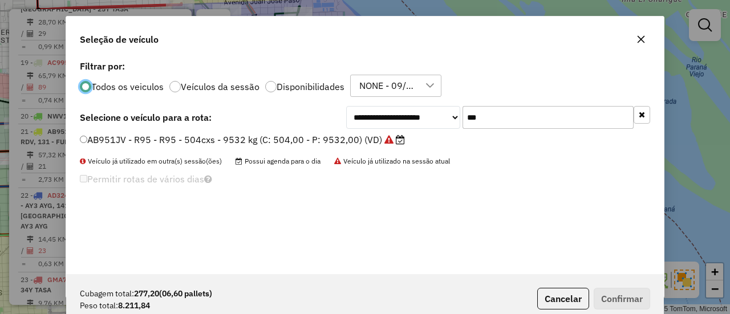
click at [495, 115] on input "***" at bounding box center [548, 117] width 171 height 23
type input "***"
click at [369, 135] on label "DOD563 - R29 - R29 - 588cxs - 12138kgs (C: 588,00 - P: 12138,00) (VD)" at bounding box center [236, 140] width 313 height 14
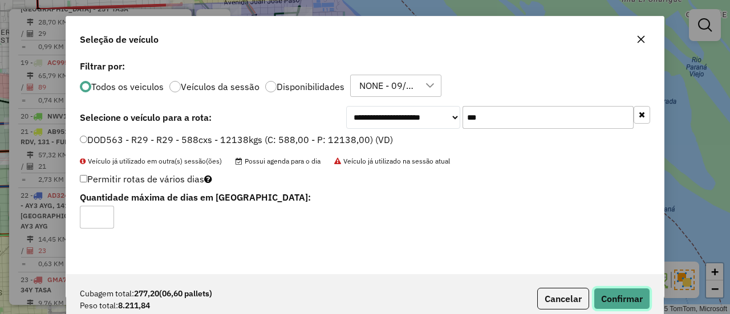
click at [623, 298] on button "Confirmar" at bounding box center [622, 299] width 56 height 22
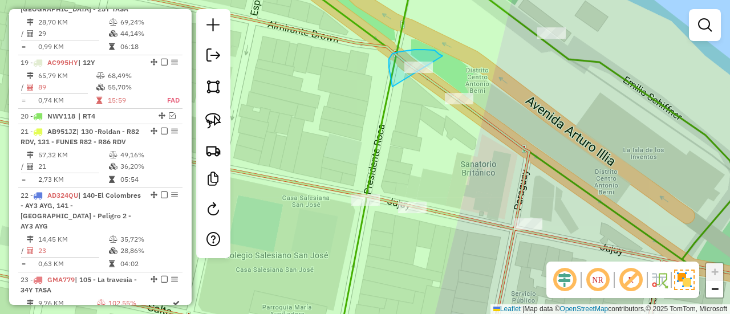
drag, startPoint x: 442, startPoint y: 55, endPoint x: 400, endPoint y: 100, distance: 61.4
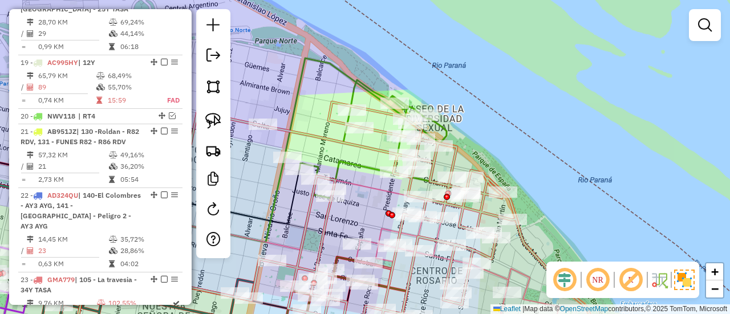
click at [365, 167] on icon at bounding box center [371, 128] width 172 height 140
select select "**********"
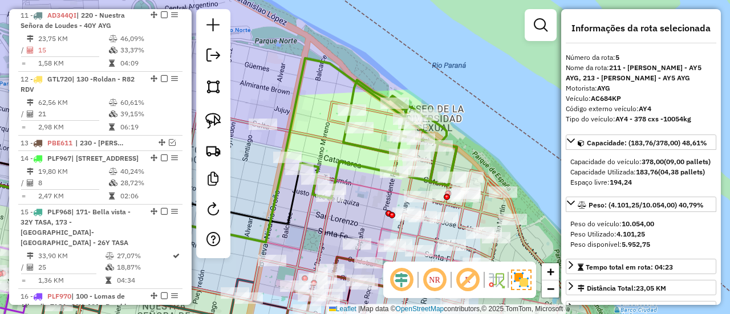
scroll to position [635, 0]
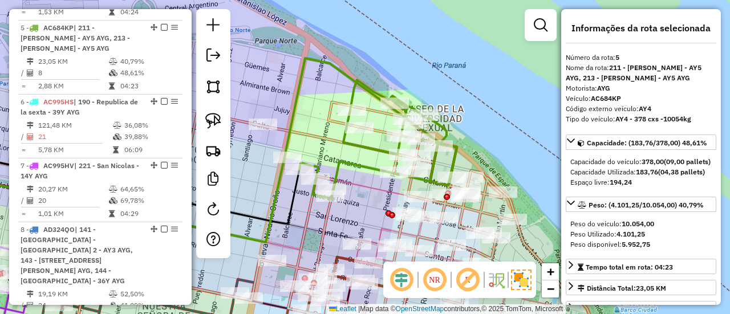
click at [481, 204] on icon at bounding box center [260, 224] width 667 height 244
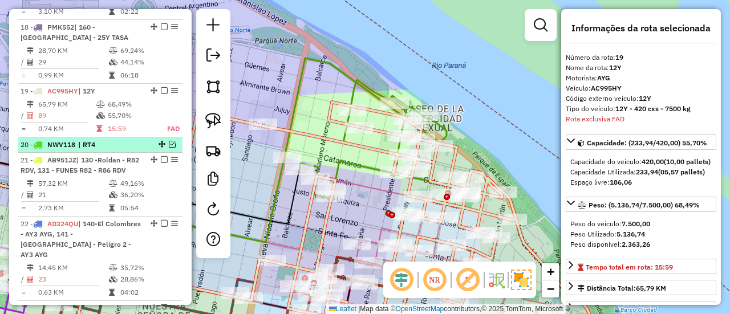
scroll to position [1549, 0]
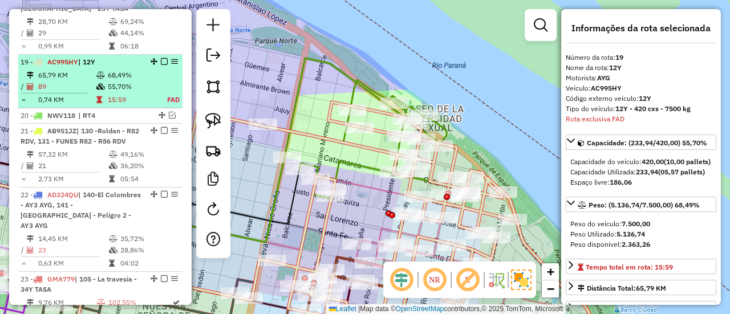
click at [161, 58] on em at bounding box center [164, 61] width 7 height 7
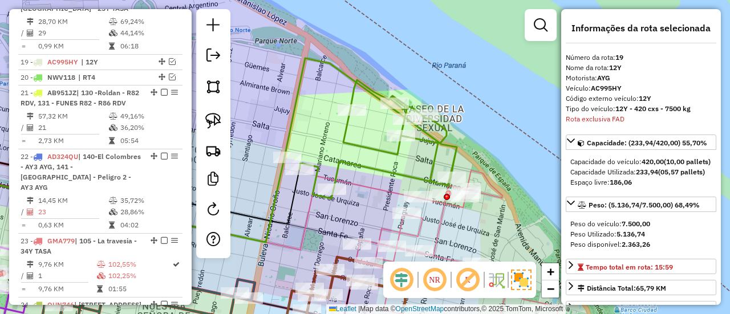
click at [448, 142] on icon at bounding box center [371, 128] width 172 height 140
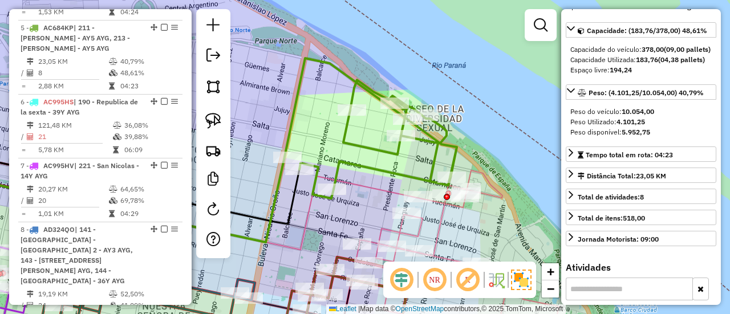
scroll to position [114, 0]
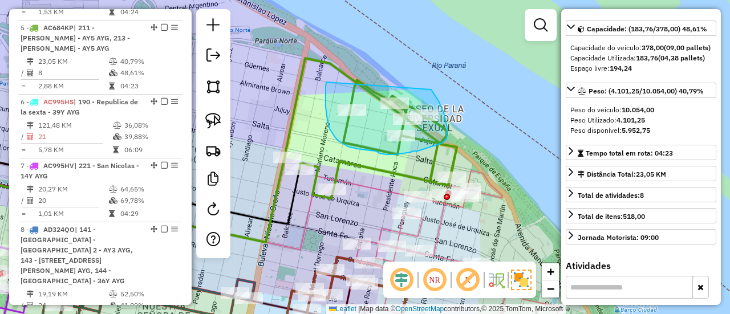
drag, startPoint x: 327, startPoint y: 82, endPoint x: 422, endPoint y: 82, distance: 94.7
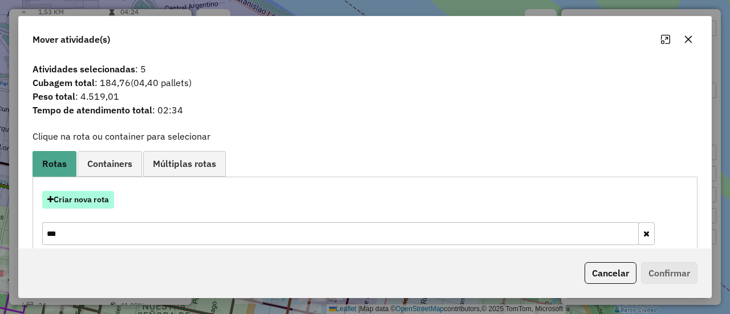
click at [100, 203] on button "Criar nova rota" at bounding box center [78, 200] width 72 height 18
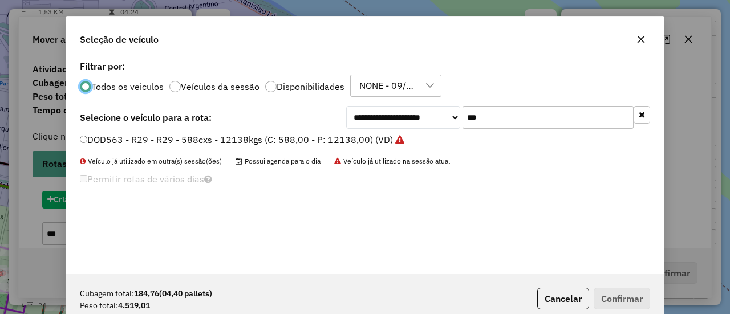
scroll to position [6, 3]
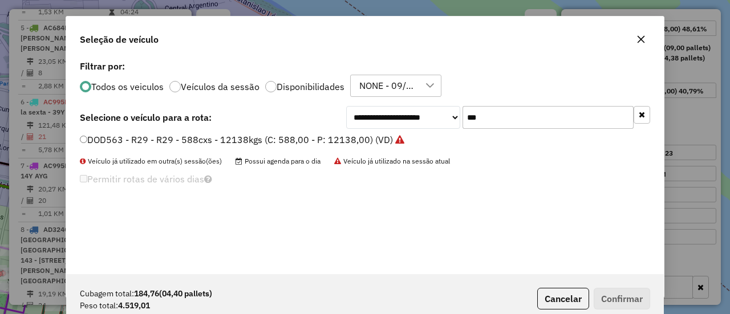
drag, startPoint x: 483, startPoint y: 108, endPoint x: 434, endPoint y: 112, distance: 49.2
click at [436, 111] on div "**********" at bounding box center [498, 117] width 304 height 23
type input "***"
click at [362, 136] on label "AC732VL - AY5 - AY5 - 420 cxs -9400 kg (C: 420,00 - P: 9400,00) (VD)" at bounding box center [235, 140] width 311 height 14
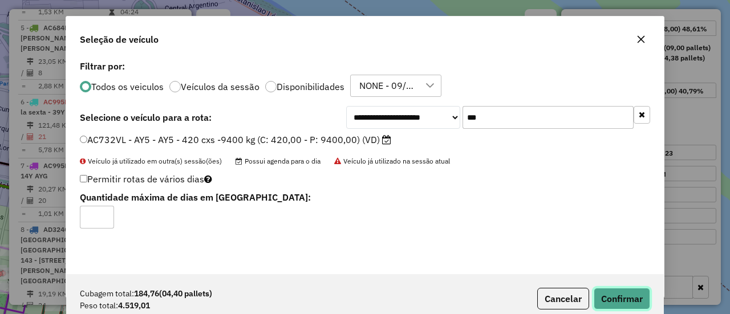
click at [622, 303] on button "Confirmar" at bounding box center [622, 299] width 56 height 22
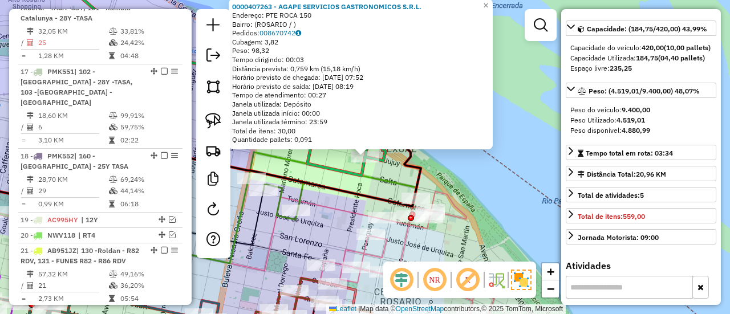
scroll to position [2000, 0]
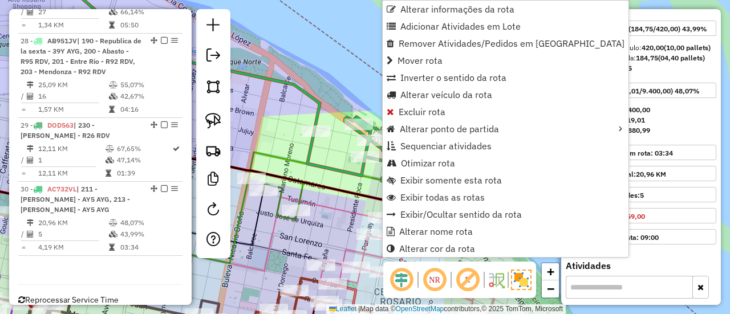
drag, startPoint x: 338, startPoint y: 188, endPoint x: 326, endPoint y: 188, distance: 12.0
click at [337, 188] on icon at bounding box center [174, 177] width 494 height 81
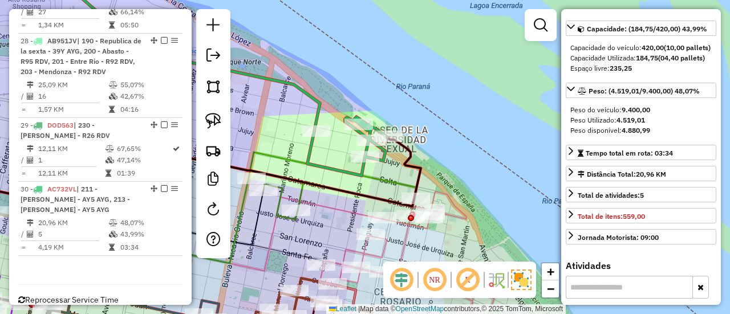
click at [280, 190] on icon at bounding box center [333, 185] width 168 height 67
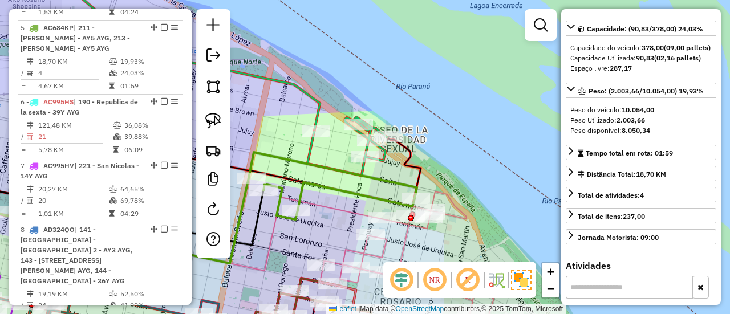
scroll to position [71, 0]
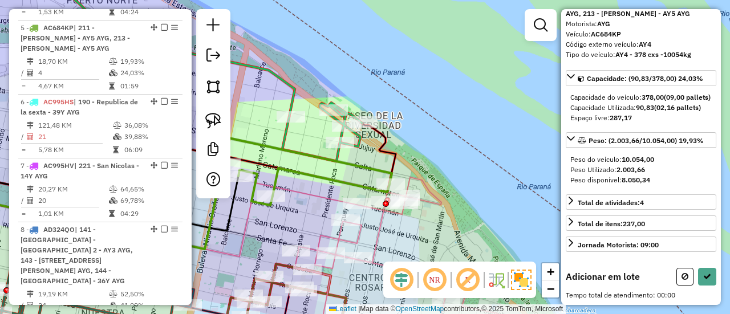
drag, startPoint x: 379, startPoint y: 153, endPoint x: 375, endPoint y: 161, distance: 8.9
click at [362, 158] on icon at bounding box center [322, 132] width 80 height 59
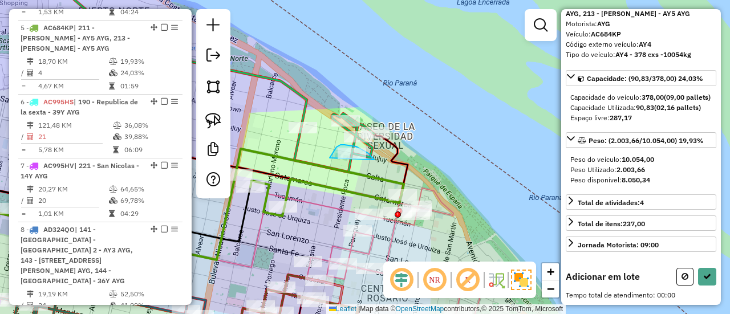
drag, startPoint x: 366, startPoint y: 152, endPoint x: 332, endPoint y: 164, distance: 36.1
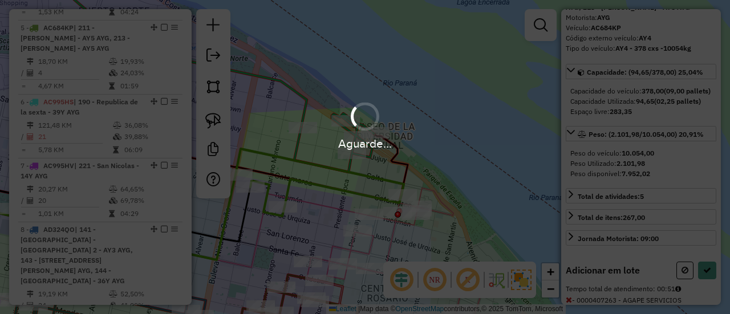
scroll to position [114, 0]
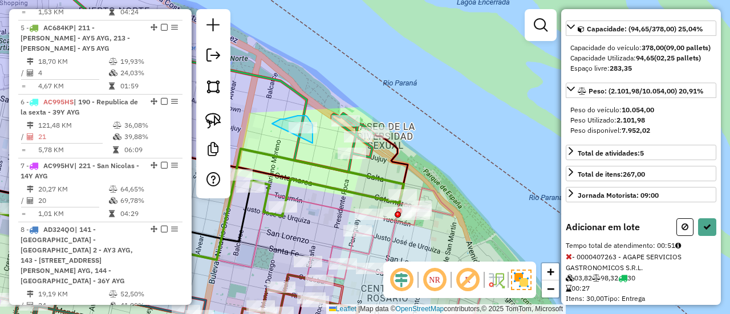
drag, startPoint x: 313, startPoint y: 133, endPoint x: 272, endPoint y: 124, distance: 42.2
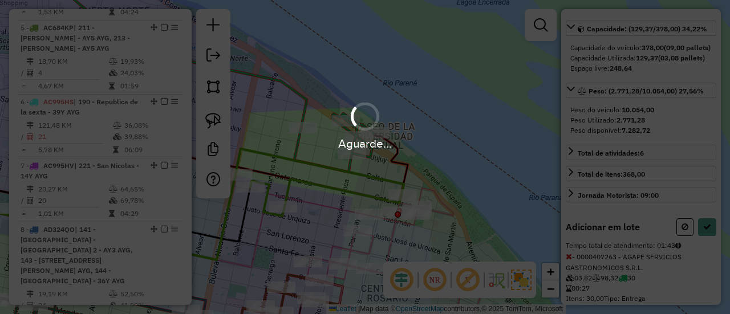
select select "**********"
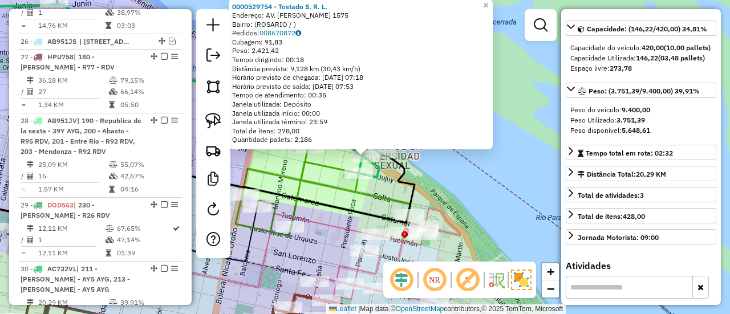
scroll to position [2000, 0]
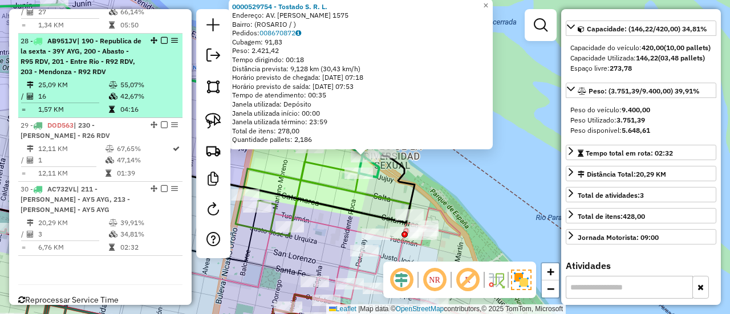
click at [161, 37] on em at bounding box center [164, 40] width 7 height 7
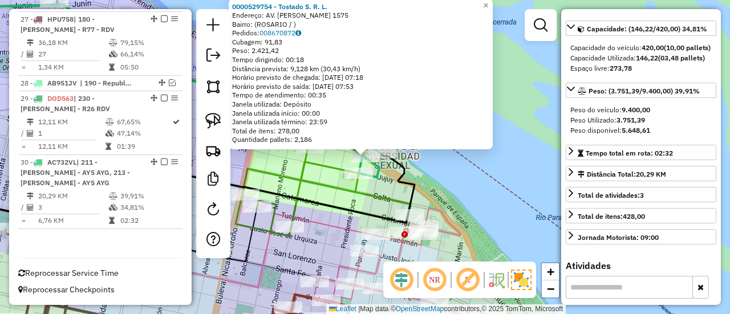
scroll to position [1930, 0]
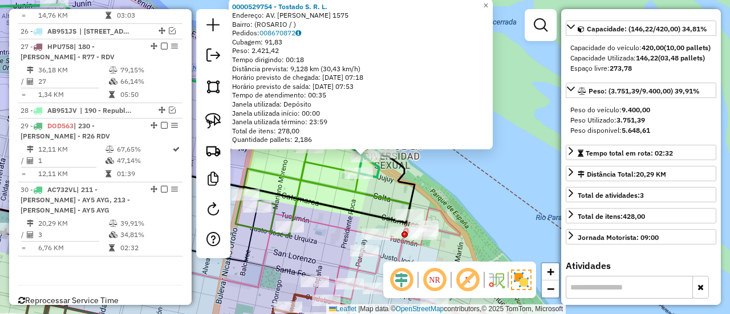
click at [350, 190] on icon at bounding box center [323, 192] width 175 height 88
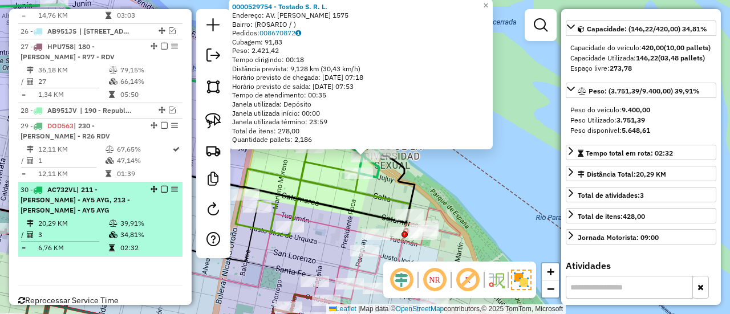
click at [161, 186] on em at bounding box center [164, 189] width 7 height 7
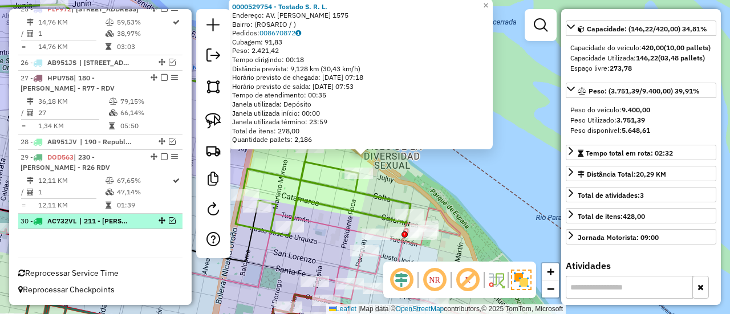
scroll to position [1872, 0]
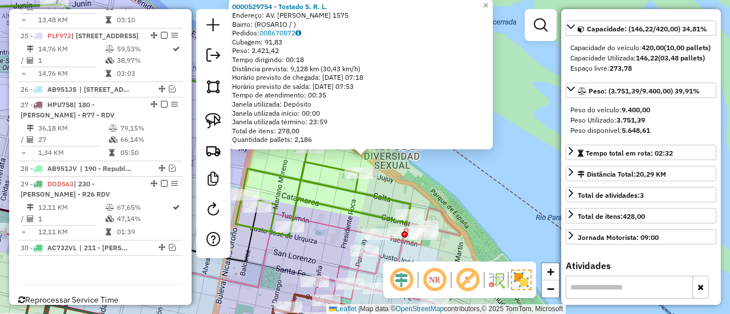
click at [375, 198] on icon at bounding box center [323, 192] width 175 height 88
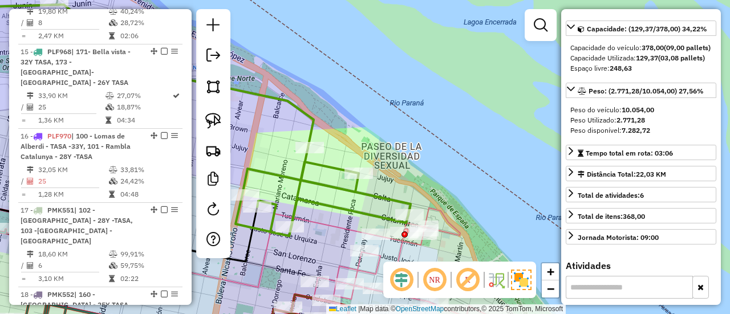
scroll to position [635, 0]
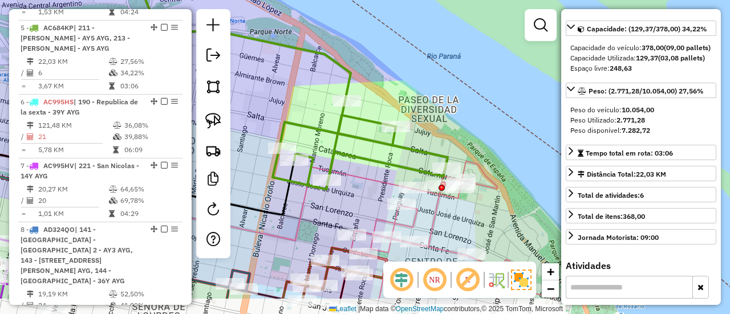
drag, startPoint x: 374, startPoint y: 209, endPoint x: 412, endPoint y: 163, distance: 60.0
click at [412, 163] on icon at bounding box center [360, 145] width 175 height 88
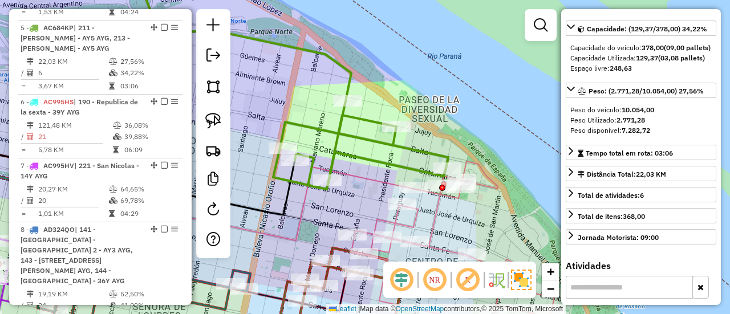
scroll to position [81, 0]
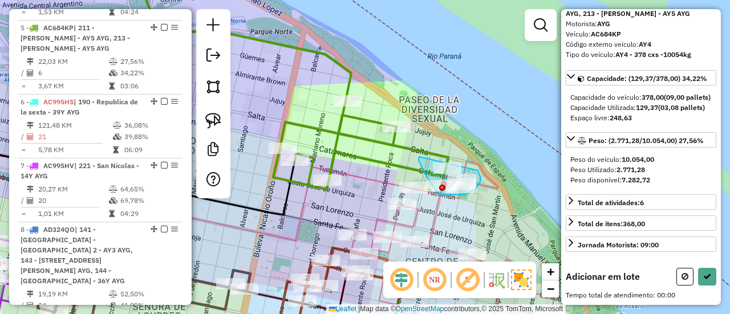
drag, startPoint x: 419, startPoint y: 157, endPoint x: 478, endPoint y: 171, distance: 60.3
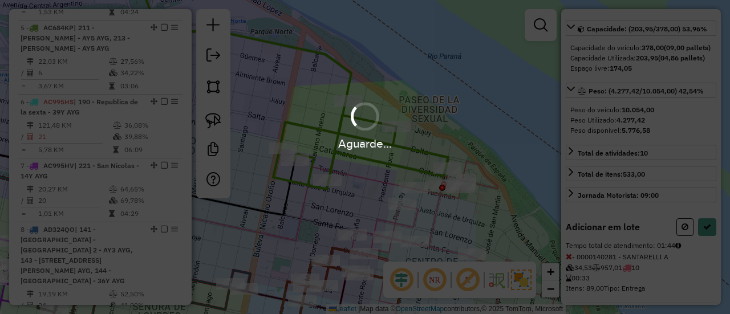
select select "**********"
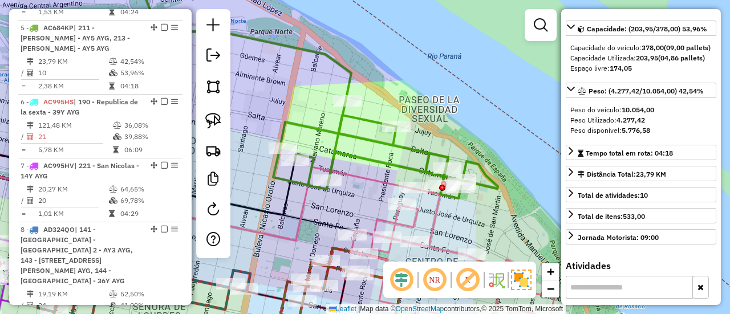
click at [436, 217] on icon at bounding box center [452, 257] width 203 height 137
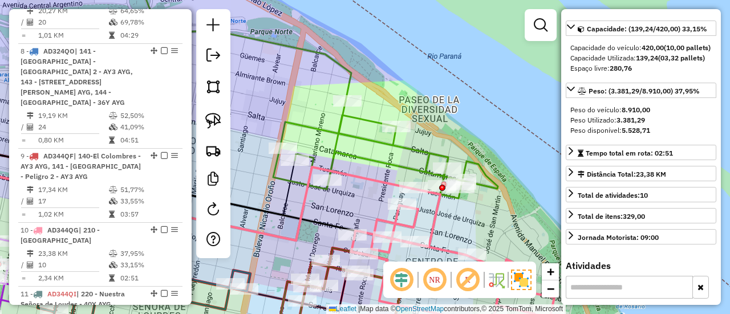
scroll to position [994, 0]
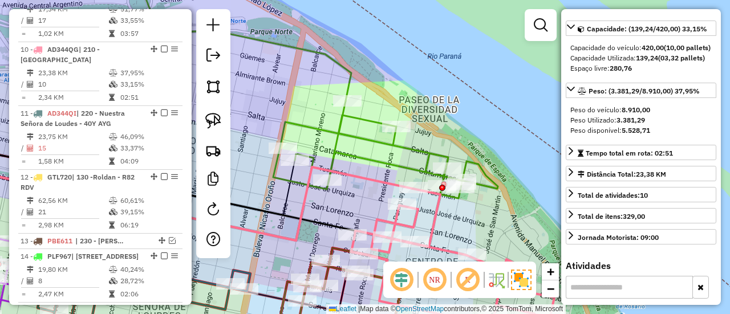
click at [418, 145] on icon at bounding box center [385, 150] width 225 height 98
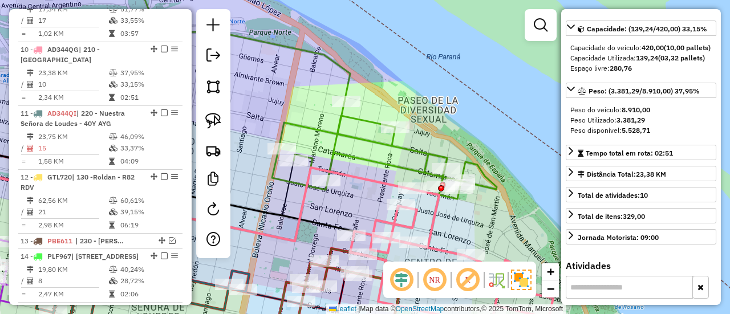
click at [419, 155] on icon at bounding box center [384, 151] width 225 height 98
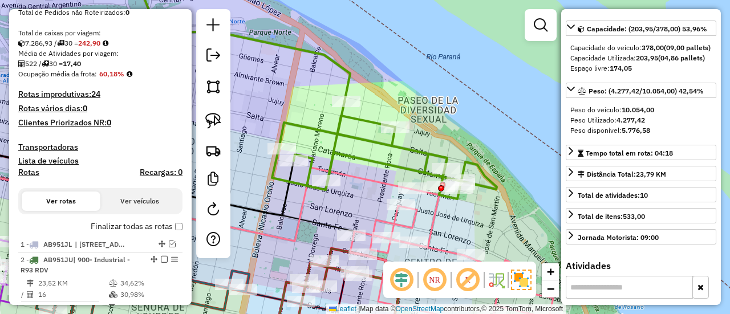
scroll to position [179, 0]
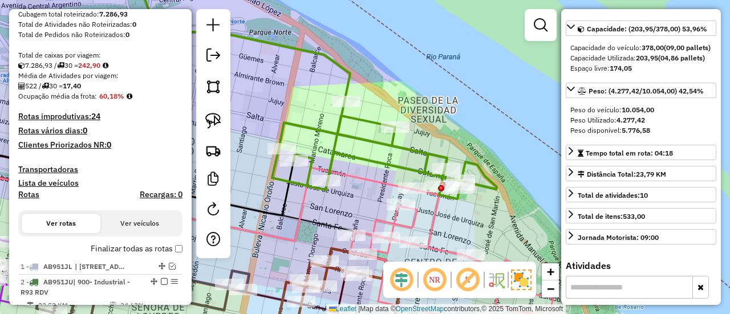
click at [147, 247] on label "Finalizar todas as rotas" at bounding box center [137, 249] width 92 height 12
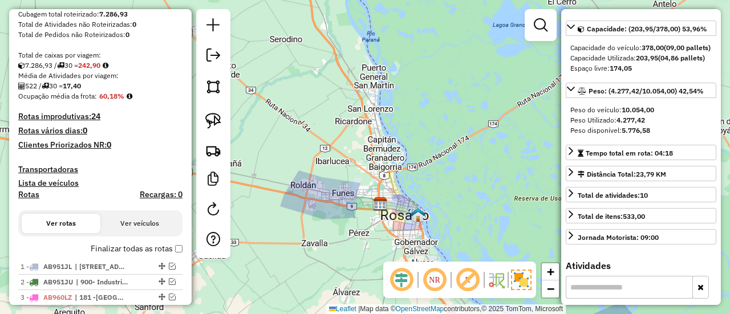
drag, startPoint x: 430, startPoint y: 212, endPoint x: 416, endPoint y: 155, distance: 59.2
click at [417, 156] on div "Janela de atendimento Grade de atendimento Capacidade Transportadoras Veículos …" at bounding box center [365, 157] width 730 height 314
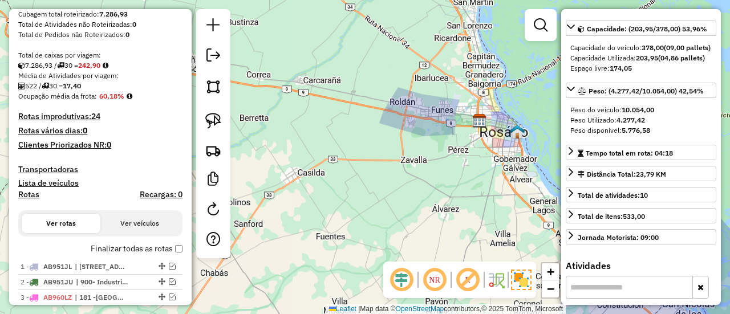
click at [156, 251] on label "Finalizar todas as rotas" at bounding box center [137, 249] width 92 height 12
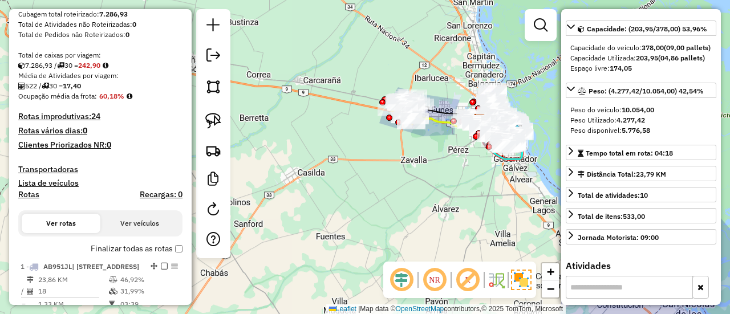
click at [23, 200] on label "Rotas" at bounding box center [28, 197] width 21 height 14
click at [23, 195] on h4 "Rotas" at bounding box center [28, 195] width 21 height 10
select select "*"
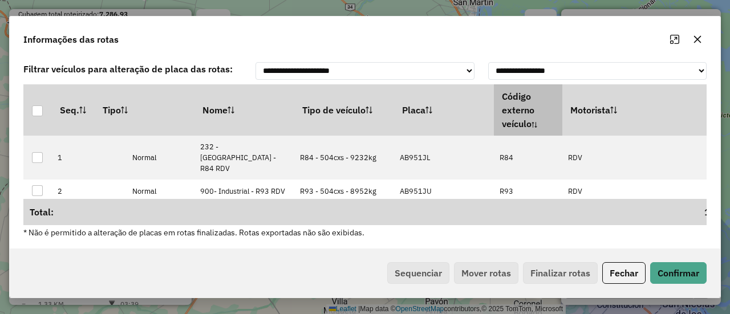
click at [561, 111] on th "Código externo veículo" at bounding box center [528, 109] width 68 height 51
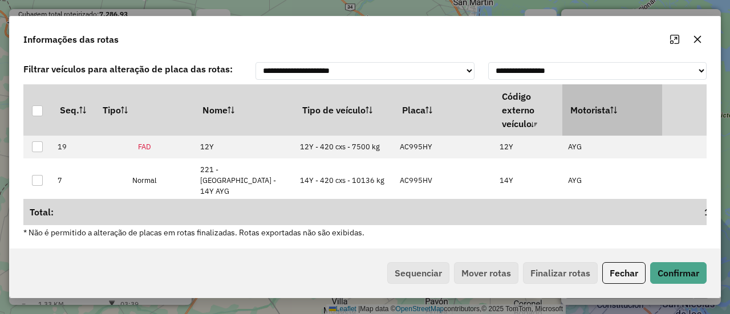
click at [573, 113] on th "Motorista" at bounding box center [612, 109] width 100 height 51
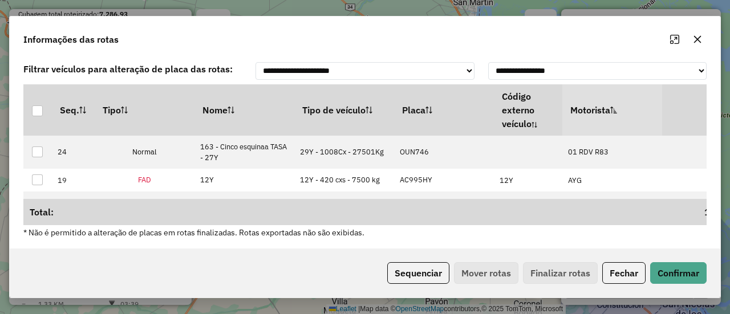
click at [572, 113] on th "Motorista" at bounding box center [612, 109] width 100 height 51
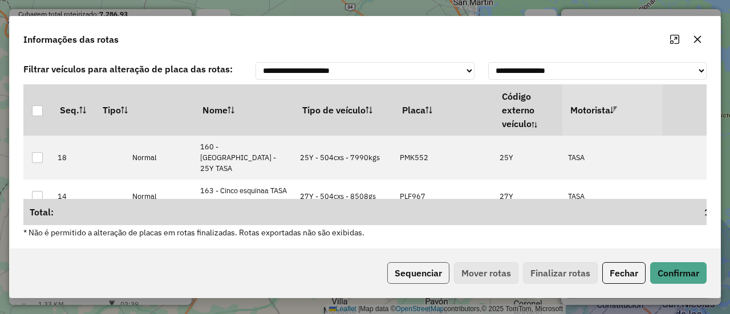
click at [424, 272] on button "Sequenciar" at bounding box center [418, 273] width 62 height 22
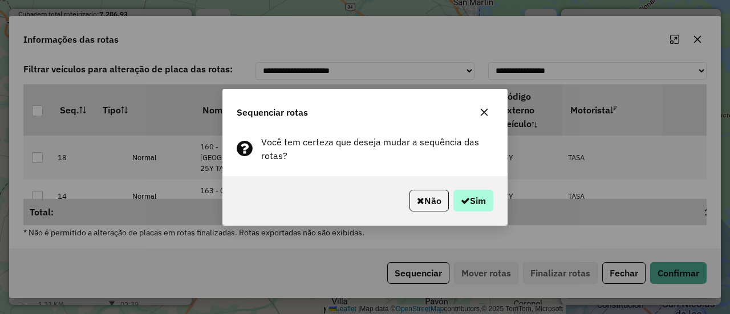
click at [493, 203] on div "Não Sim" at bounding box center [365, 200] width 284 height 49
click at [491, 203] on button "Sim" at bounding box center [473, 201] width 40 height 22
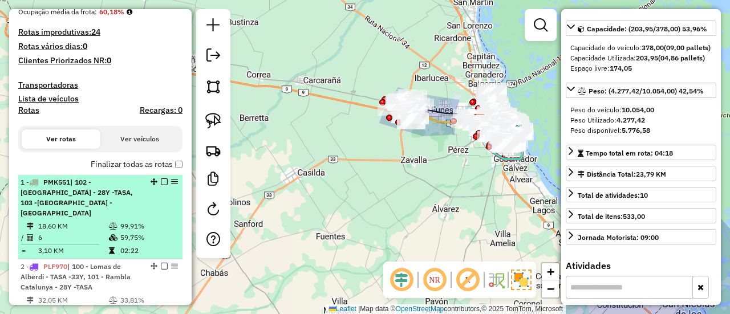
scroll to position [284, 0]
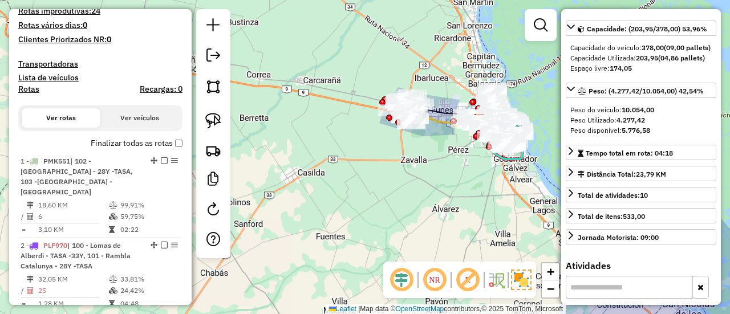
click at [132, 140] on label "Finalizar todas as rotas" at bounding box center [137, 143] width 92 height 12
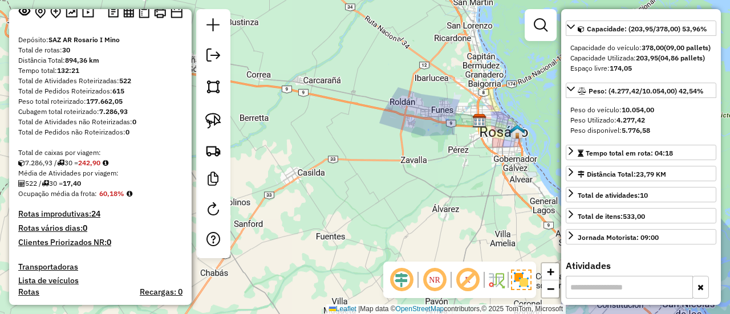
scroll to position [0, 0]
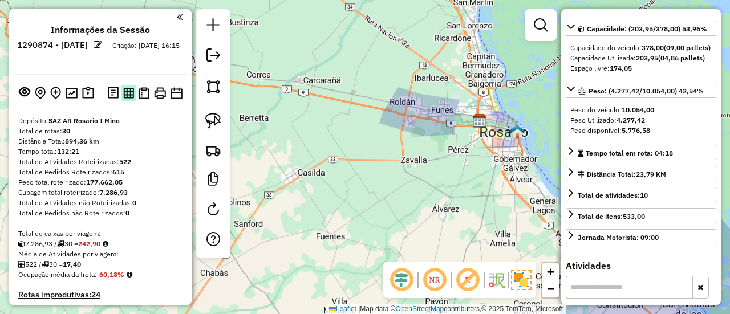
click at [128, 95] on img at bounding box center [128, 93] width 11 height 11
click at [156, 95] on img at bounding box center [160, 93] width 12 height 12
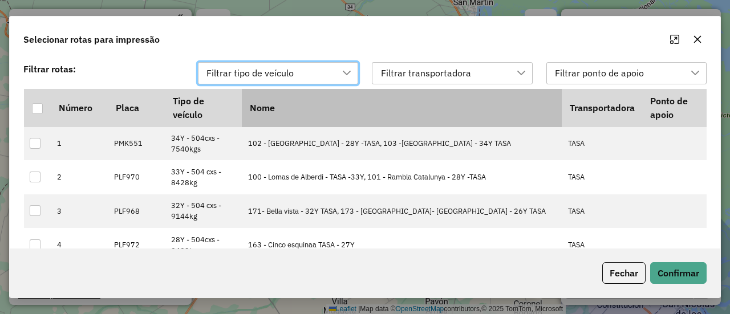
scroll to position [8, 51]
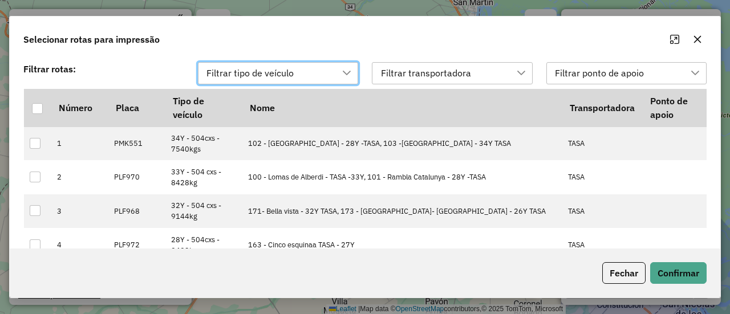
click at [454, 70] on div "Filtrar transportadora" at bounding box center [426, 74] width 98 height 22
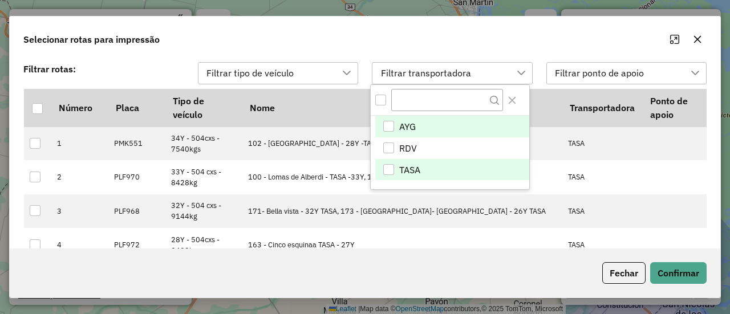
click at [440, 168] on li "TASA" at bounding box center [452, 170] width 154 height 22
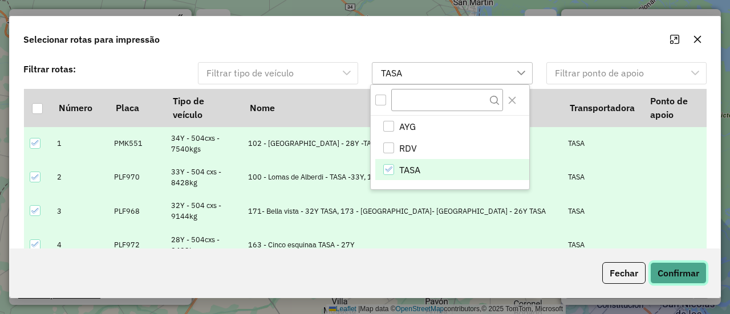
click at [670, 278] on button "Confirmar" at bounding box center [678, 273] width 56 height 22
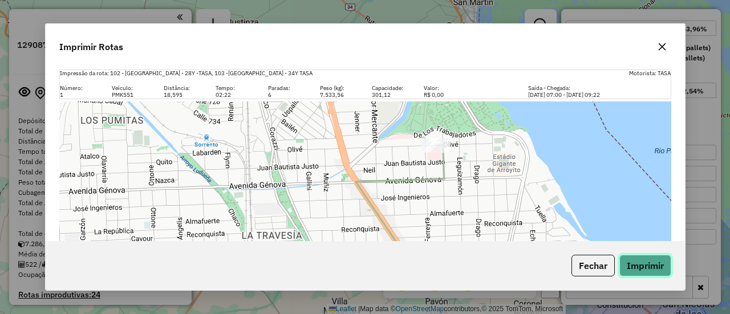
click at [652, 274] on button "Imprimir" at bounding box center [645, 266] width 52 height 22
click at [663, 55] on button "button" at bounding box center [662, 47] width 18 height 18
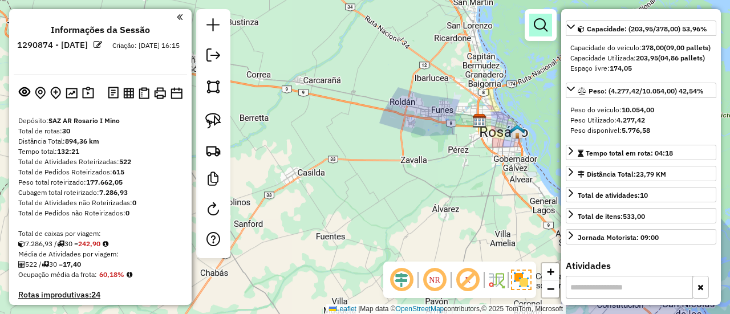
click at [546, 26] on em at bounding box center [541, 25] width 14 height 14
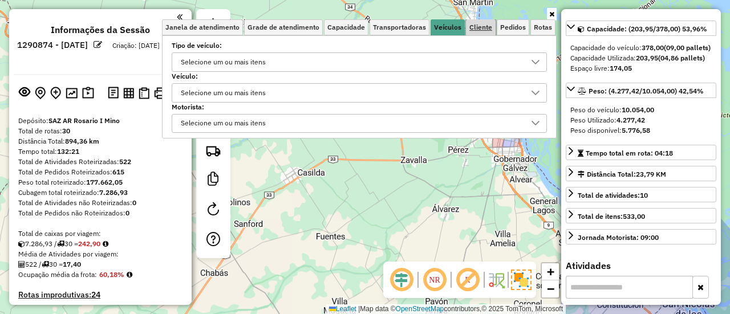
click at [487, 28] on span "Cliente" at bounding box center [480, 27] width 23 height 7
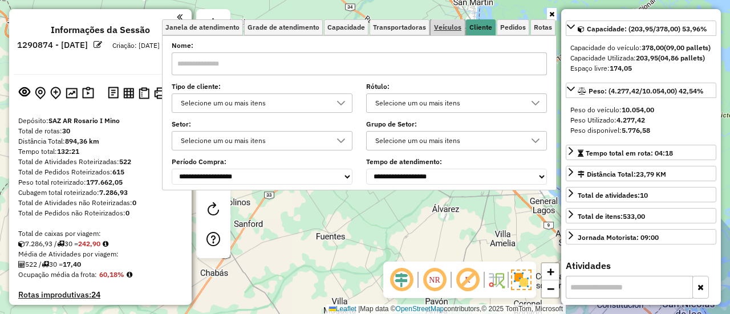
click at [461, 27] on span "Veículos" at bounding box center [447, 27] width 27 height 7
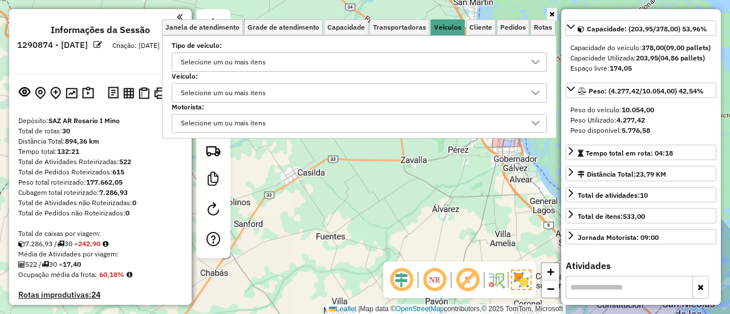
click at [372, 55] on div "Selecione um ou mais itens" at bounding box center [351, 62] width 348 height 18
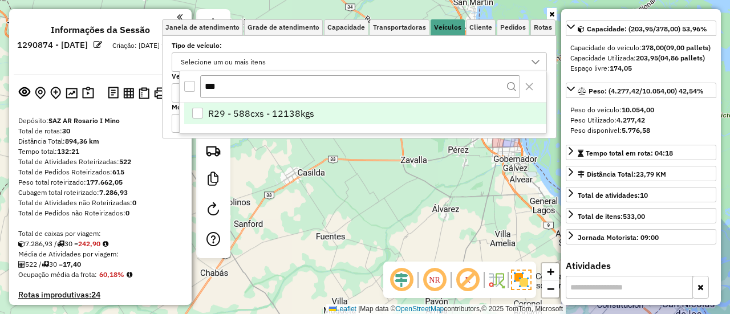
click at [313, 106] on li "R29 - 588cxs - 12138kgs" at bounding box center [365, 114] width 362 height 22
click at [421, 214] on div "Limpar filtros Janela de atendimento Grade de atendimento Capacidade Transporta…" at bounding box center [365, 157] width 730 height 314
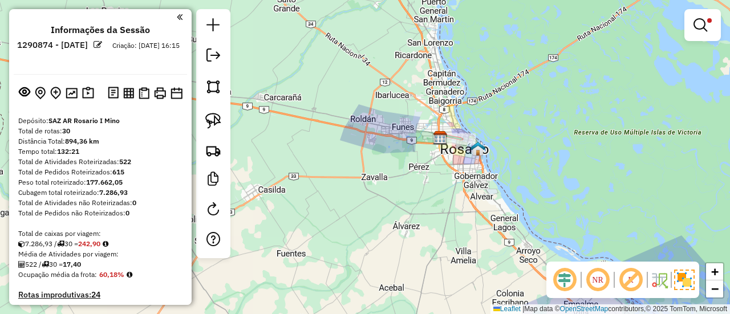
drag, startPoint x: 447, startPoint y: 175, endPoint x: 454, endPoint y: 204, distance: 29.9
click at [454, 204] on div "Limpar filtros Janela de atendimento Grade de atendimento Capacidade Transporta…" at bounding box center [365, 157] width 730 height 314
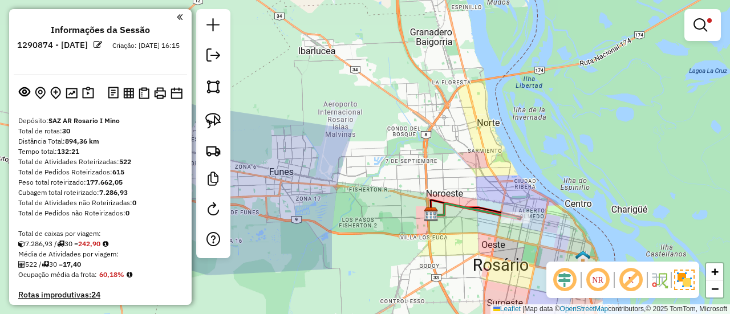
select select "**********"
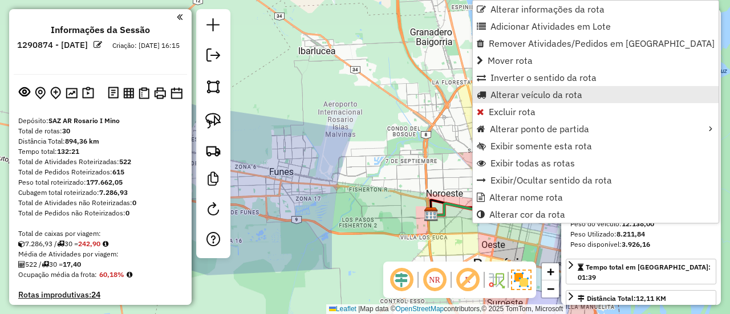
click at [503, 100] on link "Alterar veículo da rota" at bounding box center [596, 94] width 246 height 17
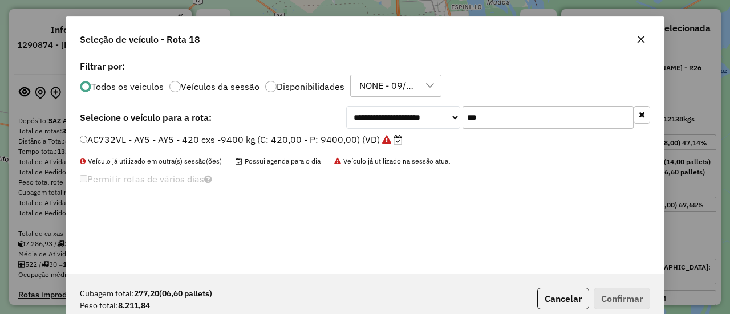
drag, startPoint x: 472, startPoint y: 119, endPoint x: 440, endPoint y: 122, distance: 32.6
click at [443, 118] on div "**********" at bounding box center [498, 117] width 304 height 23
drag, startPoint x: 491, startPoint y: 119, endPoint x: 450, endPoint y: 118, distance: 41.7
click at [450, 118] on div "**********" at bounding box center [498, 117] width 304 height 23
type input "*"
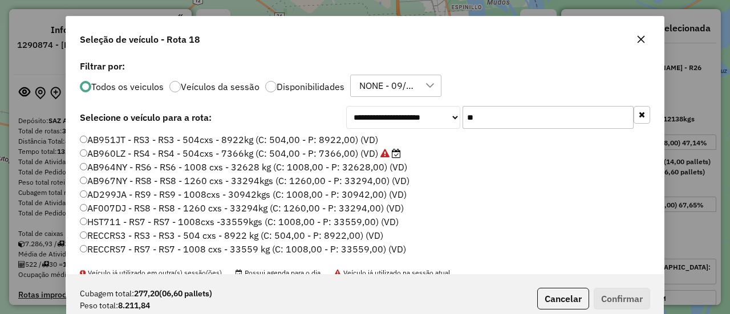
type input "***"
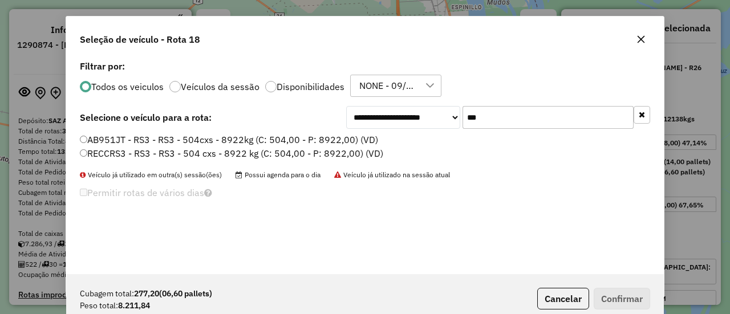
click at [347, 143] on label "AB951JT - RS3 - RS3 - 504cxs - 8922kg (C: 504,00 - P: 8922,00) (VD)" at bounding box center [229, 140] width 298 height 14
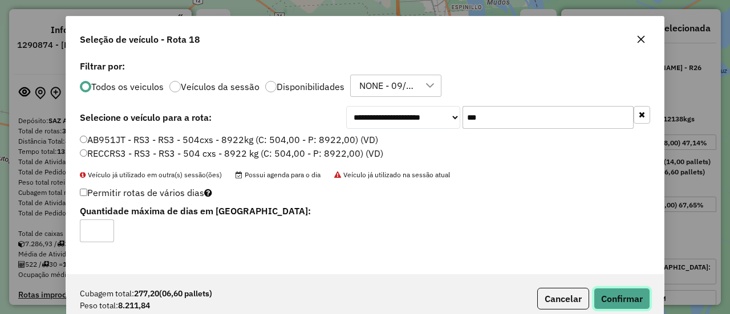
click at [634, 301] on button "Confirmar" at bounding box center [622, 299] width 56 height 22
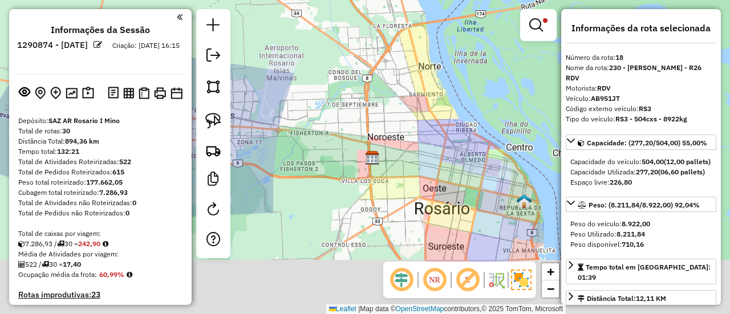
drag, startPoint x: 485, startPoint y: 224, endPoint x: 420, endPoint y: 163, distance: 88.8
click at [423, 165] on div "Limpar filtros Janela de atendimento Grade de atendimento Capacidade Transporta…" at bounding box center [365, 157] width 730 height 314
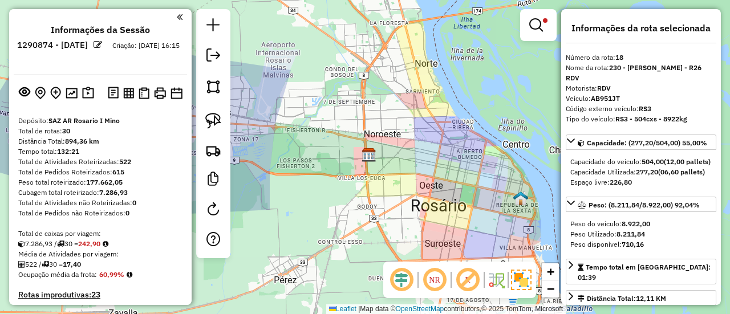
click at [342, 43] on div "Limpar filtros Janela de atendimento Grade de atendimento Capacidade Transporta…" at bounding box center [365, 157] width 730 height 314
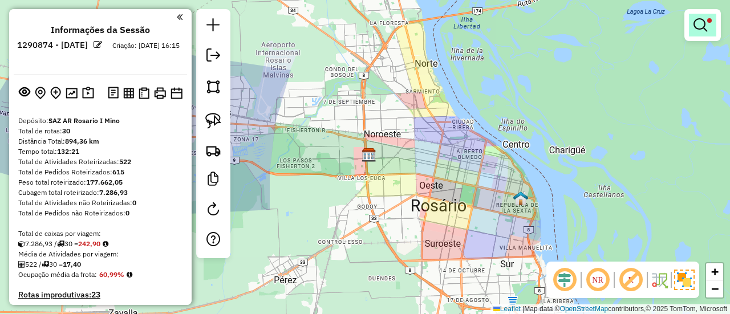
click at [716, 27] on link at bounding box center [702, 25] width 27 height 23
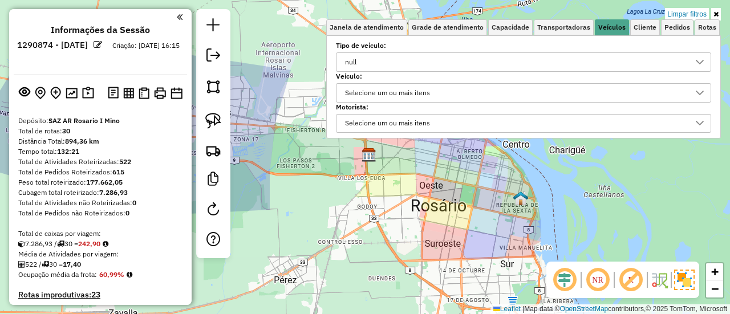
drag, startPoint x: 537, startPoint y: 59, endPoint x: 545, endPoint y: 60, distance: 7.5
click at [538, 59] on div "null" at bounding box center [515, 62] width 348 height 18
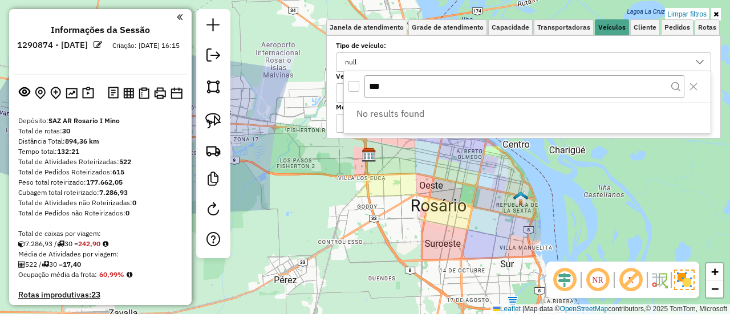
drag, startPoint x: 418, startPoint y: 85, endPoint x: 323, endPoint y: 82, distance: 94.8
click at [323, 82] on body "Aguarde... Pop-up bloqueado! Seu navegador bloqueou automáticamente a abertura …" at bounding box center [365, 157] width 730 height 314
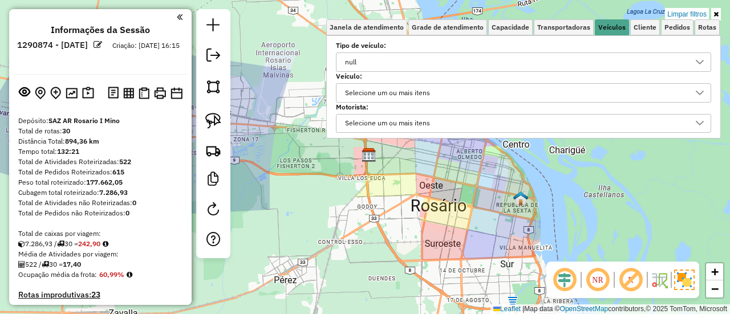
click at [424, 68] on div "null" at bounding box center [515, 62] width 348 height 18
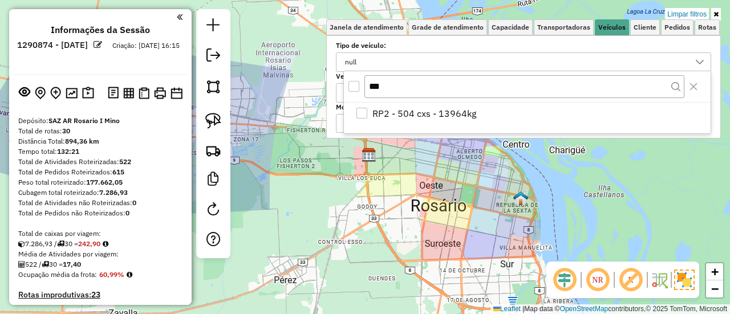
type input "***"
click at [699, 14] on link "Limpar filtros" at bounding box center [687, 14] width 44 height 13
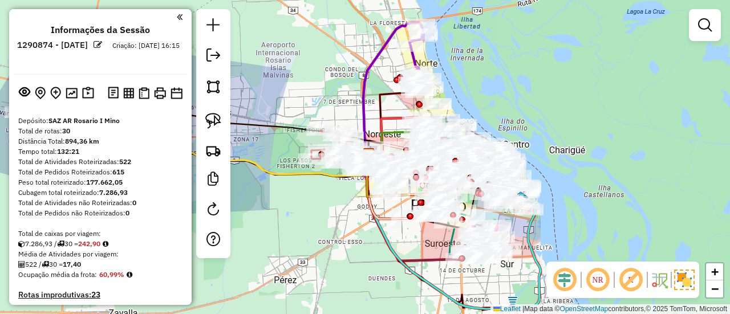
click at [537, 124] on div "Rota 29 - Placa AC995HY 0000435643 - AUDANO MARTIN Janela de atendimento Grade …" at bounding box center [365, 157] width 730 height 314
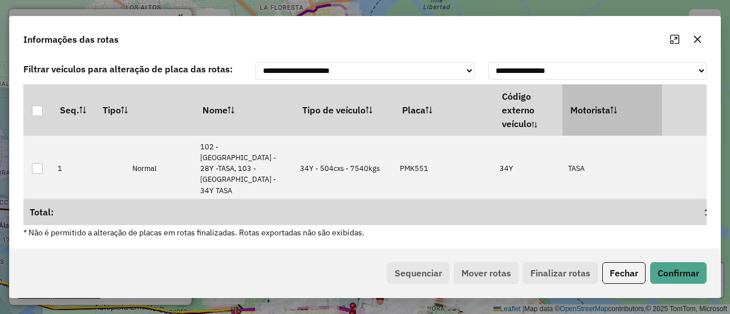
click at [570, 110] on th "Motorista" at bounding box center [612, 109] width 100 height 51
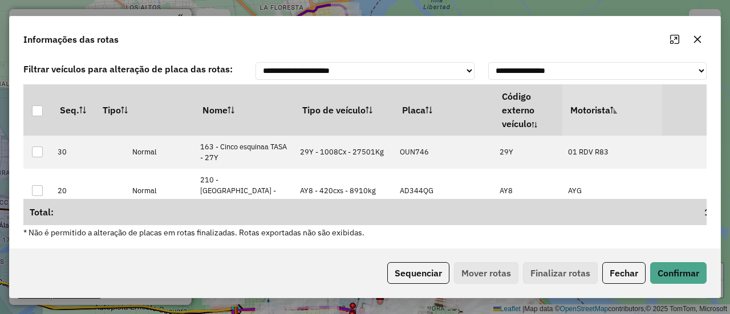
click at [582, 113] on th "Motorista" at bounding box center [612, 109] width 100 height 51
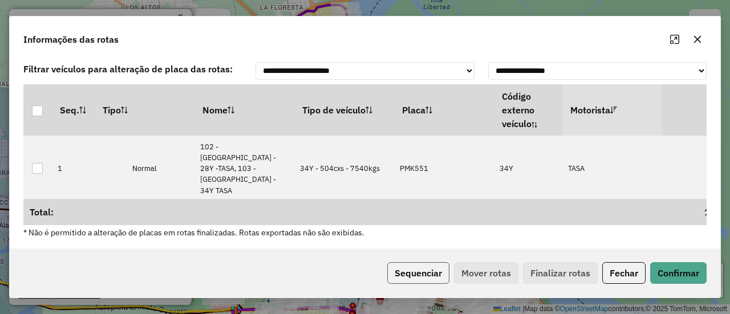
click at [421, 273] on button "Sequenciar" at bounding box center [418, 273] width 62 height 22
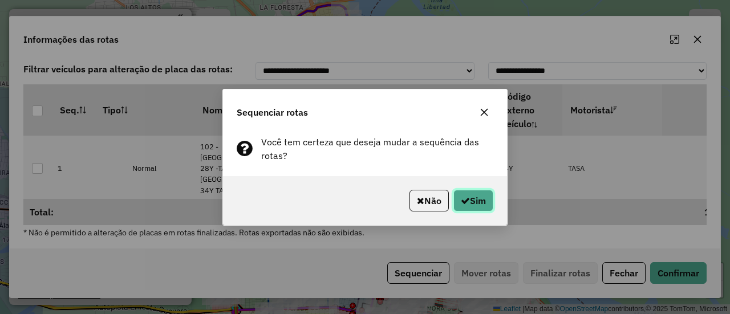
click at [457, 199] on button "Sim" at bounding box center [473, 201] width 40 height 22
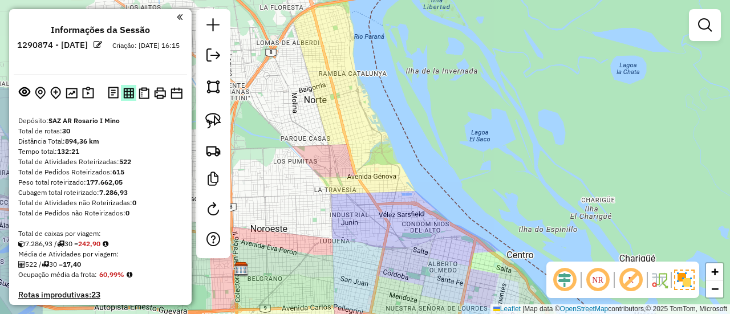
click at [123, 88] on img at bounding box center [128, 93] width 11 height 11
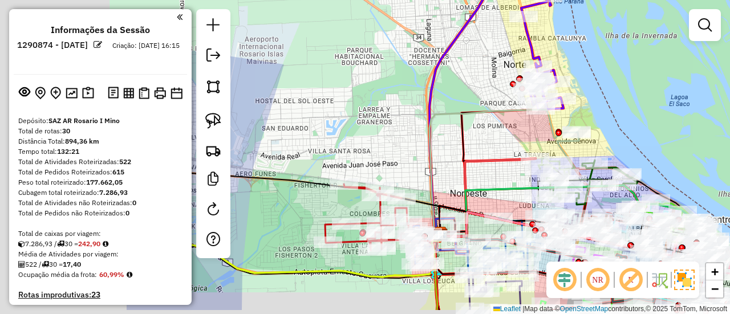
drag, startPoint x: 290, startPoint y: 189, endPoint x: 559, endPoint y: 134, distance: 274.2
click at [536, 159] on icon at bounding box center [487, 198] width 95 height 78
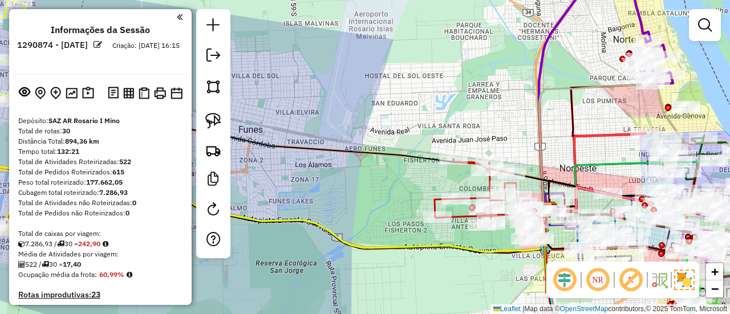
click at [460, 214] on icon at bounding box center [477, 192] width 84 height 66
select select "**********"
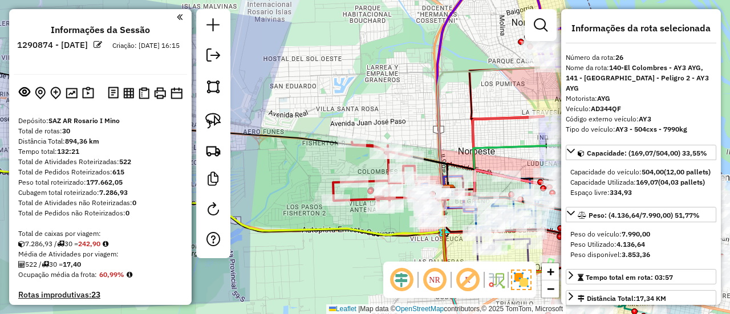
drag, startPoint x: 455, startPoint y: 214, endPoint x: 355, endPoint y: 198, distance: 101.2
click at [355, 198] on icon at bounding box center [375, 175] width 84 height 66
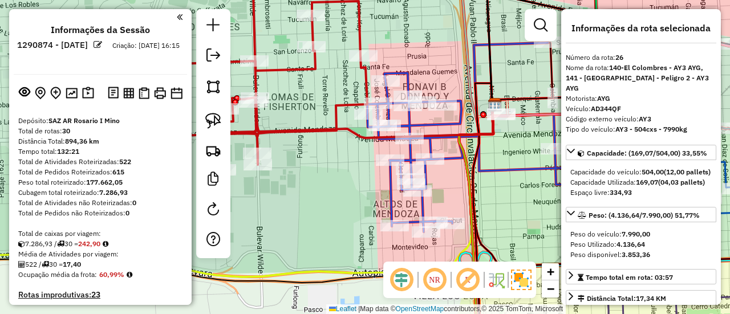
click at [422, 201] on icon at bounding box center [485, 137] width 237 height 189
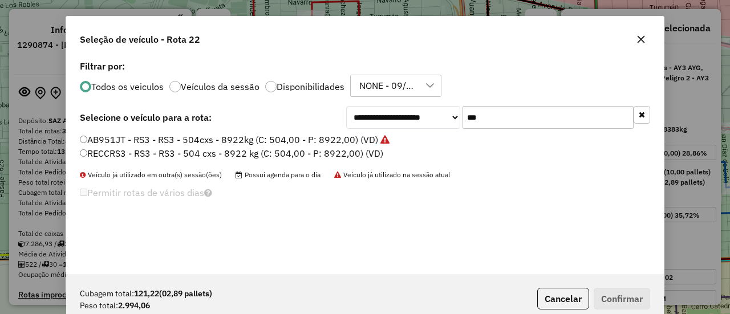
drag, startPoint x: 479, startPoint y: 112, endPoint x: 452, endPoint y: 112, distance: 26.8
click at [453, 112] on div "**********" at bounding box center [498, 117] width 304 height 23
click at [379, 141] on label "AD344QF - AY3 - AY3 - 504cxs - 7990kg (C: 504,00 - P: 7990,00) (VD)" at bounding box center [241, 140] width 322 height 14
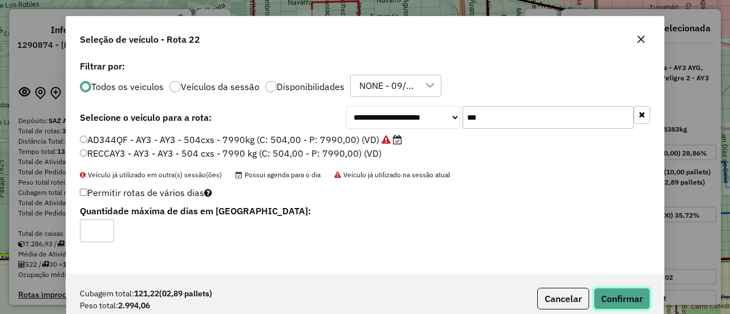
click at [608, 290] on button "Confirmar" at bounding box center [622, 299] width 56 height 22
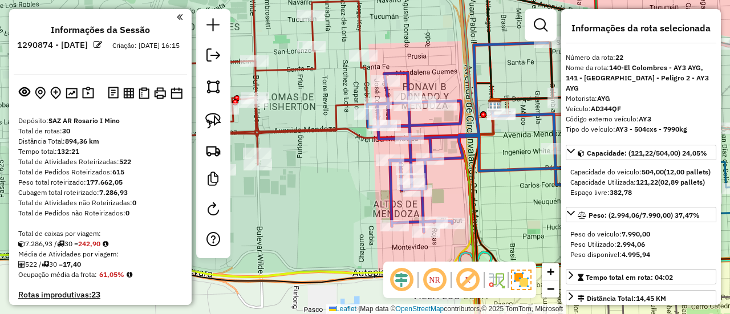
click at [306, 128] on icon at bounding box center [200, 70] width 335 height 202
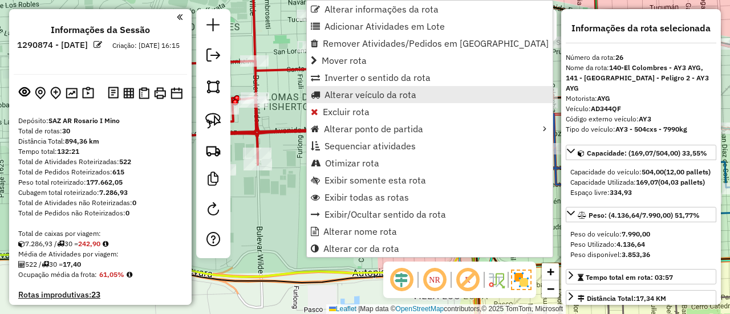
click at [347, 86] on link "Alterar veículo da rota" at bounding box center [430, 94] width 246 height 17
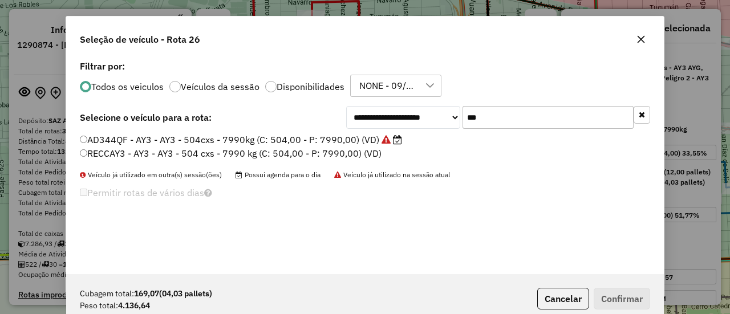
drag, startPoint x: 491, startPoint y: 116, endPoint x: 418, endPoint y: 111, distance: 73.2
click at [418, 111] on div "**********" at bounding box center [498, 117] width 304 height 23
type input "***"
click at [333, 140] on label "AD324QU - 36Y - 36Y - 420cxs - 8383kg (C: 420,00 - P: 8383,00) (VD)" at bounding box center [236, 140] width 313 height 14
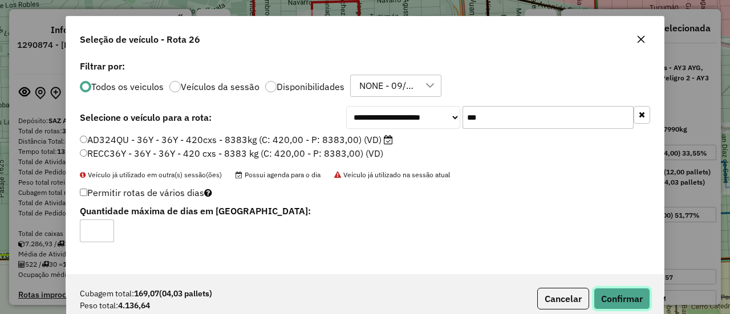
click at [619, 299] on button "Confirmar" at bounding box center [622, 299] width 56 height 22
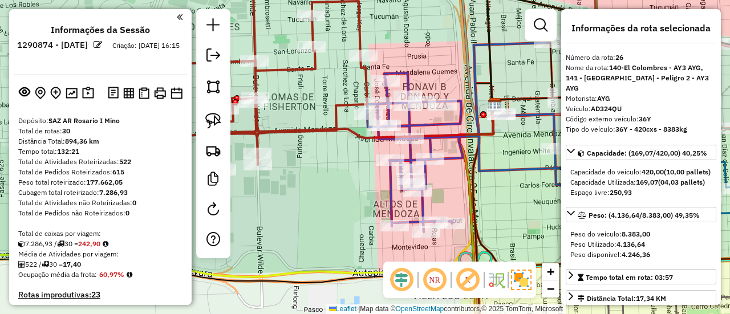
click at [391, 208] on icon at bounding box center [485, 137] width 237 height 189
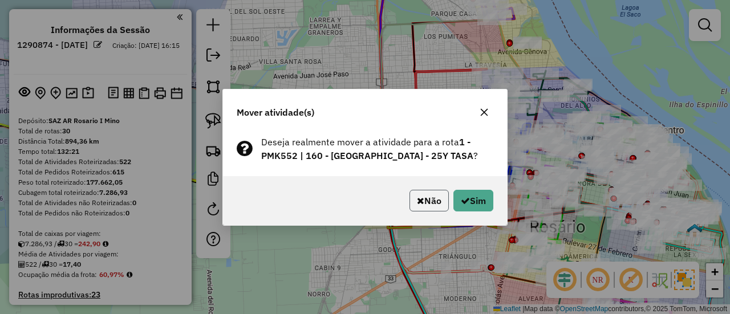
click at [424, 193] on button "Não" at bounding box center [429, 201] width 39 height 22
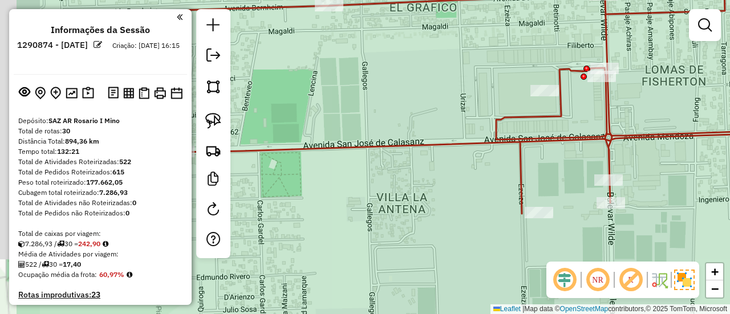
drag, startPoint x: 402, startPoint y: 138, endPoint x: 481, endPoint y: 153, distance: 81.2
click at [481, 153] on icon at bounding box center [495, 98] width 670 height 232
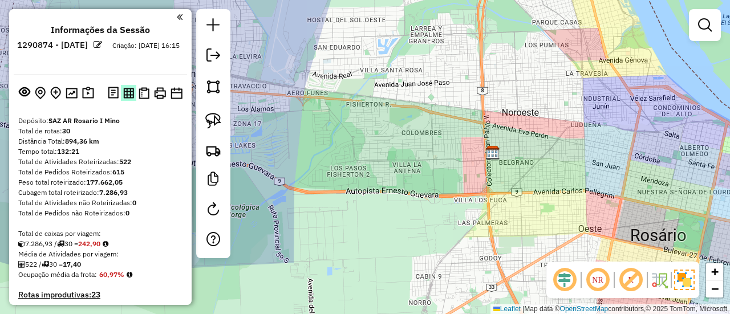
click at [125, 88] on img at bounding box center [128, 93] width 11 height 11
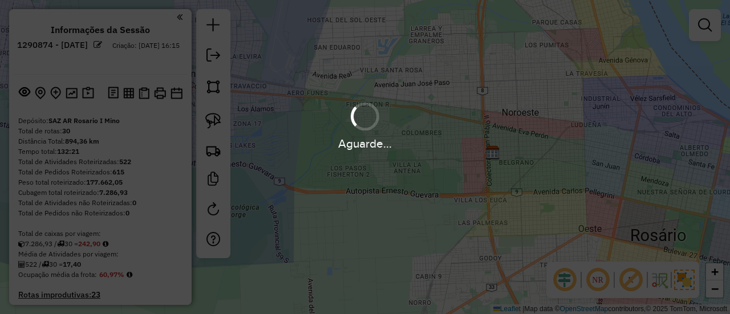
scroll to position [39, 0]
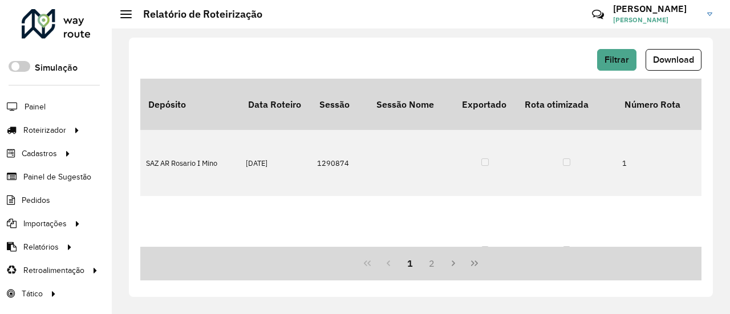
click at [668, 64] on span "Download" at bounding box center [673, 60] width 41 height 10
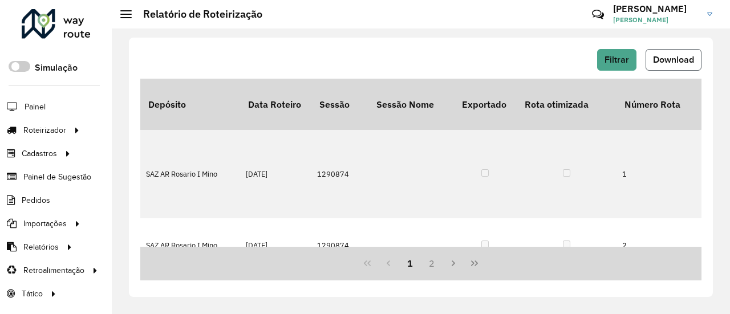
click at [677, 54] on button "Download" at bounding box center [674, 60] width 56 height 22
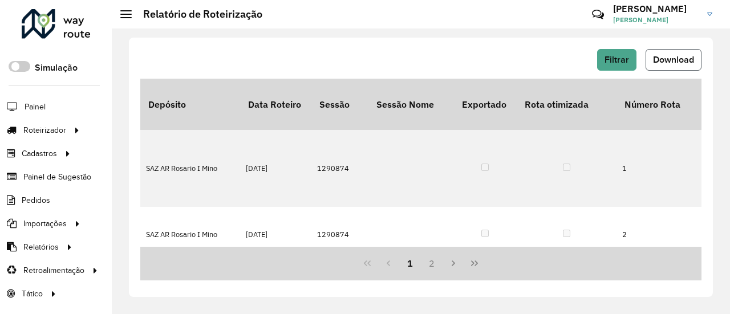
click at [662, 62] on span "Download" at bounding box center [673, 60] width 41 height 10
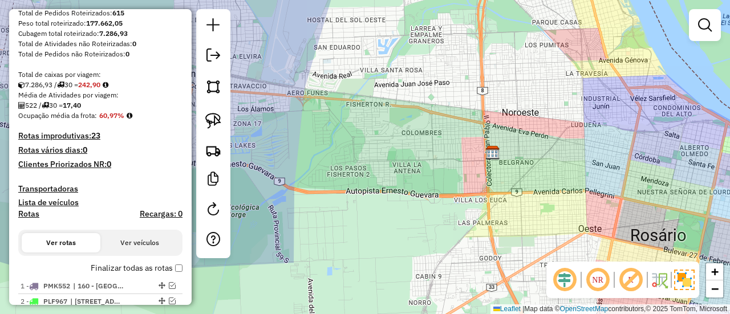
scroll to position [210, 0]
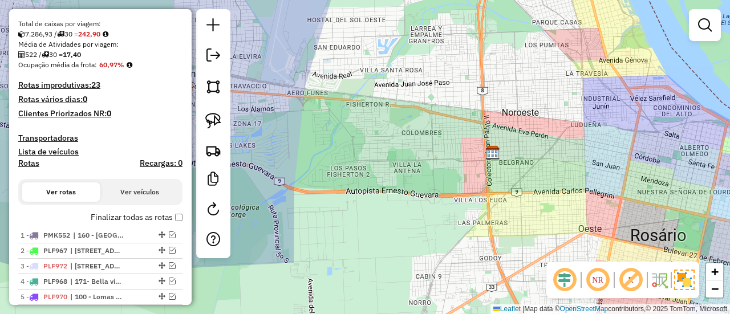
click at [163, 216] on label "Finalizar todas as rotas" at bounding box center [137, 218] width 92 height 12
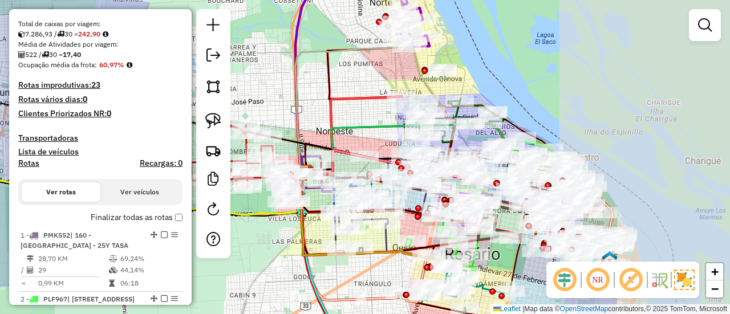
drag, startPoint x: 544, startPoint y: 128, endPoint x: 364, endPoint y: 148, distance: 181.4
click at [357, 153] on div "Janela de atendimento Grade de atendimento Capacidade Transportadoras Veículos …" at bounding box center [365, 157] width 730 height 314
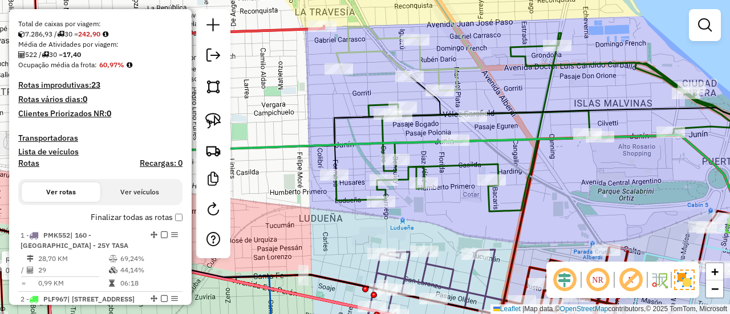
drag, startPoint x: 422, startPoint y: 106, endPoint x: 470, endPoint y: 136, distance: 57.1
click at [470, 136] on div "Rota 22 - Placa AD344QF 0000426569 - LI YUHUI Janela de atendimento Grade de at…" at bounding box center [365, 157] width 730 height 314
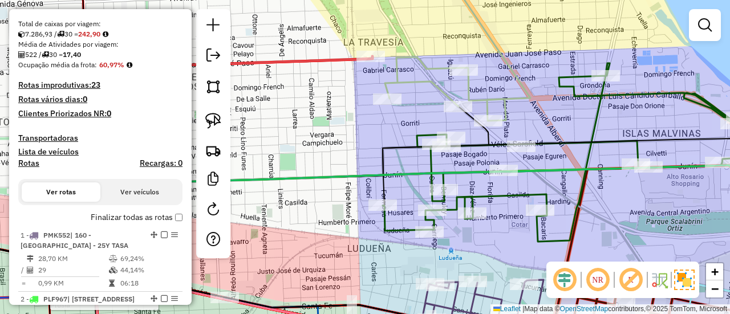
click at [423, 83] on icon at bounding box center [465, 45] width 160 height 152
select select "**********"
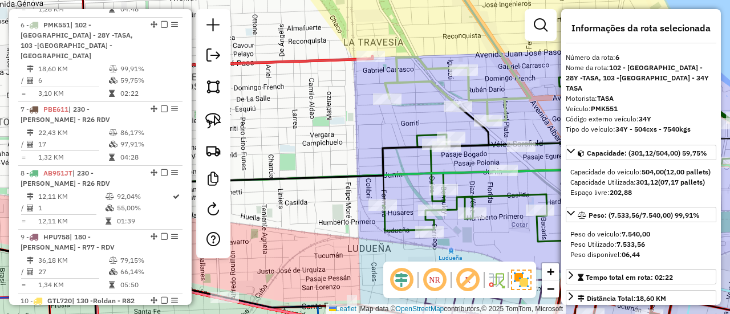
scroll to position [768, 0]
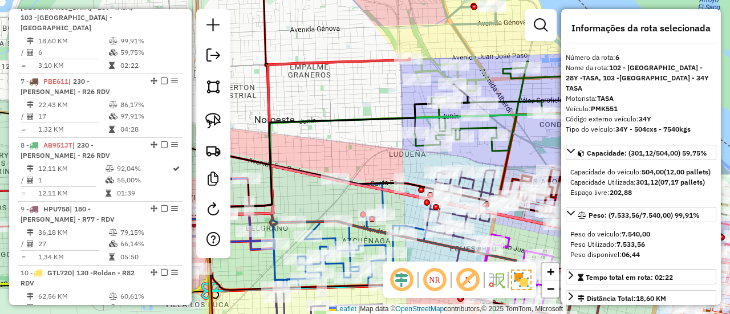
drag, startPoint x: 362, startPoint y: 102, endPoint x: 396, endPoint y: 56, distance: 56.2
click at [396, 56] on div "Janela de atendimento Grade de atendimento Capacidade Transportadoras Veículos …" at bounding box center [365, 157] width 730 height 314
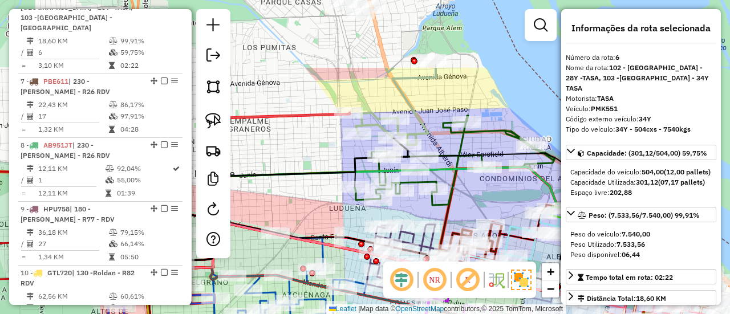
drag, startPoint x: 388, startPoint y: 133, endPoint x: 319, endPoint y: 238, distance: 124.8
click at [319, 238] on div "Janela de atendimento Grade de atendimento Capacidade Transportadoras Veículos …" at bounding box center [365, 157] width 730 height 314
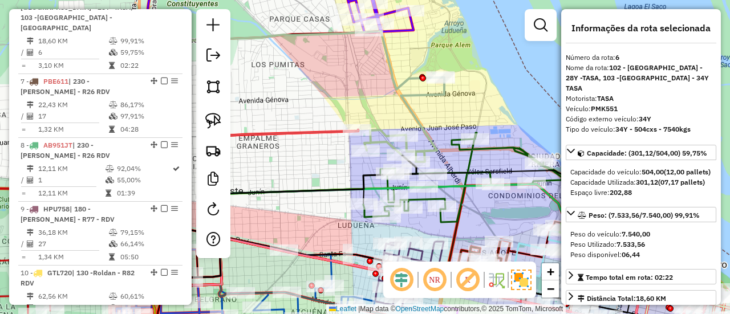
click at [407, 33] on icon at bounding box center [378, 1] width 72 height 64
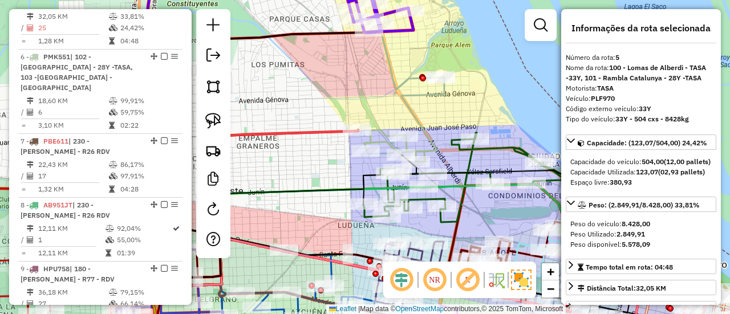
click at [405, 29] on icon at bounding box center [378, 1] width 72 height 64
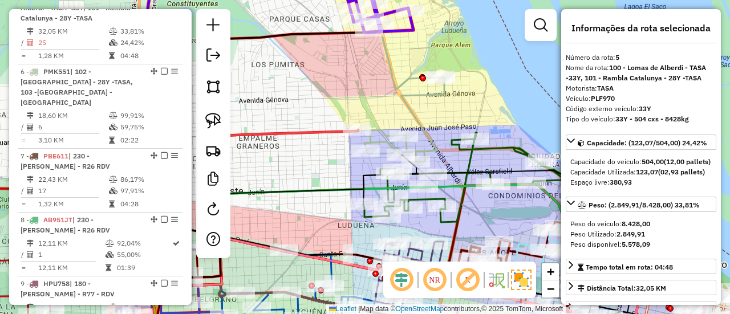
scroll to position [694, 0]
click at [427, 92] on icon at bounding box center [405, 120] width 80 height 84
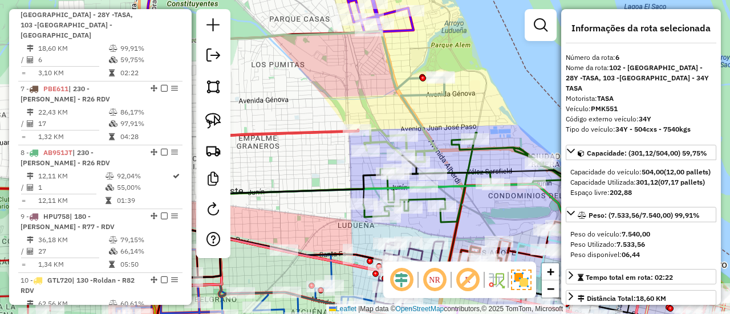
scroll to position [768, 0]
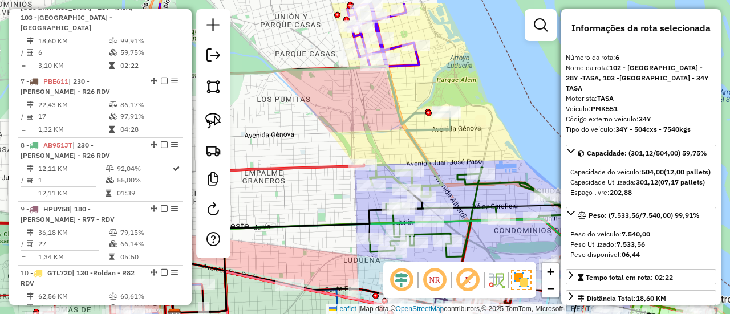
drag, startPoint x: 331, startPoint y: 160, endPoint x: 341, endPoint y: 217, distance: 58.5
click at [341, 217] on div "Janela de atendimento Grade de atendimento Capacidade Transportadoras Veículos …" at bounding box center [365, 157] width 730 height 314
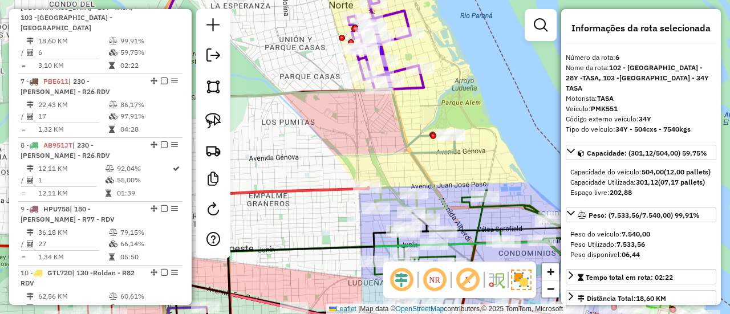
click at [428, 150] on icon at bounding box center [415, 177] width 80 height 84
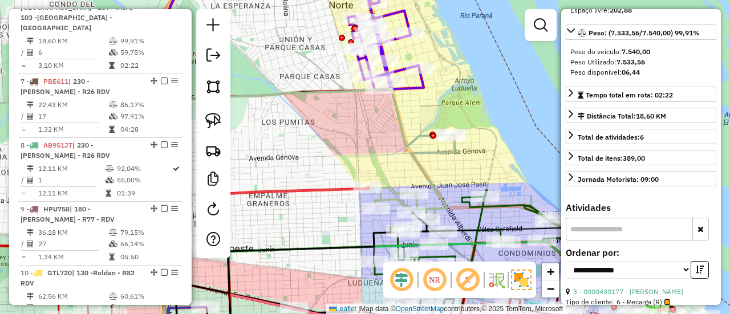
scroll to position [228, 0]
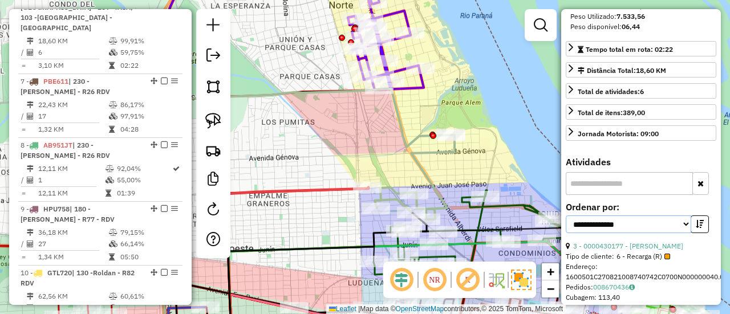
click at [629, 225] on select "**********" at bounding box center [628, 225] width 125 height 18
click at [693, 241] on div "**********" at bounding box center [641, 222] width 151 height 38
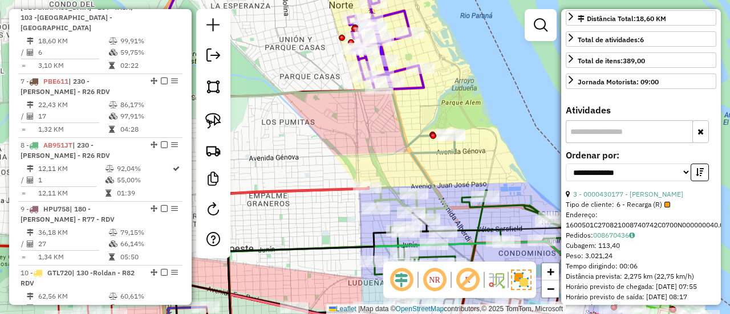
scroll to position [342, 0]
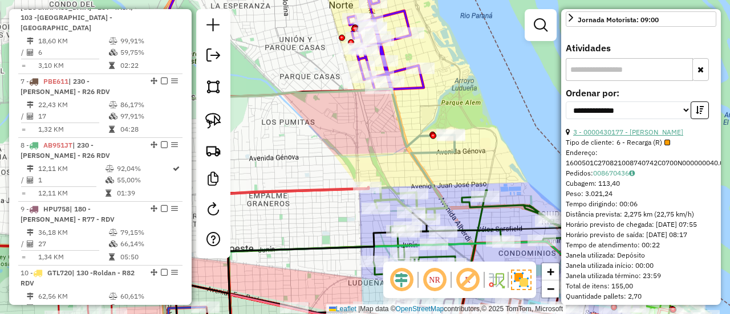
click at [629, 136] on link "3 - 0000430177 - GONZALEZ MAXIMILIANO JOSE" at bounding box center [628, 132] width 110 height 9
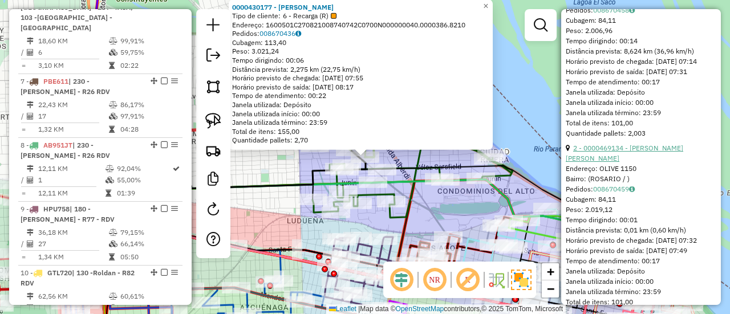
scroll to position [742, 0]
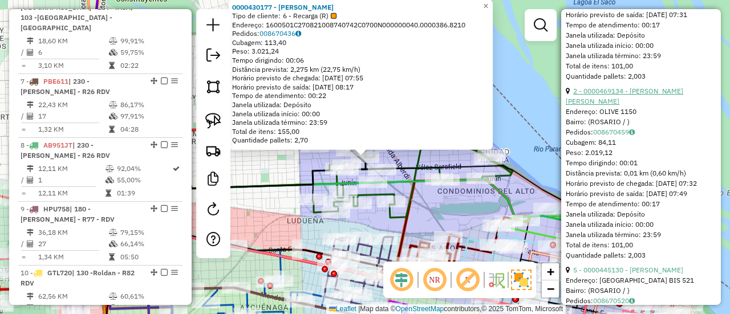
click at [623, 106] on link "2 - 0000469134 - Castillo dylan ezequiel" at bounding box center [625, 96] width 118 height 19
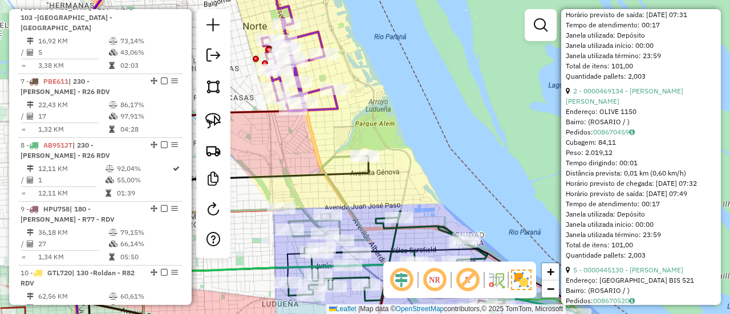
scroll to position [363, 0]
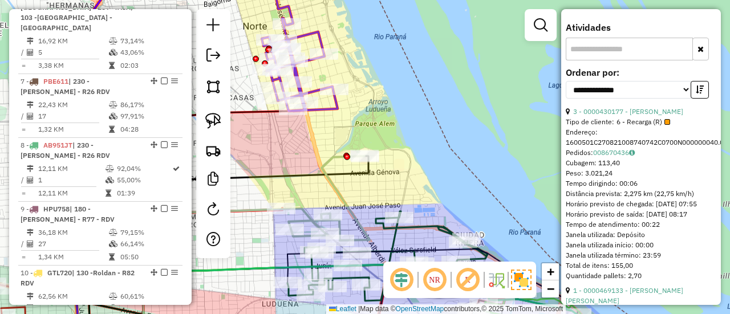
click at [319, 108] on icon at bounding box center [300, 40] width 76 height 143
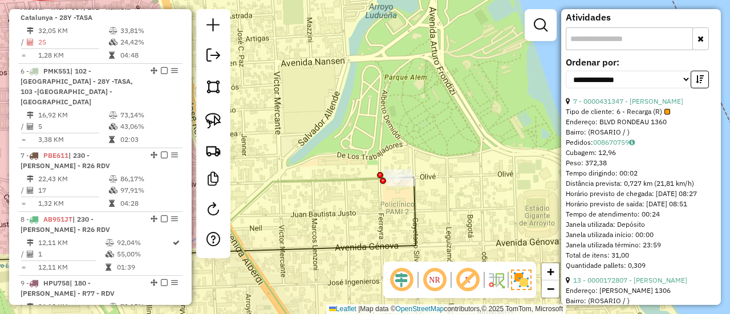
scroll to position [81, 0]
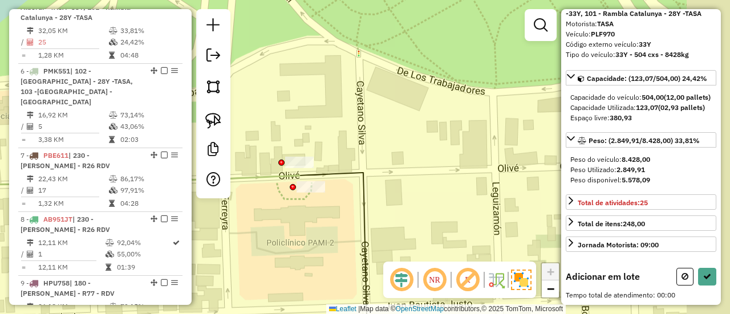
drag, startPoint x: 398, startPoint y: 179, endPoint x: 375, endPoint y: 191, distance: 25.5
click at [371, 191] on div "Janela de atendimento Grade de atendimento Capacidade Transportadoras Veículos …" at bounding box center [365, 157] width 730 height 314
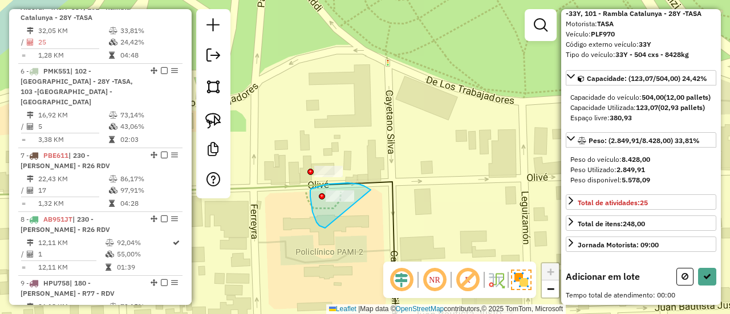
drag, startPoint x: 359, startPoint y: 184, endPoint x: 329, endPoint y: 229, distance: 54.3
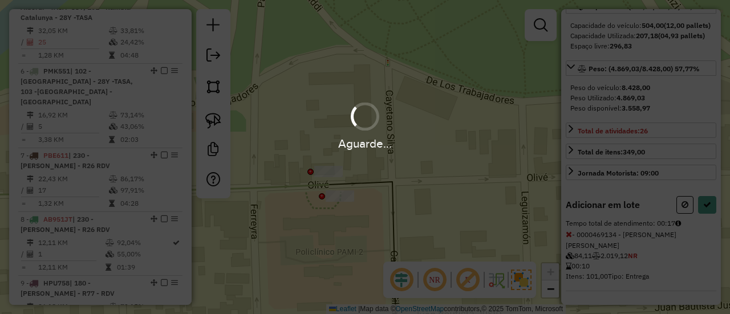
select select "**********"
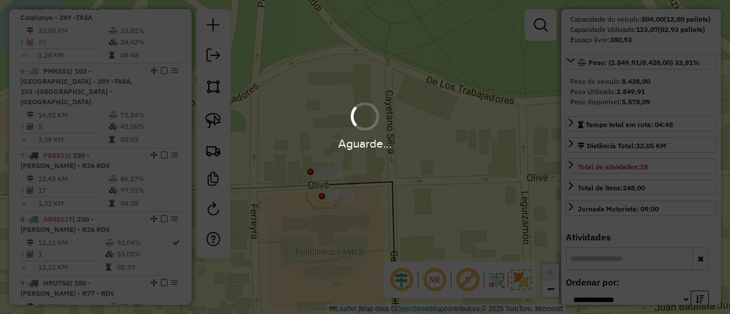
scroll to position [363, 0]
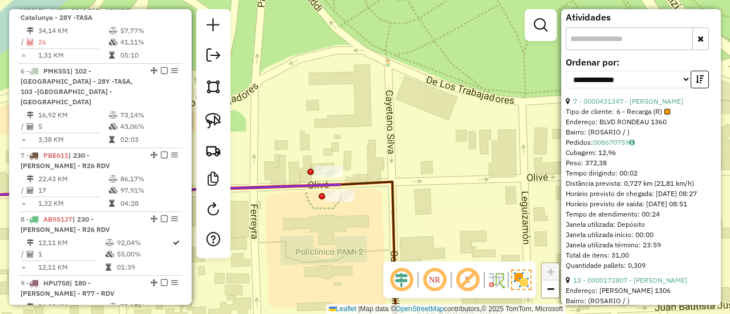
click at [281, 186] on icon at bounding box center [133, 190] width 413 height 11
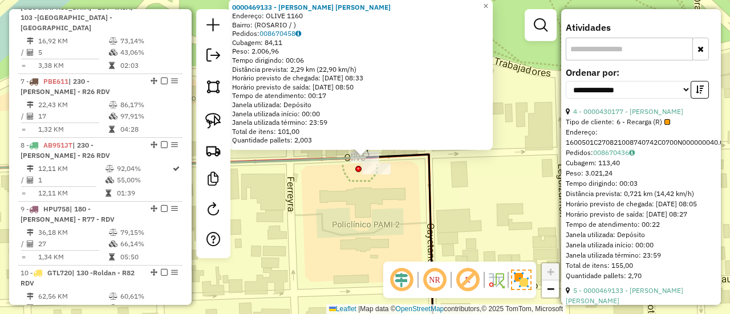
scroll to position [81, 0]
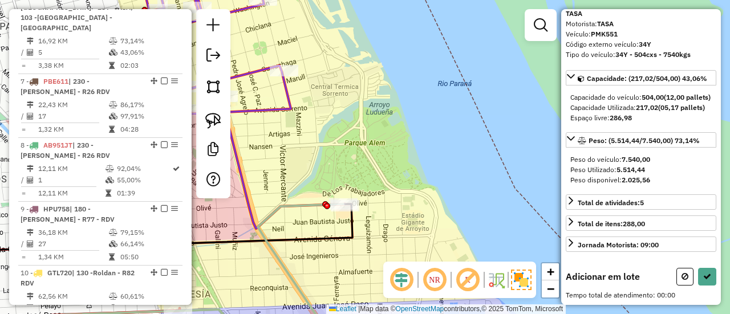
drag, startPoint x: 331, startPoint y: 179, endPoint x: 400, endPoint y: 250, distance: 99.3
click at [400, 250] on div "Janela de atendimento Grade de atendimento Capacidade Transportadoras Veículos …" at bounding box center [365, 157] width 730 height 314
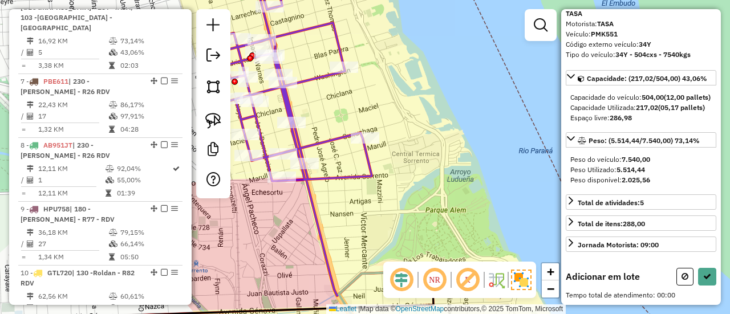
drag, startPoint x: 396, startPoint y: 226, endPoint x: 431, endPoint y: 206, distance: 40.6
click at [431, 206] on div "Janela de atendimento Grade de atendimento Capacidade Transportadoras Veículos …" at bounding box center [365, 157] width 730 height 314
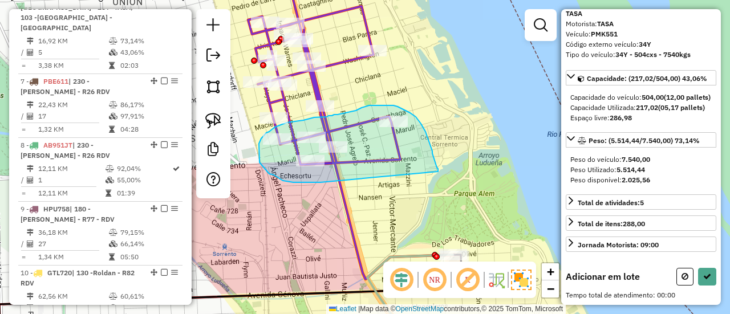
drag, startPoint x: 436, startPoint y: 165, endPoint x: 322, endPoint y: 183, distance: 116.0
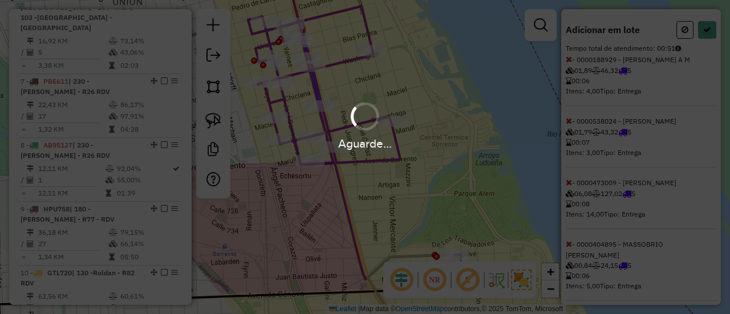
scroll to position [363, 0]
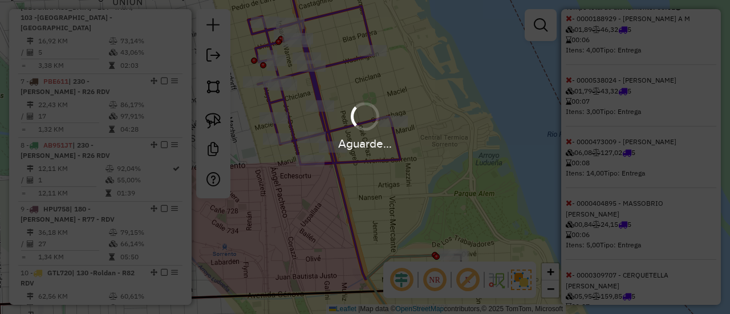
select select "**********"
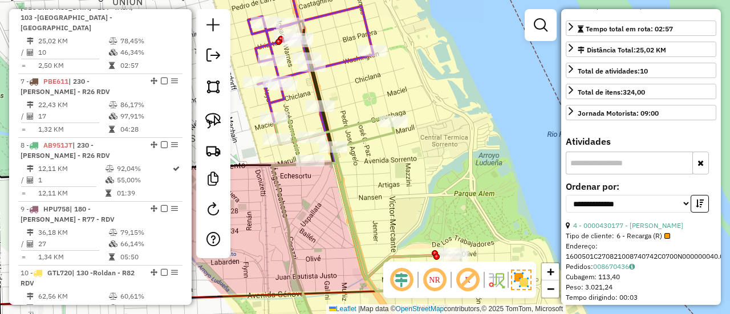
scroll to position [135, 0]
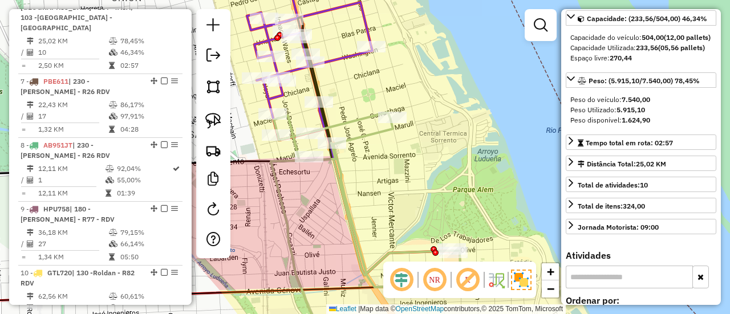
drag, startPoint x: 422, startPoint y: 191, endPoint x: 421, endPoint y: 173, distance: 18.3
click at [421, 173] on div "Janela de atendimento Grade de atendimento Capacidade Transportadoras Veículos …" at bounding box center [365, 157] width 730 height 314
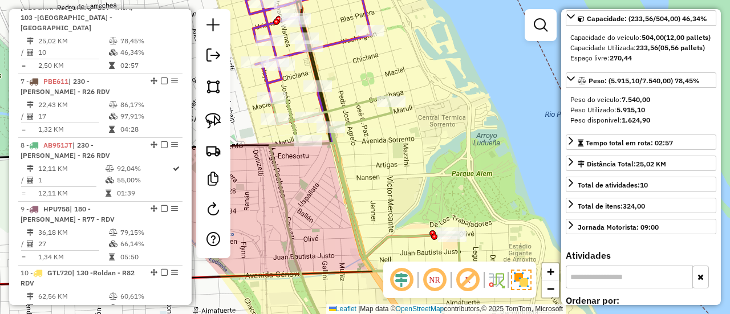
click at [354, 103] on icon at bounding box center [365, 220] width 190 height 249
click at [338, 46] on icon at bounding box center [349, 114] width 206 height 291
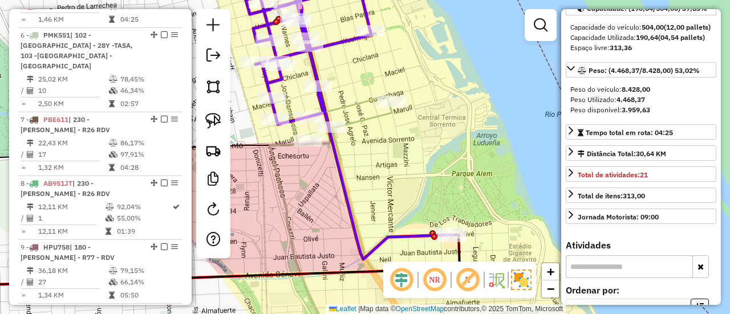
scroll to position [694, 0]
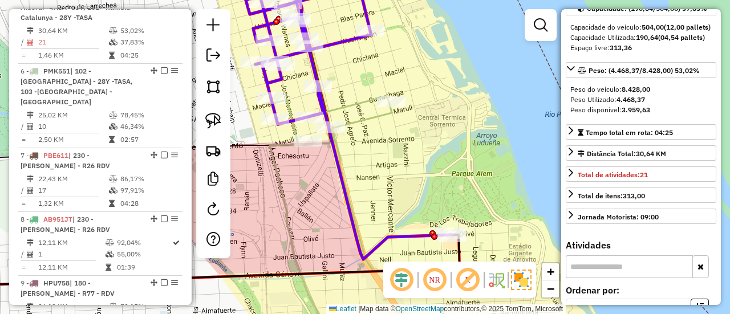
click at [349, 104] on icon at bounding box center [365, 220] width 190 height 249
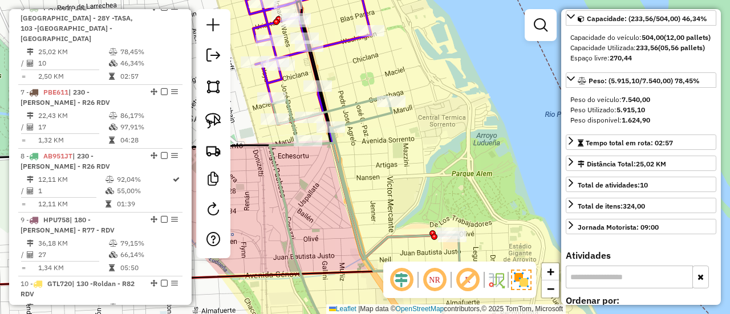
scroll to position [768, 0]
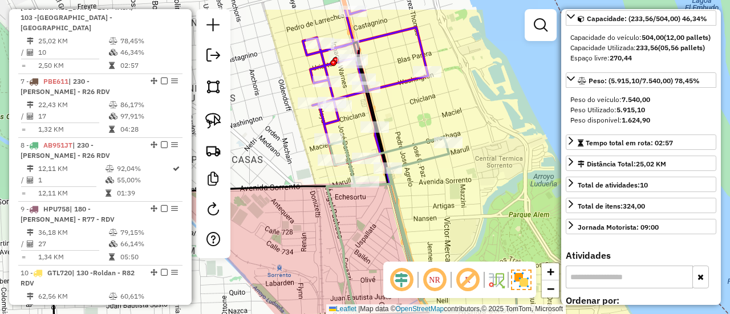
drag, startPoint x: 392, startPoint y: 125, endPoint x: 412, endPoint y: 139, distance: 24.2
click at [412, 138] on div "Janela de atendimento Grade de atendimento Capacidade Transportadoras Veículos …" at bounding box center [365, 157] width 730 height 314
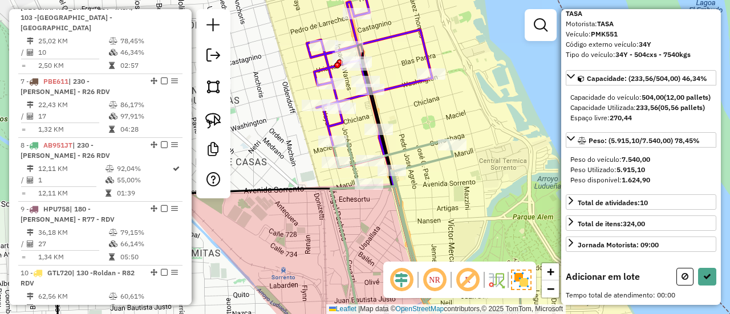
scroll to position [81, 0]
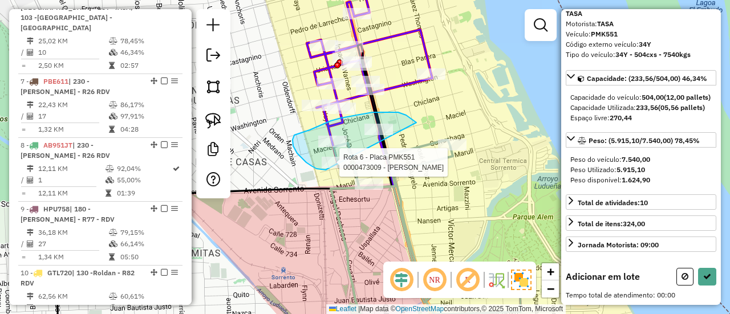
drag, startPoint x: 411, startPoint y: 119, endPoint x: 326, endPoint y: 170, distance: 98.8
click at [326, 170] on div "Rota 6 - Placa PMK551 0000473009 - Carrizo Luis Alberto Janela de atendimento G…" at bounding box center [365, 157] width 730 height 314
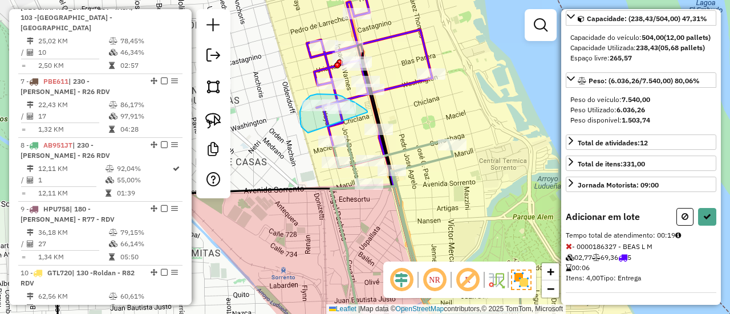
drag, startPoint x: 367, startPoint y: 112, endPoint x: 308, endPoint y: 133, distance: 62.8
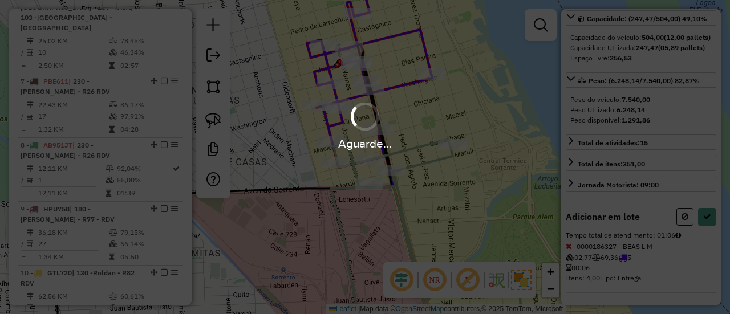
select select "**********"
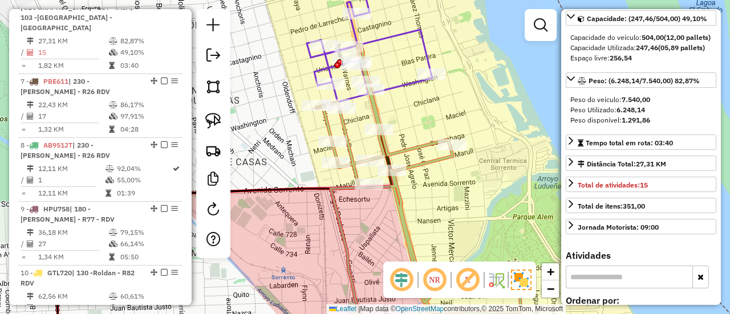
click at [397, 86] on icon at bounding box center [410, 136] width 206 height 334
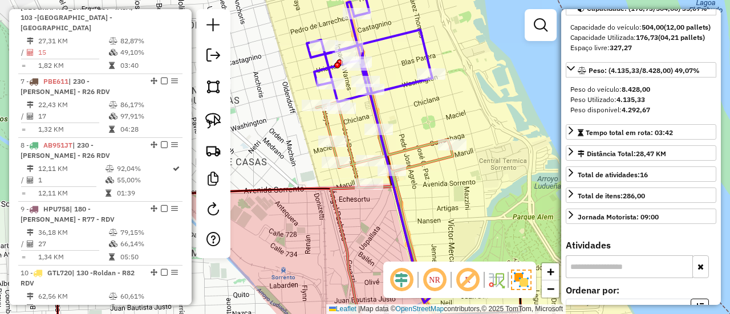
scroll to position [694, 0]
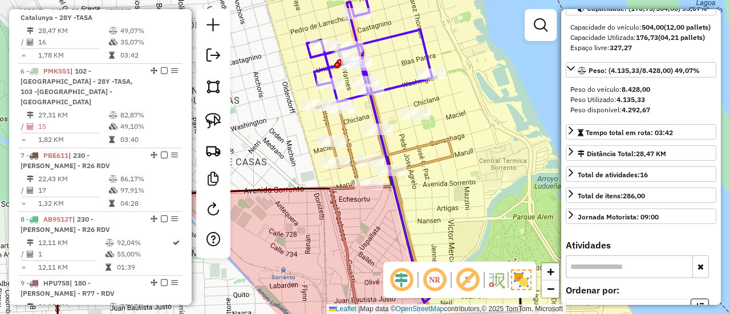
drag, startPoint x: 426, startPoint y: 121, endPoint x: 372, endPoint y: 66, distance: 76.6
click at [402, 108] on div at bounding box center [416, 113] width 29 height 11
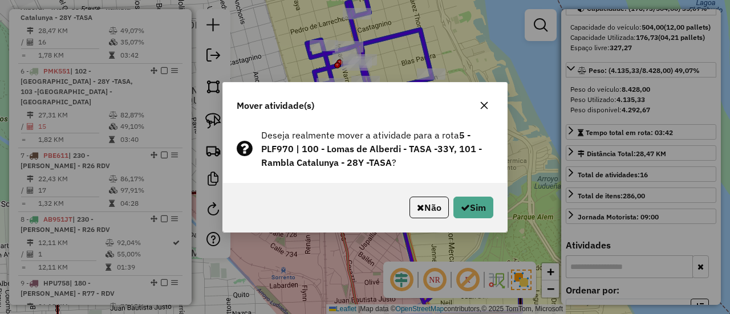
drag, startPoint x: 427, startPoint y: 201, endPoint x: 443, endPoint y: 204, distance: 15.7
click at [428, 201] on button "Não" at bounding box center [429, 208] width 39 height 22
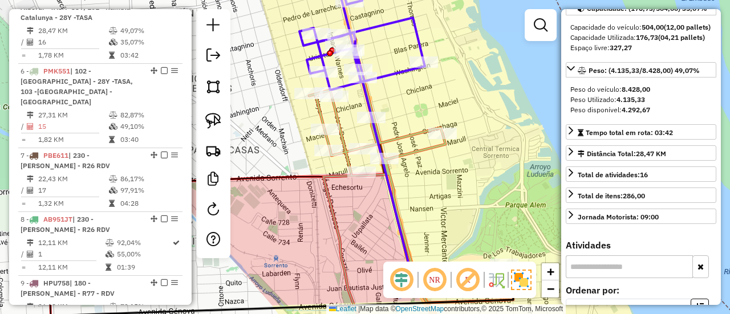
drag, startPoint x: 470, startPoint y: 210, endPoint x: 383, endPoint y: 104, distance: 137.0
click at [391, 104] on div "Janela de atendimento Grade de atendimento Capacidade Transportadoras Veículos …" at bounding box center [365, 157] width 730 height 314
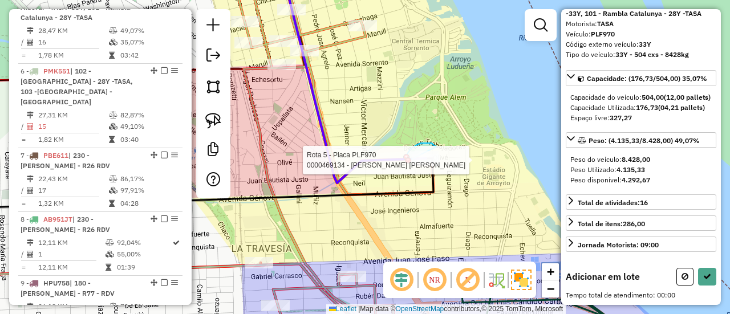
drag, startPoint x: 437, startPoint y: 147, endPoint x: 424, endPoint y: 165, distance: 22.9
click at [419, 166] on div "Rota 5 - Placa PLF970 0000469134 - Castillo dylan ezequiel Janela de atendiment…" at bounding box center [365, 157] width 730 height 314
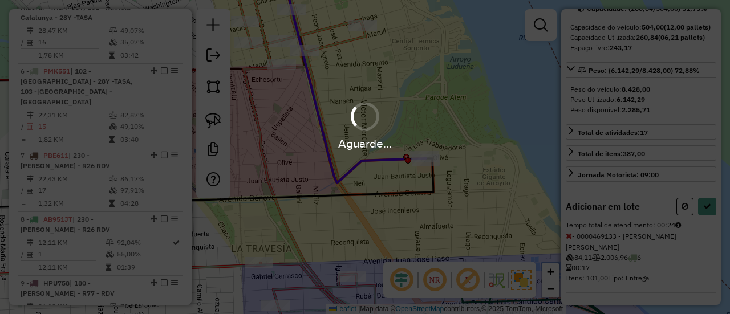
select select "**********"
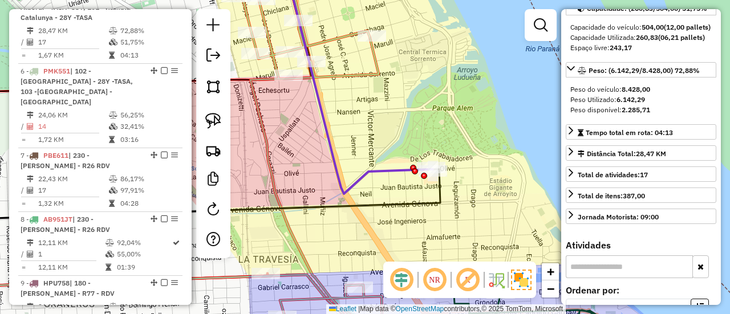
drag, startPoint x: 365, startPoint y: 115, endPoint x: 396, endPoint y: 164, distance: 57.9
click at [395, 163] on div "Janela de atendimento Grade de atendimento Capacidade Transportadoras Veículos …" at bounding box center [365, 157] width 730 height 314
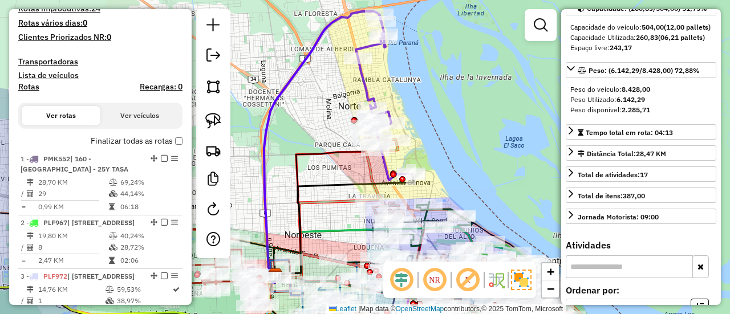
scroll to position [180, 0]
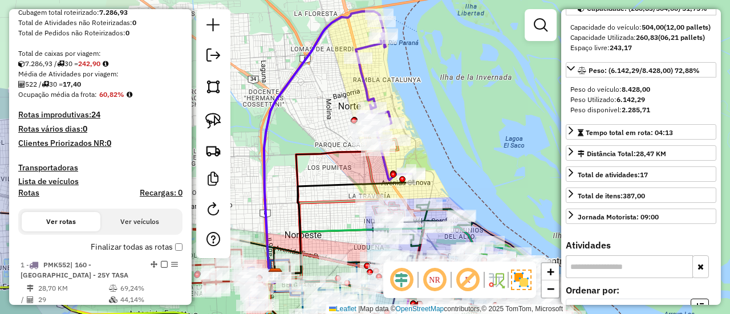
click at [152, 245] on label "Finalizar todas as rotas" at bounding box center [137, 247] width 92 height 12
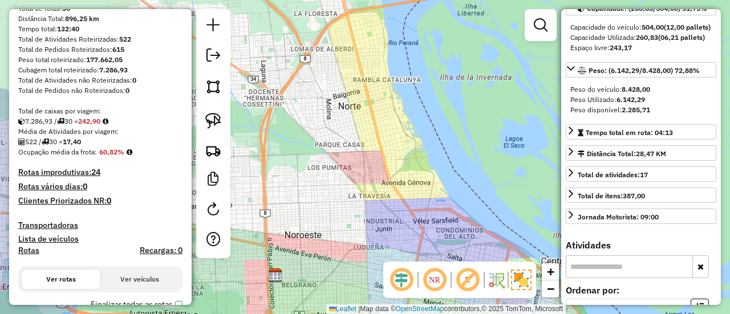
scroll to position [171, 0]
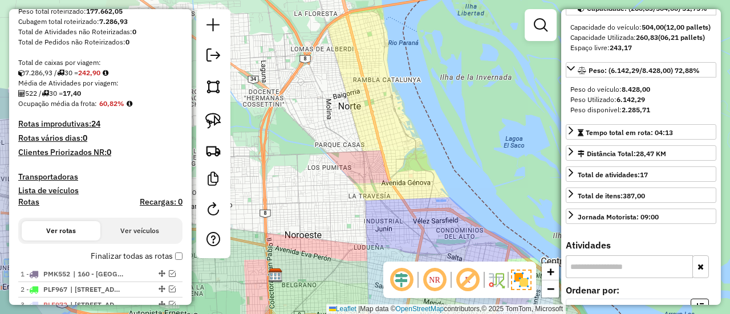
click at [165, 255] on label "Finalizar todas as rotas" at bounding box center [137, 256] width 92 height 12
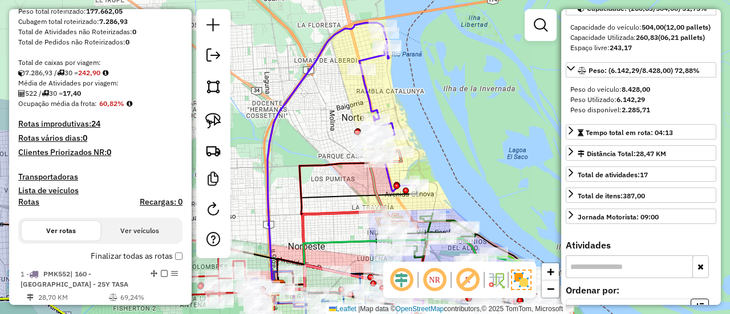
drag, startPoint x: 435, startPoint y: 164, endPoint x: 442, endPoint y: 182, distance: 19.5
click at [442, 182] on div "Janela de atendimento Grade de atendimento Capacidade Transportadoras Veículos …" at bounding box center [365, 157] width 730 height 314
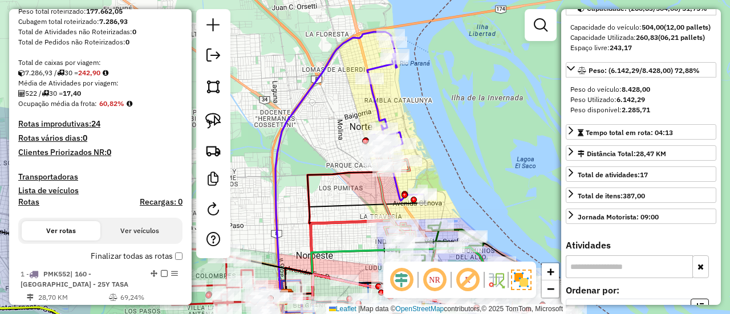
click at [375, 108] on icon at bounding box center [394, 118] width 55 height 166
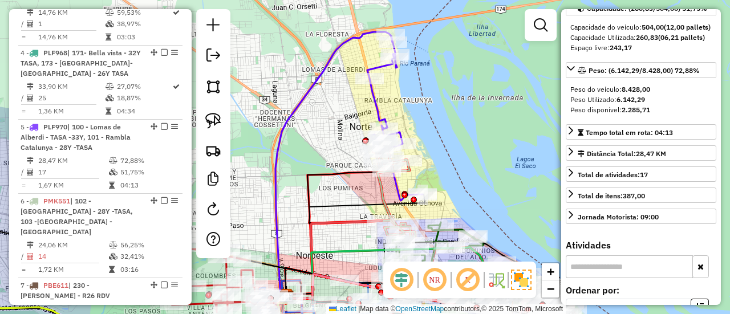
scroll to position [694, 0]
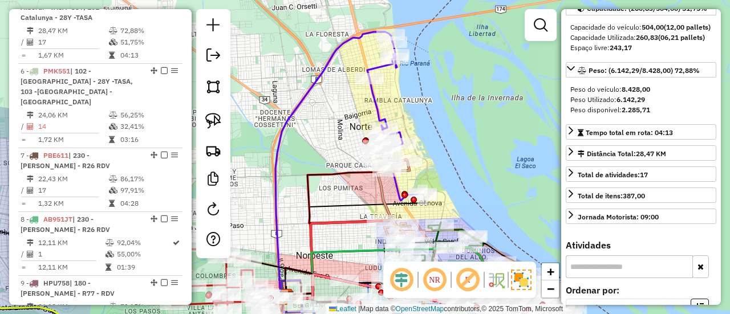
click at [382, 184] on icon at bounding box center [395, 186] width 42 height 100
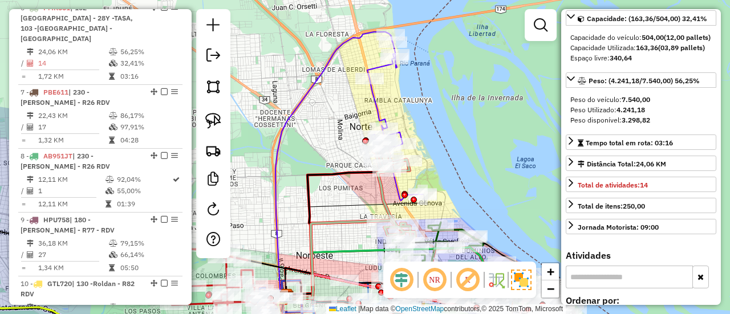
scroll to position [768, 0]
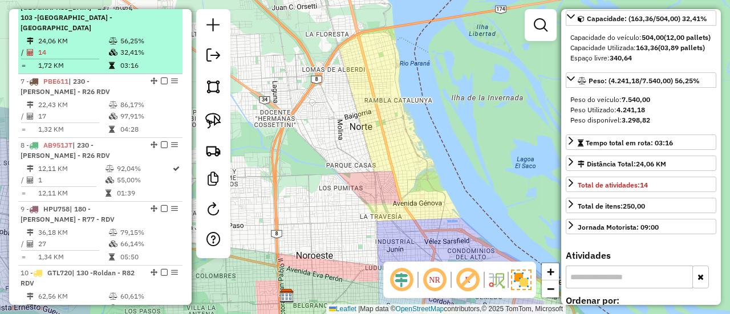
click at [125, 58] on td "32,41%" at bounding box center [149, 52] width 58 height 11
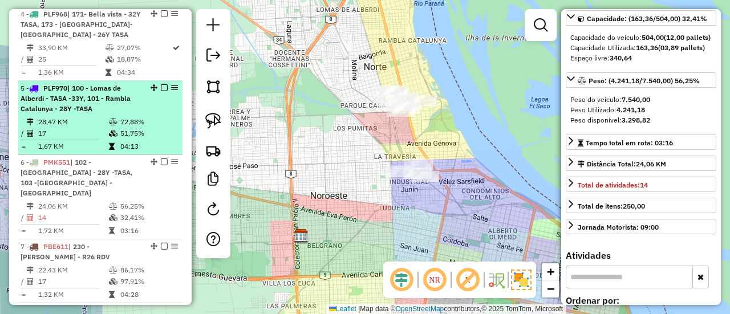
scroll to position [597, 0]
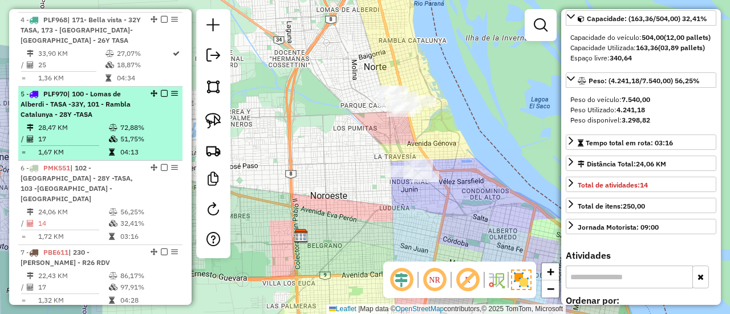
click at [109, 131] on icon at bounding box center [113, 127] width 9 height 7
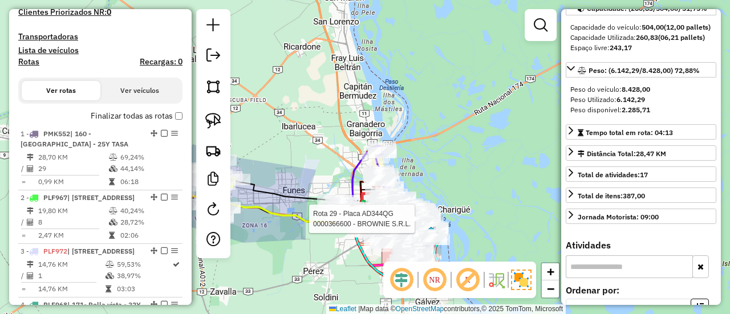
scroll to position [2221, 0]
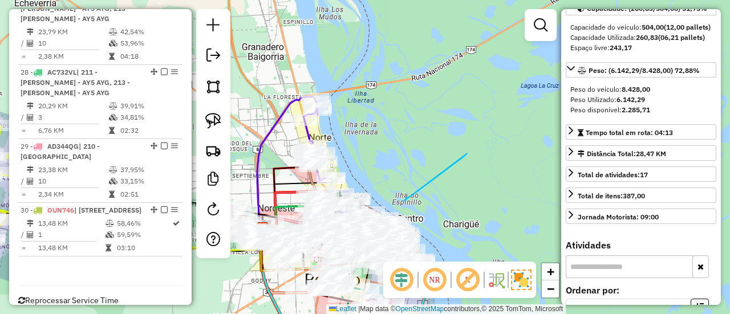
drag, startPoint x: 404, startPoint y: 201, endPoint x: 467, endPoint y: 152, distance: 79.6
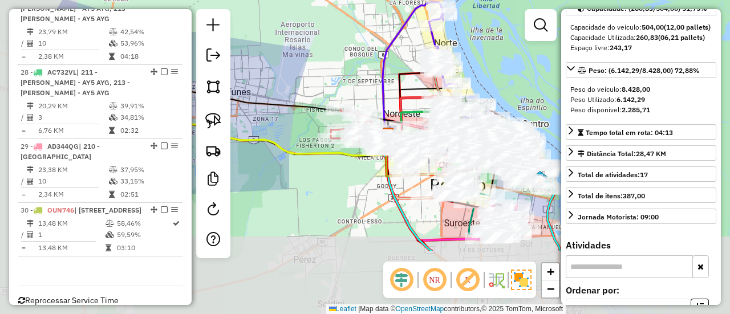
drag, startPoint x: 427, startPoint y: 168, endPoint x: 552, endPoint y: 74, distance: 156.4
click at [552, 74] on div "Janela de atendimento Grade de atendimento Capacidade Transportadoras Veículos …" at bounding box center [365, 157] width 730 height 314
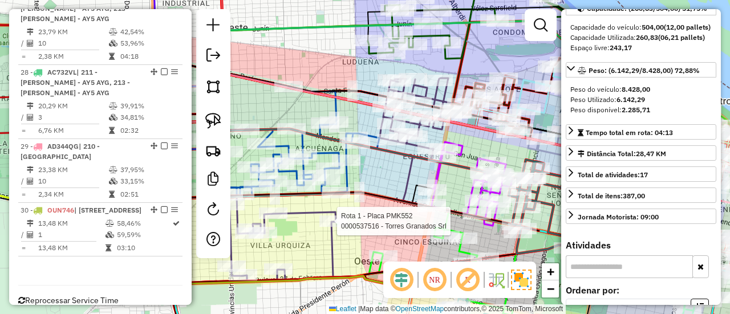
click at [332, 234] on icon at bounding box center [340, 179] width 222 height 203
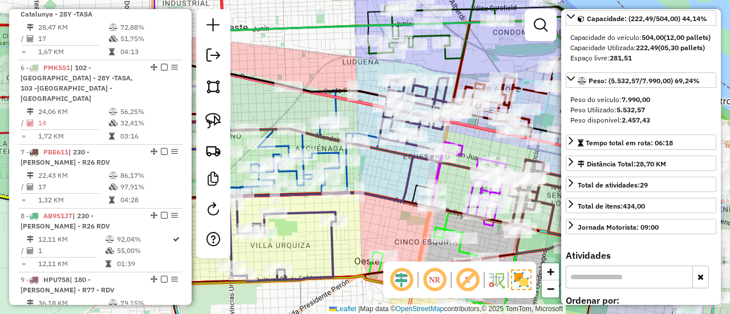
scroll to position [428, 0]
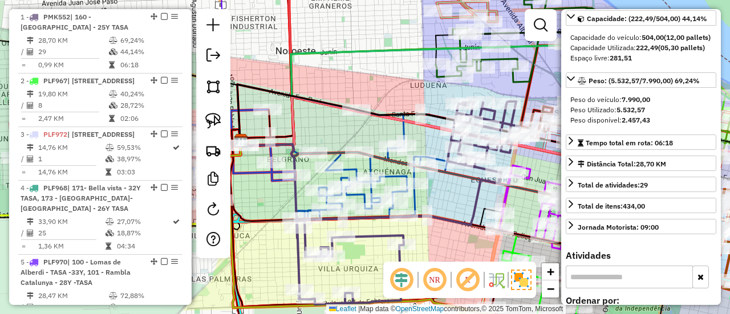
drag, startPoint x: 360, startPoint y: 235, endPoint x: 428, endPoint y: 258, distance: 71.8
click at [428, 258] on div "Janela de atendimento Grade de atendimento Capacidade Transportadoras Veículos …" at bounding box center [365, 157] width 730 height 314
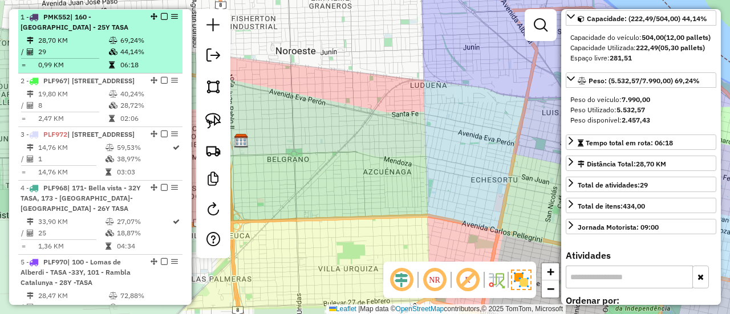
click at [72, 47] on td "29" at bounding box center [73, 51] width 71 height 11
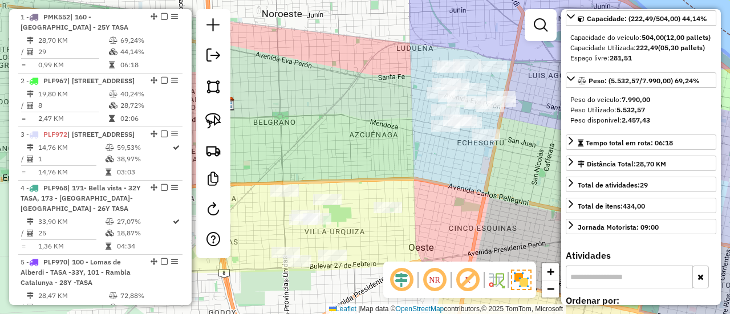
click at [355, 179] on div "Janela de atendimento Grade de atendimento Capacidade Transportadoras Veículos …" at bounding box center [365, 157] width 730 height 314
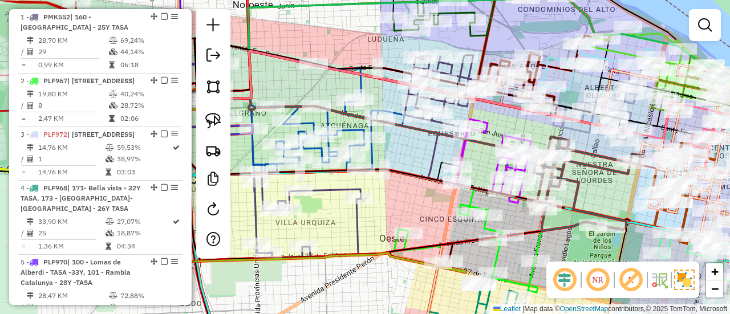
click at [359, 217] on icon at bounding box center [365, 156] width 222 height 203
select select "**********"
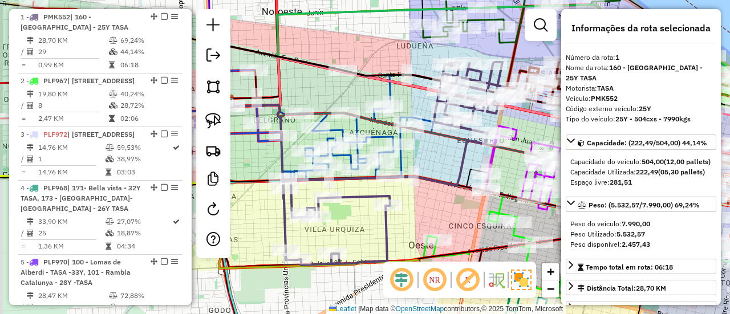
drag, startPoint x: 404, startPoint y: 203, endPoint x: 435, endPoint y: 210, distance: 31.7
click at [435, 210] on div "Janela de atendimento Grade de atendimento Capacidade Transportadoras Veículos …" at bounding box center [365, 157] width 730 height 314
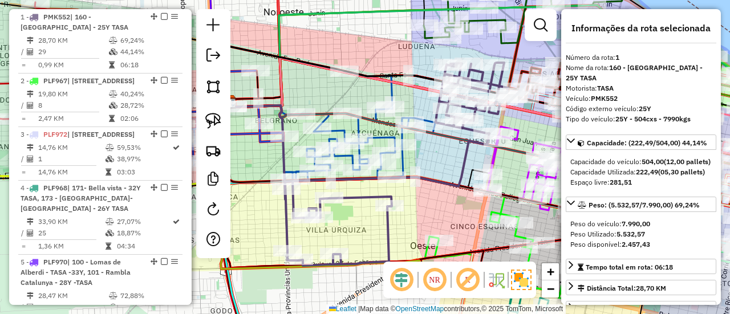
click at [461, 167] on icon at bounding box center [396, 164] width 222 height 203
click at [387, 233] on icon at bounding box center [396, 164] width 222 height 203
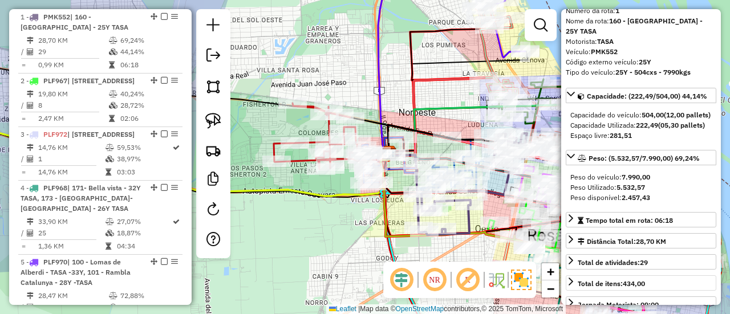
scroll to position [114, 0]
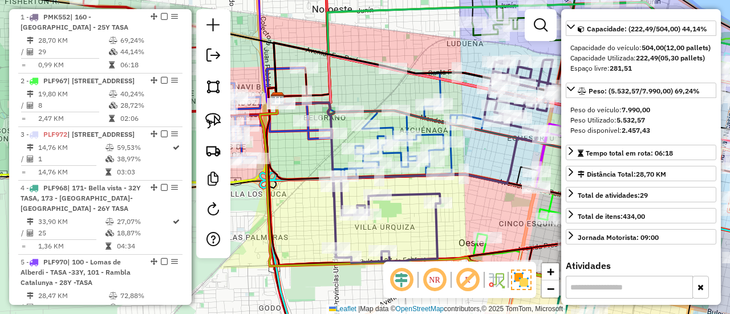
click at [437, 233] on icon at bounding box center [445, 161] width 222 height 203
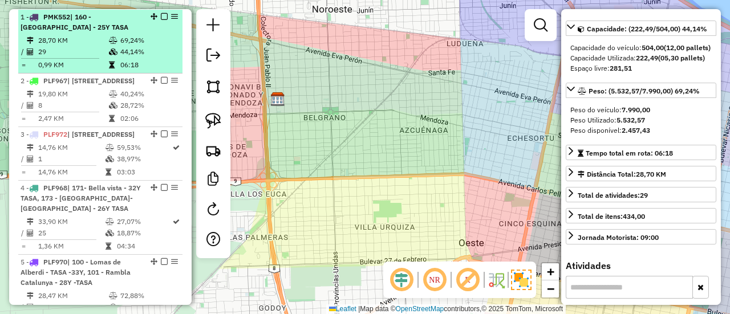
click at [82, 62] on td "0,99 KM" at bounding box center [73, 64] width 71 height 11
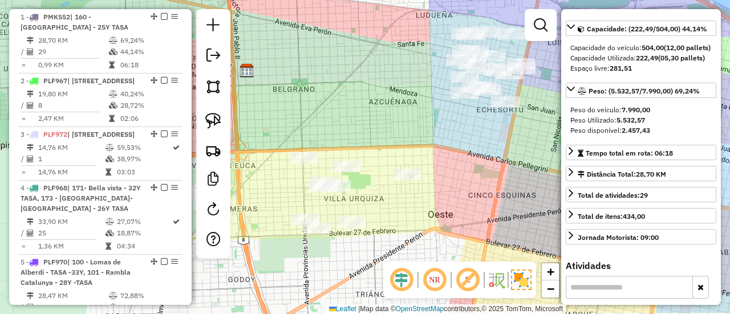
drag, startPoint x: 389, startPoint y: 157, endPoint x: 407, endPoint y: 125, distance: 36.8
click at [408, 124] on div "Janela de atendimento Grade de atendimento Capacidade Transportadoras Veículos …" at bounding box center [365, 157] width 730 height 314
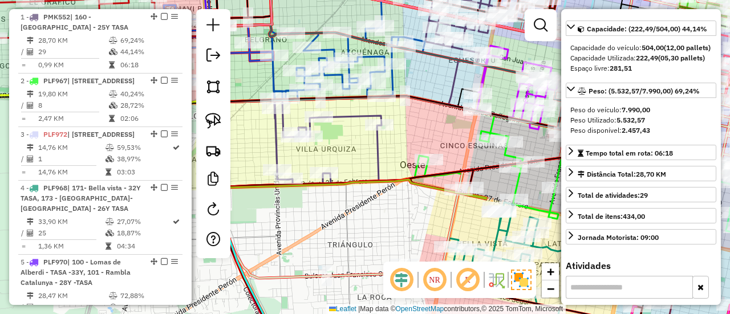
drag, startPoint x: 464, startPoint y: 157, endPoint x: 417, endPoint y: 152, distance: 47.6
click at [417, 152] on div "Janela de atendimento Grade de atendimento Capacidade Transportadoras Veículos …" at bounding box center [365, 157] width 730 height 314
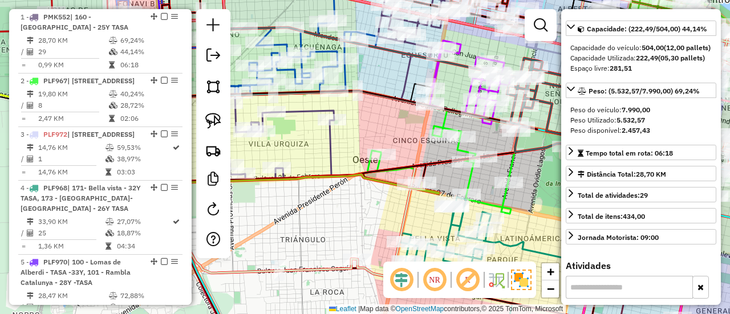
click at [469, 184] on icon at bounding box center [440, 170] width 147 height 88
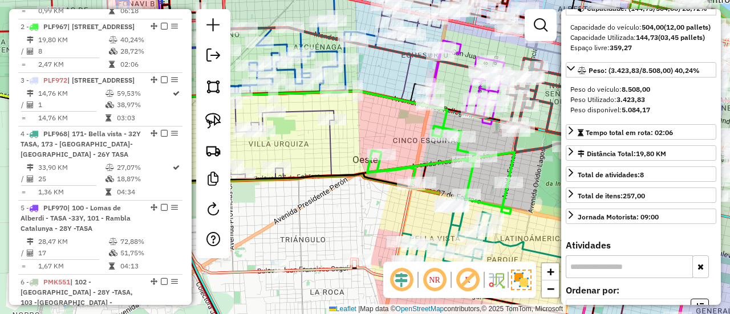
scroll to position [492, 0]
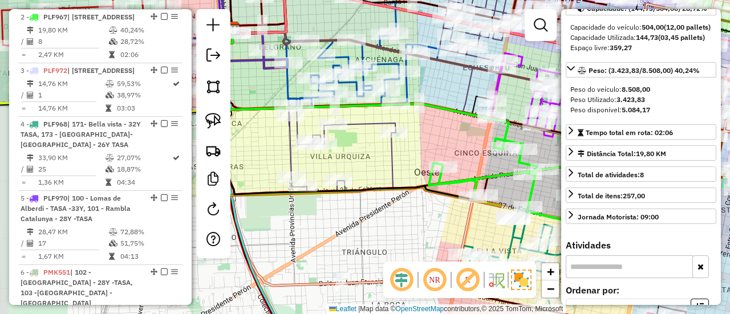
drag, startPoint x: 441, startPoint y: 173, endPoint x: 503, endPoint y: 186, distance: 63.5
click at [503, 186] on div "Janela de atendimento Grade de atendimento Capacidade Transportadoras Veículos …" at bounding box center [365, 157] width 730 height 314
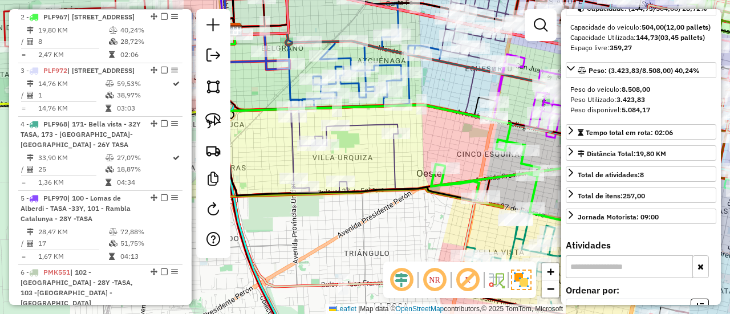
scroll to position [81, 0]
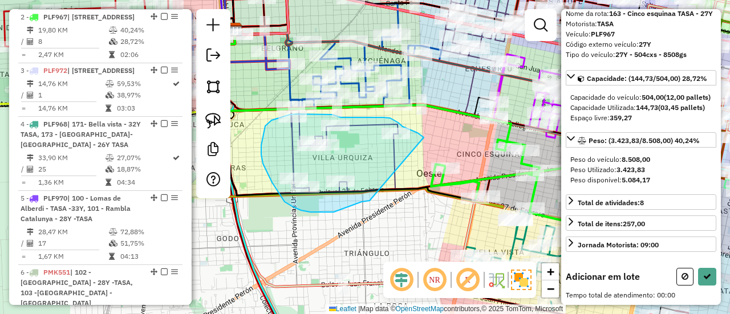
drag, startPoint x: 424, startPoint y: 137, endPoint x: 370, endPoint y: 201, distance: 83.3
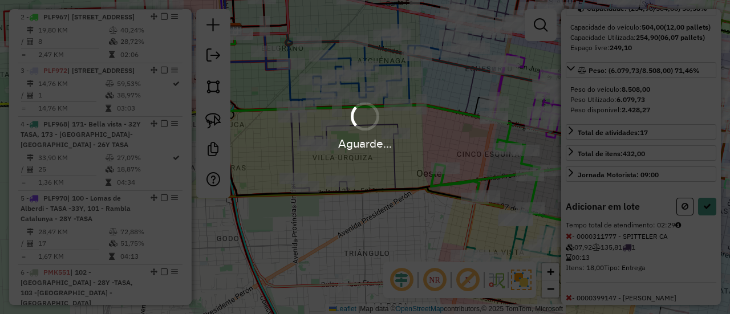
select select "**********"
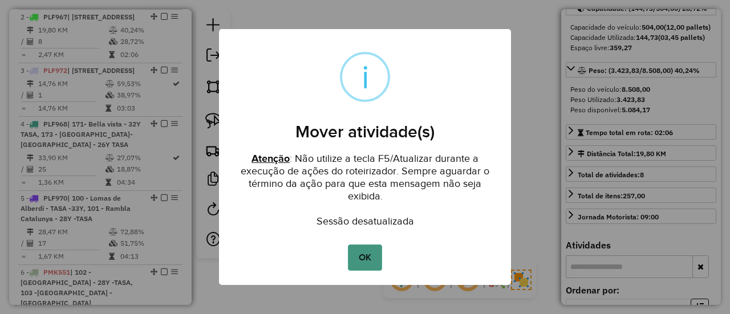
click at [366, 265] on button "OK" at bounding box center [365, 258] width 34 height 26
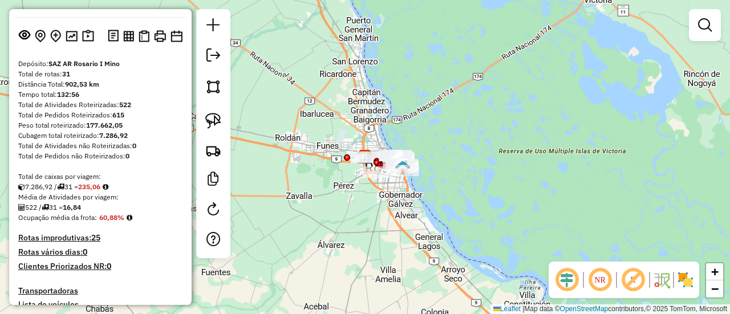
scroll to position [171, 0]
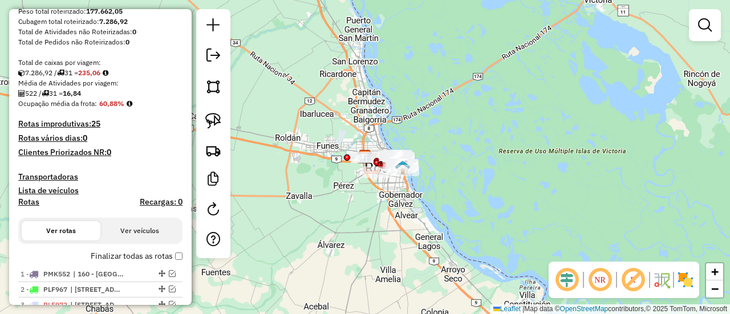
click at [155, 255] on label "Finalizar todas as rotas" at bounding box center [137, 256] width 92 height 12
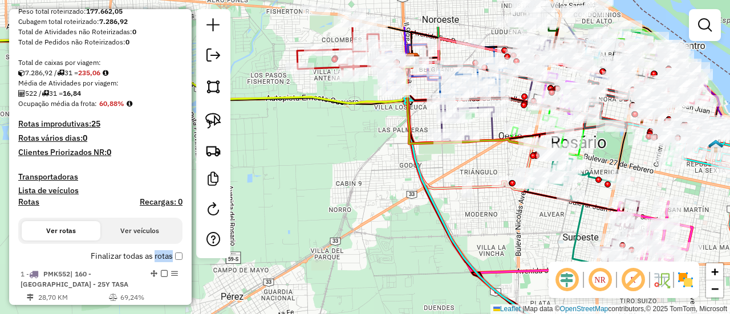
drag, startPoint x: 486, startPoint y: 200, endPoint x: 482, endPoint y: 220, distance: 19.8
click at [482, 220] on div "Janela de atendimento Grade de atendimento Capacidade Transportadoras Veículos …" at bounding box center [365, 157] width 730 height 314
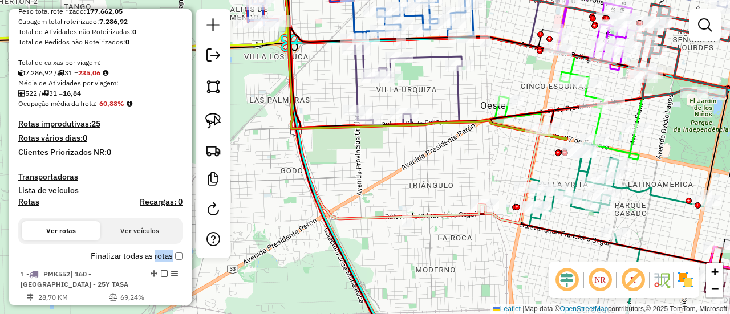
click at [575, 72] on icon at bounding box center [568, 116] width 147 height 88
select select "**********"
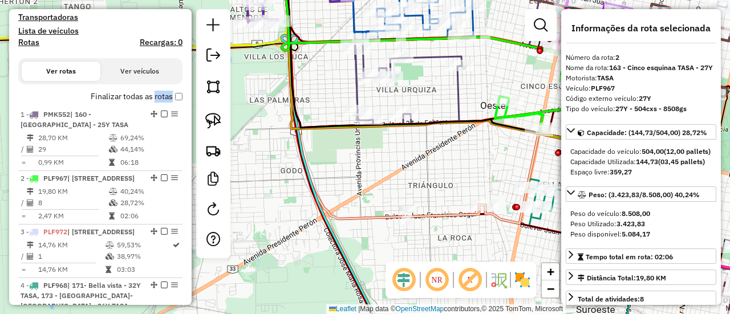
scroll to position [492, 0]
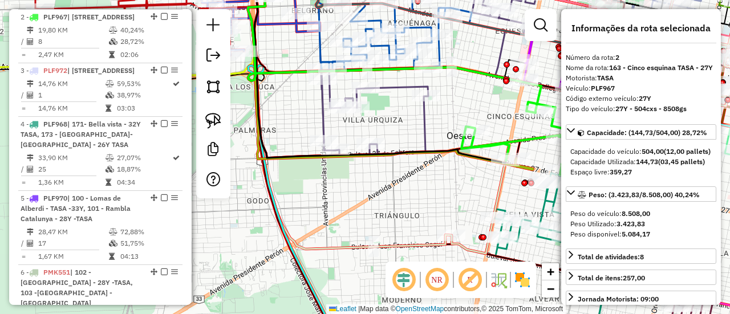
drag, startPoint x: 478, startPoint y: 55, endPoint x: 460, endPoint y: 129, distance: 76.4
click at [459, 129] on div "Janela de atendimento Grade de atendimento Capacidade Transportadoras Veículos …" at bounding box center [365, 157] width 730 height 314
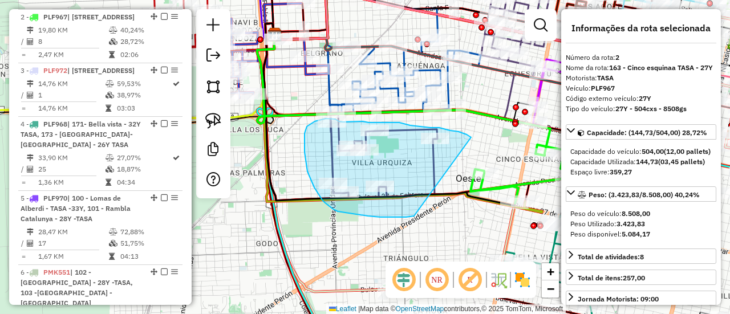
drag, startPoint x: 471, startPoint y: 137, endPoint x: 420, endPoint y: 214, distance: 92.6
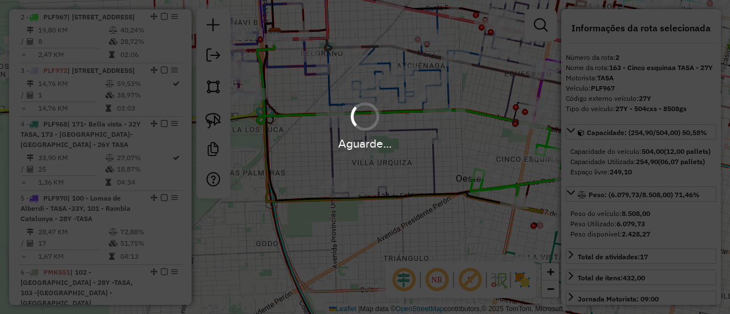
select select "**********"
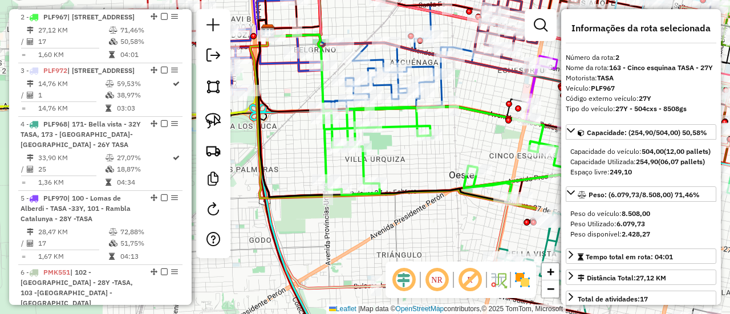
drag, startPoint x: 439, startPoint y: 197, endPoint x: 430, endPoint y: 194, distance: 9.2
click at [430, 194] on icon at bounding box center [383, 111] width 252 height 183
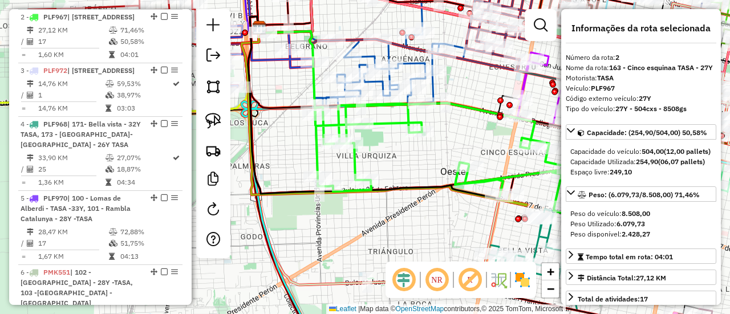
drag, startPoint x: 476, startPoint y: 120, endPoint x: 373, endPoint y: 309, distance: 214.4
click at [373, 309] on div "Janela de atendimento Grade de atendimento Capacidade Transportadoras Veículos …" at bounding box center [365, 157] width 730 height 314
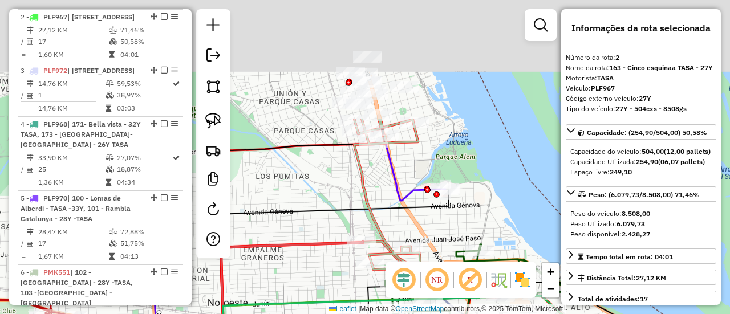
drag, startPoint x: 407, startPoint y: 96, endPoint x: 442, endPoint y: 253, distance: 160.1
click at [442, 253] on div "Janela de atendimento Grade de atendimento Capacidade Transportadoras Veículos …" at bounding box center [365, 157] width 730 height 314
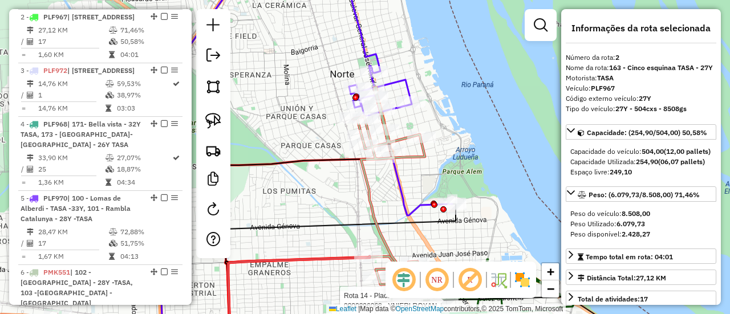
click at [415, 153] on icon at bounding box center [395, 187] width 83 height 201
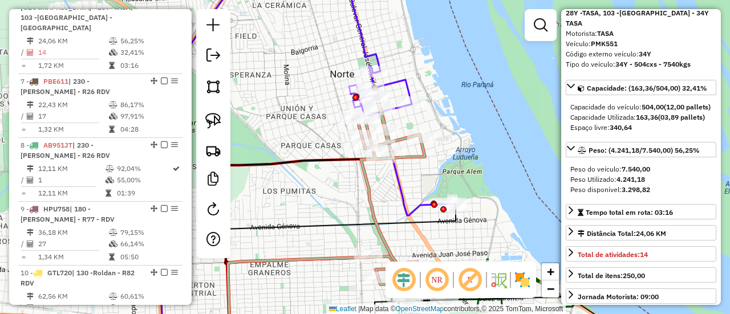
scroll to position [114, 0]
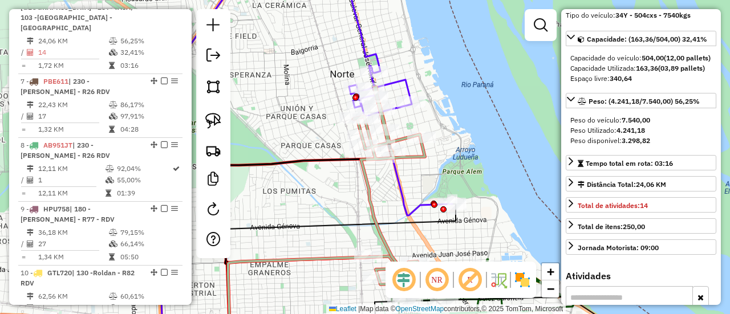
click at [408, 86] on icon at bounding box center [398, 92] width 108 height 247
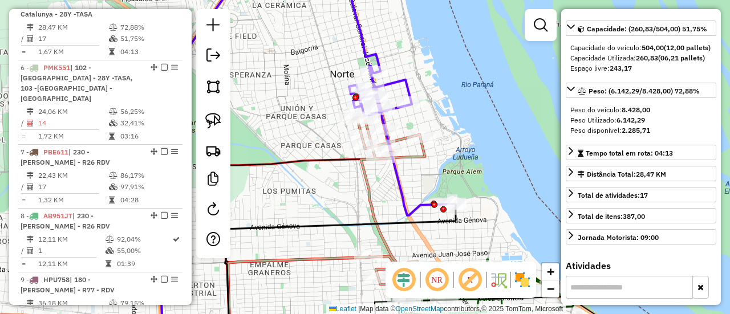
scroll to position [694, 0]
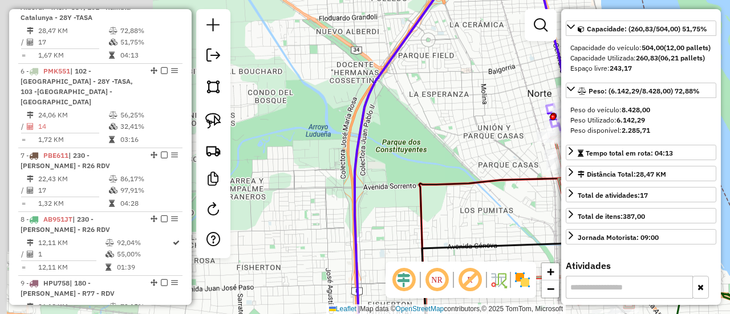
drag, startPoint x: 302, startPoint y: 192, endPoint x: 489, endPoint y: 201, distance: 186.8
click at [512, 210] on div "Janela de atendimento Grade de atendimento Capacidade Transportadoras Veículos …" at bounding box center [365, 157] width 730 height 314
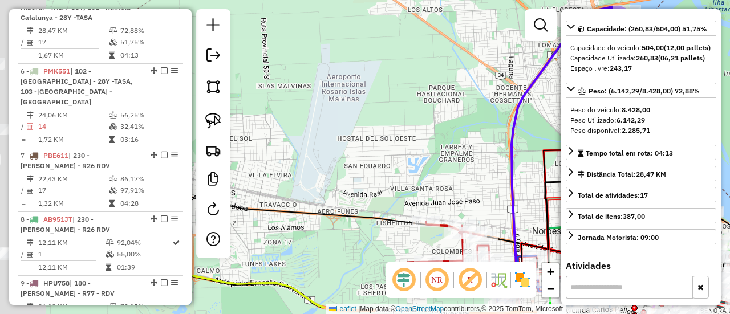
drag, startPoint x: 484, startPoint y: 166, endPoint x: 459, endPoint y: 114, distance: 58.4
click at [484, 149] on div "Janela de atendimento Grade de atendimento Capacidade Transportadoras Veículos …" at bounding box center [365, 157] width 730 height 314
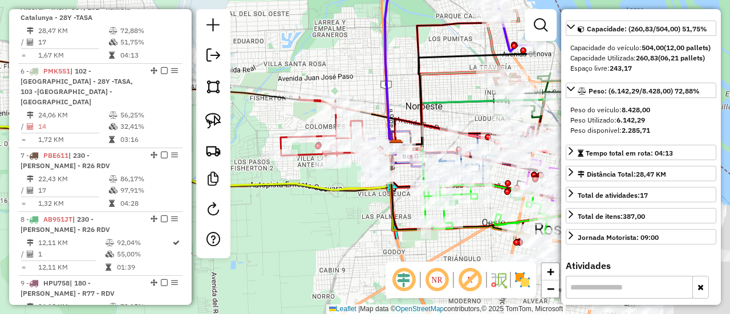
drag, startPoint x: 405, startPoint y: 126, endPoint x: 319, endPoint y: 51, distance: 114.0
click at [319, 52] on div "Janela de atendimento Grade de atendimento Capacidade Transportadoras Veículos …" at bounding box center [365, 157] width 730 height 314
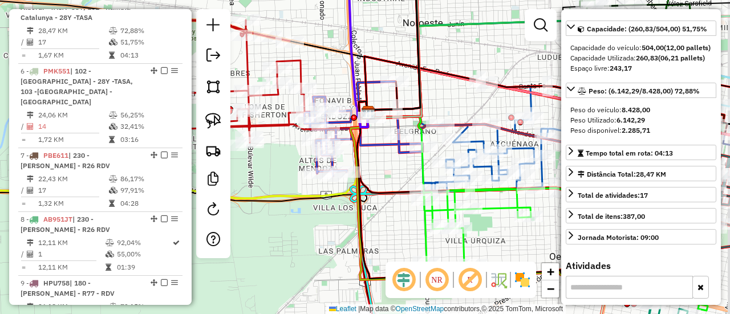
drag, startPoint x: 432, startPoint y: 164, endPoint x: 405, endPoint y: 167, distance: 27.6
click at [405, 167] on div "Janela de atendimento Grade de atendimento Capacidade Transportadoras Veículos …" at bounding box center [365, 157] width 730 height 314
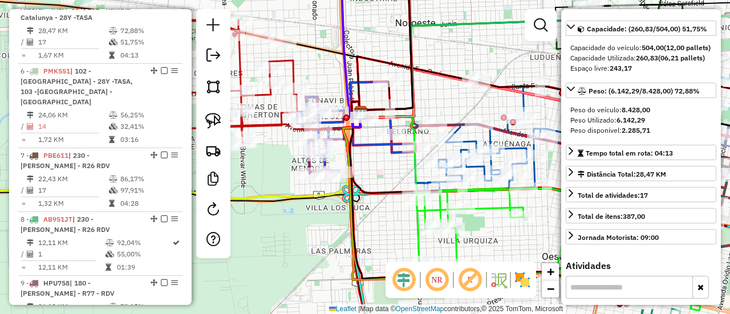
click at [469, 139] on icon at bounding box center [489, 136] width 156 height 109
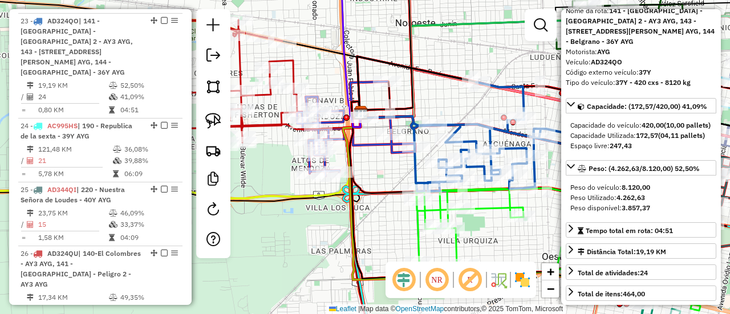
scroll to position [0, 0]
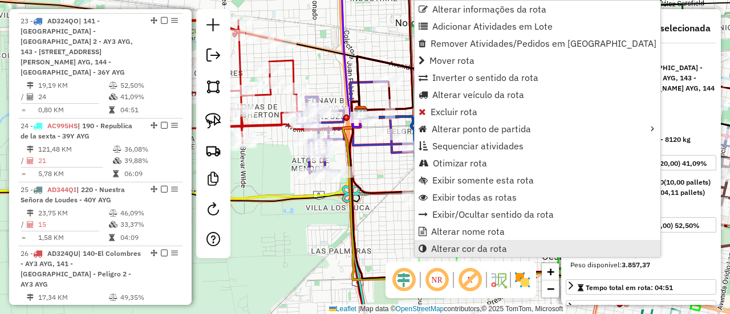
click at [443, 248] on span "Alterar cor da rota" at bounding box center [469, 248] width 76 height 9
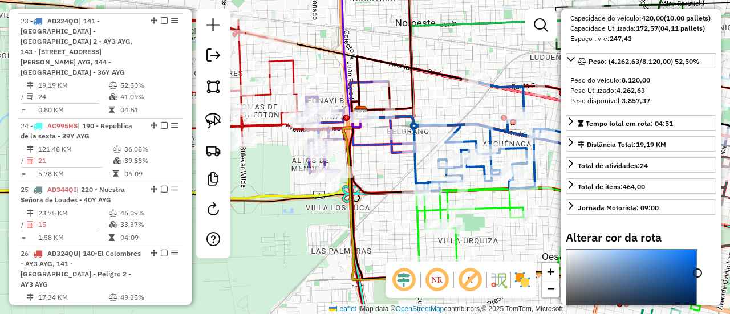
scroll to position [228, 0]
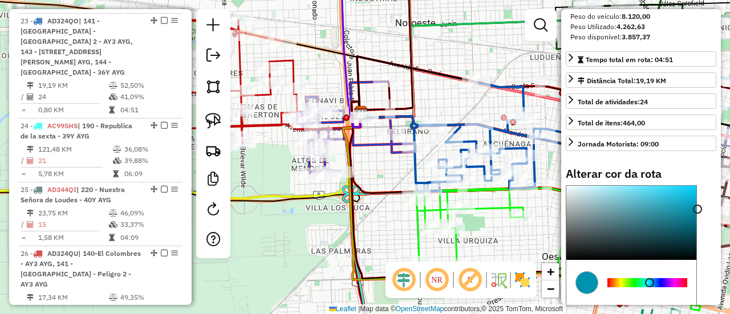
drag, startPoint x: 650, startPoint y: 289, endPoint x: 642, endPoint y: 289, distance: 7.4
click at [642, 288] on div at bounding box center [648, 282] width 80 height 9
type input "*******"
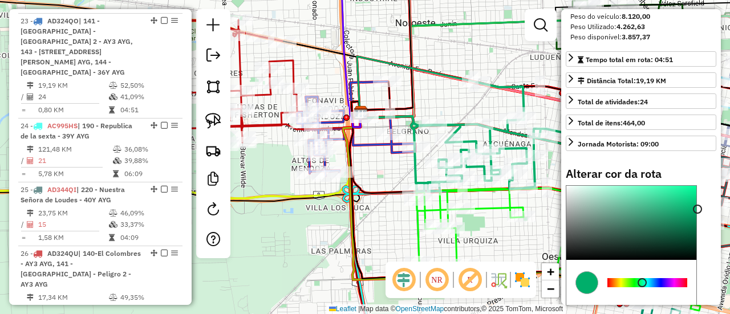
click at [340, 217] on div "Janela de atendimento Grade de atendimento Capacidade Transportadoras Veículos …" at bounding box center [365, 157] width 730 height 314
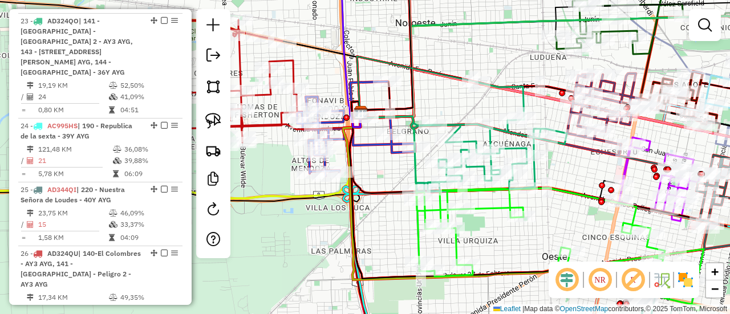
click at [268, 124] on icon at bounding box center [213, 79] width 168 height 132
select select "**********"
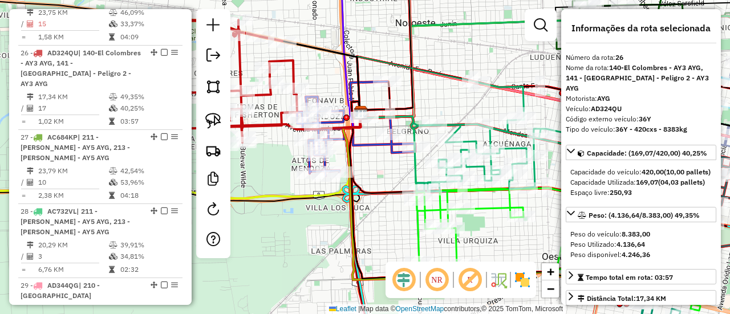
scroll to position [2093, 0]
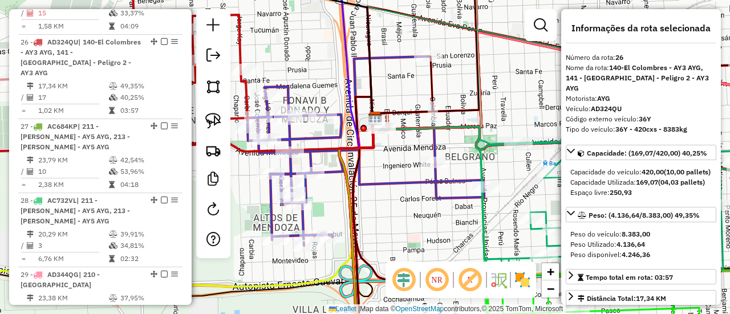
click at [334, 134] on icon at bounding box center [366, 150] width 237 height 189
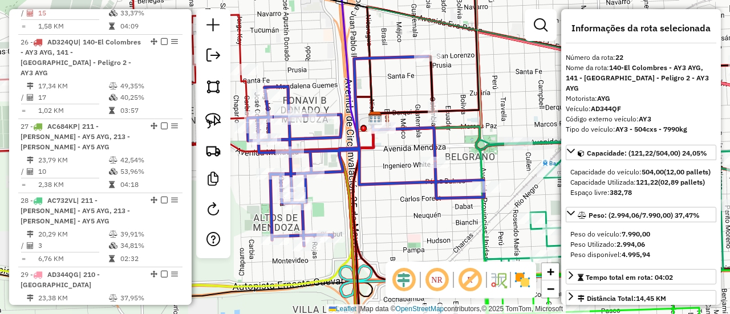
scroll to position [1807, 0]
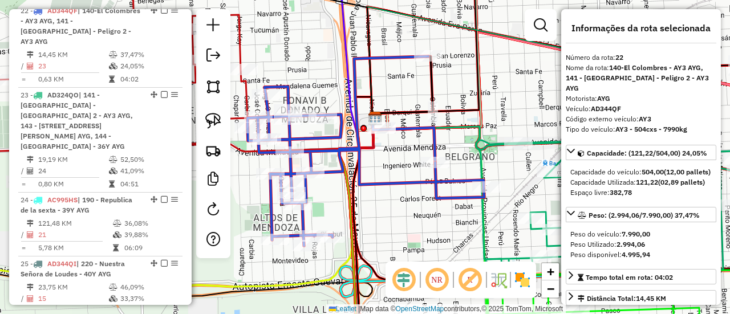
click at [526, 281] on img at bounding box center [522, 280] width 18 height 18
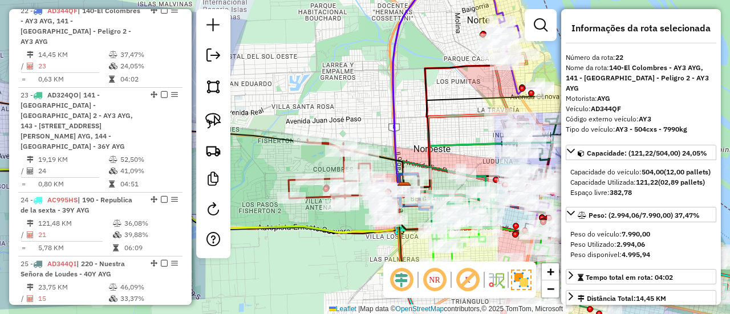
click at [533, 30] on link at bounding box center [540, 25] width 23 height 23
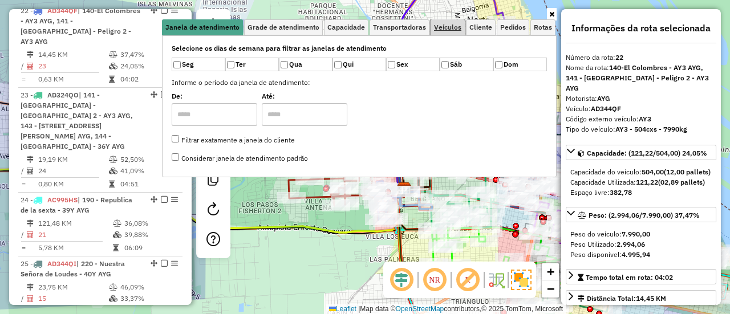
click at [458, 30] on span "Veículos" at bounding box center [447, 27] width 27 height 7
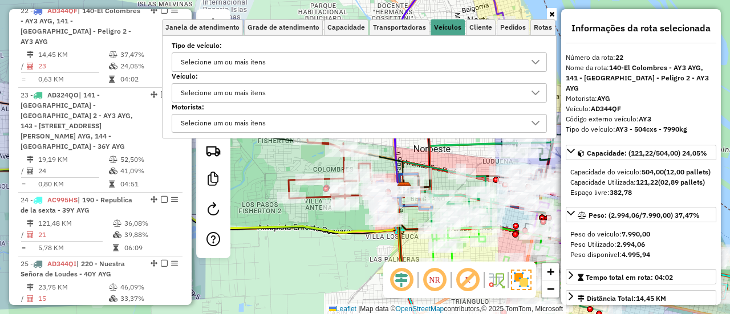
click at [321, 60] on div "Selecione um ou mais itens" at bounding box center [351, 62] width 348 height 18
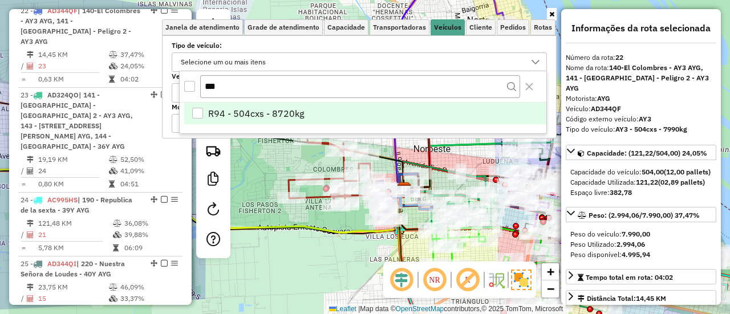
type input "***"
click at [311, 113] on li "R94 - 504cxs - 8720kg" at bounding box center [365, 114] width 362 height 22
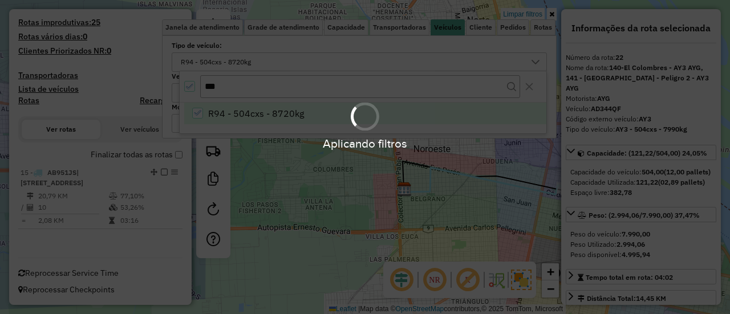
scroll to position [272, 0]
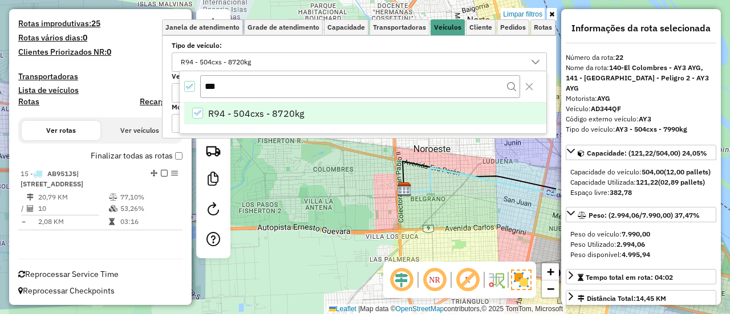
click at [467, 199] on div "Limpar filtros Janela de atendimento Grade de atendimento Capacidade Transporta…" at bounding box center [365, 157] width 730 height 314
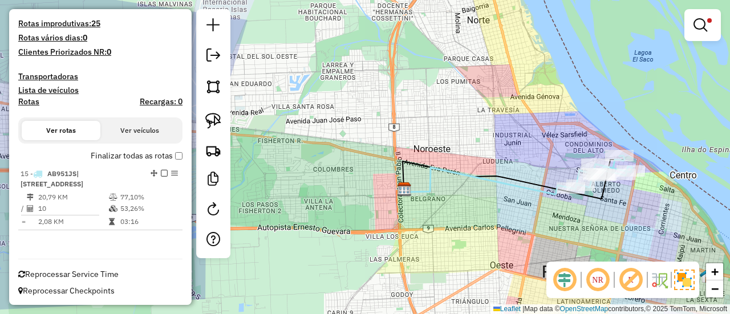
select select "**********"
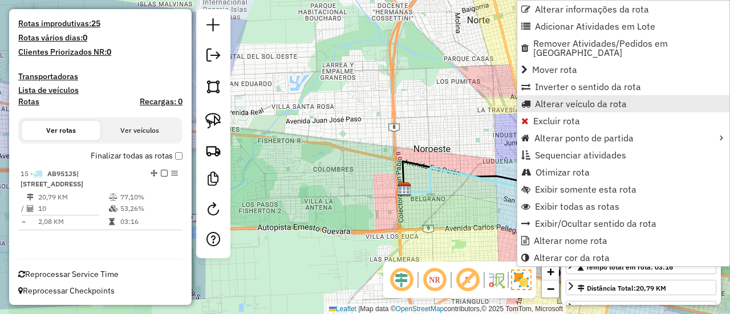
click at [547, 99] on span "Alterar veículo da rota" at bounding box center [581, 103] width 92 height 9
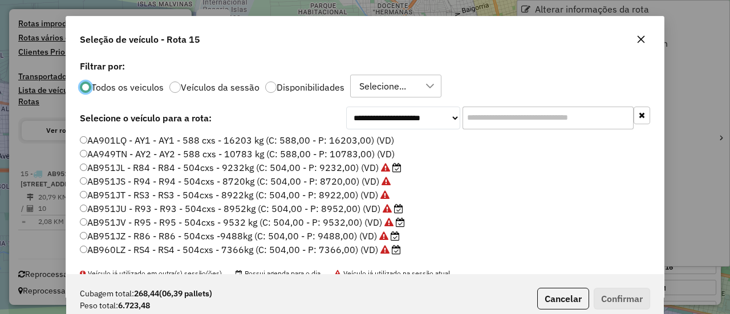
scroll to position [6, 3]
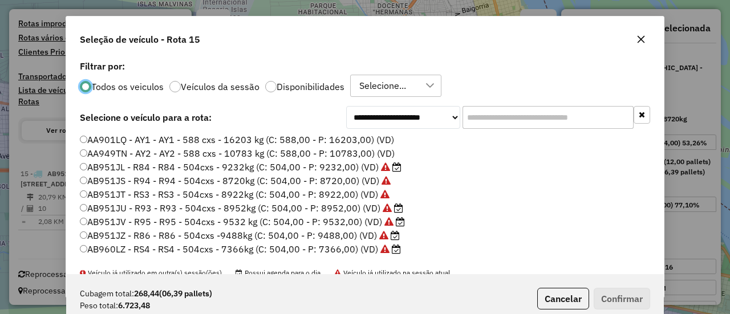
click at [483, 124] on input "text" at bounding box center [548, 117] width 171 height 23
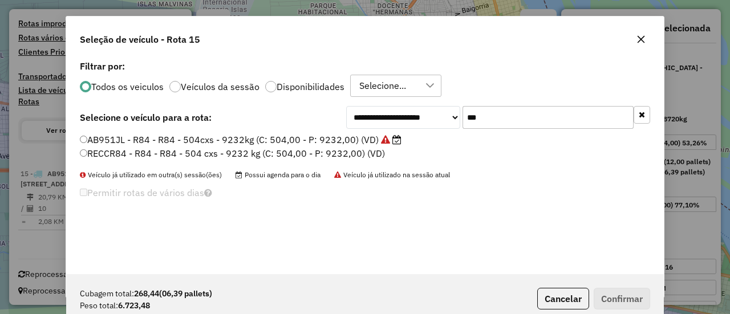
type input "***"
click at [353, 142] on label "AB951JL - R84 - R84 - 504cxs - 9232kg (C: 504,00 - P: 9232,00) (VD)" at bounding box center [241, 140] width 322 height 14
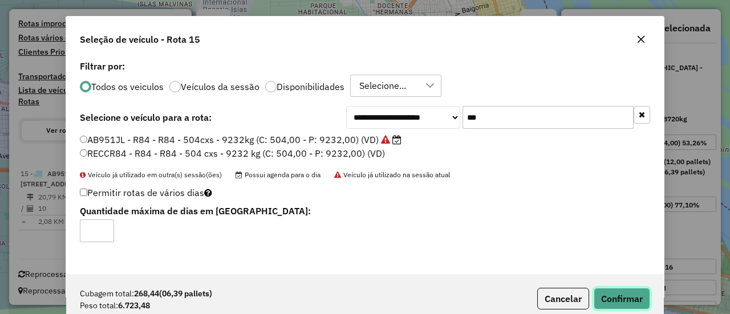
click at [617, 293] on button "Confirmar" at bounding box center [622, 299] width 56 height 22
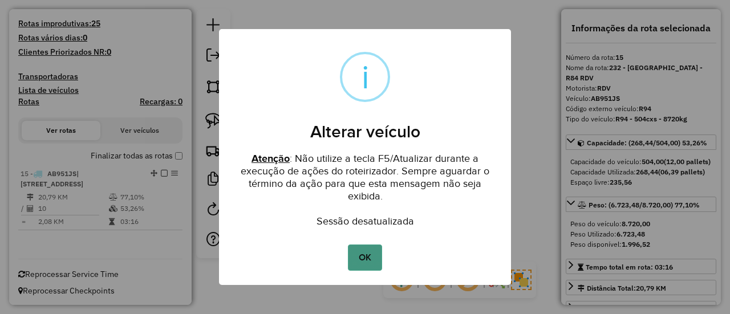
click at [377, 251] on button "OK" at bounding box center [365, 258] width 34 height 26
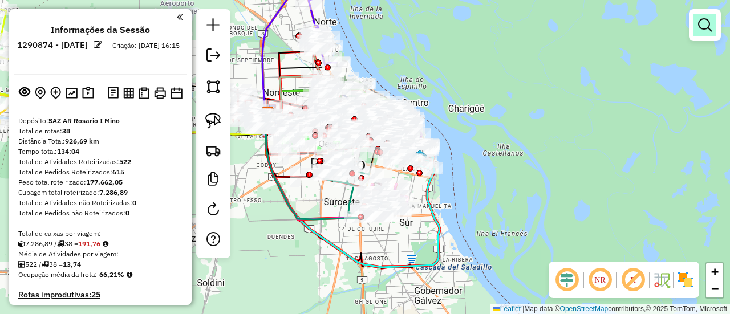
click at [712, 28] on link at bounding box center [705, 25] width 23 height 23
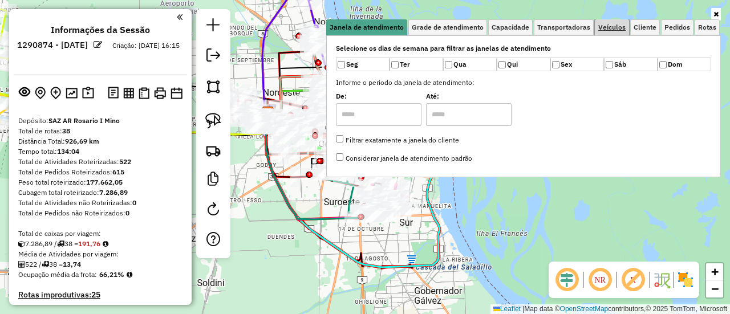
click at [627, 26] on link "Veículos" at bounding box center [612, 27] width 34 height 16
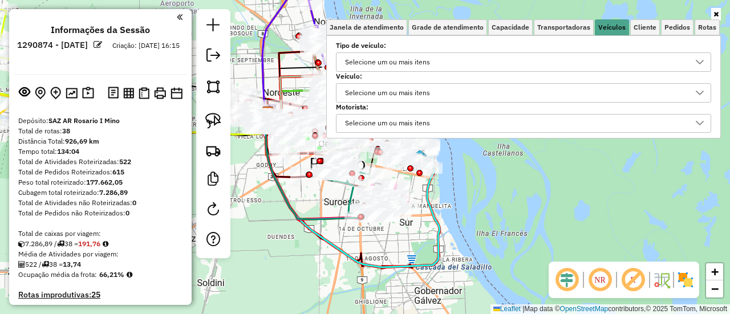
click at [484, 54] on div "Selecione um ou mais itens" at bounding box center [515, 62] width 348 height 18
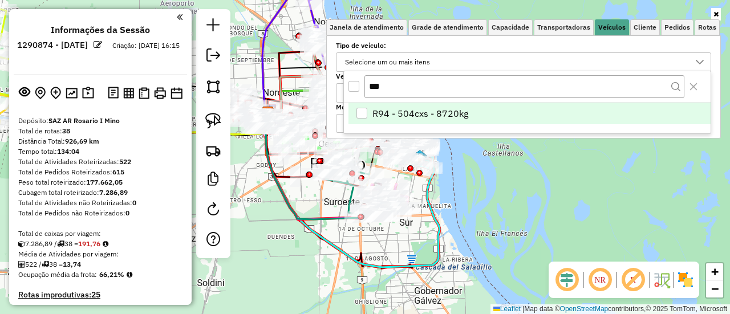
type input "***"
click at [468, 111] on li "R94 - 504cxs - 8720kg" at bounding box center [530, 114] width 362 height 22
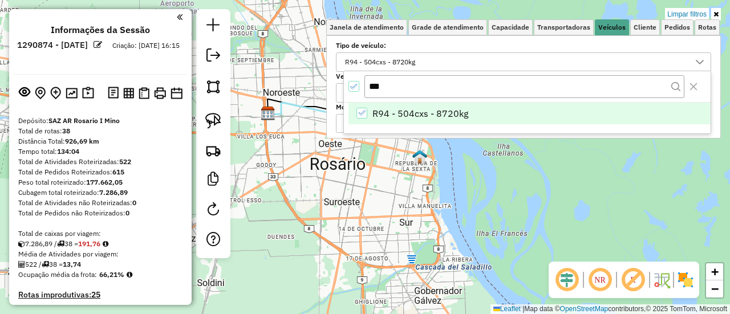
click at [397, 175] on div "Limpar filtros Janela de atendimento Grade de atendimento Capacidade Transporta…" at bounding box center [365, 157] width 730 height 314
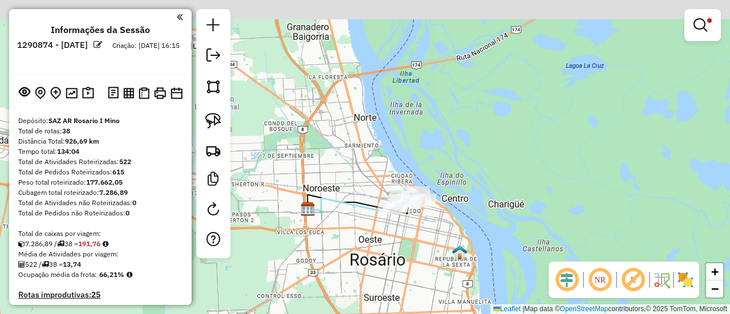
drag, startPoint x: 369, startPoint y: 190, endPoint x: 396, endPoint y: 253, distance: 68.5
click at [396, 253] on div "Limpar filtros Janela de atendimento Grade de atendimento Capacidade Transporta…" at bounding box center [365, 157] width 730 height 314
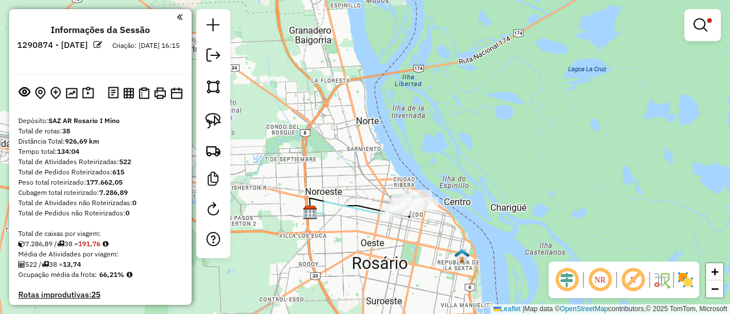
click at [374, 209] on icon at bounding box center [352, 208] width 84 height 13
select select "**********"
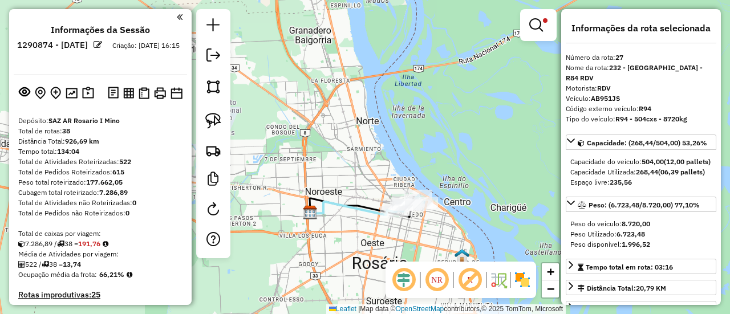
scroll to position [272, 0]
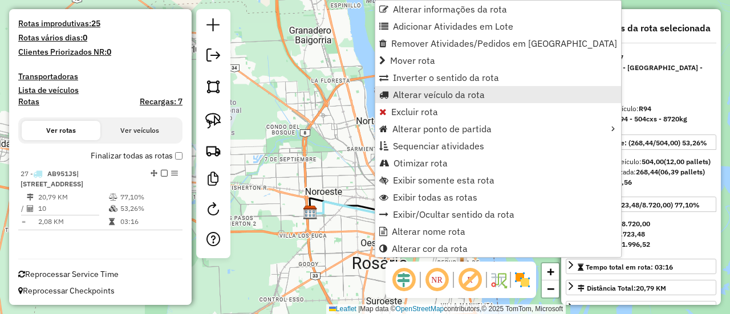
click at [407, 93] on span "Alterar veículo da rota" at bounding box center [439, 94] width 92 height 9
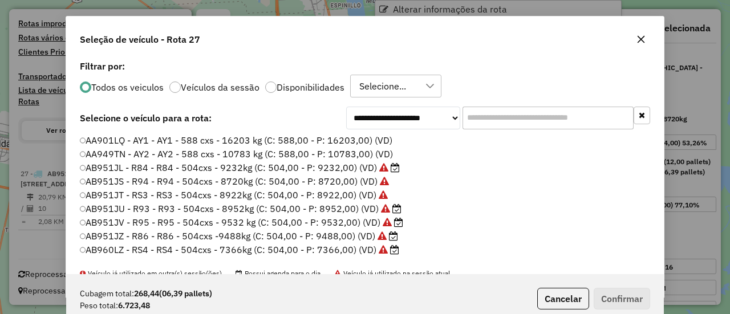
scroll to position [6, 3]
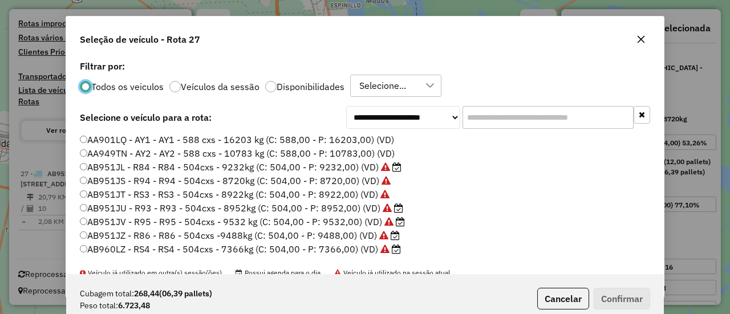
click at [517, 117] on input "text" at bounding box center [548, 117] width 171 height 23
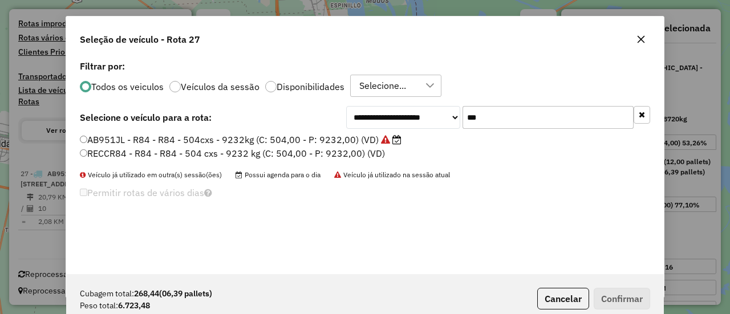
type input "***"
click at [386, 137] on icon at bounding box center [385, 139] width 9 height 9
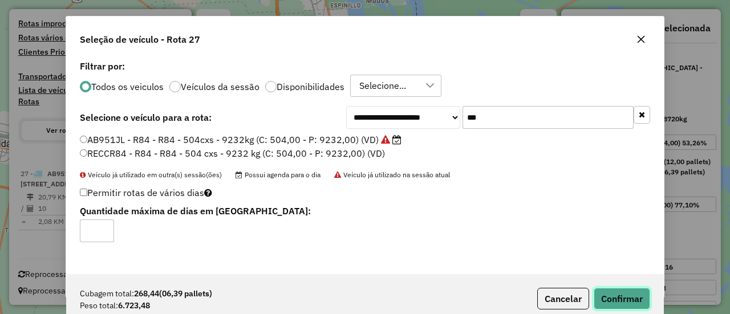
click at [628, 296] on button "Confirmar" at bounding box center [622, 299] width 56 height 22
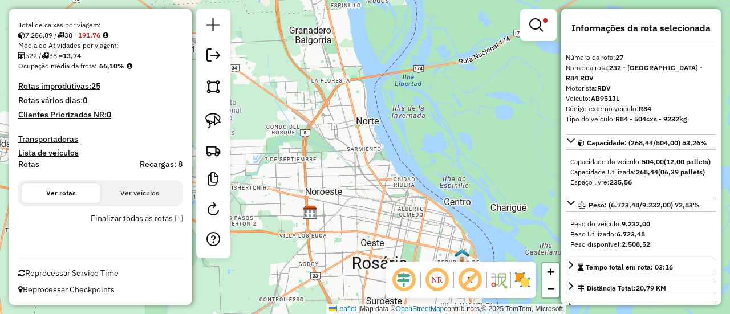
scroll to position [208, 0]
click at [541, 30] on em at bounding box center [536, 25] width 14 height 14
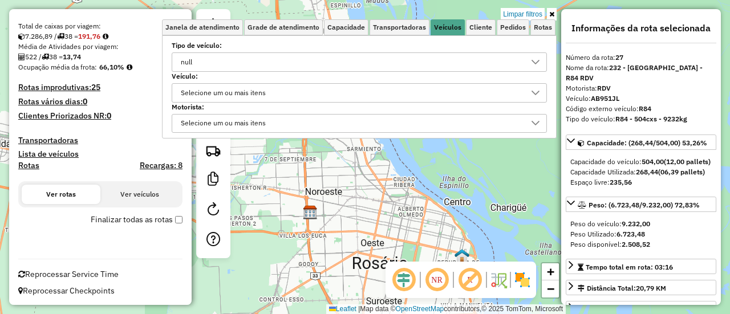
click at [422, 51] on div "Tipo de veículo: null" at bounding box center [359, 57] width 375 height 29
click at [416, 66] on div "null" at bounding box center [351, 62] width 348 height 18
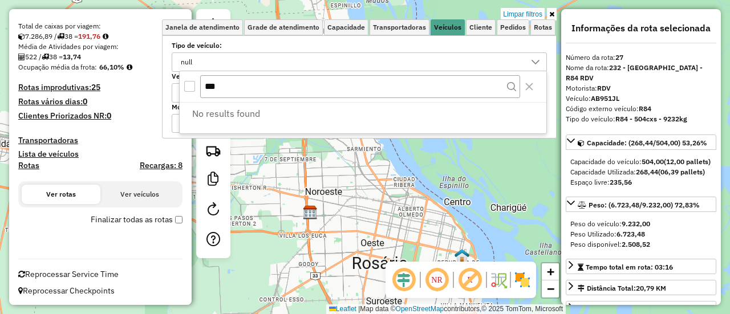
scroll to position [7, 39]
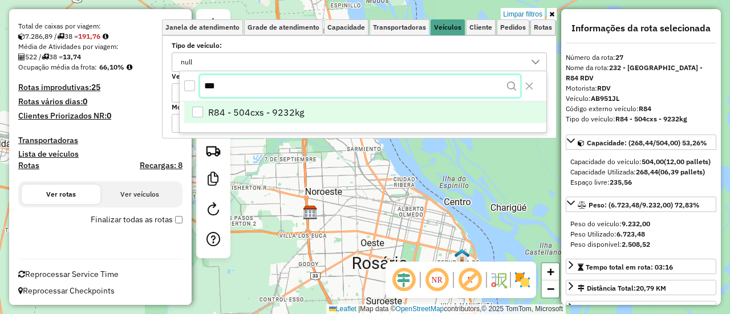
type input "***"
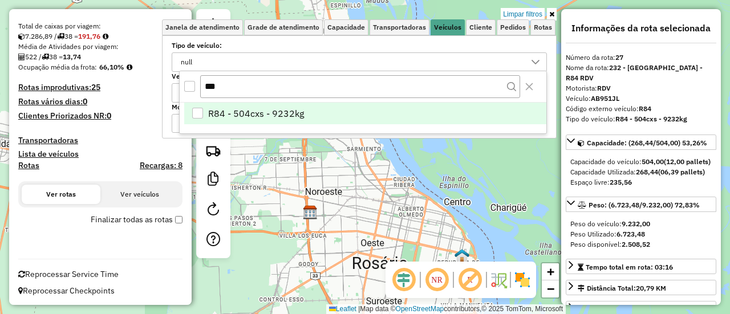
click at [301, 116] on span "R84 - 504cxs - 9232kg" at bounding box center [256, 114] width 96 height 14
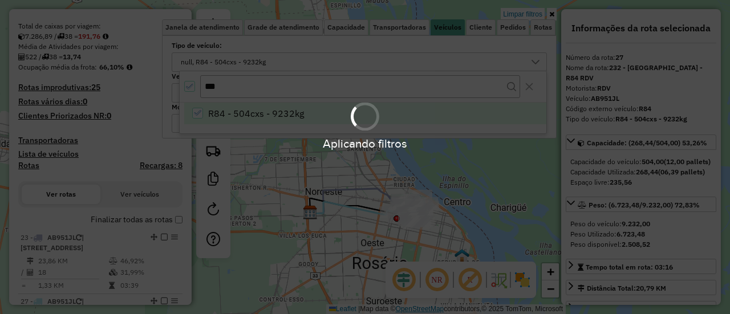
scroll to position [272, 0]
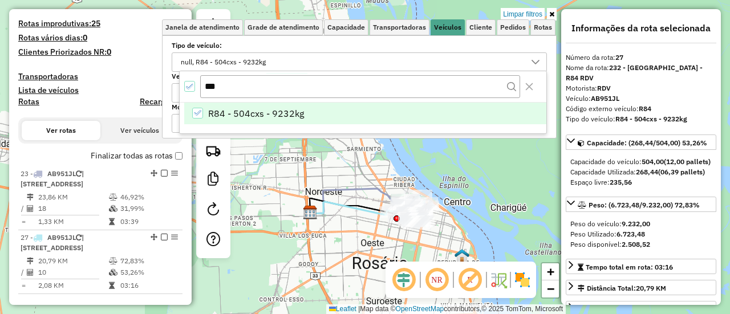
click at [372, 239] on div "Limpar filtros Janela de atendimento Grade de atendimento Capacidade Transporta…" at bounding box center [365, 157] width 730 height 314
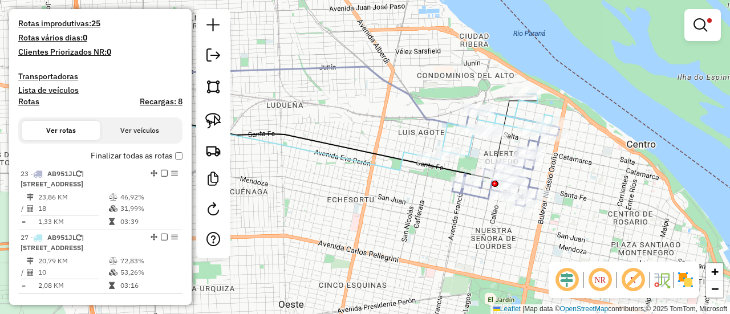
click at [426, 116] on icon at bounding box center [286, 116] width 380 height 99
select select "**********"
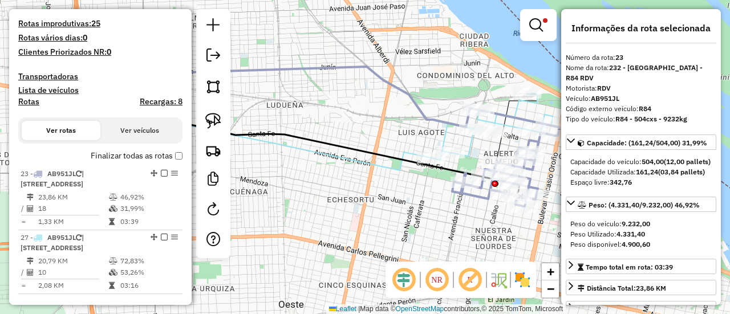
scroll to position [335, 0]
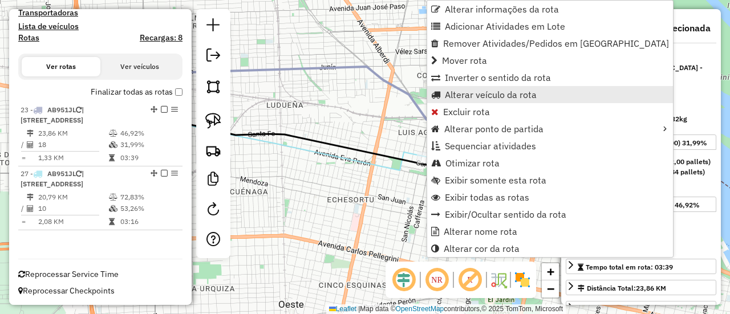
click at [455, 98] on span "Alterar veículo da rota" at bounding box center [491, 94] width 92 height 9
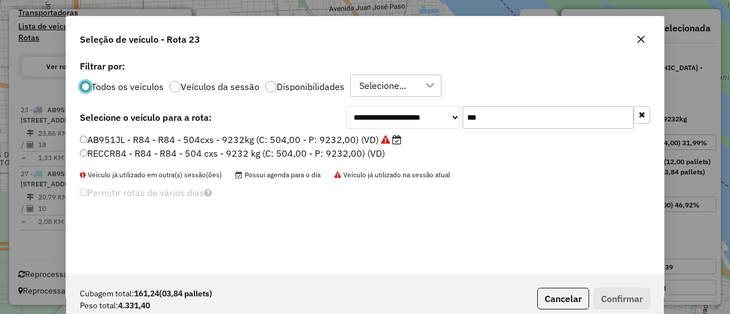
scroll to position [6, 3]
click at [487, 116] on input "***" at bounding box center [548, 117] width 171 height 23
click at [452, 314] on html "Aplicando filtros Pop-up bloqueado! Seu navegador bloqueou automáticamente a ab…" at bounding box center [365, 157] width 730 height 314
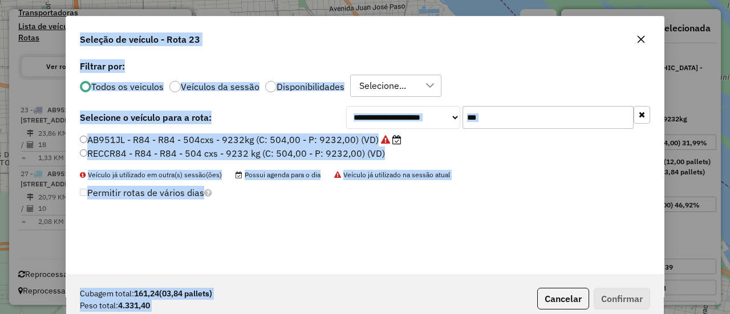
click at [492, 119] on input "***" at bounding box center [548, 117] width 171 height 23
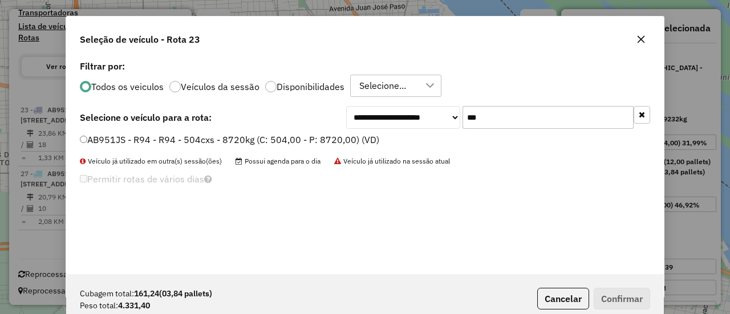
type input "***"
click at [370, 139] on label "AB951JS - R94 - R94 - 504cxs - 8720kg (C: 504,00 - P: 8720,00) (VD)" at bounding box center [229, 140] width 299 height 14
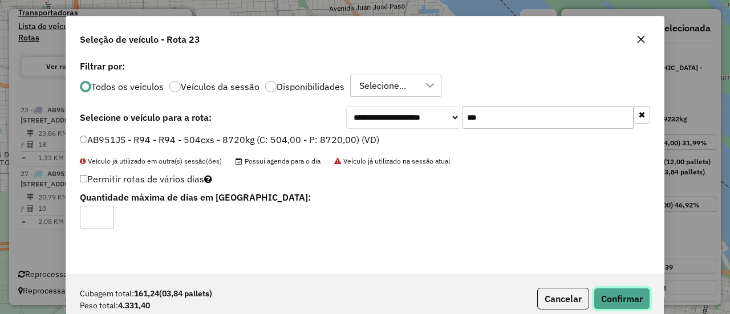
click at [602, 293] on button "Confirmar" at bounding box center [622, 299] width 56 height 22
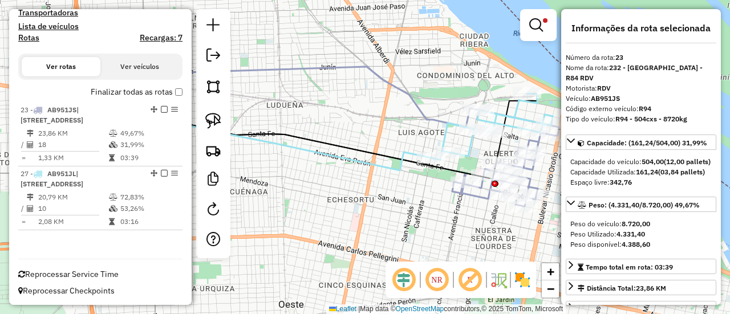
click at [477, 217] on div "Limpar filtros Janela de atendimento Grade de atendimento Capacidade Transporta…" at bounding box center [365, 157] width 730 height 314
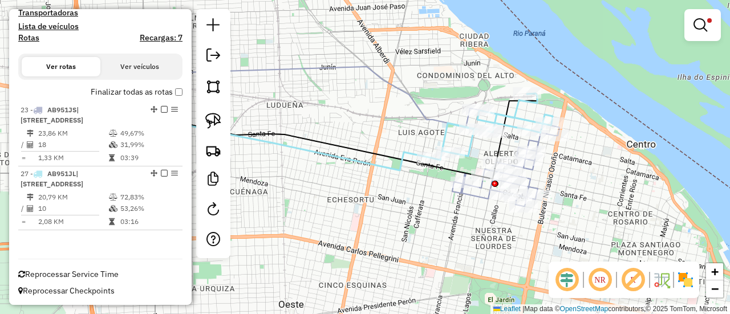
click at [481, 201] on icon at bounding box center [505, 158] width 107 height 97
select select "**********"
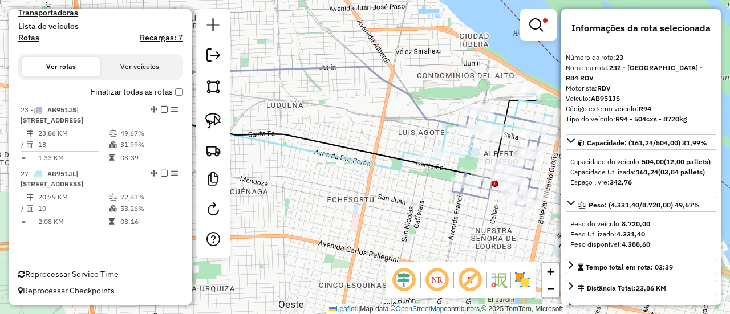
click at [541, 23] on em at bounding box center [536, 25] width 14 height 14
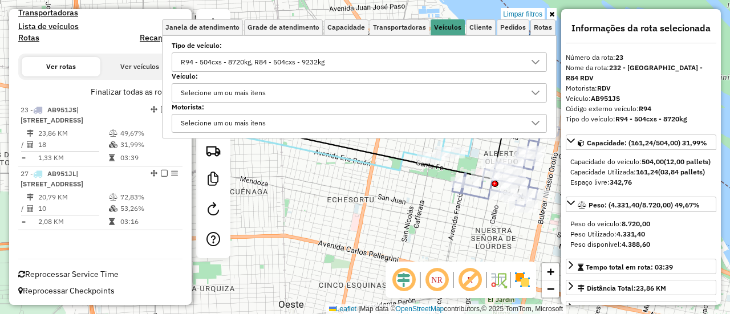
click at [531, 6] on div "Limpar filtros Janela de atendimento Grade de atendimento Capacidade Transporta…" at bounding box center [365, 157] width 730 height 314
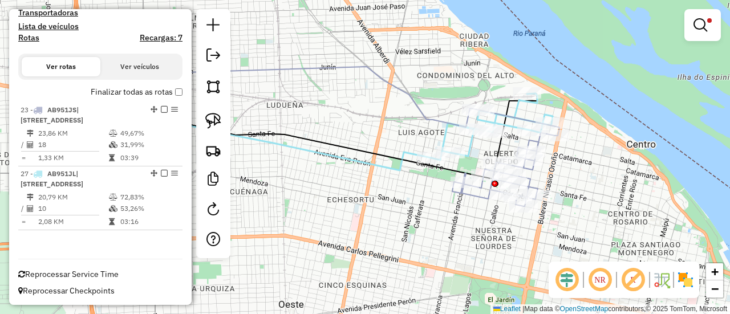
click at [528, 14] on div "Limpar filtros Janela de atendimento Grade de atendimento Capacidade Transporta…" at bounding box center [365, 157] width 730 height 314
click at [711, 36] on link at bounding box center [702, 25] width 27 height 23
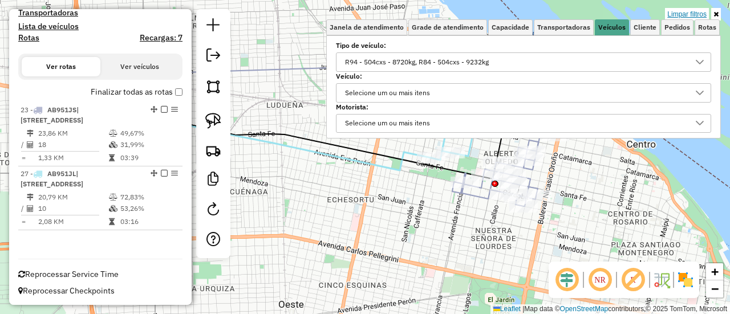
click at [689, 8] on link "Limpar filtros" at bounding box center [687, 14] width 44 height 13
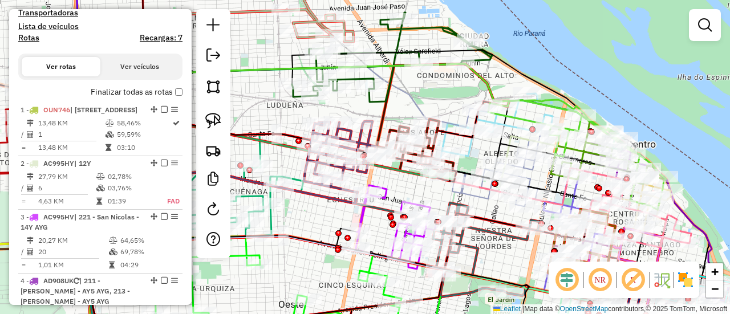
click at [701, 29] on em at bounding box center [705, 25] width 14 height 14
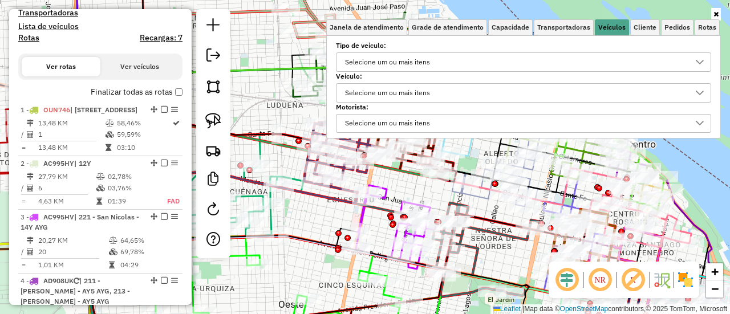
click at [501, 53] on div "Selecione um ou mais itens" at bounding box center [515, 62] width 348 height 18
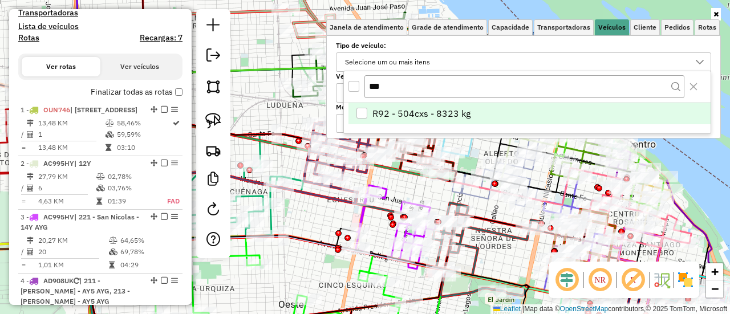
type input "***"
click at [446, 107] on span "R92 - 504cxs - 8323 kg" at bounding box center [421, 114] width 98 height 14
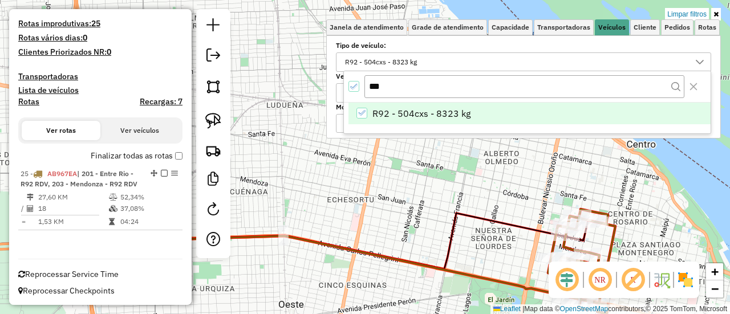
click at [609, 242] on icon at bounding box center [581, 261] width 67 height 105
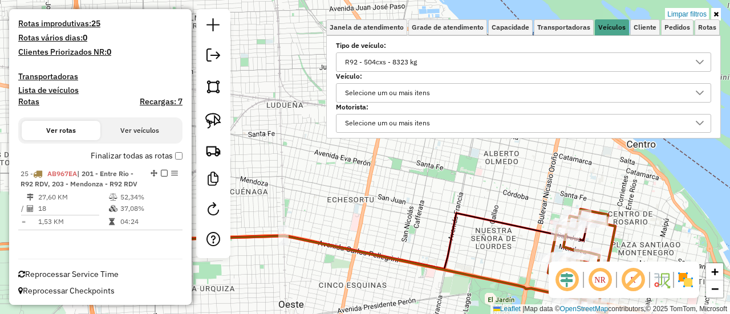
select select "**********"
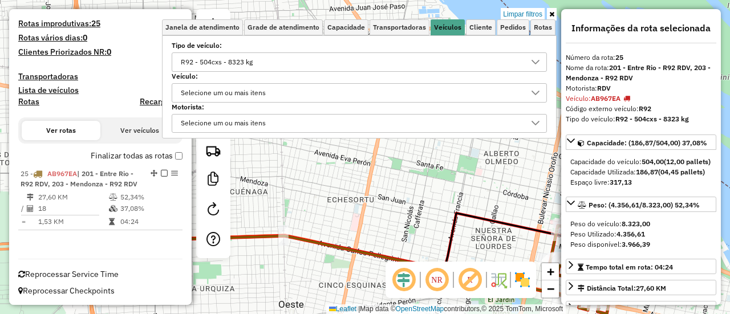
click at [537, 193] on div "Limpar filtros Janela de atendimento Grade de atendimento Capacidade Transporta…" at bounding box center [365, 157] width 730 height 314
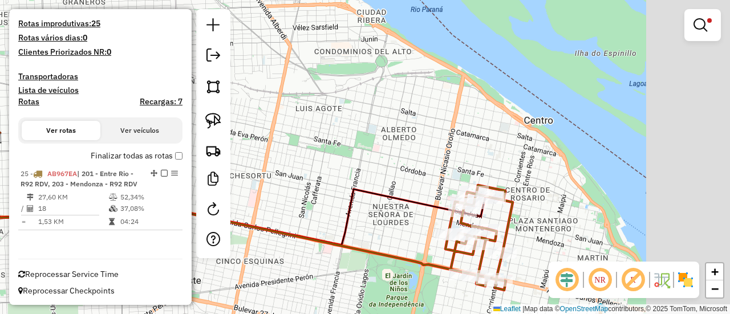
drag, startPoint x: 531, startPoint y: 190, endPoint x: 428, endPoint y: 166, distance: 105.4
click at [428, 166] on div "Limpar filtros Janela de atendimento Grade de atendimento Capacidade Transporta…" at bounding box center [365, 157] width 730 height 314
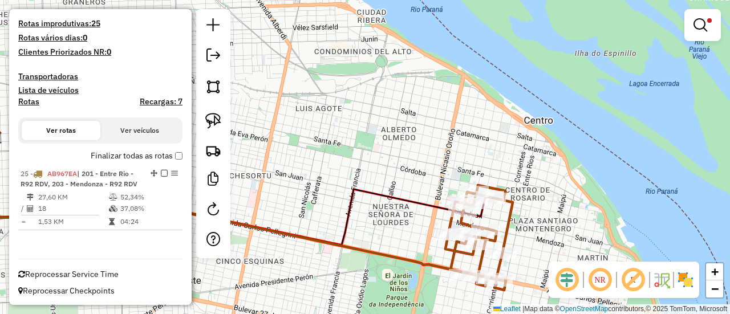
click at [508, 230] on icon at bounding box center [479, 237] width 67 height 105
select select "**********"
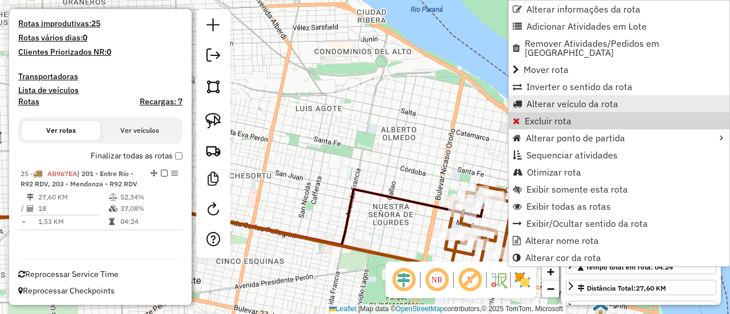
click at [541, 99] on span "Alterar veículo da rota" at bounding box center [573, 103] width 92 height 9
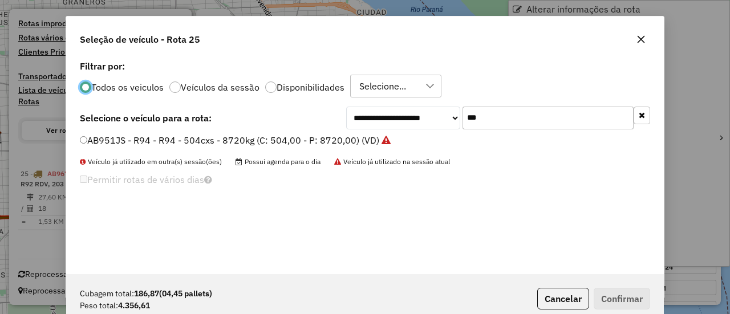
scroll to position [6, 3]
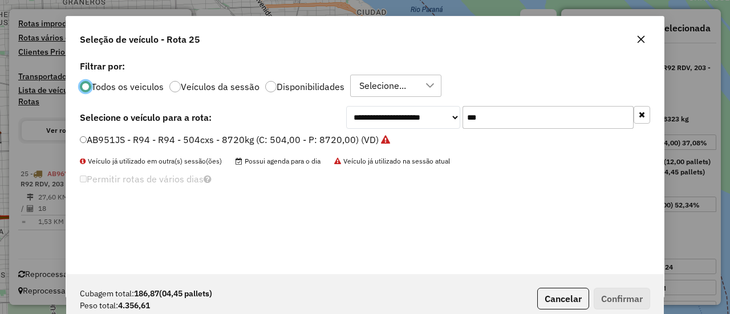
click at [488, 120] on input "***" at bounding box center [548, 117] width 171 height 23
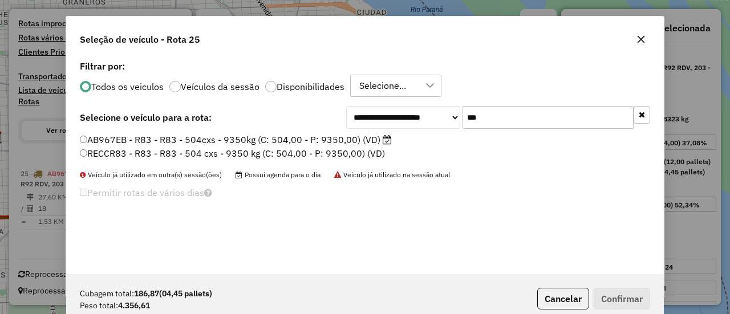
type input "***"
click at [382, 142] on label "AB967EB - R83 - R83 - 504cxs - 9350kg (C: 504,00 - P: 9350,00) (VD)" at bounding box center [236, 140] width 312 height 14
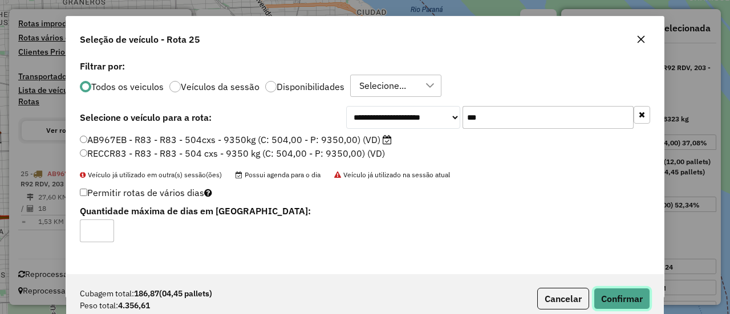
click at [638, 307] on button "Confirmar" at bounding box center [622, 299] width 56 height 22
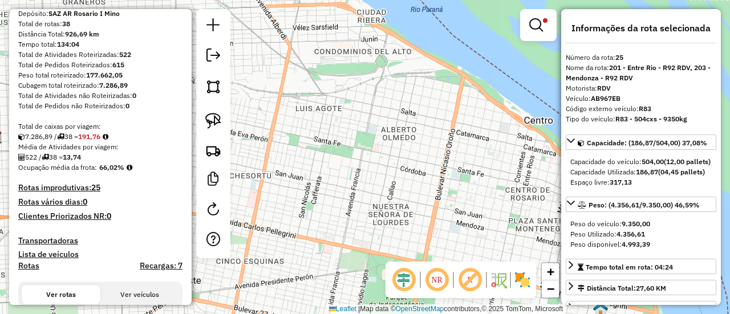
scroll to position [37, 0]
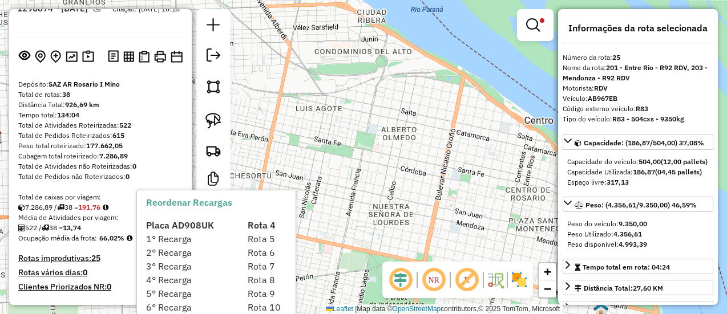
click at [538, 38] on div at bounding box center [535, 25] width 37 height 32
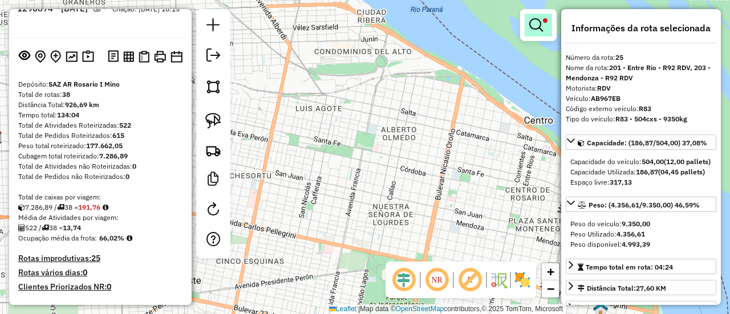
click at [538, 34] on link at bounding box center [538, 25] width 27 height 23
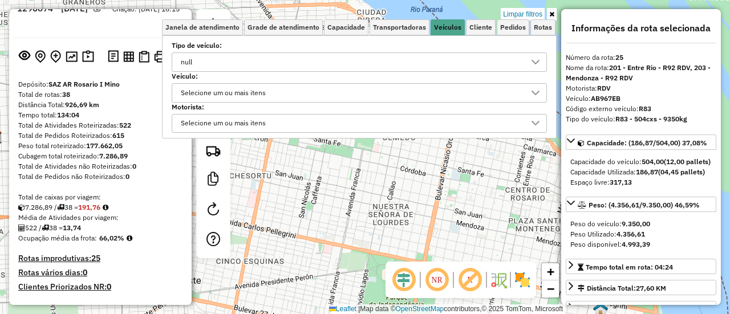
click at [537, 14] on link "Limpar filtros" at bounding box center [523, 14] width 44 height 13
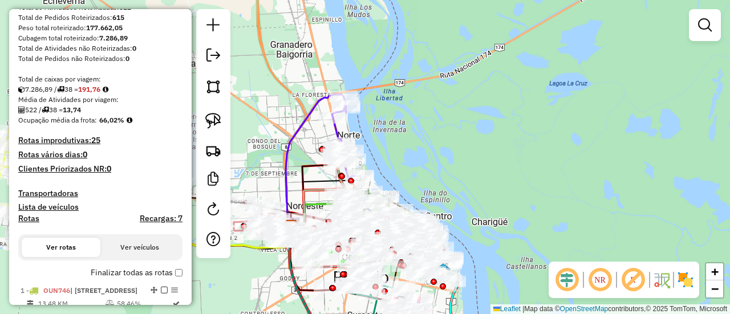
scroll to position [208, 0]
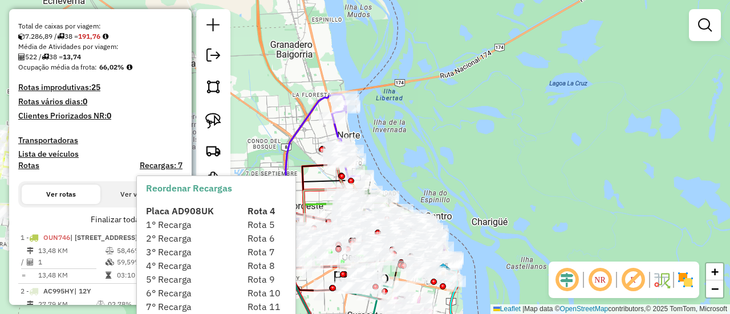
click at [147, 226] on span "1° Recarga" at bounding box center [169, 224] width 46 height 11
click at [130, 217] on label "Finalizar todas as rotas" at bounding box center [137, 220] width 92 height 12
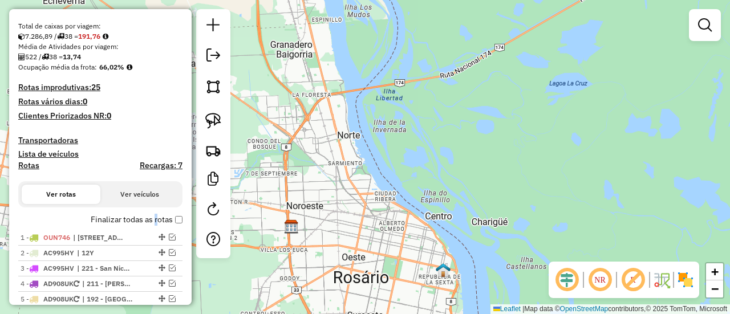
click at [152, 217] on label "Finalizar todas as rotas" at bounding box center [137, 220] width 92 height 12
click at [127, 221] on label "Finalizar todas as rotas" at bounding box center [137, 220] width 92 height 12
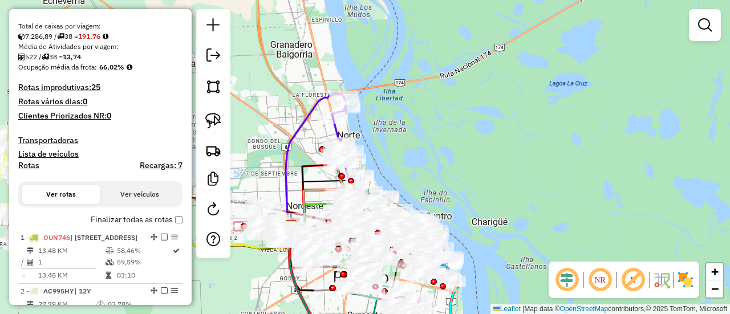
click at [30, 167] on h4 "Rotas" at bounding box center [28, 166] width 21 height 10
select select "*"
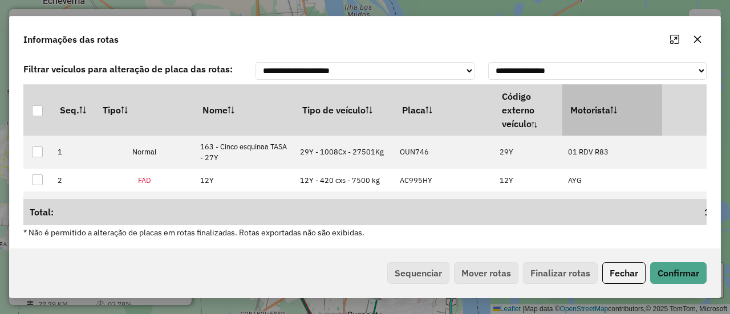
click at [581, 116] on th "Motorista" at bounding box center [612, 109] width 100 height 51
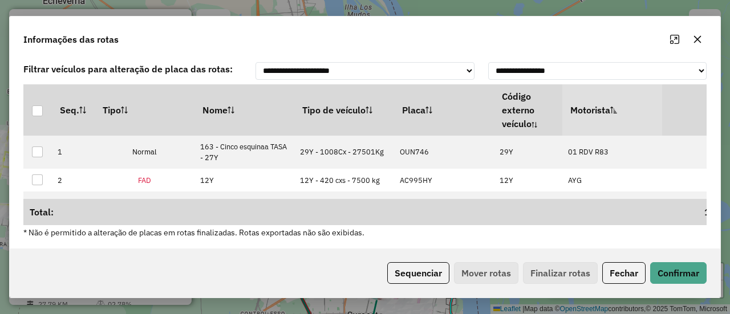
click at [581, 120] on th "Motorista" at bounding box center [612, 109] width 100 height 51
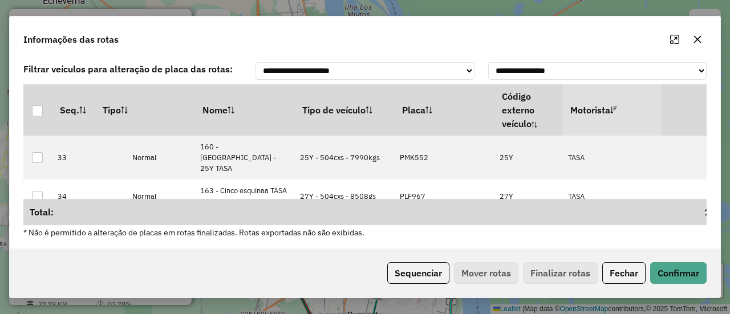
click at [581, 120] on th "Motorista" at bounding box center [612, 109] width 100 height 51
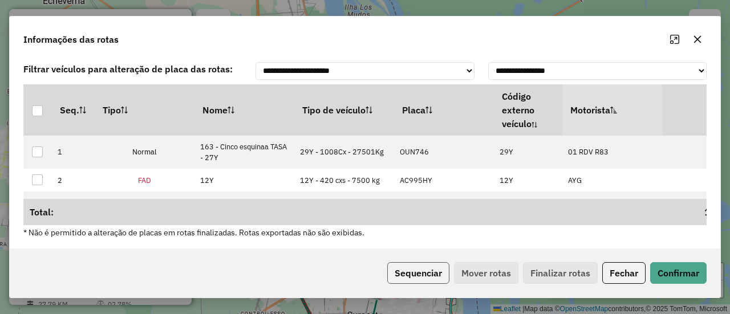
click at [423, 284] on button "Sequenciar" at bounding box center [418, 273] width 62 height 22
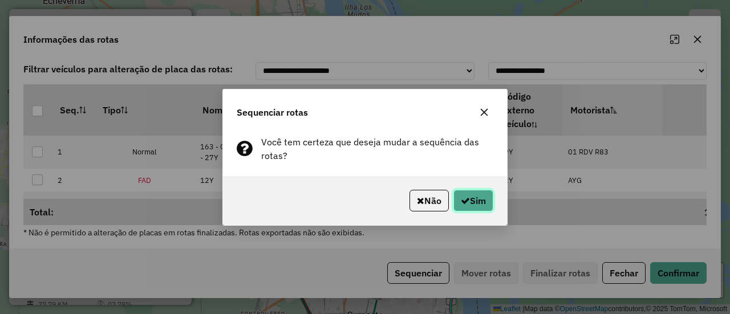
click at [479, 193] on button "Sim" at bounding box center [473, 201] width 40 height 22
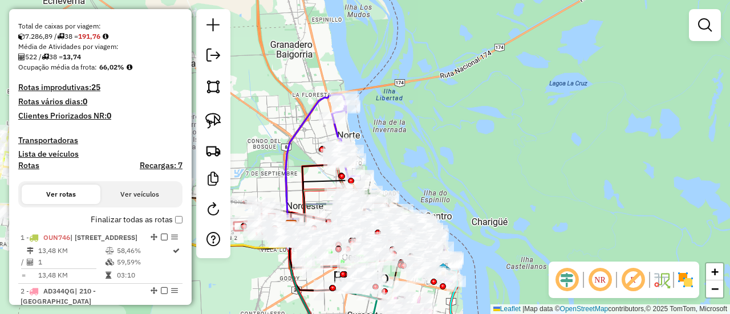
click at [131, 219] on label "Finalizar todas as rotas" at bounding box center [137, 220] width 92 height 12
